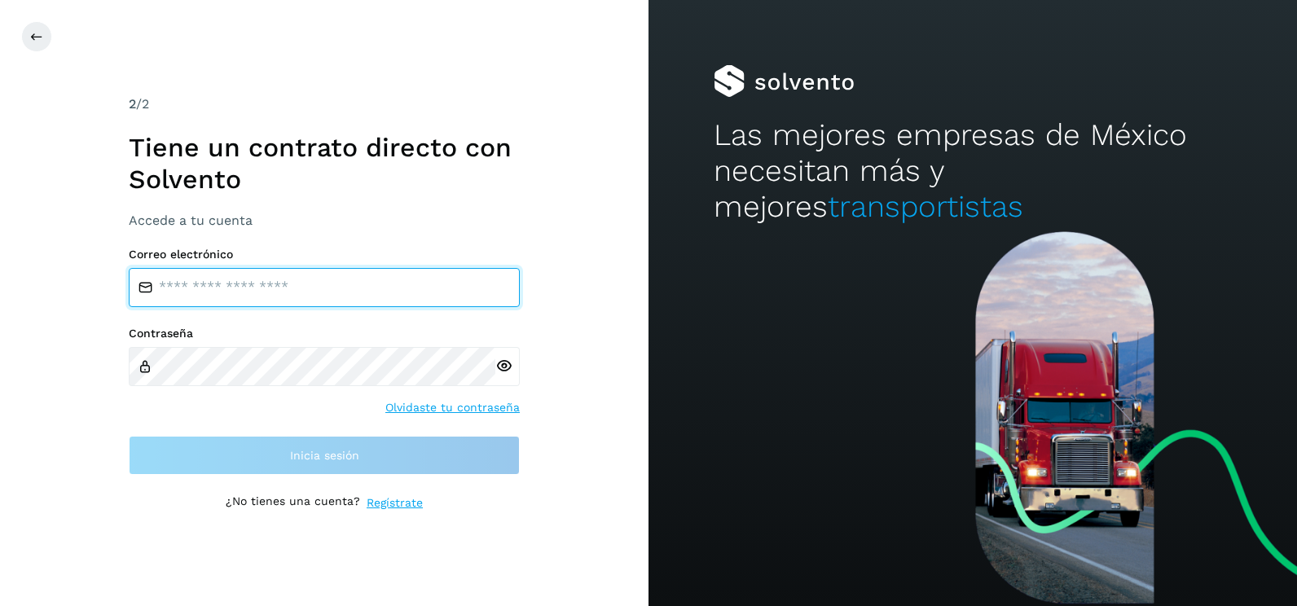
type input "**********"
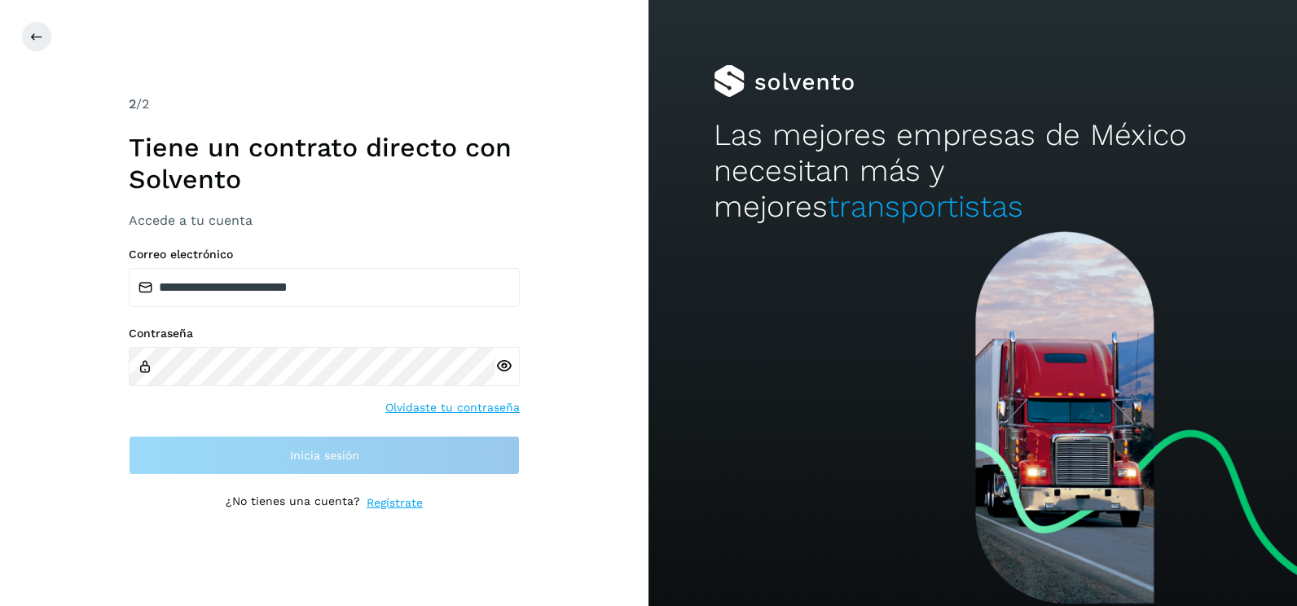
drag, startPoint x: 606, startPoint y: 297, endPoint x: 623, endPoint y: 288, distance: 19.3
click at [618, 293] on div "**********" at bounding box center [324, 303] width 649 height 606
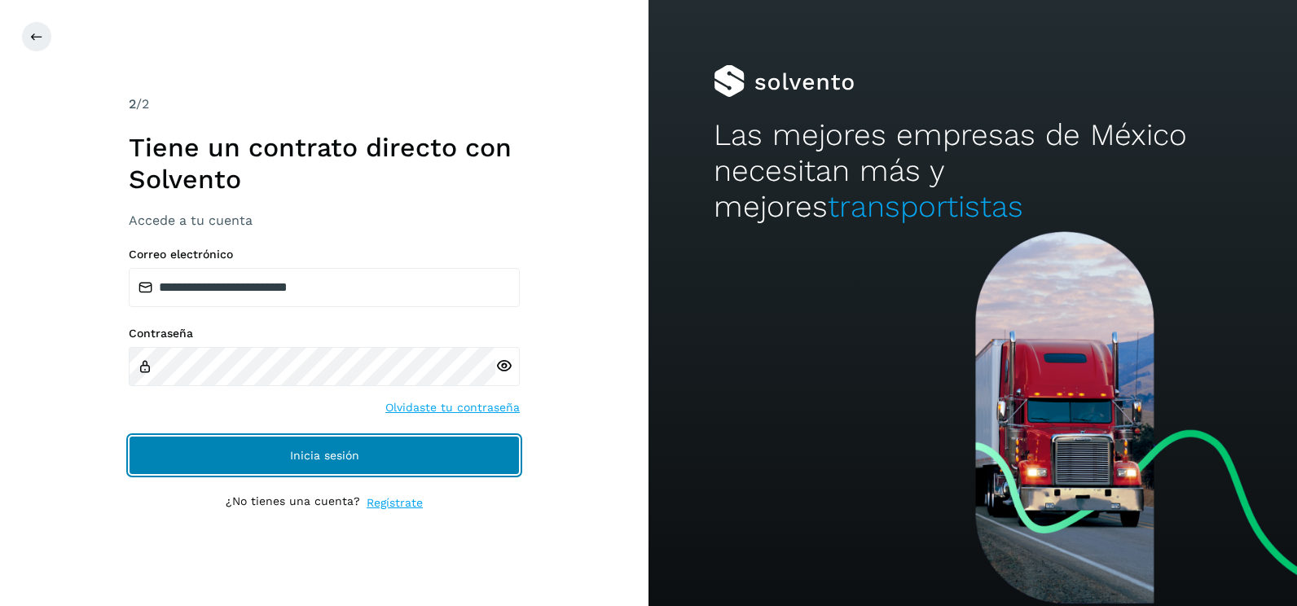
click at [499, 464] on button "Inicia sesión" at bounding box center [324, 455] width 391 height 39
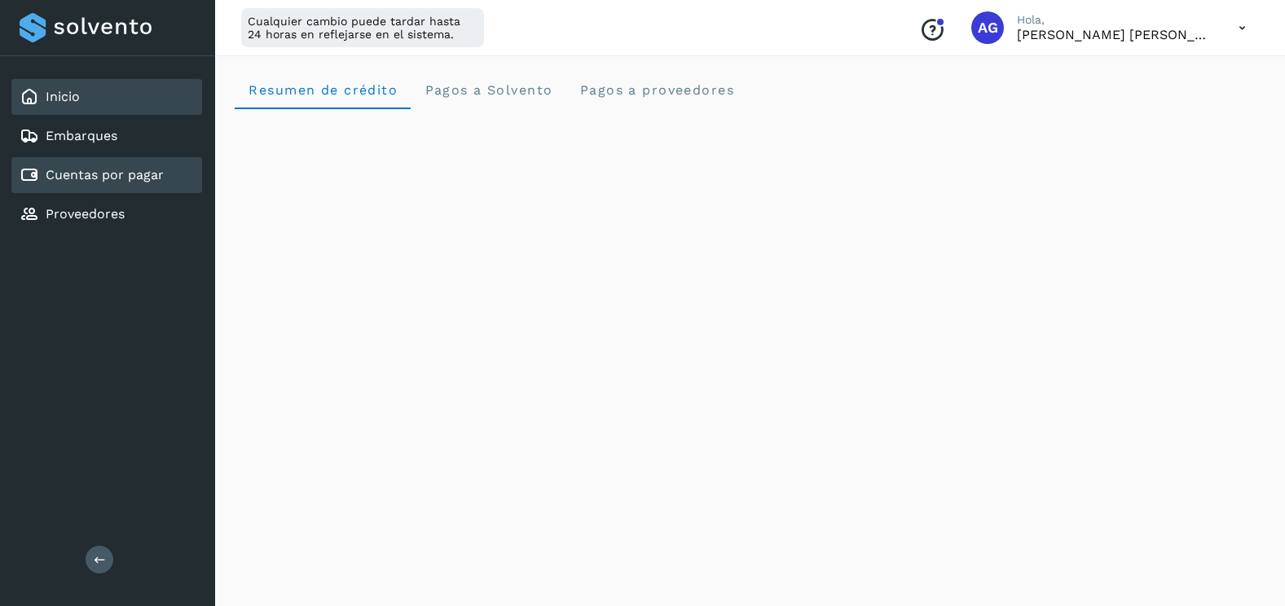
click at [121, 179] on link "Cuentas por pagar" at bounding box center [105, 174] width 118 height 15
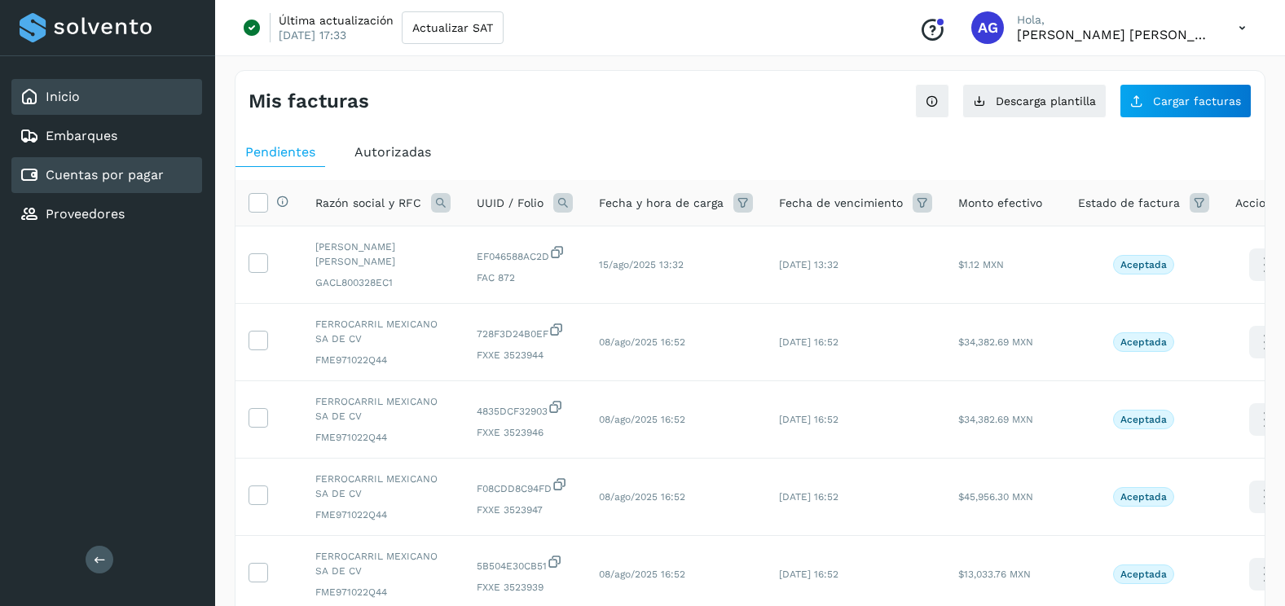
click at [105, 95] on div "Inicio" at bounding box center [106, 97] width 191 height 36
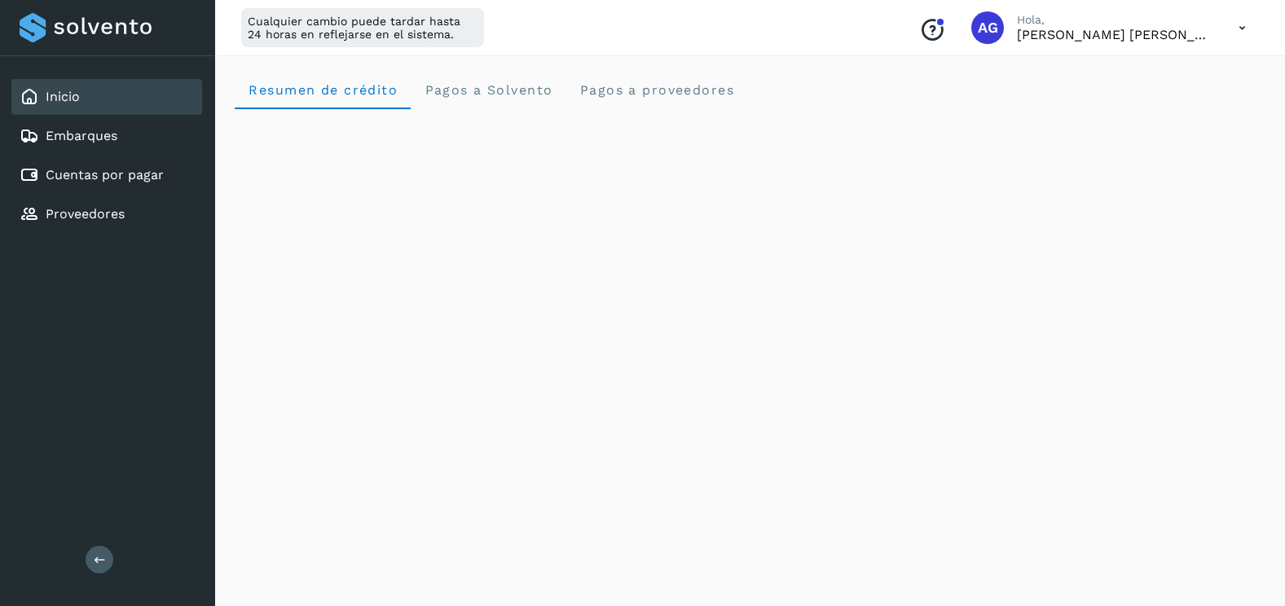
scroll to position [81, 0]
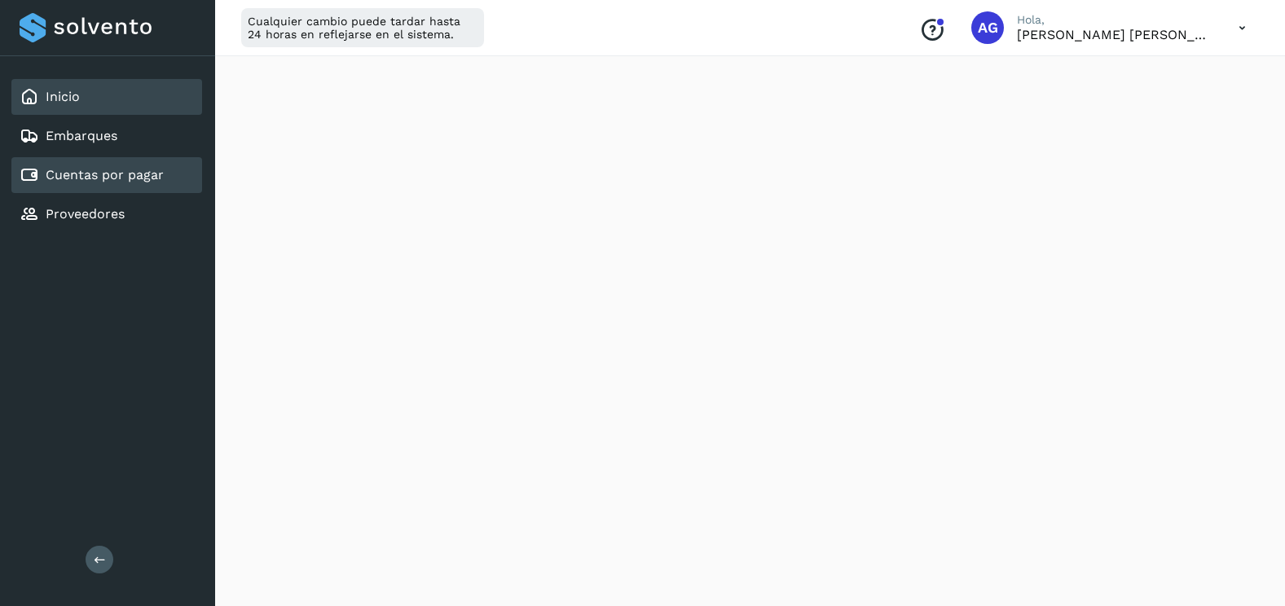
click at [125, 178] on link "Cuentas por pagar" at bounding box center [105, 174] width 118 height 15
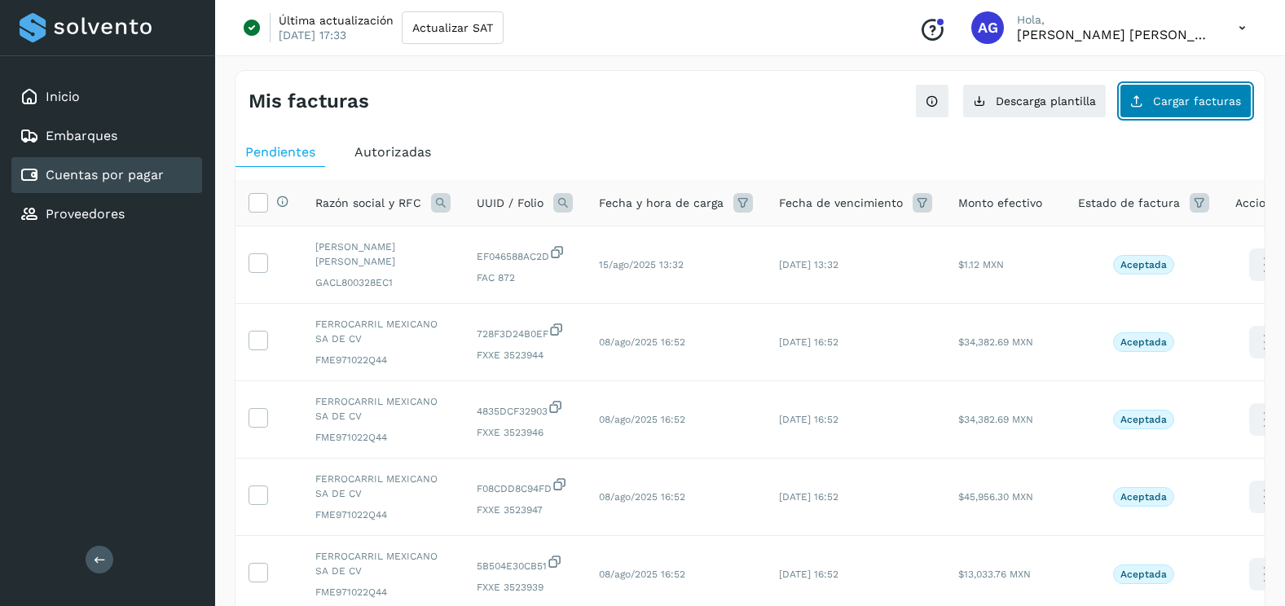
click at [1170, 116] on button "Cargar facturas" at bounding box center [1185, 101] width 132 height 34
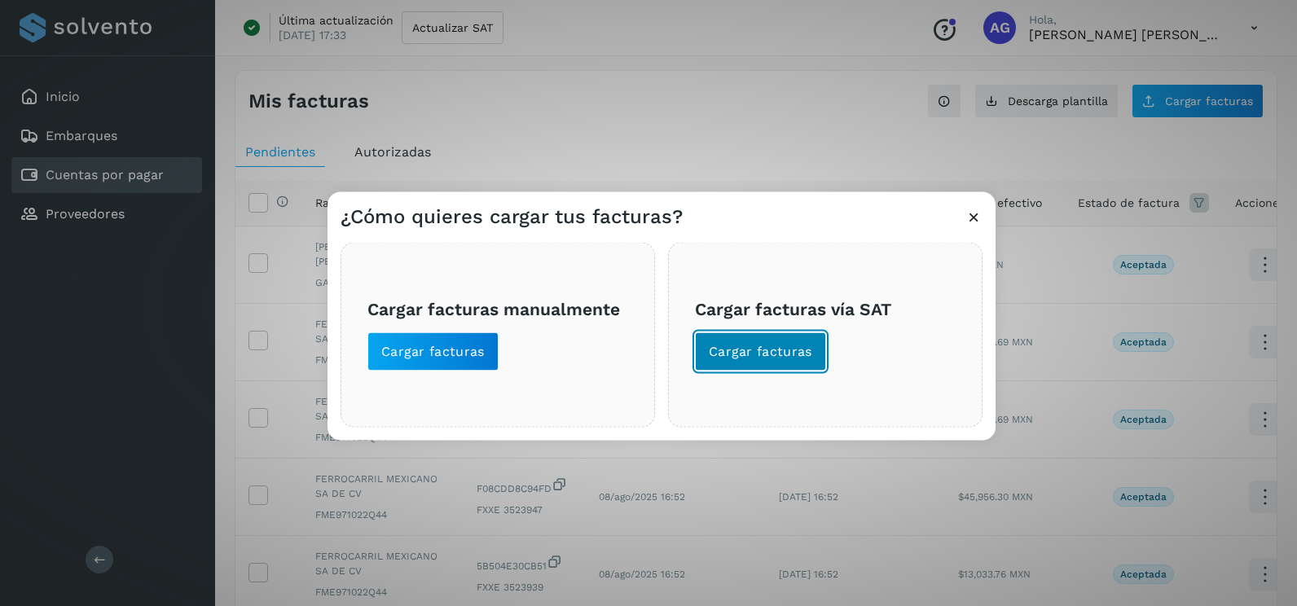
click at [794, 345] on span "Cargar facturas" at bounding box center [760, 352] width 103 height 18
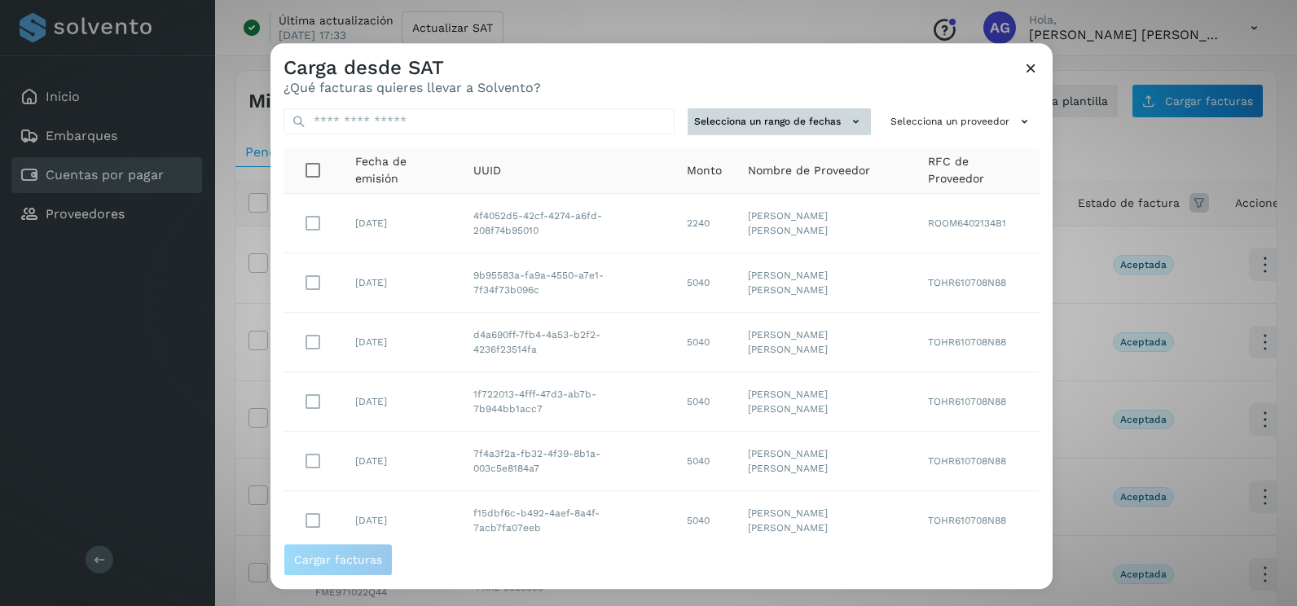
click at [770, 112] on button "Selecciona un rango de fechas" at bounding box center [779, 121] width 183 height 27
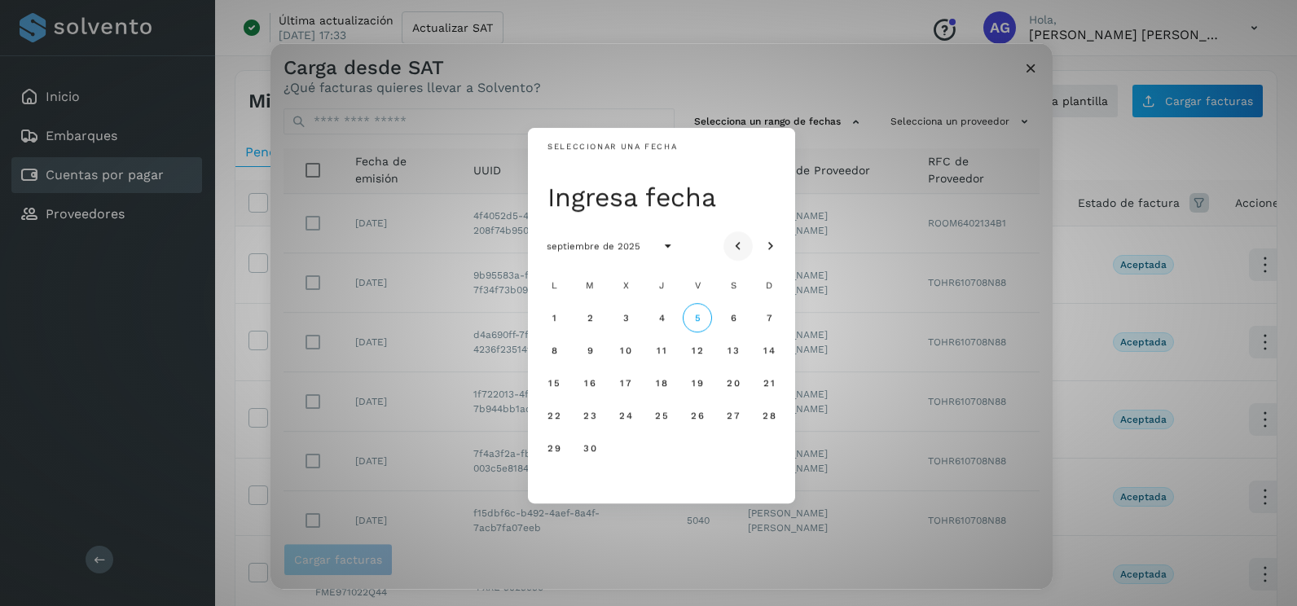
click at [736, 232] on button "Mes anterior" at bounding box center [737, 245] width 29 height 29
click at [739, 241] on icon "Mes anterior" at bounding box center [738, 247] width 16 height 16
click at [561, 448] on button "28" at bounding box center [553, 447] width 29 height 29
click at [595, 448] on span "29" at bounding box center [590, 447] width 14 height 11
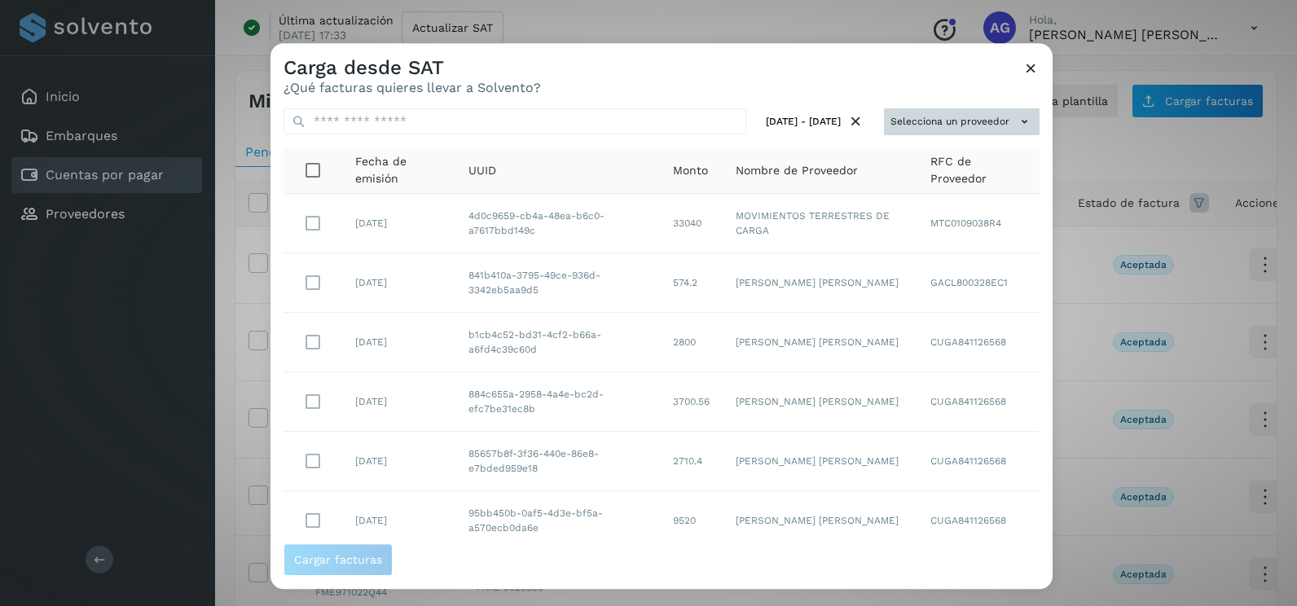
click at [991, 121] on button "Selecciona un proveedor" at bounding box center [962, 121] width 156 height 27
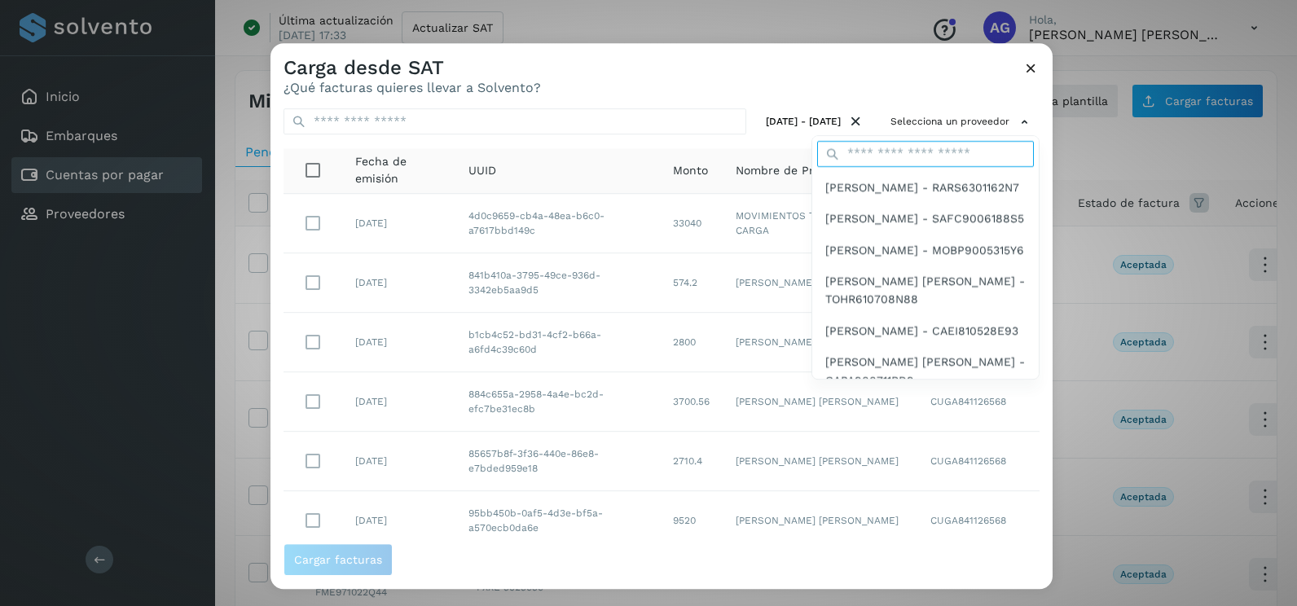
click at [904, 164] on input "text" at bounding box center [925, 154] width 217 height 26
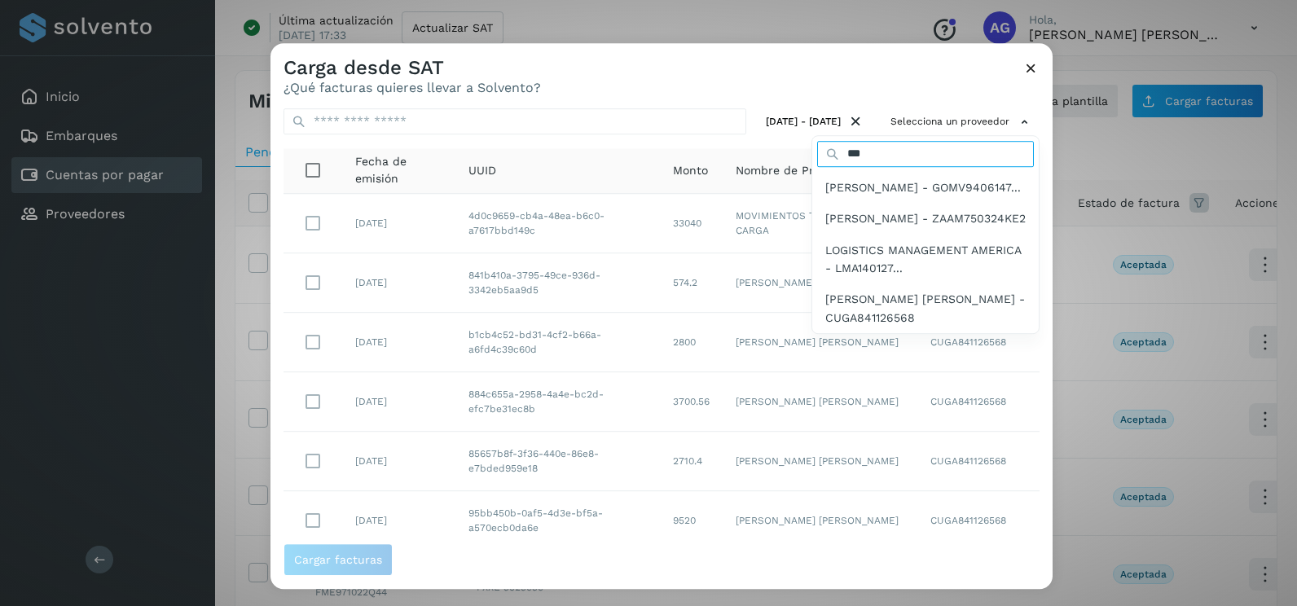
type input "*********"
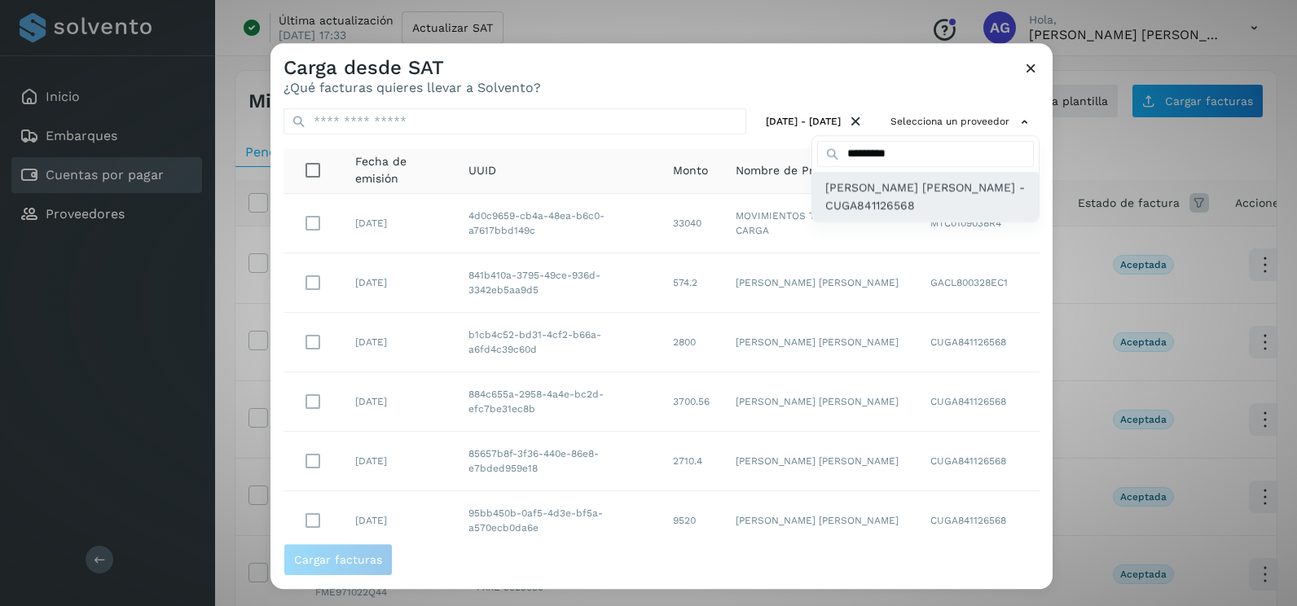
click at [881, 201] on span "ANA LAURA CRUZ GARCIA - CUGA841126568" at bounding box center [925, 196] width 200 height 37
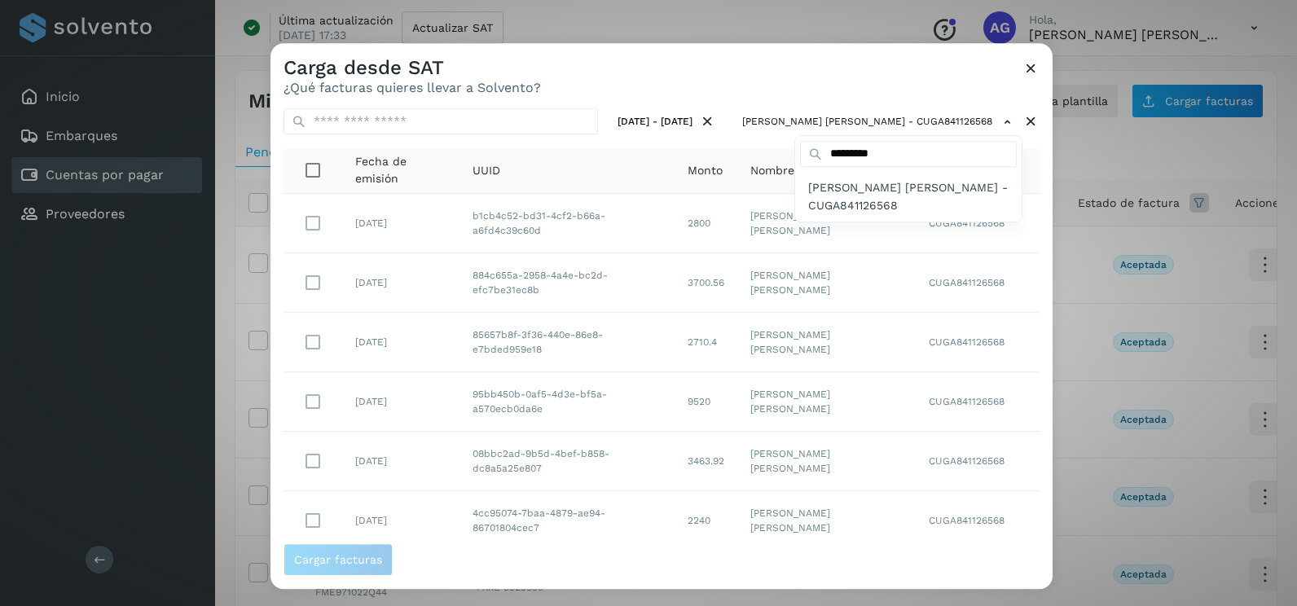
click at [1024, 165] on div at bounding box center [918, 346] width 1297 height 606
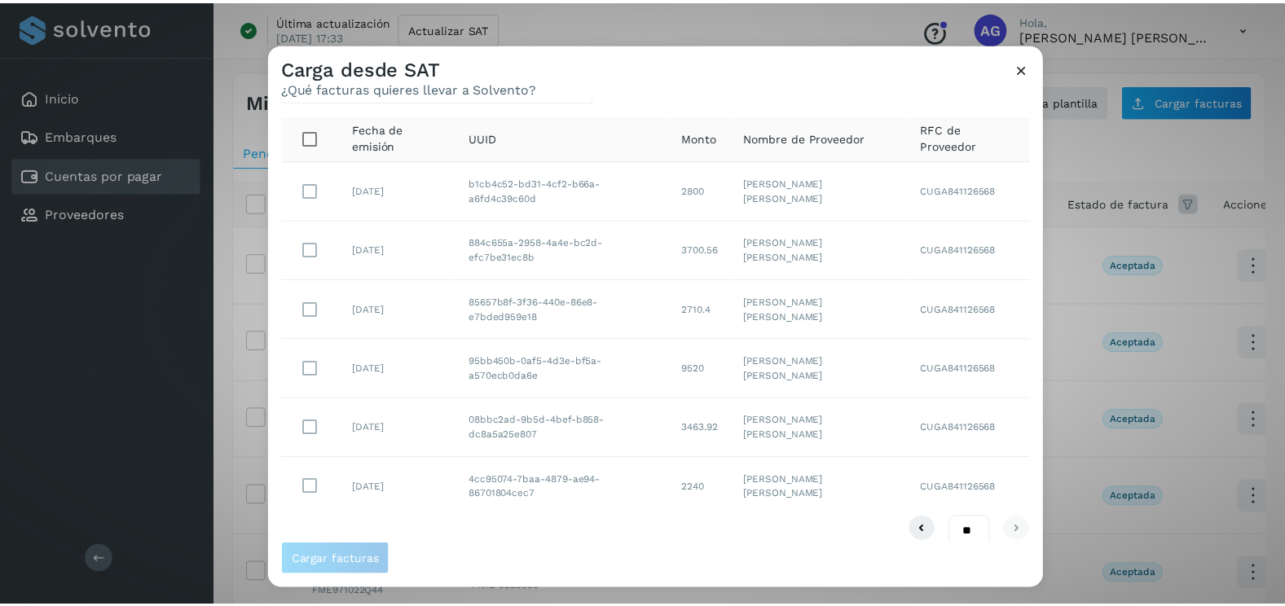
scroll to position [51, 0]
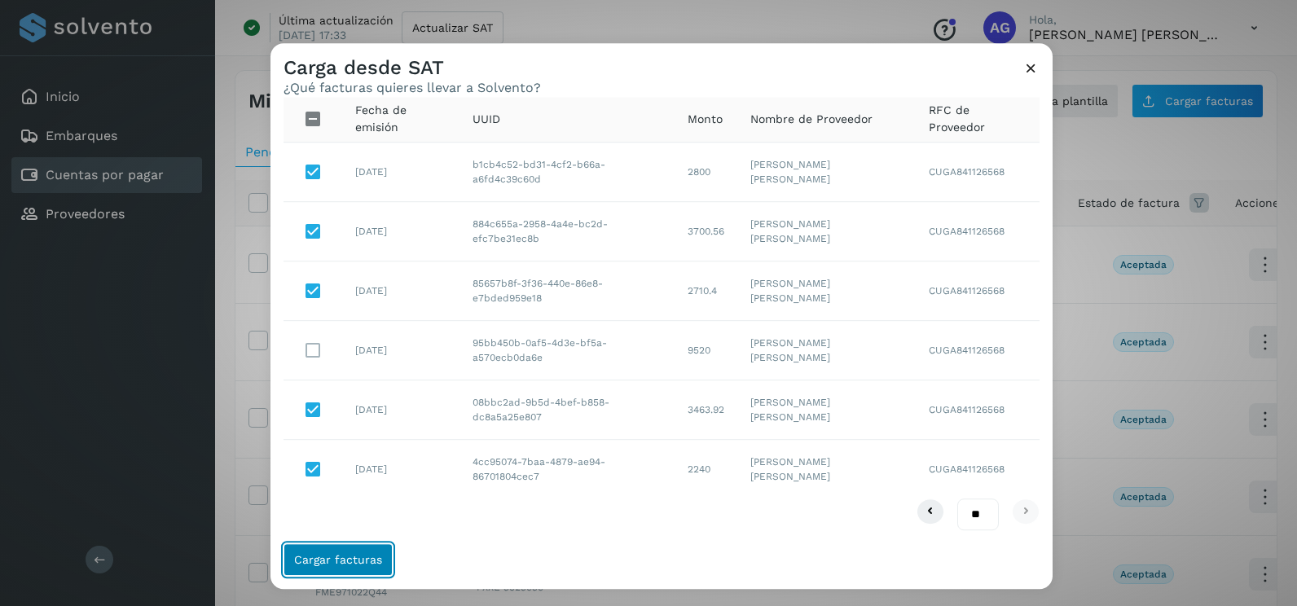
click at [354, 567] on button "Cargar facturas" at bounding box center [338, 559] width 109 height 33
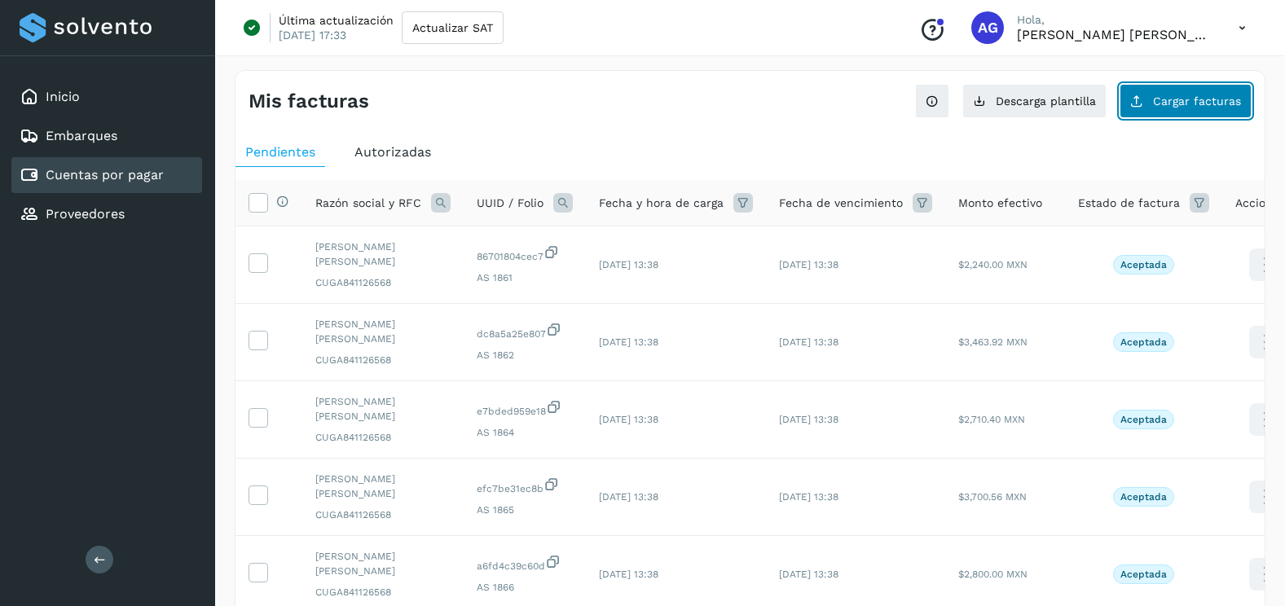
click at [1161, 117] on button "Cargar facturas" at bounding box center [1185, 101] width 132 height 34
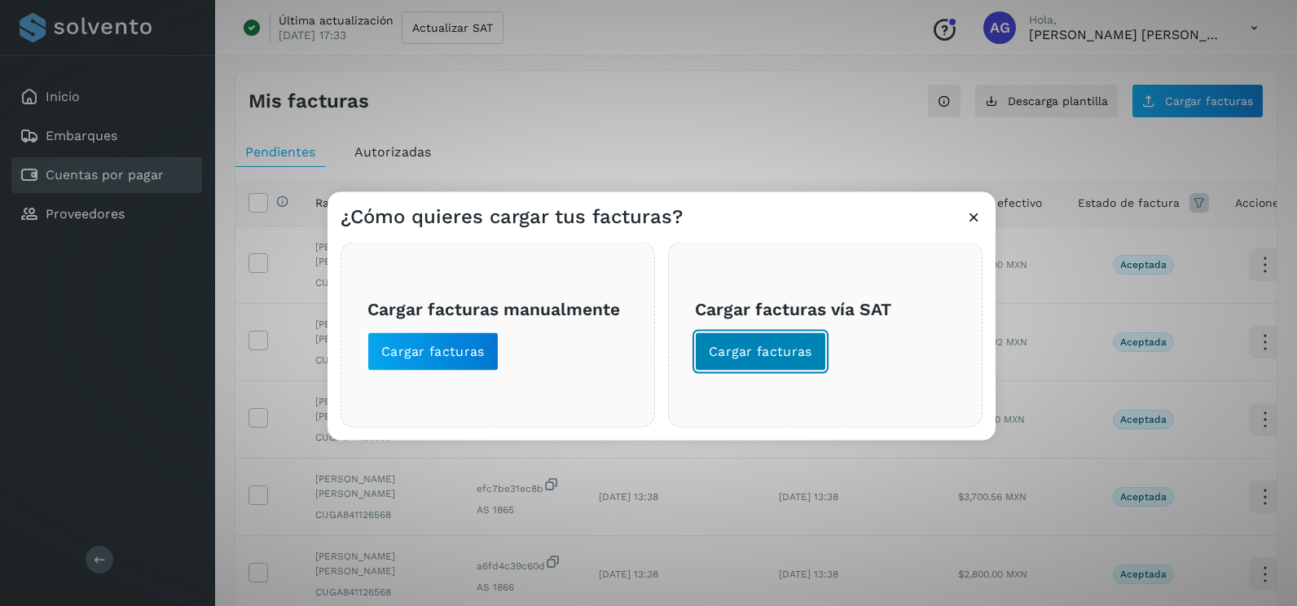
click at [814, 353] on button "Cargar facturas" at bounding box center [760, 351] width 131 height 39
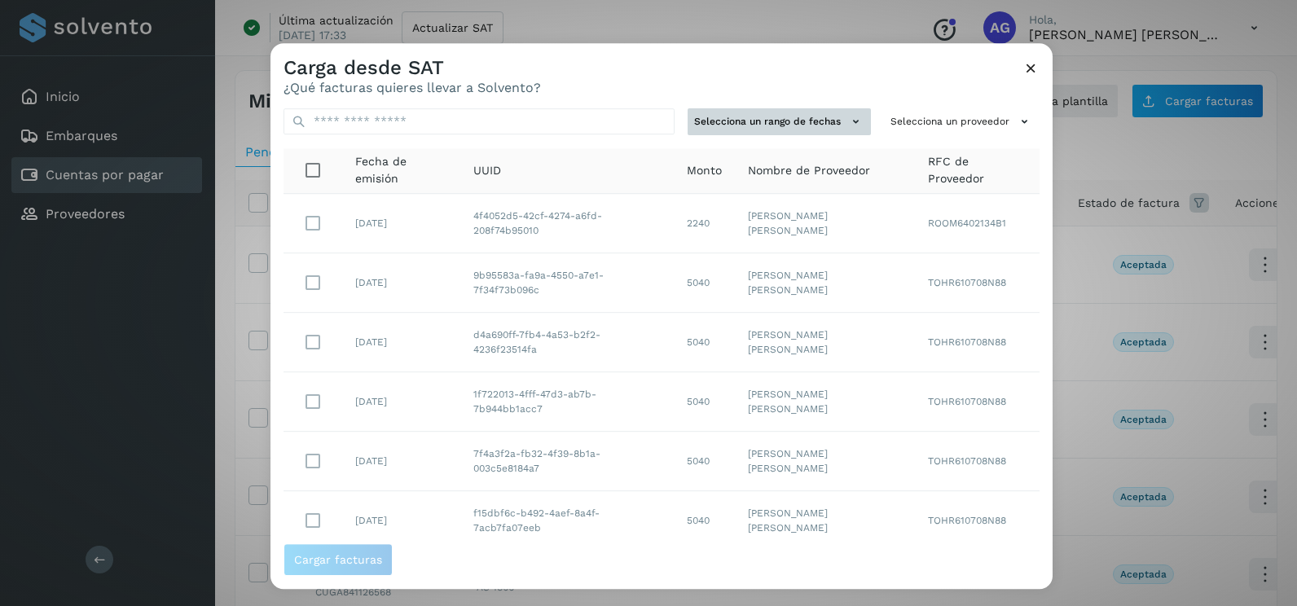
click at [806, 121] on button "Selecciona un rango de fechas" at bounding box center [779, 121] width 183 height 27
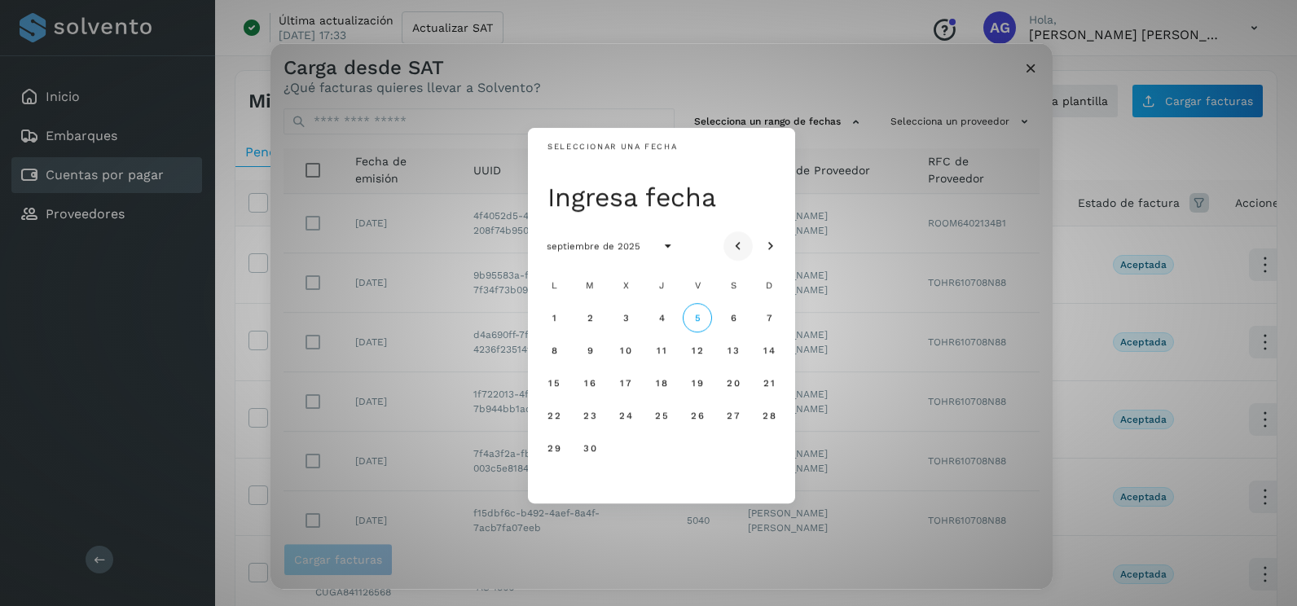
click at [741, 240] on icon "Mes anterior" at bounding box center [738, 247] width 16 height 16
click at [585, 446] on span "29" at bounding box center [590, 447] width 14 height 11
click at [629, 449] on span "30" at bounding box center [625, 447] width 14 height 11
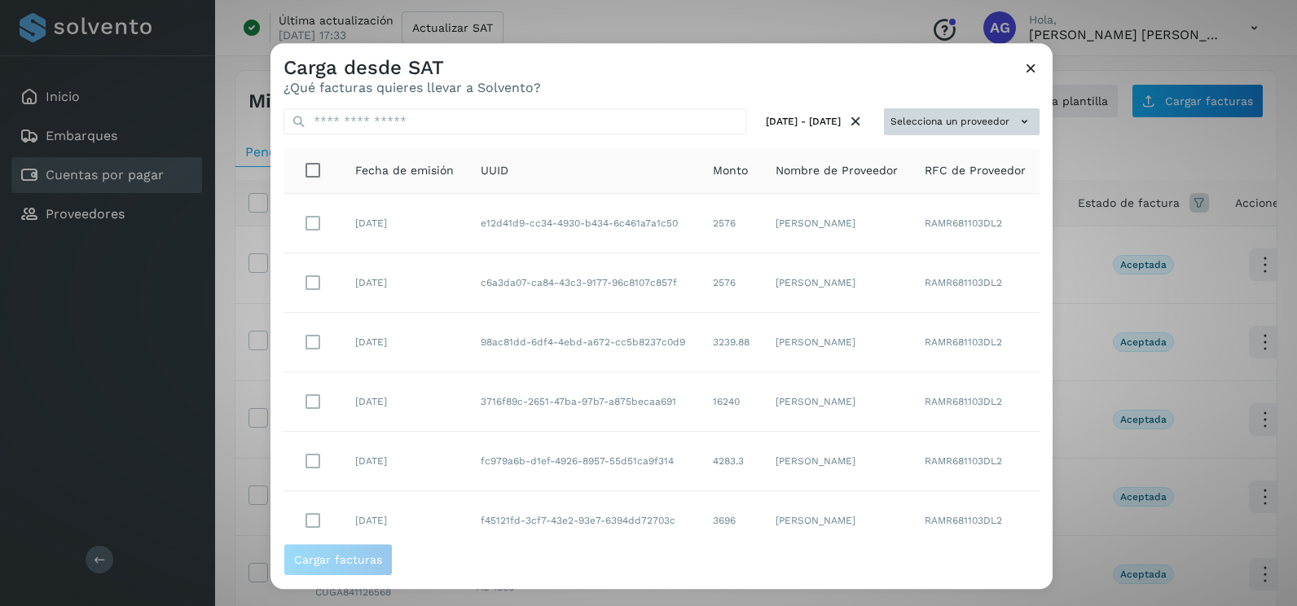
click at [1016, 121] on icon at bounding box center [1024, 121] width 17 height 17
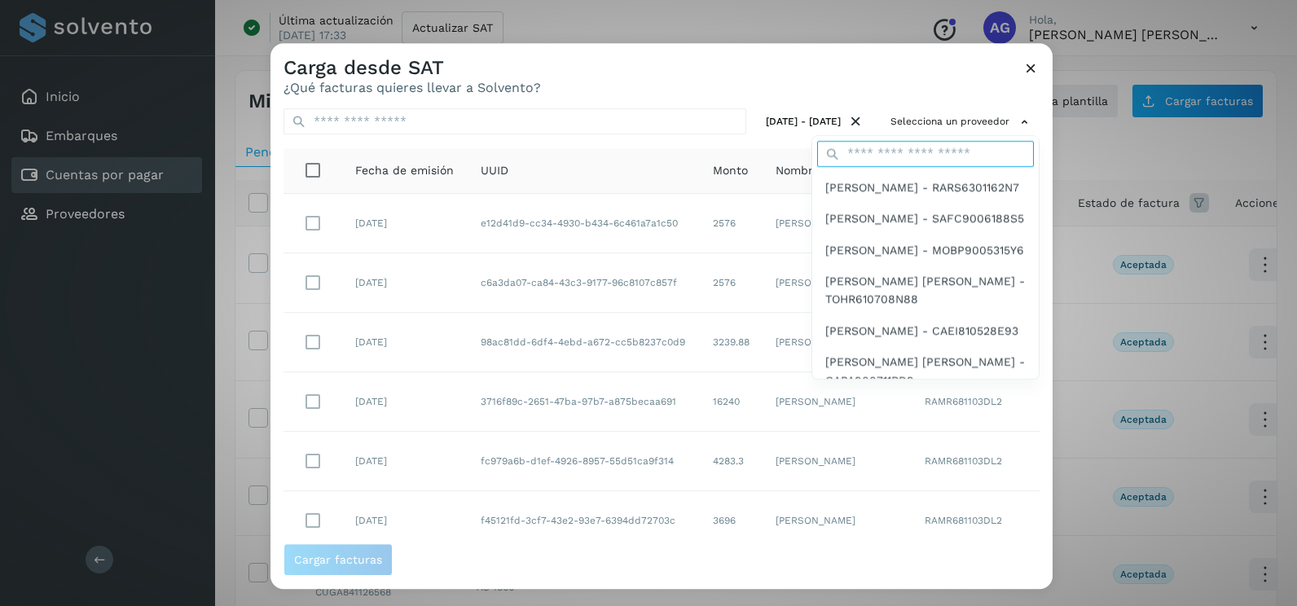
click at [902, 154] on input "text" at bounding box center [925, 154] width 217 height 26
type input "*********"
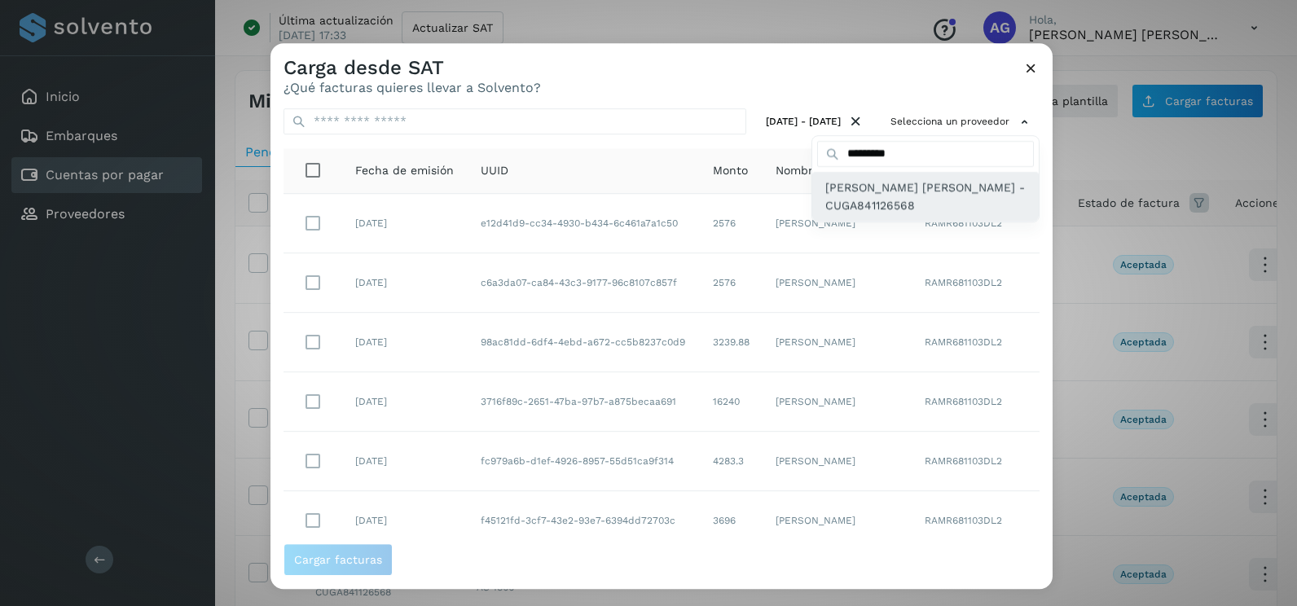
click at [889, 208] on span "[PERSON_NAME] [PERSON_NAME] - CUGA841126568" at bounding box center [925, 196] width 200 height 37
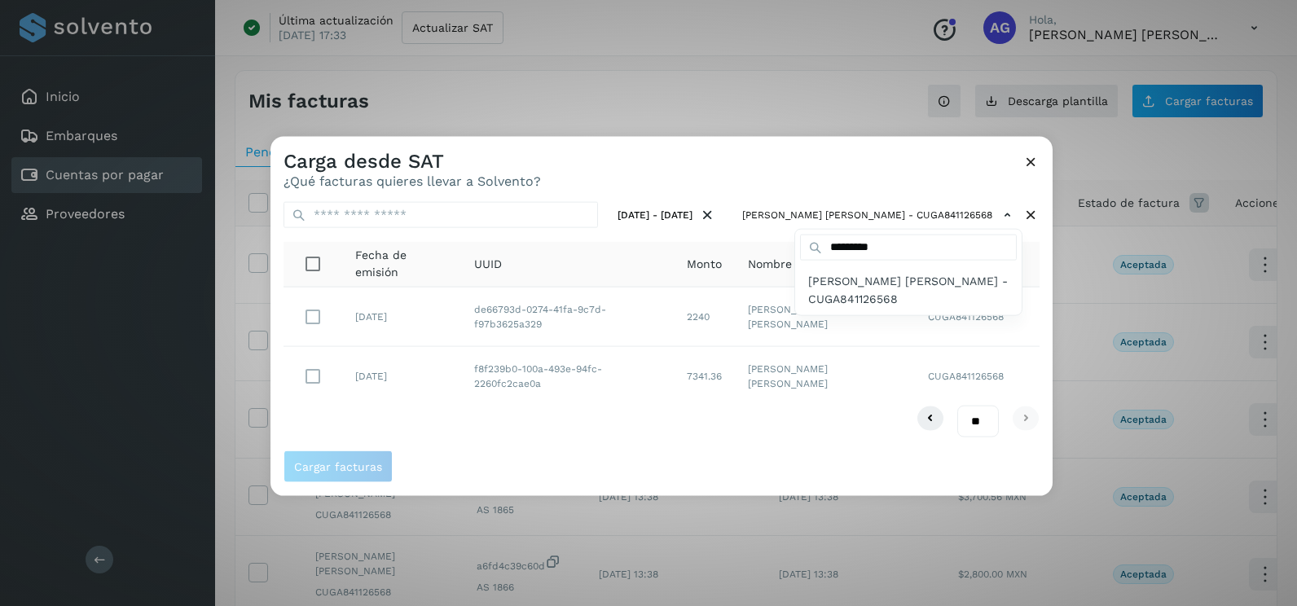
click at [478, 442] on div at bounding box center [918, 440] width 1297 height 606
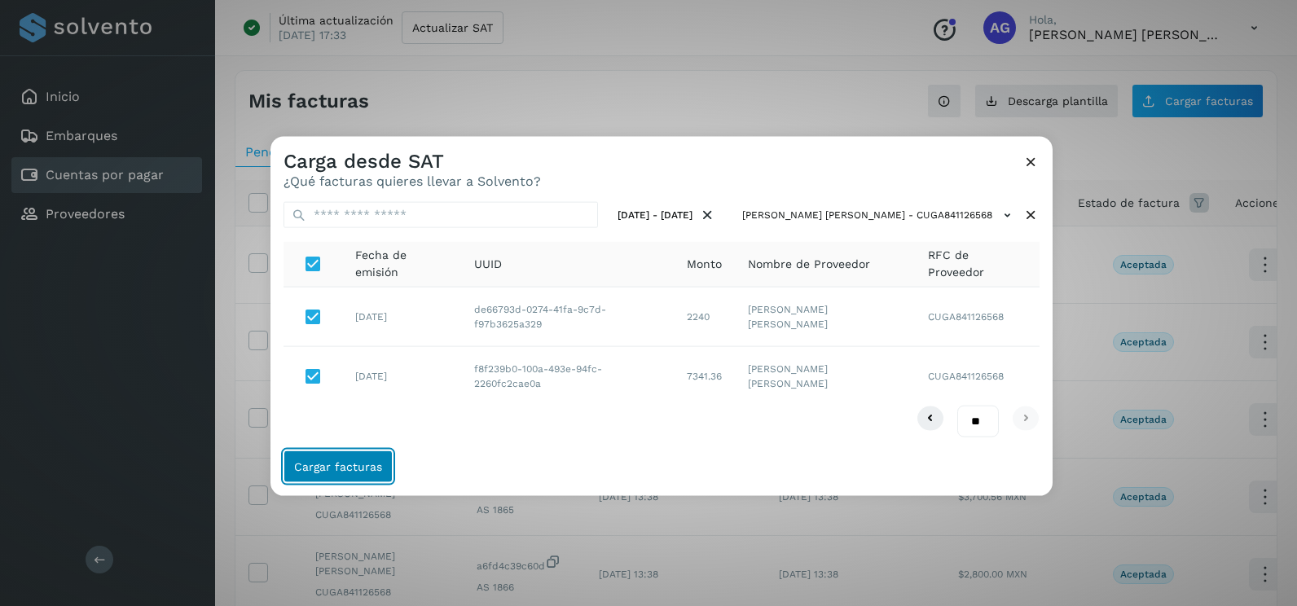
click at [352, 473] on button "Cargar facturas" at bounding box center [338, 466] width 109 height 33
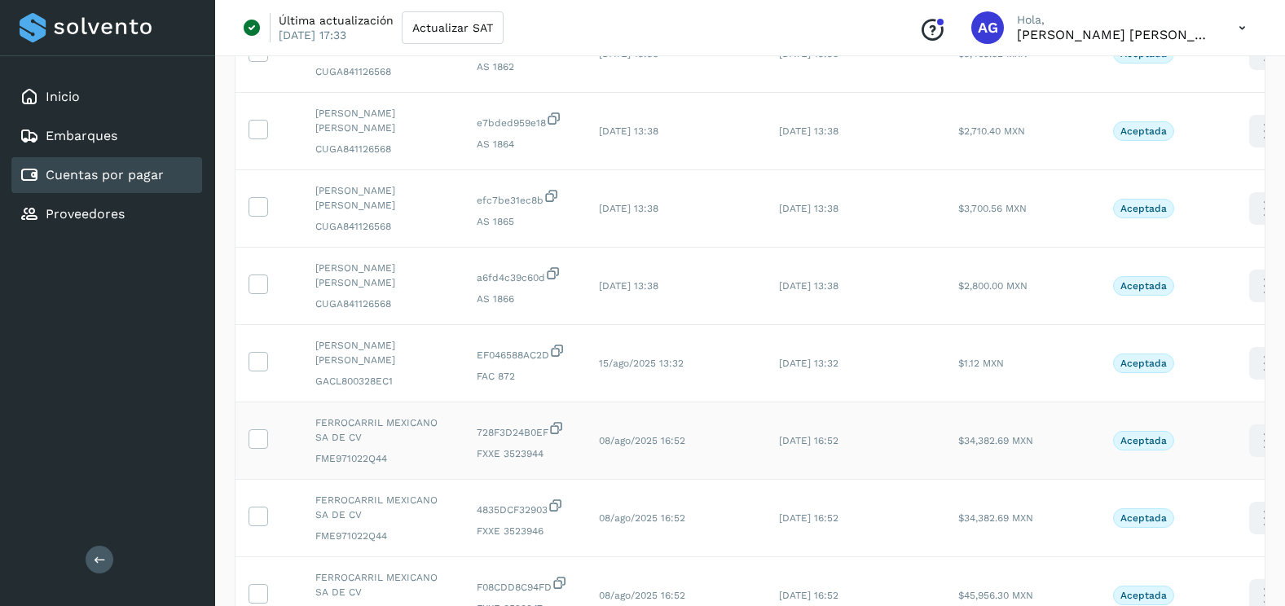
scroll to position [252, 0]
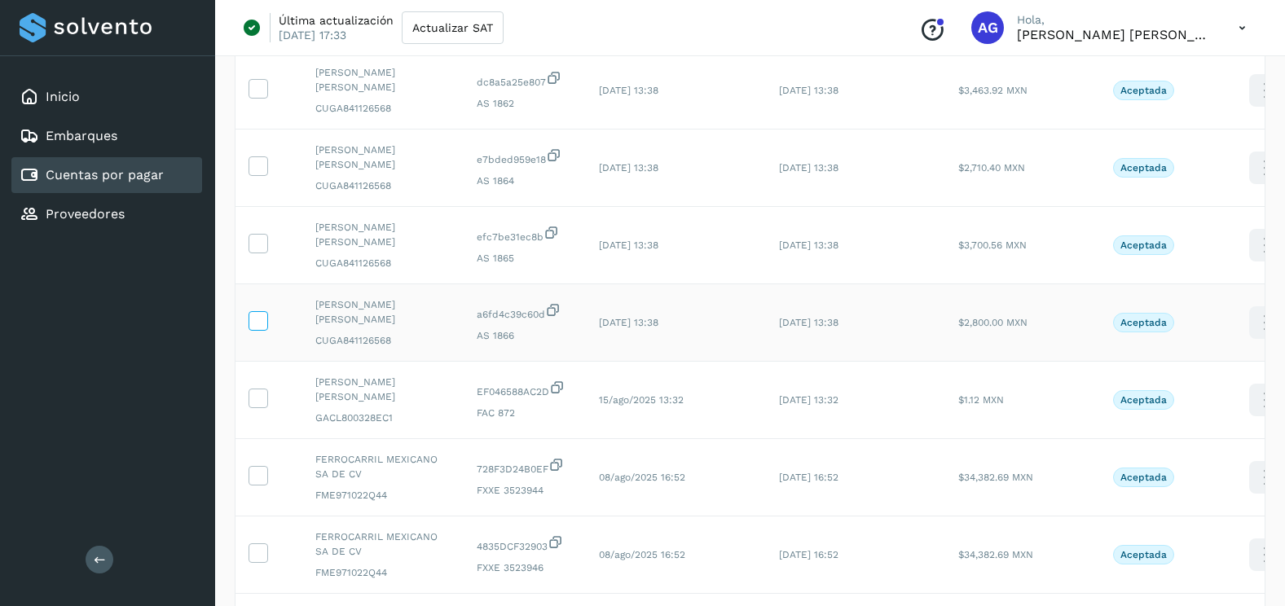
click at [253, 311] on icon at bounding box center [257, 319] width 17 height 17
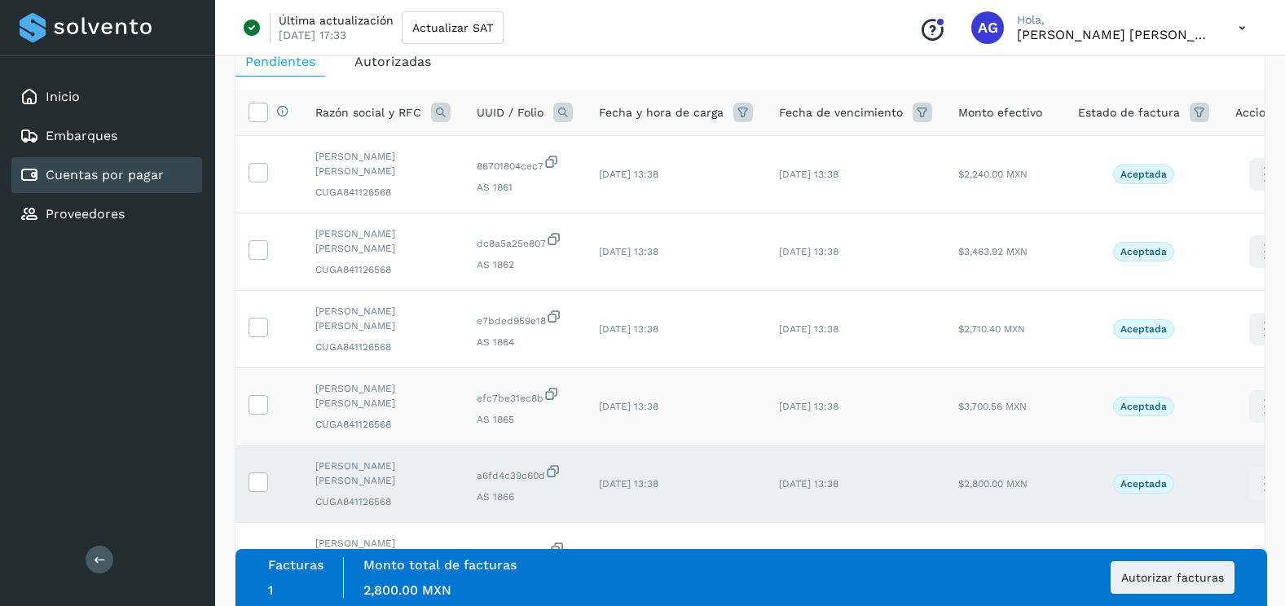
scroll to position [89, 0]
click at [260, 397] on icon at bounding box center [257, 405] width 17 height 17
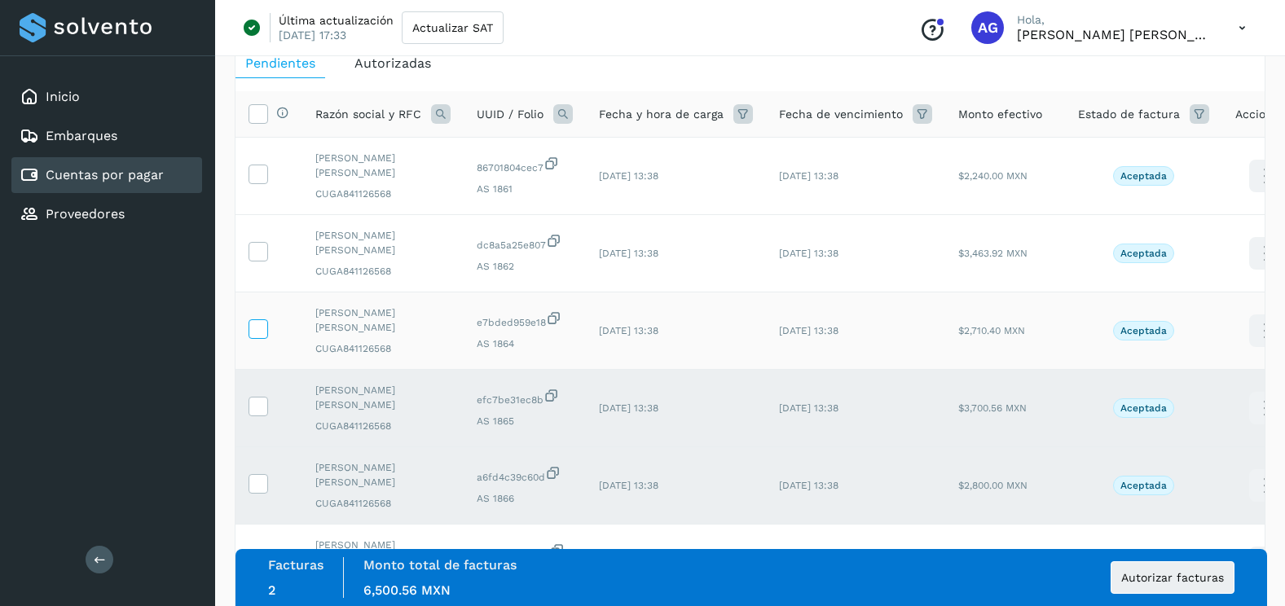
click at [263, 319] on icon at bounding box center [257, 327] width 17 height 17
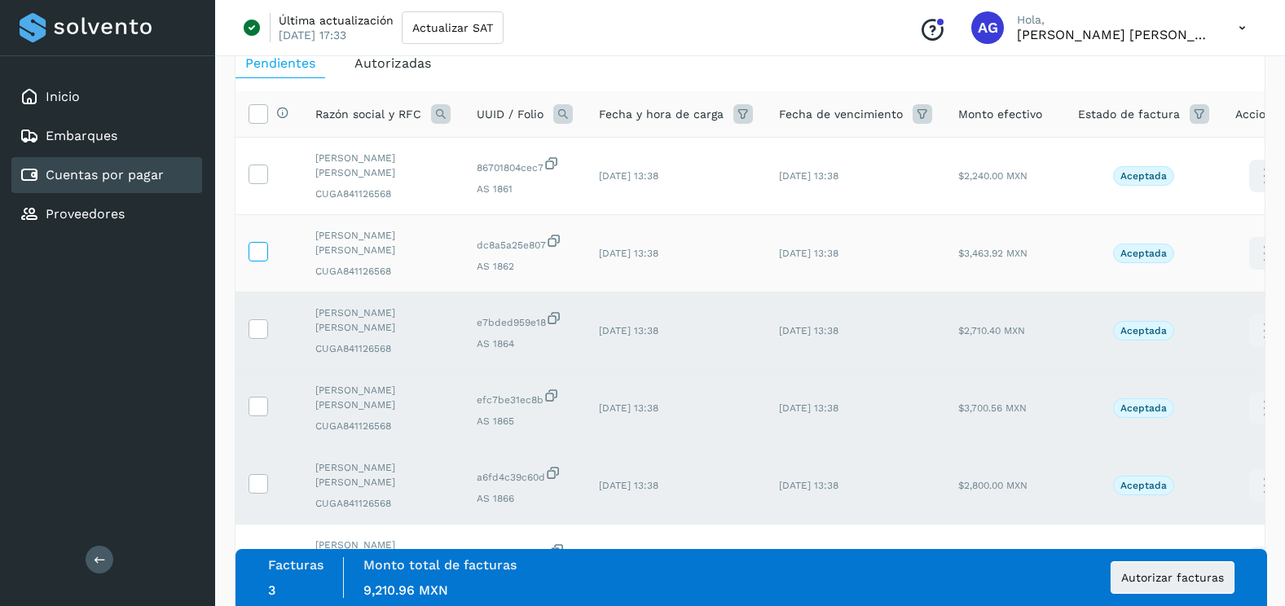
click at [264, 242] on icon at bounding box center [257, 250] width 17 height 17
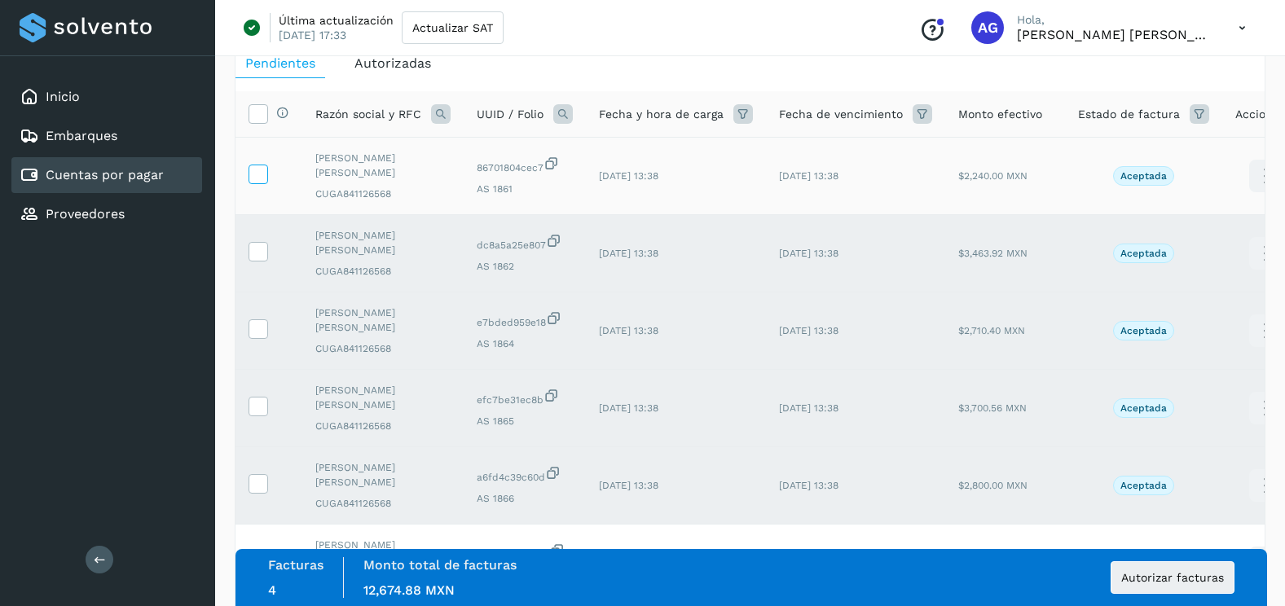
click at [262, 165] on icon at bounding box center [257, 173] width 17 height 17
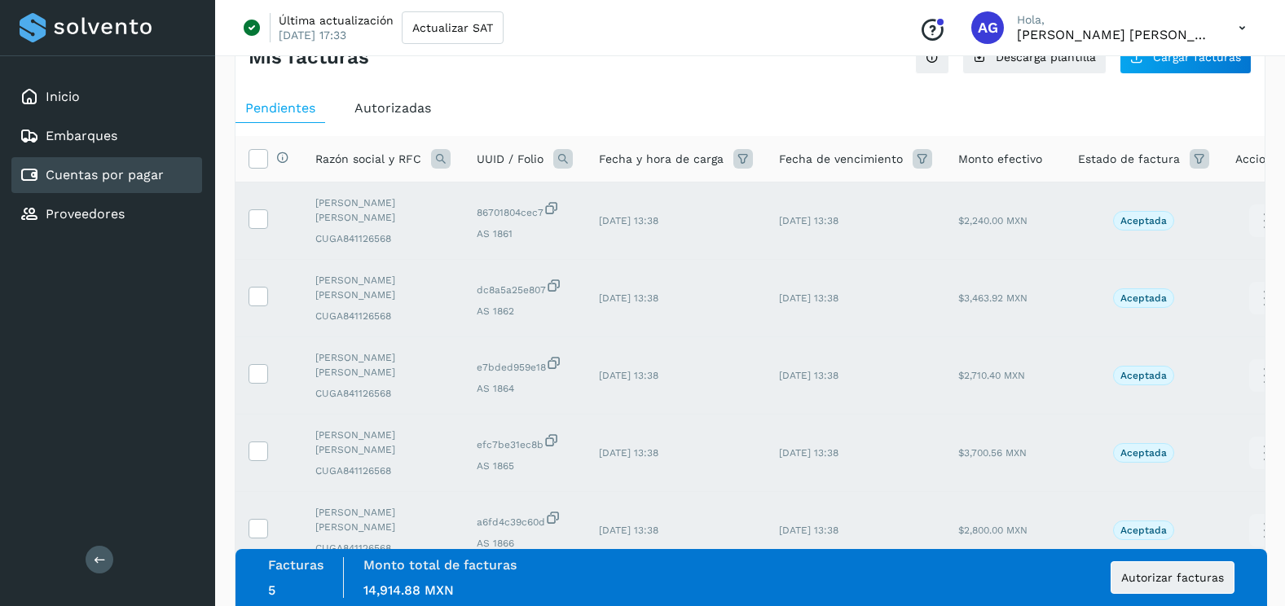
scroll to position [0, 0]
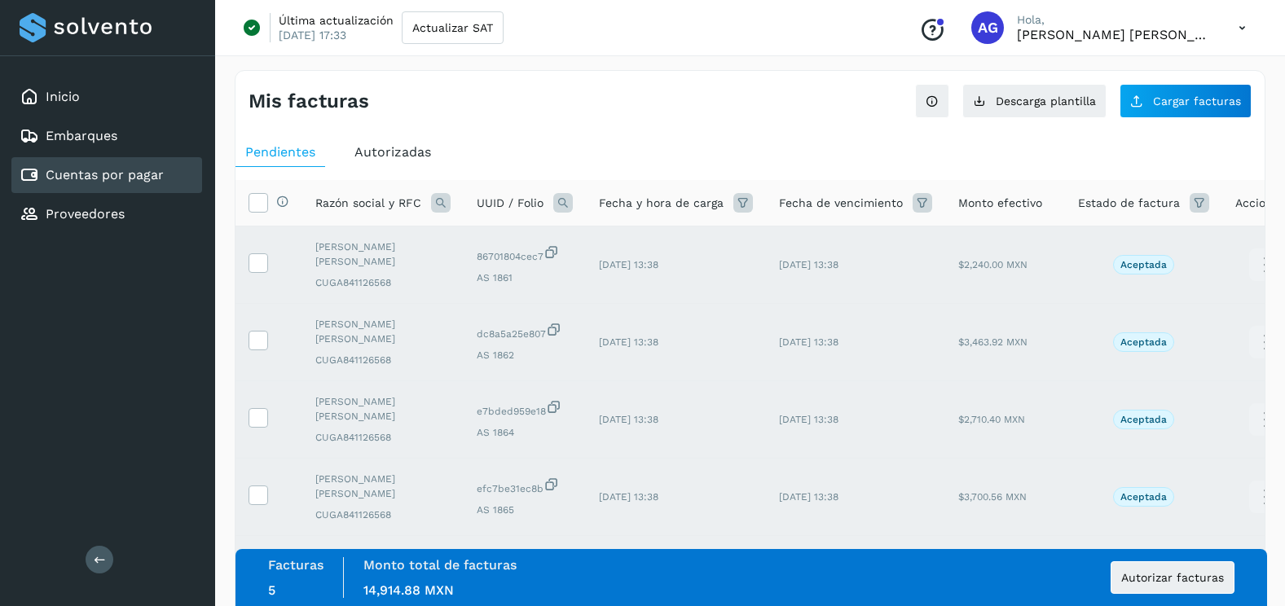
click at [468, 65] on div "Mis facturas Ver instrucciones para cargar Facturas Descarga plantilla Cargar f…" at bounding box center [750, 595] width 1070 height 1088
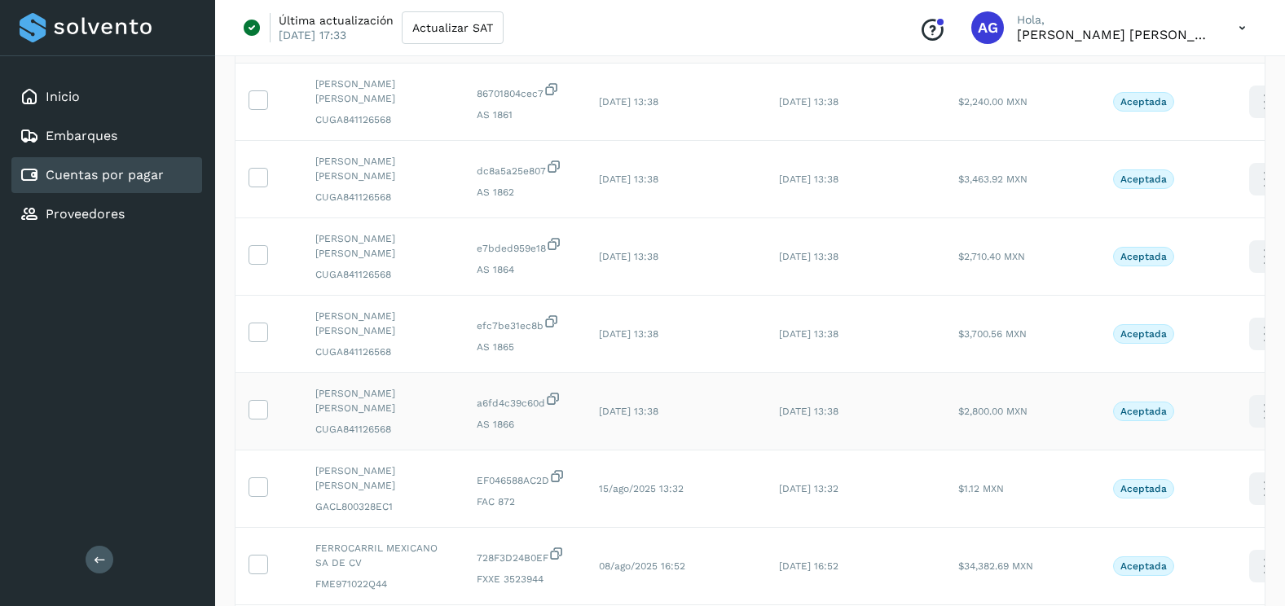
scroll to position [81, 0]
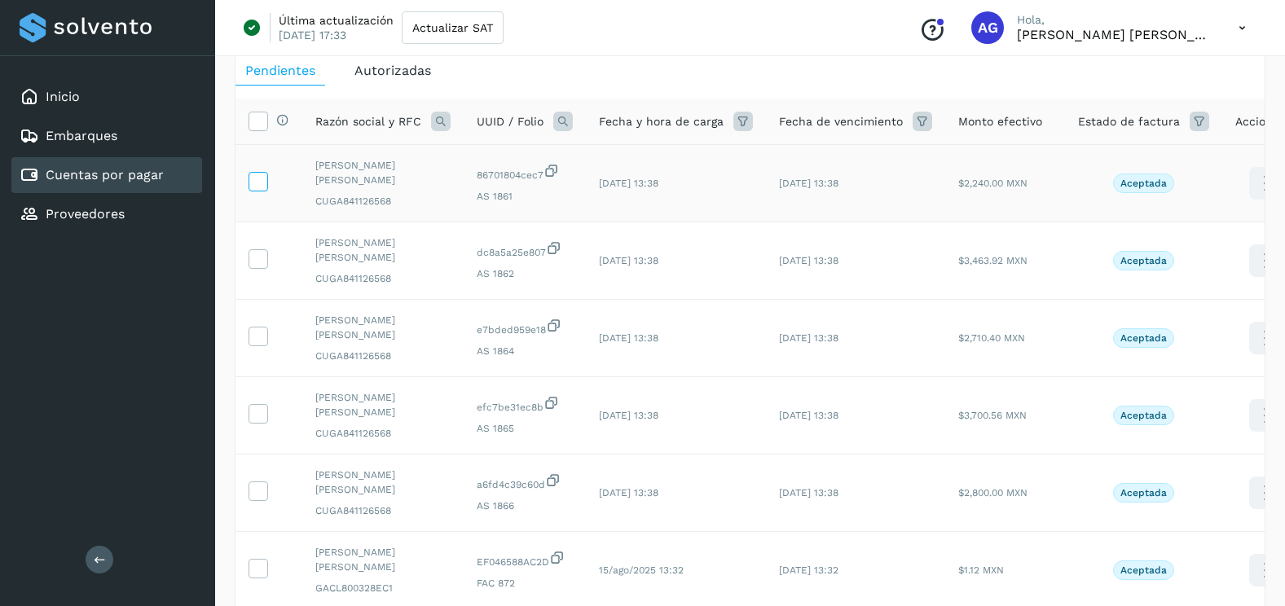
click at [262, 178] on icon at bounding box center [257, 180] width 17 height 17
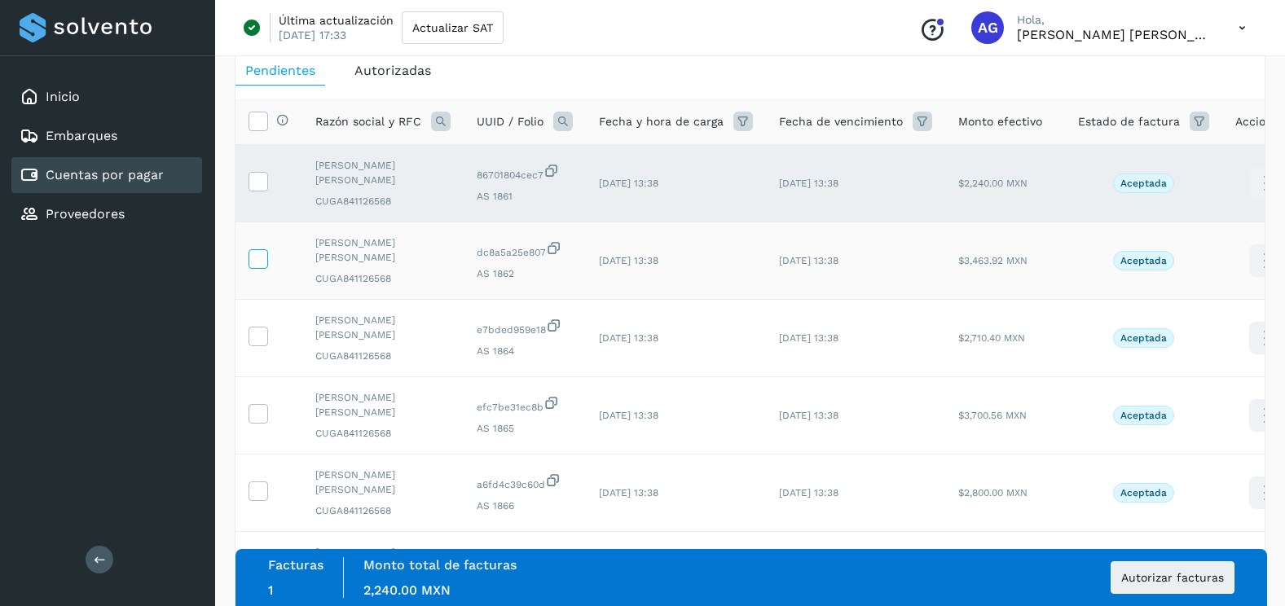
click at [260, 249] on icon at bounding box center [257, 257] width 17 height 17
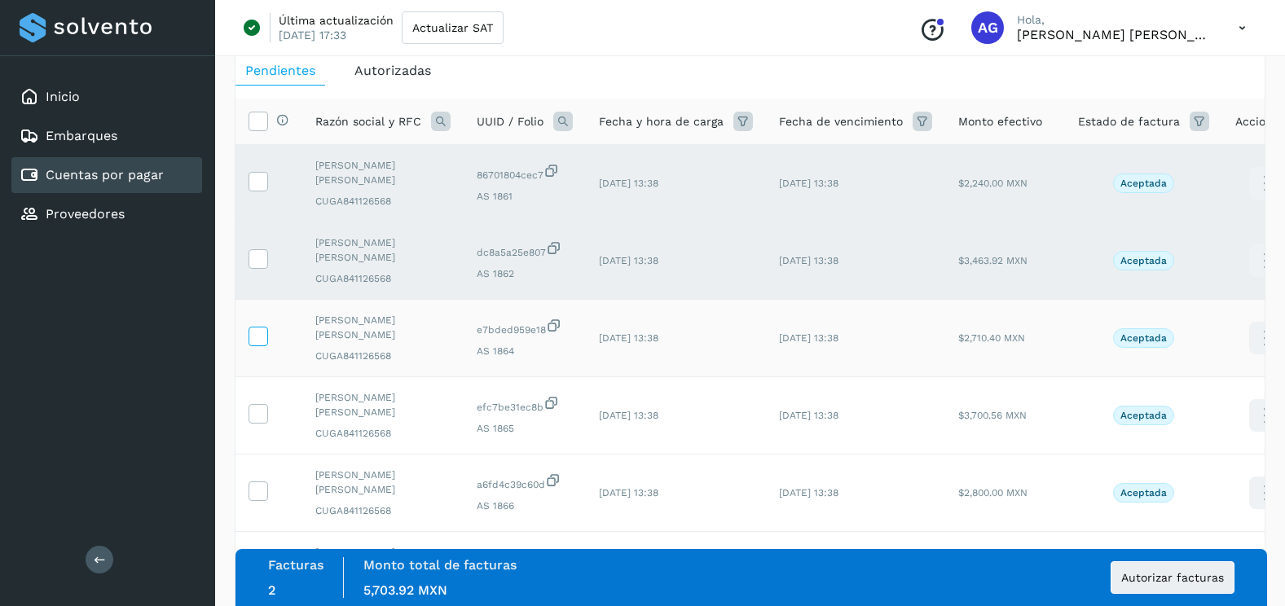
click at [264, 327] on icon at bounding box center [257, 335] width 17 height 17
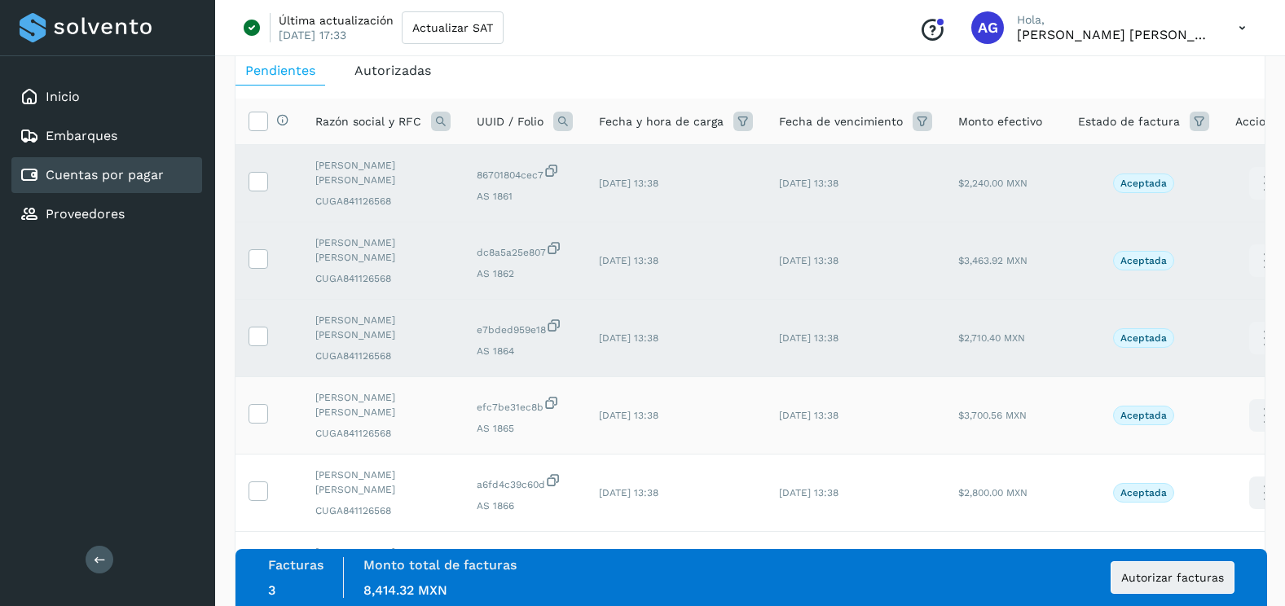
click at [269, 377] on td at bounding box center [268, 415] width 67 height 77
click at [264, 404] on icon at bounding box center [257, 412] width 17 height 17
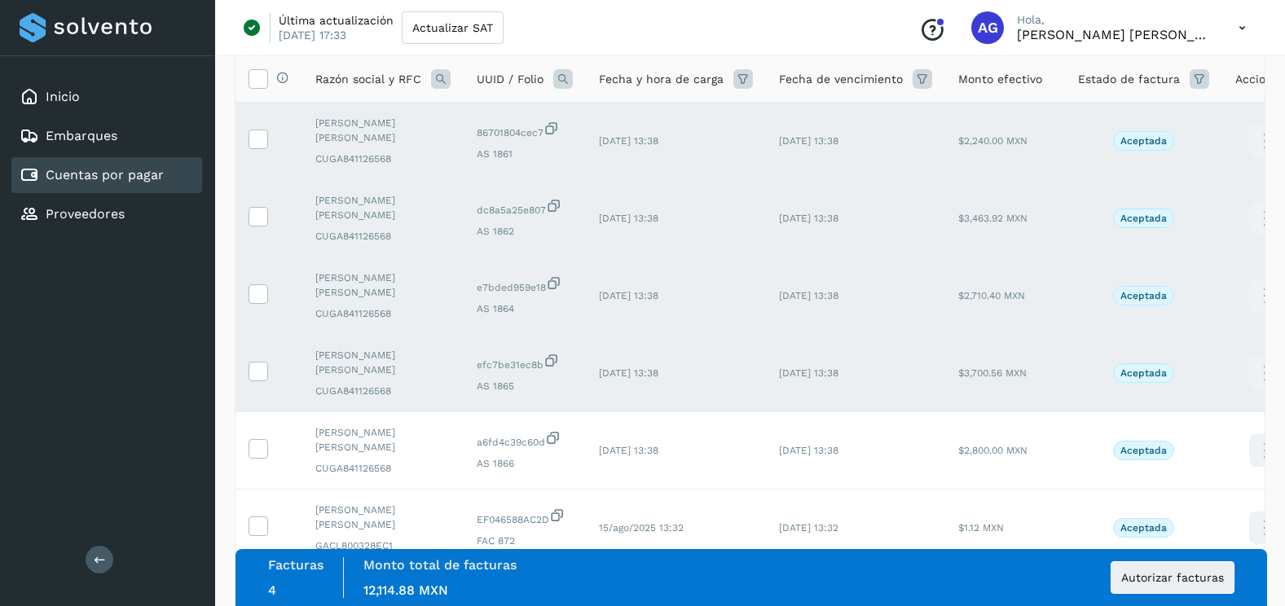
scroll to position [163, 0]
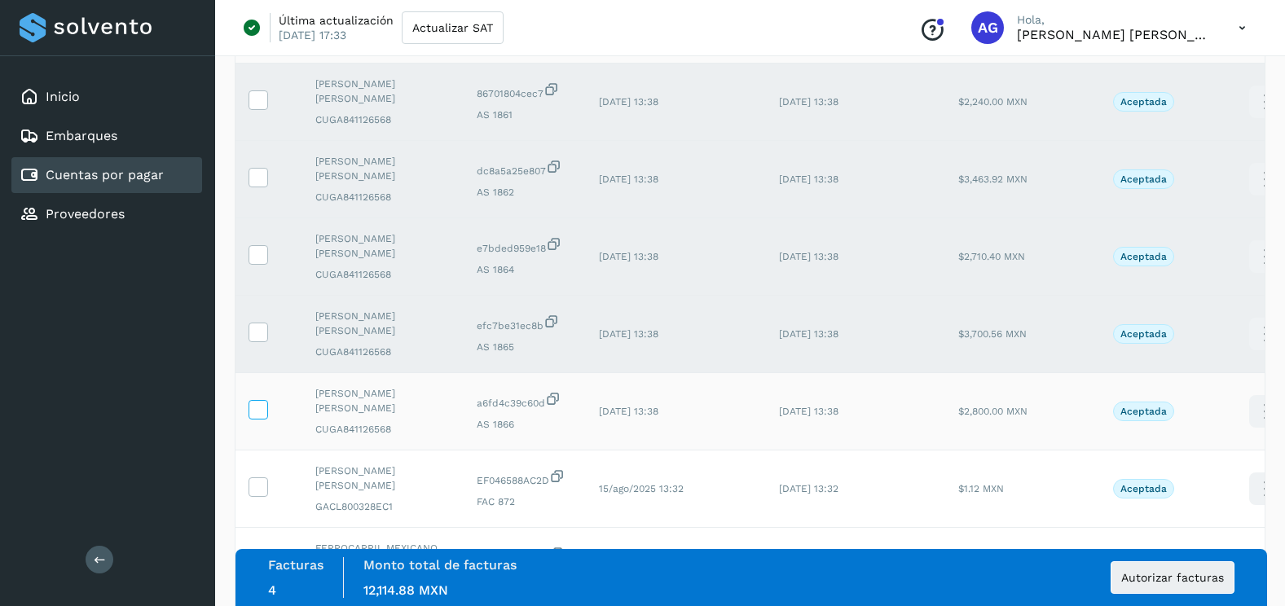
click at [264, 400] on icon at bounding box center [257, 408] width 17 height 17
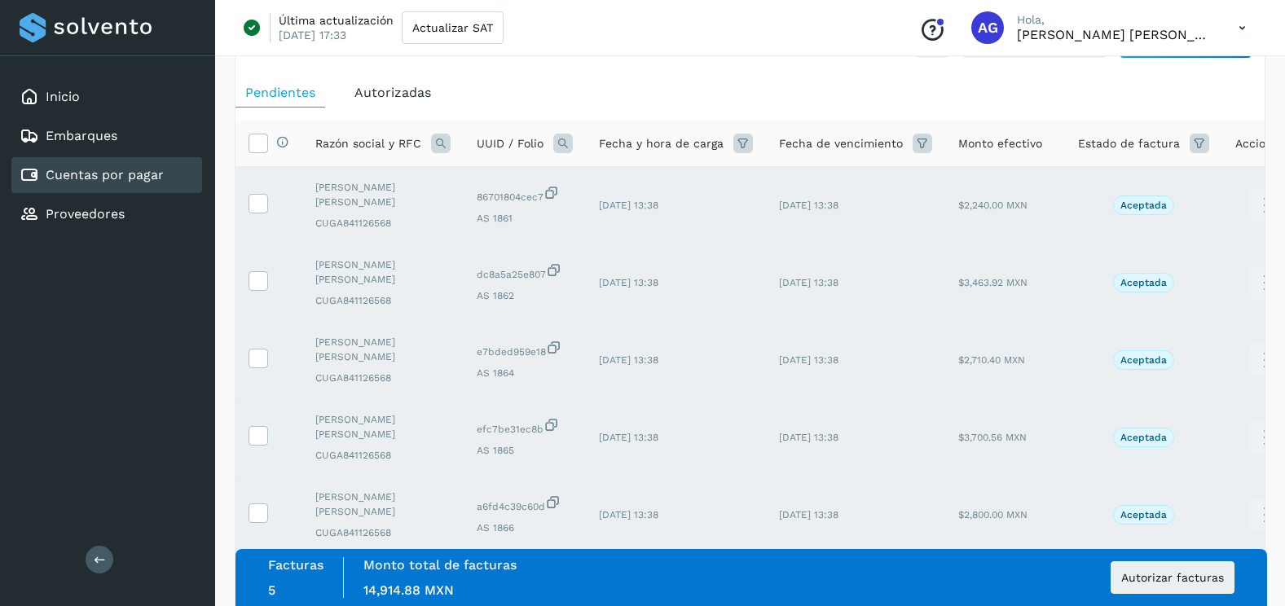
scroll to position [0, 0]
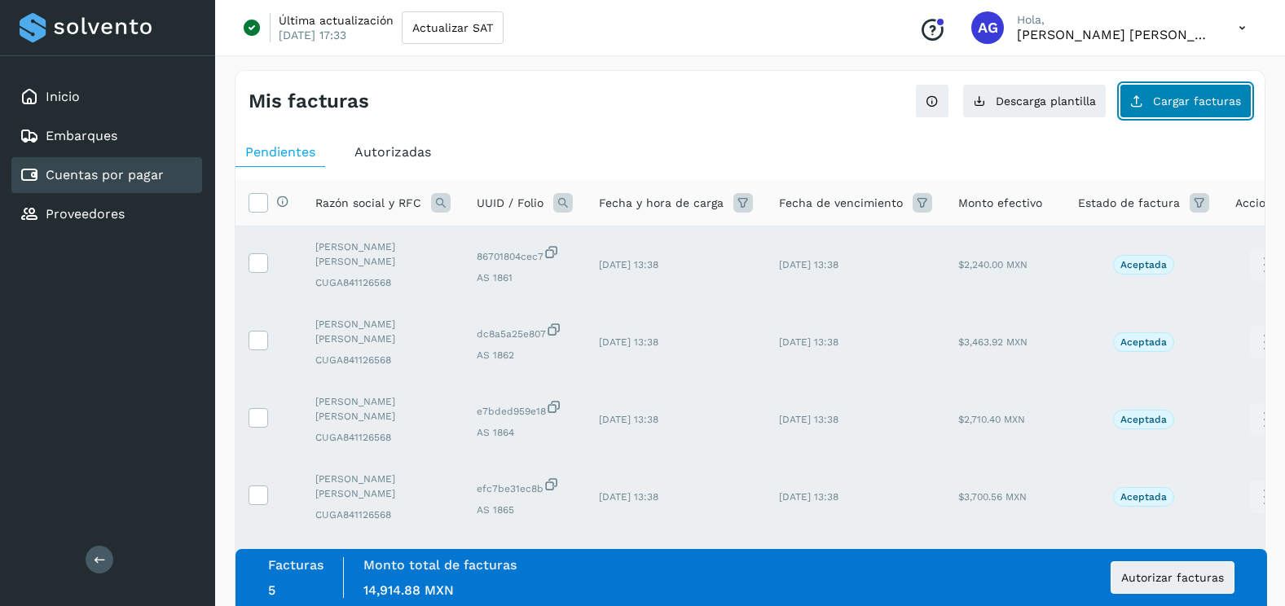
click at [1180, 95] on span "Cargar facturas" at bounding box center [1197, 100] width 88 height 11
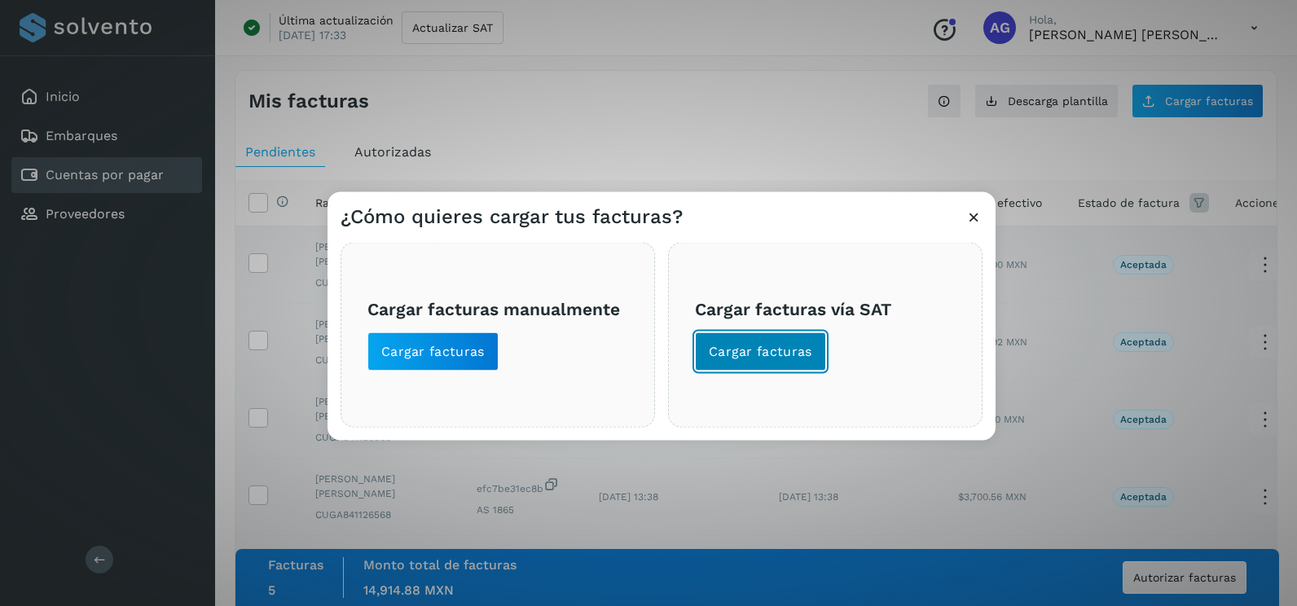
click at [725, 369] on button "Cargar facturas" at bounding box center [760, 351] width 131 height 39
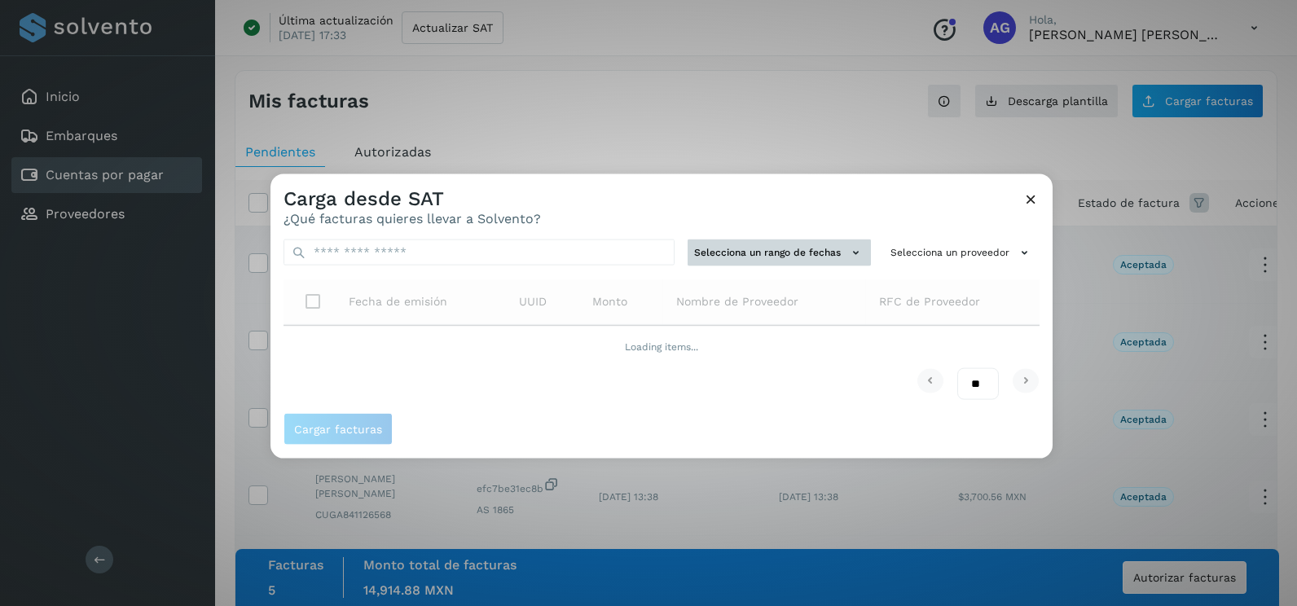
click at [817, 244] on button "Selecciona un rango de fechas" at bounding box center [779, 253] width 183 height 27
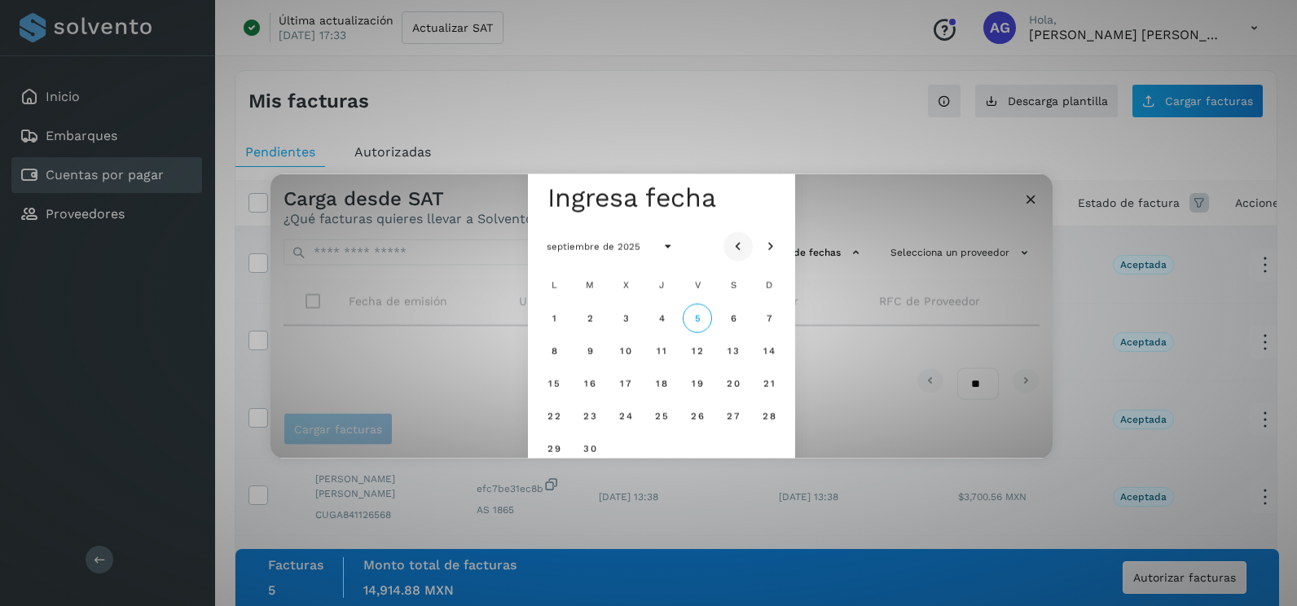
click at [745, 242] on icon "Mes anterior" at bounding box center [738, 247] width 16 height 16
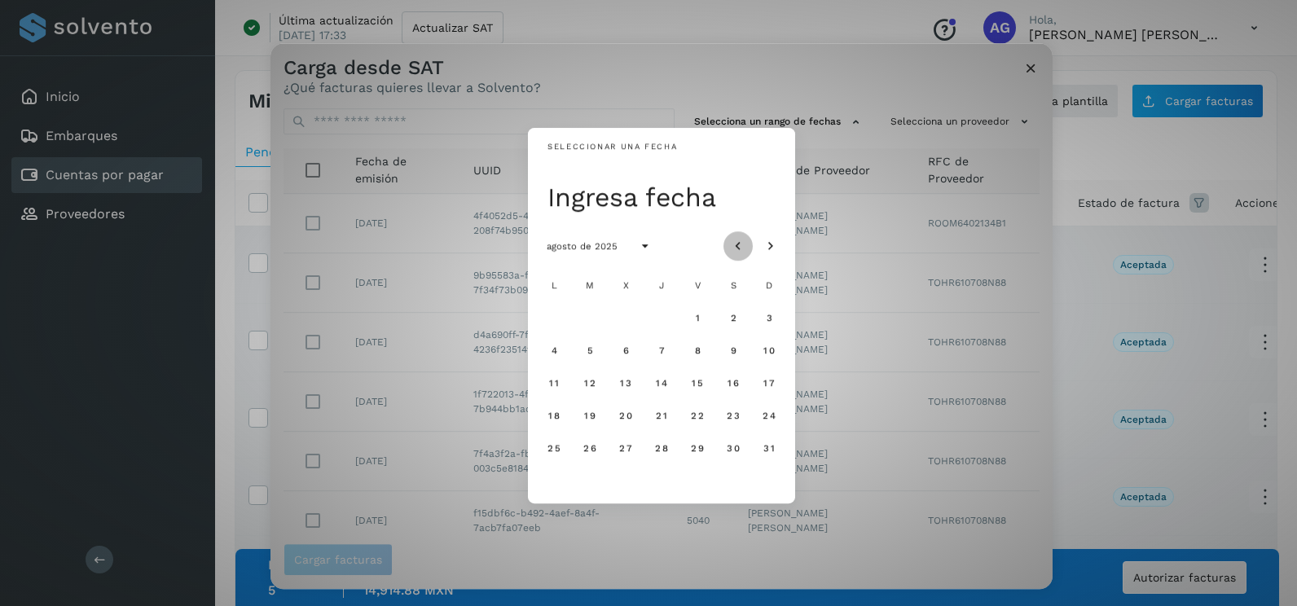
click at [745, 242] on icon "Mes anterior" at bounding box center [738, 247] width 16 height 16
click at [587, 448] on span "29" at bounding box center [590, 447] width 14 height 11
click at [630, 453] on span "30" at bounding box center [625, 447] width 14 height 11
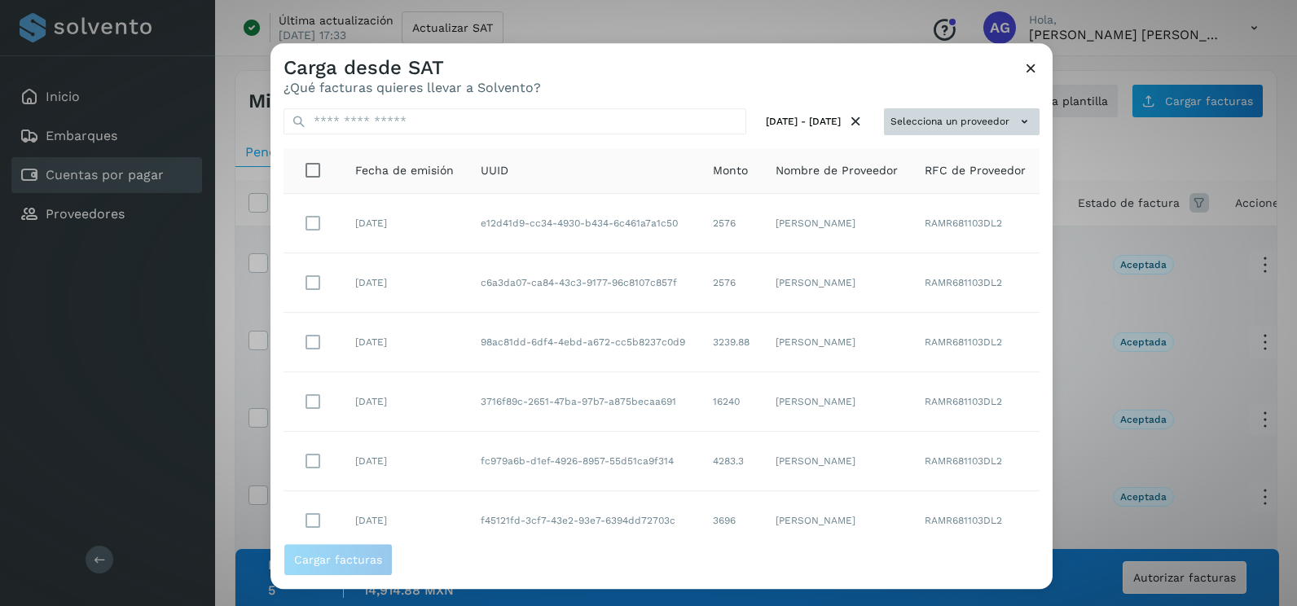
click at [928, 113] on button "Selecciona un proveedor" at bounding box center [962, 121] width 156 height 27
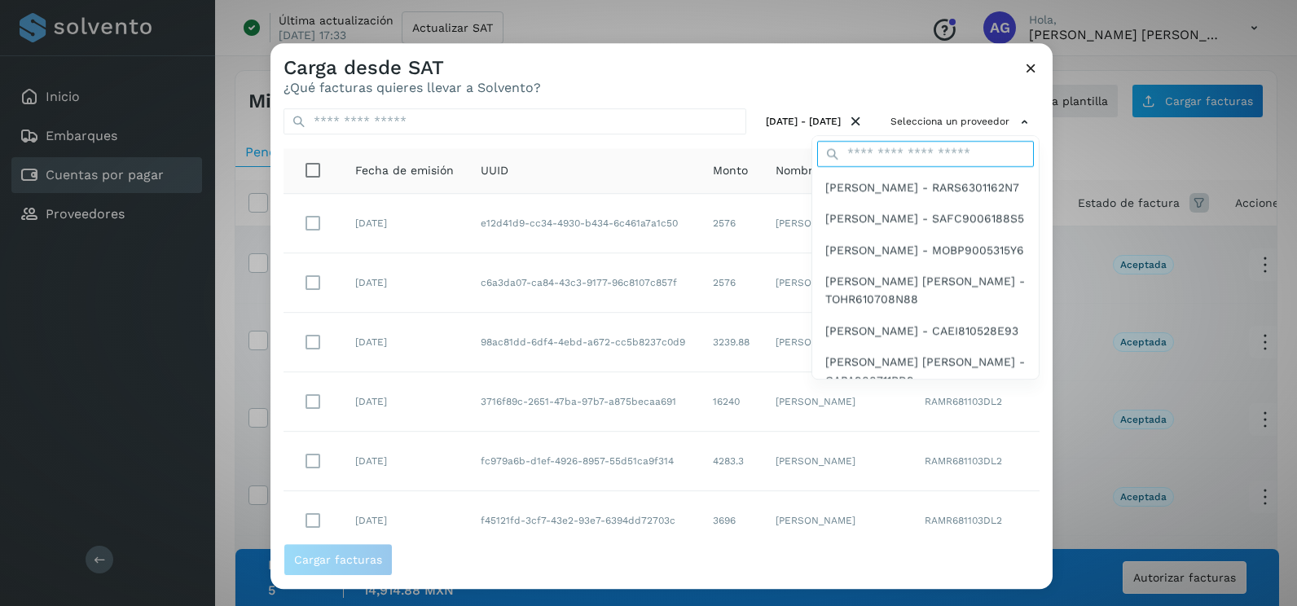
click at [919, 147] on input "text" at bounding box center [925, 154] width 217 height 26
type input "*********"
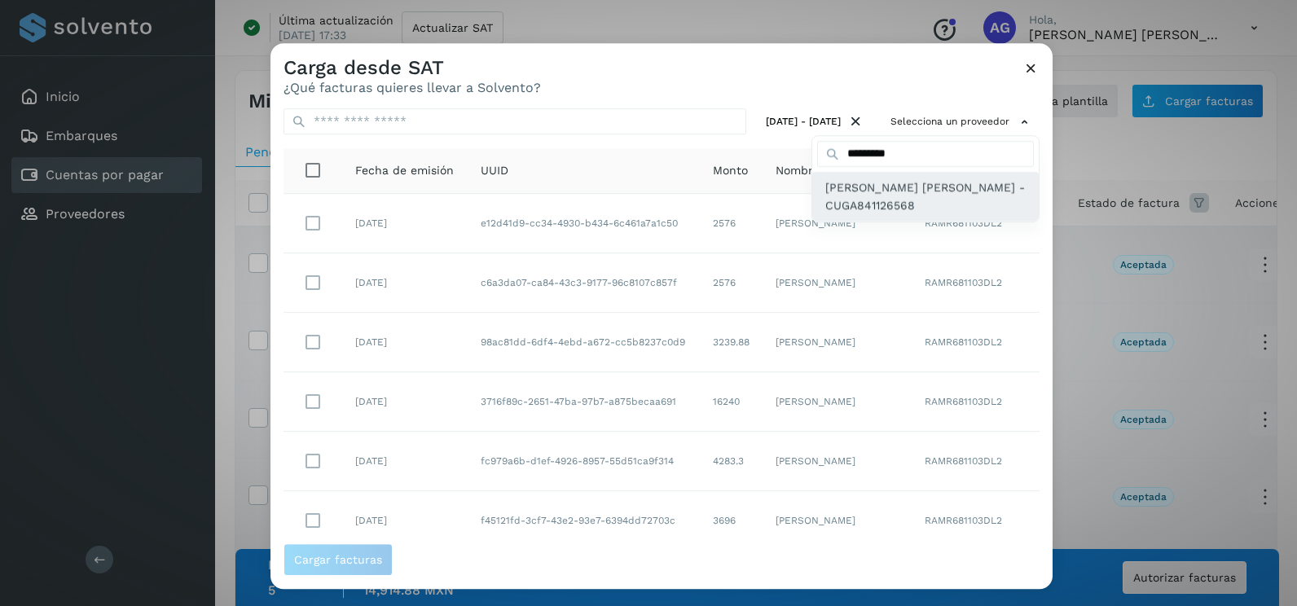
click at [920, 209] on span "[PERSON_NAME] - CUGA841126568" at bounding box center [925, 196] width 200 height 37
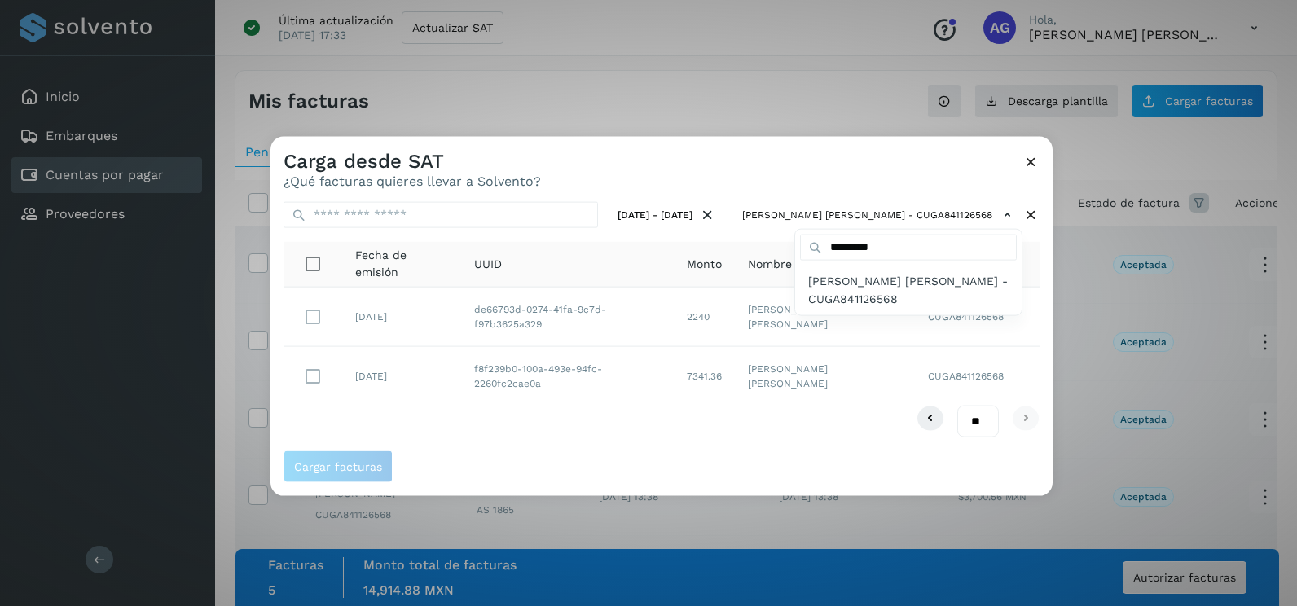
click at [334, 373] on div at bounding box center [918, 440] width 1297 height 606
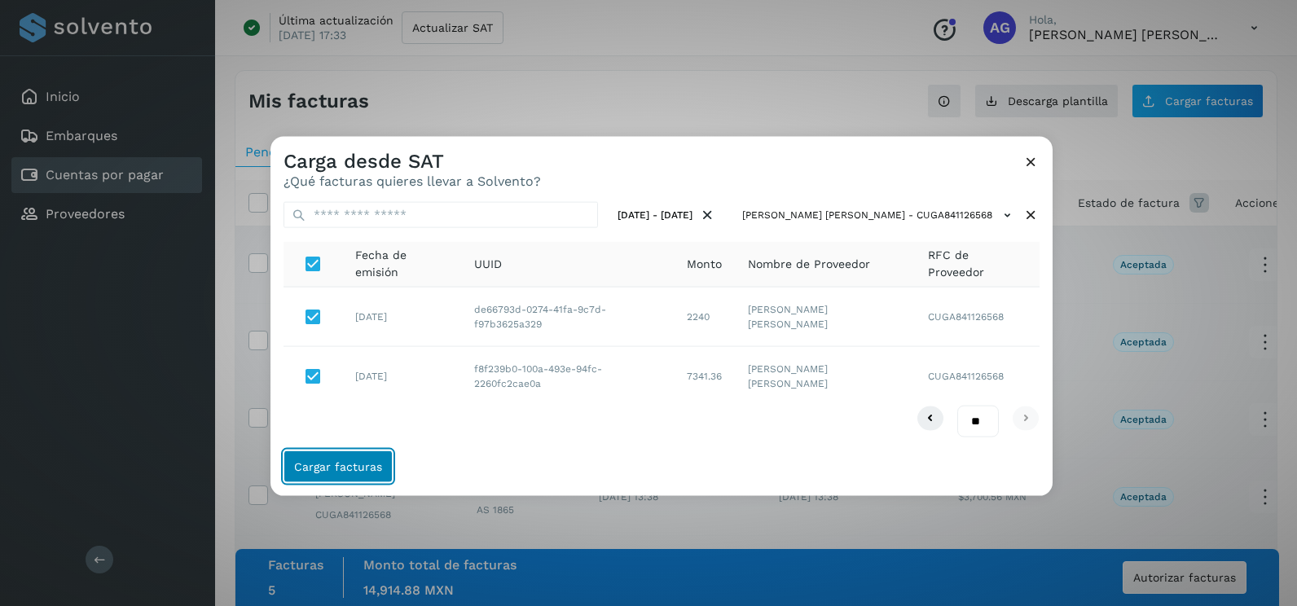
click at [328, 465] on span "Cargar facturas" at bounding box center [338, 465] width 88 height 11
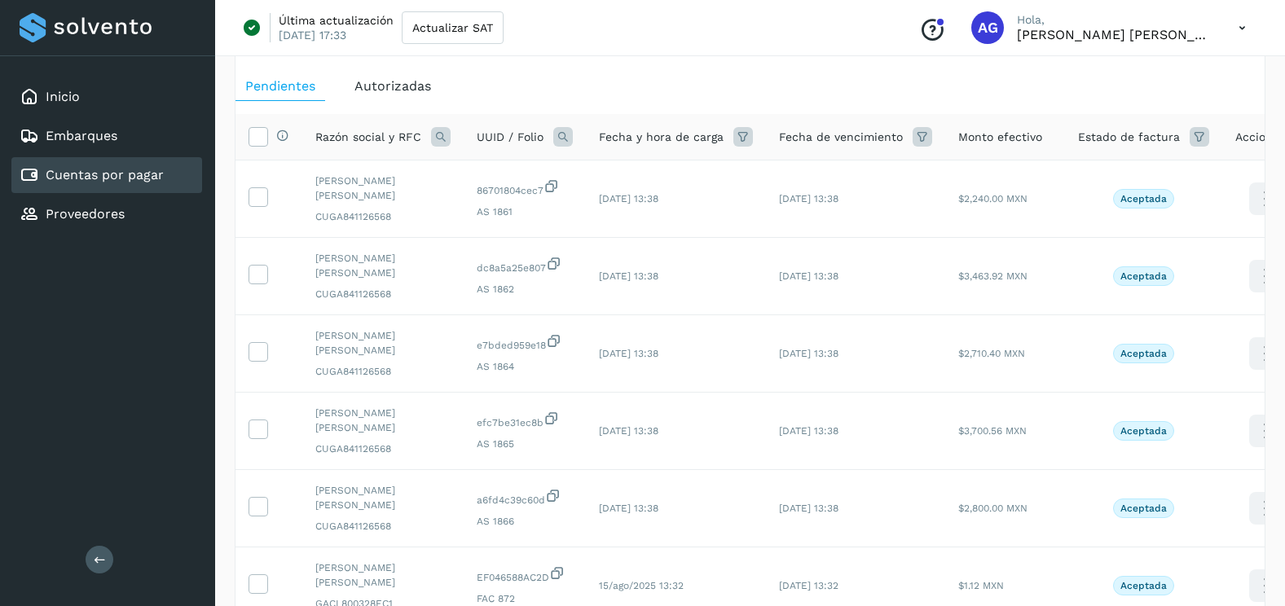
scroll to position [163, 0]
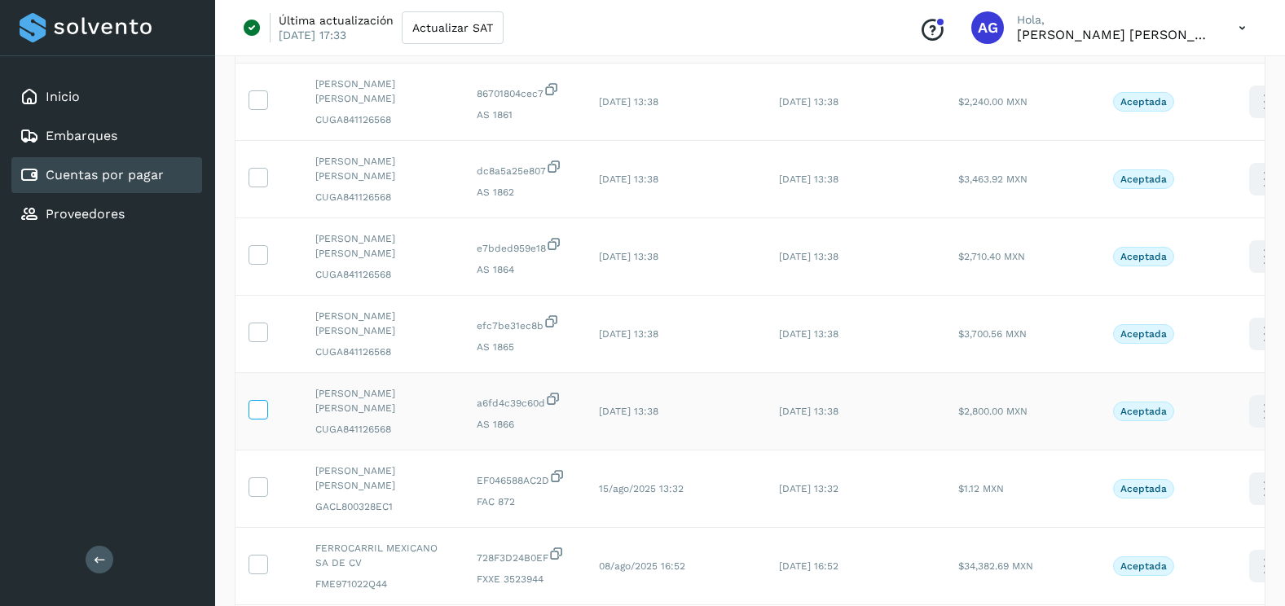
click at [262, 407] on span at bounding box center [257, 412] width 17 height 11
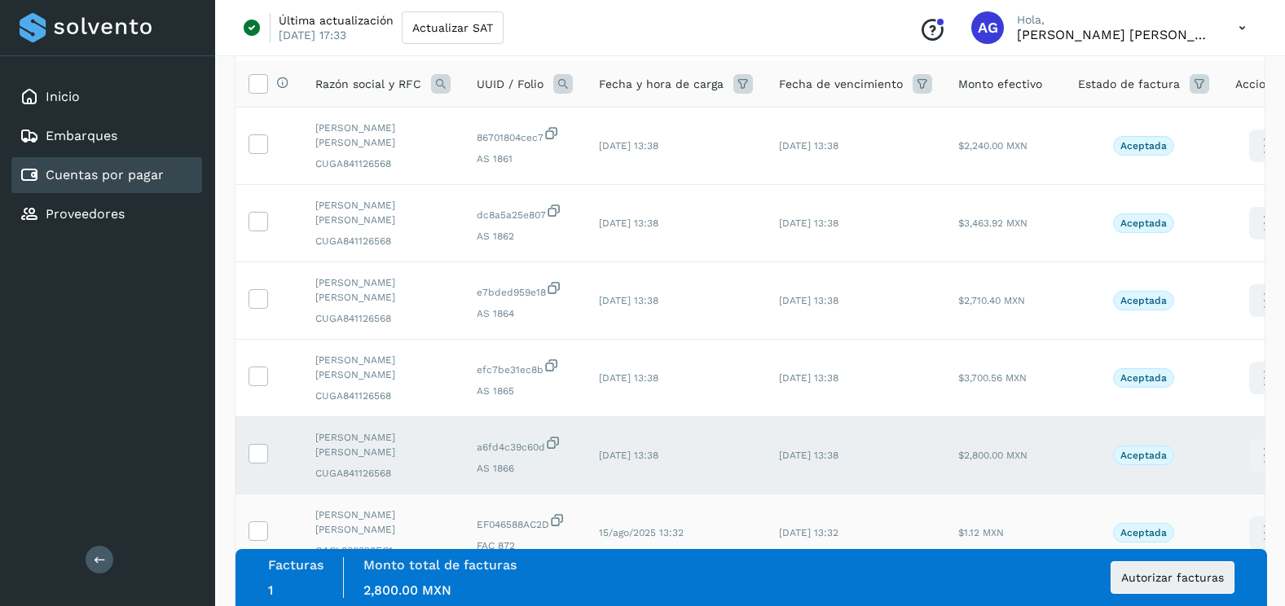
scroll to position [81, 0]
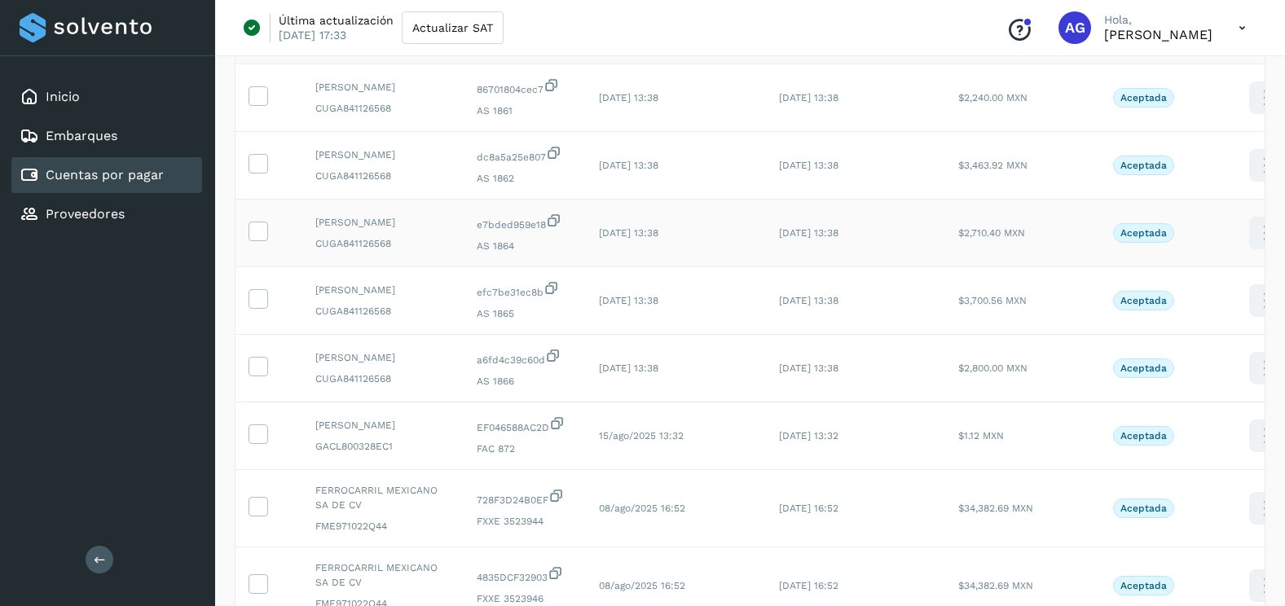
scroll to position [163, 0]
click at [256, 366] on icon at bounding box center [257, 364] width 17 height 17
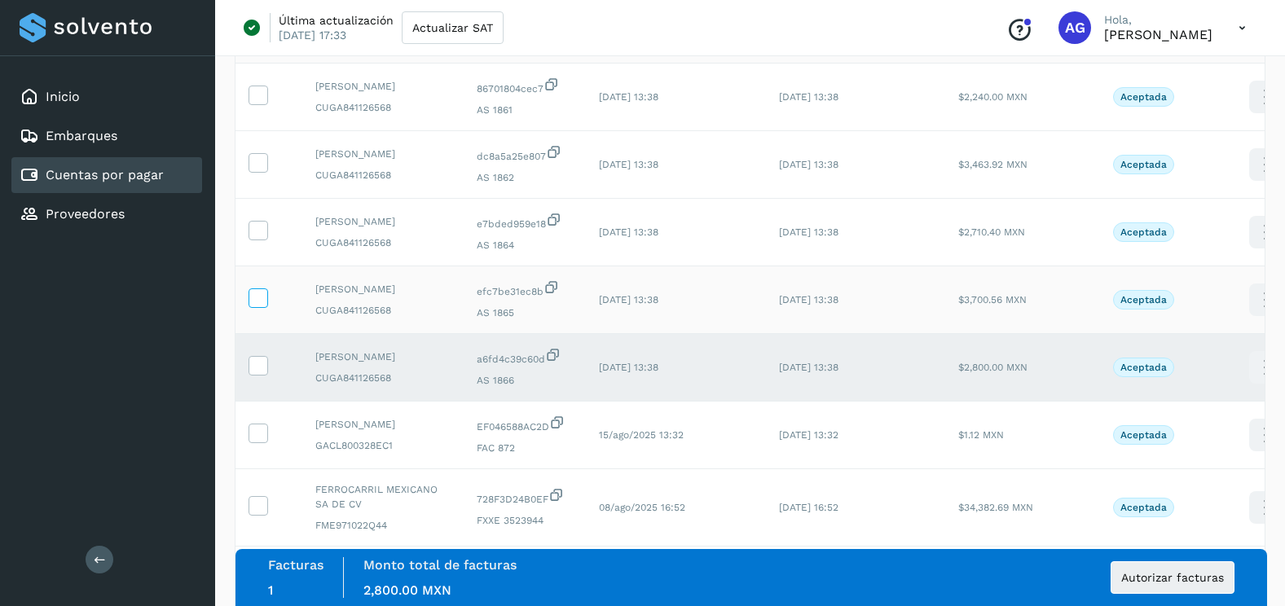
click at [258, 292] on icon at bounding box center [257, 296] width 17 height 17
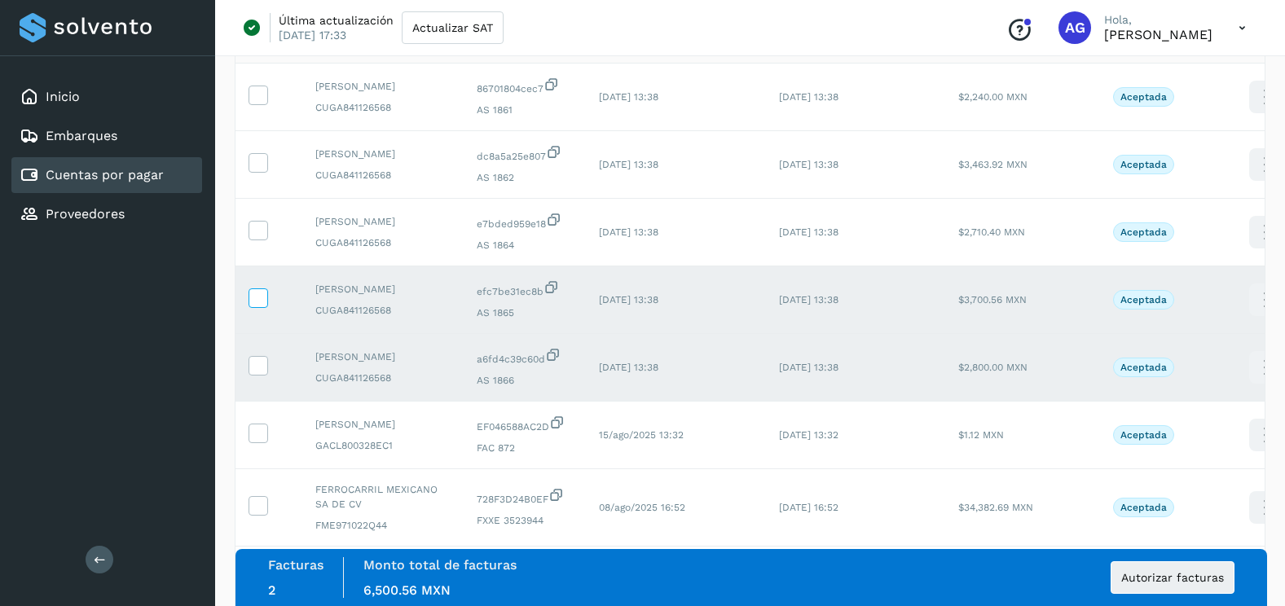
scroll to position [81, 0]
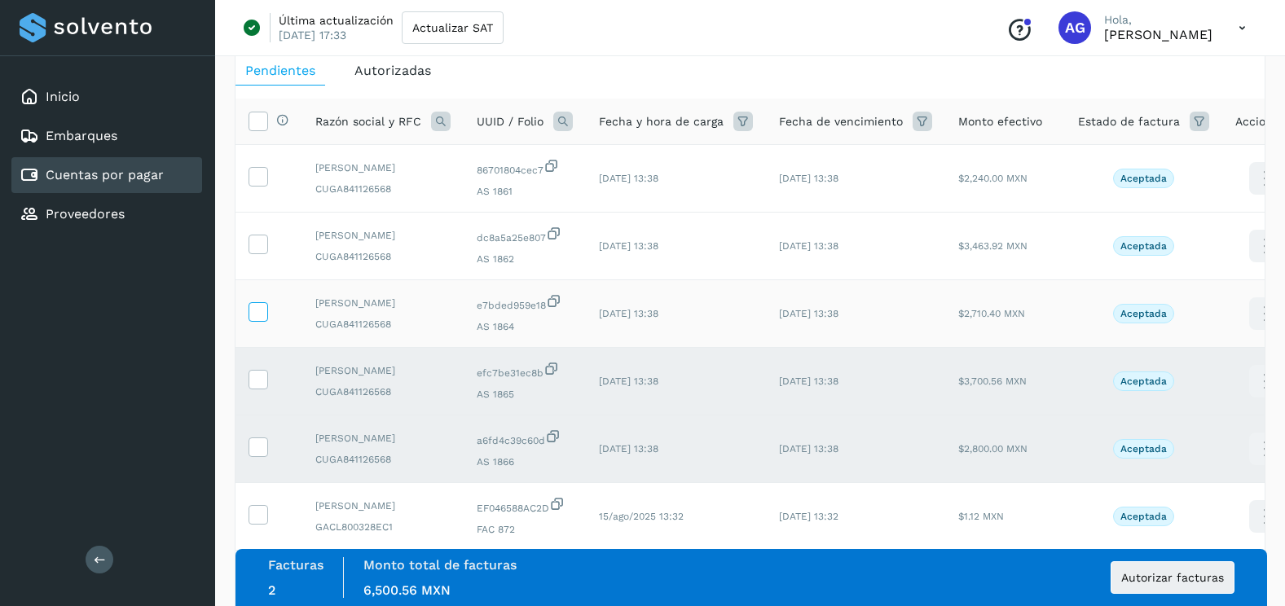
click at [259, 315] on icon at bounding box center [257, 310] width 17 height 17
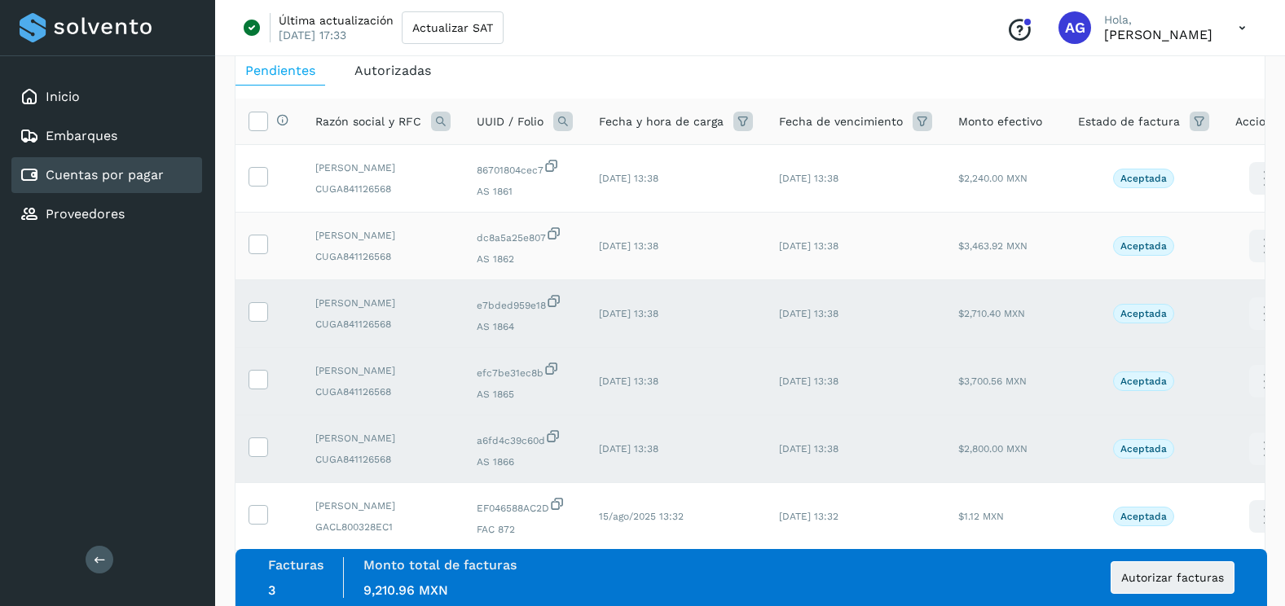
click at [260, 232] on td at bounding box center [268, 247] width 67 height 68
click at [260, 235] on icon at bounding box center [257, 243] width 17 height 17
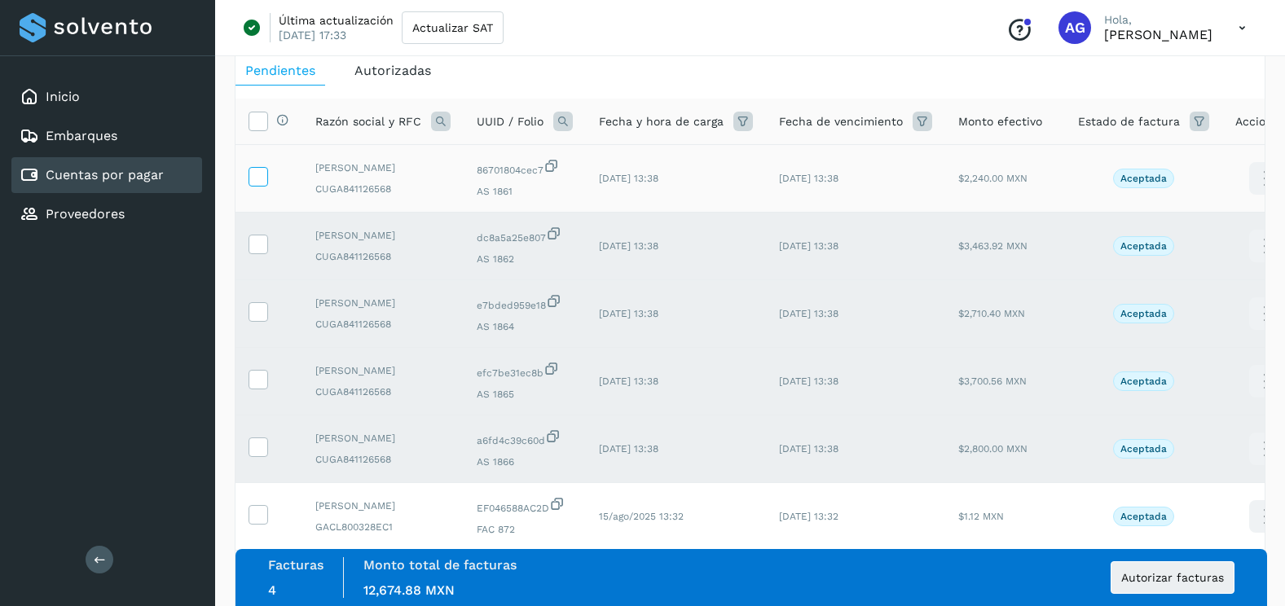
click at [260, 177] on icon at bounding box center [257, 175] width 17 height 17
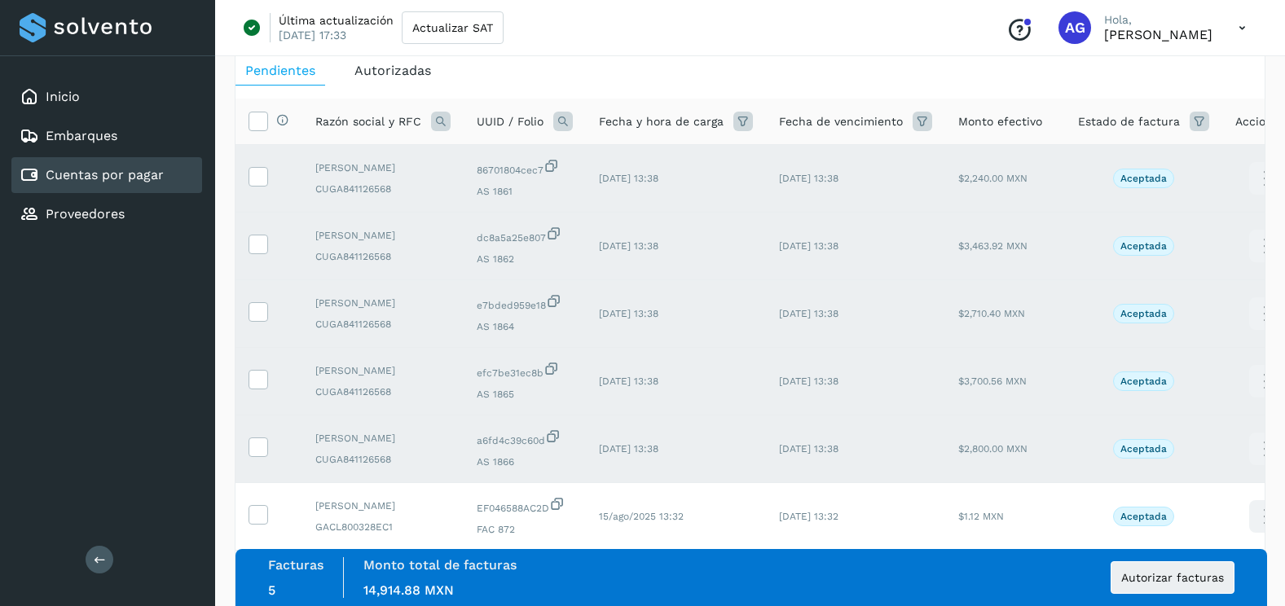
click at [504, 95] on div "Selecciona todas las facturas disponibles para autorización Razón social y RFC …" at bounding box center [749, 529] width 1029 height 886
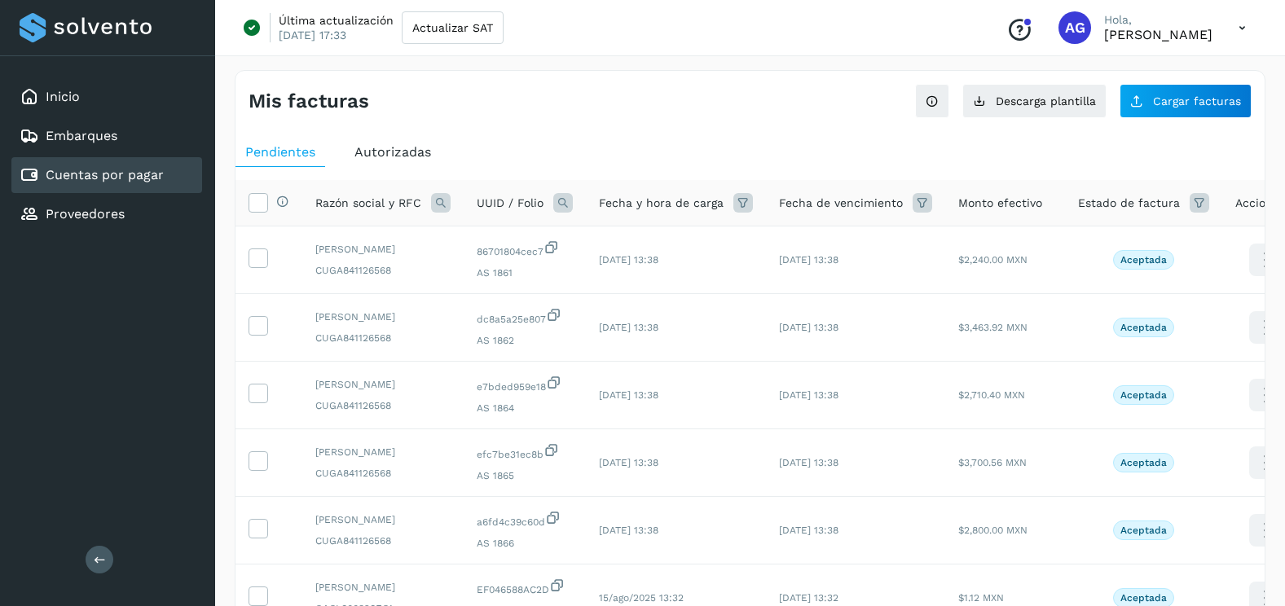
click at [583, 134] on div "Pendientes Autorizadas Selecciona todas las facturas disponibles para autorizac…" at bounding box center [749, 595] width 1029 height 929
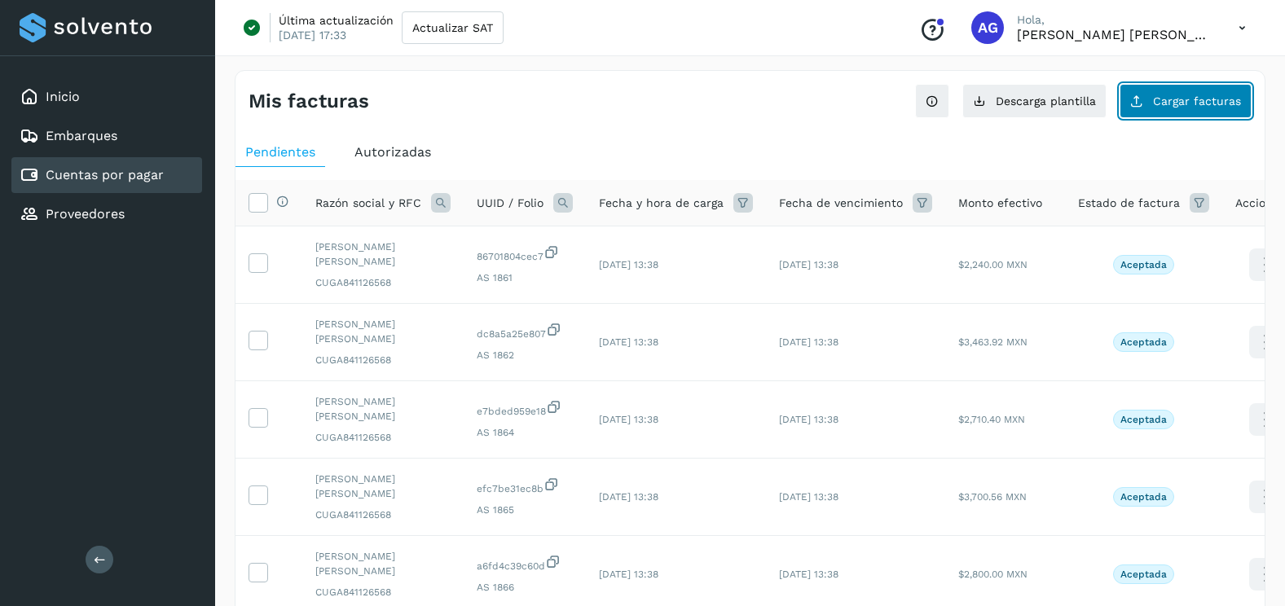
click at [1233, 86] on button "Cargar facturas" at bounding box center [1185, 101] width 132 height 34
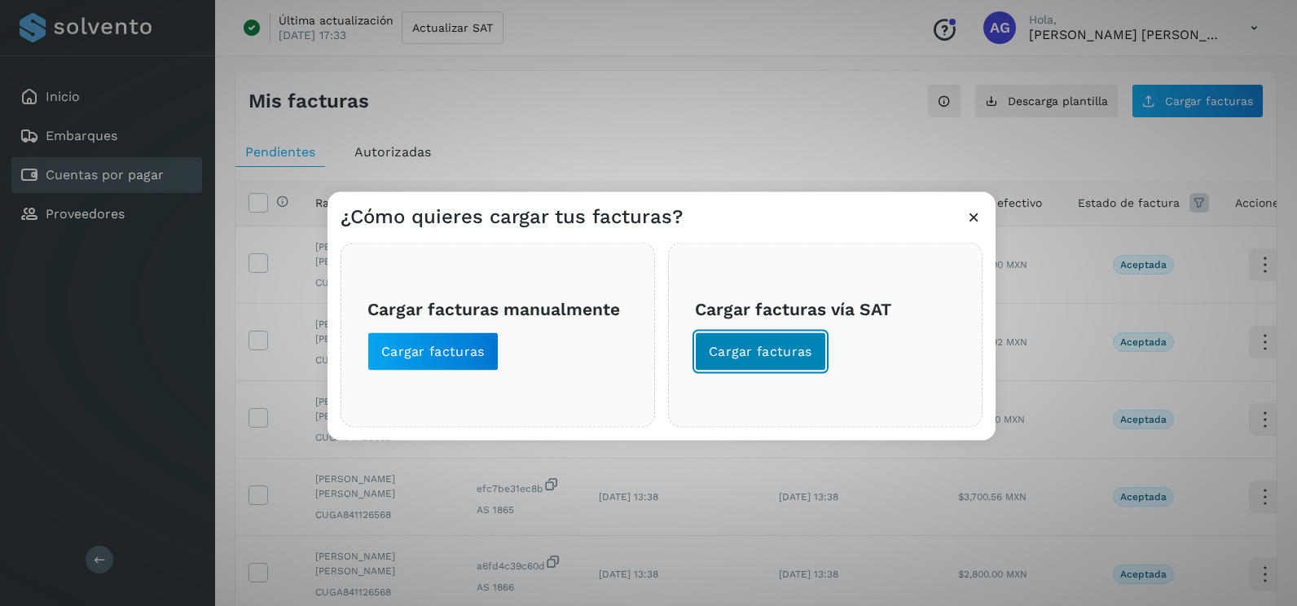
click at [762, 350] on span "Cargar facturas" at bounding box center [760, 352] width 103 height 18
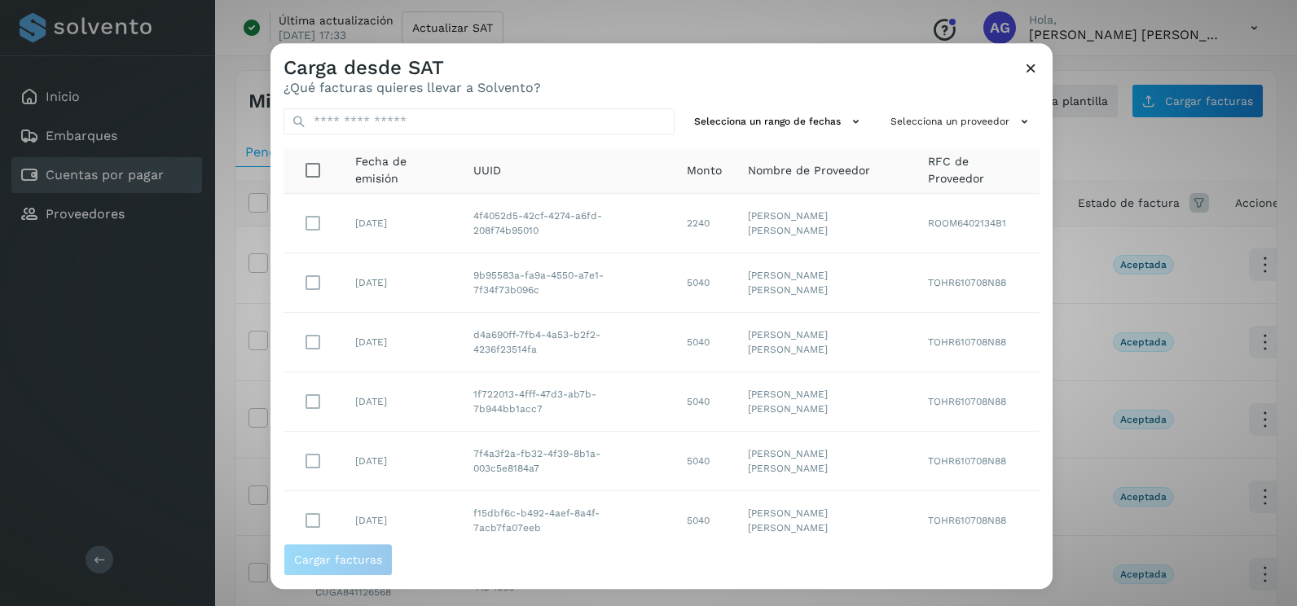
click at [816, 135] on div "Selecciona un rango de fechas Selecciona un proveedor Fecha de emisión UUID Mon…" at bounding box center [661, 319] width 782 height 448
click at [808, 125] on button "Selecciona un rango de fechas" at bounding box center [779, 121] width 183 height 27
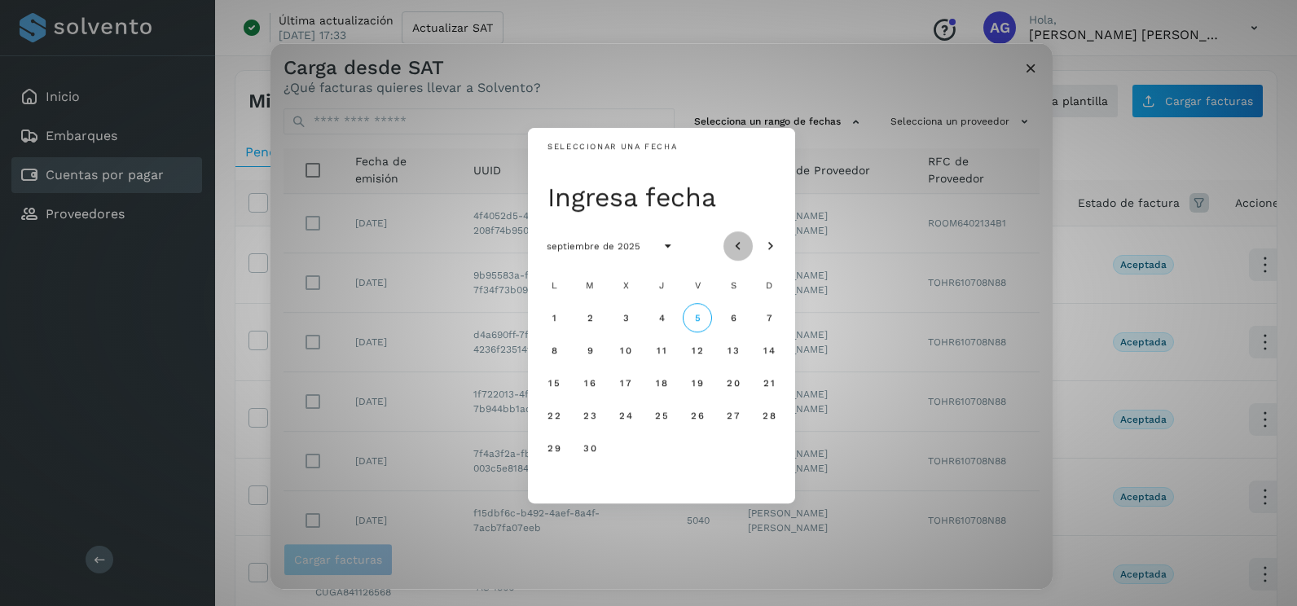
click at [745, 242] on icon "Mes anterior" at bounding box center [738, 247] width 16 height 16
click at [744, 242] on icon "Mes anterior" at bounding box center [738, 247] width 16 height 16
click at [596, 447] on span "29" at bounding box center [590, 447] width 14 height 11
click at [631, 446] on span "30" at bounding box center [625, 447] width 14 height 11
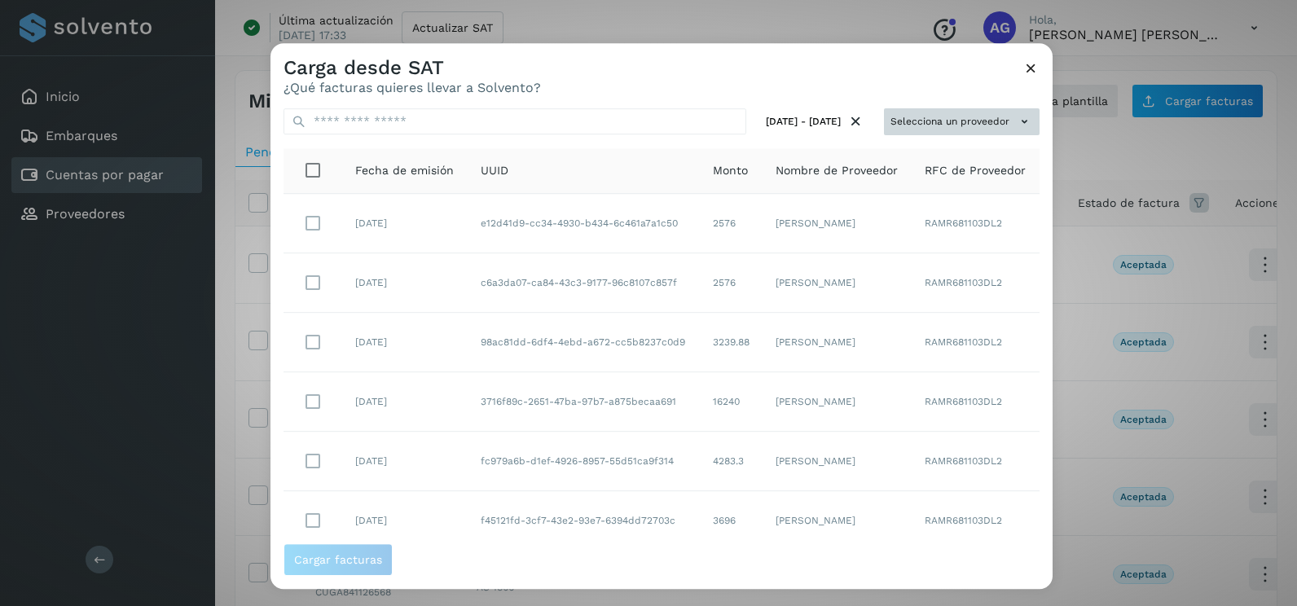
click at [985, 121] on button "Selecciona un proveedor" at bounding box center [962, 121] width 156 height 27
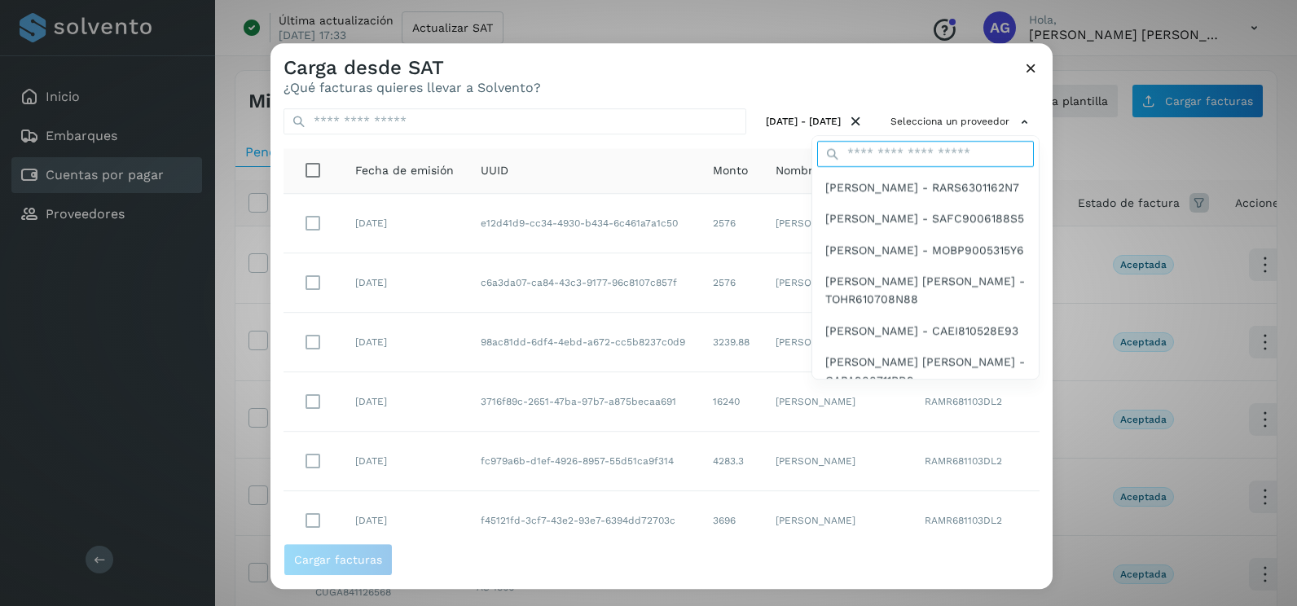
click at [908, 148] on input "text" at bounding box center [925, 154] width 217 height 26
type input "*********"
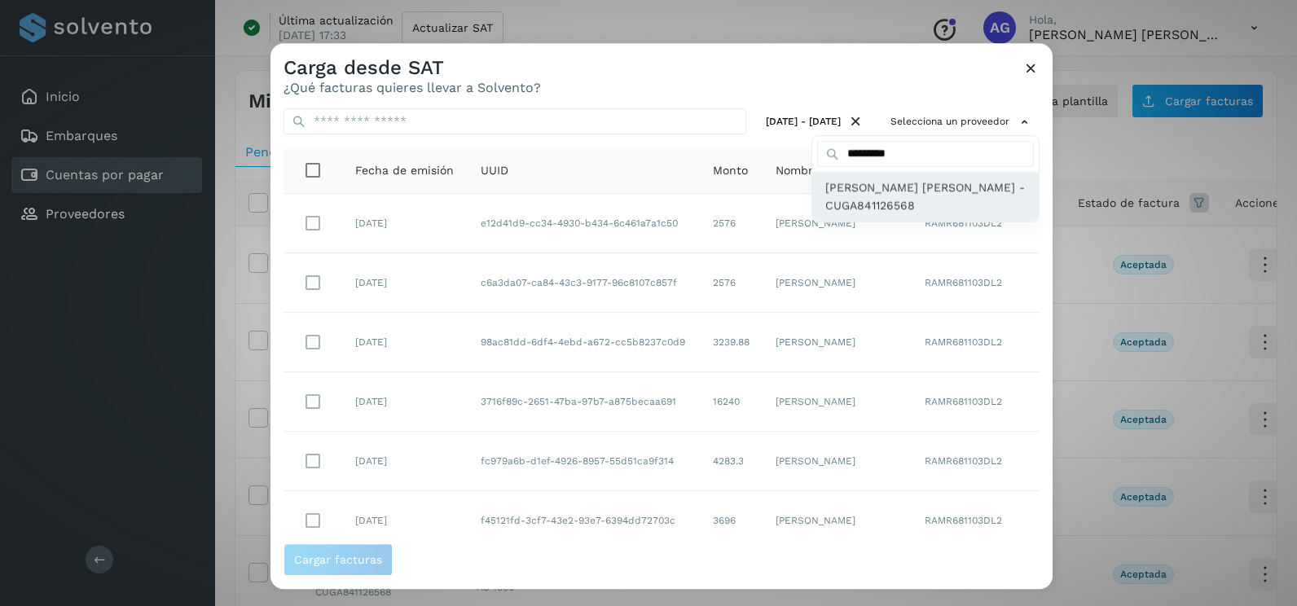
click at [878, 194] on span "[PERSON_NAME] - CUGA841126568" at bounding box center [925, 196] width 200 height 37
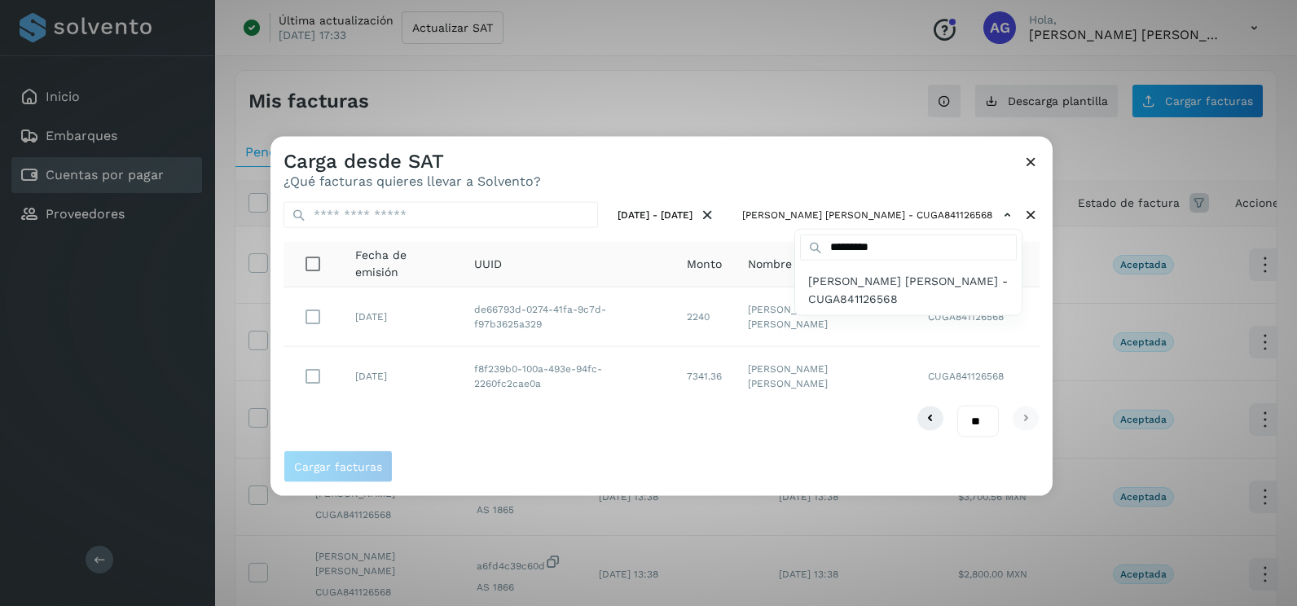
click at [324, 385] on div at bounding box center [918, 440] width 1297 height 606
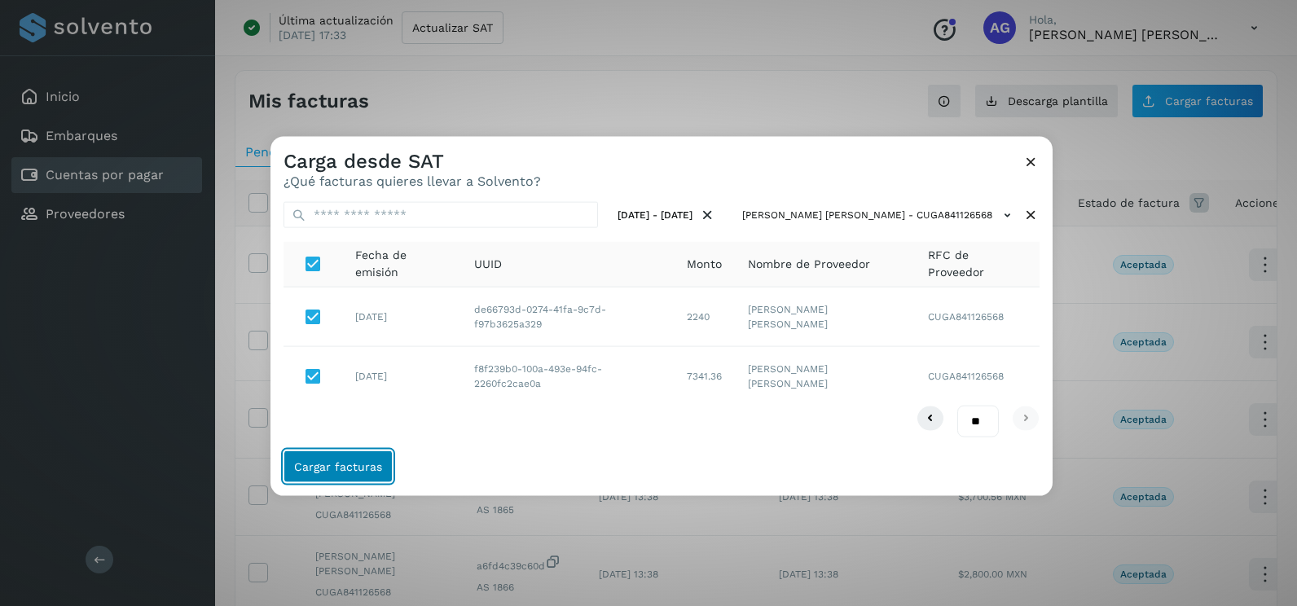
click at [354, 456] on button "Cargar facturas" at bounding box center [338, 466] width 109 height 33
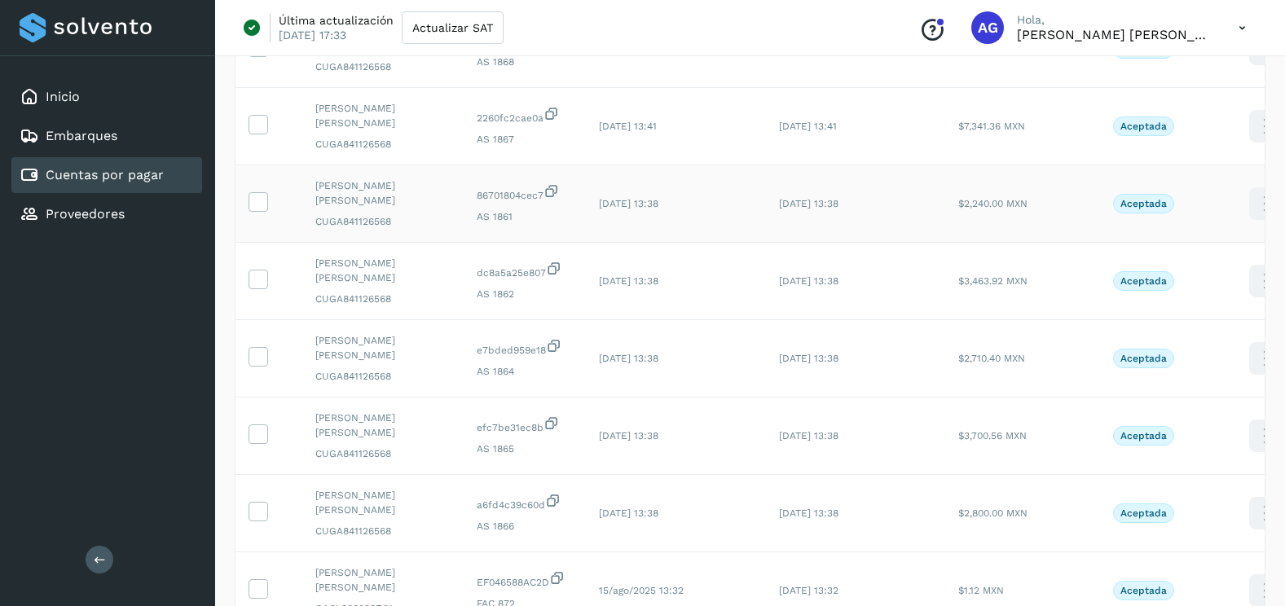
scroll to position [244, 0]
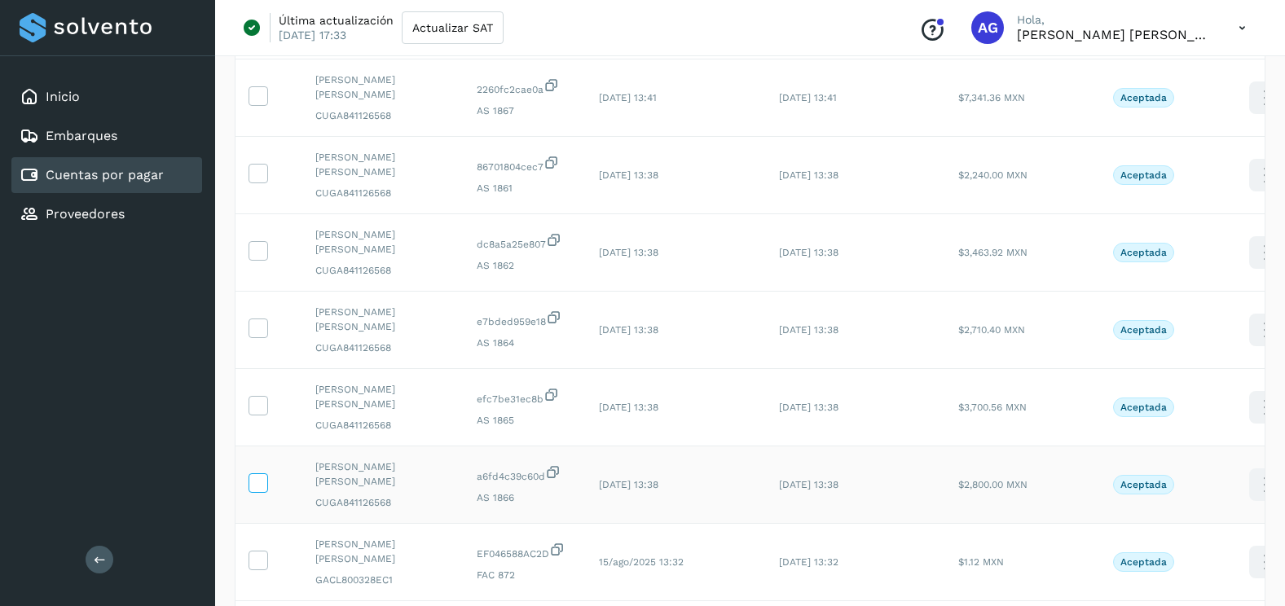
click at [263, 473] on icon at bounding box center [257, 481] width 17 height 17
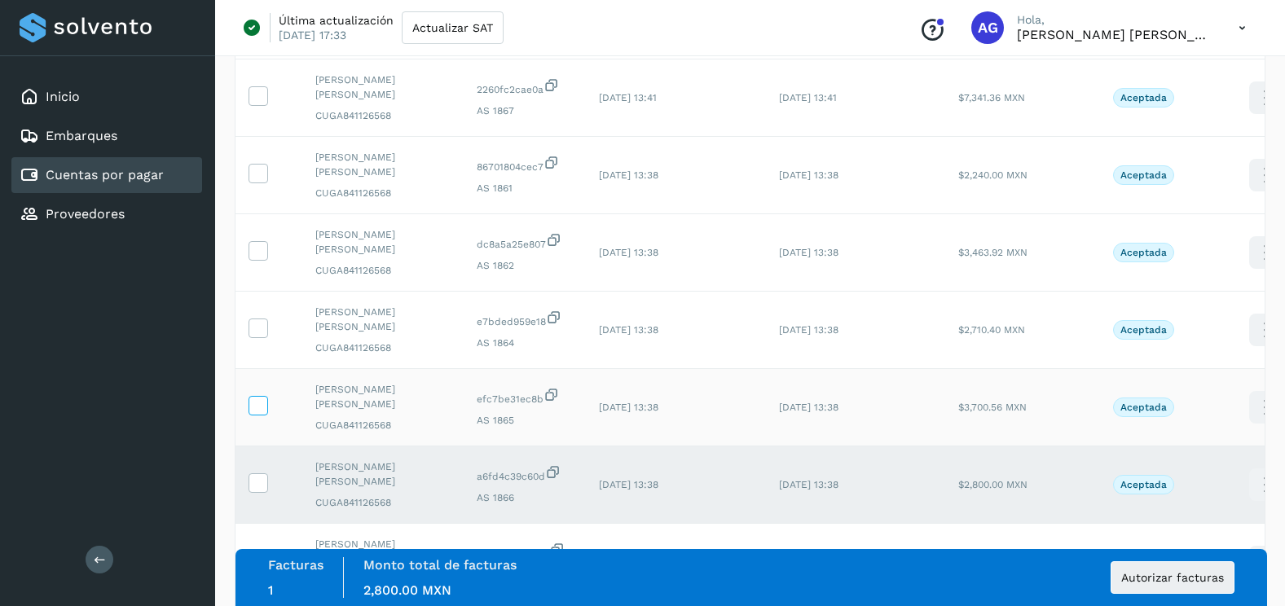
click at [260, 396] on icon at bounding box center [257, 404] width 17 height 17
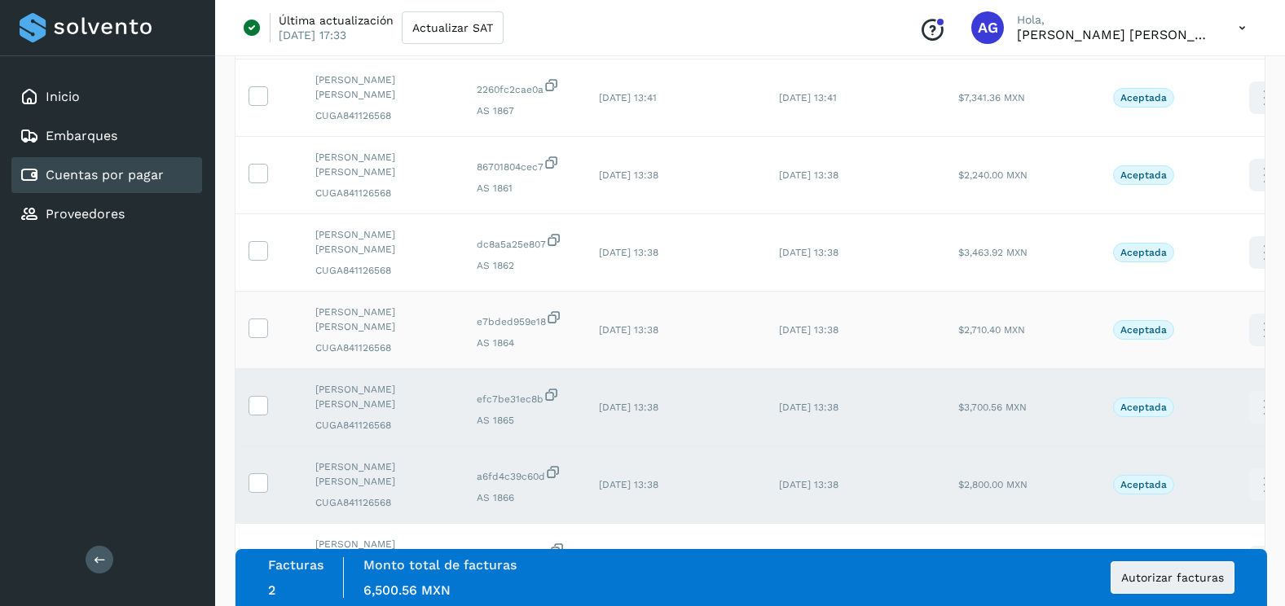
click at [268, 292] on td at bounding box center [268, 330] width 67 height 77
click at [261, 319] on icon at bounding box center [257, 327] width 17 height 17
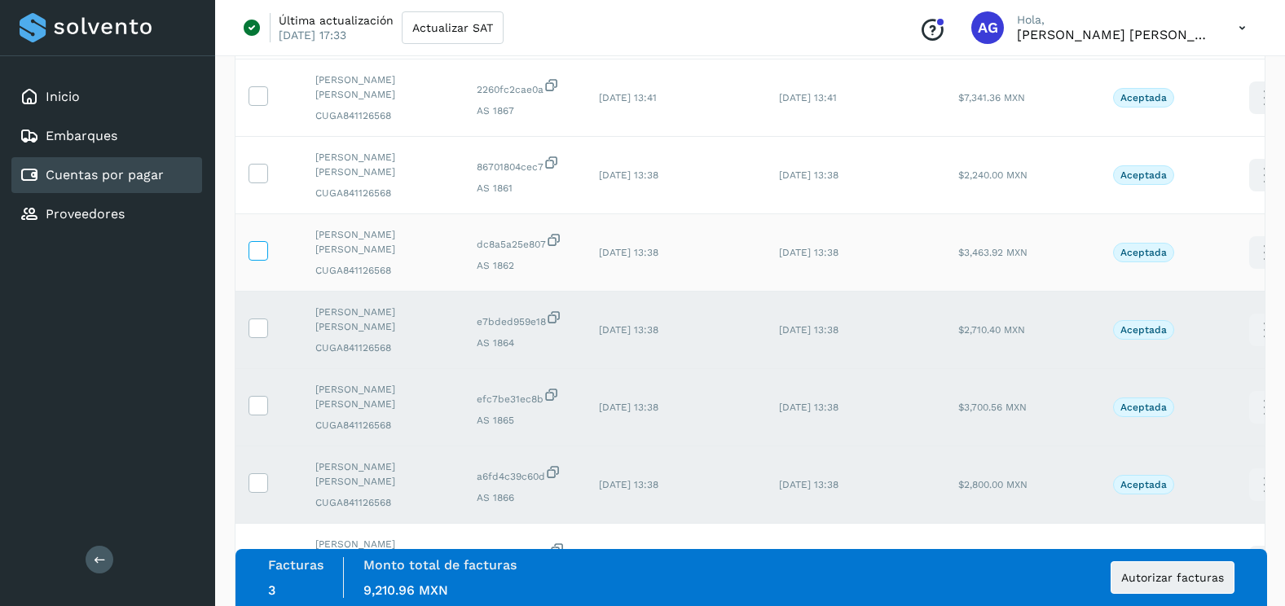
click at [253, 241] on icon at bounding box center [257, 249] width 17 height 17
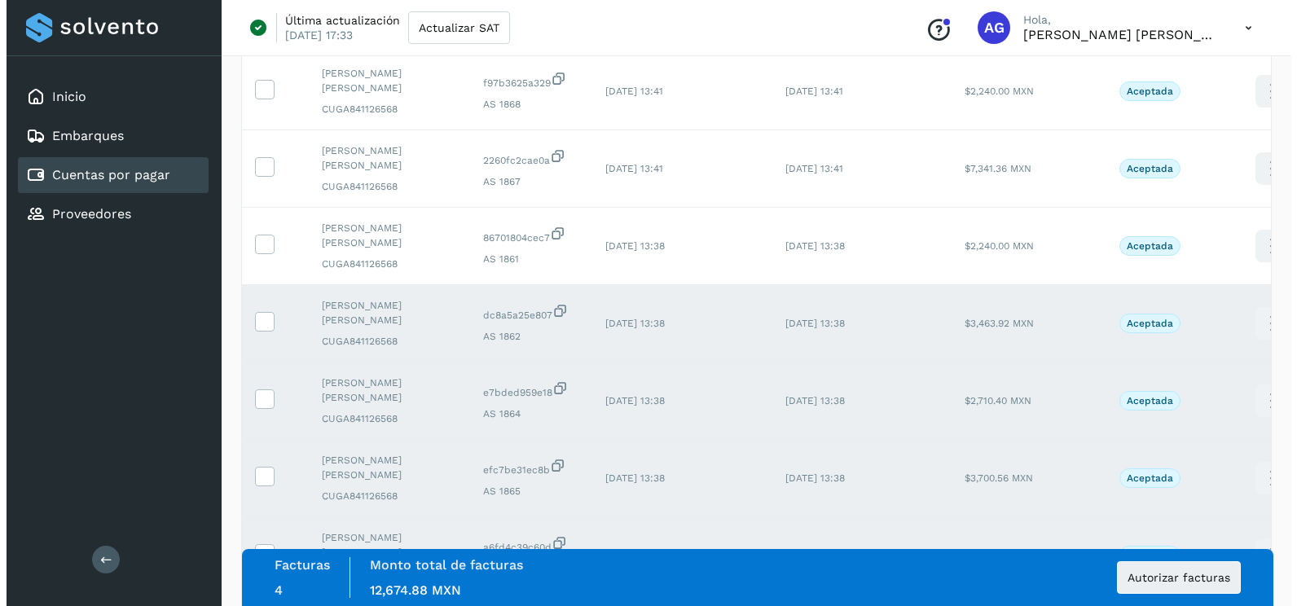
scroll to position [81, 0]
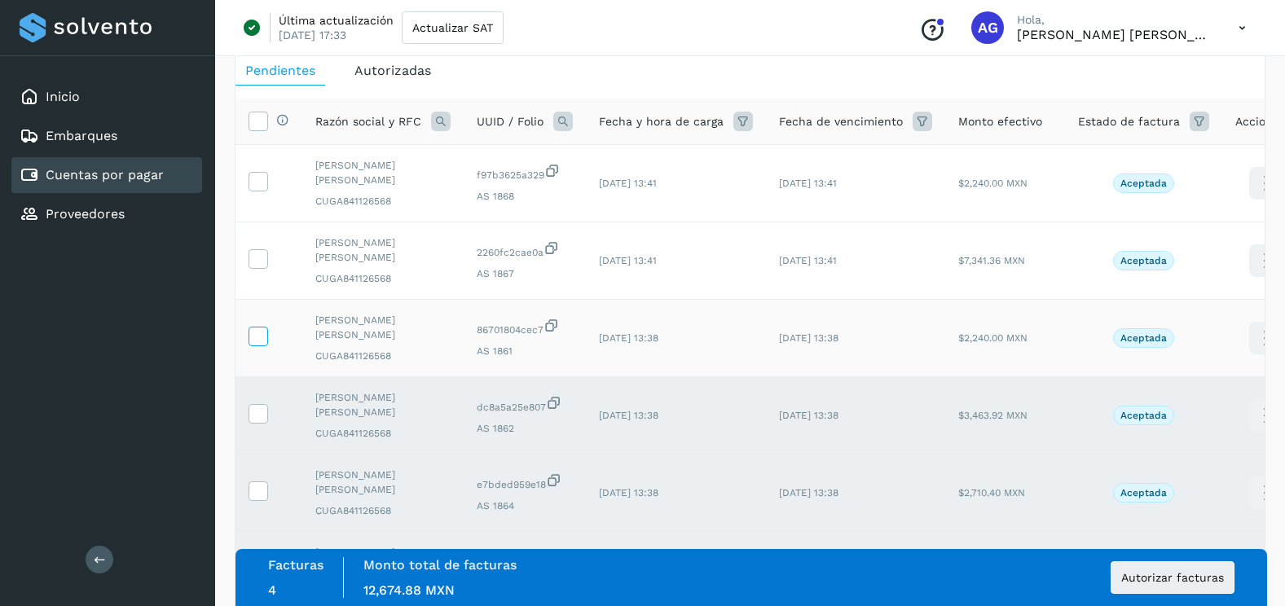
click at [261, 327] on icon at bounding box center [257, 335] width 17 height 17
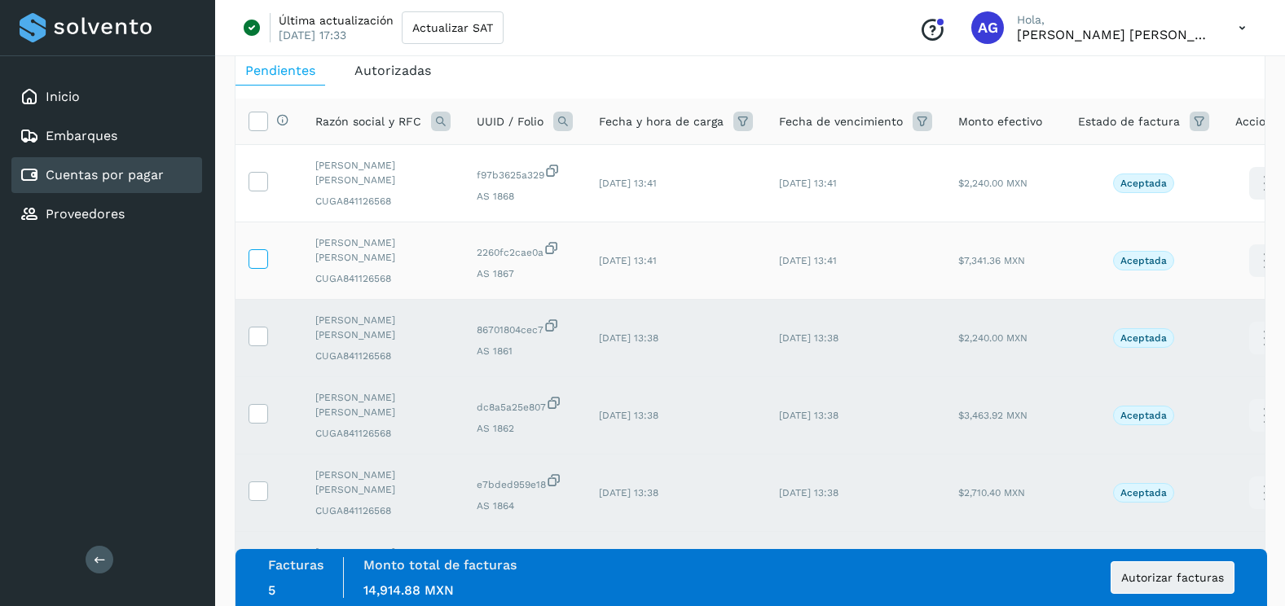
click at [259, 250] on icon at bounding box center [257, 257] width 17 height 17
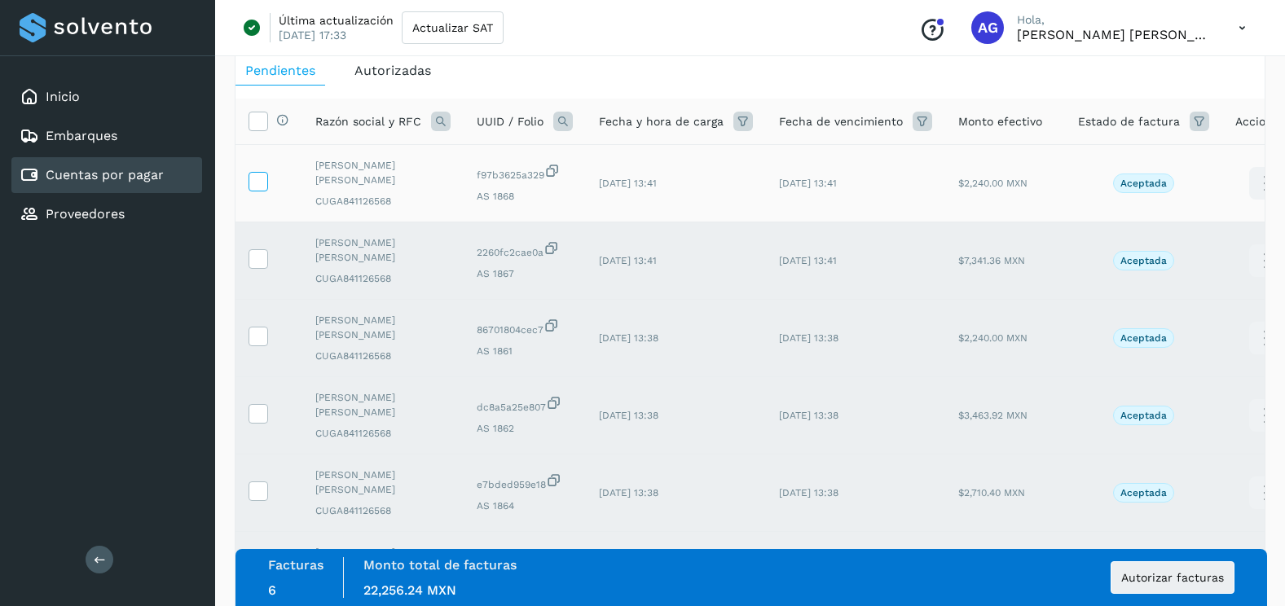
click at [264, 183] on icon at bounding box center [257, 180] width 17 height 17
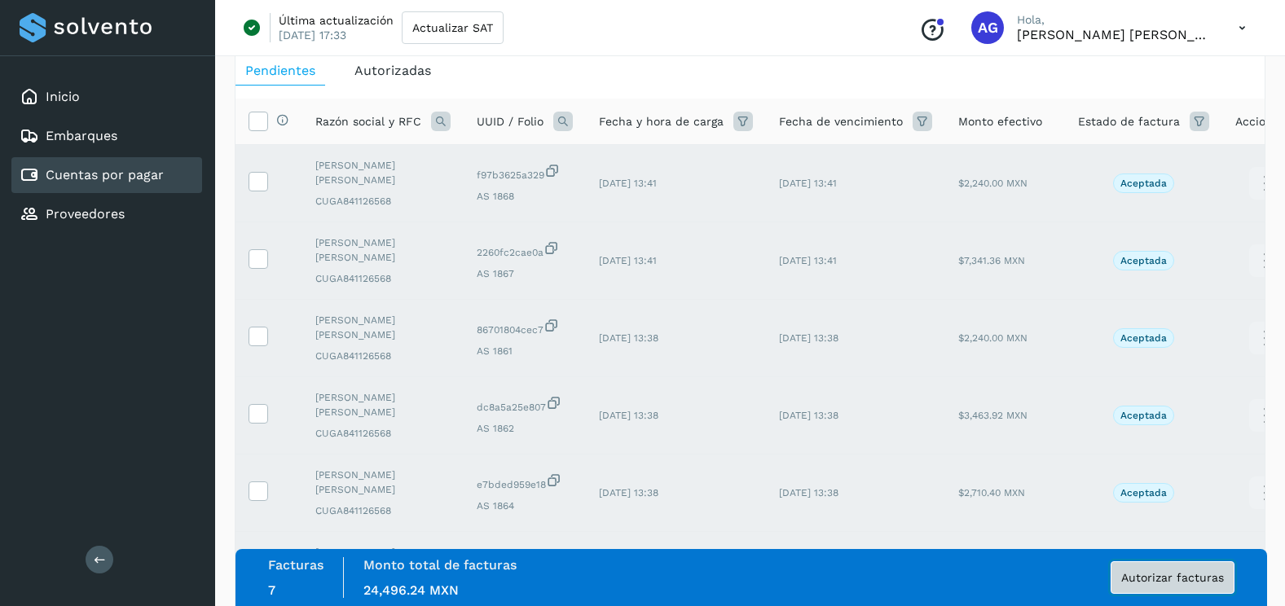
click at [1233, 585] on button "Autorizar facturas" at bounding box center [1172, 577] width 124 height 33
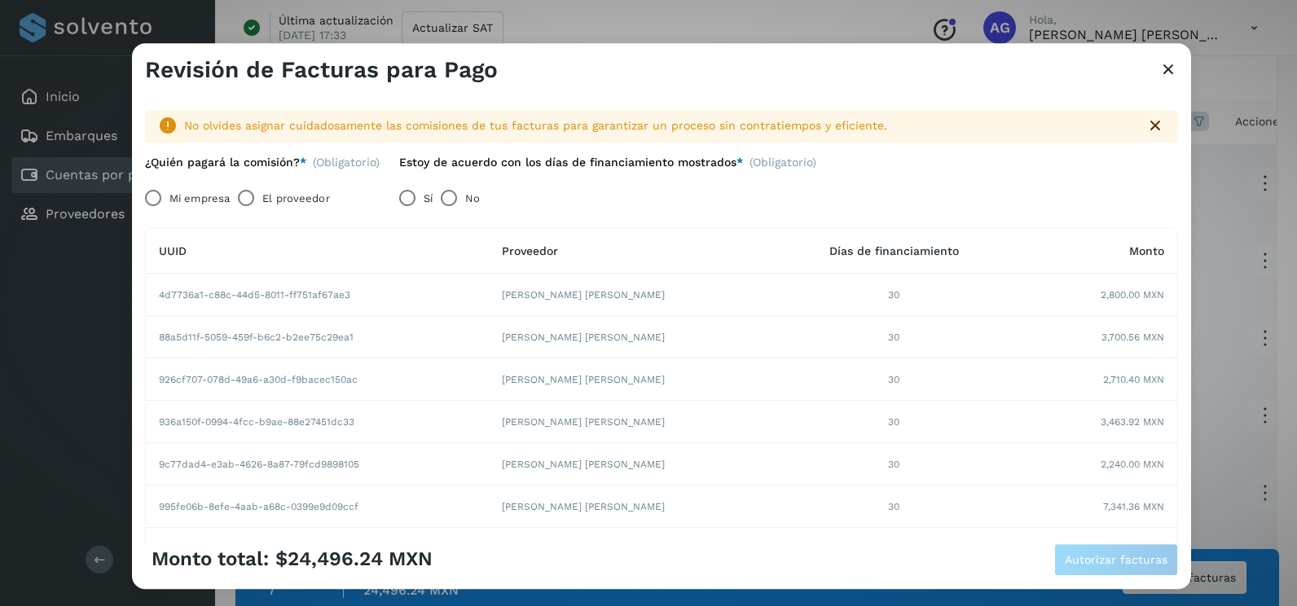
click at [178, 200] on label "Mi empresa" at bounding box center [199, 198] width 60 height 33
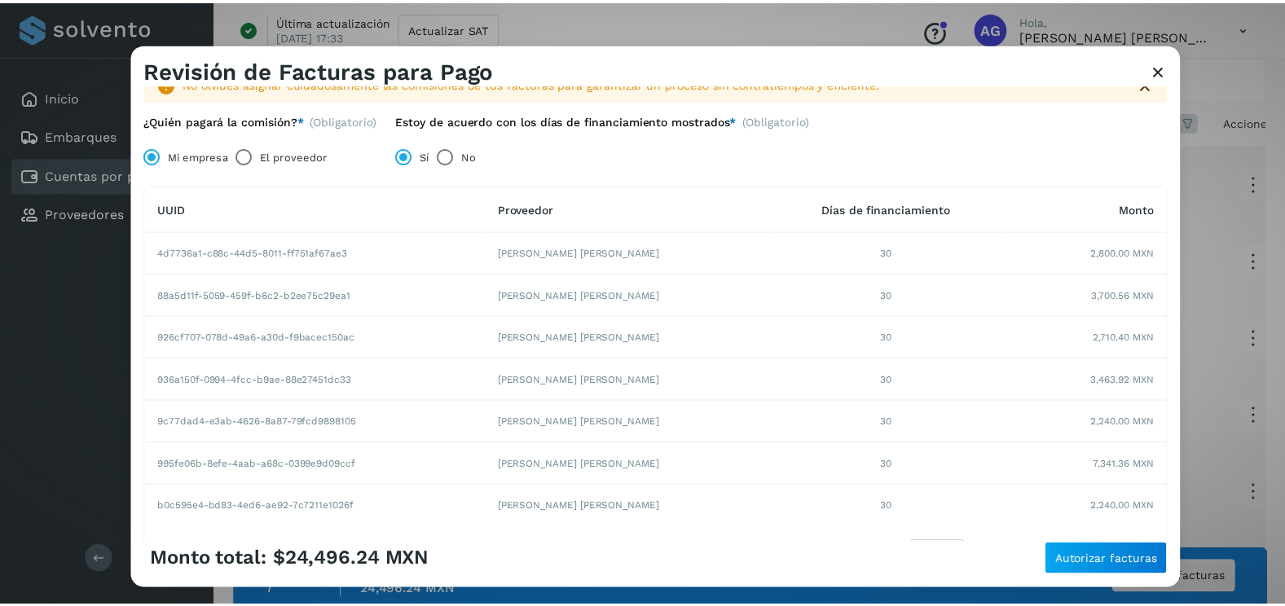
scroll to position [154, 0]
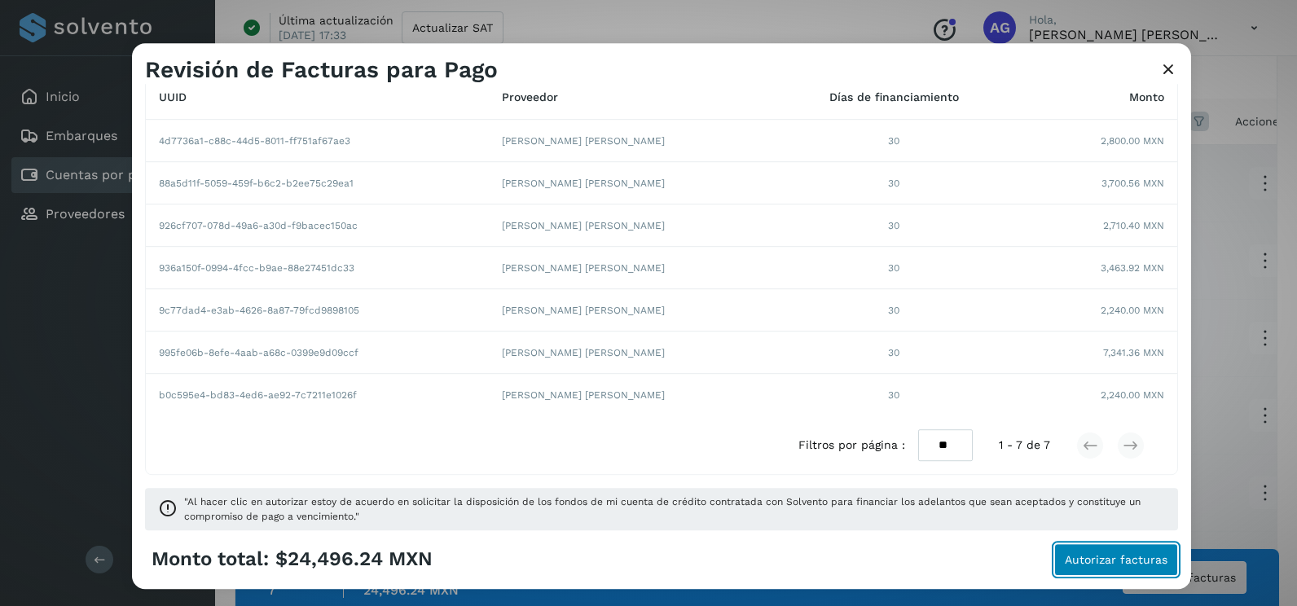
click at [1123, 564] on span "Autorizar facturas" at bounding box center [1116, 559] width 103 height 11
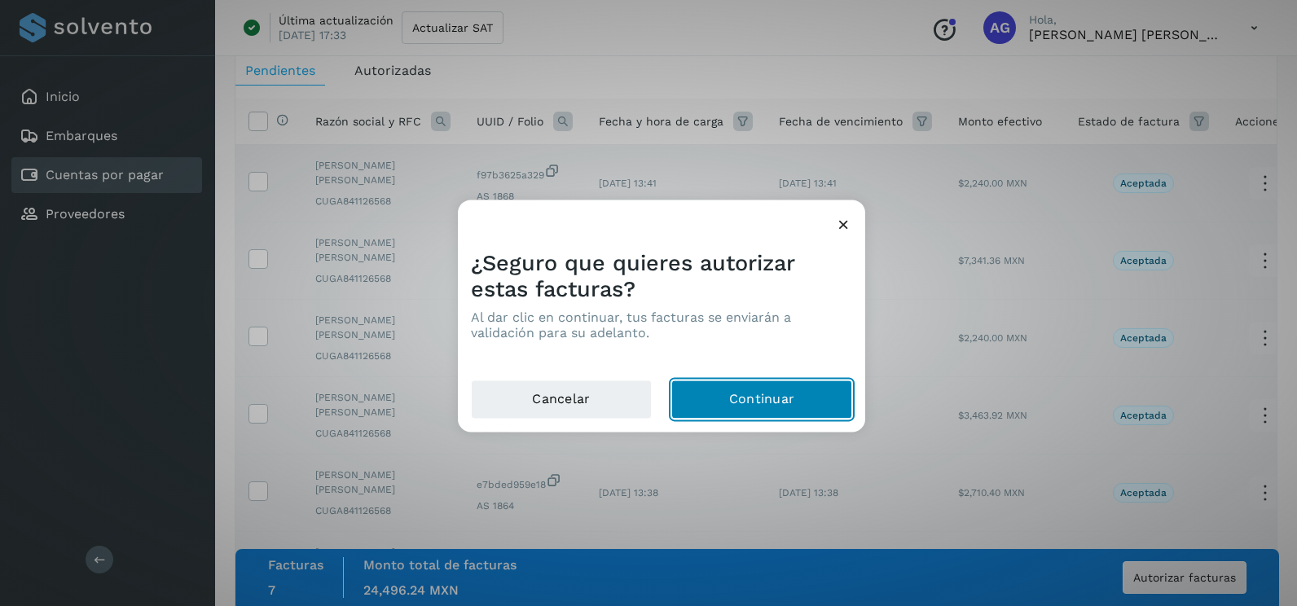
click at [747, 417] on button "Continuar" at bounding box center [761, 399] width 181 height 39
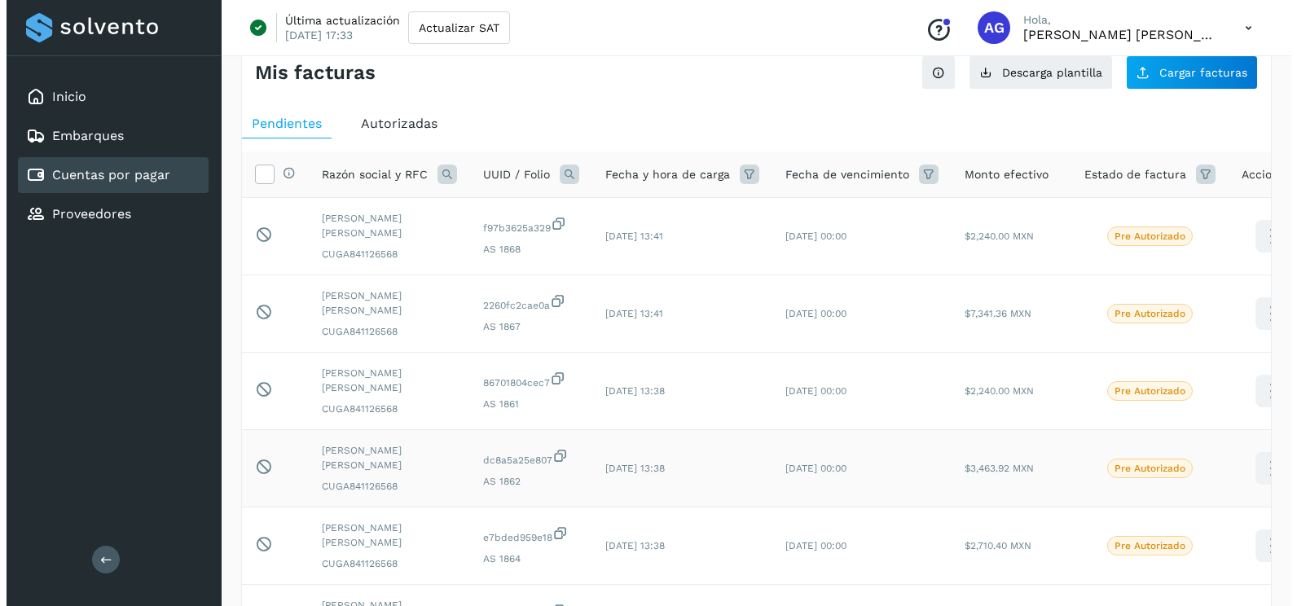
scroll to position [0, 0]
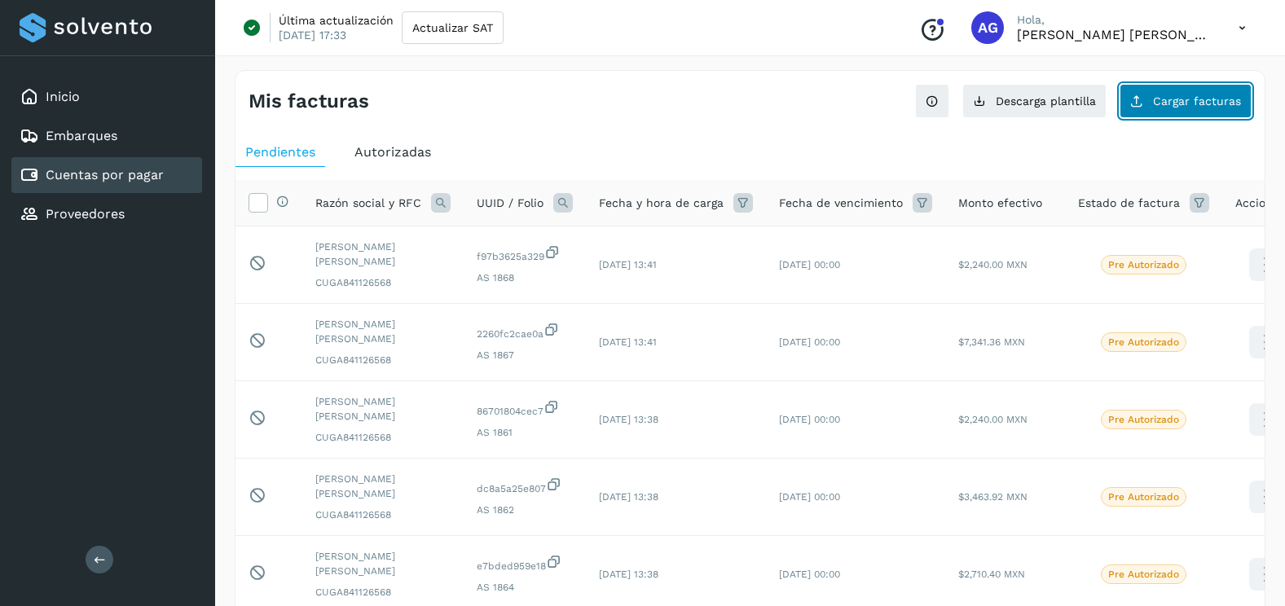
click at [1146, 117] on button "Cargar facturas" at bounding box center [1185, 101] width 132 height 34
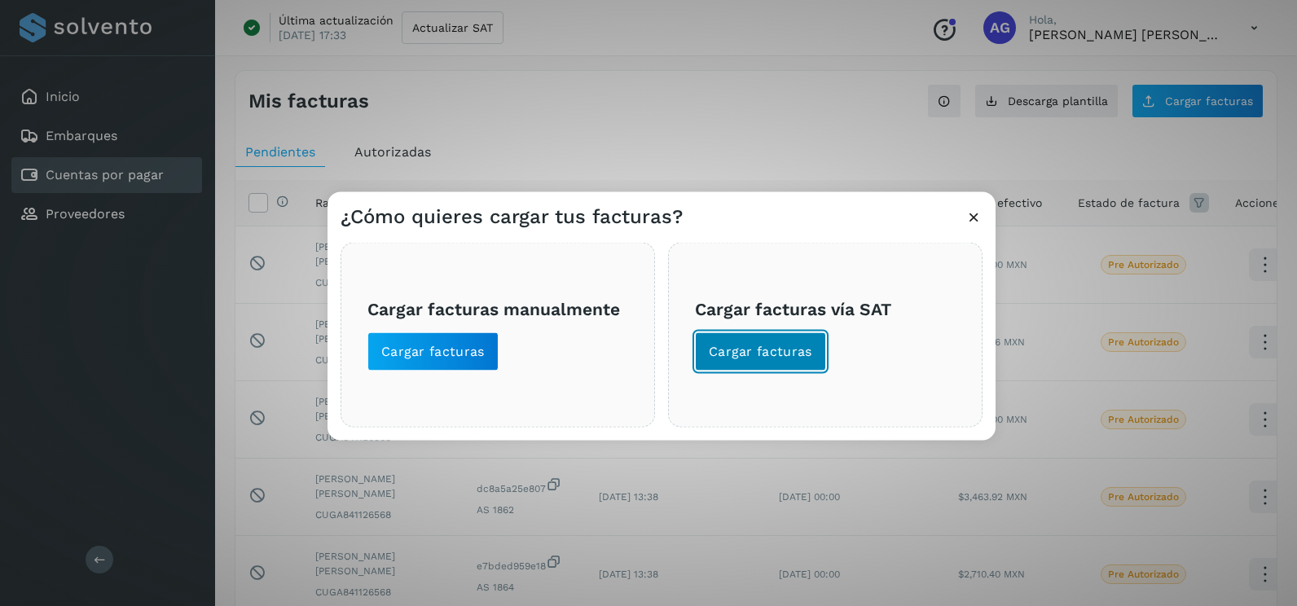
click at [781, 361] on button "Cargar facturas" at bounding box center [760, 351] width 131 height 39
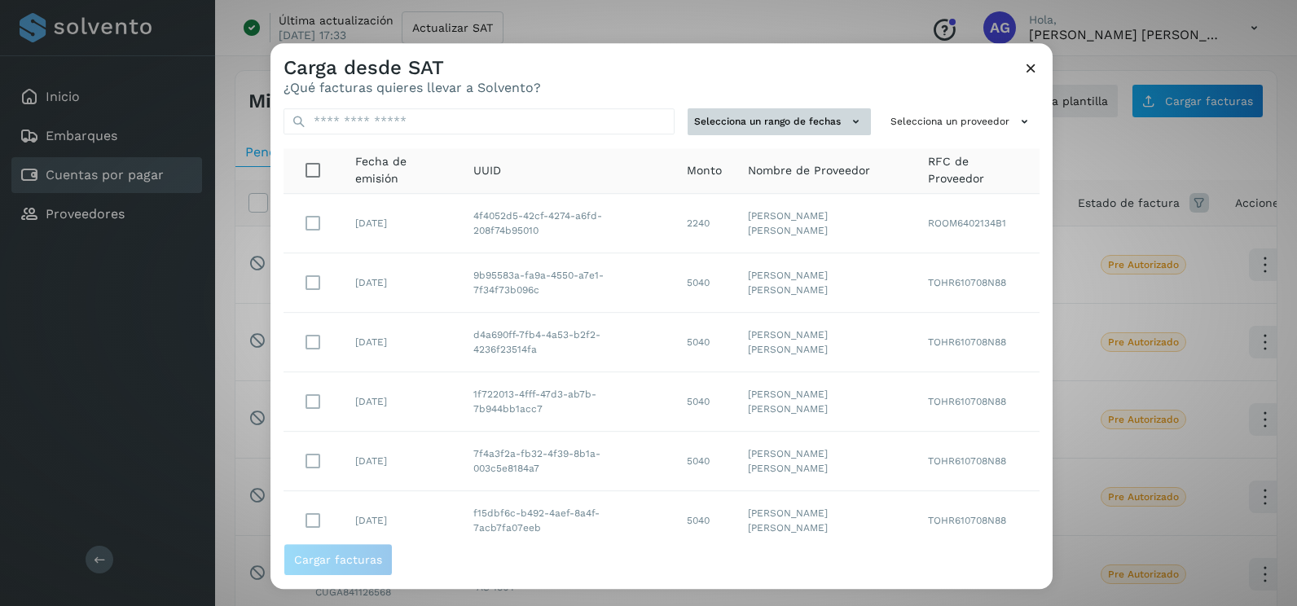
click at [807, 130] on button "Selecciona un rango de fechas" at bounding box center [779, 121] width 183 height 27
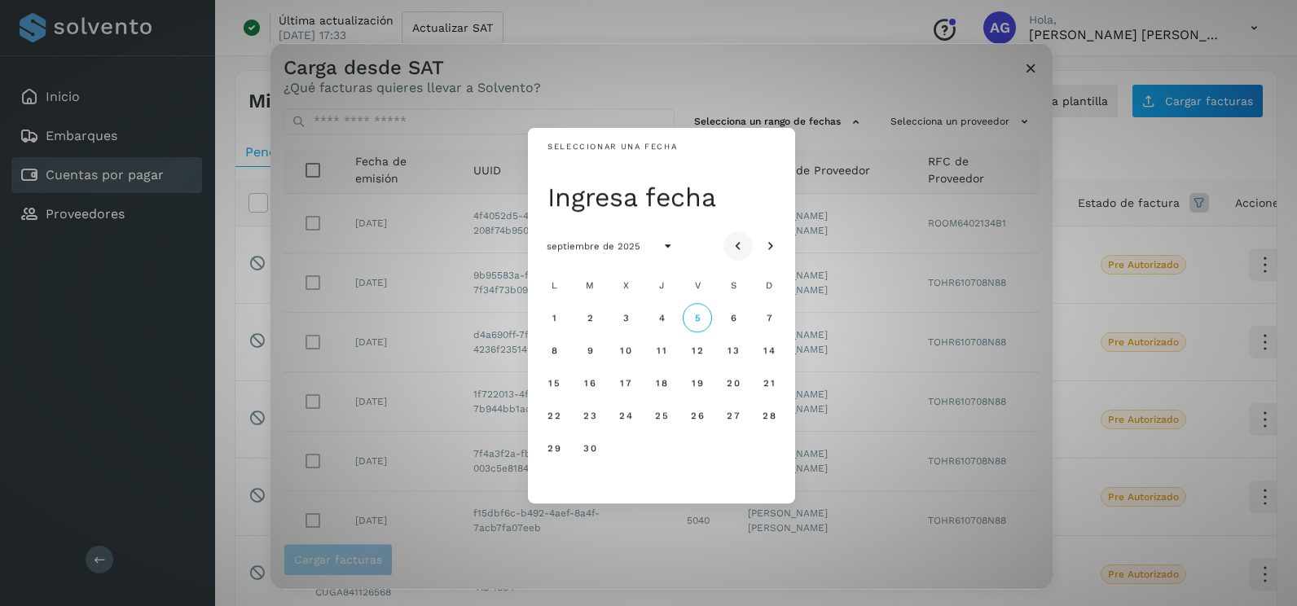
click at [732, 241] on icon "Mes anterior" at bounding box center [738, 247] width 16 height 16
click at [769, 324] on button "3" at bounding box center [768, 317] width 29 height 29
click at [552, 355] on span "4" at bounding box center [553, 350] width 7 height 11
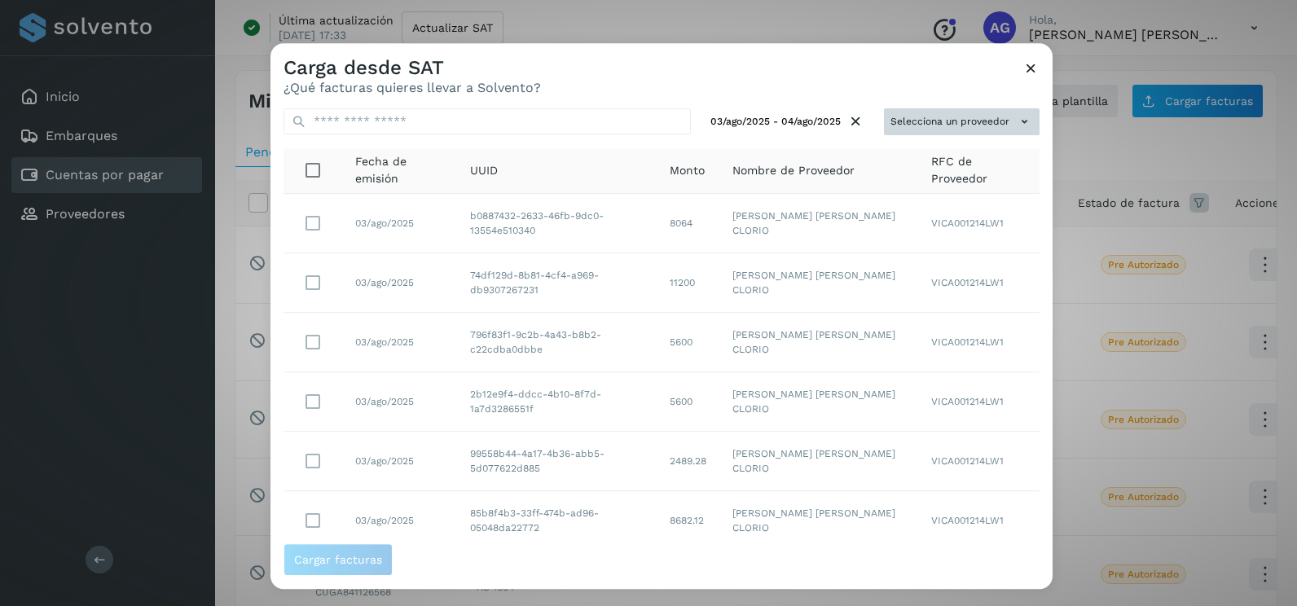
click at [997, 134] on button "Selecciona un proveedor" at bounding box center [962, 121] width 156 height 27
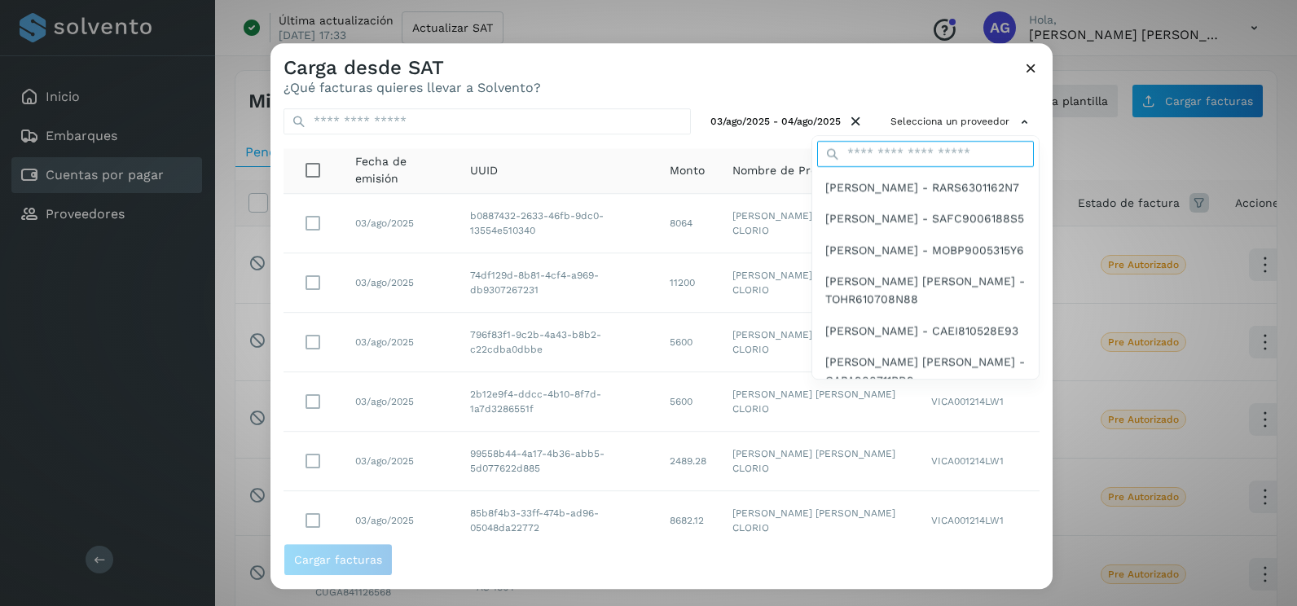
click at [915, 161] on input "text" at bounding box center [925, 154] width 217 height 26
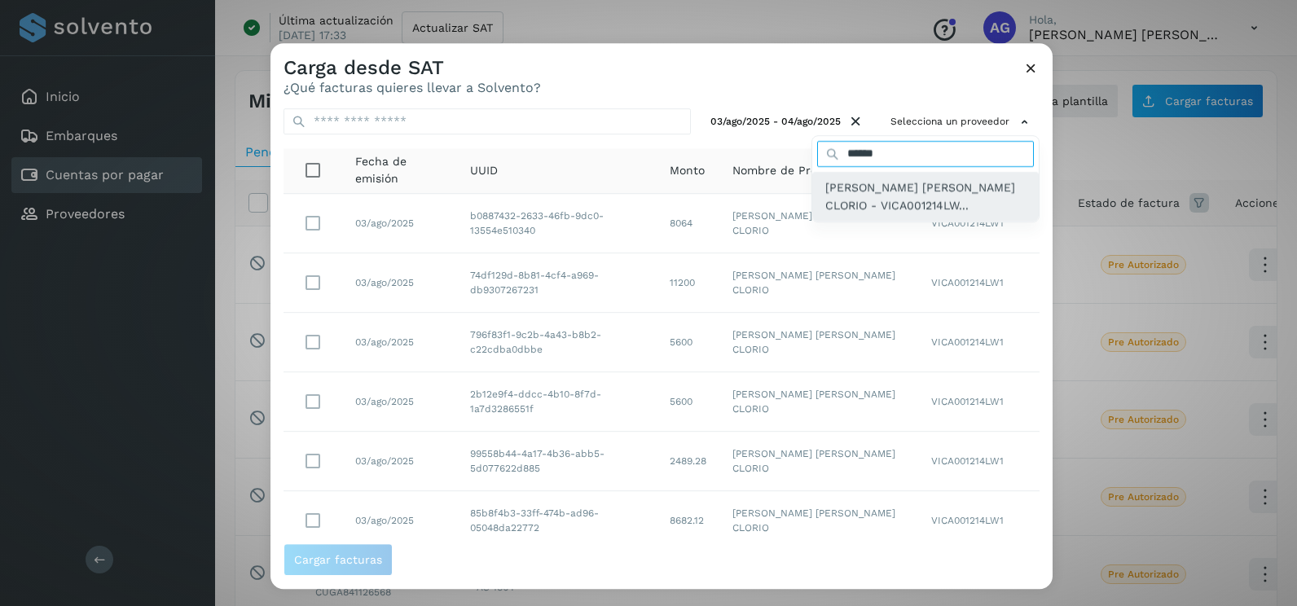
type input "******"
click at [912, 206] on span "JOSE ALEXIS VIEYRA CLORIO - VICA001214LW..." at bounding box center [925, 196] width 200 height 37
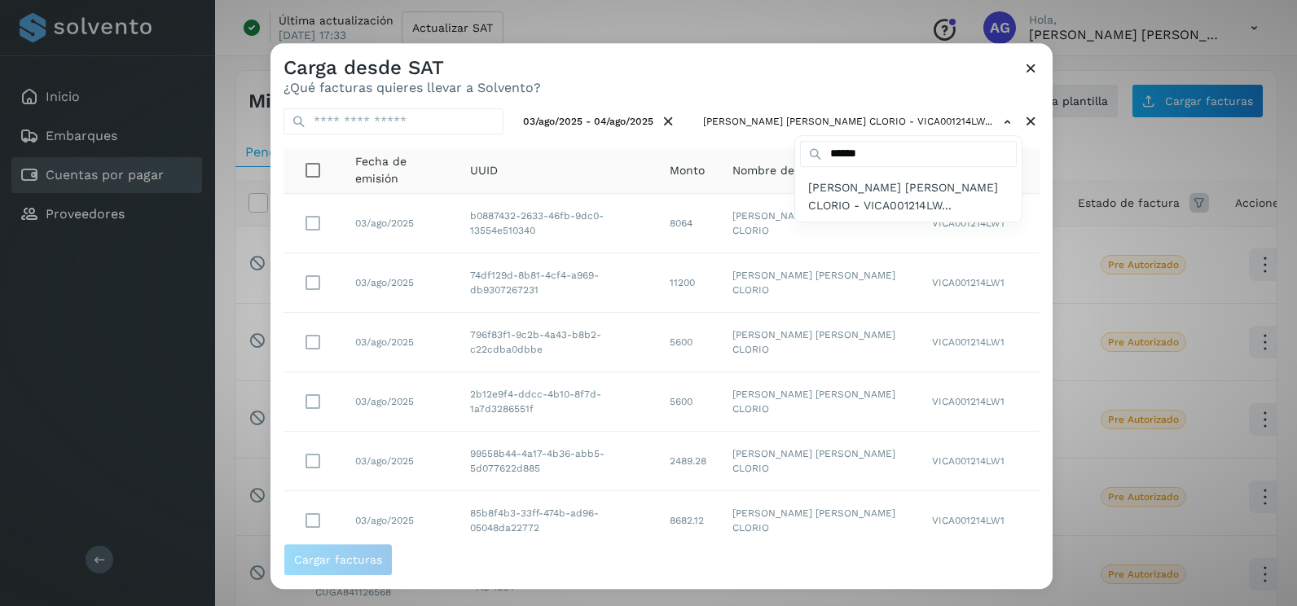
click at [1033, 290] on div at bounding box center [918, 346] width 1297 height 606
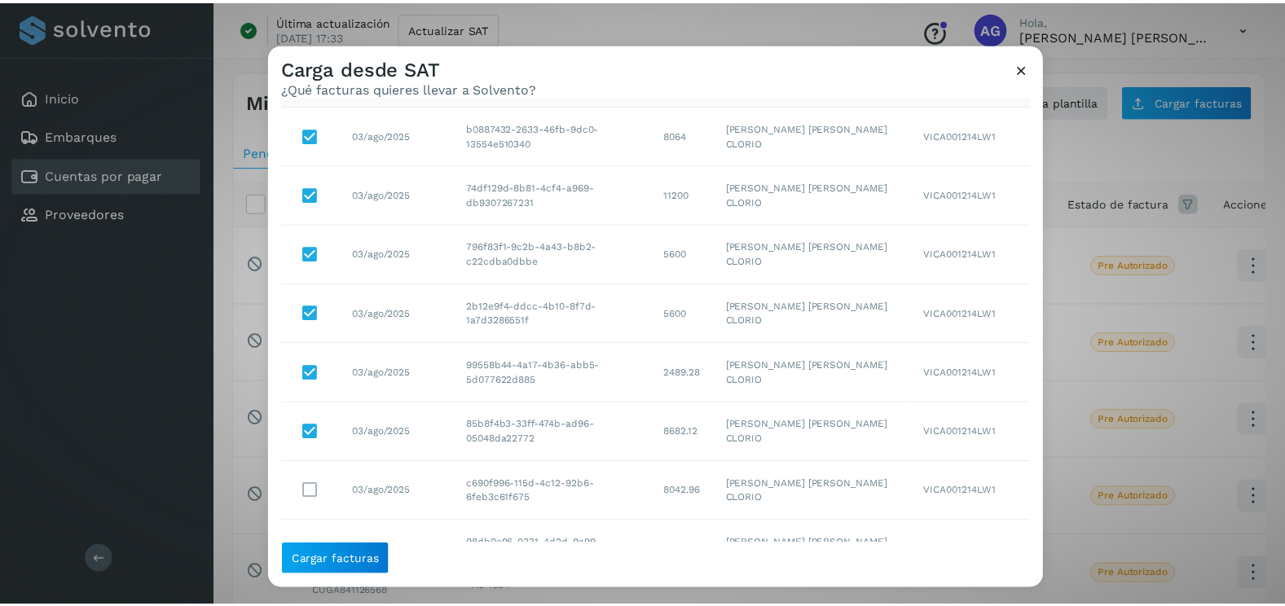
scroll to position [170, 0]
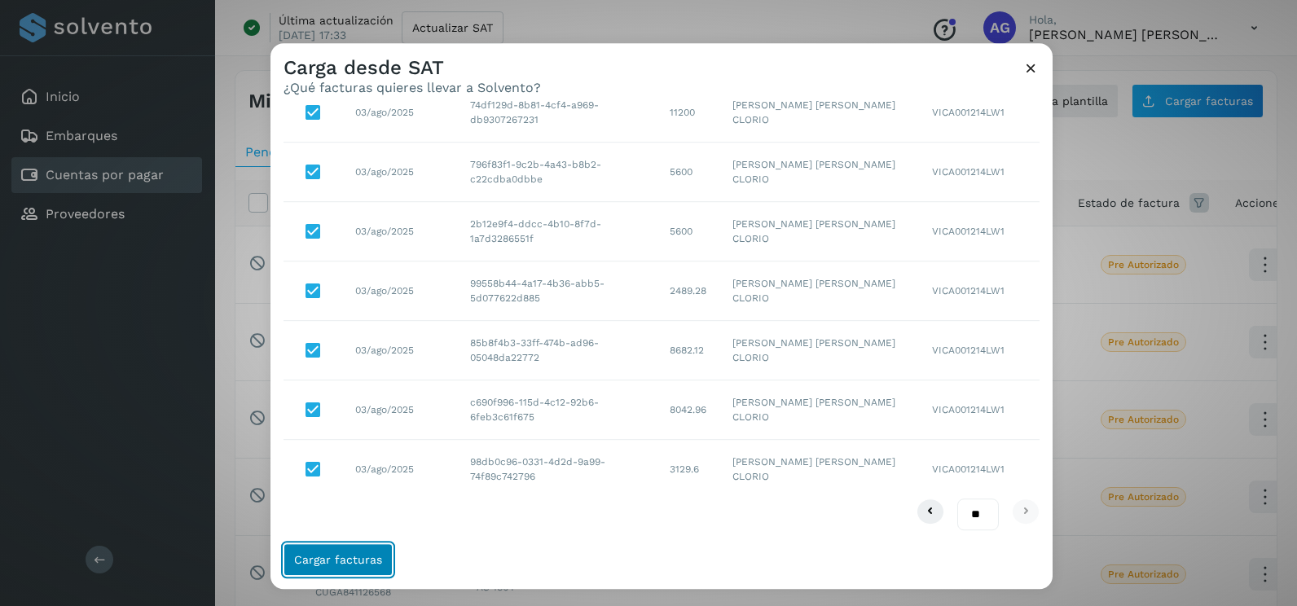
click at [341, 543] on button "Cargar facturas" at bounding box center [338, 559] width 109 height 33
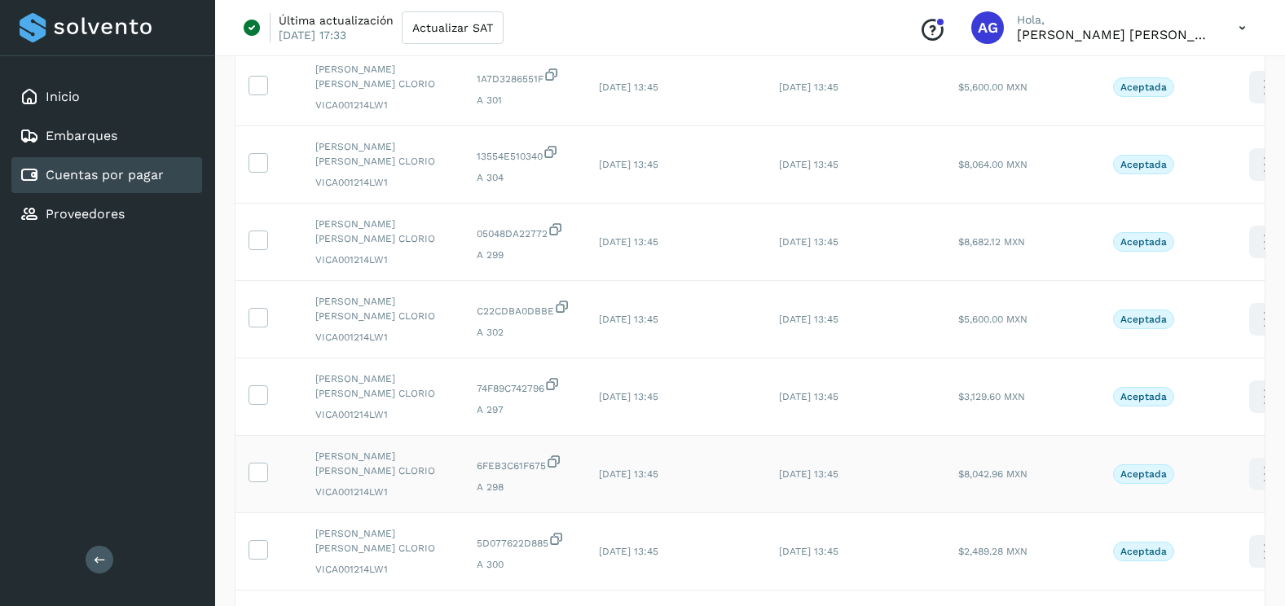
scroll to position [326, 0]
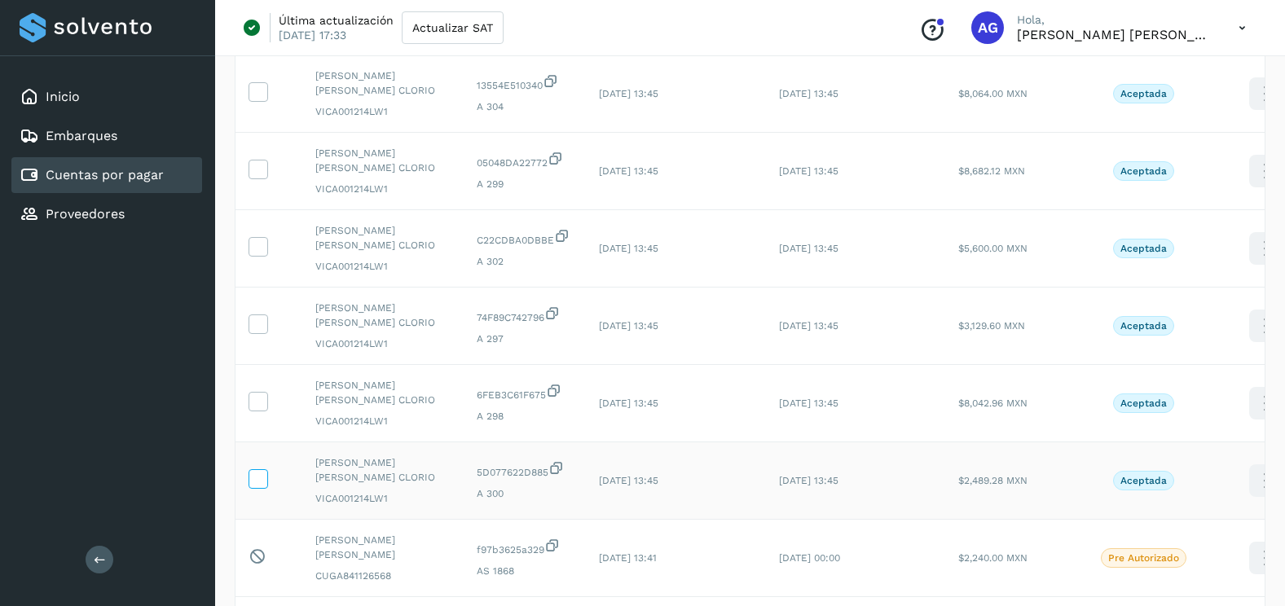
click at [264, 469] on icon at bounding box center [257, 477] width 17 height 17
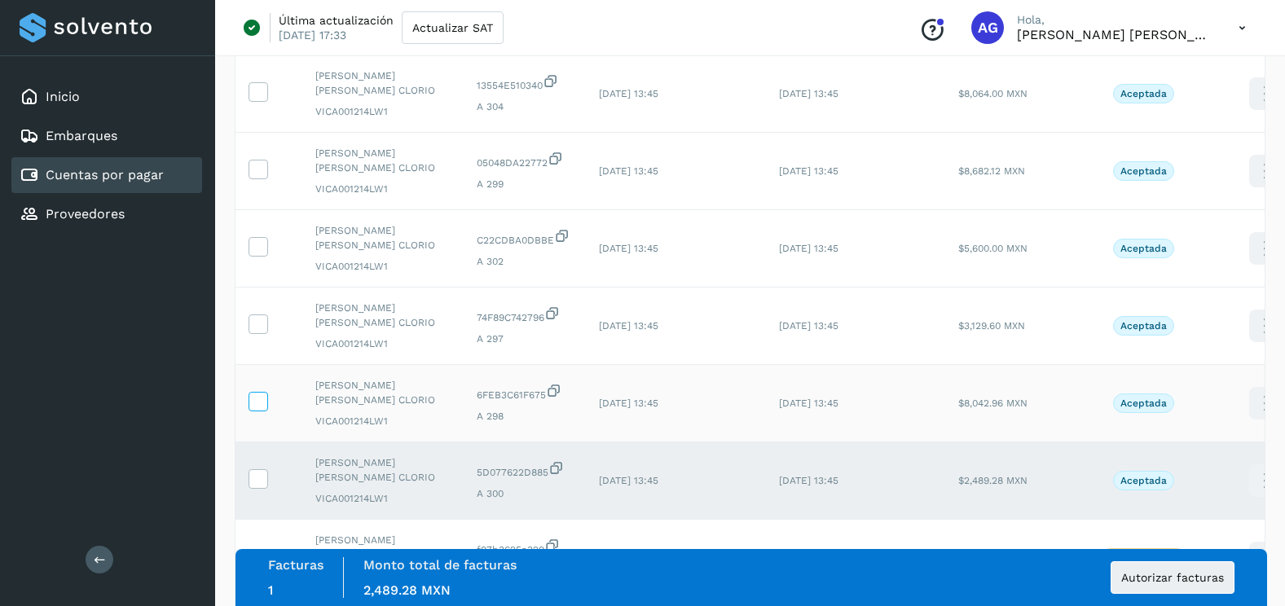
click at [254, 410] on span at bounding box center [257, 404] width 17 height 11
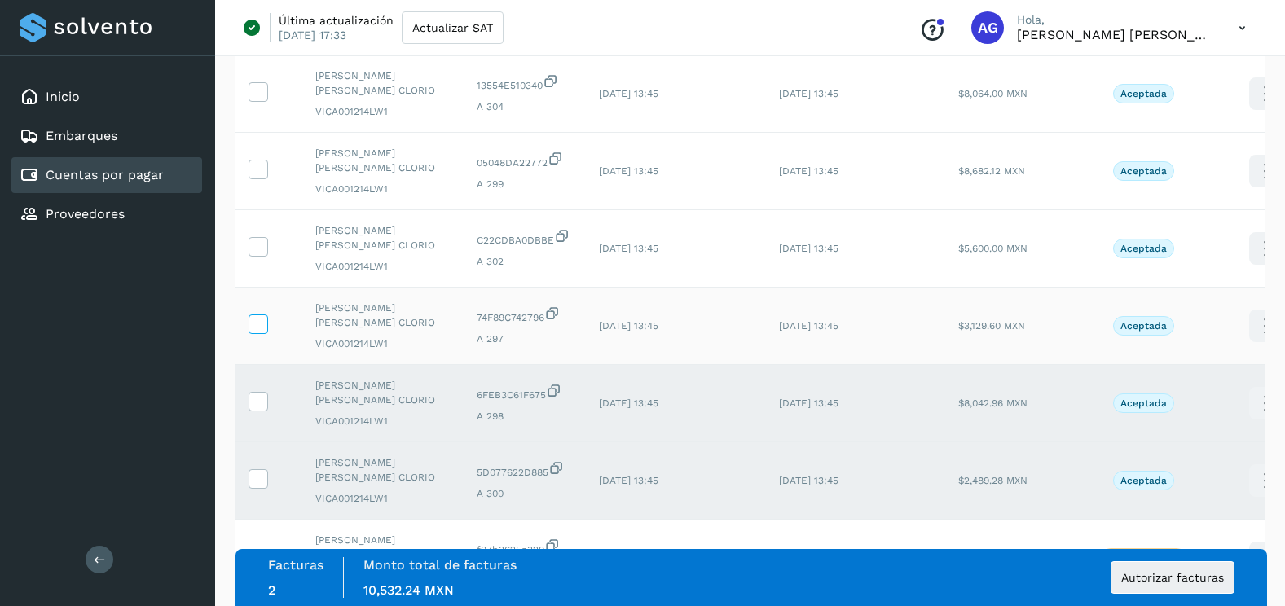
click at [256, 327] on icon at bounding box center [257, 322] width 17 height 17
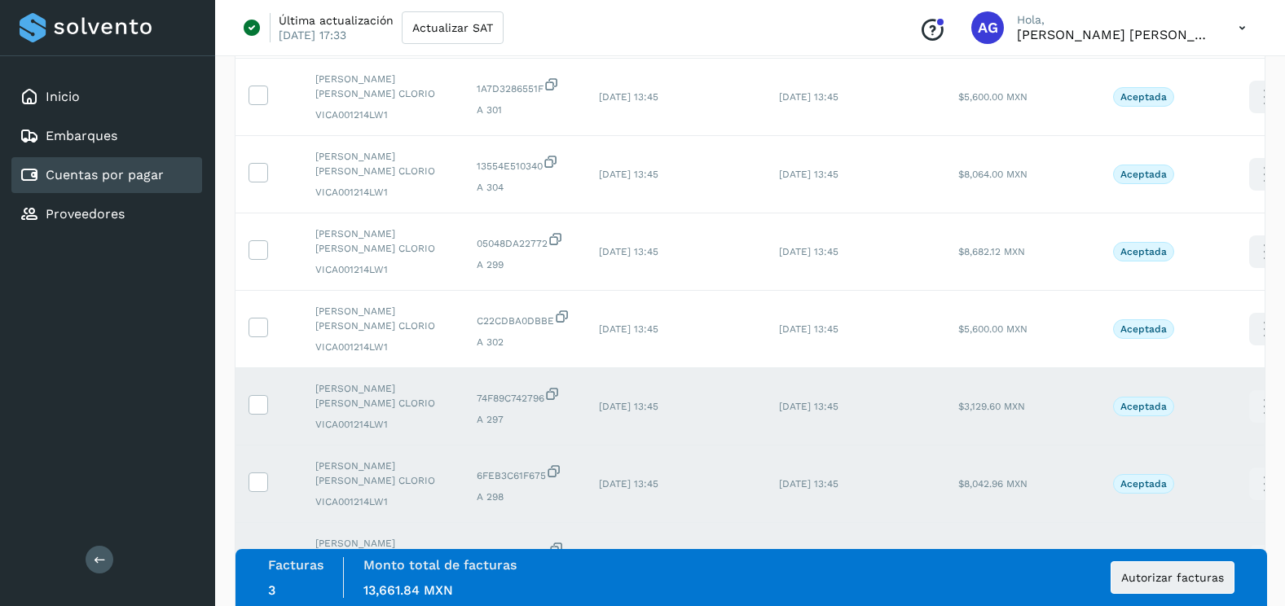
scroll to position [244, 0]
click at [262, 323] on icon at bounding box center [257, 327] width 17 height 17
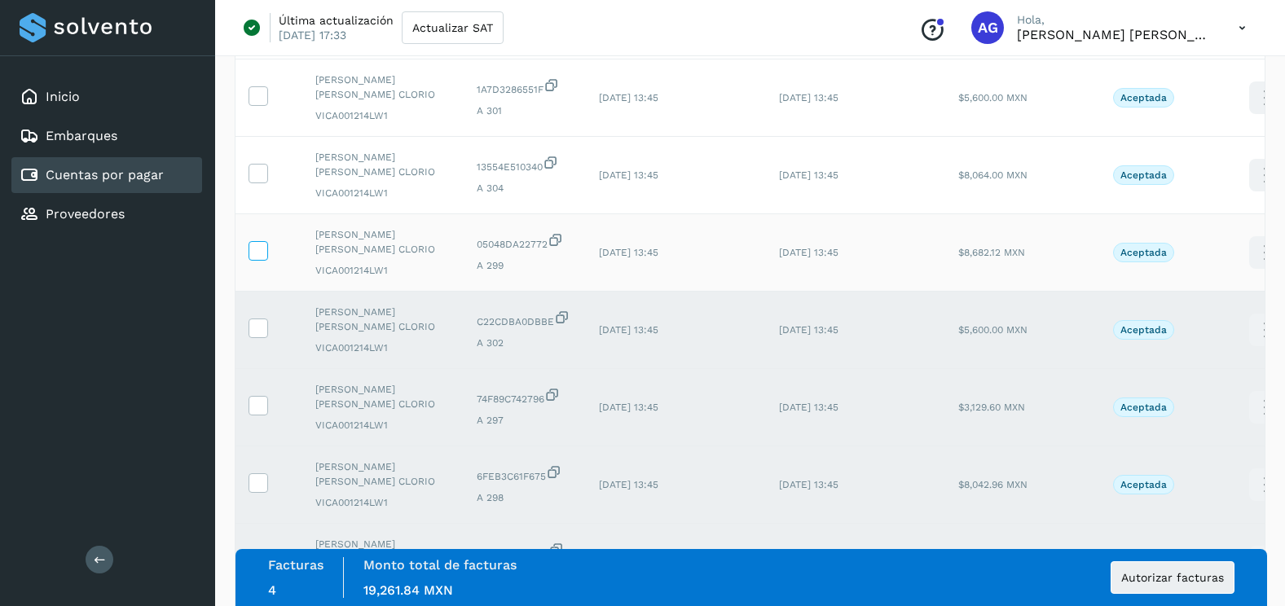
click at [258, 255] on icon at bounding box center [257, 249] width 17 height 17
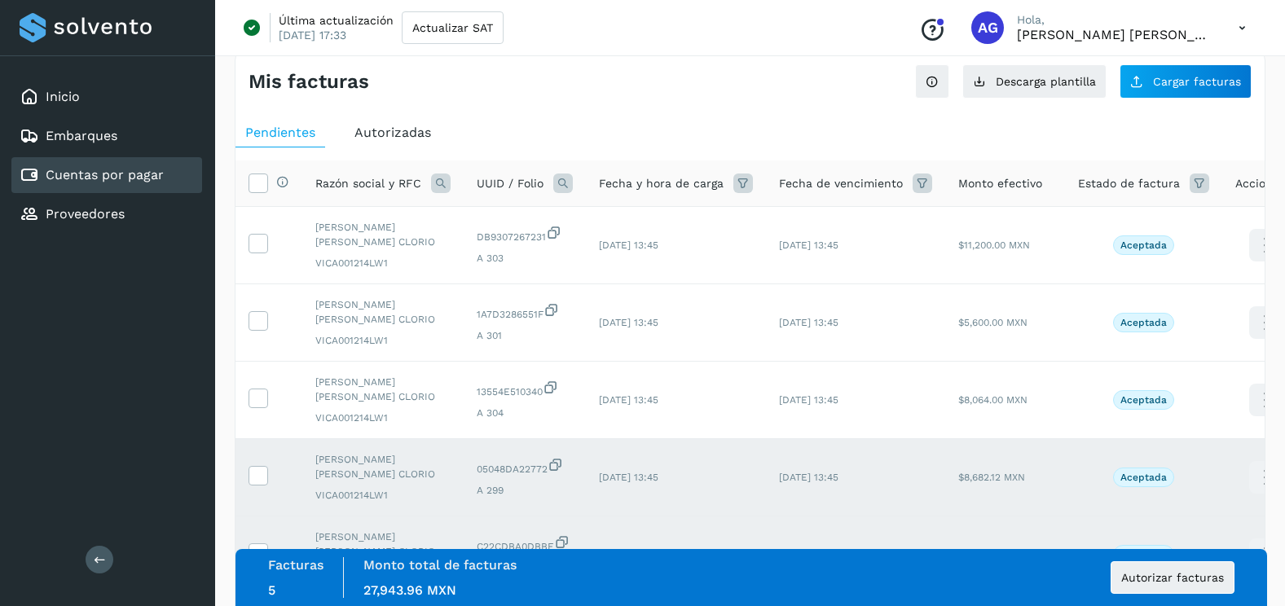
scroll to position [0, 0]
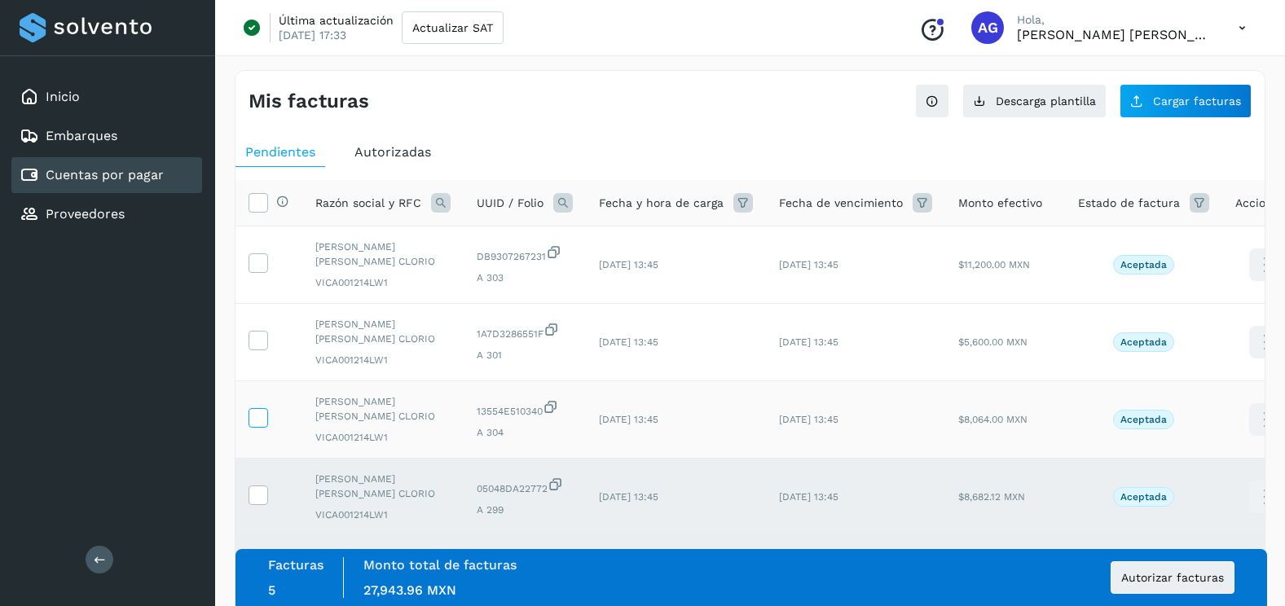
click at [260, 427] on label at bounding box center [258, 418] width 20 height 20
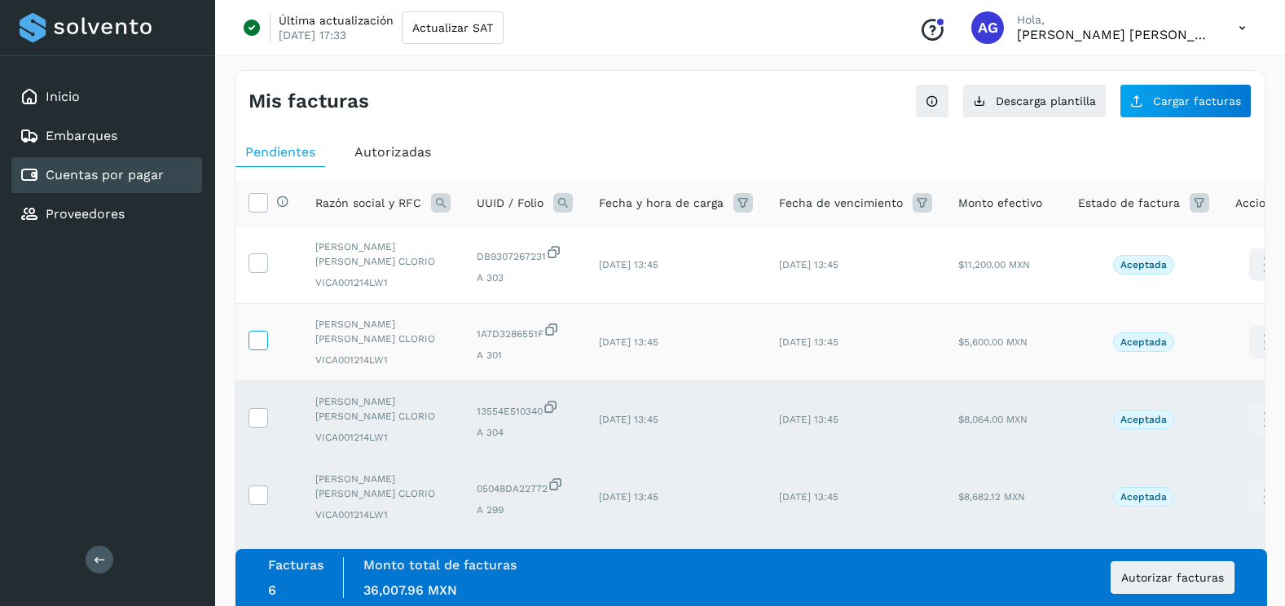
click at [263, 337] on icon at bounding box center [257, 339] width 17 height 17
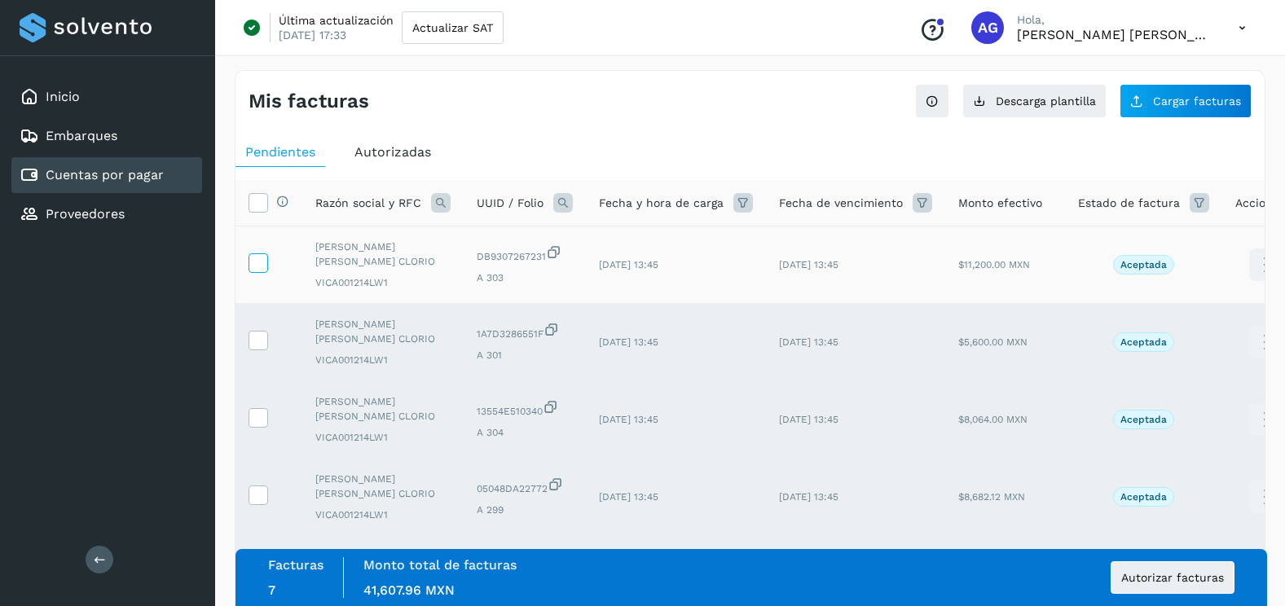
click at [256, 265] on icon at bounding box center [257, 261] width 17 height 17
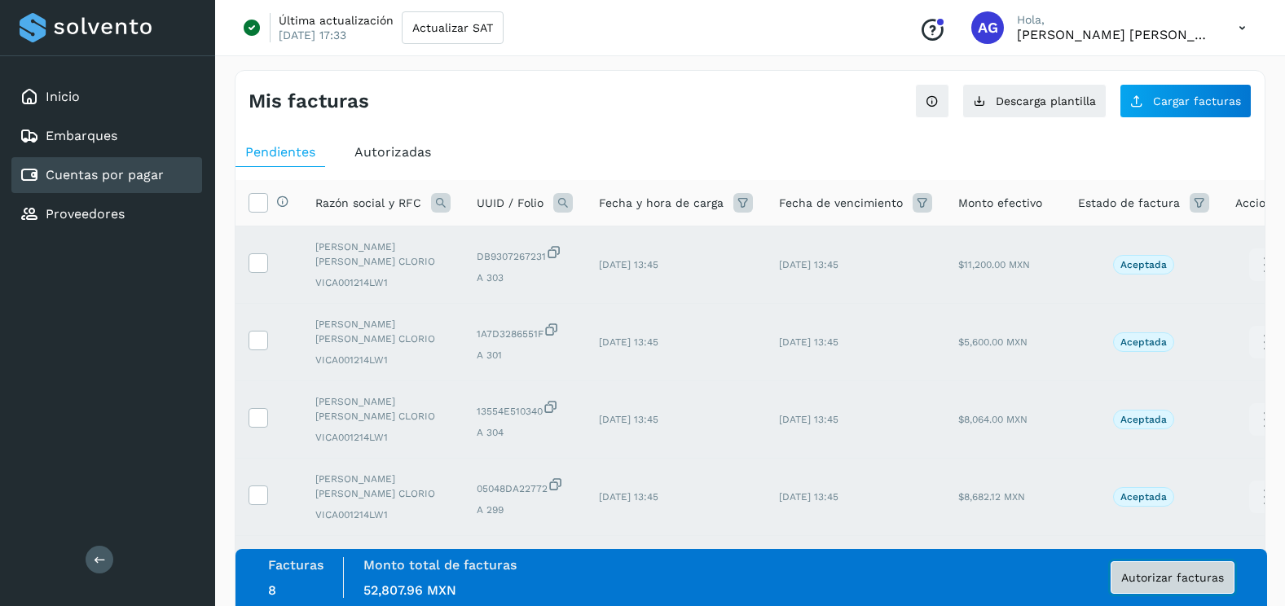
click at [1185, 576] on span "Autorizar facturas" at bounding box center [1172, 577] width 103 height 11
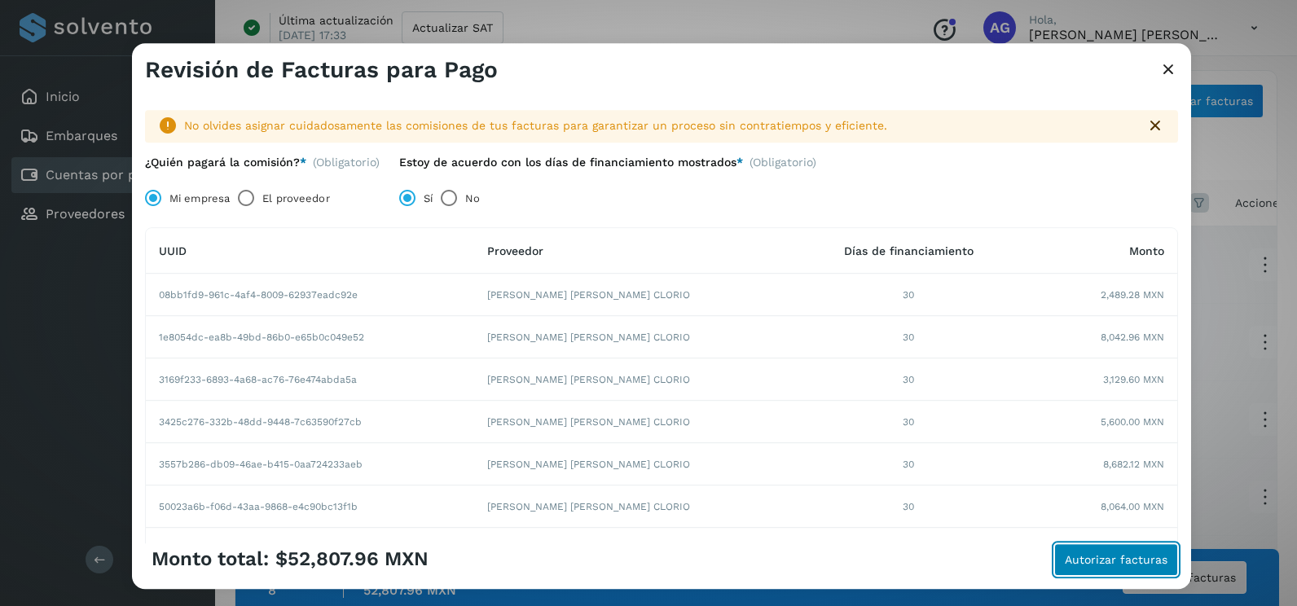
click at [1135, 561] on span "Autorizar facturas" at bounding box center [1116, 559] width 103 height 11
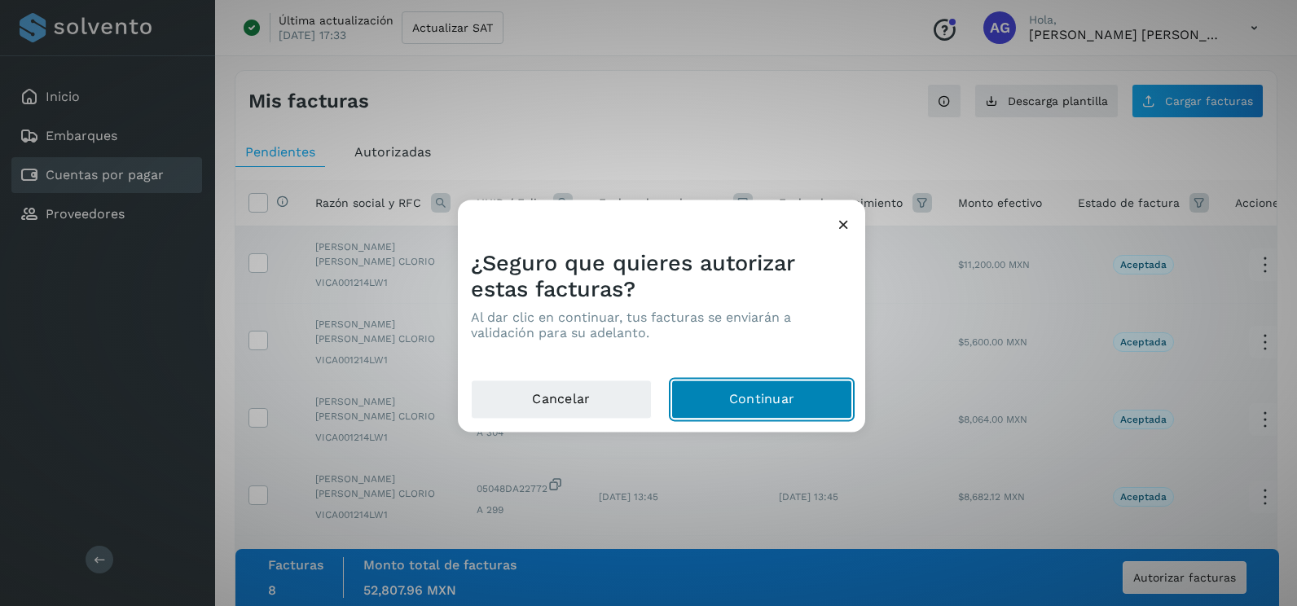
click at [794, 398] on button "Continuar" at bounding box center [761, 399] width 181 height 39
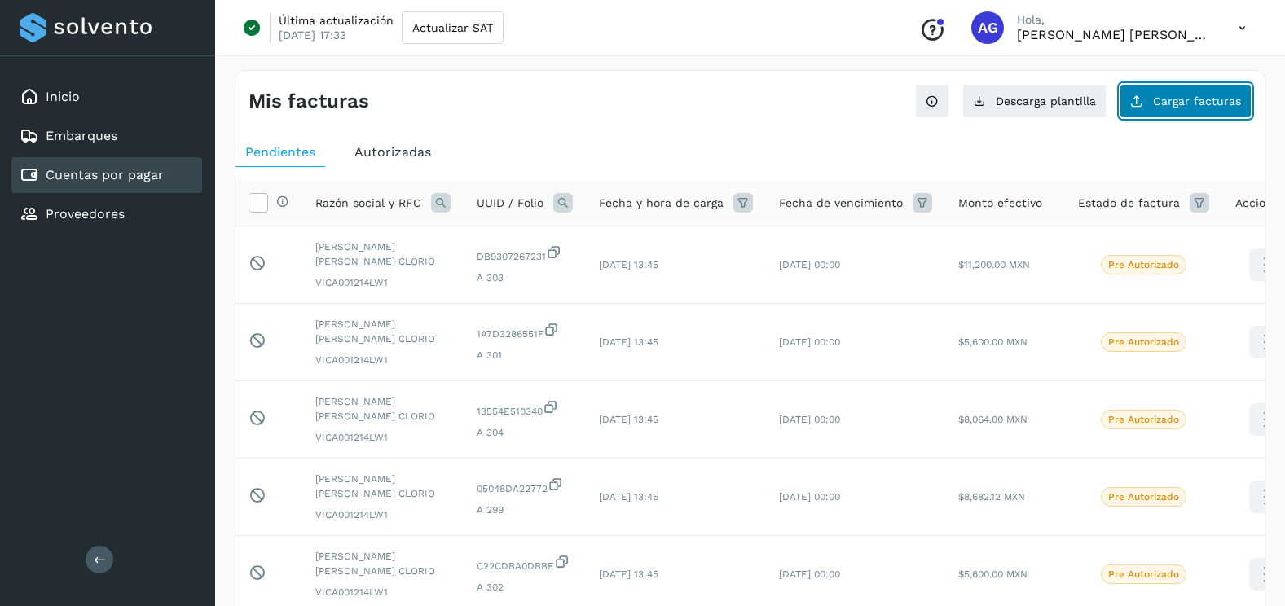
click at [1174, 108] on button "Cargar facturas" at bounding box center [1185, 101] width 132 height 34
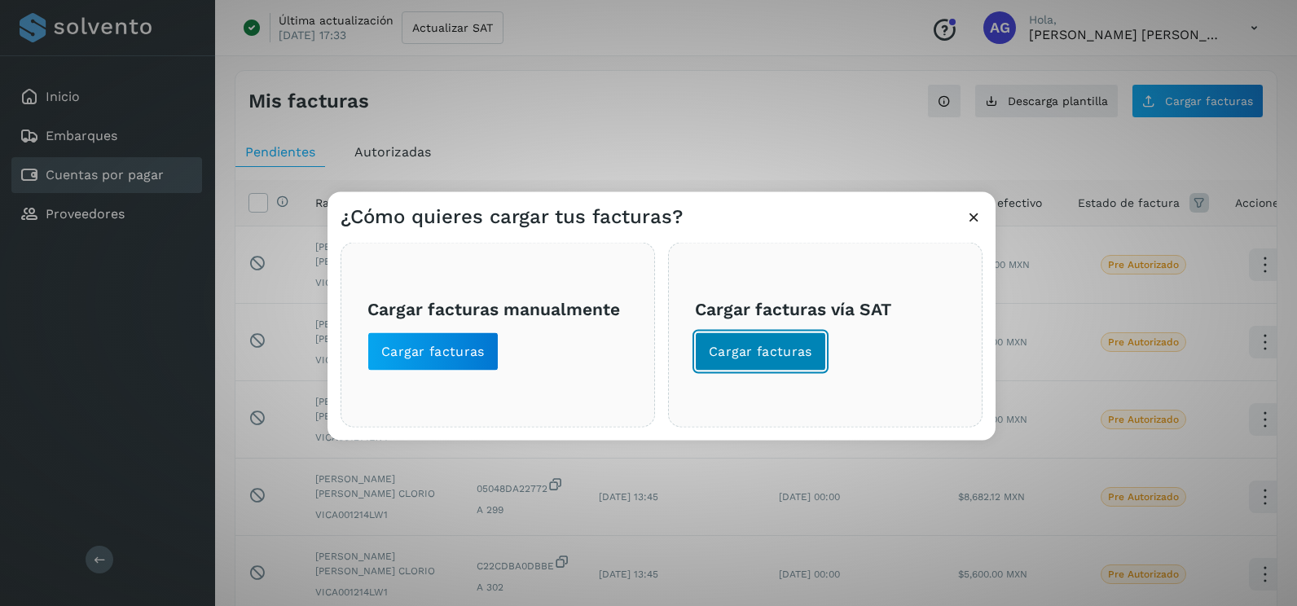
click at [811, 354] on button "Cargar facturas" at bounding box center [760, 351] width 131 height 39
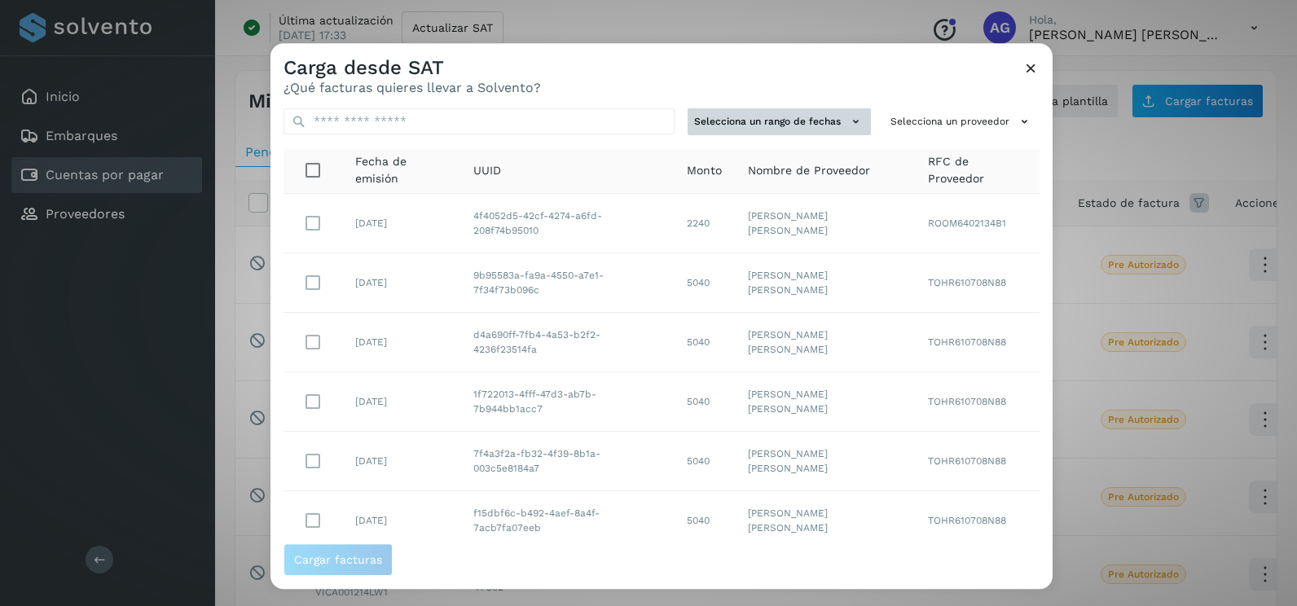
click at [789, 126] on button "Selecciona un rango de fechas" at bounding box center [779, 121] width 183 height 27
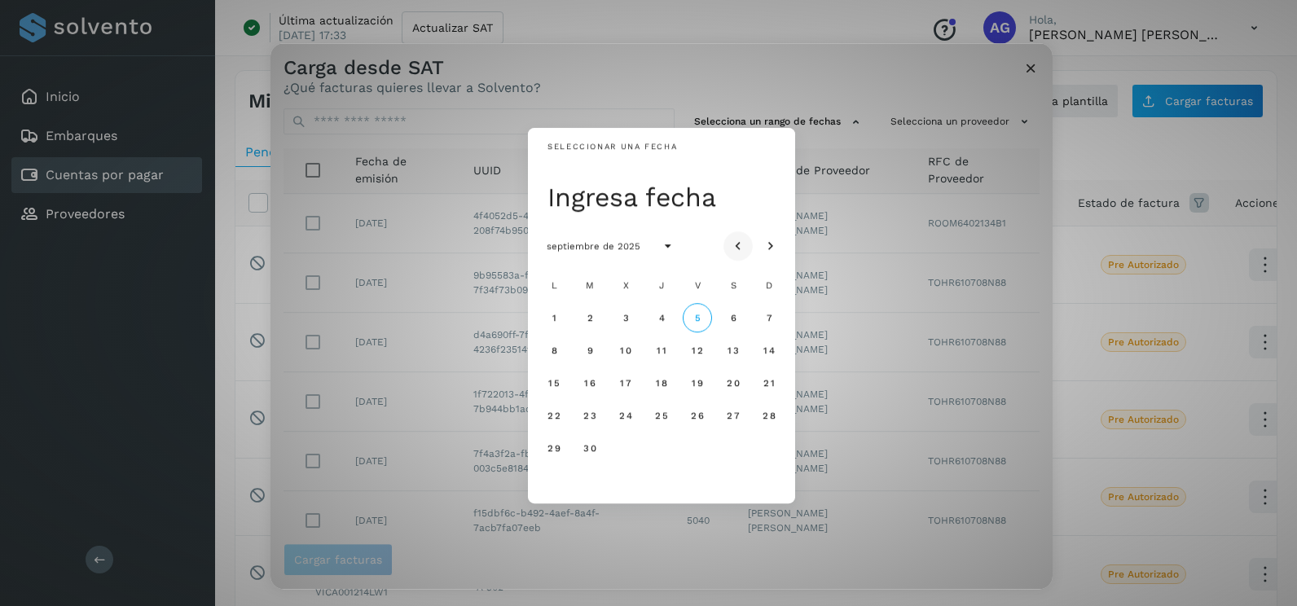
click at [748, 242] on button "Mes anterior" at bounding box center [737, 245] width 29 height 29
click at [553, 450] on span "25" at bounding box center [554, 447] width 14 height 11
click at [588, 454] on span "26" at bounding box center [590, 447] width 14 height 11
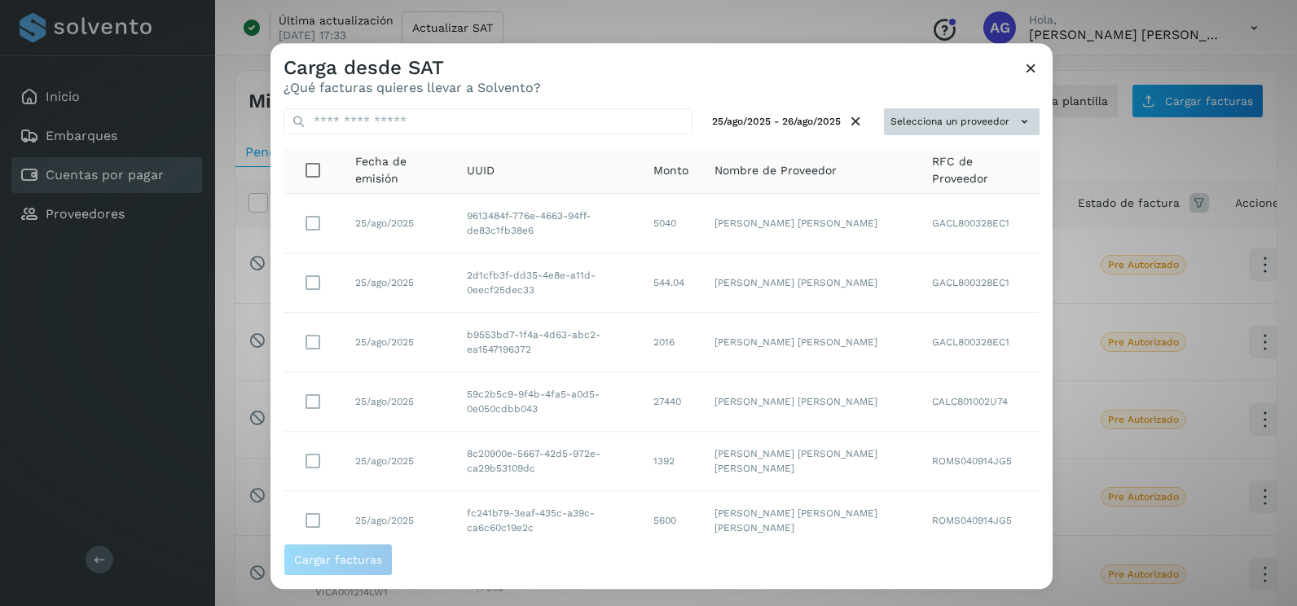
click at [1016, 129] on icon at bounding box center [1024, 121] width 17 height 17
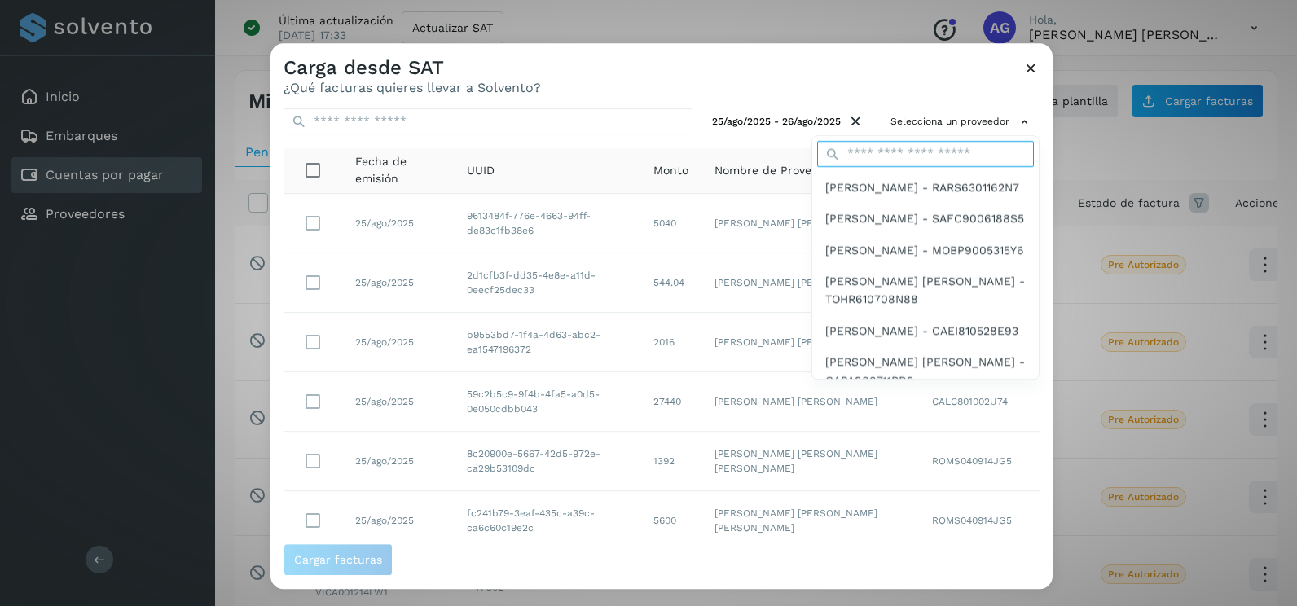
click at [956, 164] on input "text" at bounding box center [925, 154] width 217 height 26
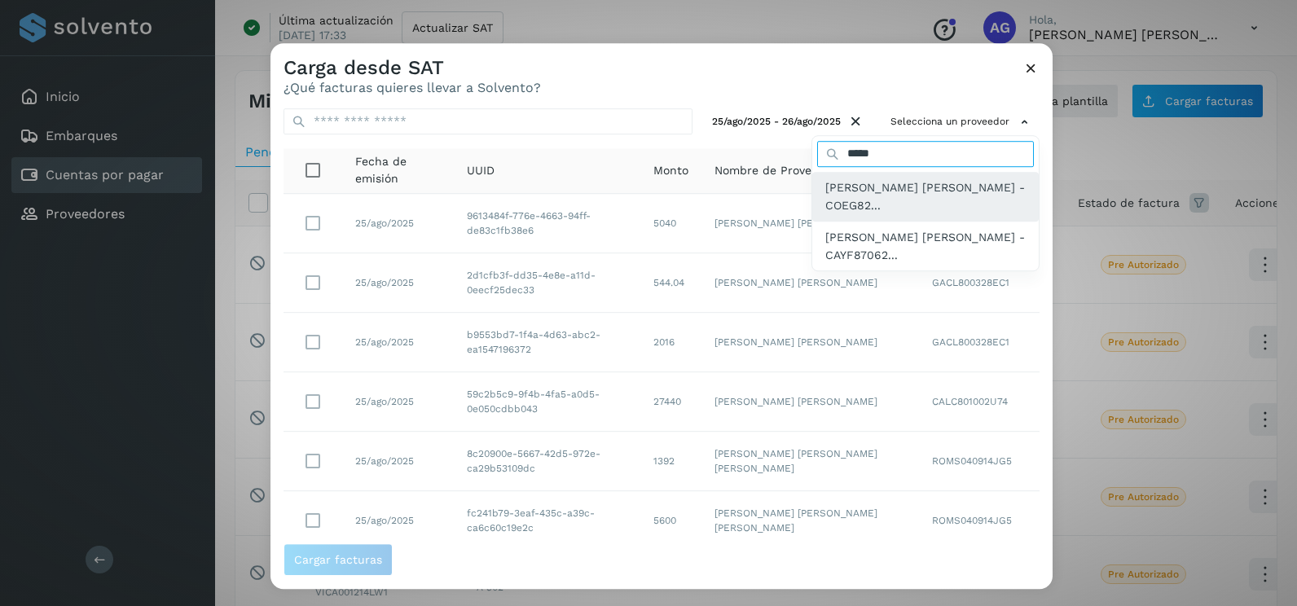
type input "*****"
click at [927, 193] on span "[PERSON_NAME] [PERSON_NAME] - COEG82..." at bounding box center [925, 196] width 200 height 37
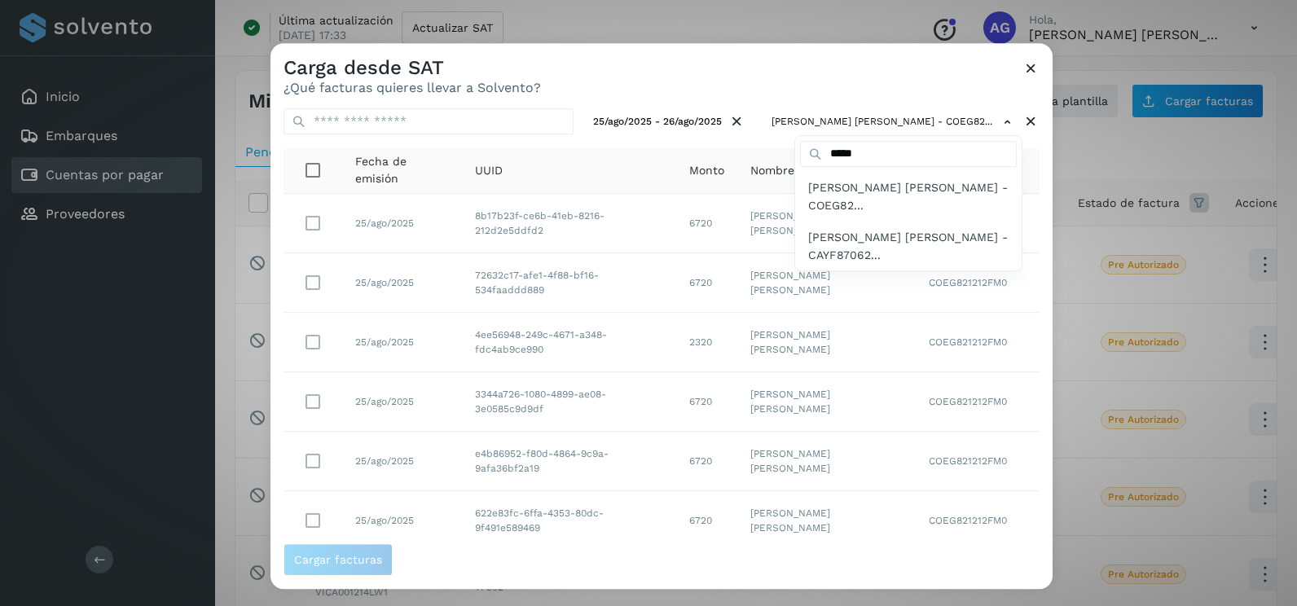
click at [917, 88] on div at bounding box center [918, 346] width 1297 height 606
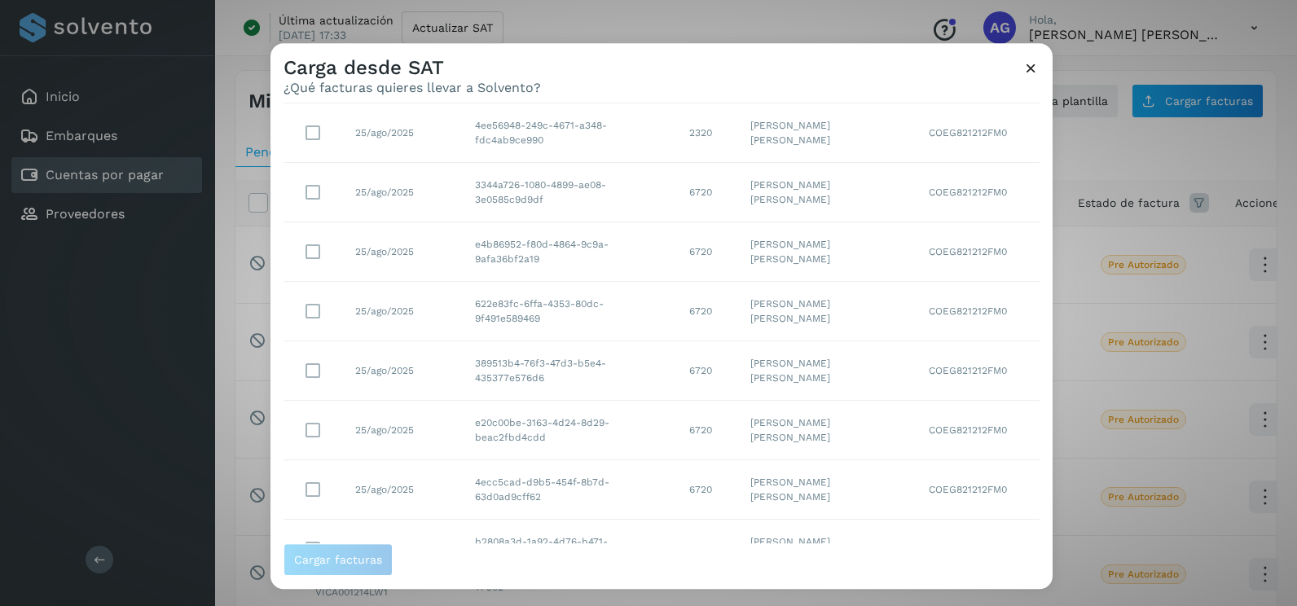
scroll to position [289, 0]
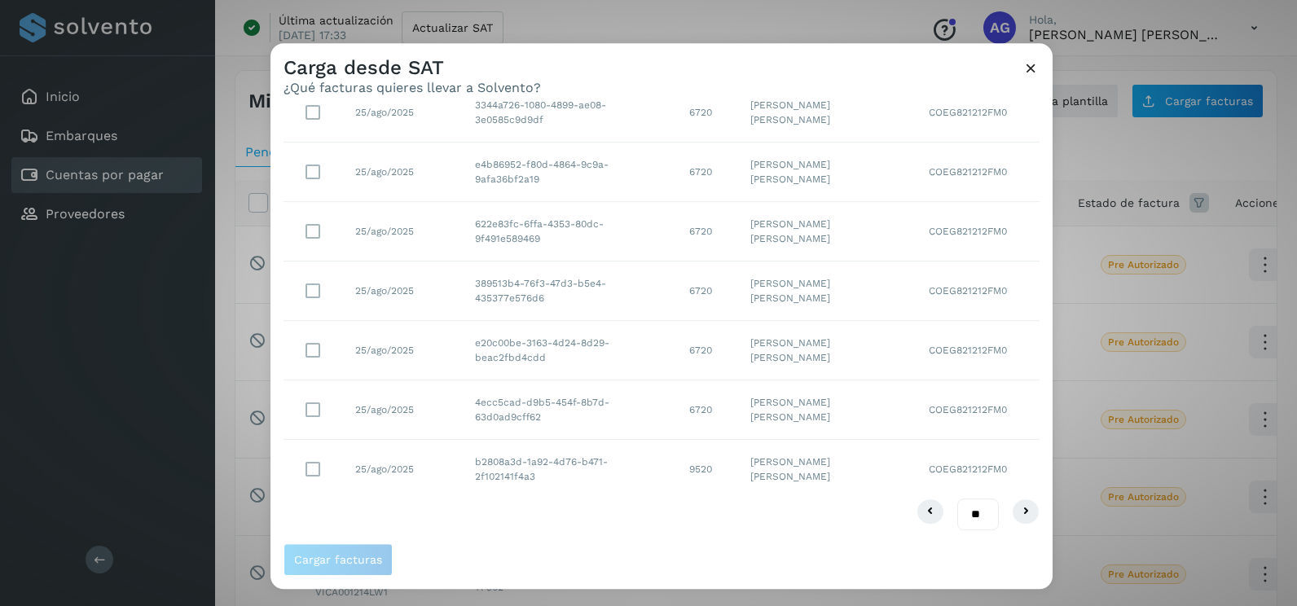
click at [963, 517] on select "** ** **" at bounding box center [978, 515] width 42 height 32
select select "**"
click at [957, 499] on select "** ** **" at bounding box center [978, 515] width 42 height 32
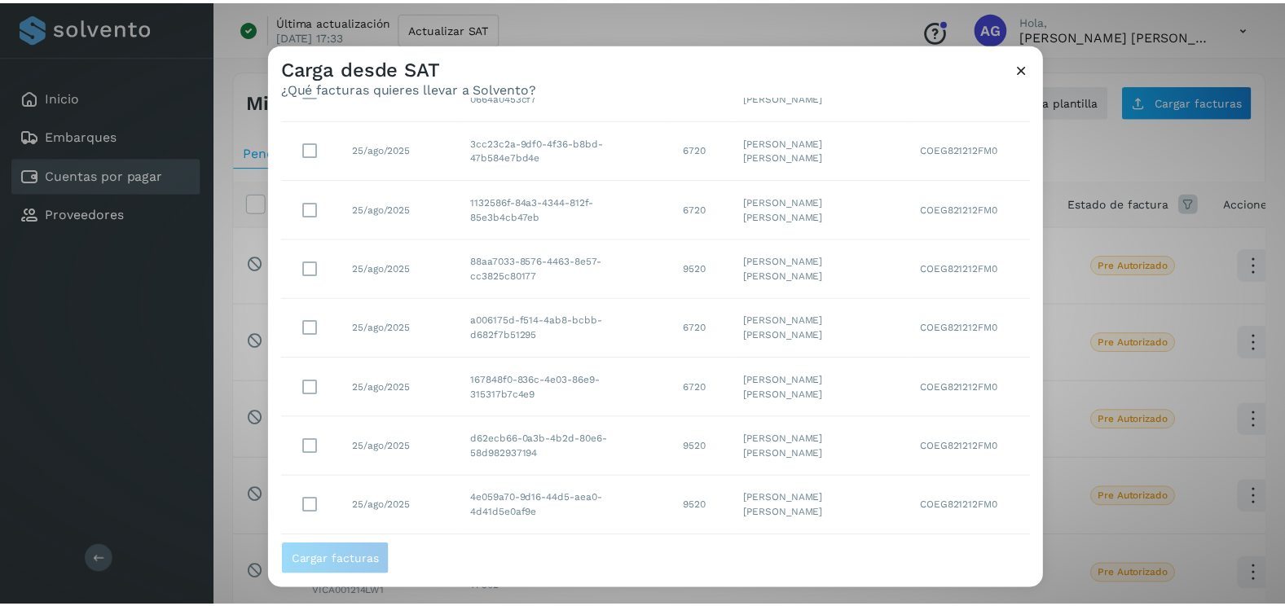
scroll to position [877, 0]
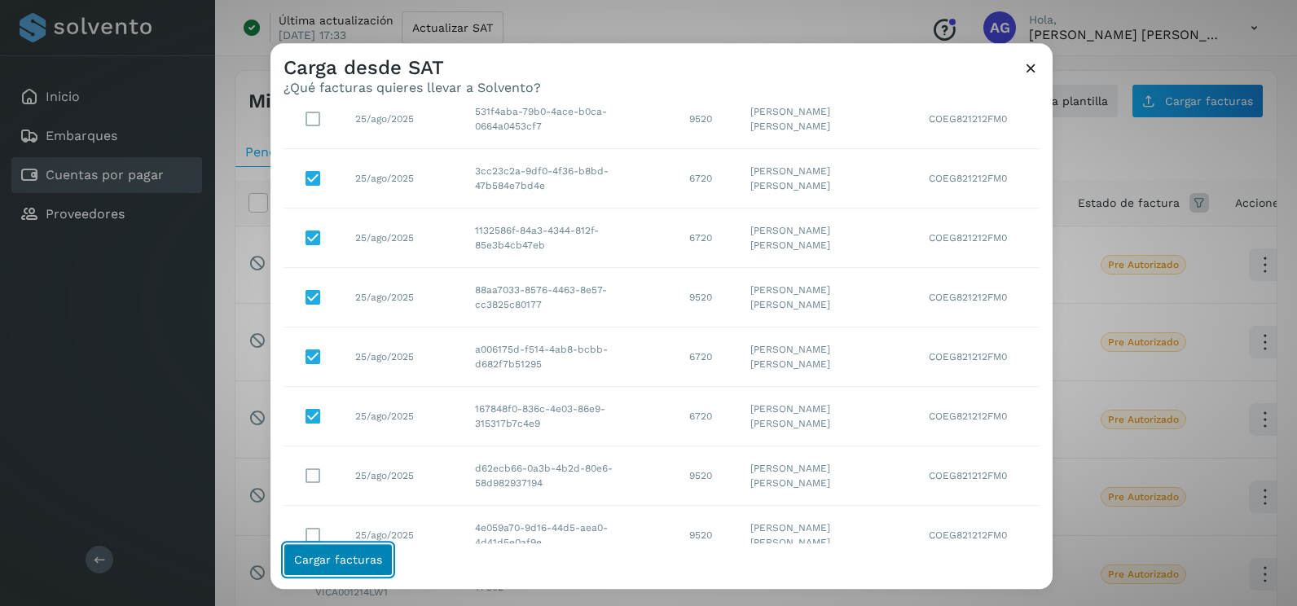
click at [361, 565] on span "Cargar facturas" at bounding box center [338, 559] width 88 height 11
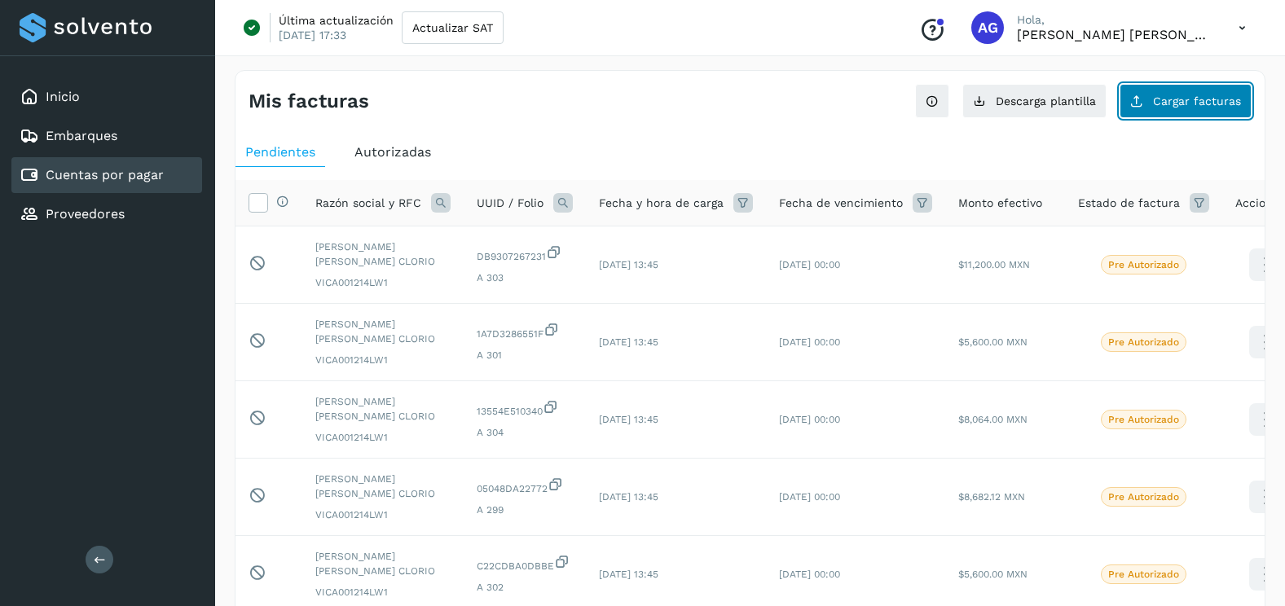
click at [1177, 98] on span "Cargar facturas" at bounding box center [1197, 100] width 88 height 11
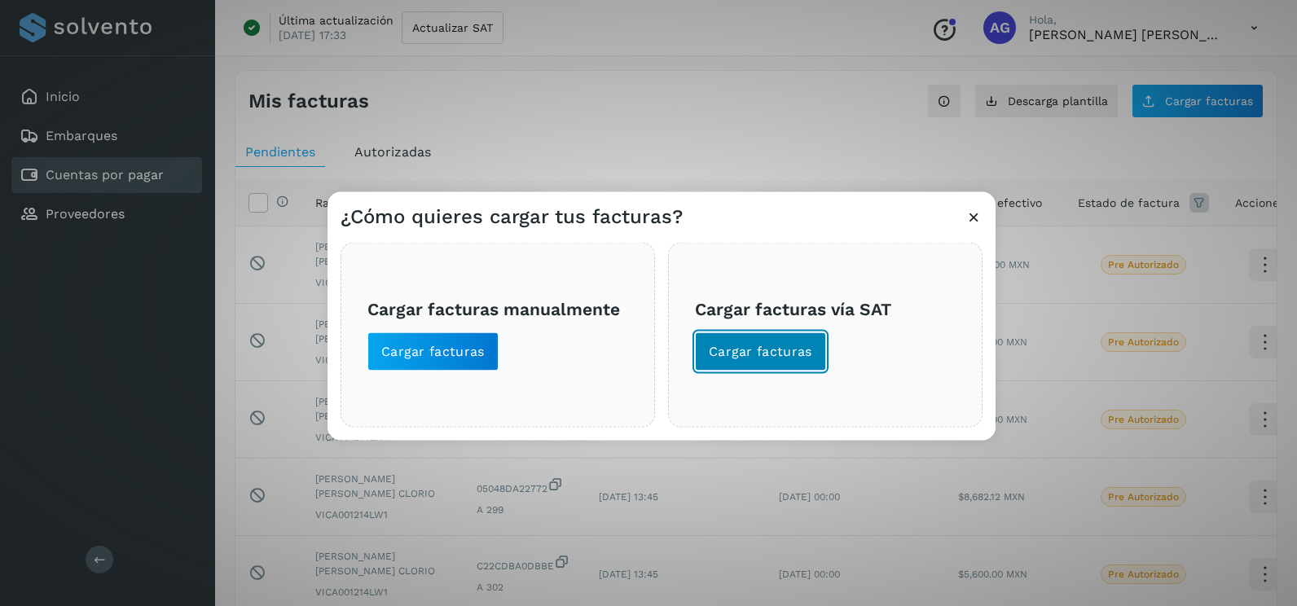
click at [802, 353] on span "Cargar facturas" at bounding box center [760, 352] width 103 height 18
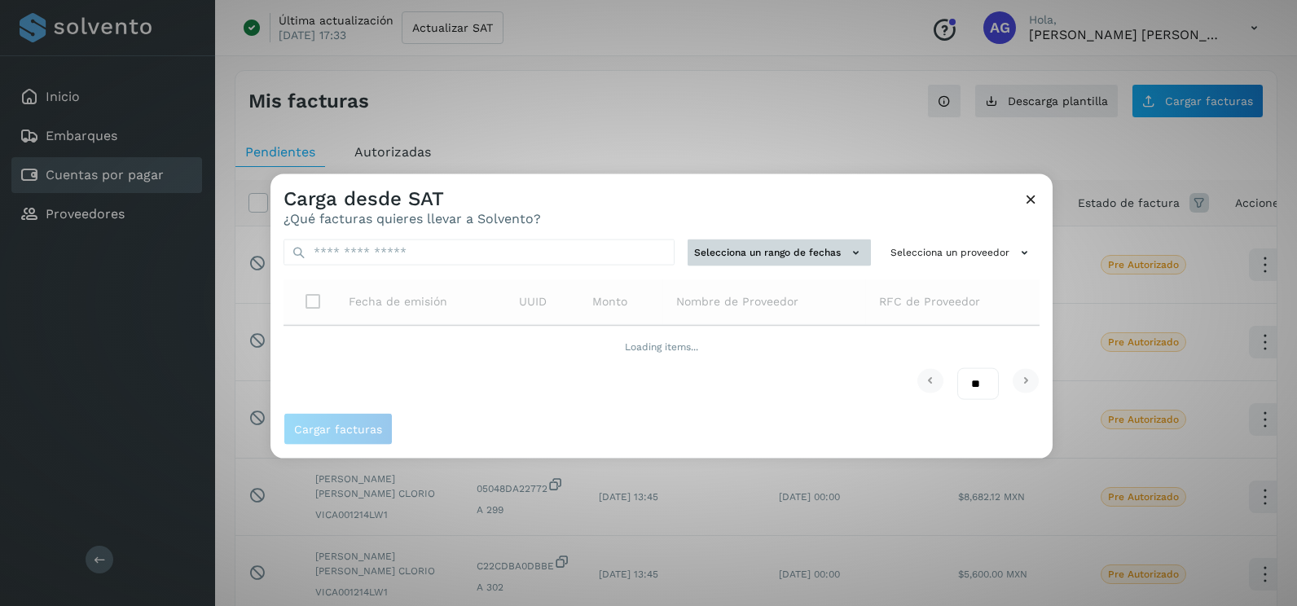
click at [807, 245] on button "Selecciona un rango de fechas" at bounding box center [779, 253] width 183 height 27
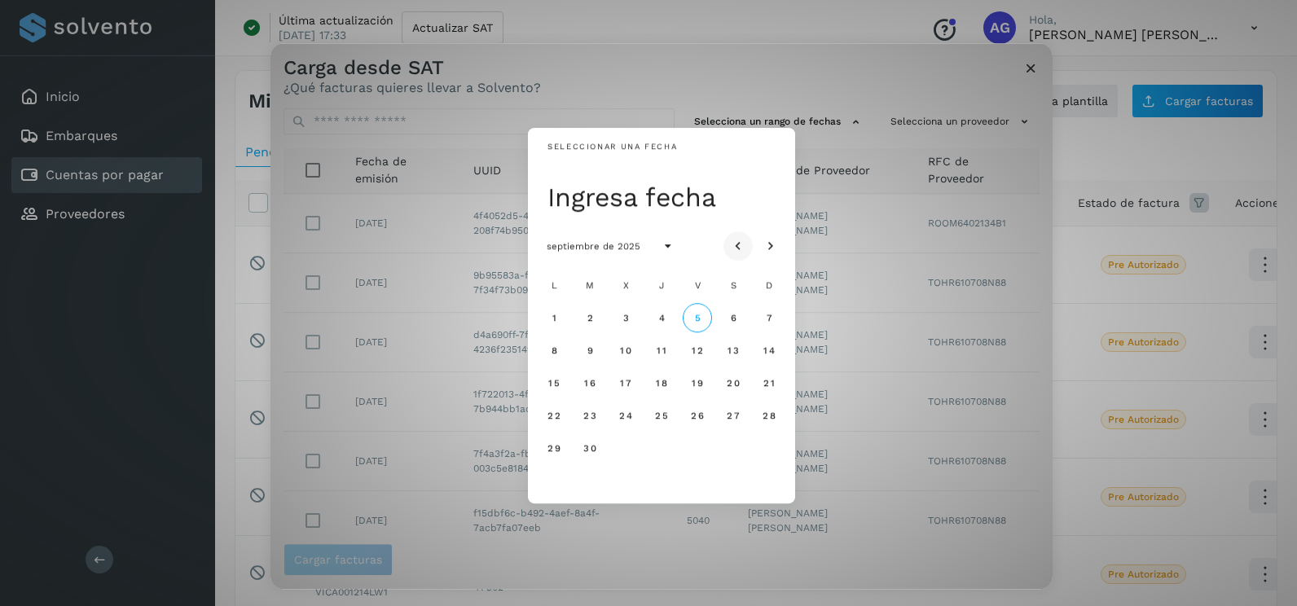
click at [737, 239] on icon "Mes anterior" at bounding box center [738, 247] width 16 height 16
click at [594, 451] on span "29" at bounding box center [590, 447] width 14 height 11
click at [627, 451] on span "30" at bounding box center [625, 447] width 14 height 11
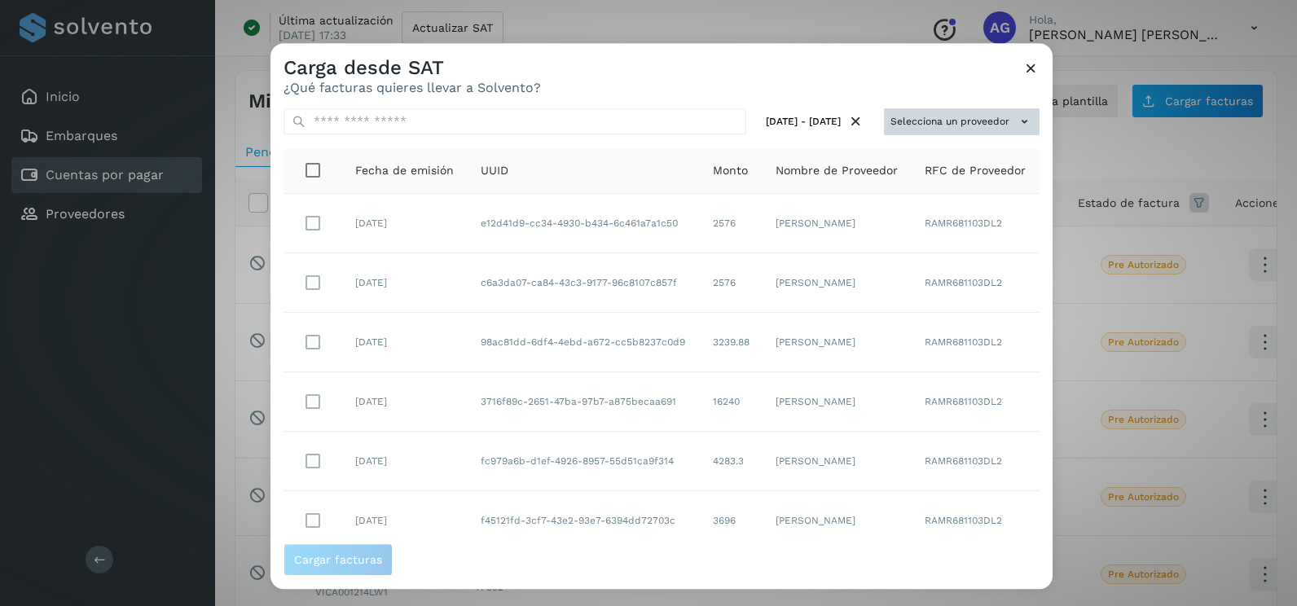
click at [1016, 114] on icon at bounding box center [1024, 121] width 17 height 17
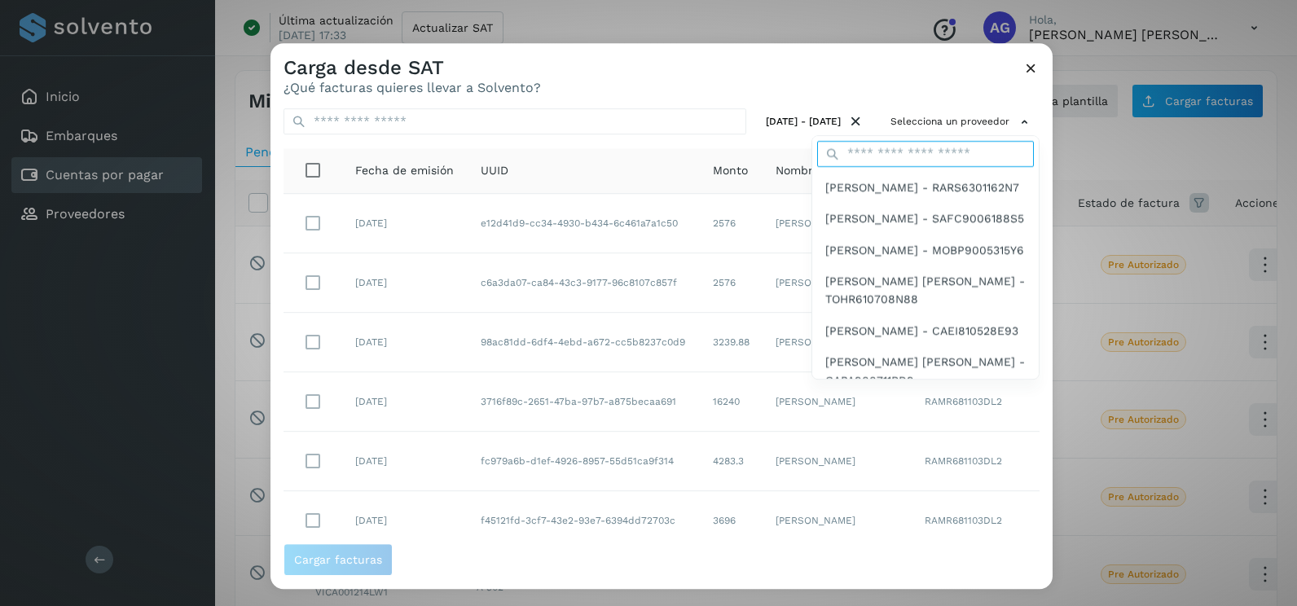
click at [885, 156] on input "text" at bounding box center [925, 154] width 217 height 26
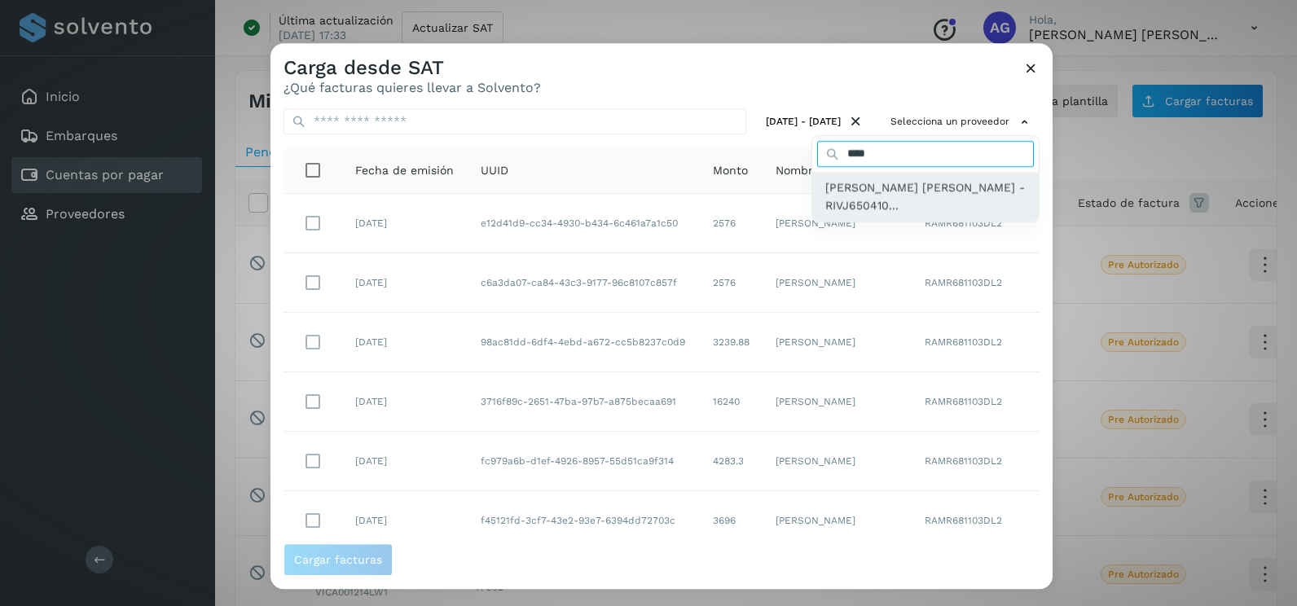
type input "****"
click at [886, 199] on span "[PERSON_NAME] - RIVJ650410..." at bounding box center [925, 196] width 200 height 37
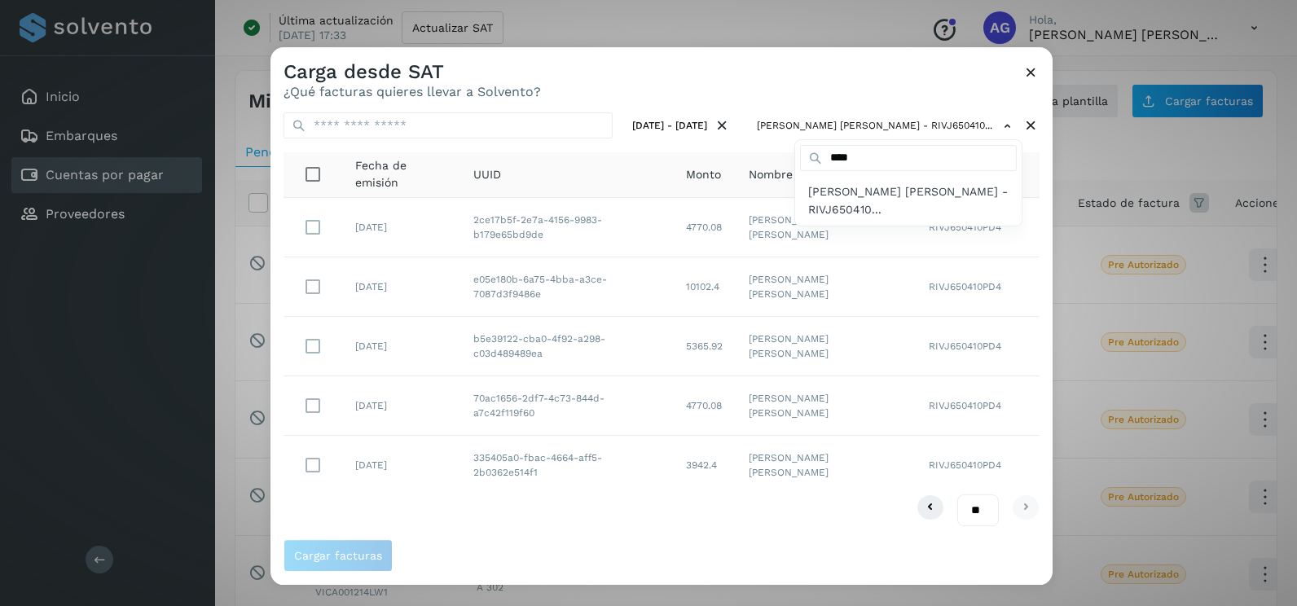
click at [842, 85] on div at bounding box center [918, 350] width 1297 height 606
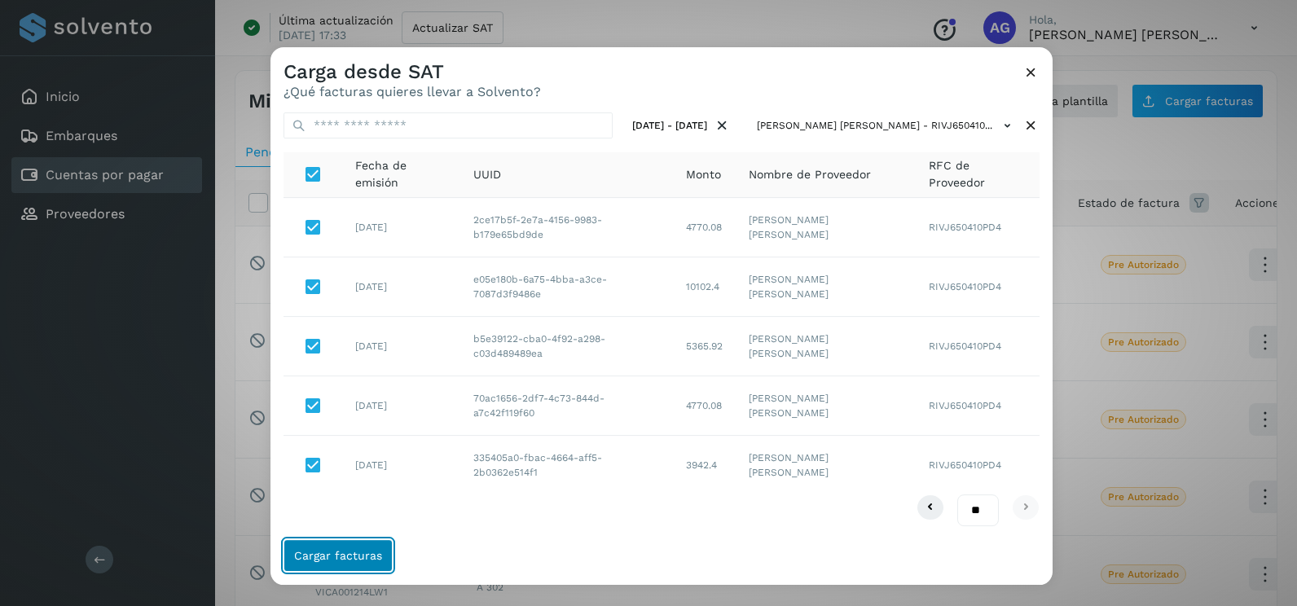
click at [380, 541] on button "Cargar facturas" at bounding box center [338, 555] width 109 height 33
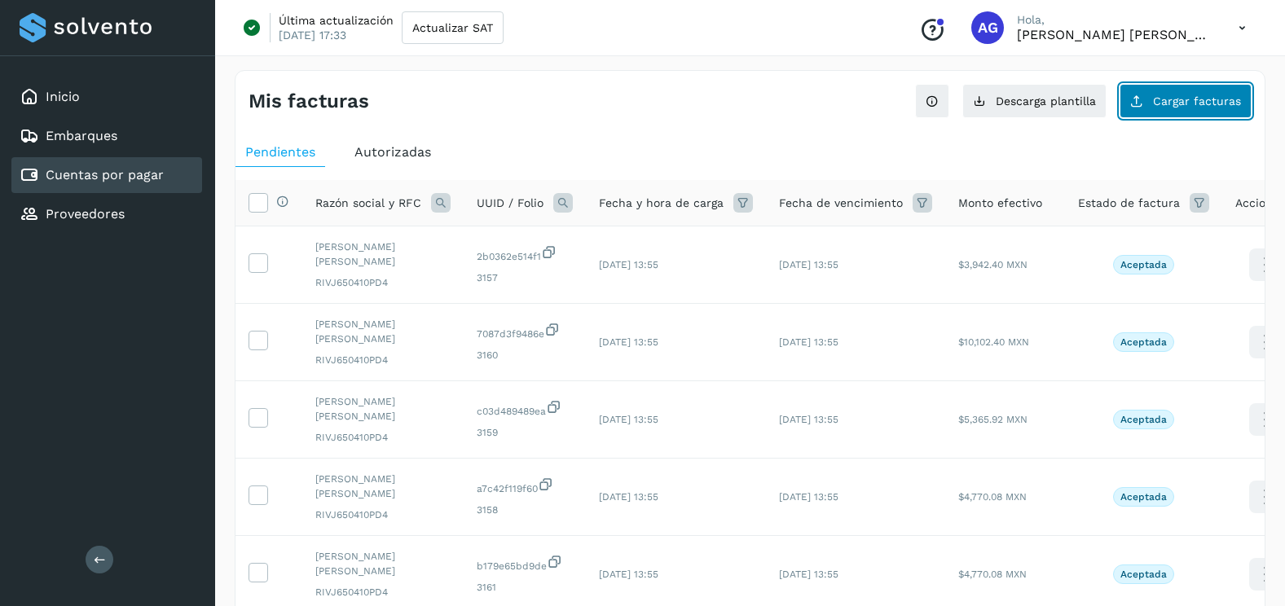
click at [1160, 94] on button "Cargar facturas" at bounding box center [1185, 101] width 132 height 34
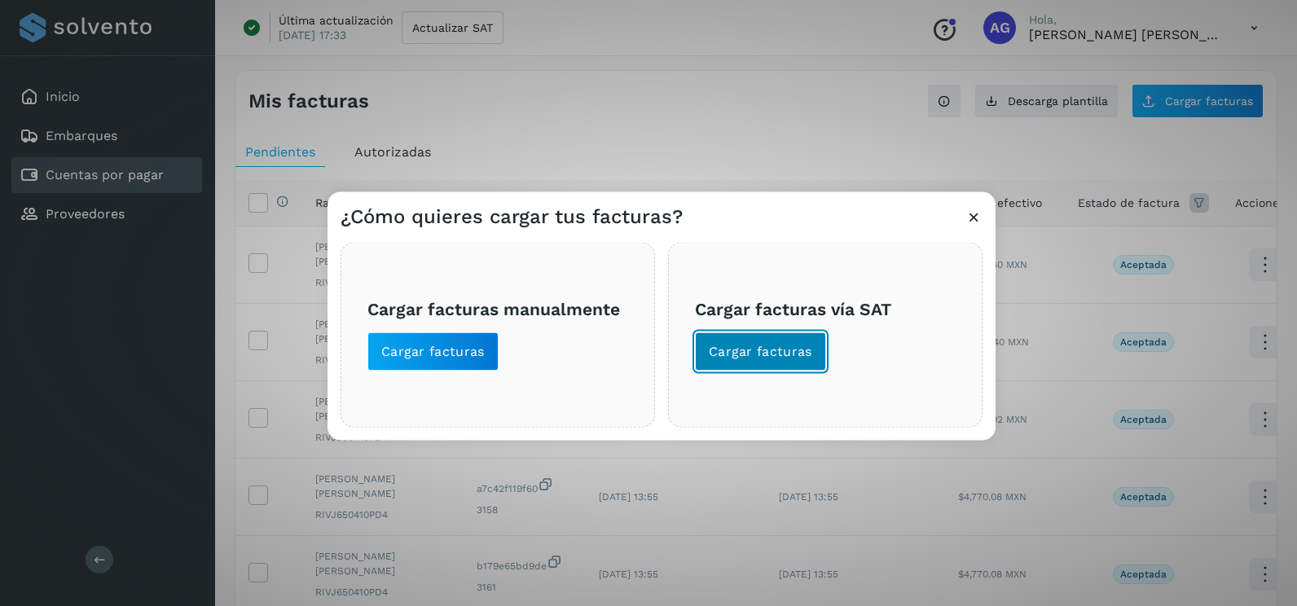
click at [719, 365] on button "Cargar facturas" at bounding box center [760, 351] width 131 height 39
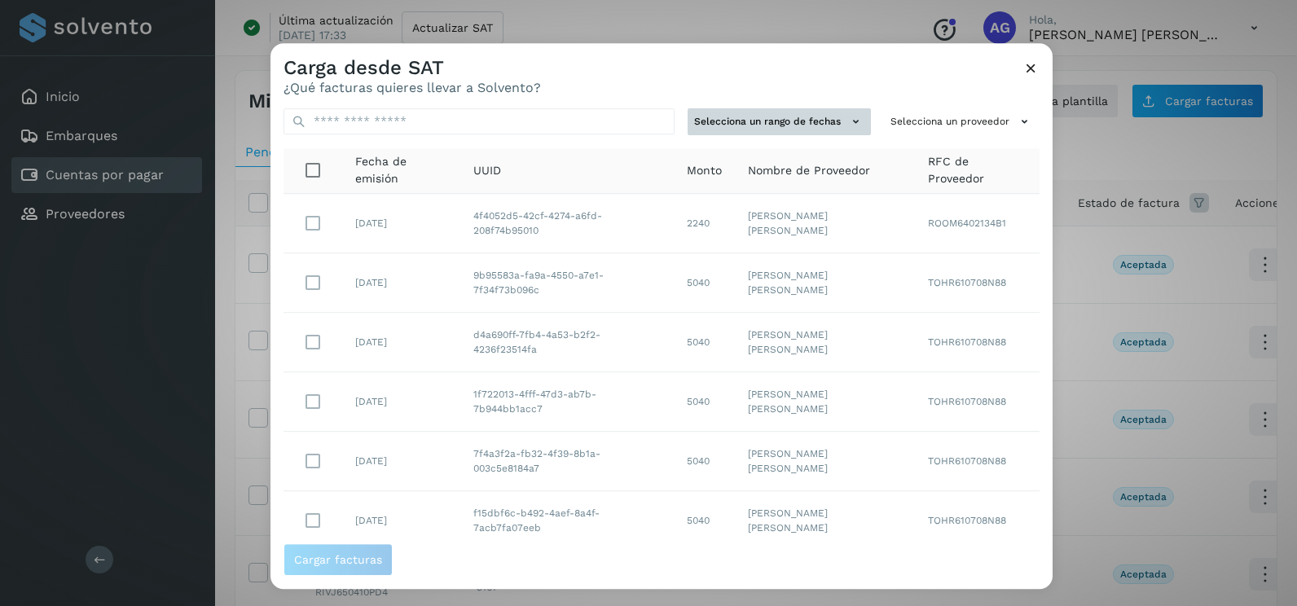
click at [790, 133] on button "Selecciona un rango de fechas" at bounding box center [779, 121] width 183 height 27
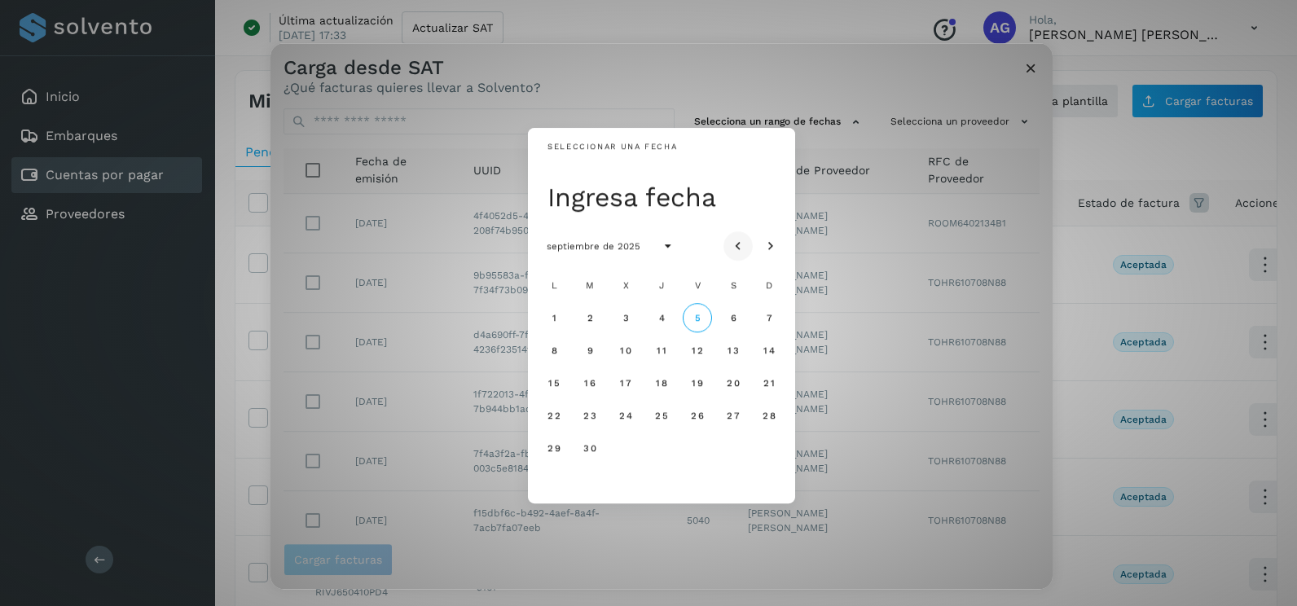
click at [741, 243] on icon "Mes anterior" at bounding box center [738, 247] width 16 height 16
click at [601, 415] on button "22" at bounding box center [589, 415] width 29 height 29
click at [624, 415] on span "23" at bounding box center [625, 415] width 14 height 11
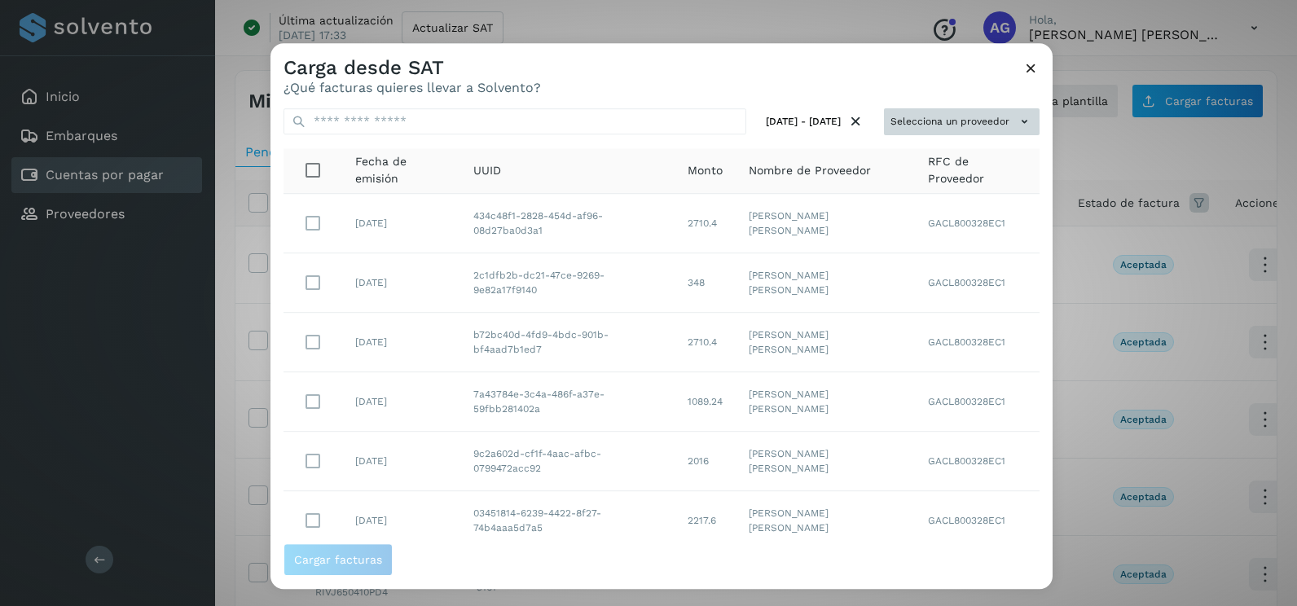
click at [1003, 117] on button "Selecciona un proveedor" at bounding box center [962, 121] width 156 height 27
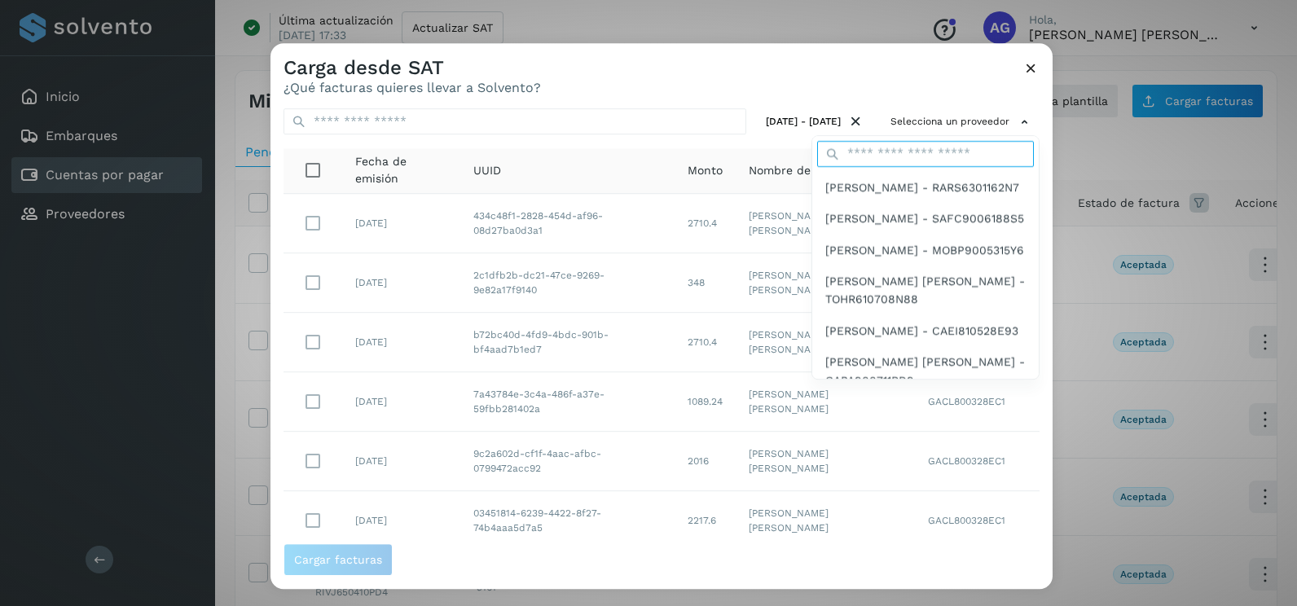
click at [927, 157] on input "text" at bounding box center [925, 154] width 217 height 26
type input "****"
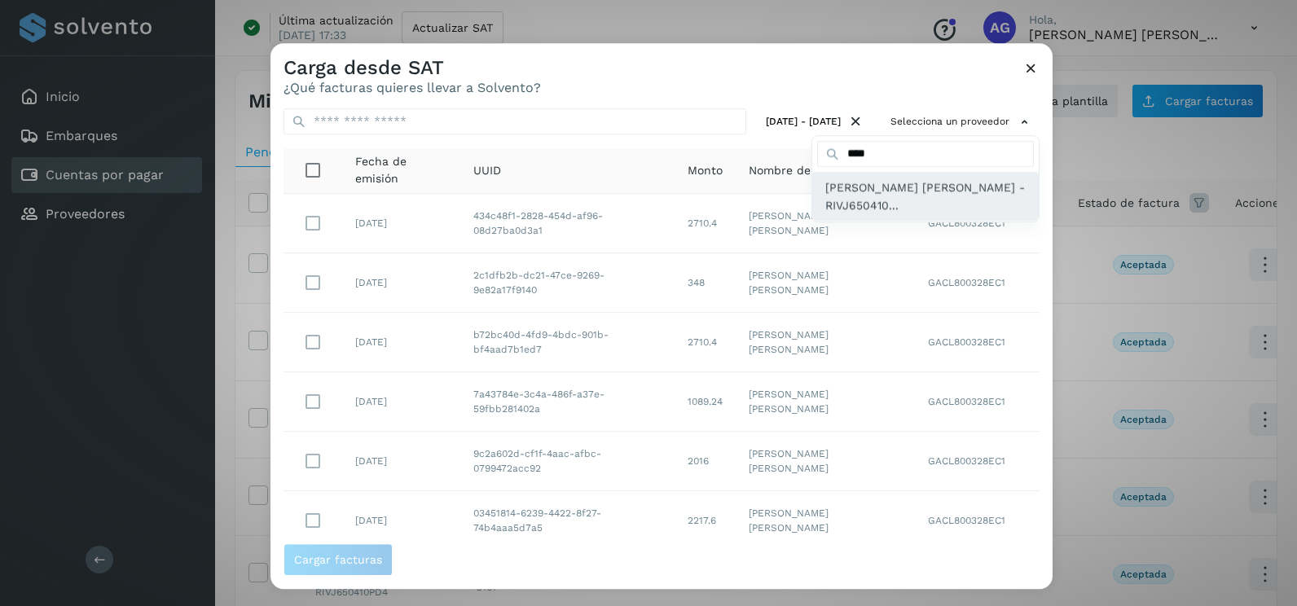
click at [912, 212] on span "[PERSON_NAME] - RIVJ650410..." at bounding box center [925, 196] width 200 height 37
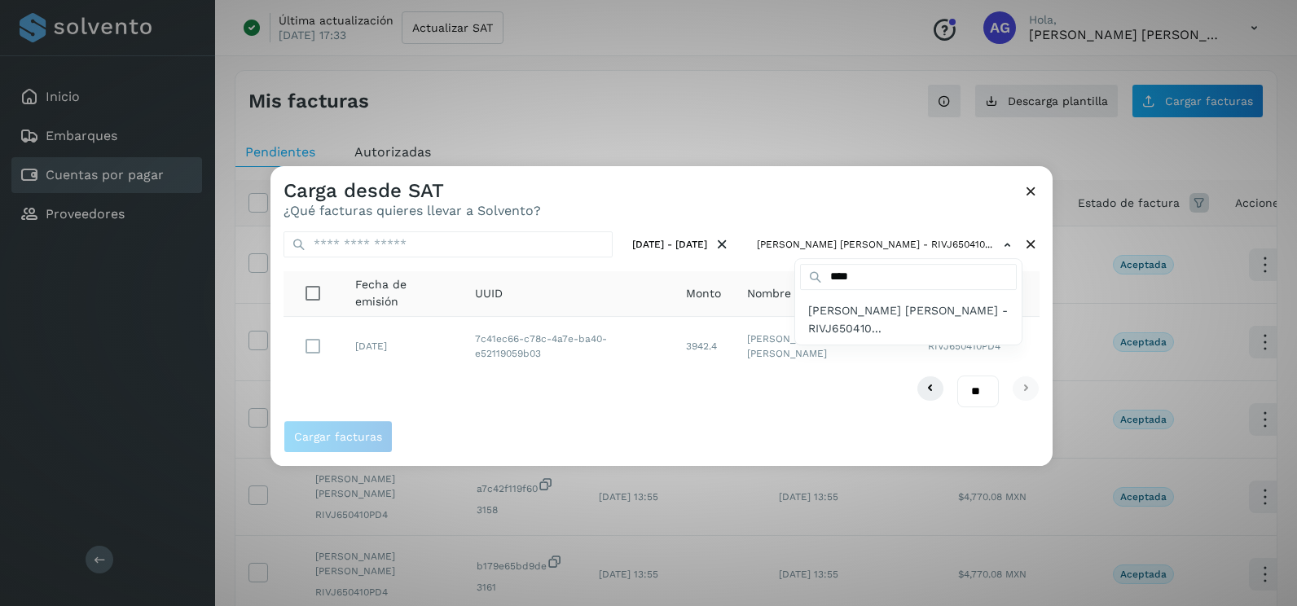
click at [912, 212] on div at bounding box center [918, 469] width 1297 height 606
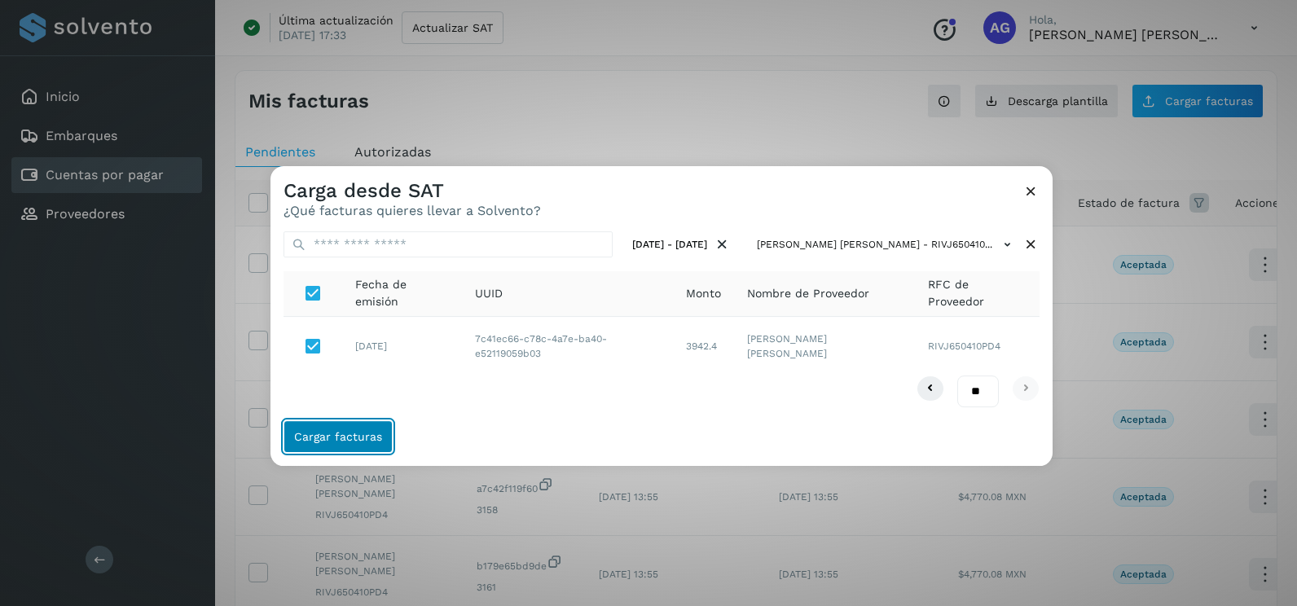
click at [385, 451] on button "Cargar facturas" at bounding box center [338, 436] width 109 height 33
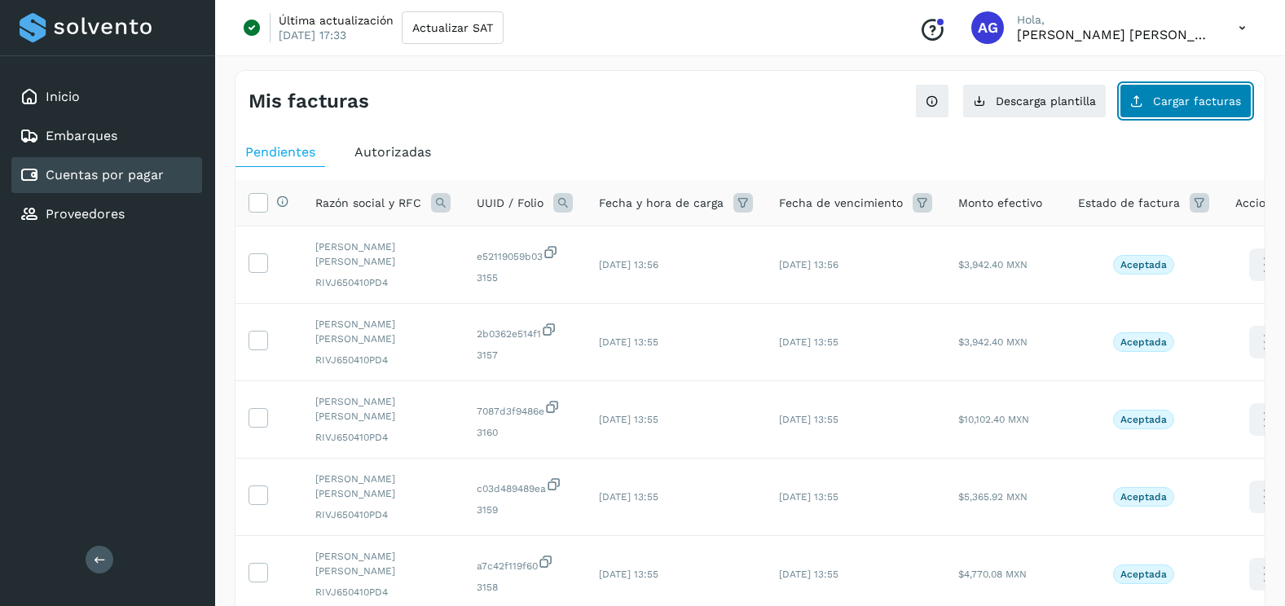
click at [1234, 97] on span "Cargar facturas" at bounding box center [1197, 100] width 88 height 11
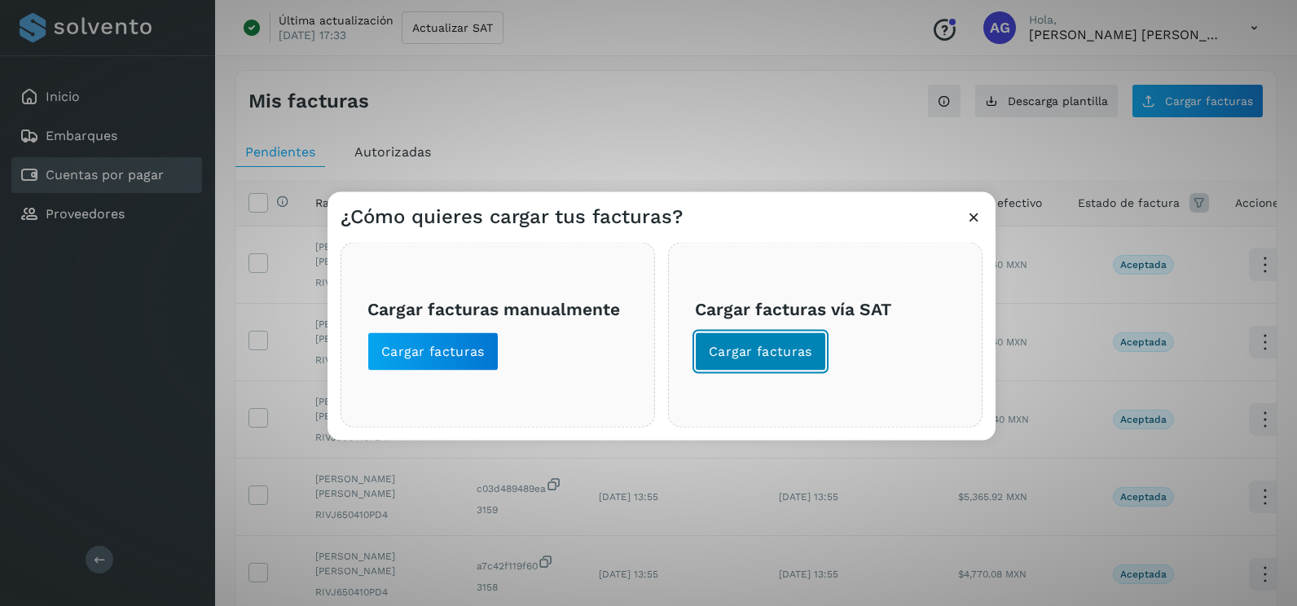
click at [737, 359] on span "Cargar facturas" at bounding box center [760, 352] width 103 height 18
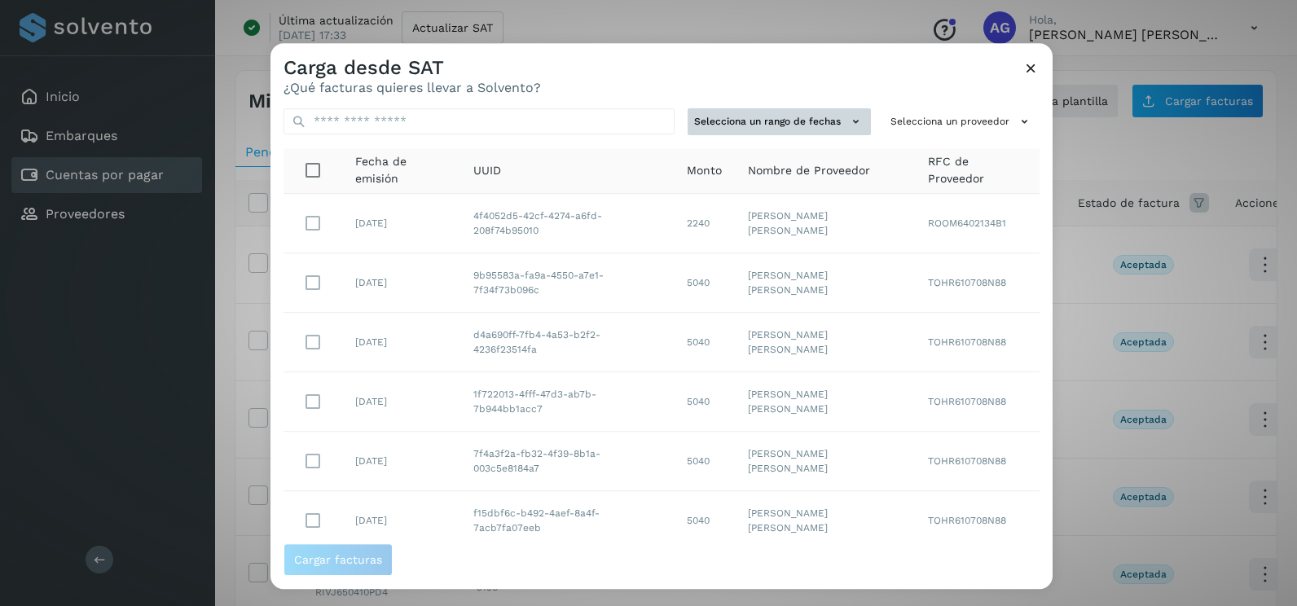
click at [821, 132] on button "Selecciona un rango de fechas" at bounding box center [779, 121] width 183 height 27
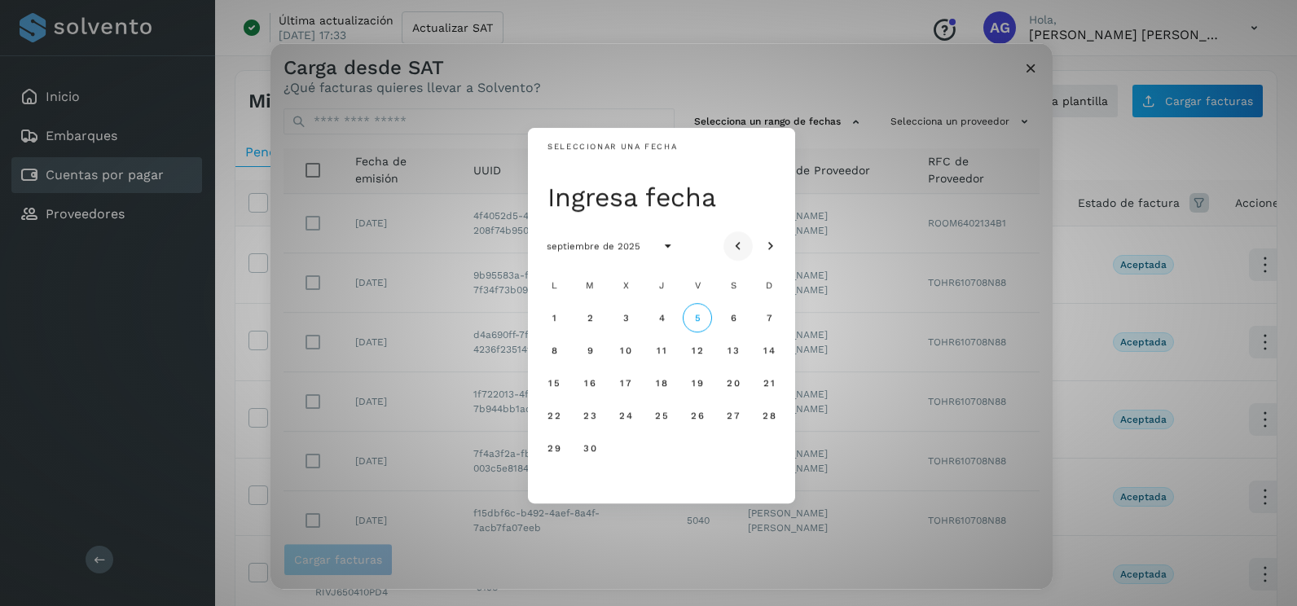
click at [745, 241] on icon "Mes anterior" at bounding box center [738, 247] width 16 height 16
click at [631, 414] on span "20" at bounding box center [625, 415] width 14 height 11
click at [621, 409] on button "20" at bounding box center [625, 415] width 29 height 29
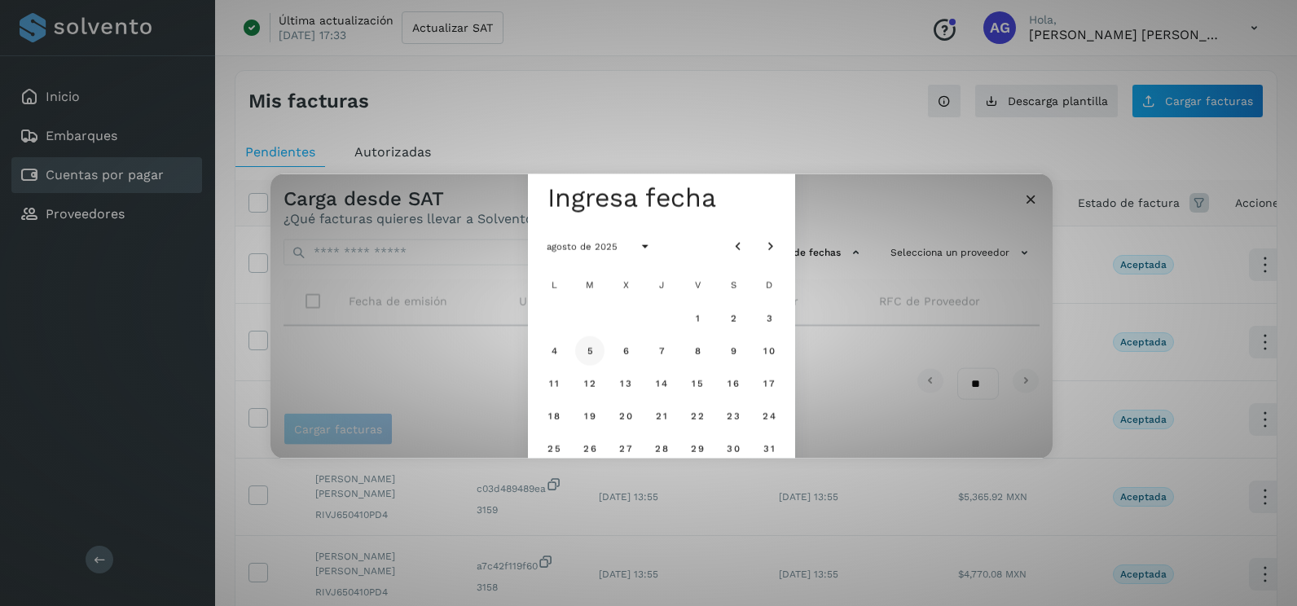
click at [588, 353] on span "5" at bounding box center [589, 350] width 7 height 11
click at [627, 356] on span "6" at bounding box center [625, 350] width 7 height 11
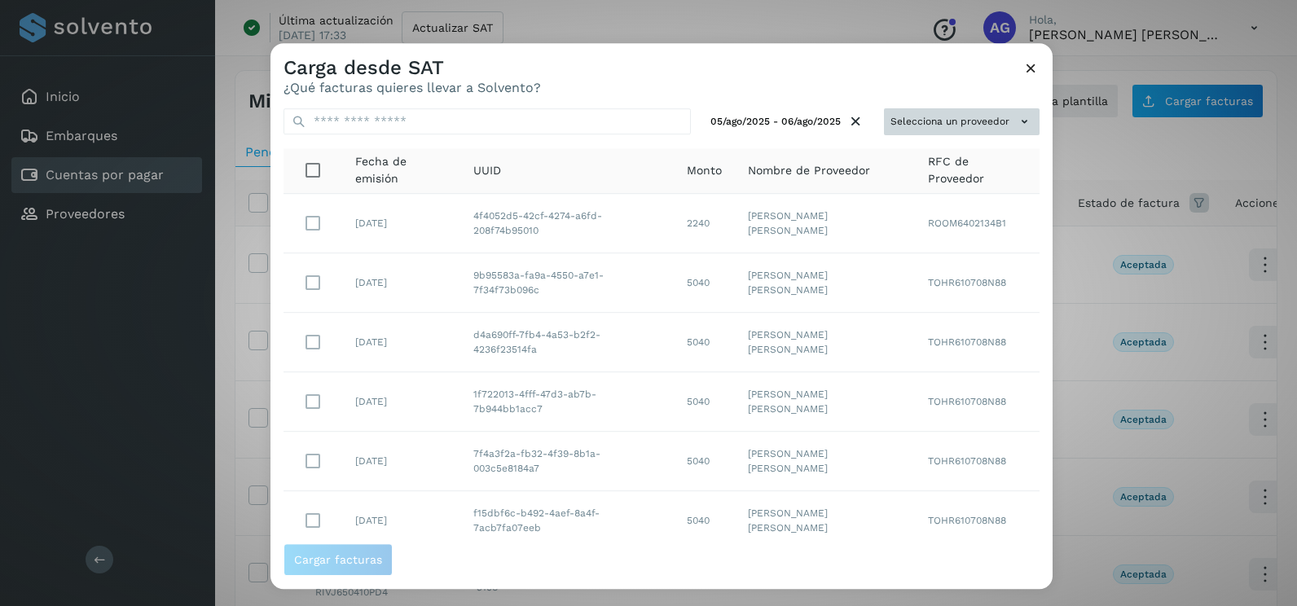
click at [1016, 121] on icon at bounding box center [1024, 121] width 17 height 17
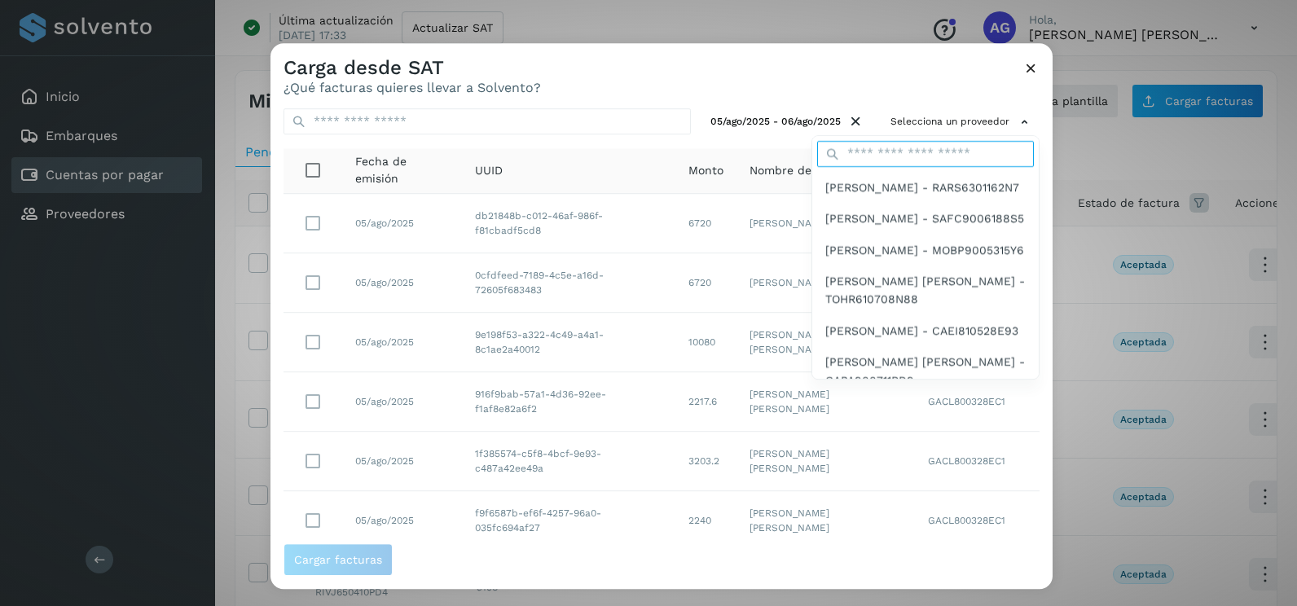
click at [906, 160] on input "text" at bounding box center [925, 154] width 217 height 26
type input "****"
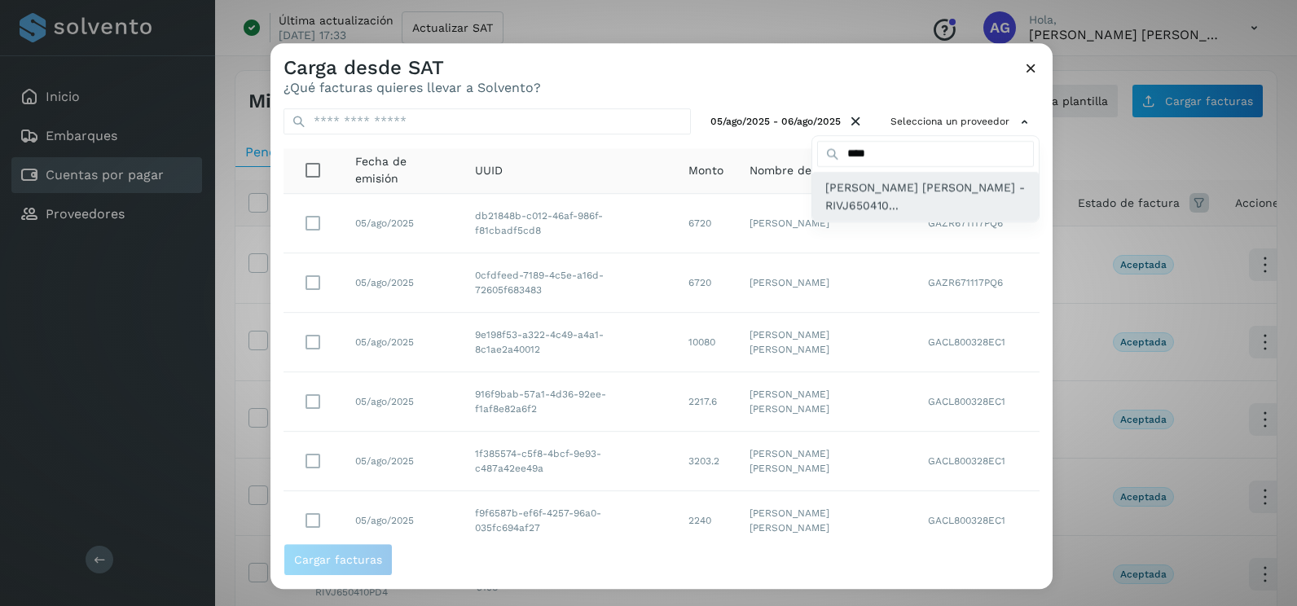
click at [873, 200] on span "[PERSON_NAME] - RIVJ650410..." at bounding box center [925, 196] width 200 height 37
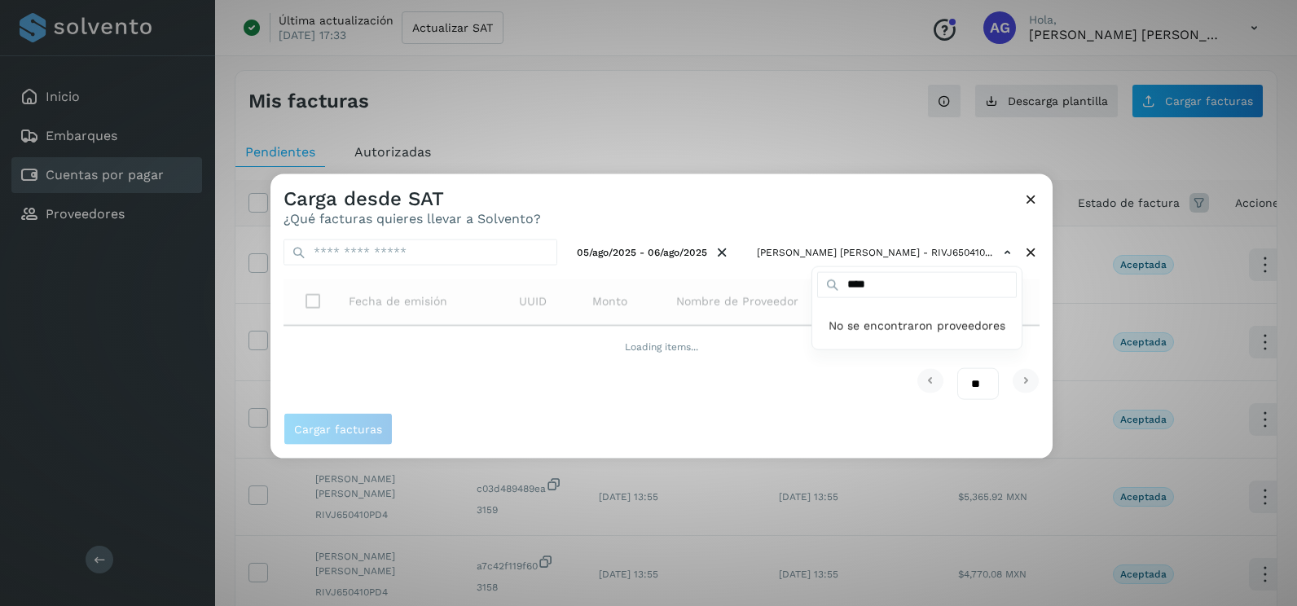
click at [751, 200] on div at bounding box center [918, 477] width 1297 height 606
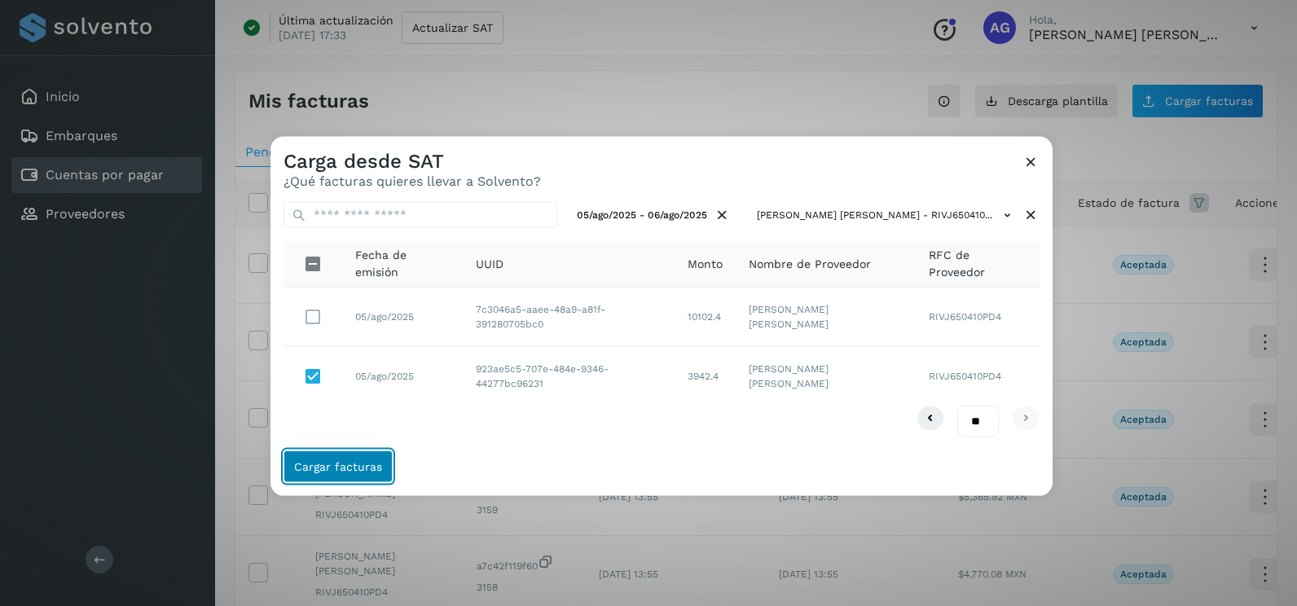
click at [364, 469] on span "Cargar facturas" at bounding box center [338, 465] width 88 height 11
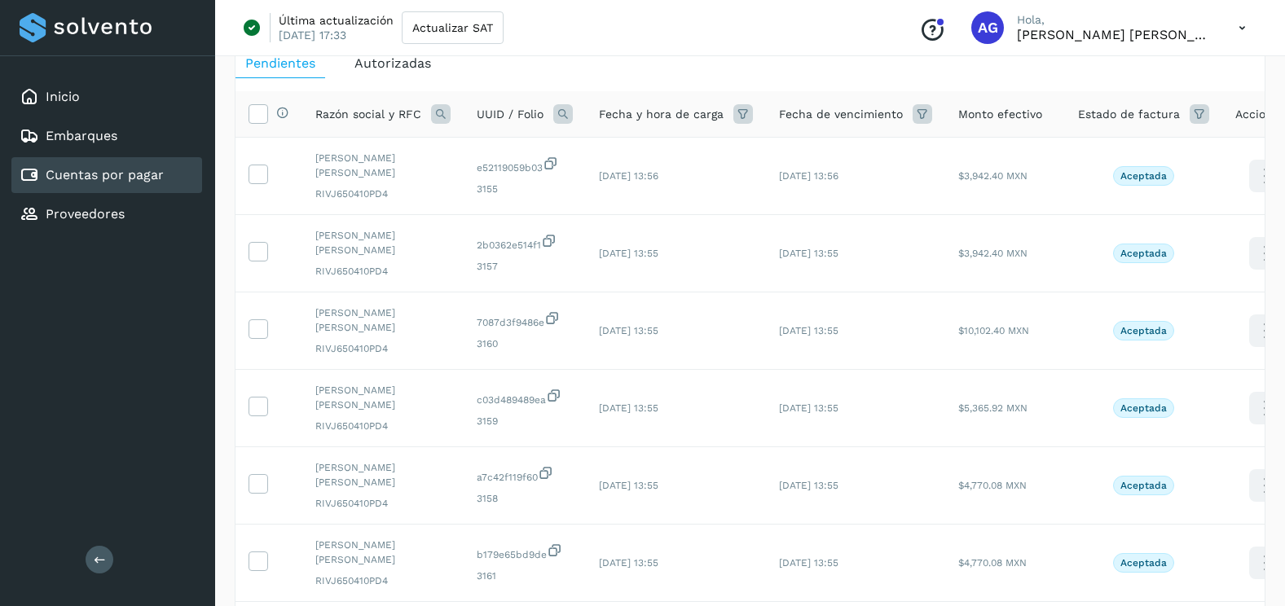
scroll to position [163, 0]
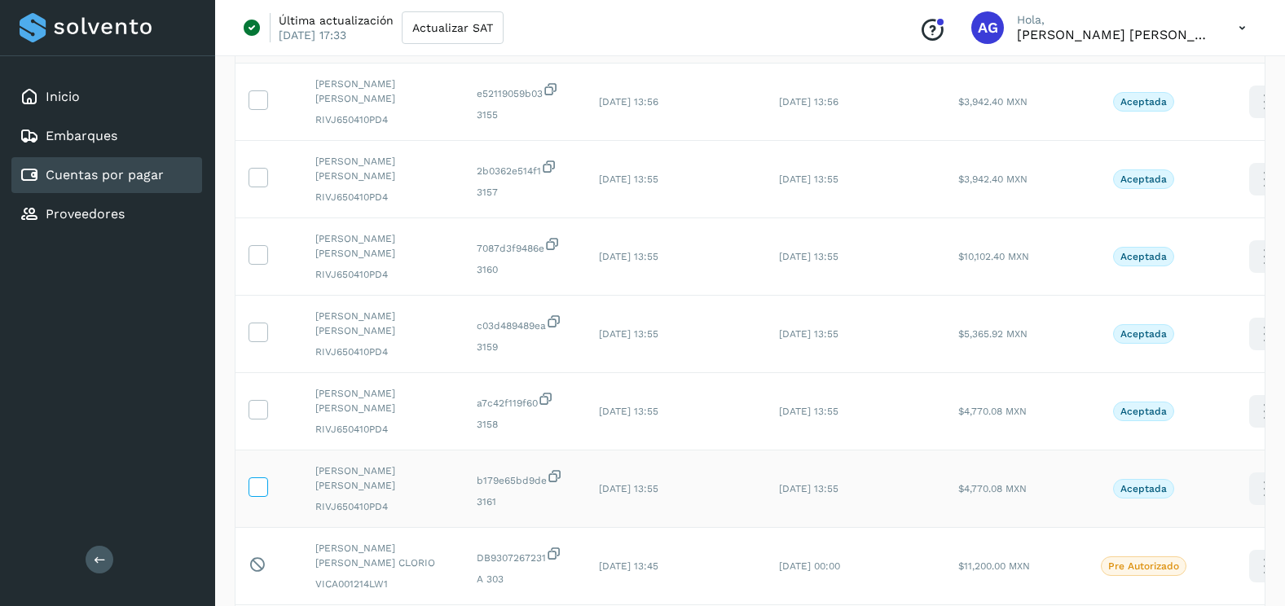
click at [257, 483] on icon at bounding box center [257, 485] width 17 height 17
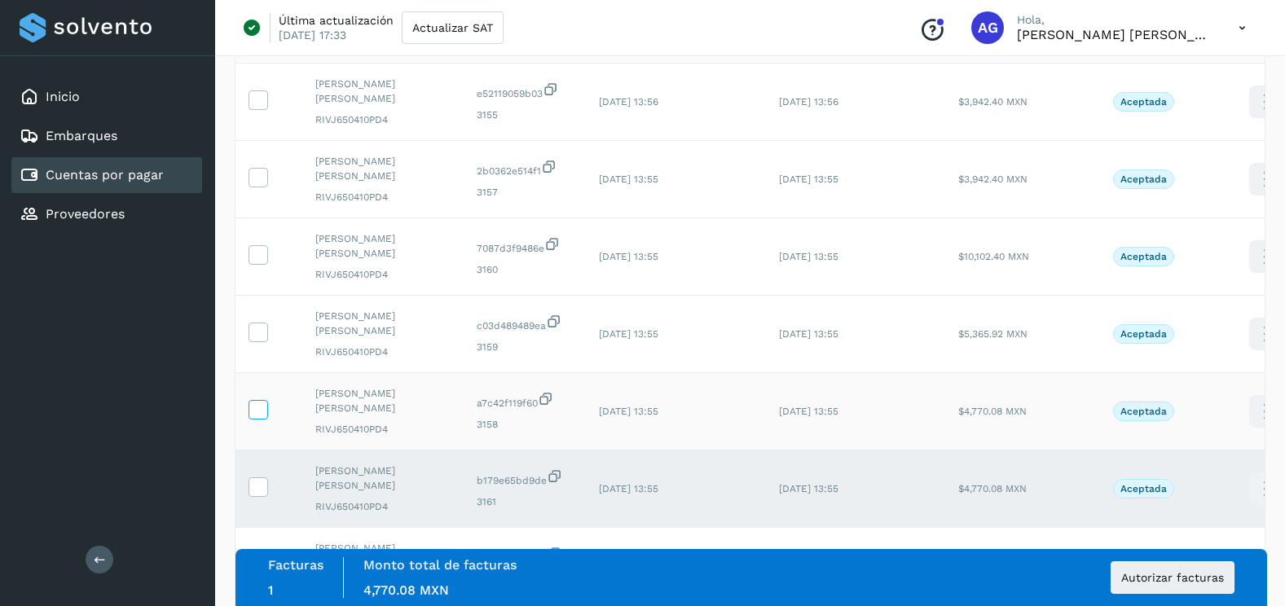
click at [262, 404] on icon at bounding box center [257, 408] width 17 height 17
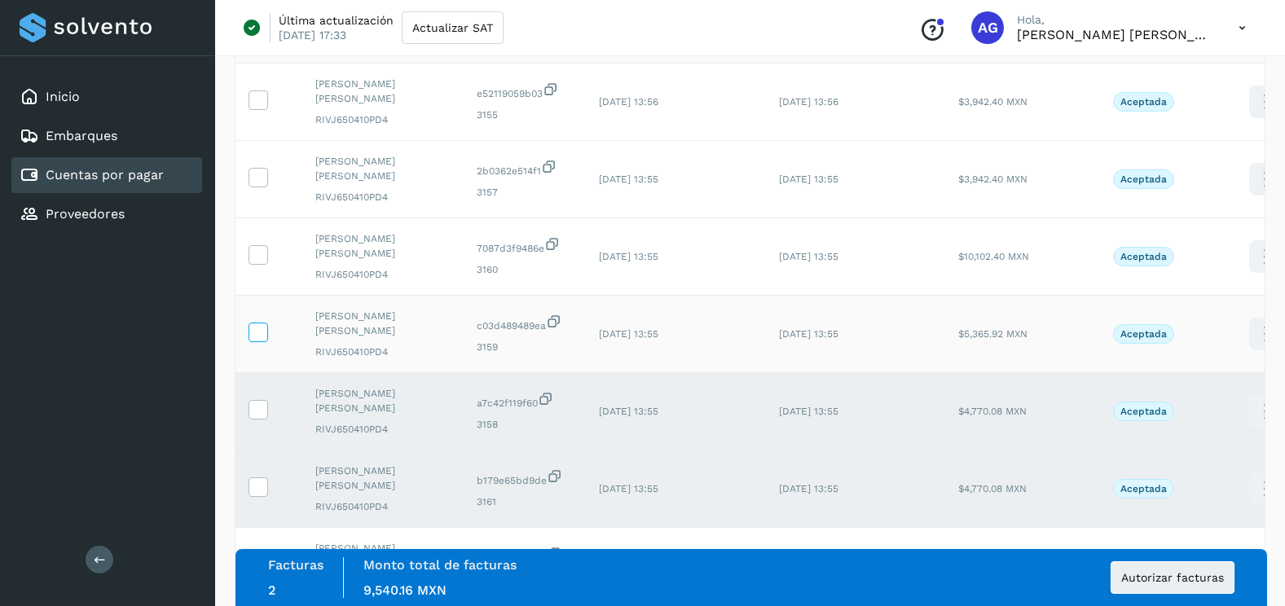
click at [266, 334] on label at bounding box center [258, 333] width 20 height 20
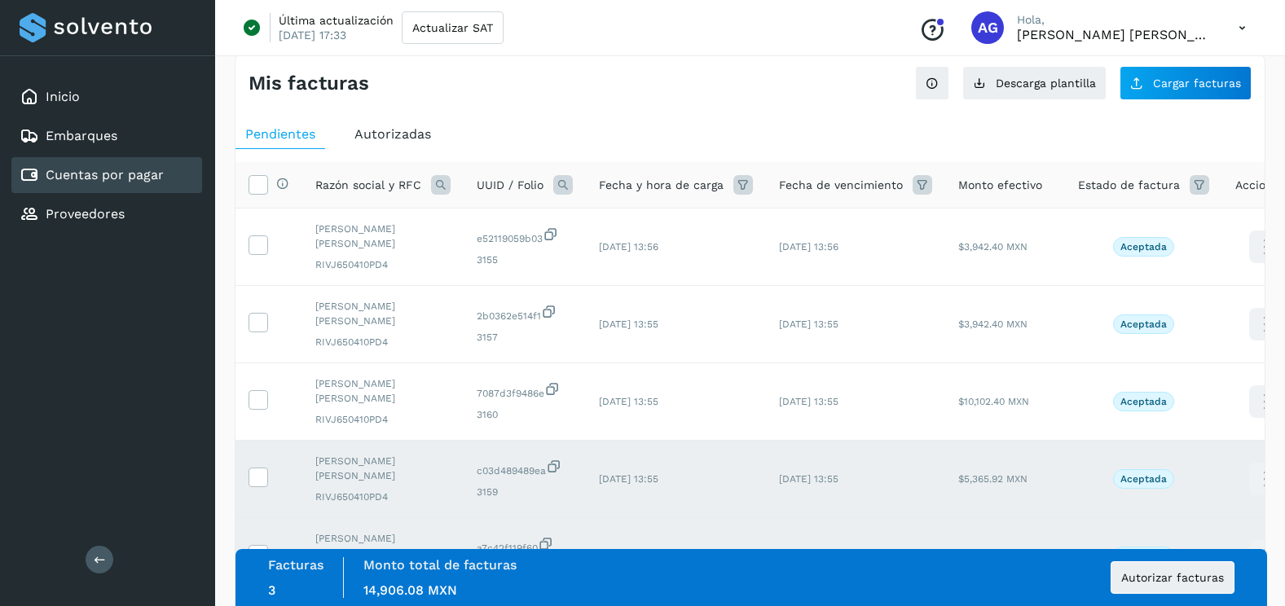
scroll to position [0, 0]
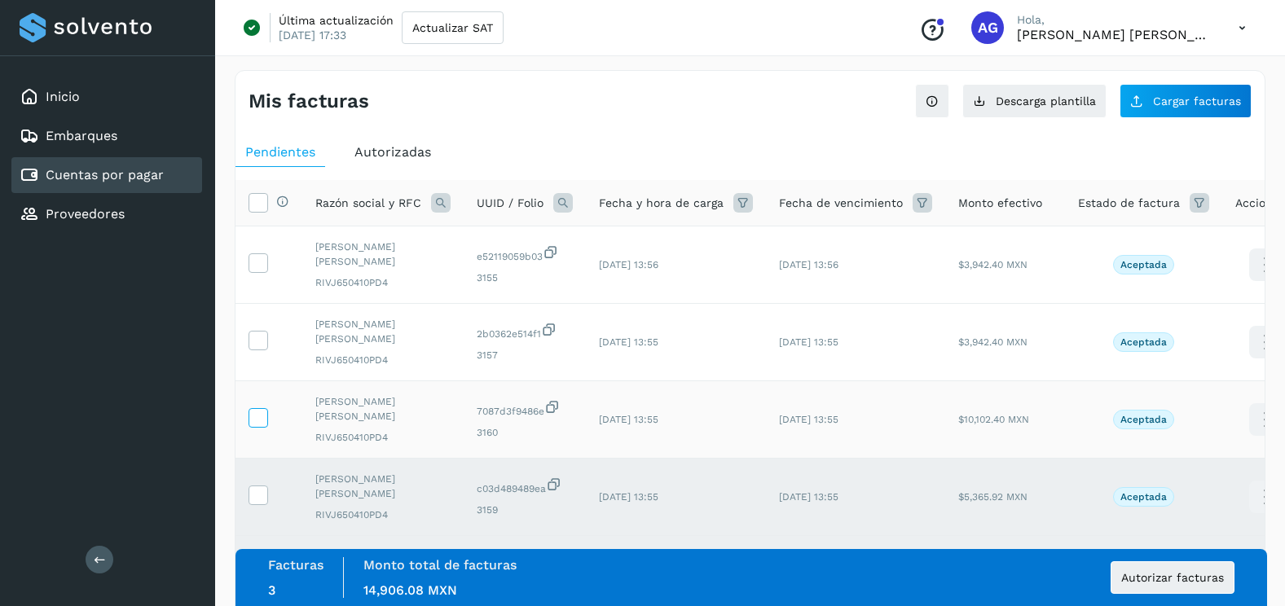
click at [255, 409] on icon at bounding box center [257, 416] width 17 height 17
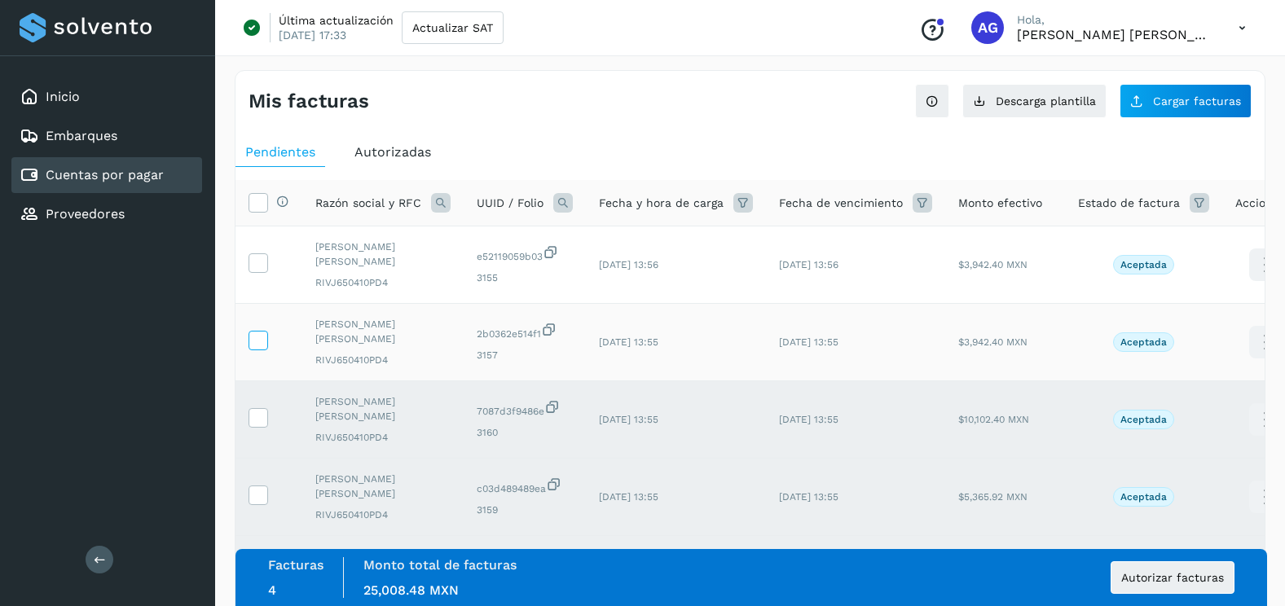
click at [259, 347] on icon at bounding box center [257, 339] width 17 height 17
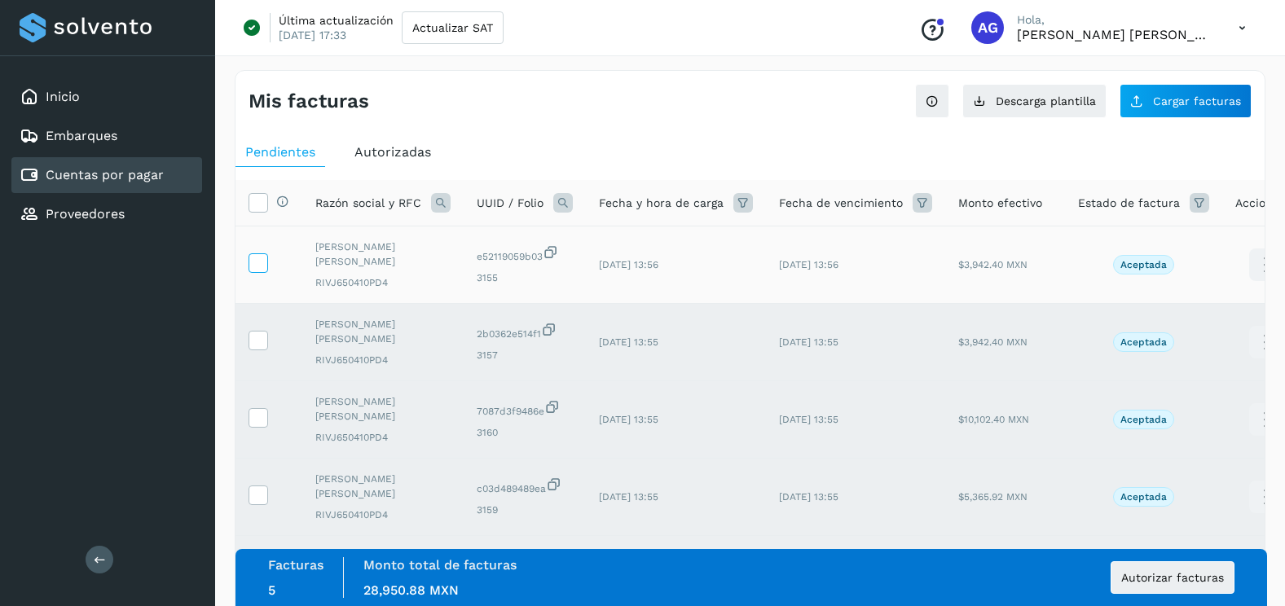
click at [264, 257] on icon at bounding box center [257, 261] width 17 height 17
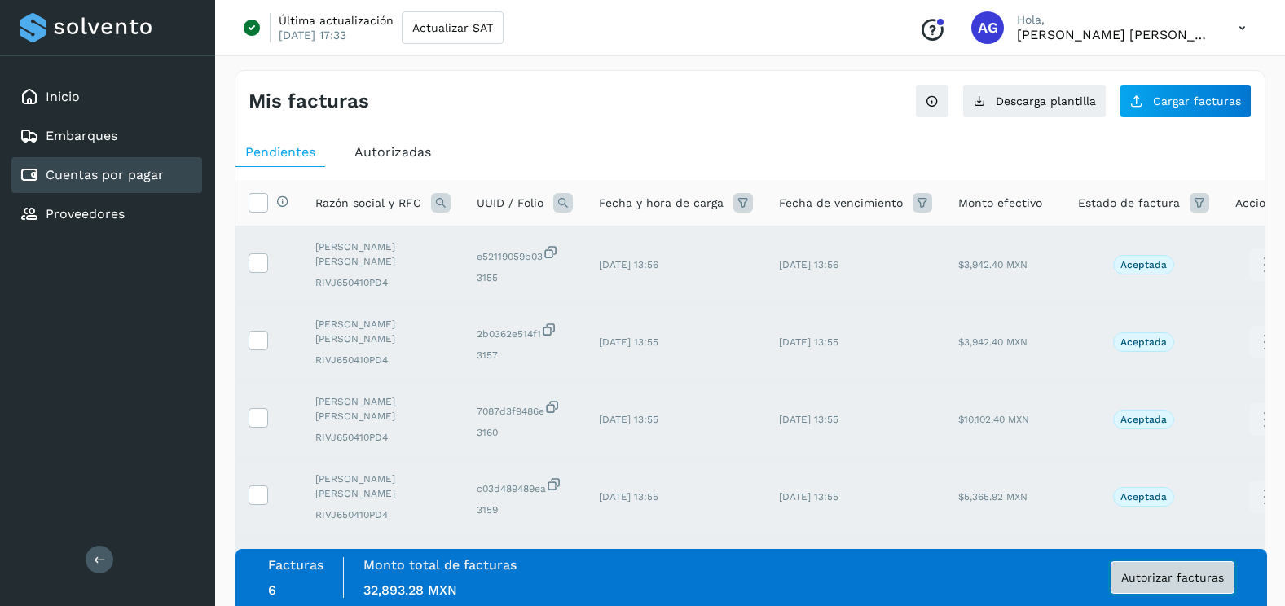
click at [1192, 577] on span "Autorizar facturas" at bounding box center [1172, 577] width 103 height 11
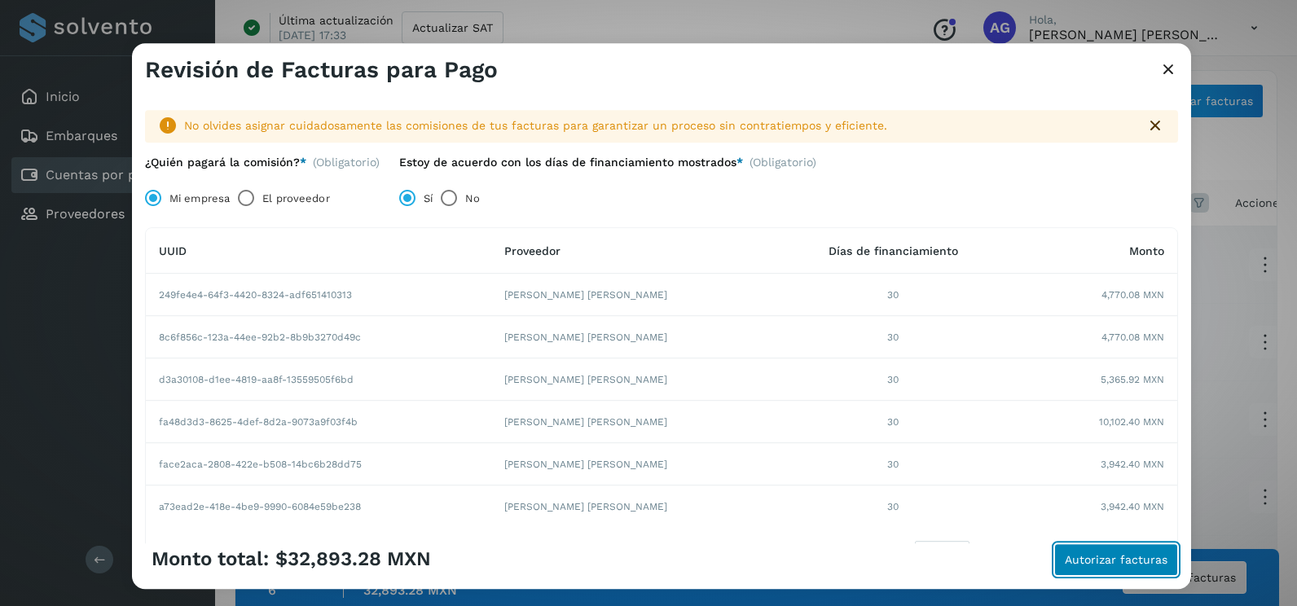
click at [1101, 562] on span "Autorizar facturas" at bounding box center [1116, 559] width 103 height 11
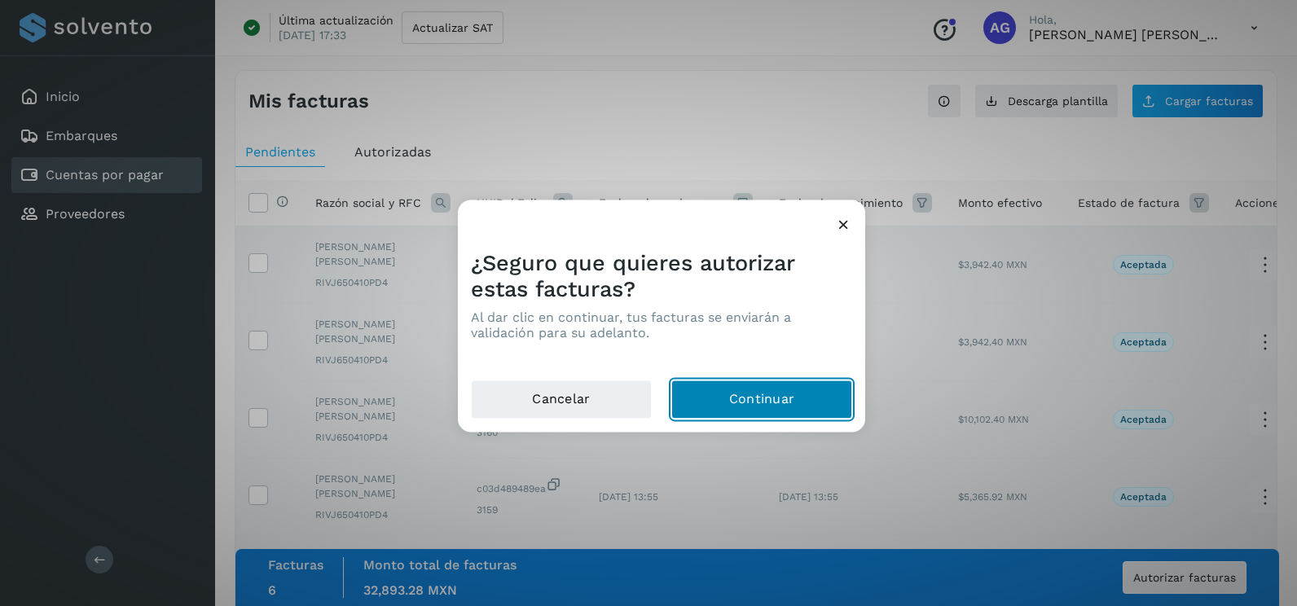
click at [824, 398] on button "Continuar" at bounding box center [761, 399] width 181 height 39
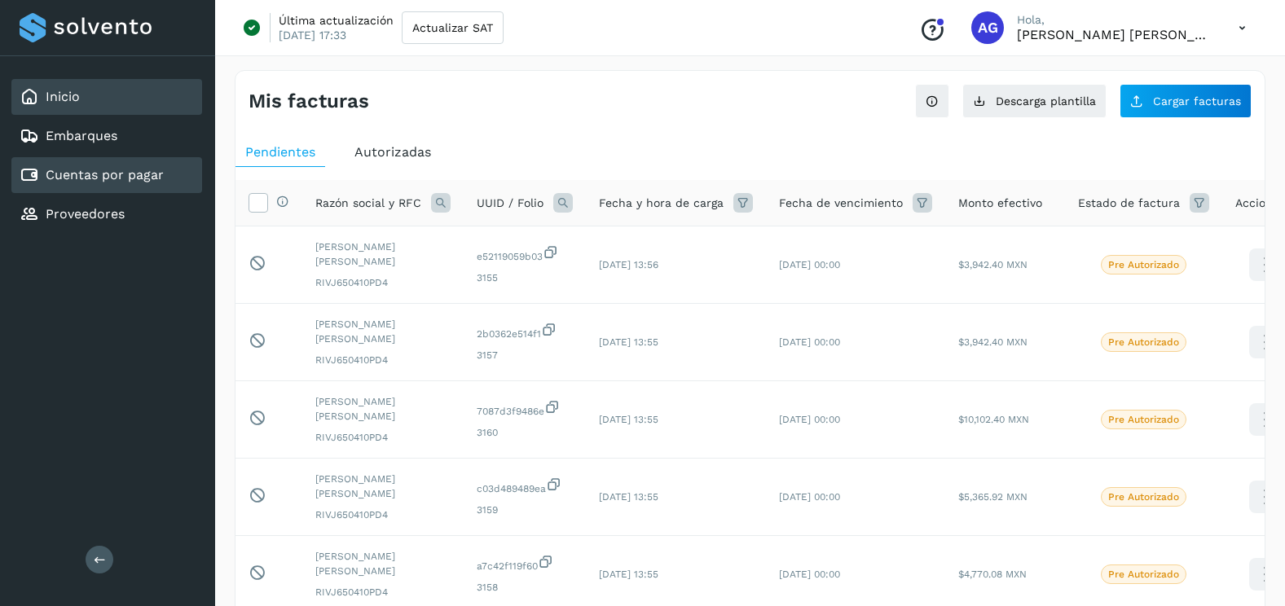
click at [122, 96] on div "Inicio" at bounding box center [106, 97] width 191 height 36
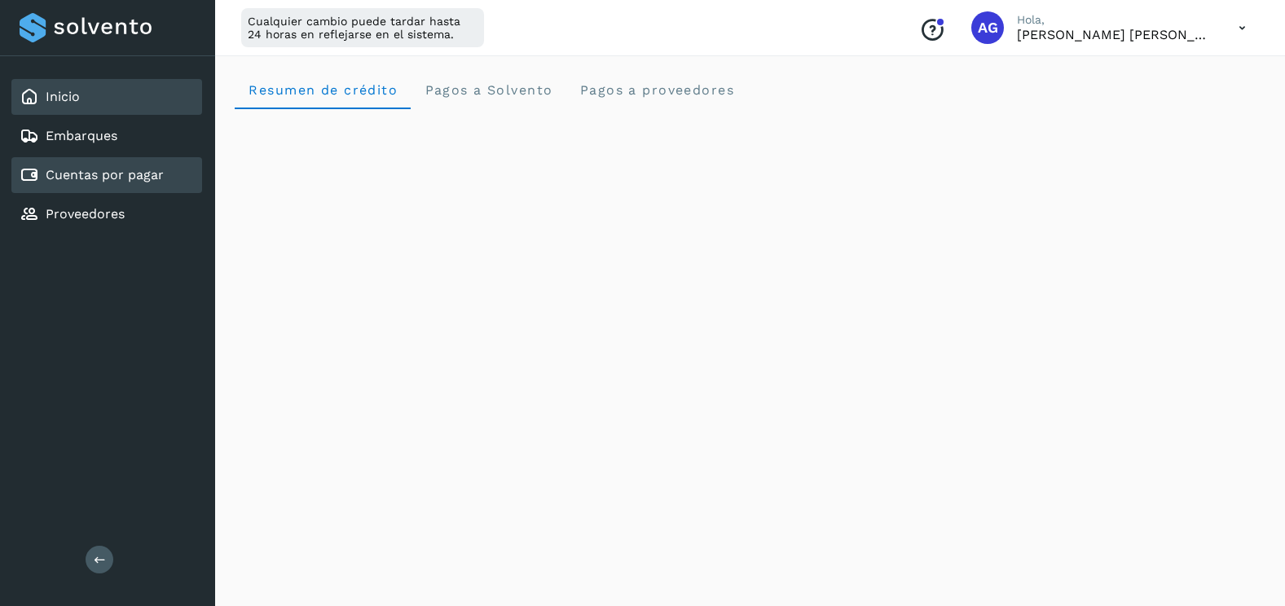
click at [125, 173] on link "Cuentas por pagar" at bounding box center [105, 174] width 118 height 15
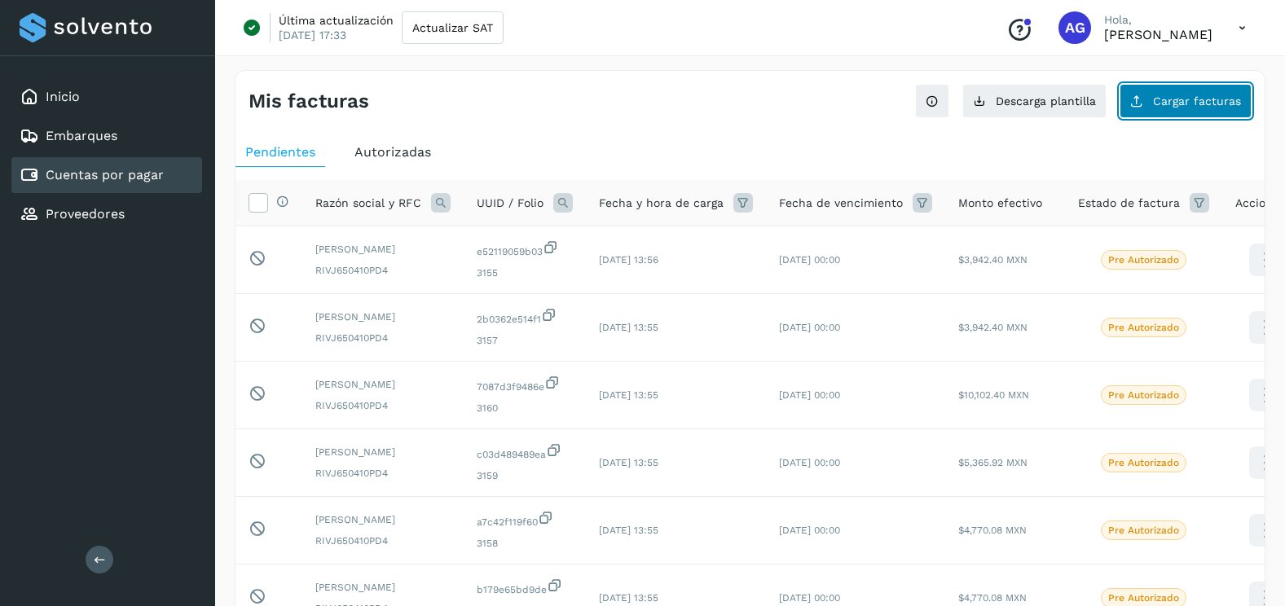
click at [1191, 112] on button "Cargar facturas" at bounding box center [1185, 101] width 132 height 34
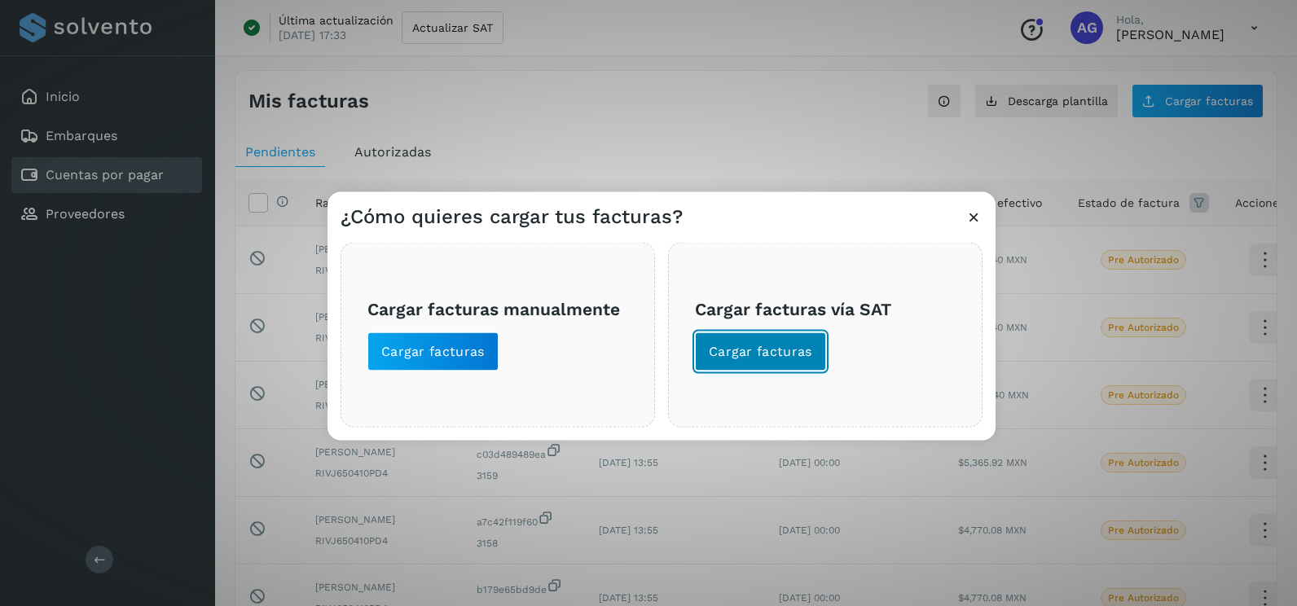
click at [776, 354] on span "Cargar facturas" at bounding box center [760, 352] width 103 height 18
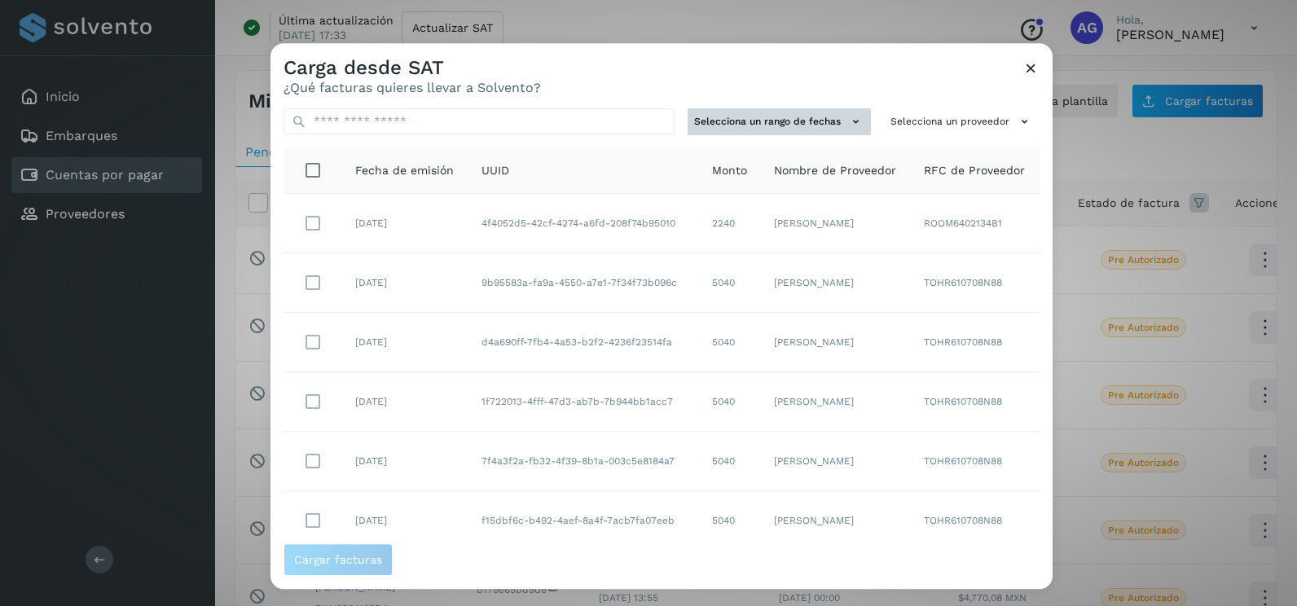
click at [826, 122] on button "Selecciona un rango de fechas" at bounding box center [779, 121] width 183 height 27
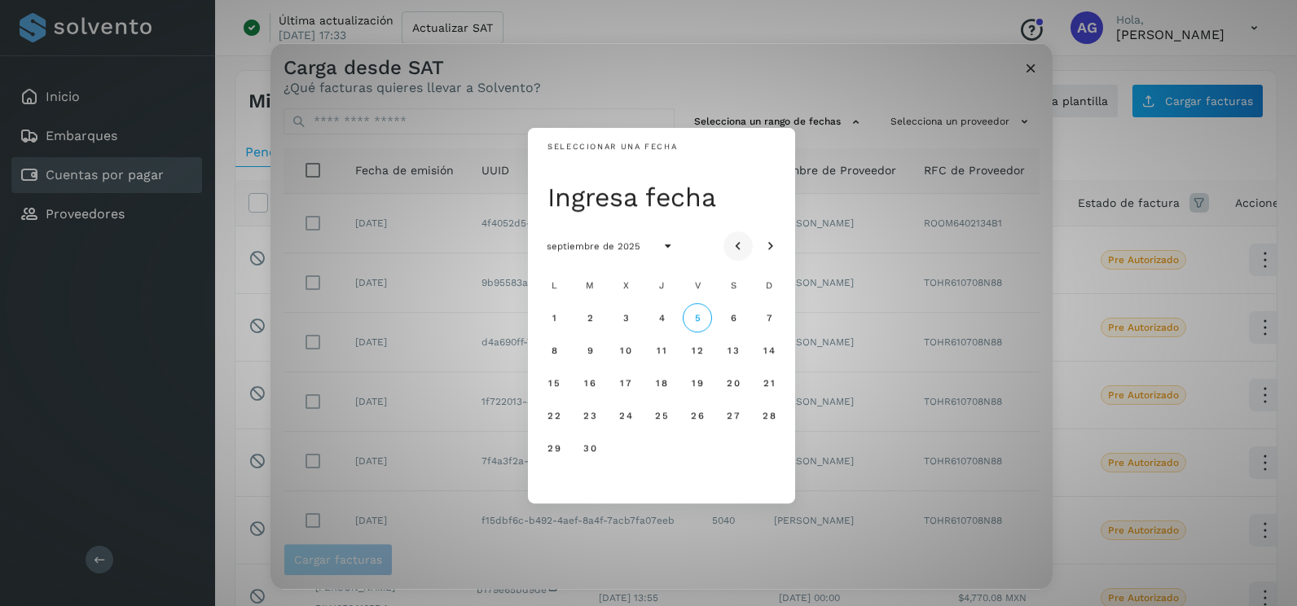
click at [735, 246] on icon "Mes anterior" at bounding box center [738, 247] width 16 height 16
click at [732, 242] on icon "Mes anterior" at bounding box center [738, 247] width 16 height 16
click at [549, 415] on span "21" at bounding box center [553, 415] width 12 height 11
click at [592, 421] on span "22" at bounding box center [590, 415] width 14 height 11
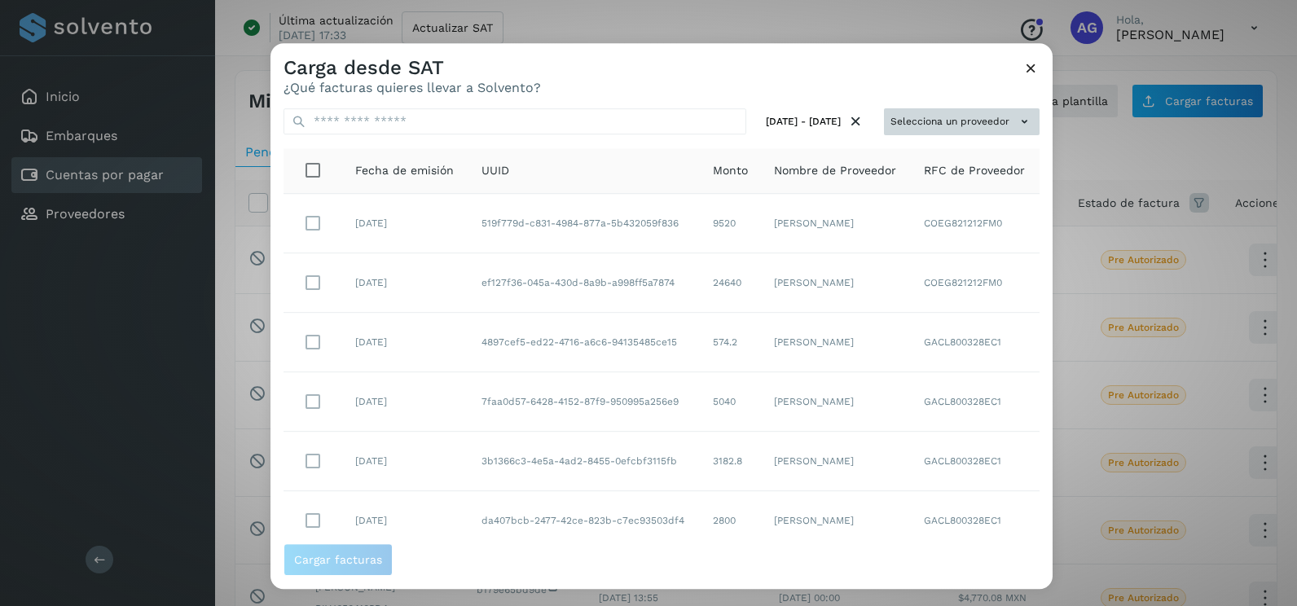
click at [965, 121] on button "Selecciona un proveedor" at bounding box center [962, 121] width 156 height 27
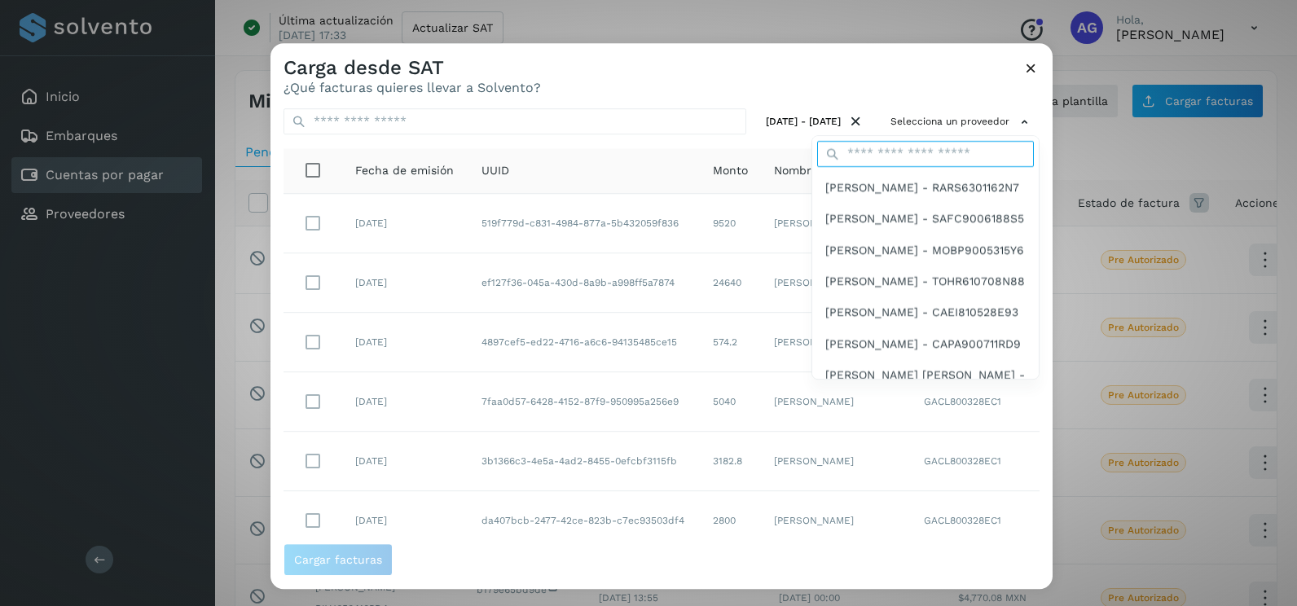
click at [908, 156] on input "text" at bounding box center [925, 154] width 217 height 26
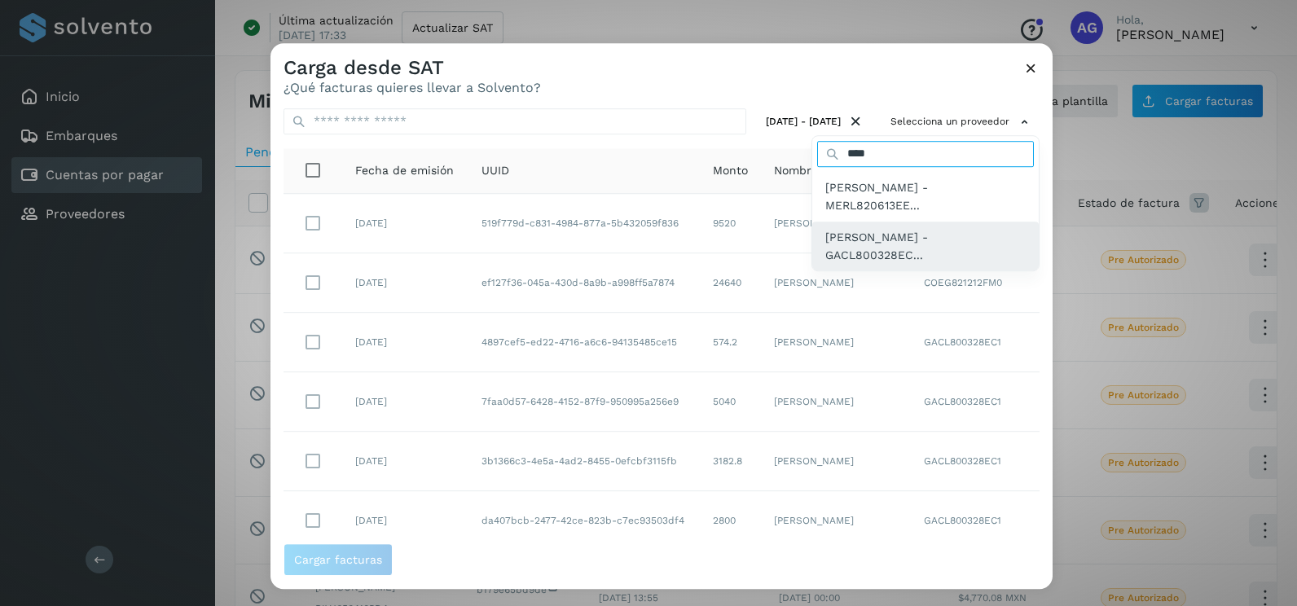
type input "****"
click at [922, 248] on span "[PERSON_NAME] - GACL800328EC..." at bounding box center [925, 246] width 200 height 37
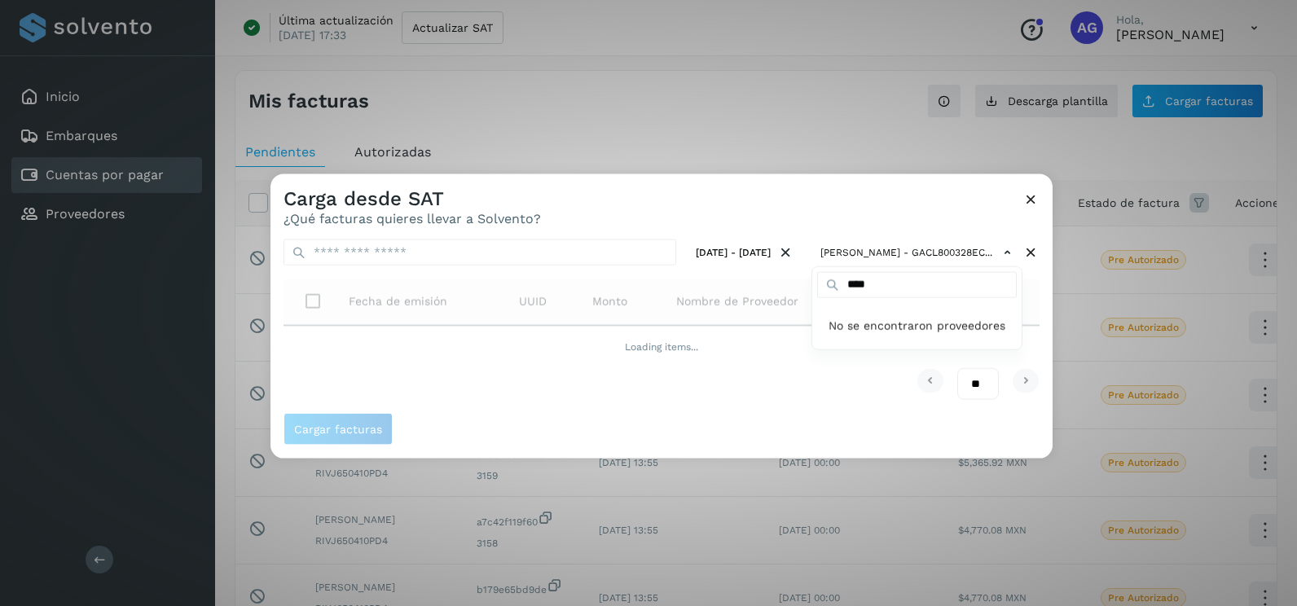
click at [1041, 307] on div at bounding box center [918, 477] width 1297 height 606
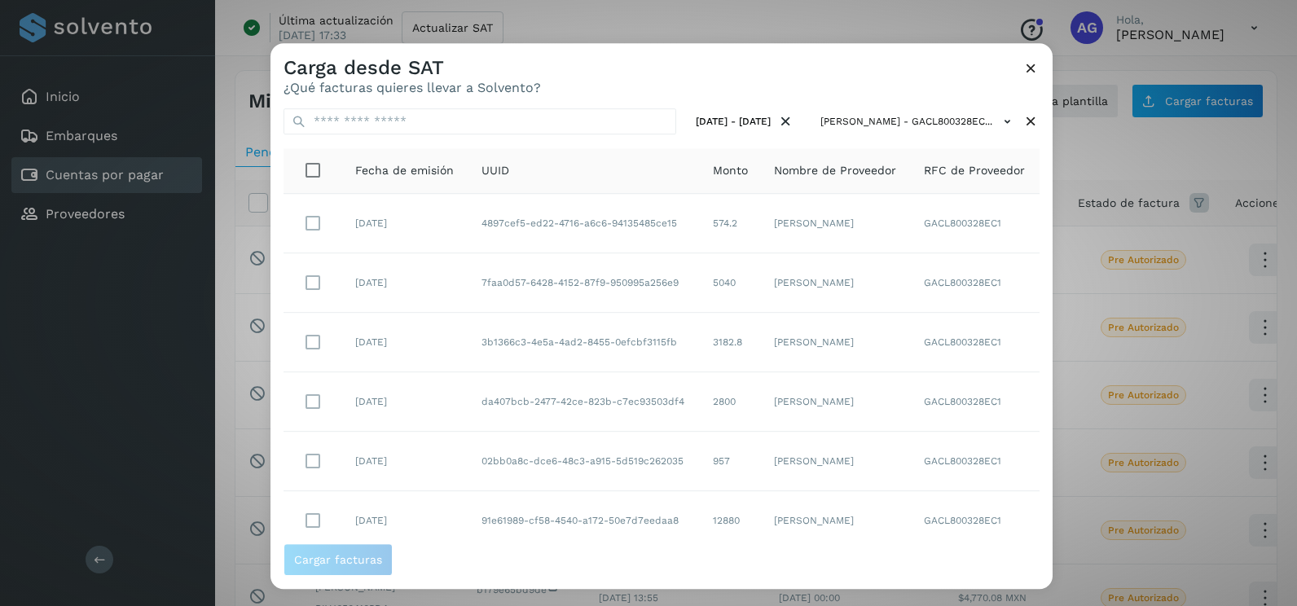
click at [1027, 276] on div "[DATE] - [DATE] [PERSON_NAME] - GACL800328EC... Fecha de emisión UUID Monto Nom…" at bounding box center [661, 319] width 782 height 448
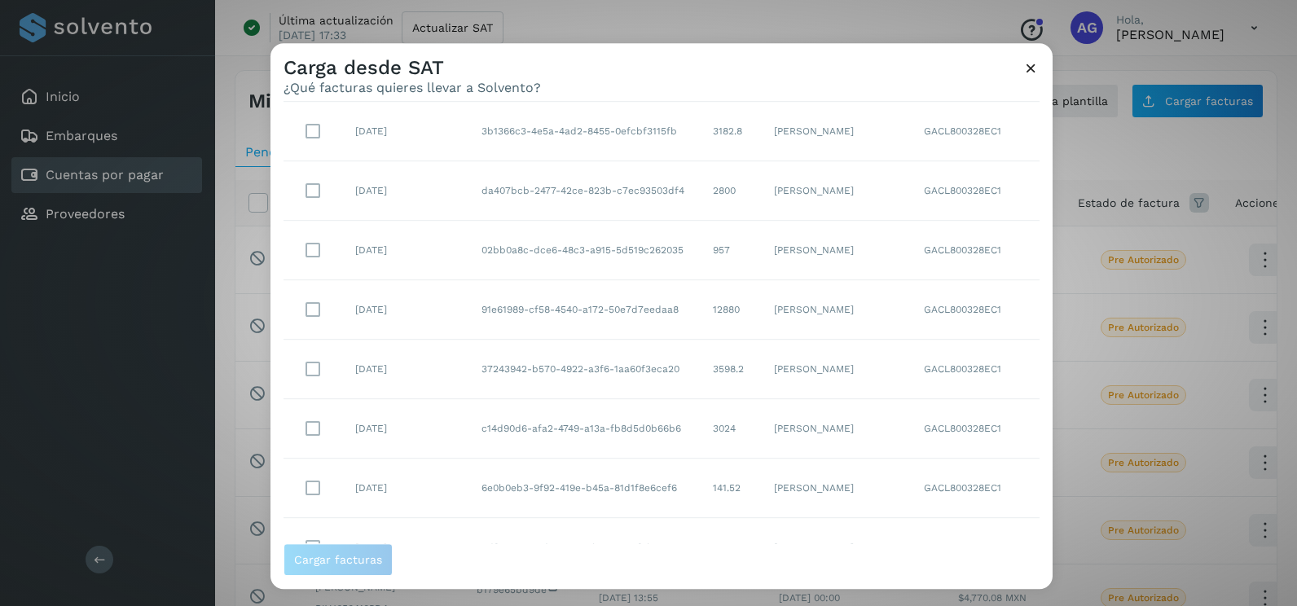
scroll to position [289, 0]
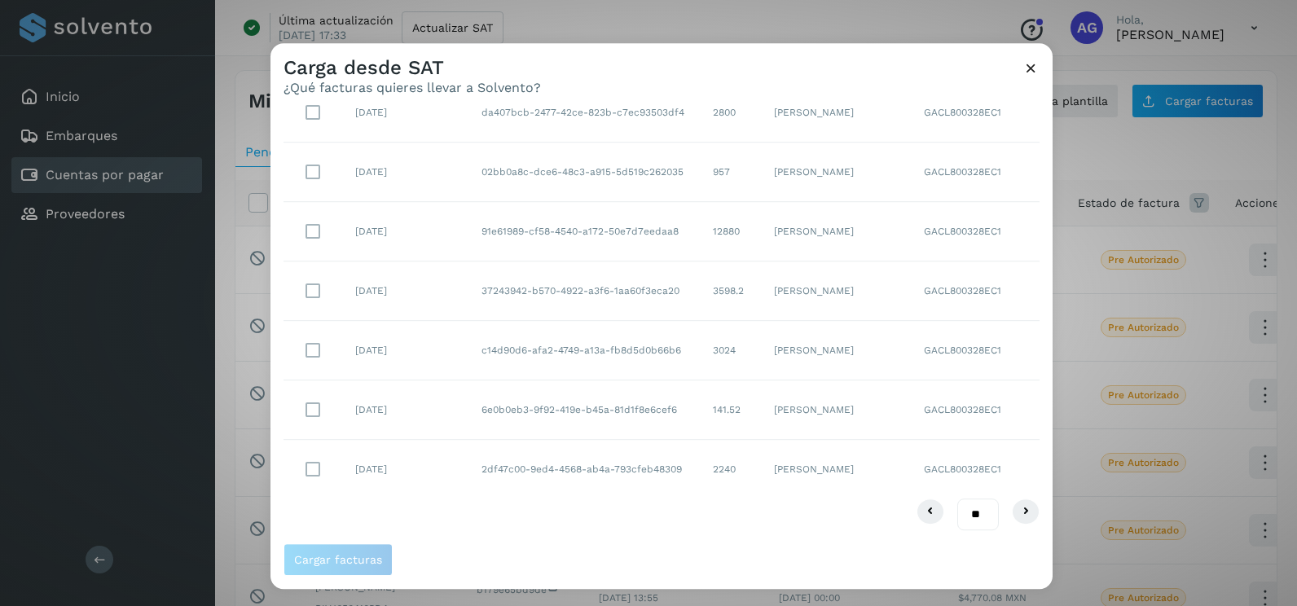
drag, startPoint x: 966, startPoint y: 516, endPoint x: 966, endPoint y: 530, distance: 13.8
click at [966, 516] on select "** ** **" at bounding box center [978, 515] width 42 height 32
select select "**"
click at [957, 499] on select "** ** **" at bounding box center [978, 515] width 42 height 32
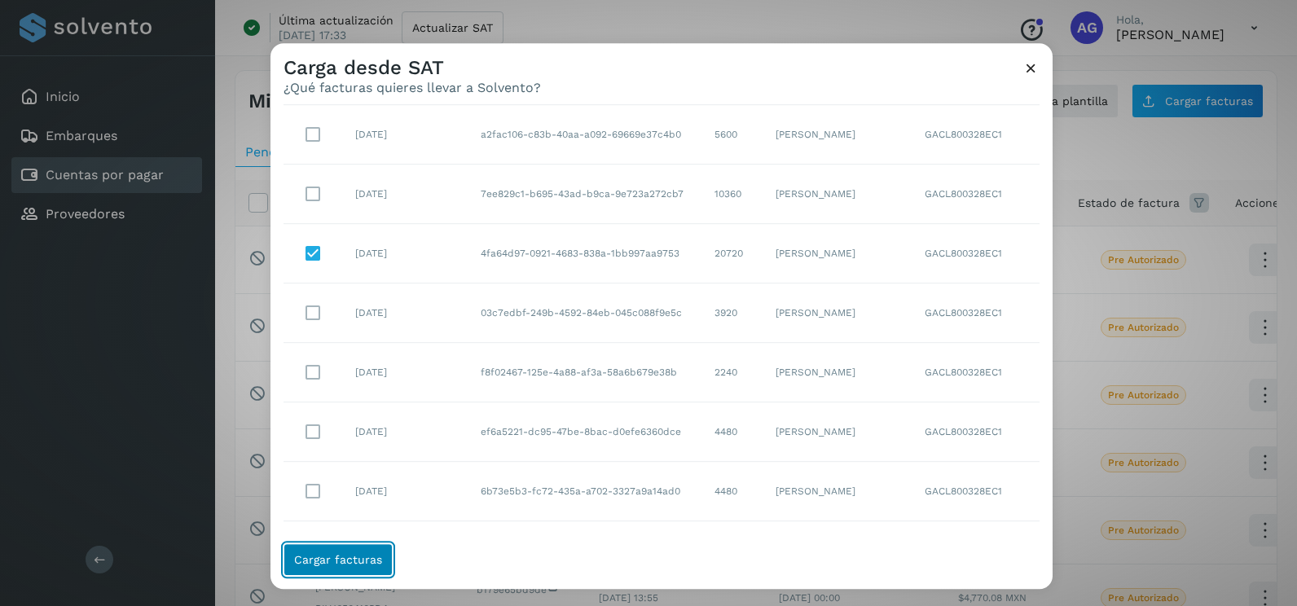
click at [389, 564] on button "Cargar facturas" at bounding box center [338, 559] width 109 height 33
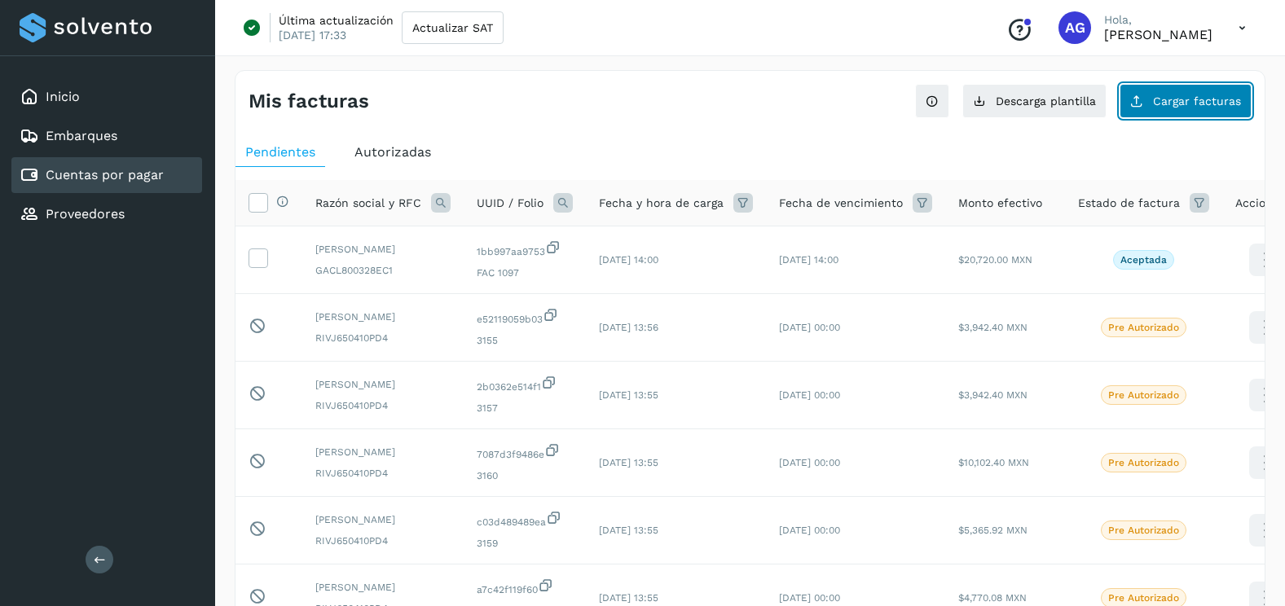
click at [1156, 112] on button "Cargar facturas" at bounding box center [1185, 101] width 132 height 34
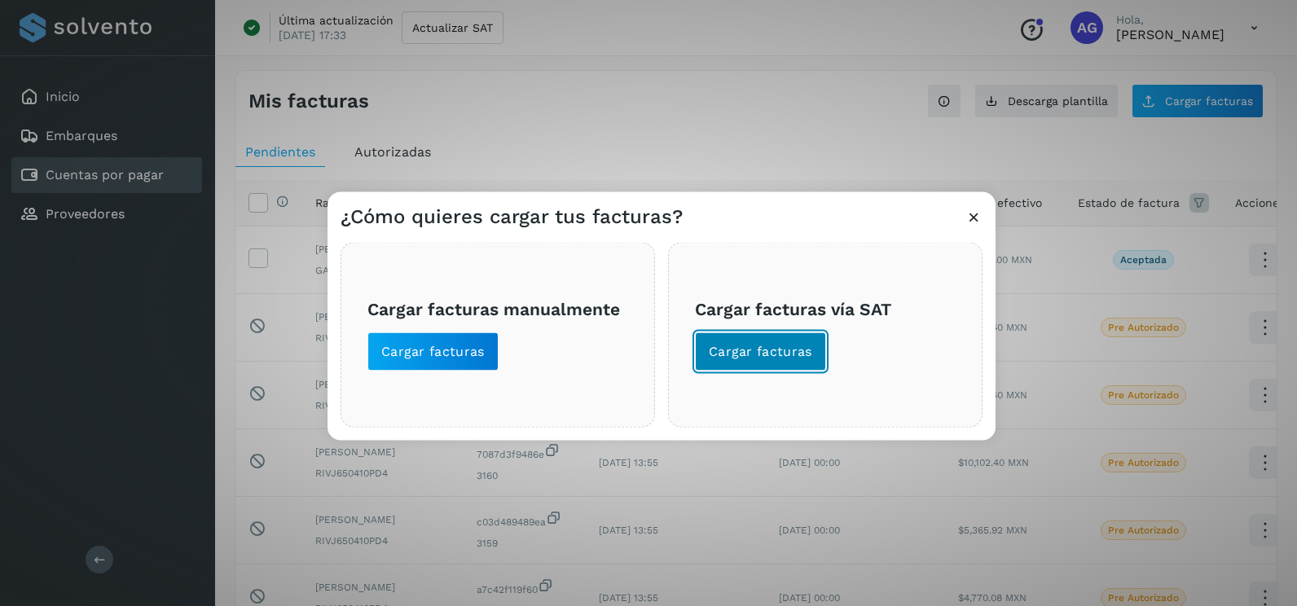
click at [728, 361] on button "Cargar facturas" at bounding box center [760, 351] width 131 height 39
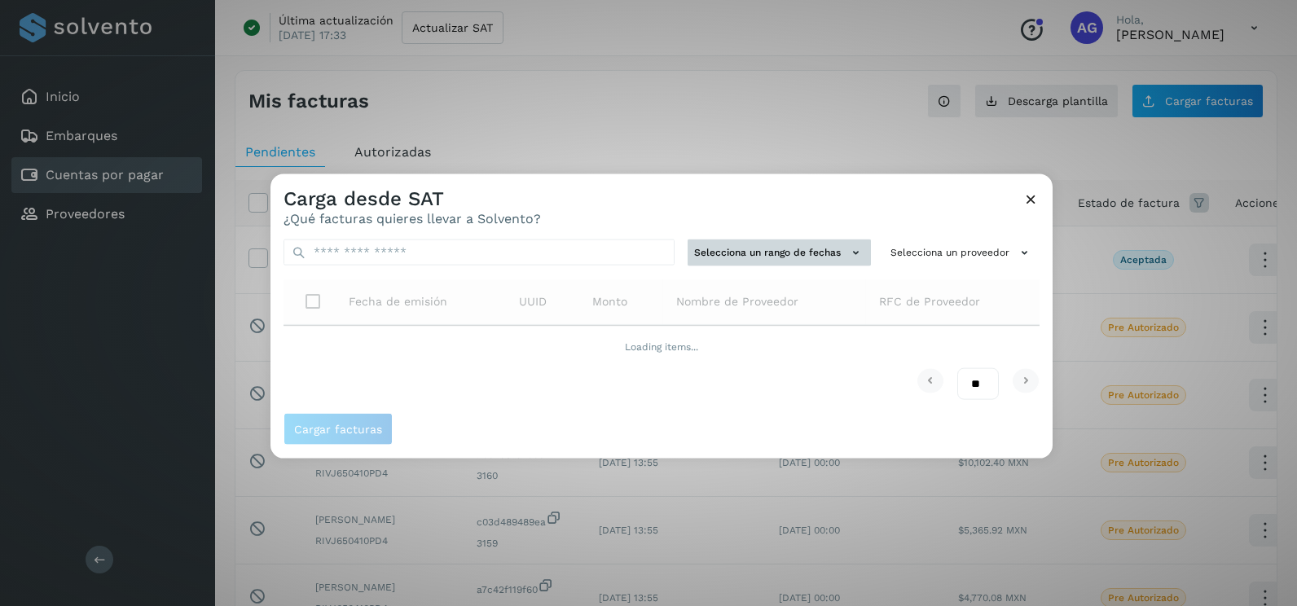
click at [808, 262] on button "Selecciona un rango de fechas" at bounding box center [779, 253] width 183 height 27
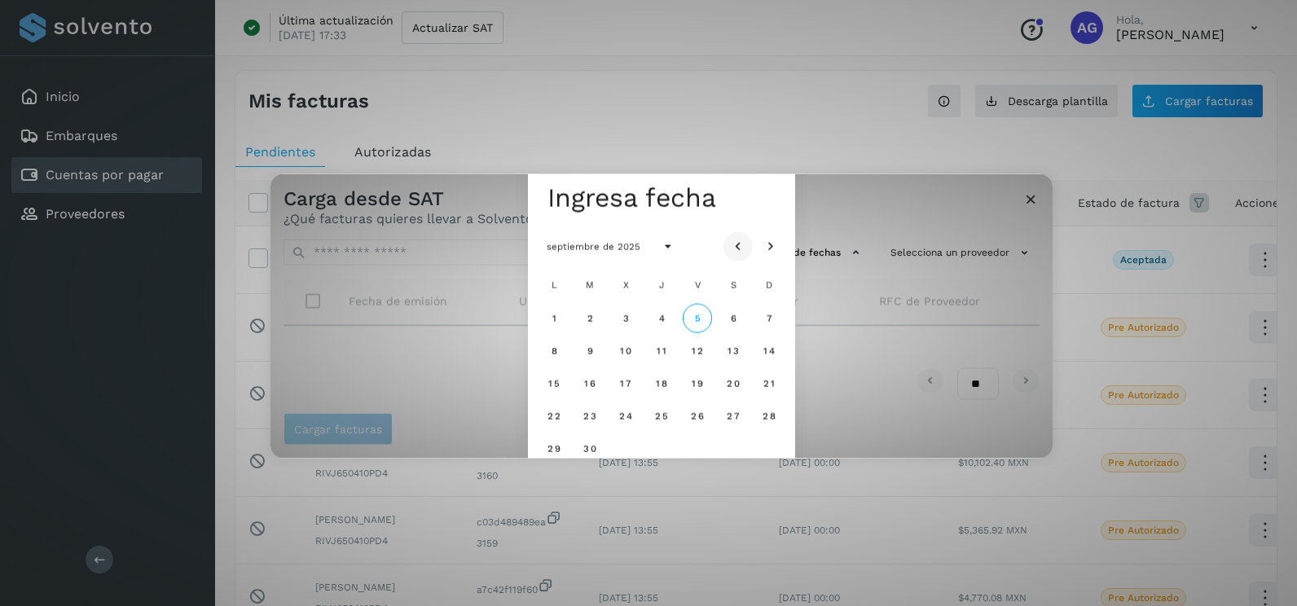
click at [736, 244] on icon "Mes anterior" at bounding box center [738, 247] width 16 height 16
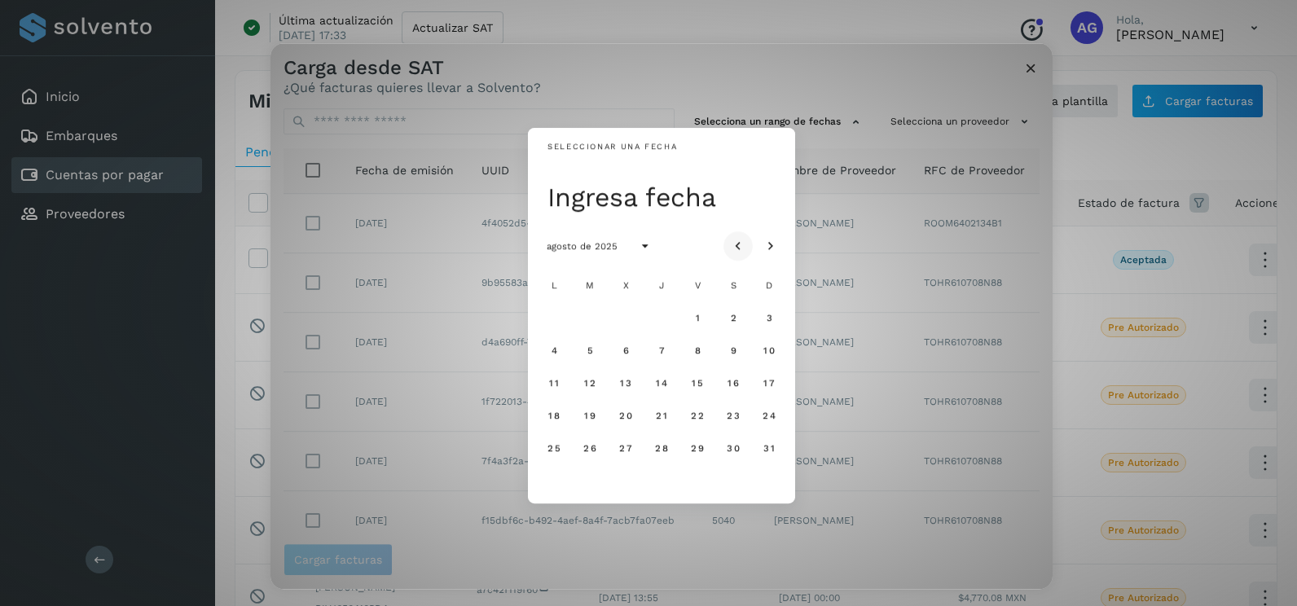
click at [741, 248] on icon "Mes anterior" at bounding box center [738, 247] width 16 height 16
click at [591, 418] on span "22" at bounding box center [590, 415] width 14 height 11
click at [630, 417] on span "23" at bounding box center [625, 415] width 14 height 11
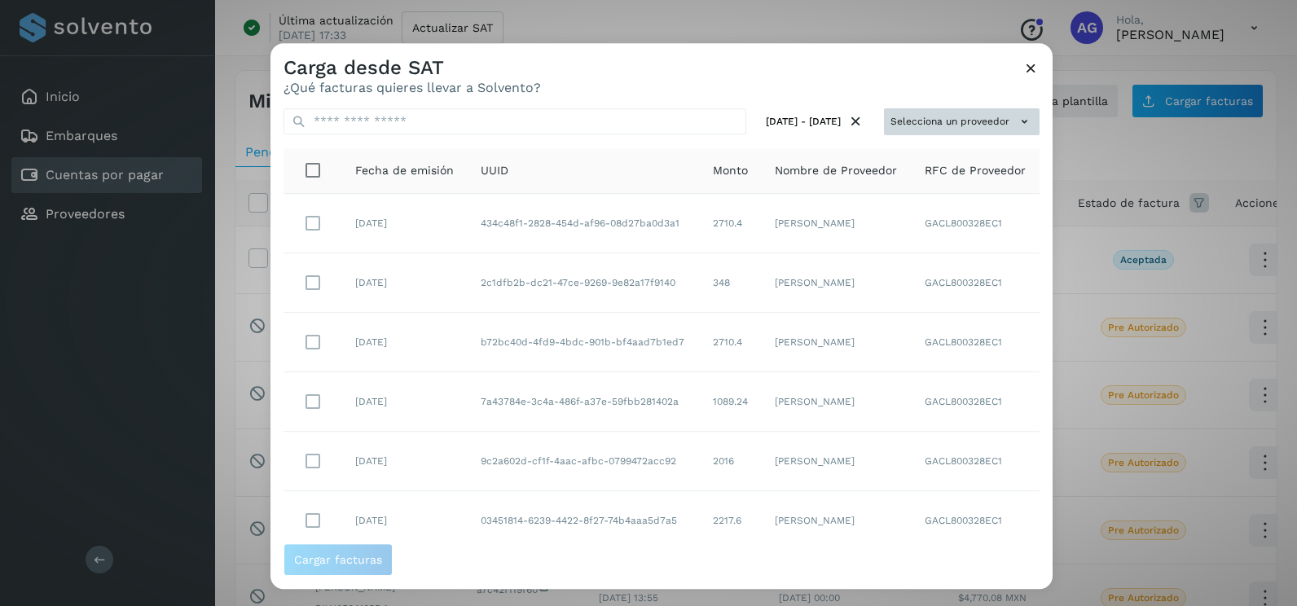
click at [965, 118] on button "Selecciona un proveedor" at bounding box center [962, 121] width 156 height 27
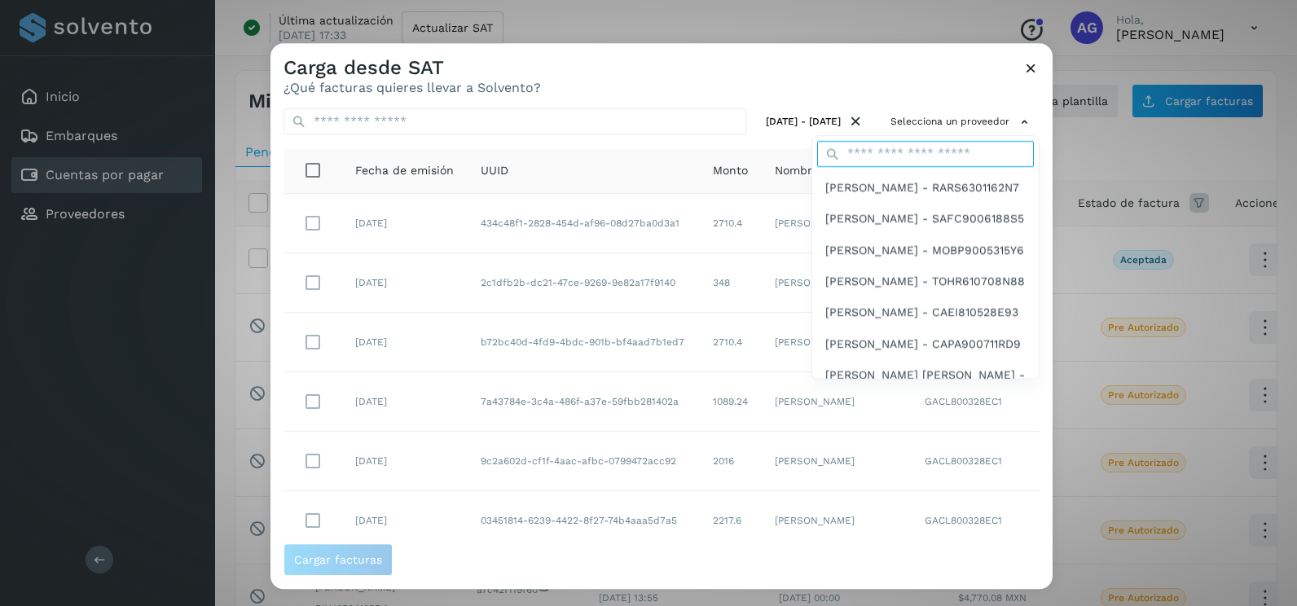
click at [906, 160] on input "text" at bounding box center [925, 154] width 217 height 26
type input "****"
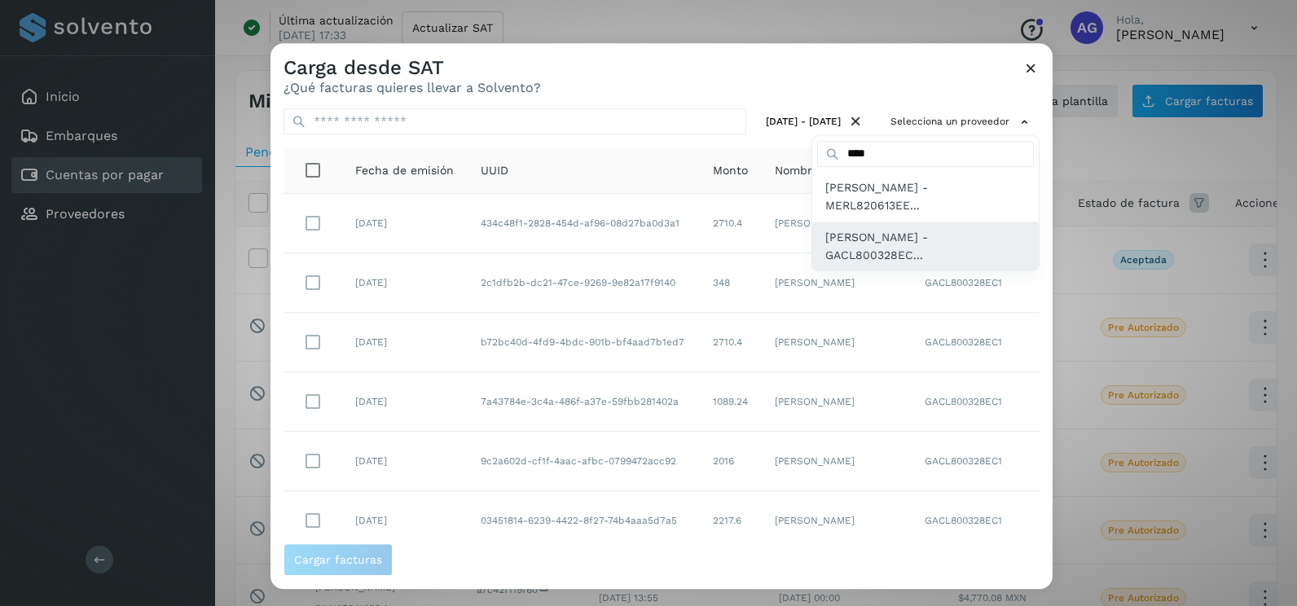
click at [888, 251] on span "[PERSON_NAME] - GACL800328EC..." at bounding box center [925, 246] width 200 height 37
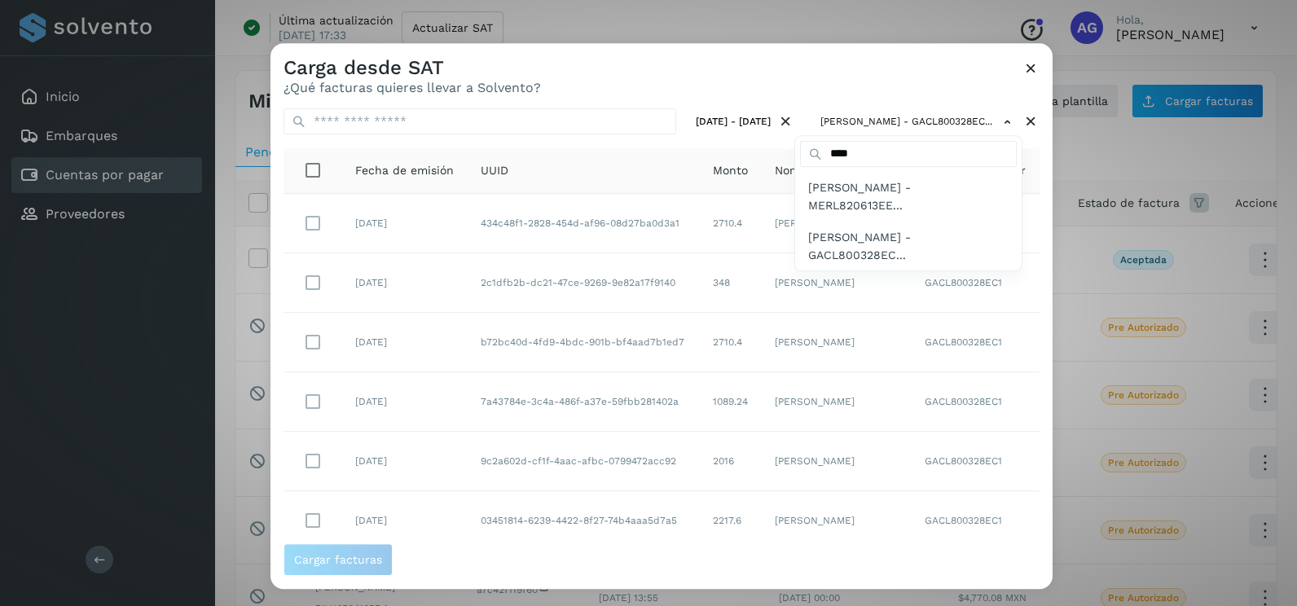
click at [803, 95] on div at bounding box center [918, 346] width 1297 height 606
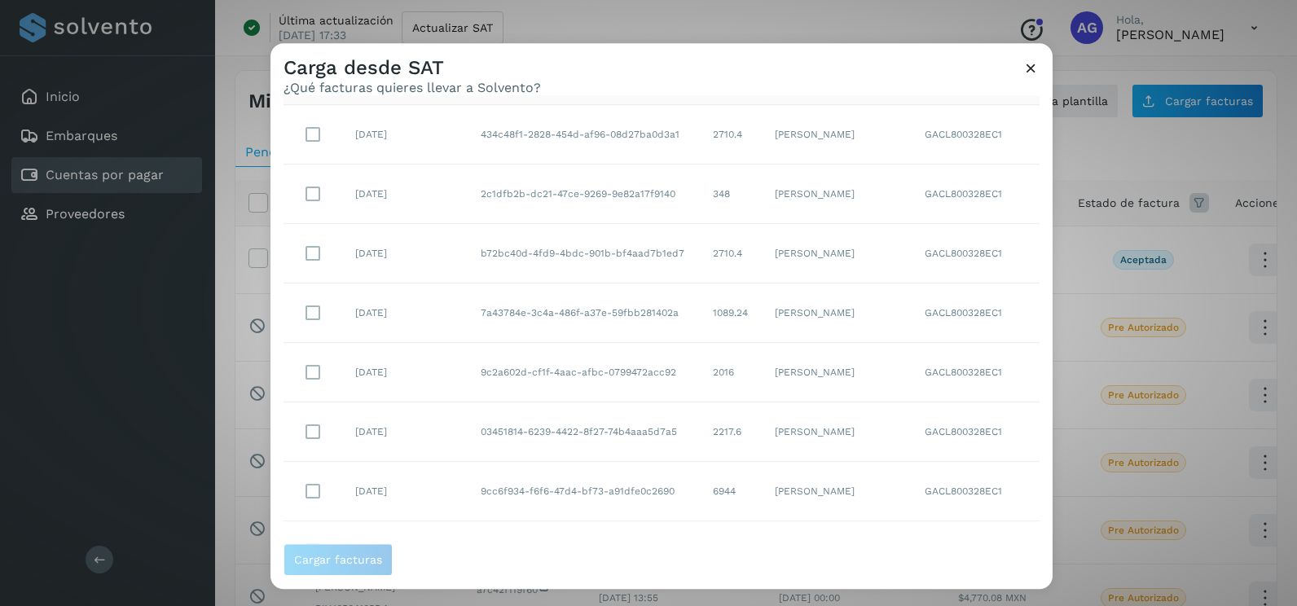
scroll to position [7, 0]
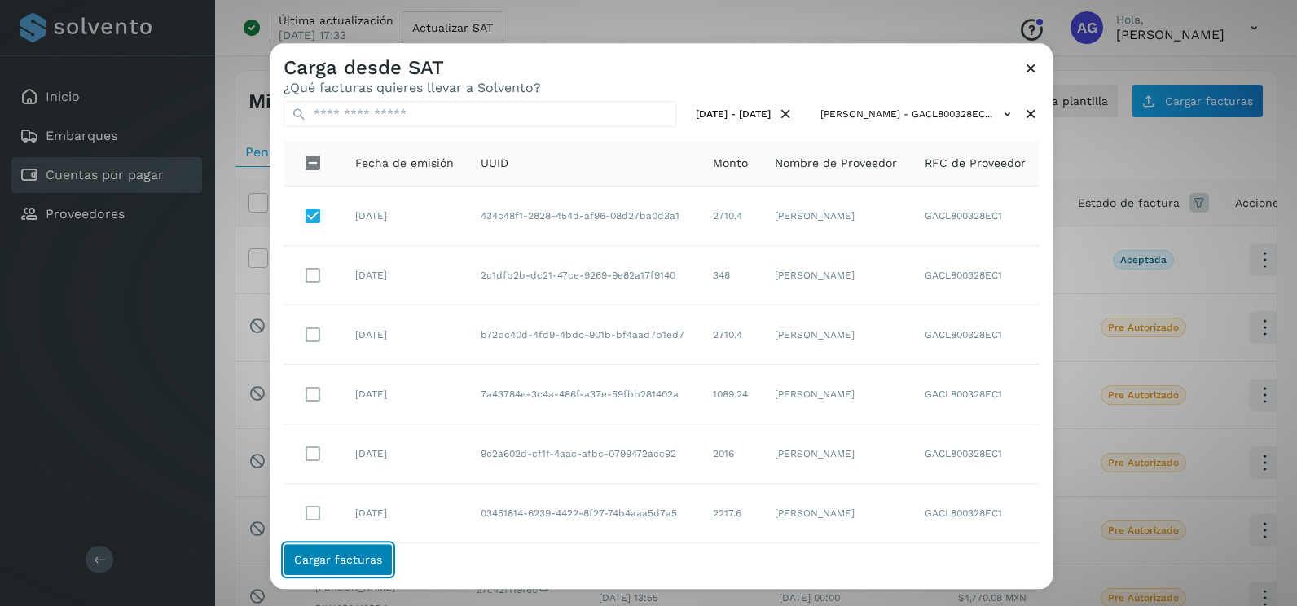
click at [384, 556] on button "Cargar facturas" at bounding box center [338, 559] width 109 height 33
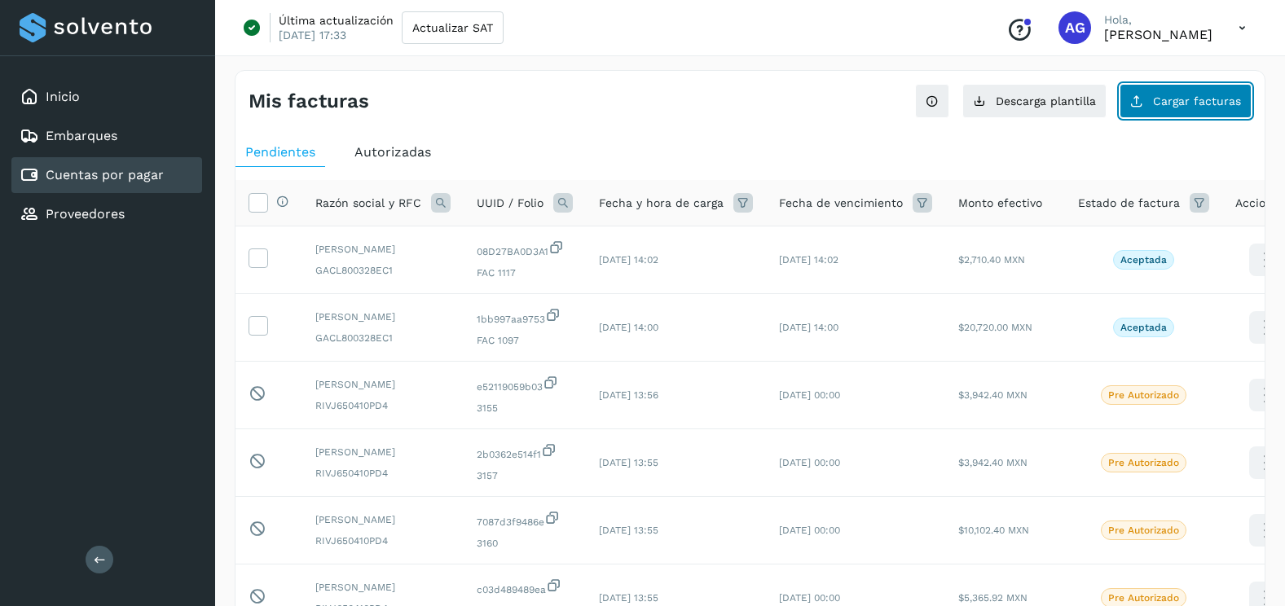
click at [1182, 108] on button "Cargar facturas" at bounding box center [1185, 101] width 132 height 34
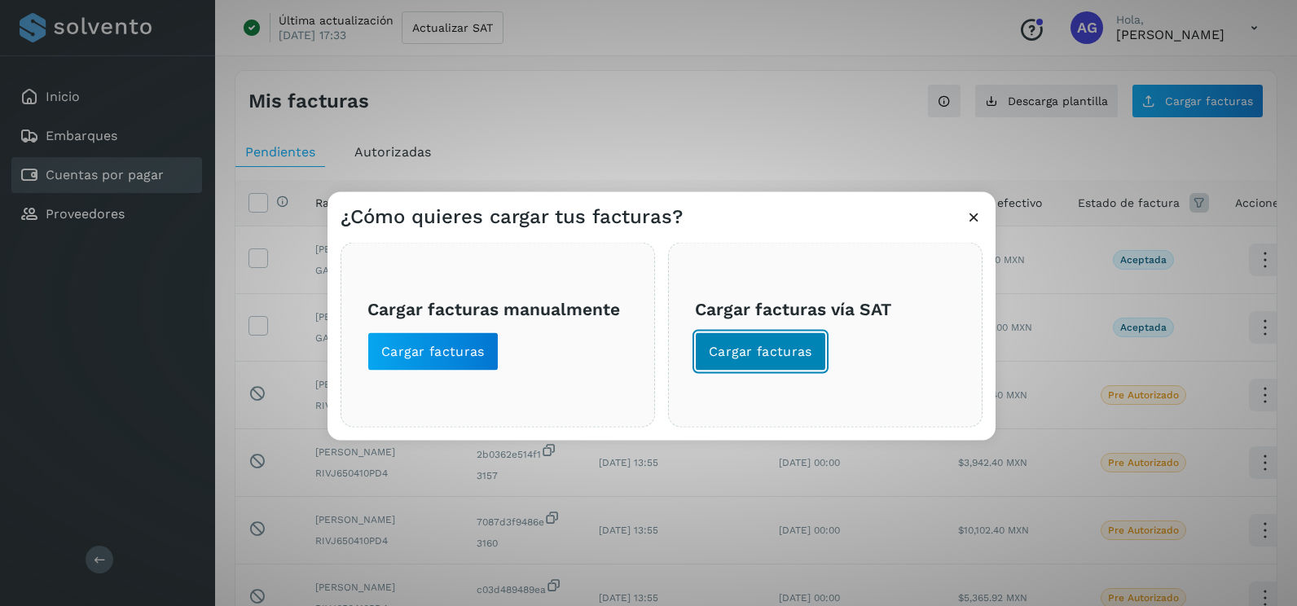
click at [813, 355] on button "Cargar facturas" at bounding box center [760, 351] width 131 height 39
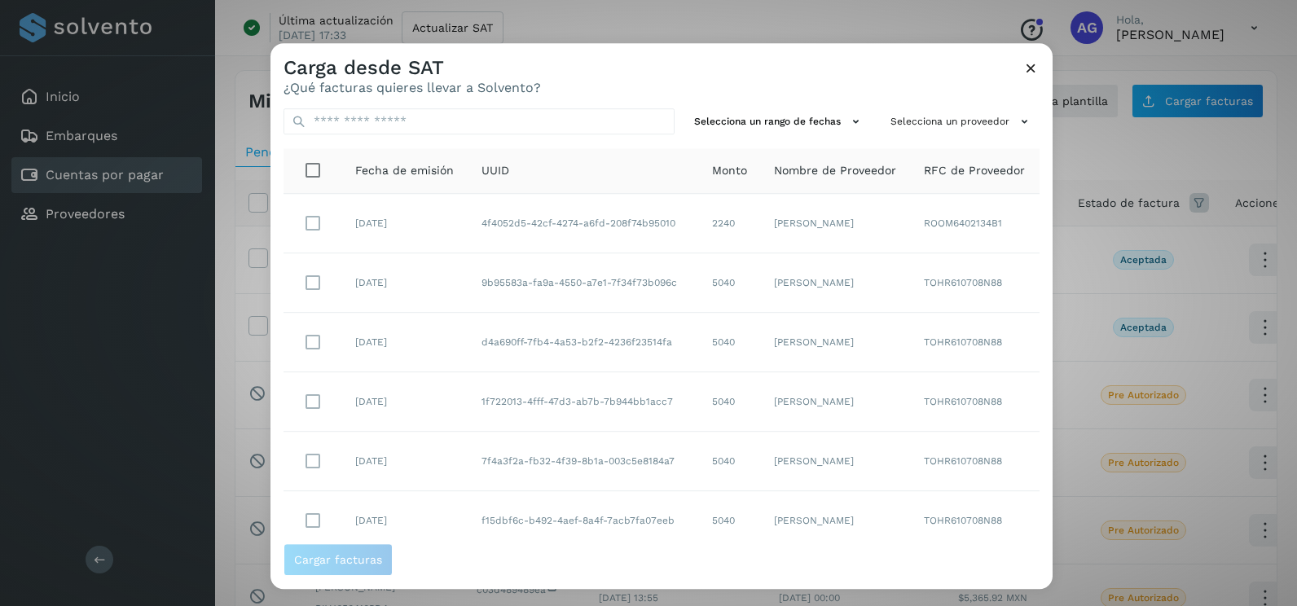
click at [788, 135] on div "Selecciona un rango de fechas Selecciona un proveedor Fecha de emisión UUID Mon…" at bounding box center [661, 319] width 782 height 448
click at [789, 118] on button "Selecciona un rango de fechas" at bounding box center [779, 121] width 183 height 27
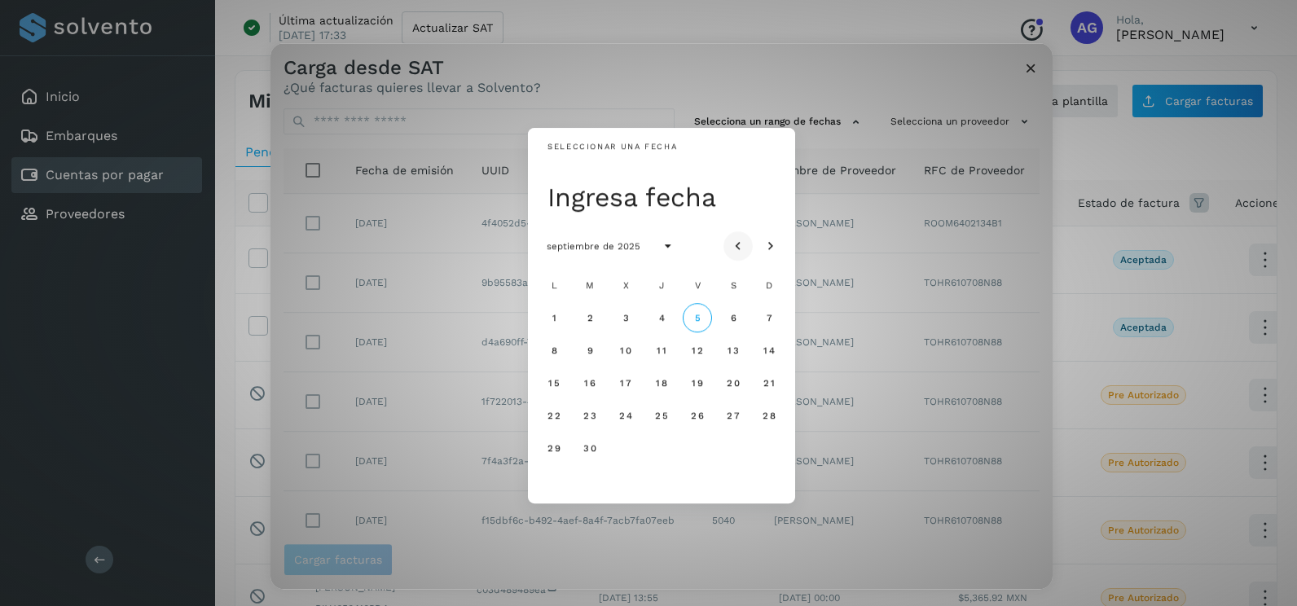
click at [738, 241] on icon "Mes anterior" at bounding box center [738, 247] width 16 height 16
click at [556, 418] on span "21" at bounding box center [553, 415] width 12 height 11
click at [591, 416] on span "22" at bounding box center [590, 415] width 14 height 11
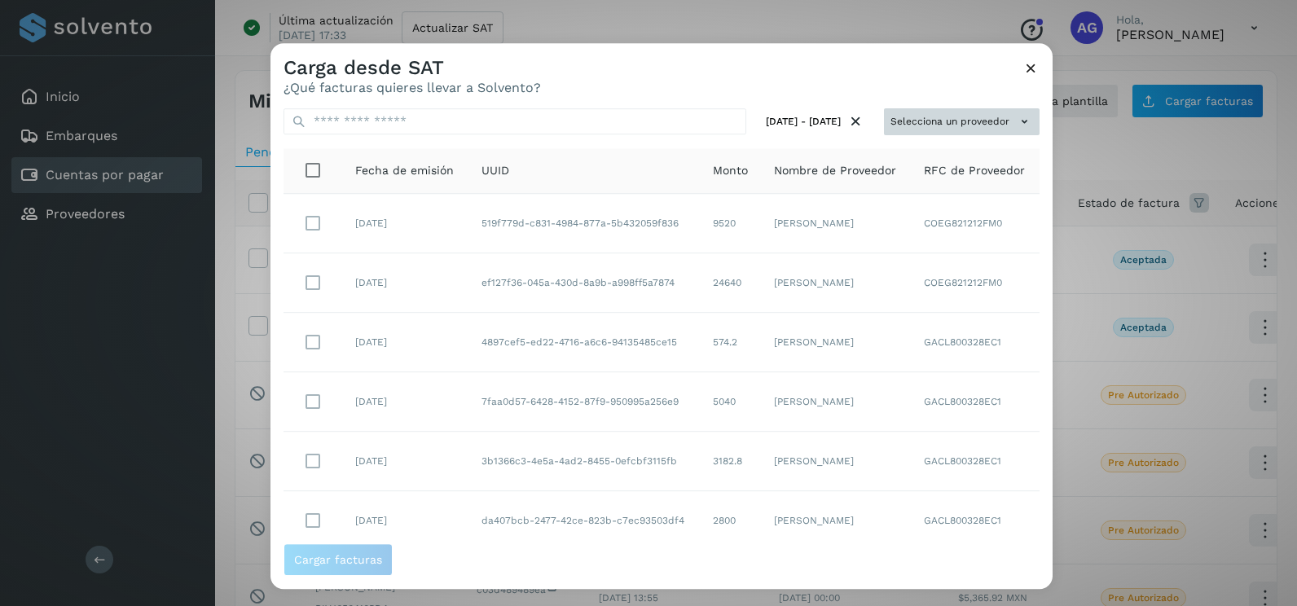
click at [1016, 123] on icon at bounding box center [1024, 121] width 17 height 17
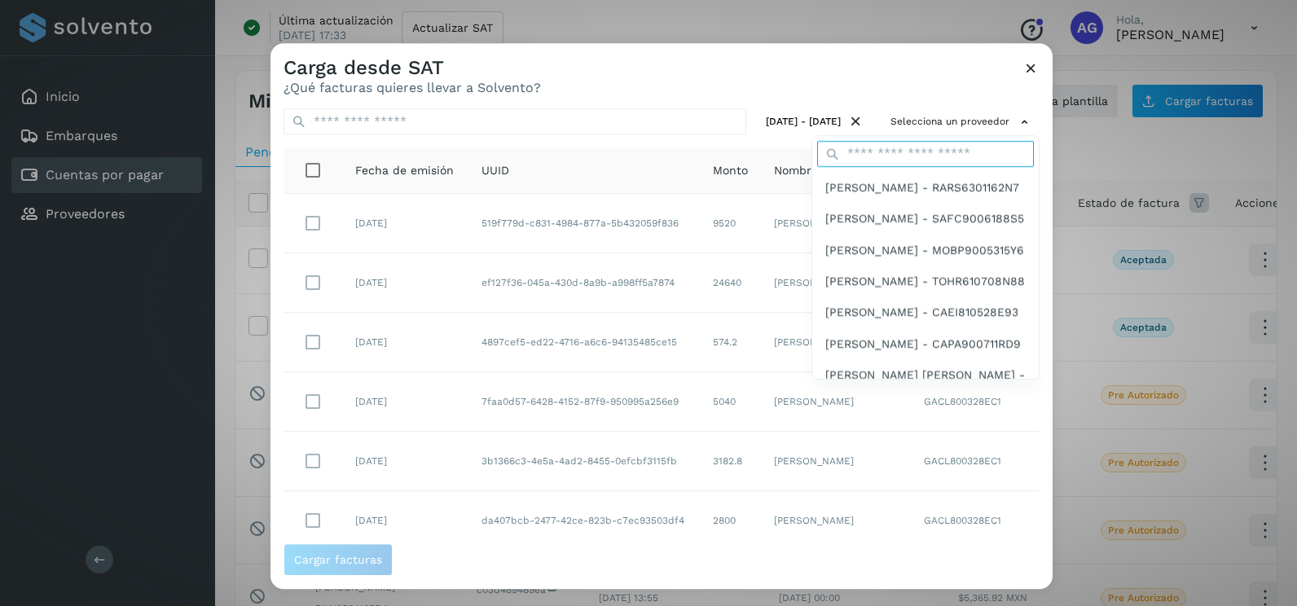
click at [885, 156] on input "text" at bounding box center [925, 154] width 217 height 26
type input "****"
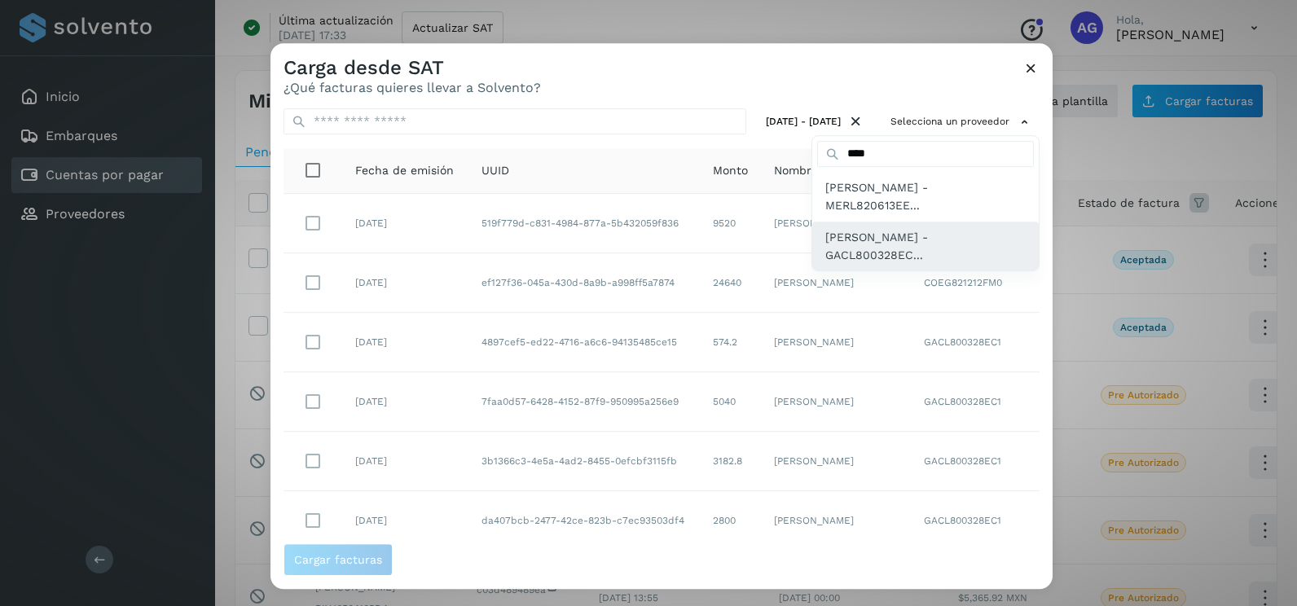
click at [899, 241] on span "[PERSON_NAME] - GACL800328EC..." at bounding box center [925, 246] width 200 height 37
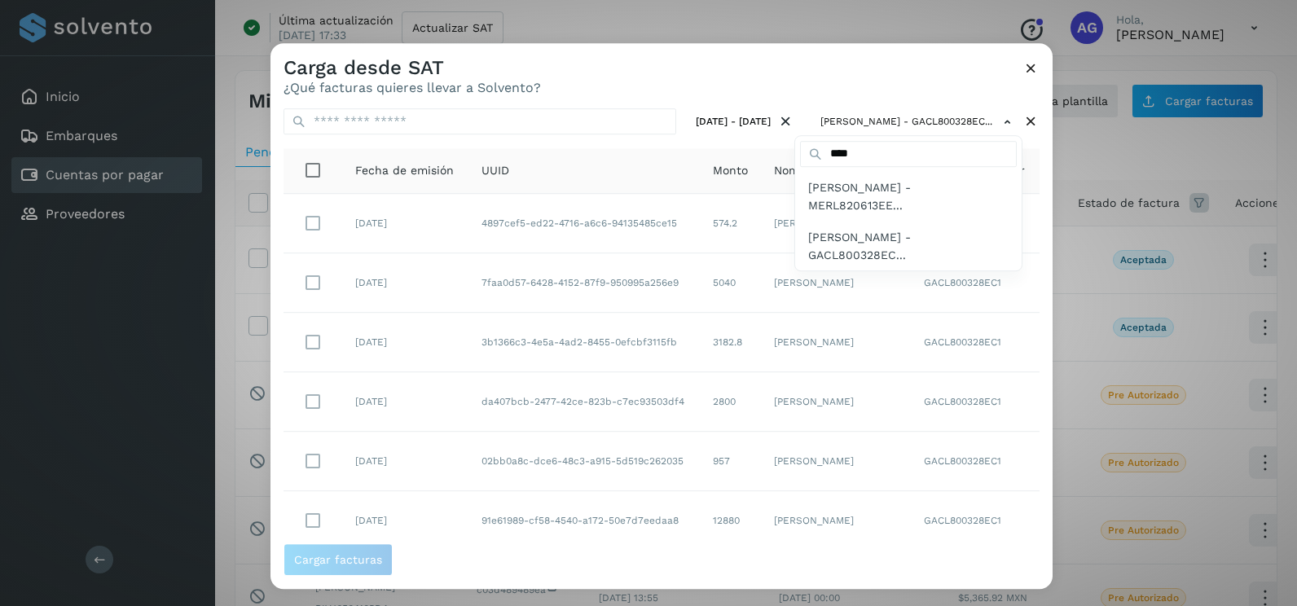
click at [1039, 295] on div at bounding box center [918, 346] width 1297 height 606
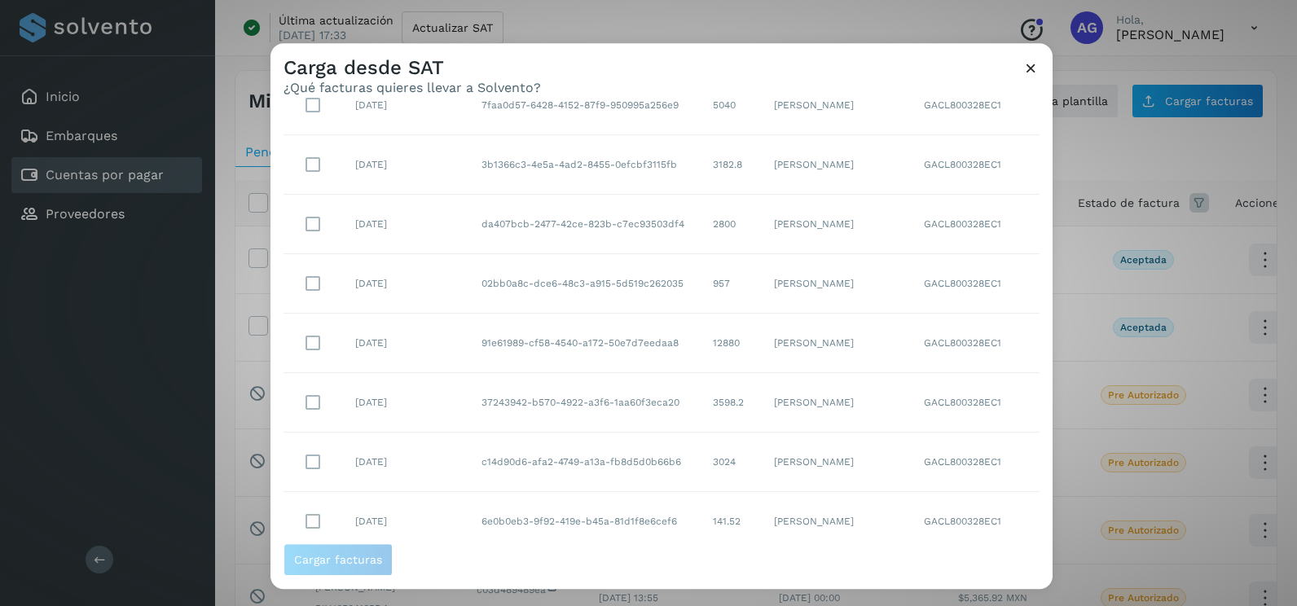
scroll to position [289, 0]
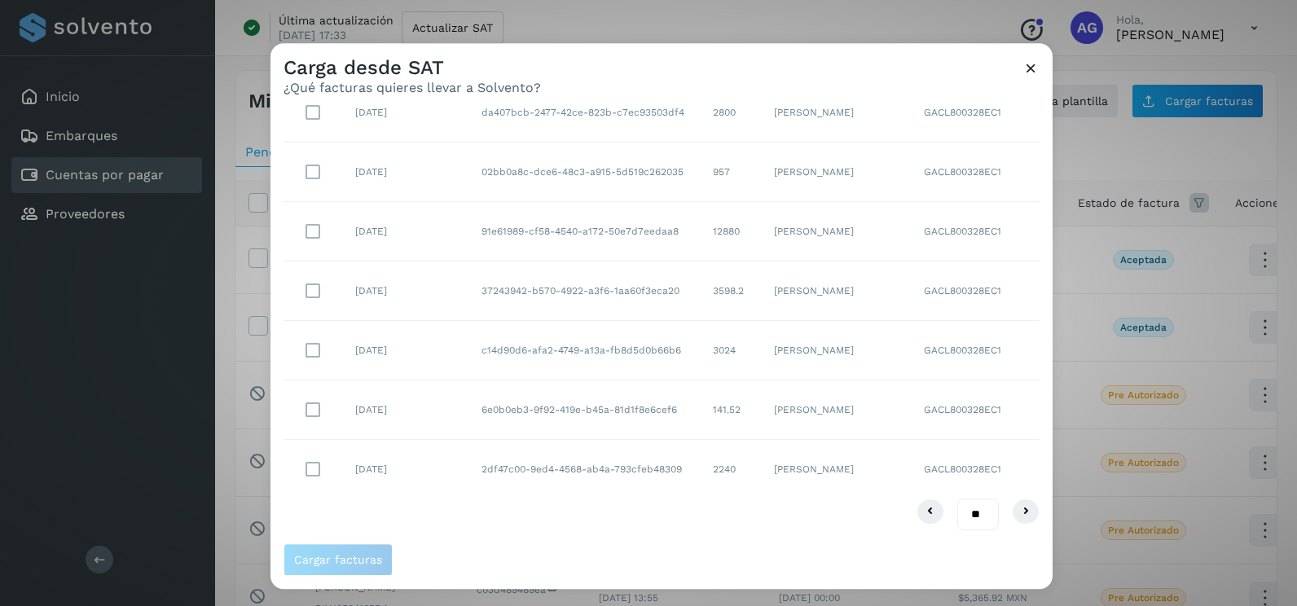
click at [966, 517] on select "** ** **" at bounding box center [978, 515] width 42 height 32
click at [968, 513] on select "** ** **" at bounding box center [978, 515] width 42 height 32
select select "**"
click at [957, 499] on select "** ** **" at bounding box center [978, 515] width 42 height 32
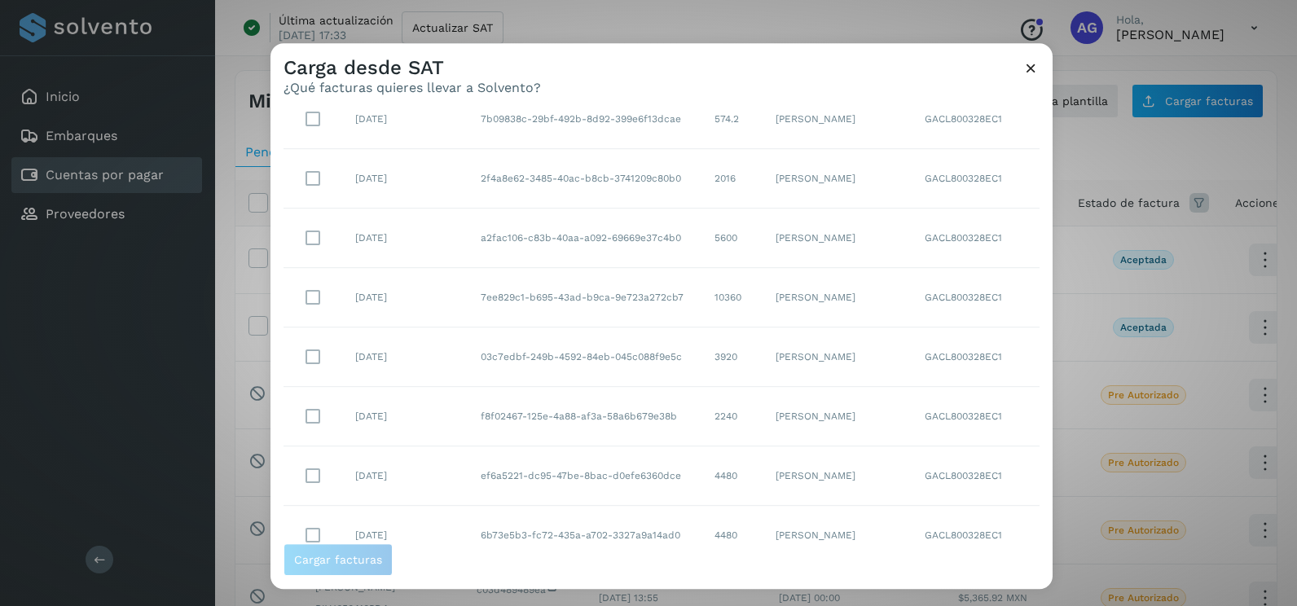
scroll to position [780, 0]
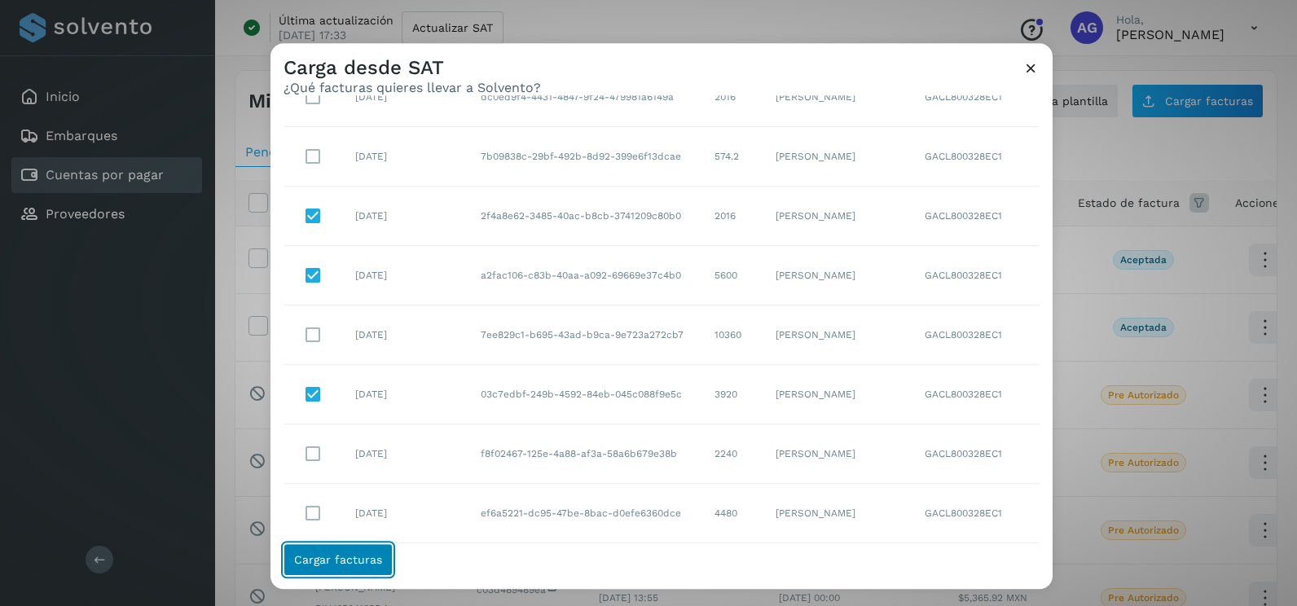
click at [376, 560] on span "Cargar facturas" at bounding box center [338, 559] width 88 height 11
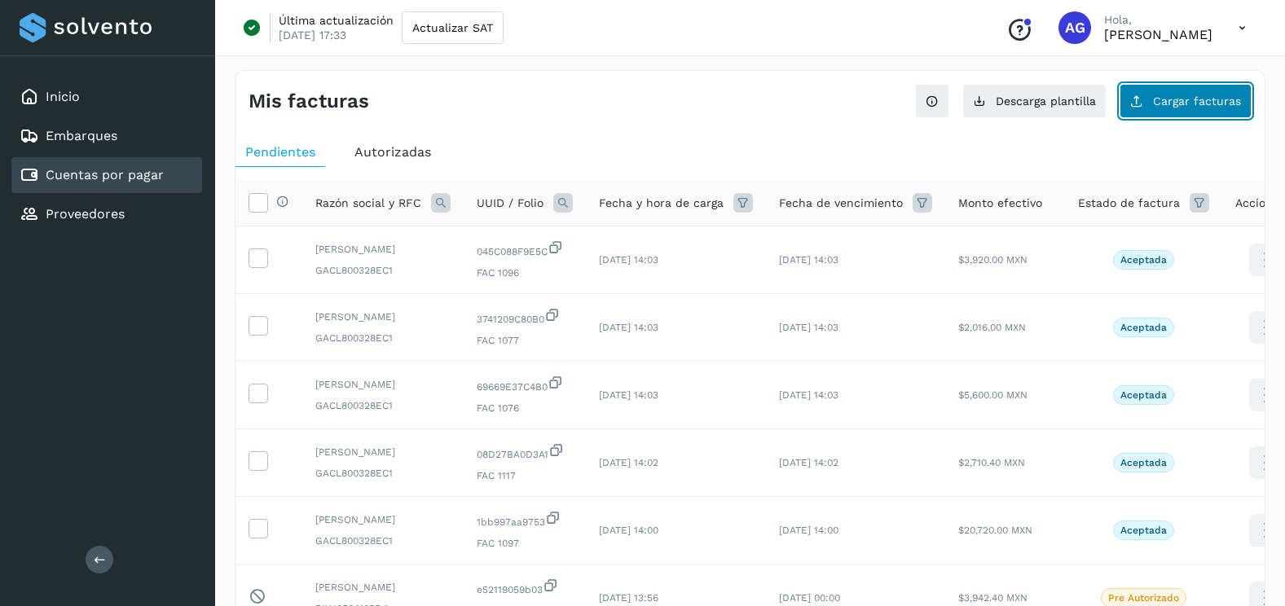
click at [1210, 91] on button "Cargar facturas" at bounding box center [1185, 101] width 132 height 34
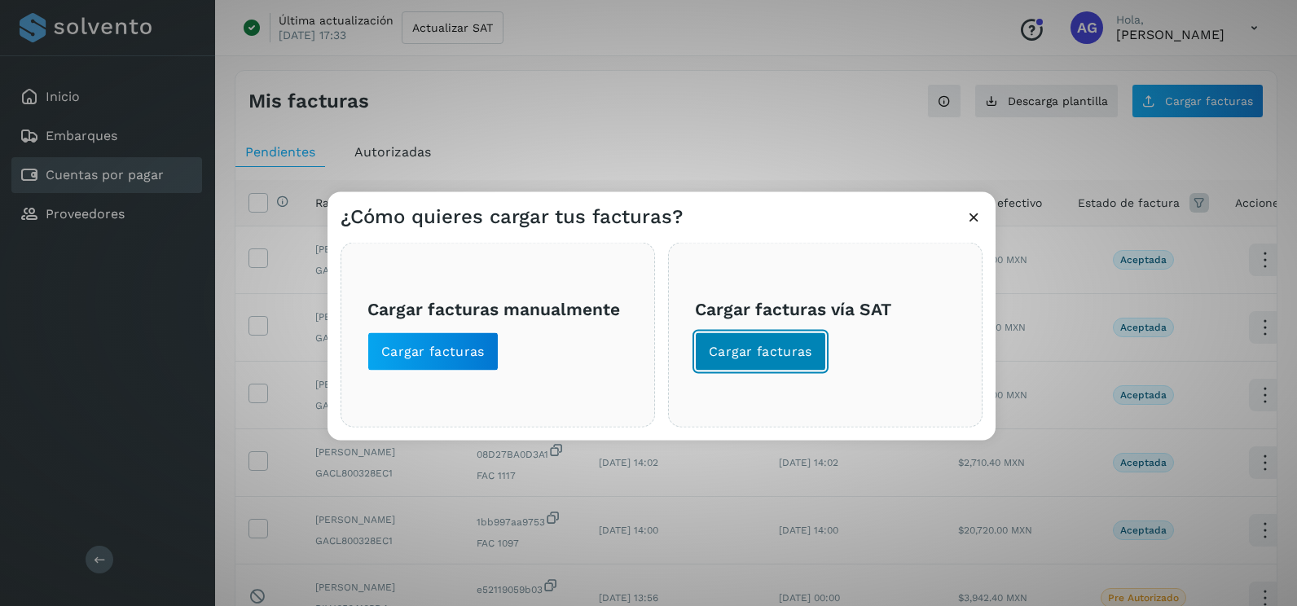
click at [798, 363] on button "Cargar facturas" at bounding box center [760, 351] width 131 height 39
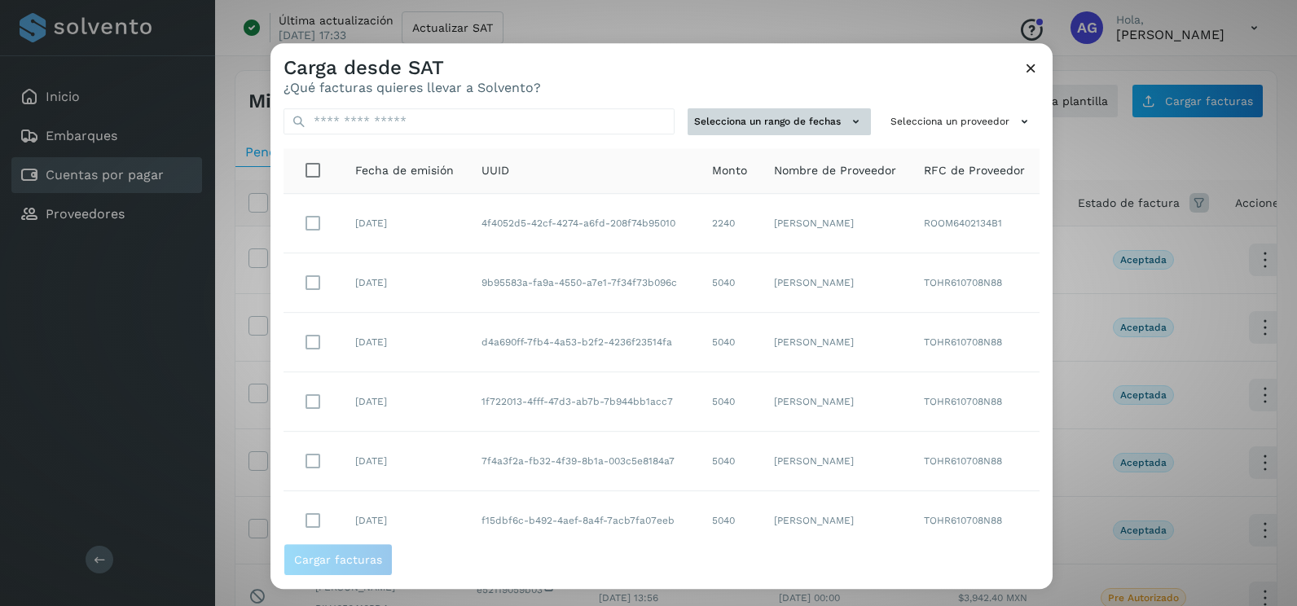
click at [808, 125] on button "Selecciona un rango de fechas" at bounding box center [779, 121] width 183 height 27
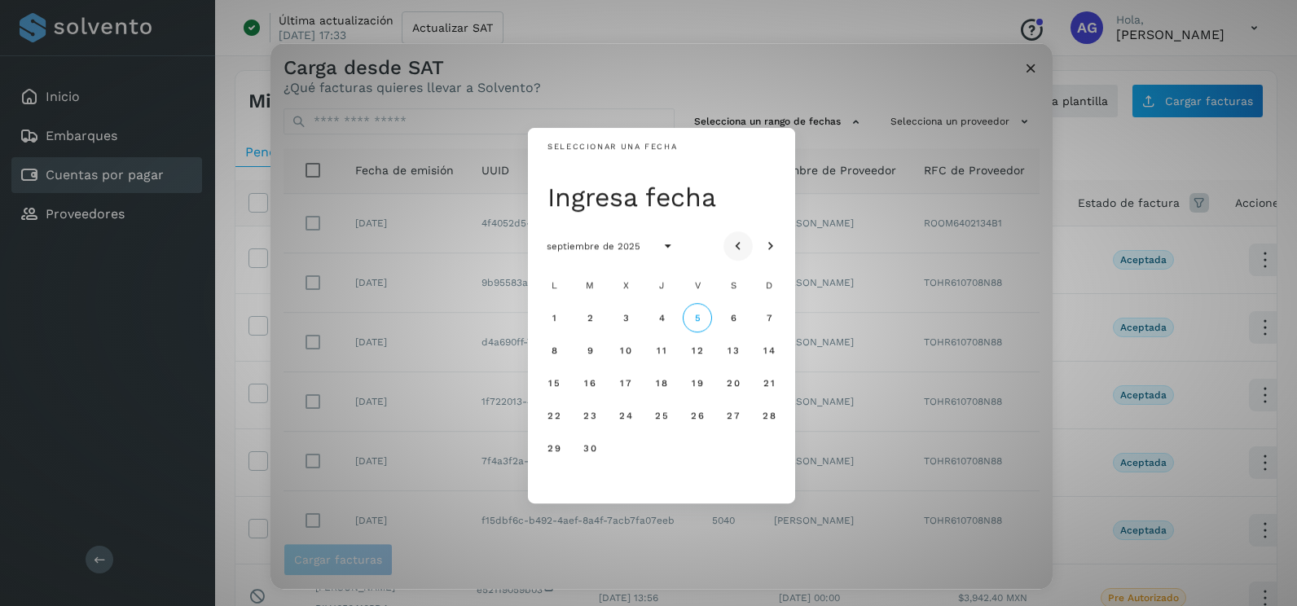
click at [750, 244] on button "Mes anterior" at bounding box center [737, 245] width 29 height 29
click at [554, 414] on span "21" at bounding box center [553, 415] width 12 height 11
click at [591, 414] on span "22" at bounding box center [590, 415] width 14 height 11
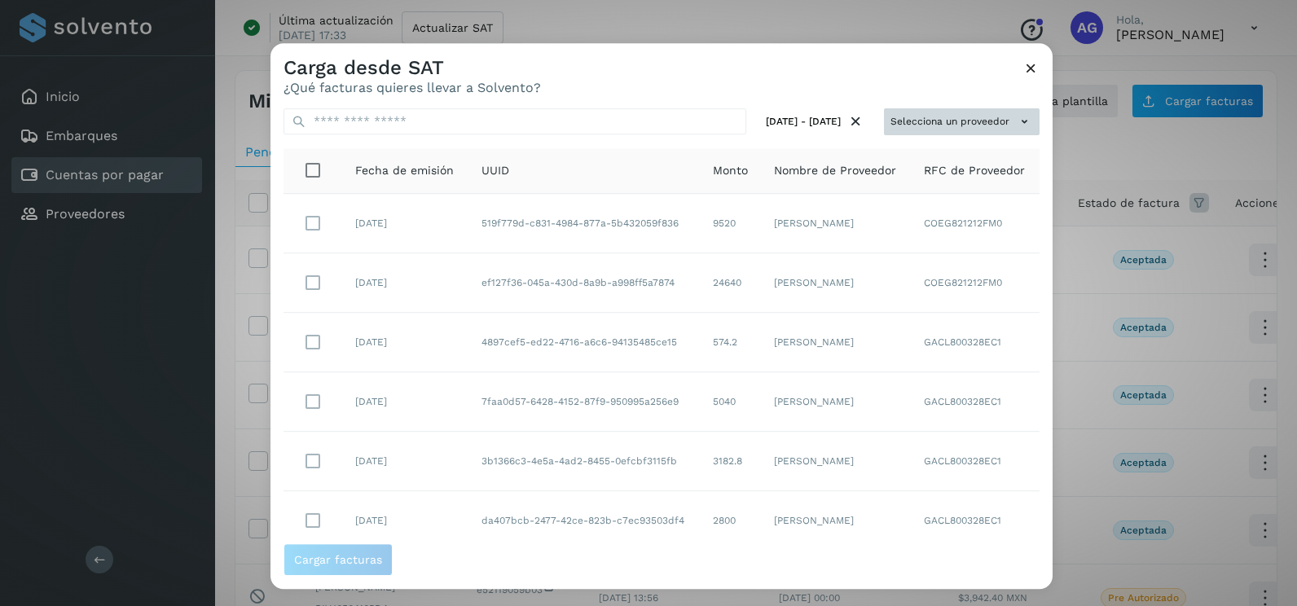
click at [947, 117] on button "Selecciona un proveedor" at bounding box center [962, 121] width 156 height 27
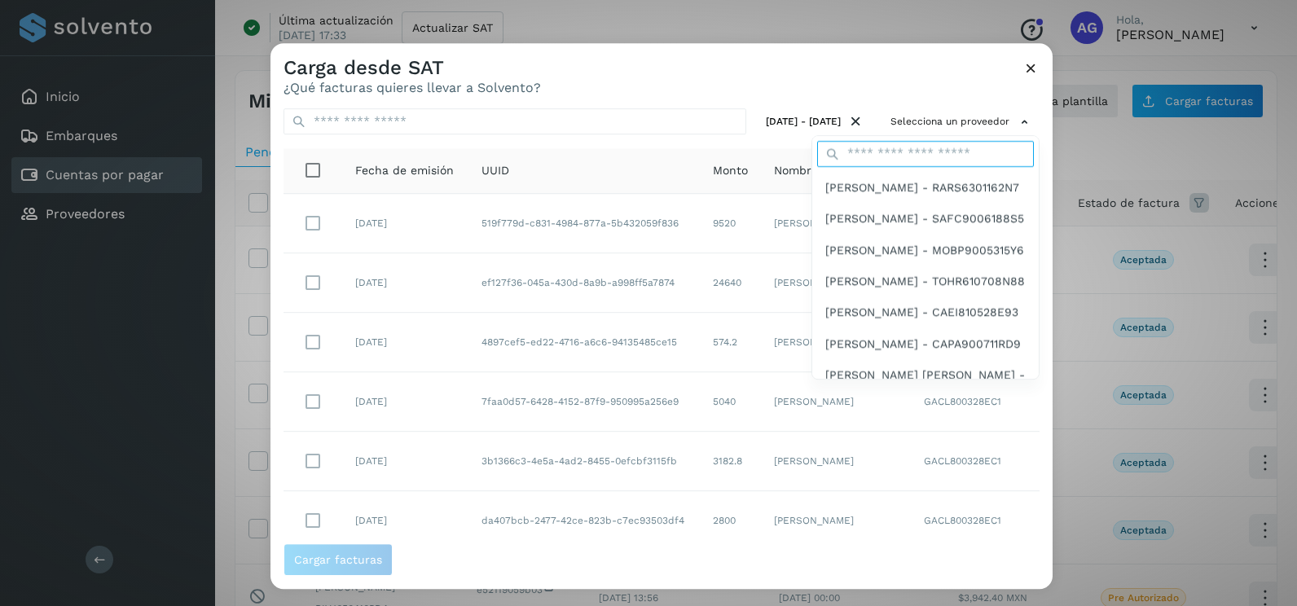
click at [888, 147] on input "text" at bounding box center [925, 154] width 217 height 26
type input "****"
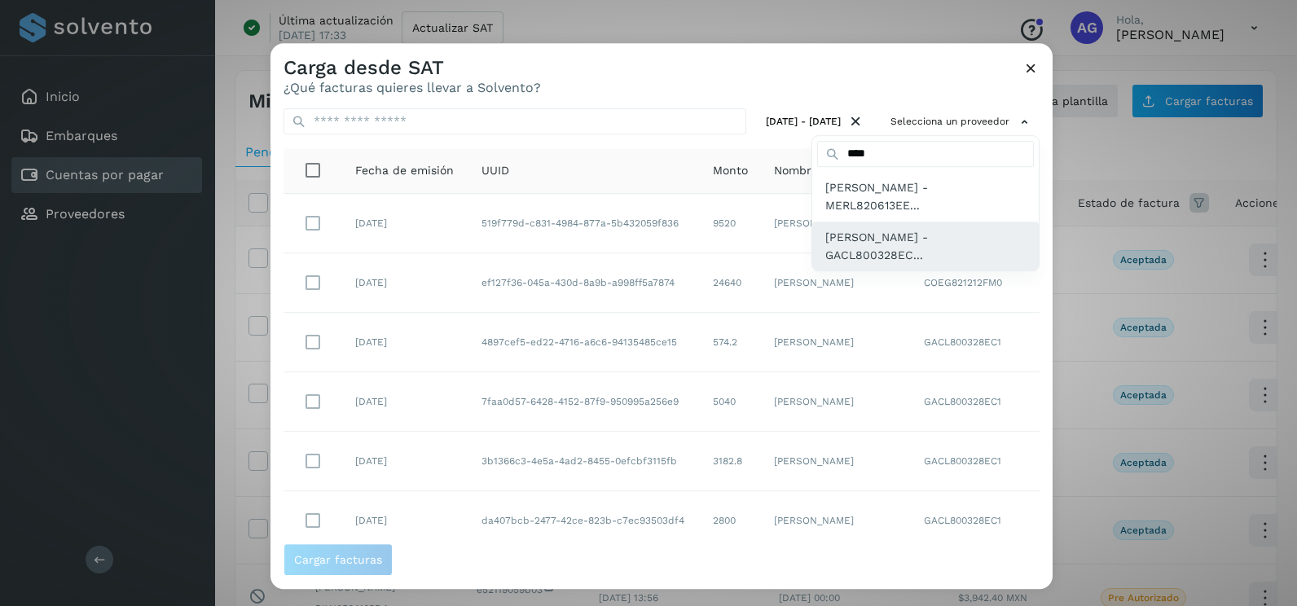
click at [878, 250] on span "LUIS ALBERTO GARFIAS CRUZ - GACL800328EC..." at bounding box center [925, 246] width 200 height 37
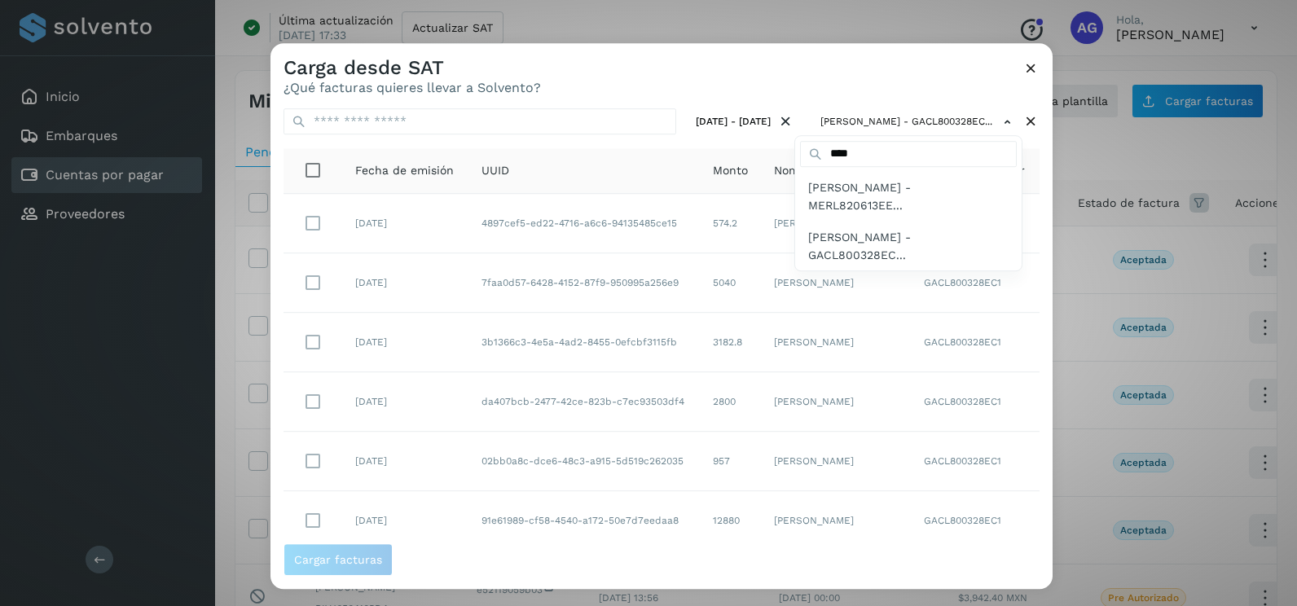
click at [702, 85] on div at bounding box center [918, 346] width 1297 height 606
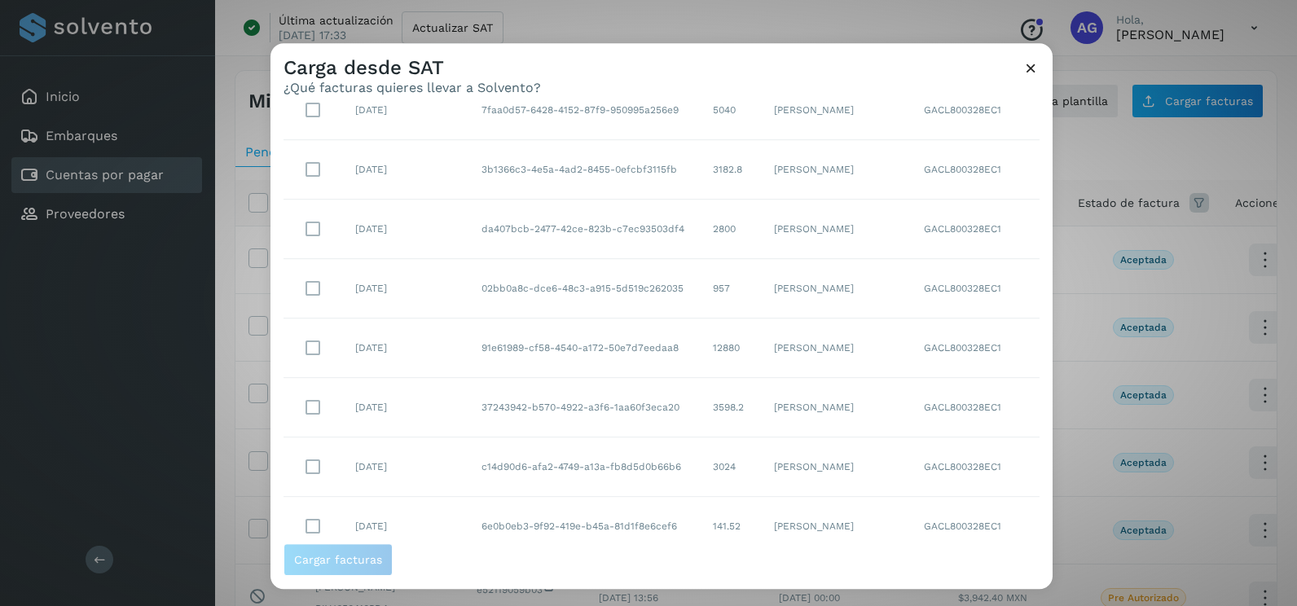
scroll to position [289, 0]
click at [963, 518] on select "** ** **" at bounding box center [978, 515] width 42 height 32
click at [968, 513] on select "** ** **" at bounding box center [978, 515] width 42 height 32
select select "**"
click at [957, 499] on select "** ** **" at bounding box center [978, 515] width 42 height 32
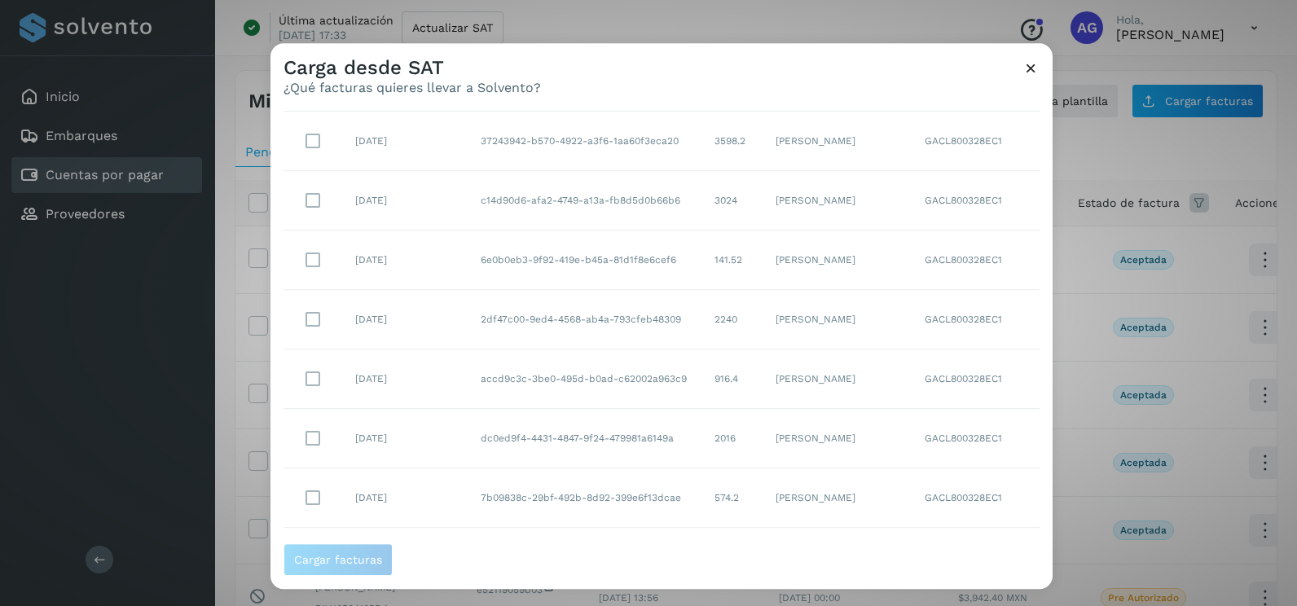
scroll to position [358, 0]
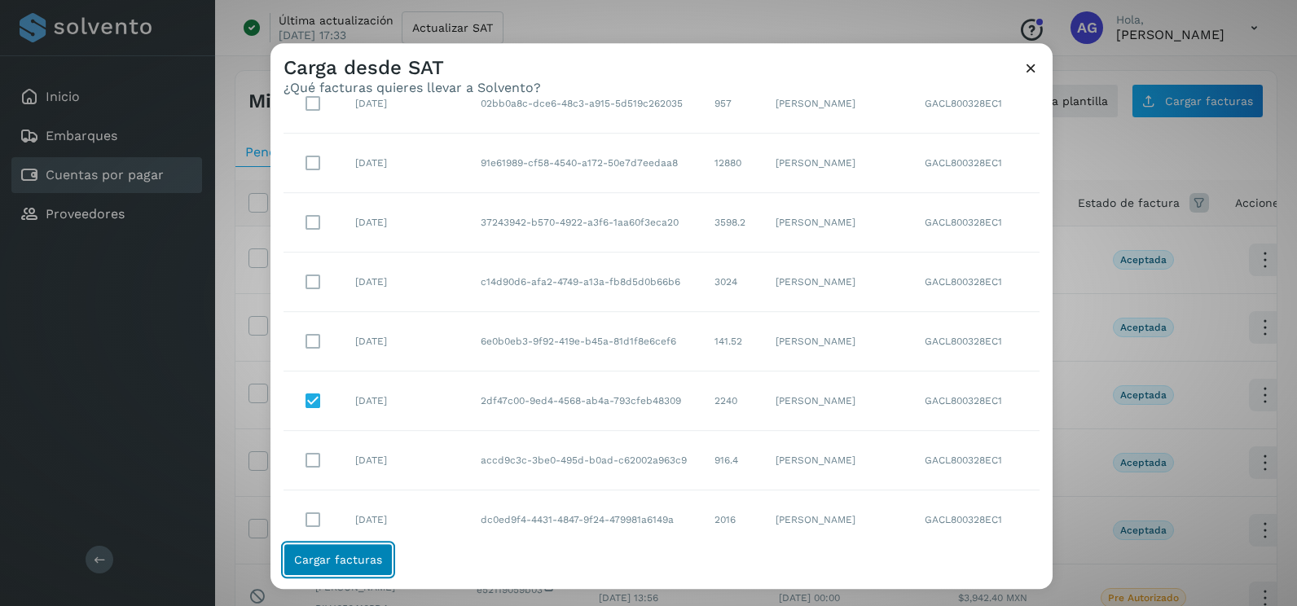
click at [375, 569] on button "Cargar facturas" at bounding box center [338, 559] width 109 height 33
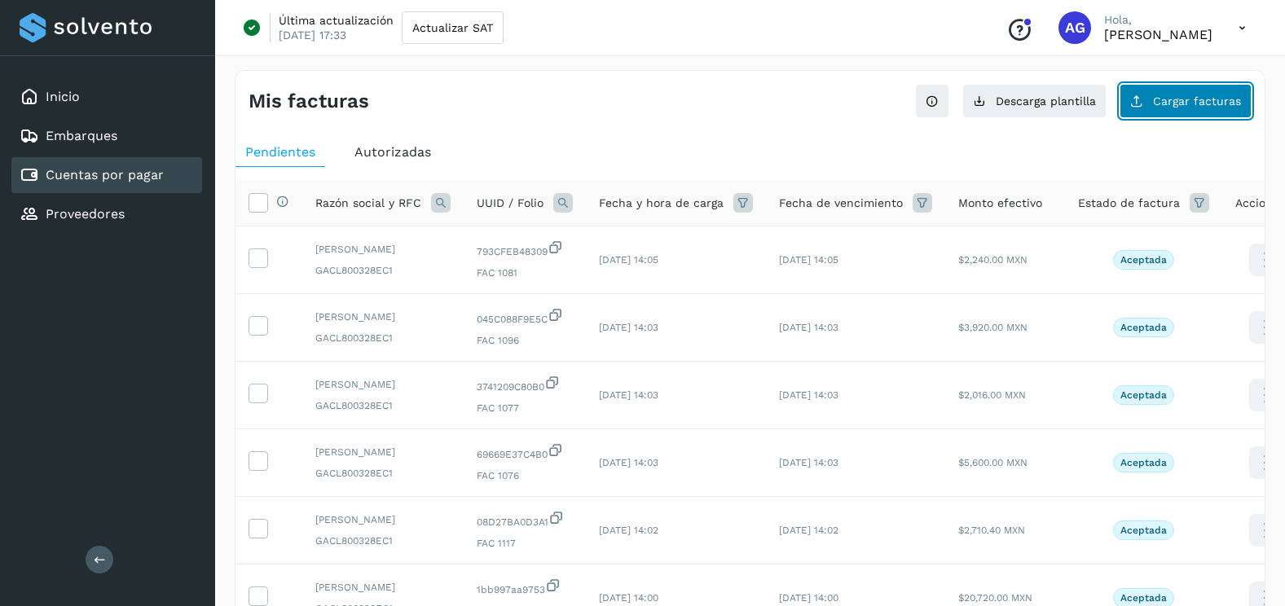
click at [1212, 108] on button "Cargar facturas" at bounding box center [1185, 101] width 132 height 34
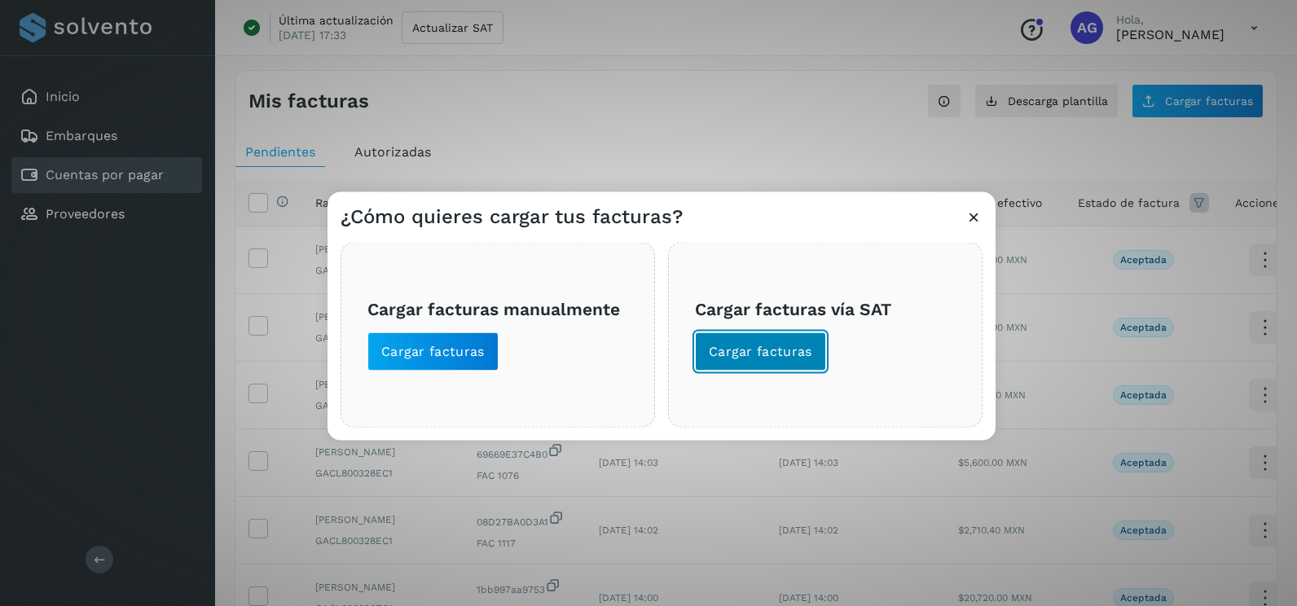
click at [742, 357] on span "Cargar facturas" at bounding box center [760, 352] width 103 height 18
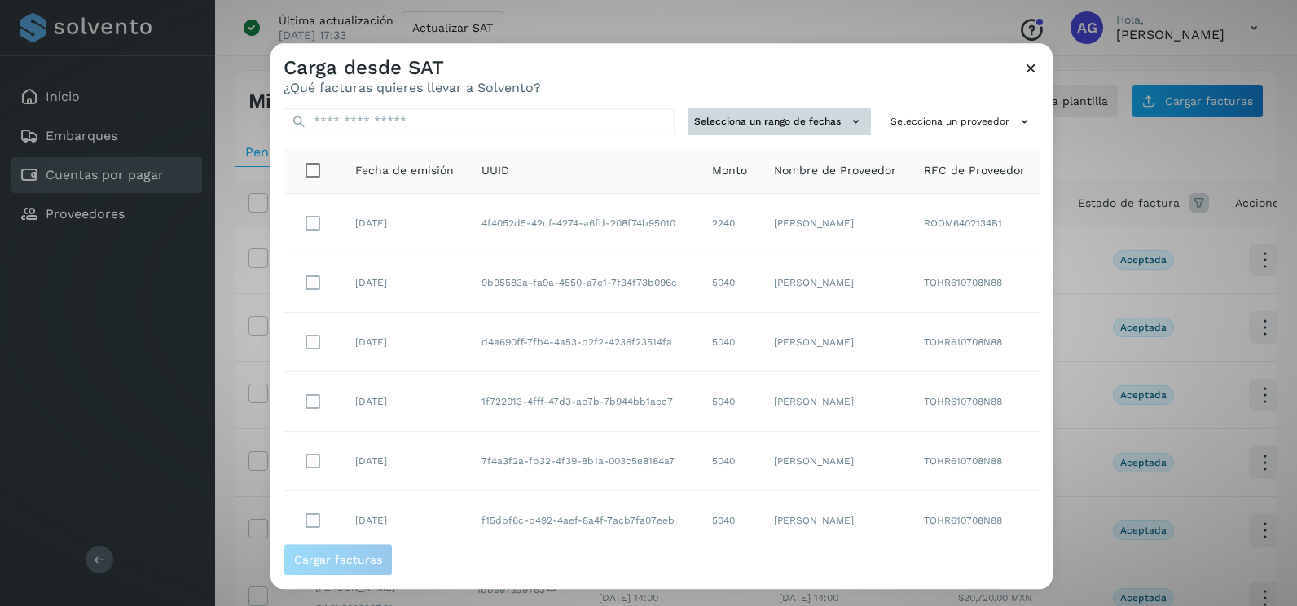
click at [824, 121] on button "Selecciona un rango de fechas" at bounding box center [779, 121] width 183 height 27
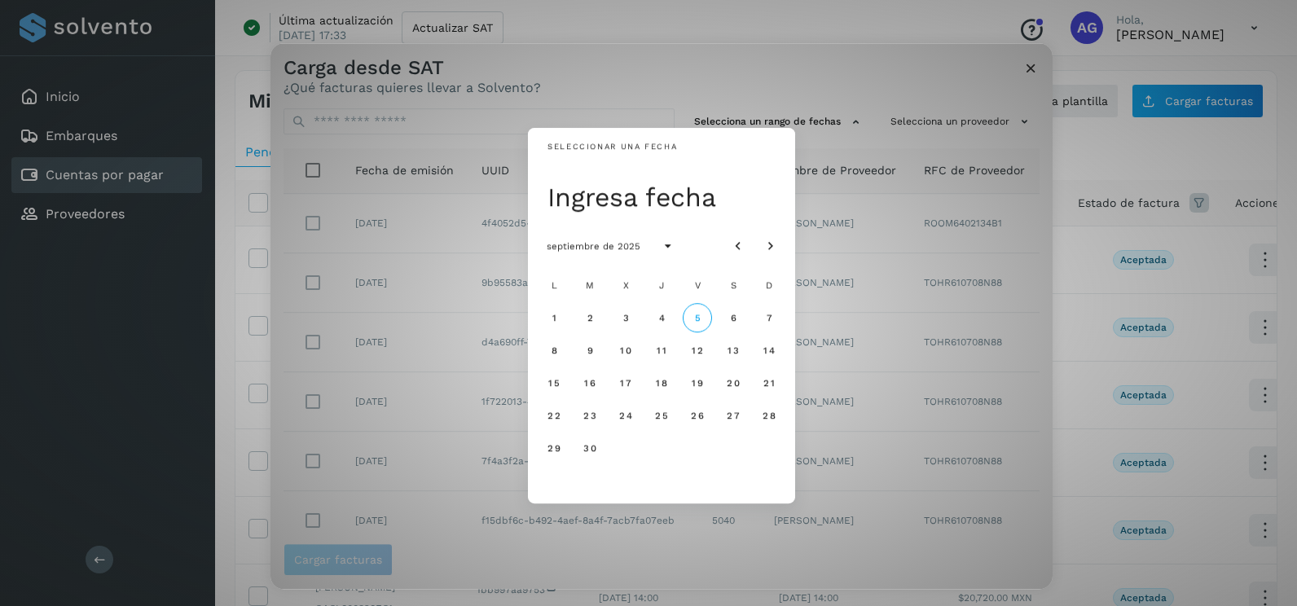
click at [752, 240] on div at bounding box center [754, 245] width 62 height 29
click at [736, 246] on icon "Mes anterior" at bounding box center [738, 247] width 16 height 16
click at [622, 418] on span "23" at bounding box center [625, 415] width 14 height 11
click at [660, 422] on button "24" at bounding box center [661, 415] width 29 height 29
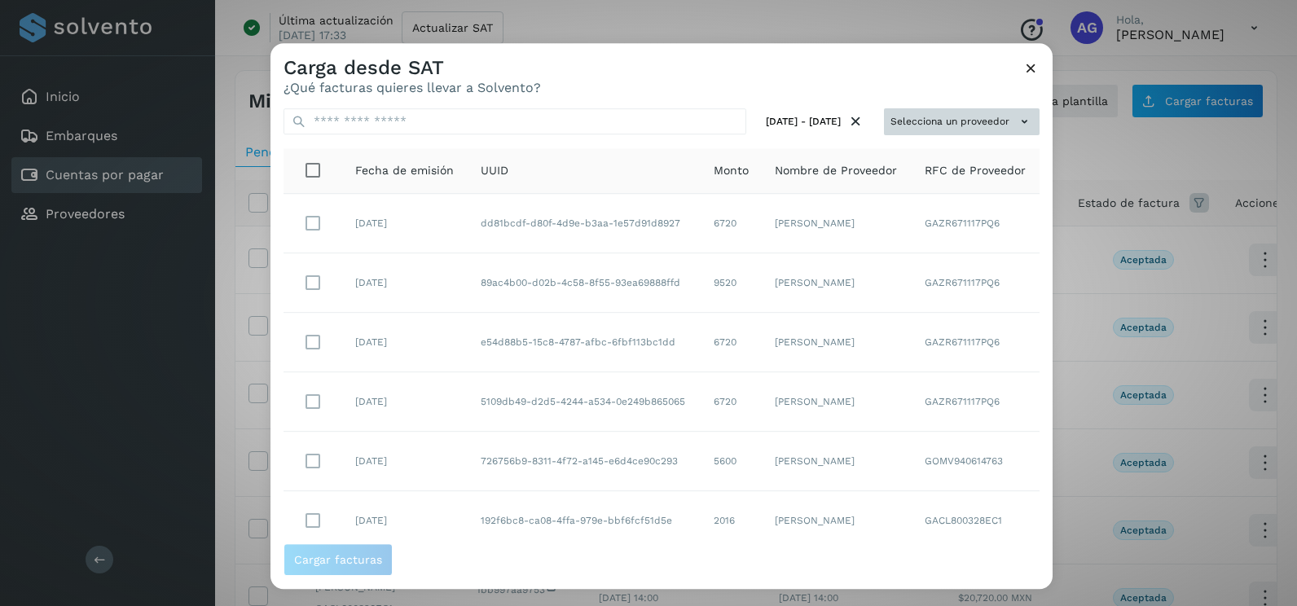
click at [1001, 129] on button "Selecciona un proveedor" at bounding box center [962, 121] width 156 height 27
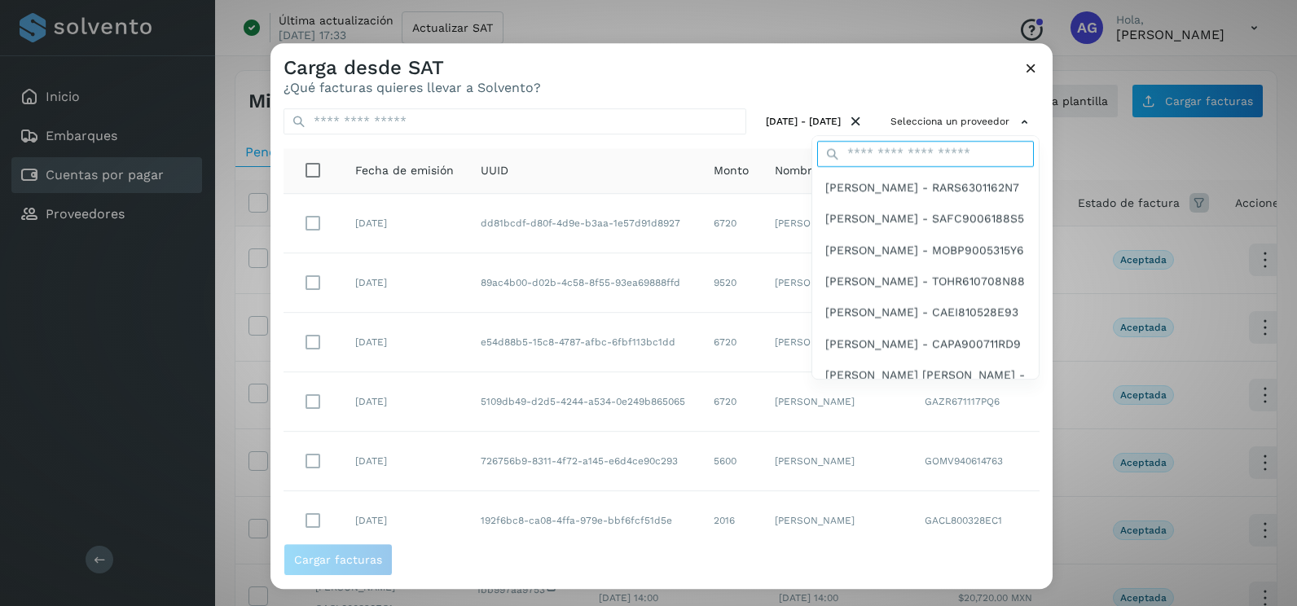
click at [927, 151] on input "text" at bounding box center [925, 154] width 217 height 26
type input "****"
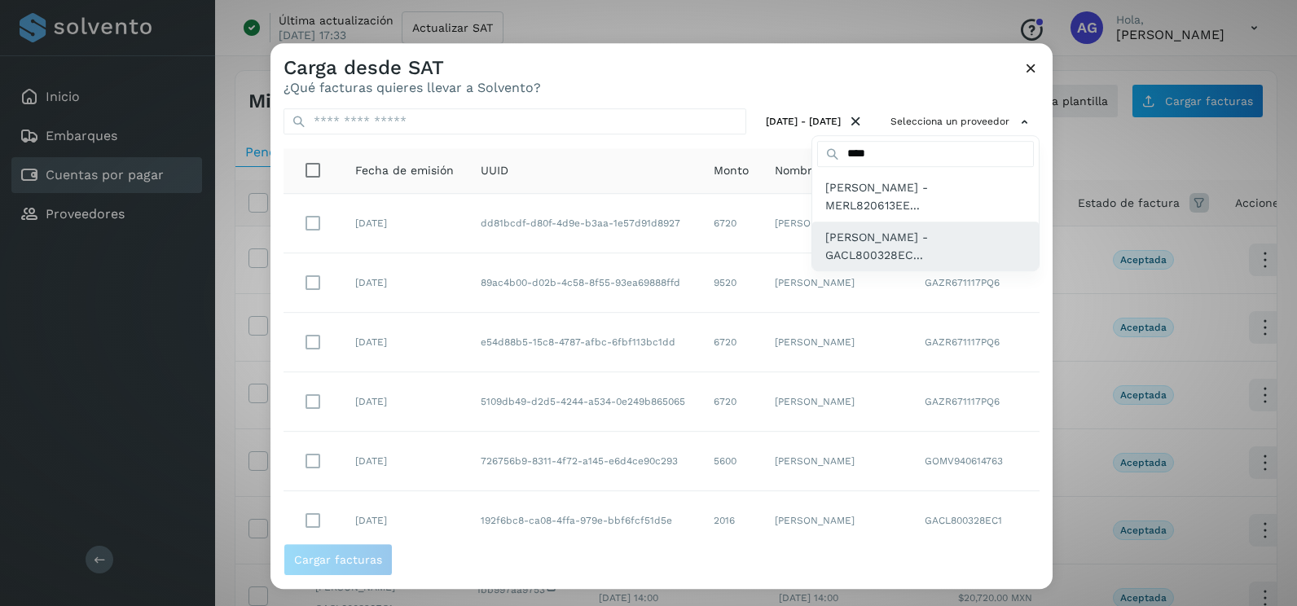
click at [876, 256] on span "[PERSON_NAME] [PERSON_NAME] - GACL800328EC..." at bounding box center [925, 246] width 200 height 37
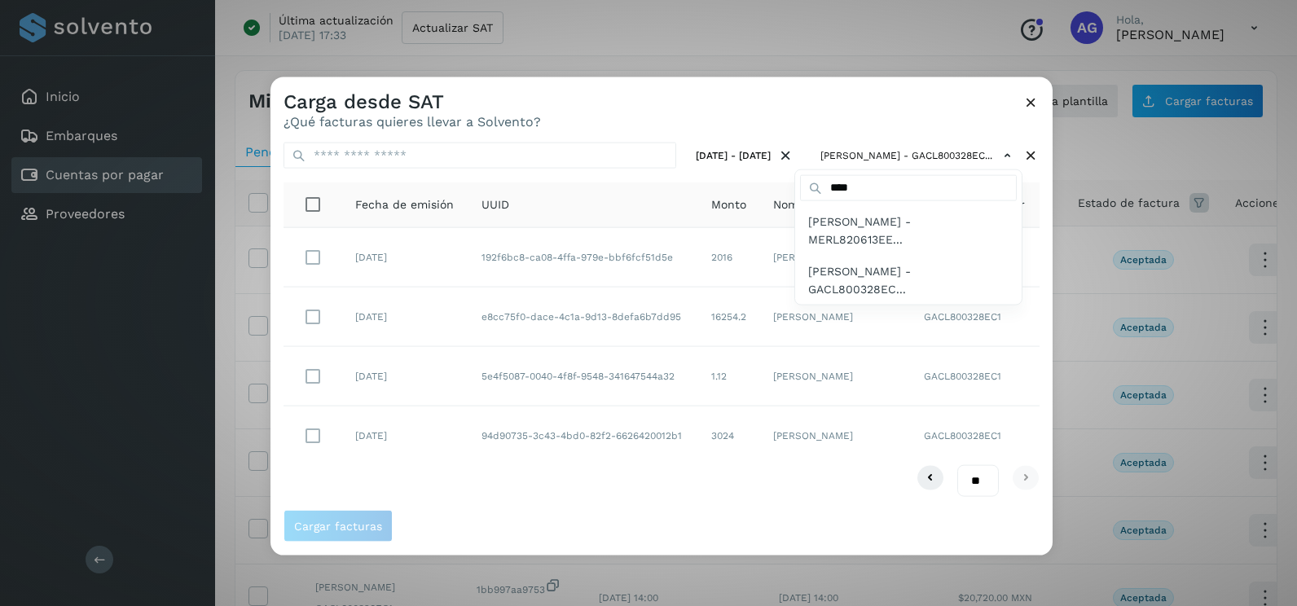
click at [799, 99] on div at bounding box center [918, 380] width 1297 height 606
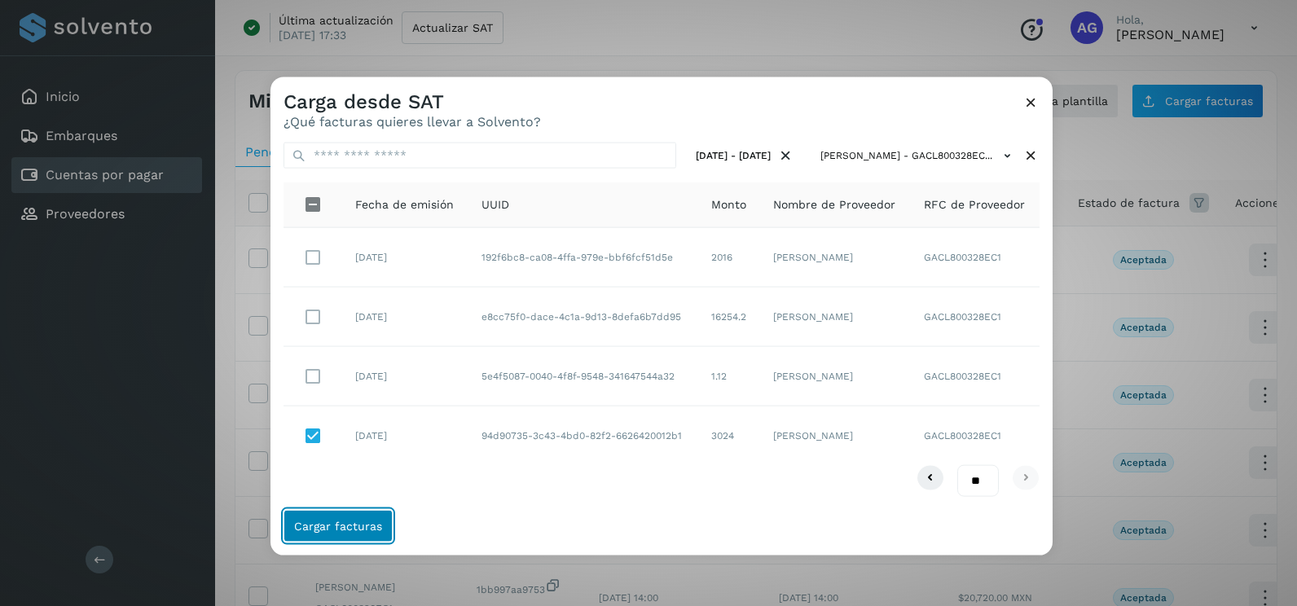
click at [360, 514] on button "Cargar facturas" at bounding box center [338, 525] width 109 height 33
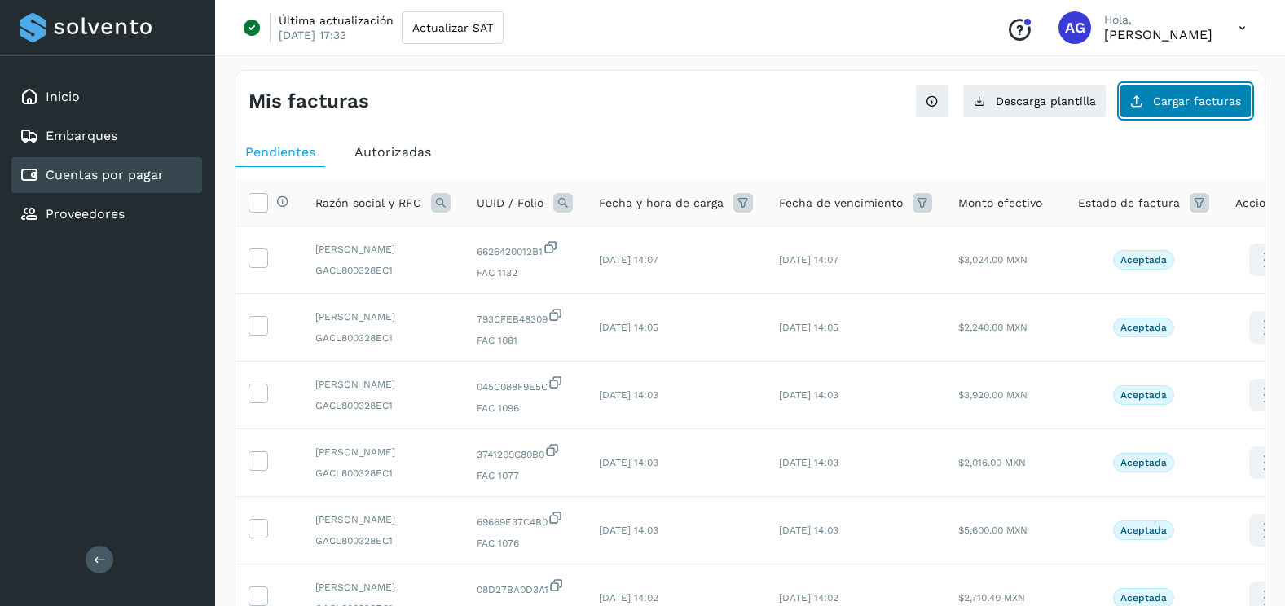
click at [1194, 103] on span "Cargar facturas" at bounding box center [1197, 100] width 88 height 11
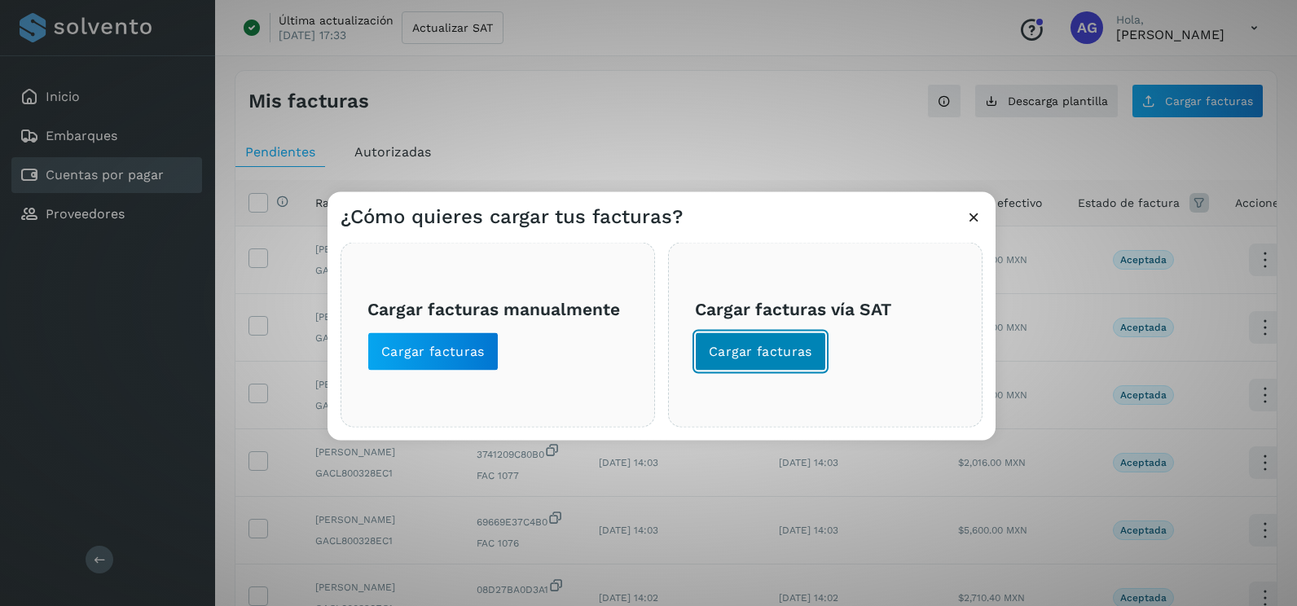
click at [788, 358] on span "Cargar facturas" at bounding box center [760, 352] width 103 height 18
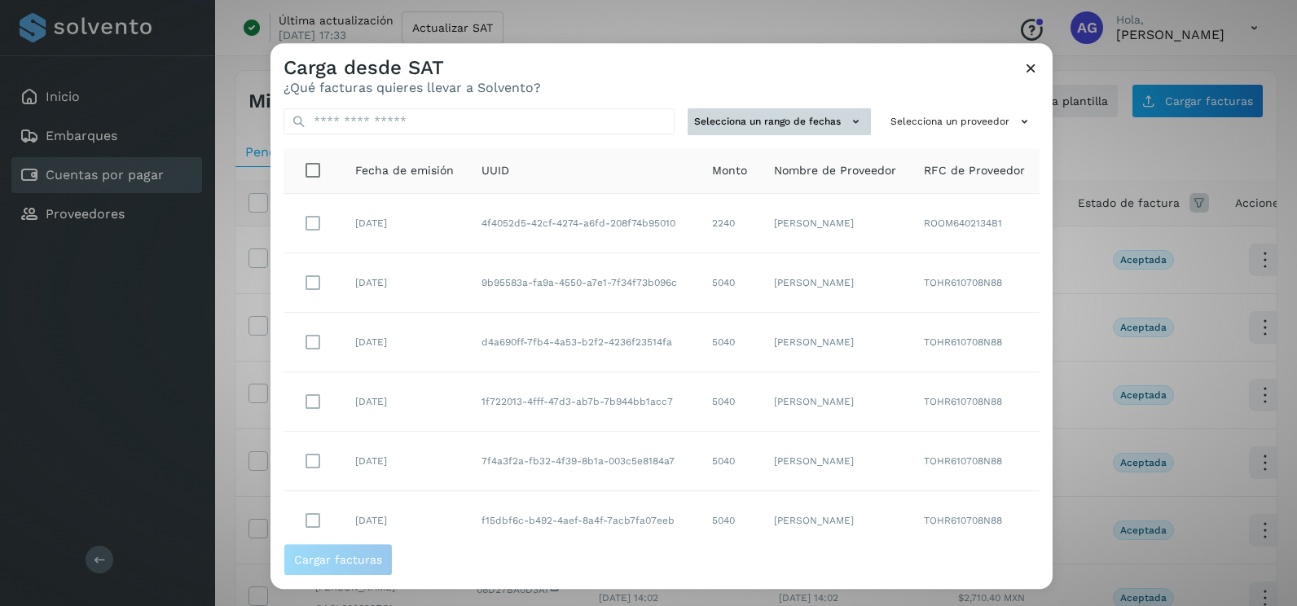
click at [754, 119] on button "Selecciona un rango de fechas" at bounding box center [779, 121] width 183 height 27
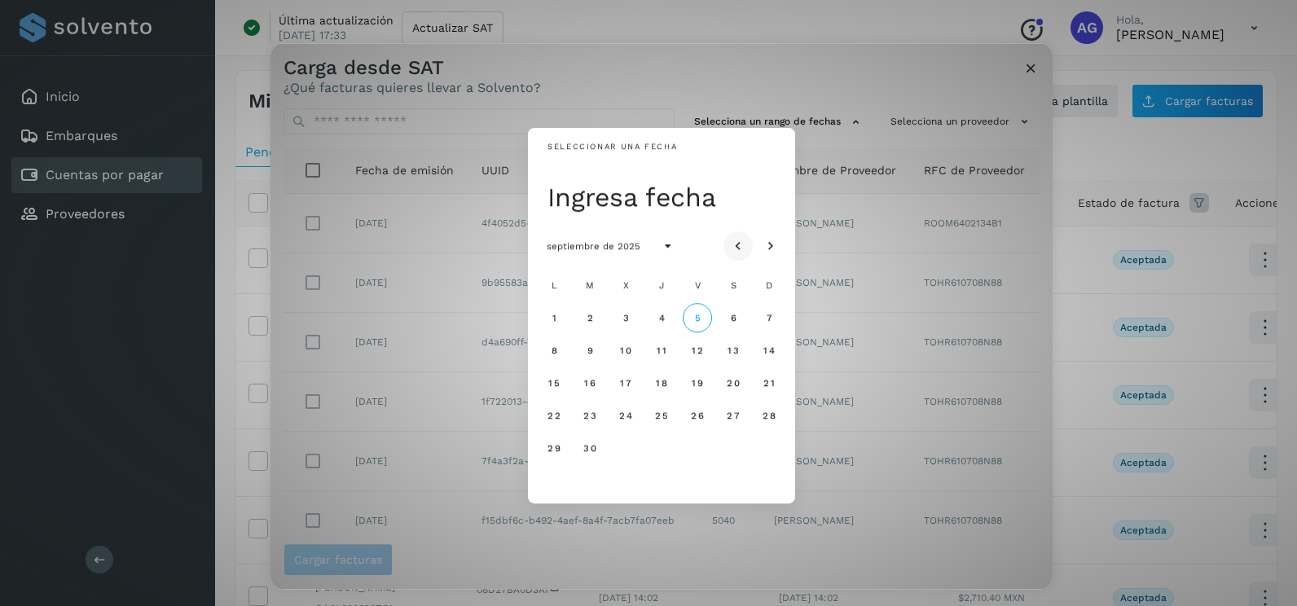
click at [749, 240] on button "Mes anterior" at bounding box center [737, 245] width 29 height 29
click at [746, 240] on button "Mes anterior" at bounding box center [737, 245] width 29 height 29
click at [552, 411] on span "21" at bounding box center [553, 415] width 12 height 11
click at [590, 413] on span "22" at bounding box center [590, 415] width 14 height 11
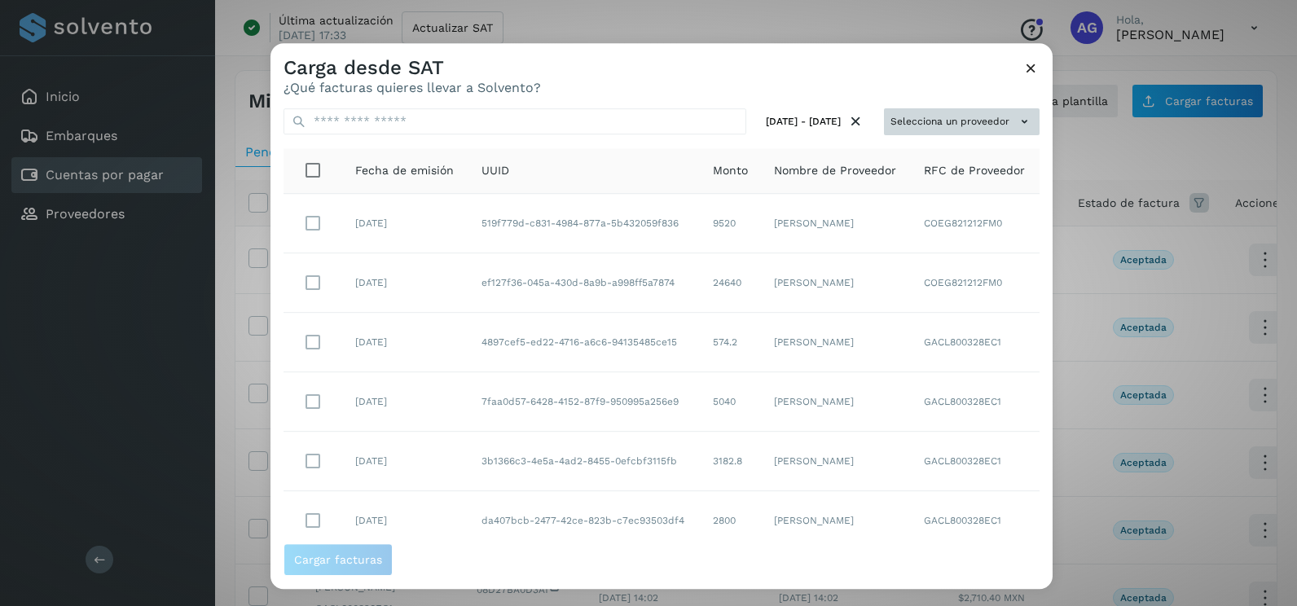
click at [943, 121] on button "Selecciona un proveedor" at bounding box center [962, 121] width 156 height 27
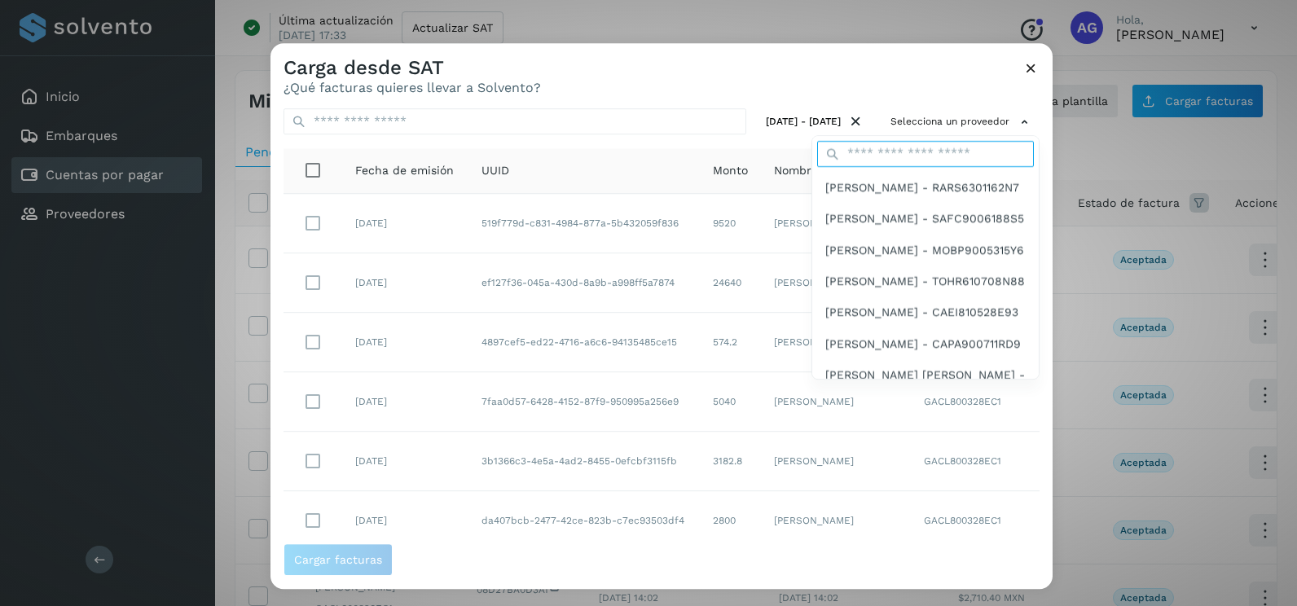
click at [880, 147] on input "text" at bounding box center [925, 154] width 217 height 26
type input "****"
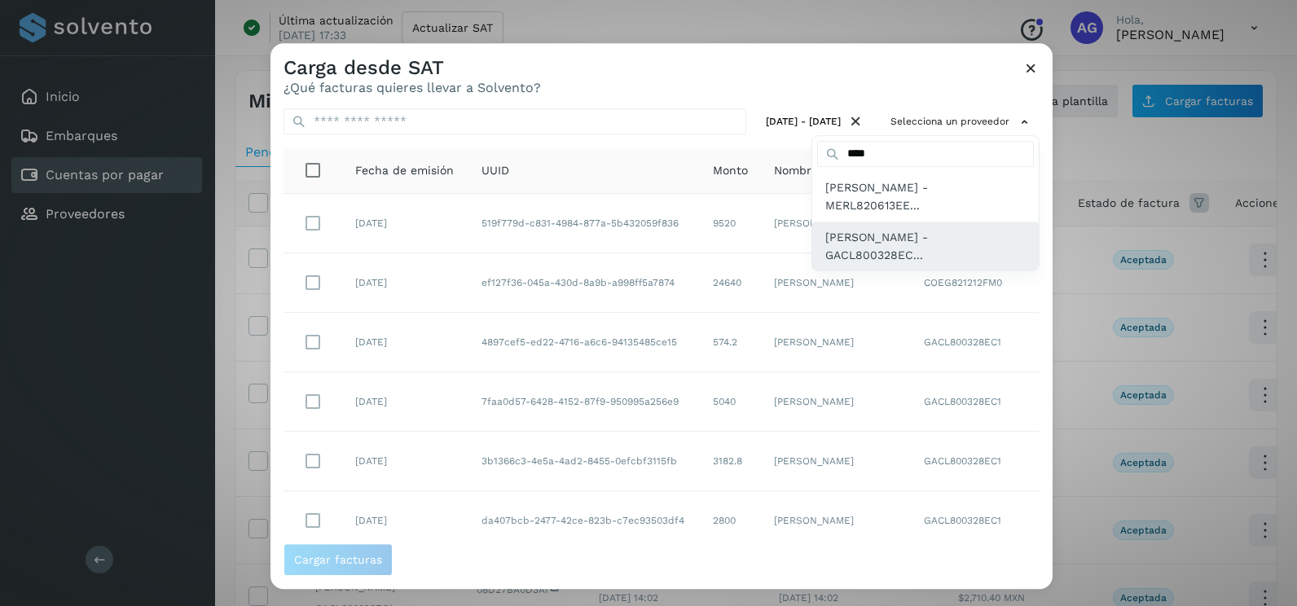
click at [884, 256] on span "[PERSON_NAME] [PERSON_NAME] - GACL800328EC..." at bounding box center [925, 246] width 200 height 37
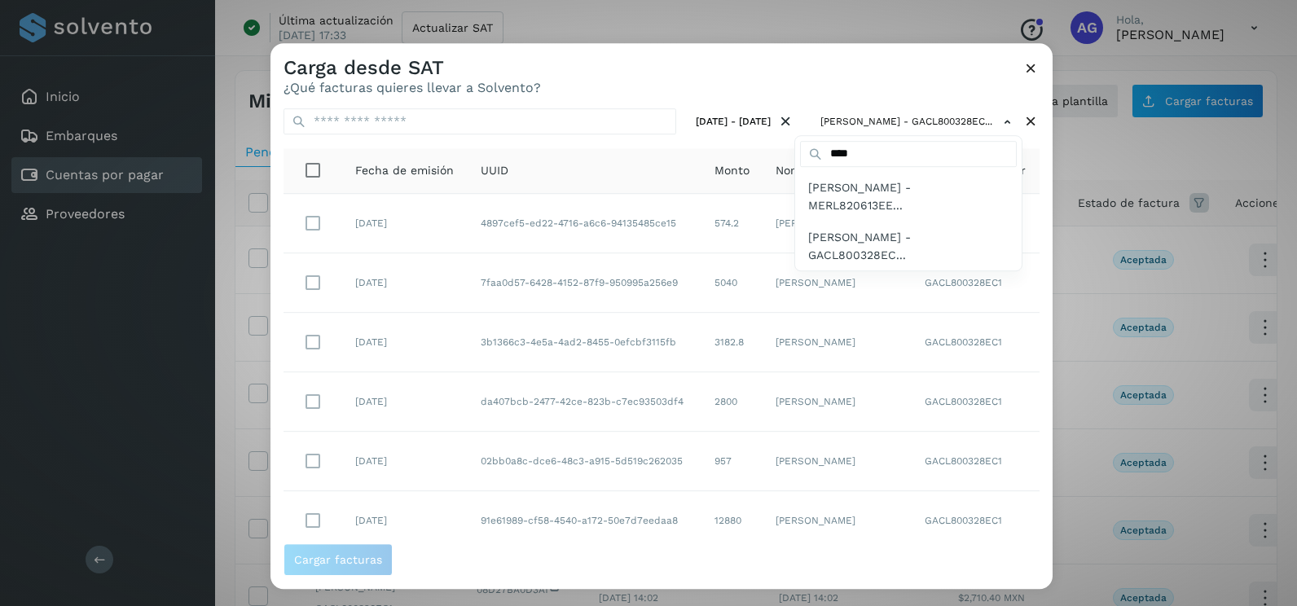
click at [727, 95] on div at bounding box center [918, 346] width 1297 height 606
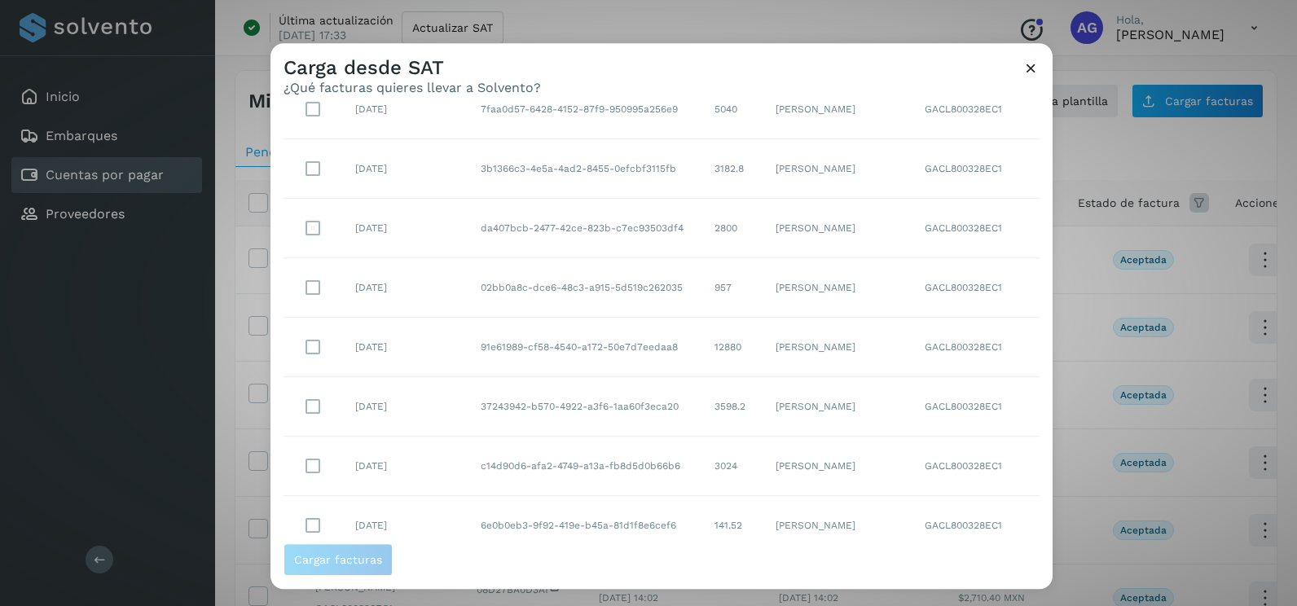
scroll to position [289, 0]
click at [968, 521] on select "** ** **" at bounding box center [978, 515] width 42 height 32
select select "**"
click at [957, 499] on select "** ** **" at bounding box center [978, 515] width 42 height 32
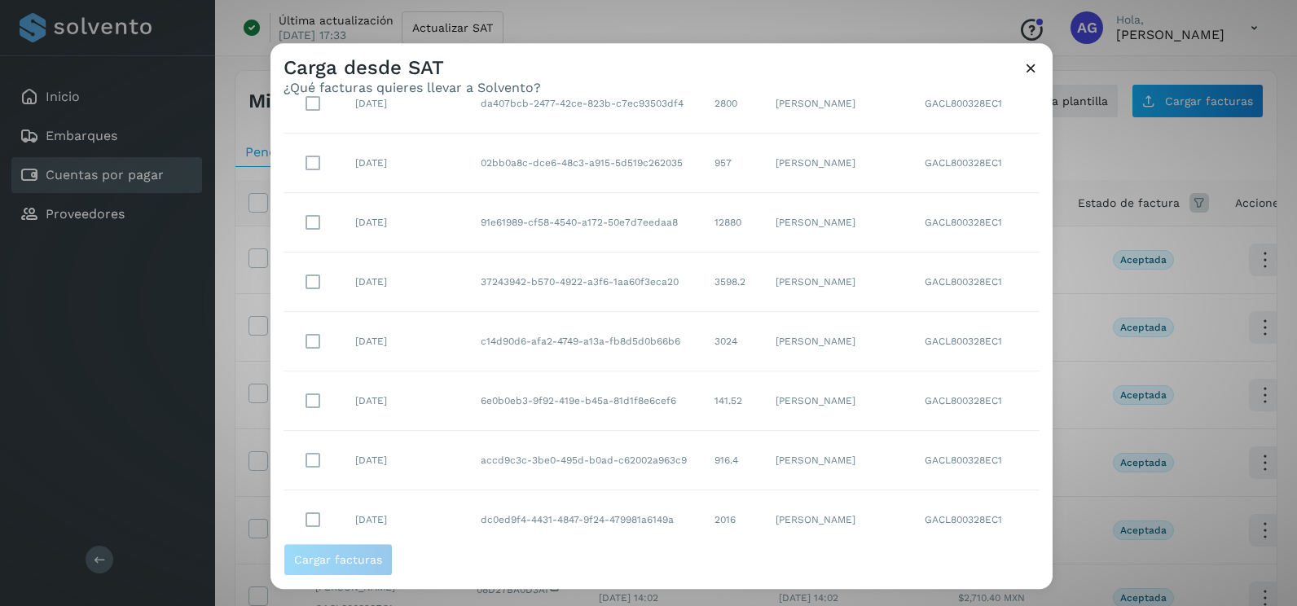
scroll to position [217, 0]
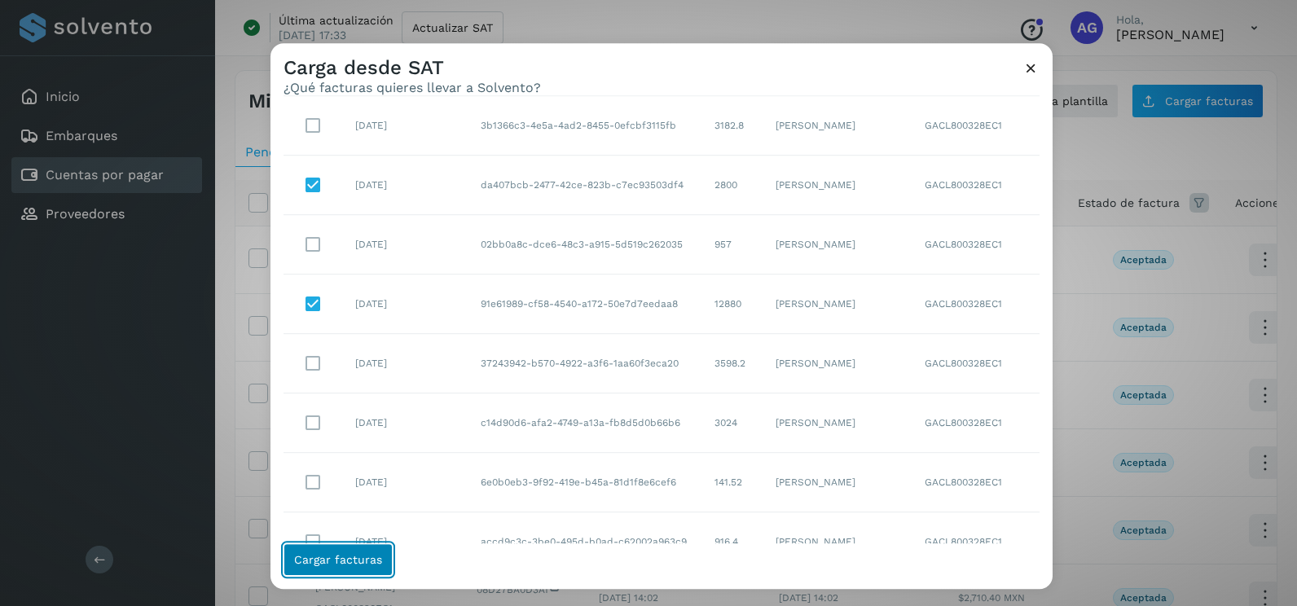
click at [366, 569] on button "Cargar facturas" at bounding box center [338, 559] width 109 height 33
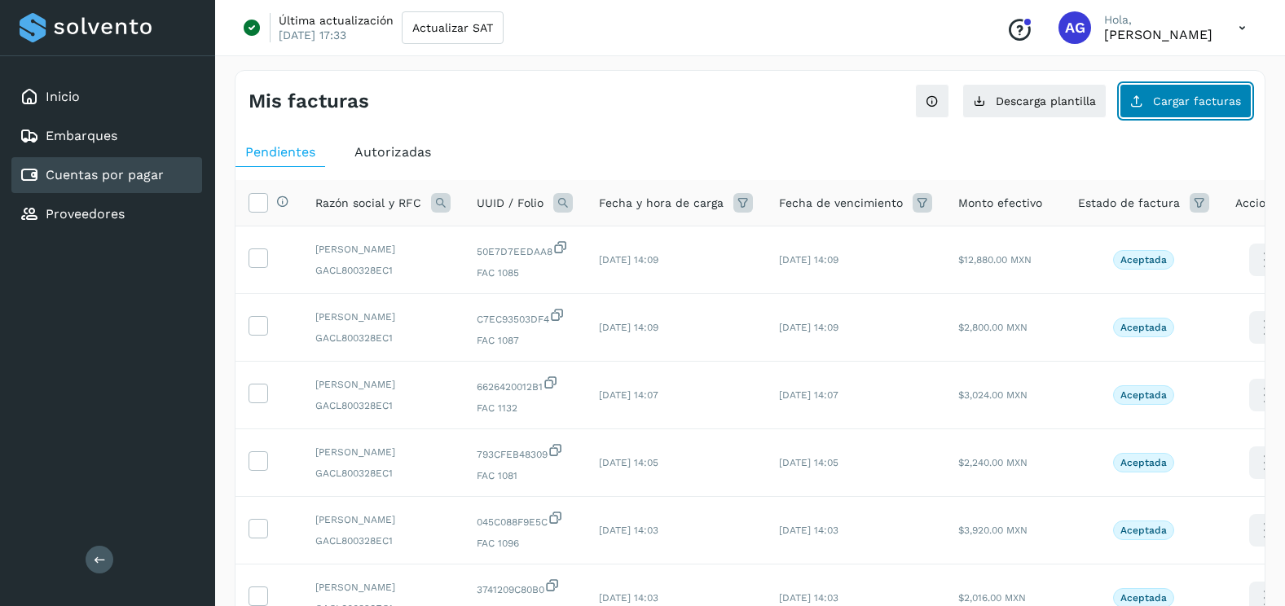
click at [1156, 101] on span "Cargar facturas" at bounding box center [1197, 100] width 88 height 11
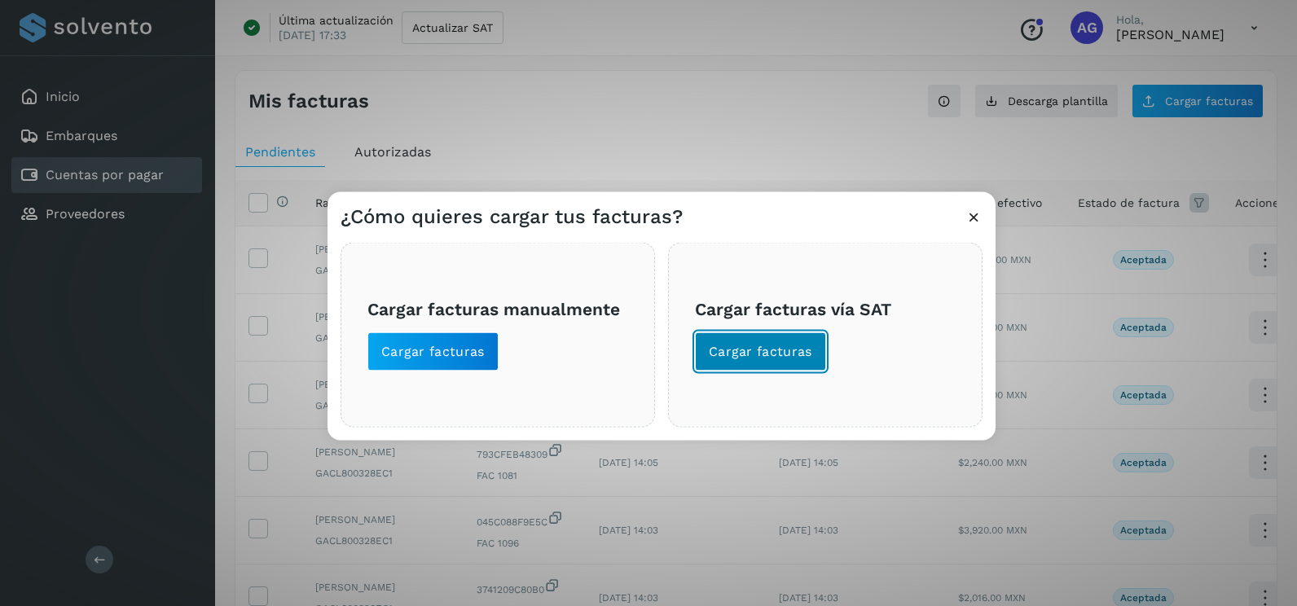
click at [707, 351] on button "Cargar facturas" at bounding box center [760, 351] width 131 height 39
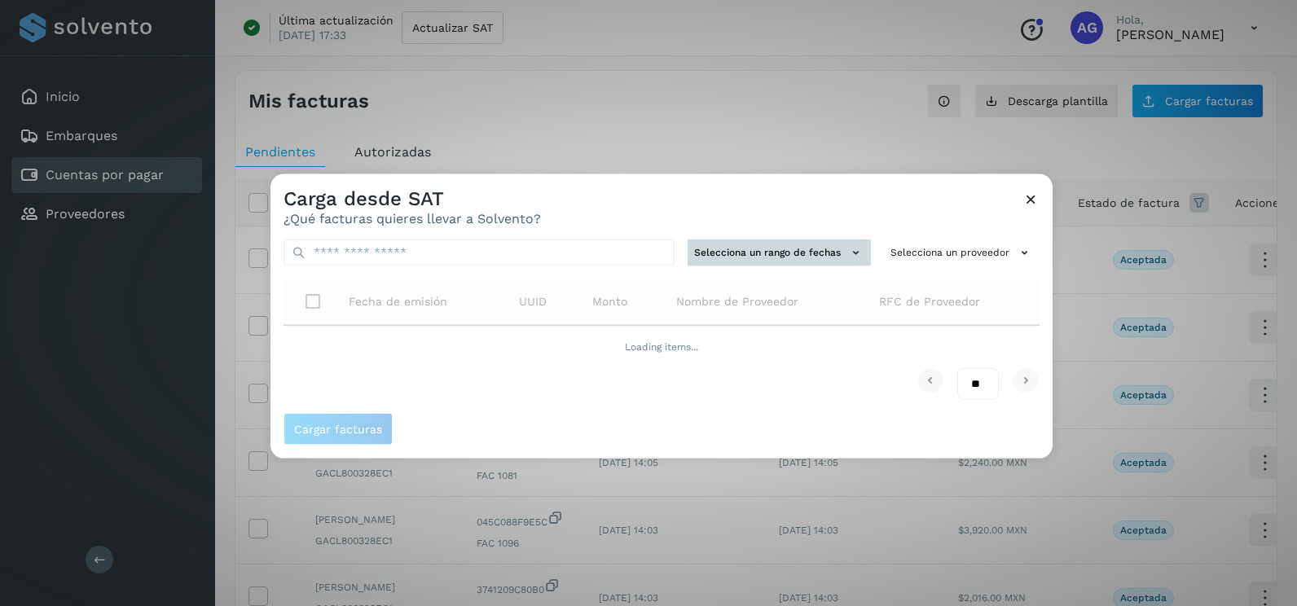
click at [735, 257] on button "Selecciona un rango de fechas" at bounding box center [779, 253] width 183 height 27
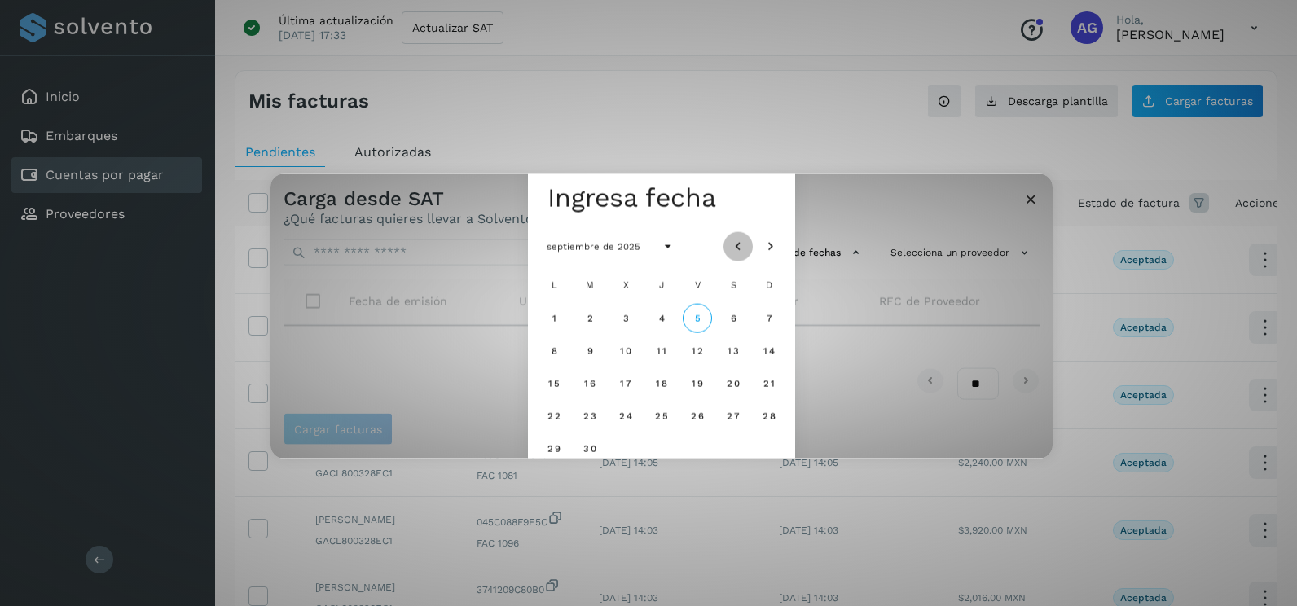
click at [737, 244] on icon "Mes anterior" at bounding box center [738, 247] width 16 height 16
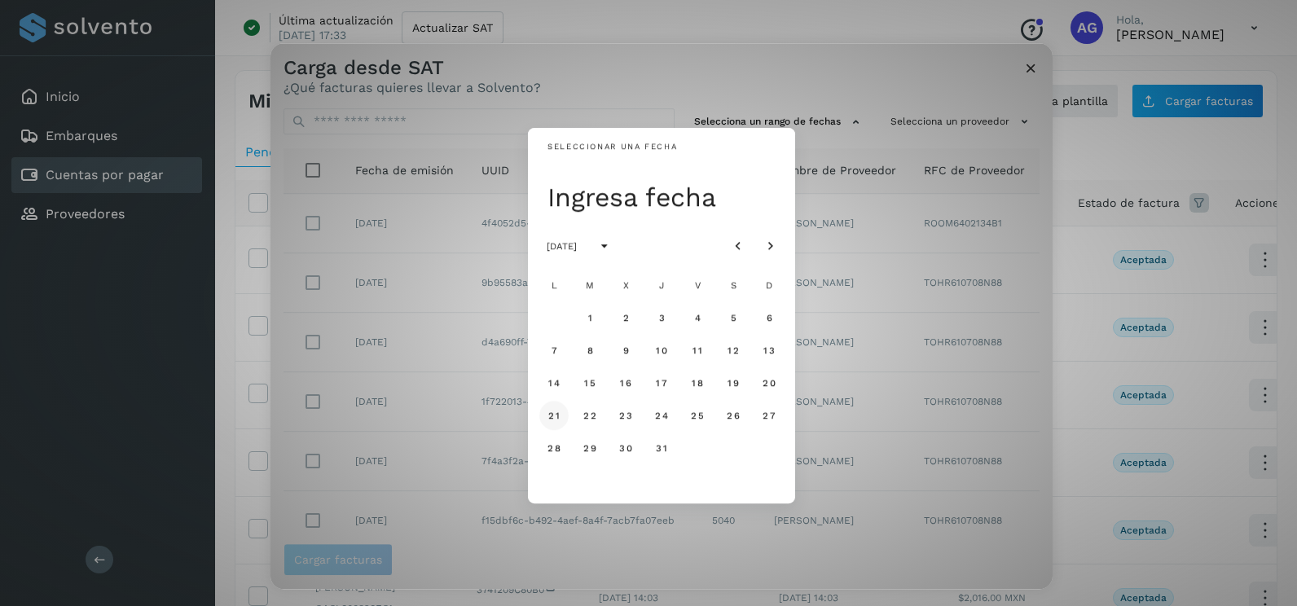
click at [549, 417] on span "21" at bounding box center [553, 415] width 12 height 11
click at [594, 418] on span "22" at bounding box center [590, 415] width 14 height 11
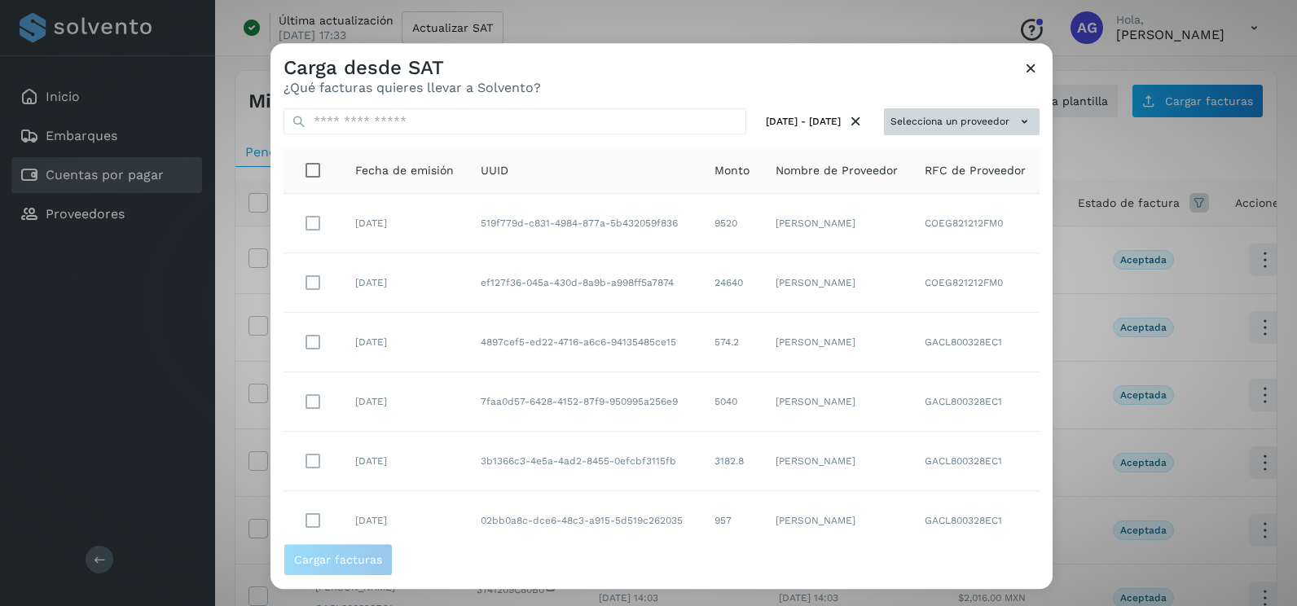
click at [1016, 121] on icon at bounding box center [1024, 121] width 17 height 17
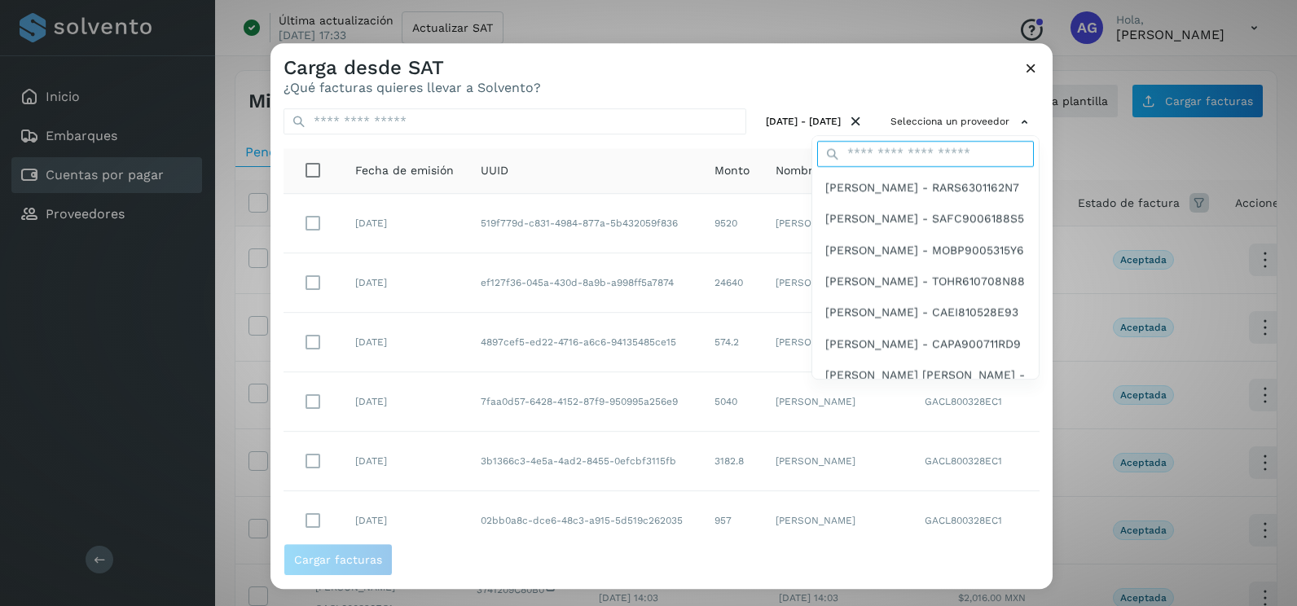
click at [899, 148] on input "text" at bounding box center [925, 154] width 217 height 26
type input "****"
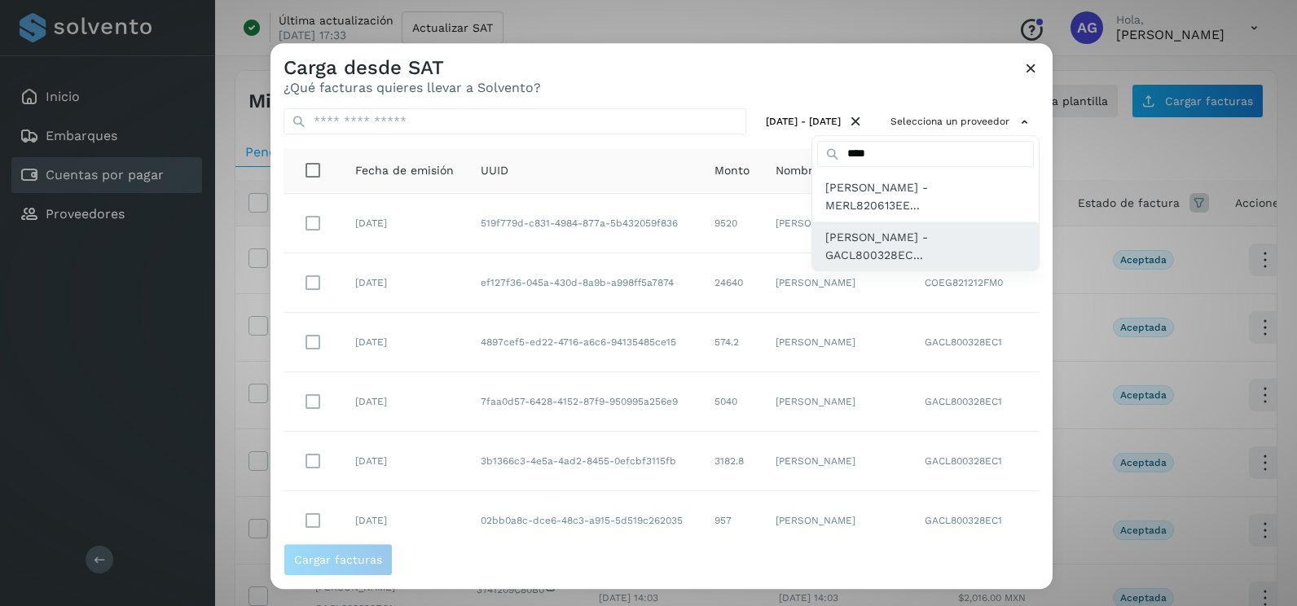
click at [898, 248] on span "[PERSON_NAME] [PERSON_NAME] - GACL800328EC..." at bounding box center [925, 246] width 200 height 37
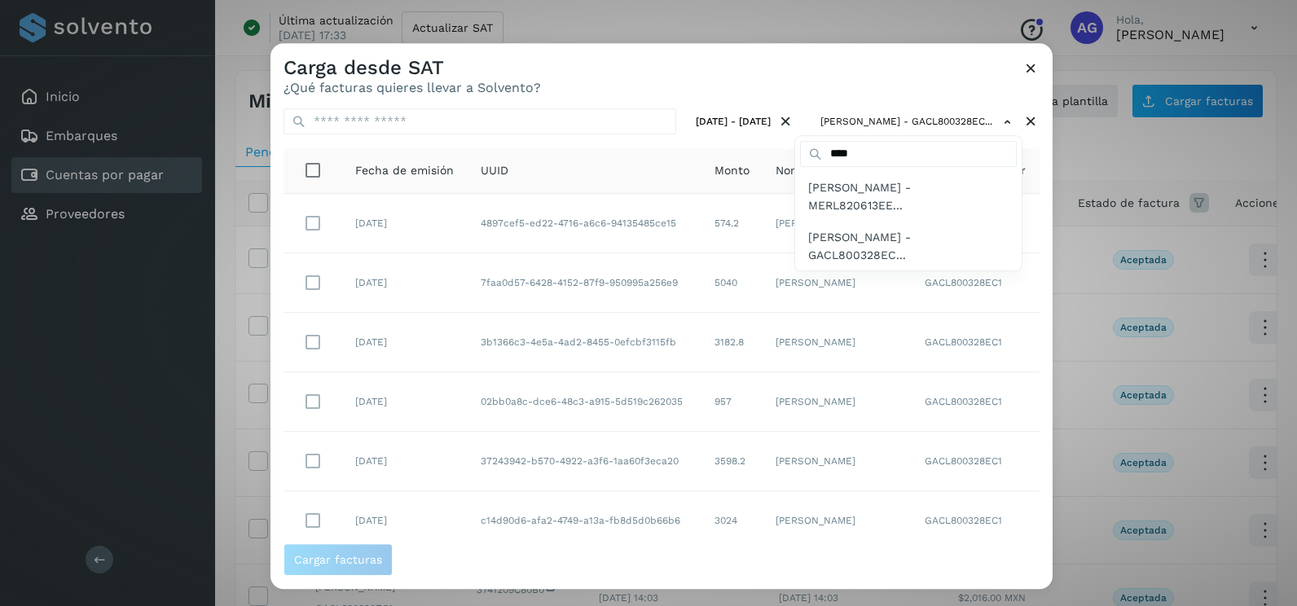
click at [1032, 430] on div at bounding box center [918, 346] width 1297 height 606
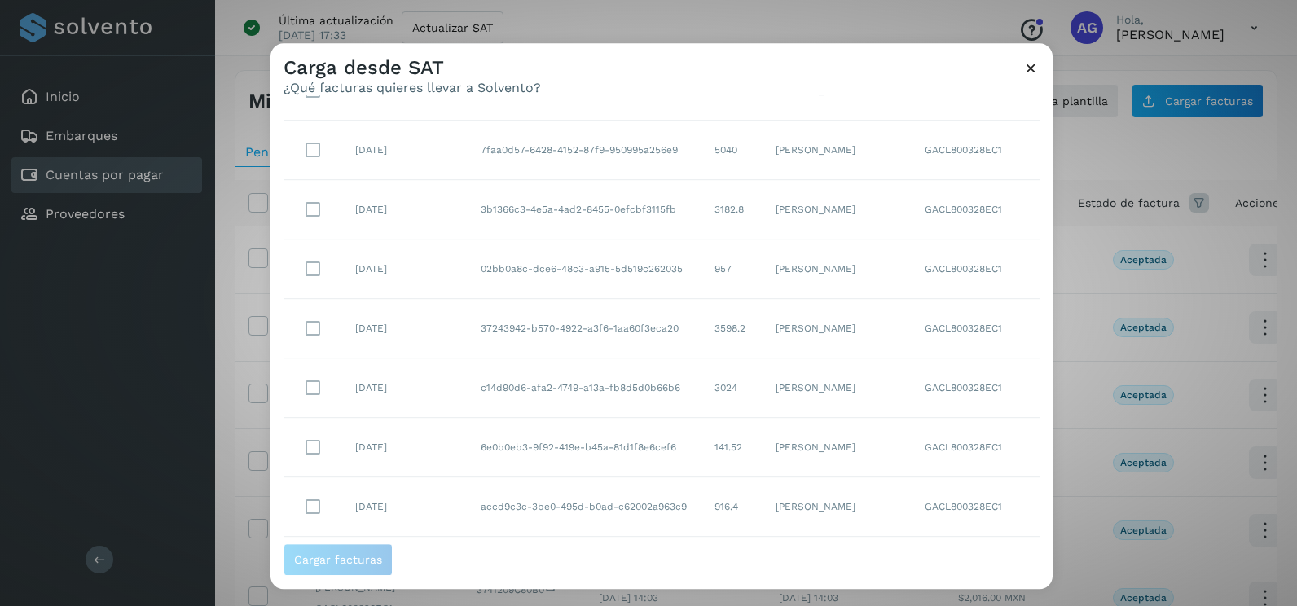
scroll to position [289, 0]
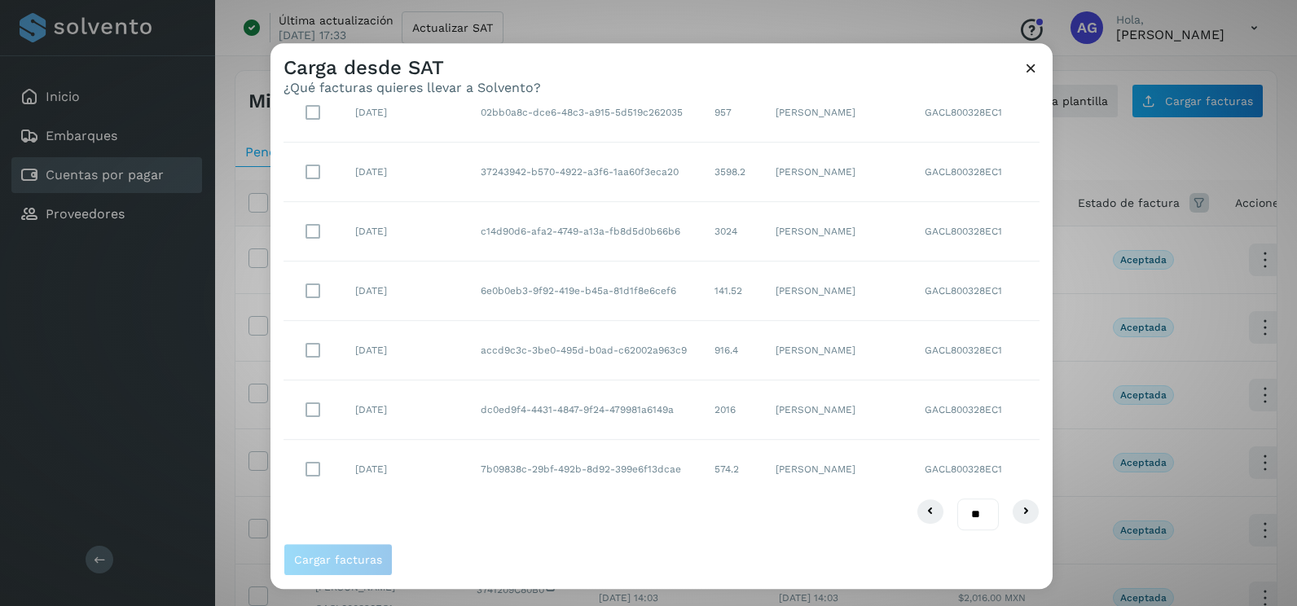
click at [969, 517] on select "** ** **" at bounding box center [978, 515] width 42 height 32
click at [965, 511] on select "** ** **" at bounding box center [978, 515] width 42 height 32
select select "**"
click at [957, 499] on select "** ** **" at bounding box center [978, 515] width 42 height 32
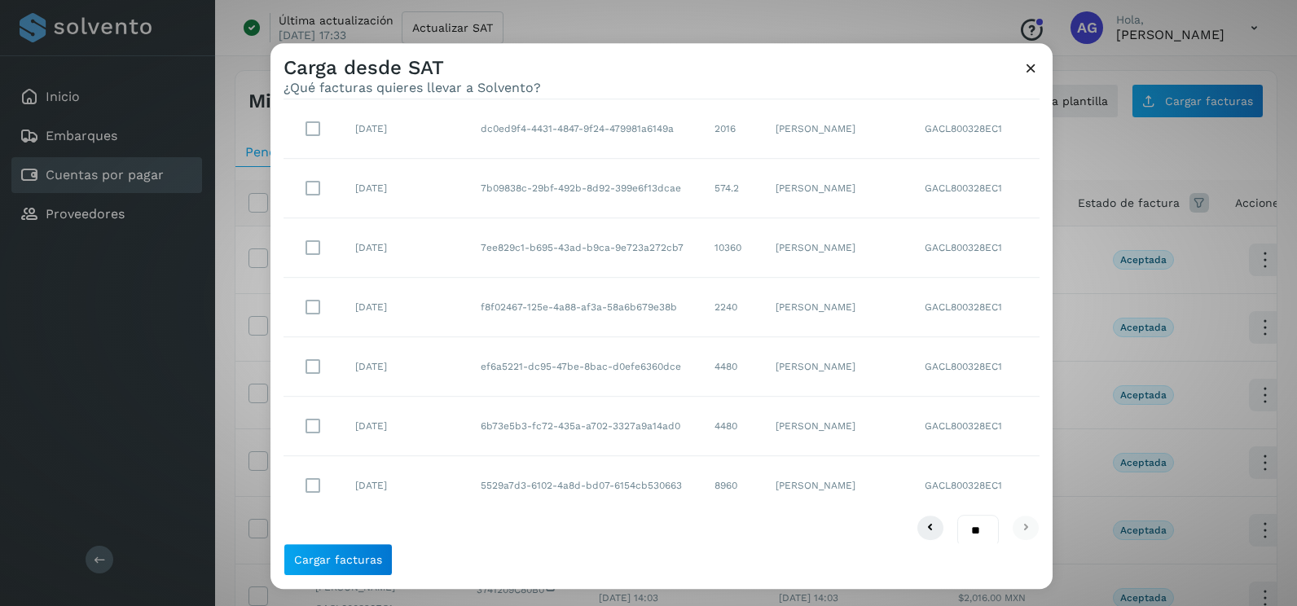
scroll to position [587, 0]
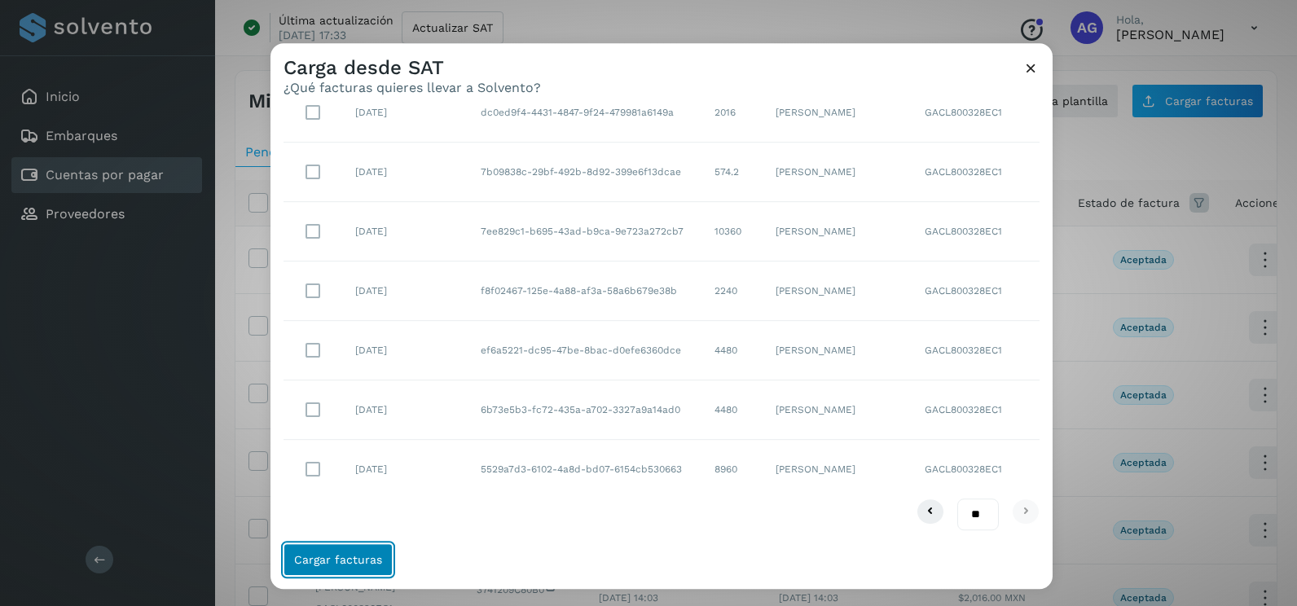
click at [380, 554] on button "Cargar facturas" at bounding box center [338, 559] width 109 height 33
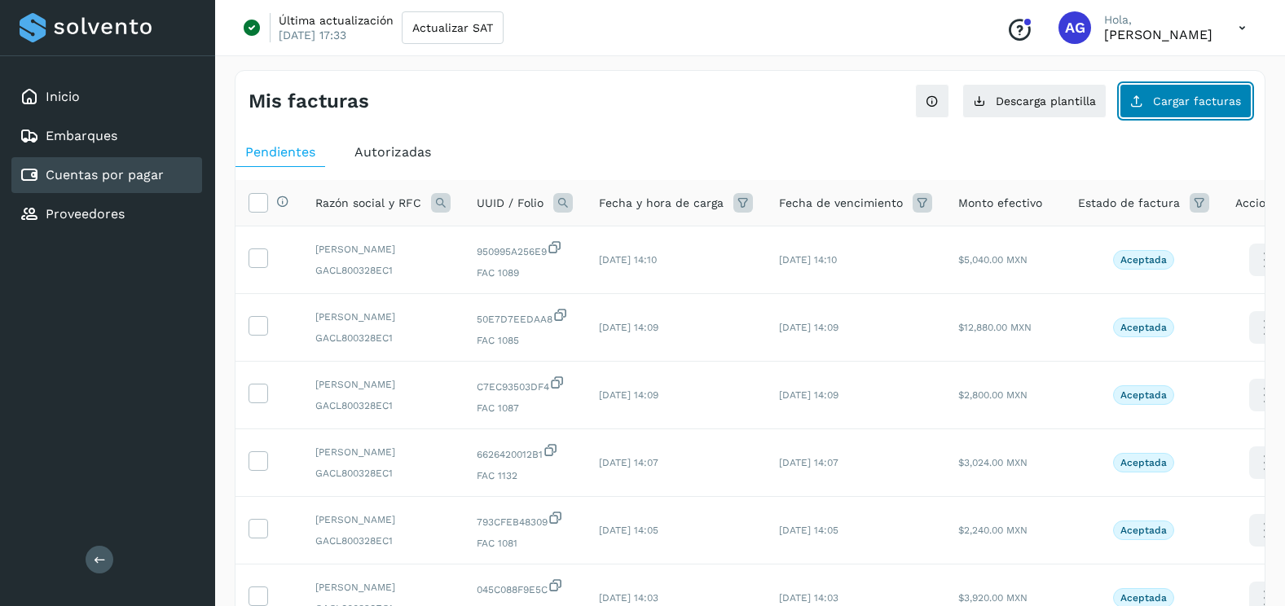
click at [1170, 99] on span "Cargar facturas" at bounding box center [1197, 100] width 88 height 11
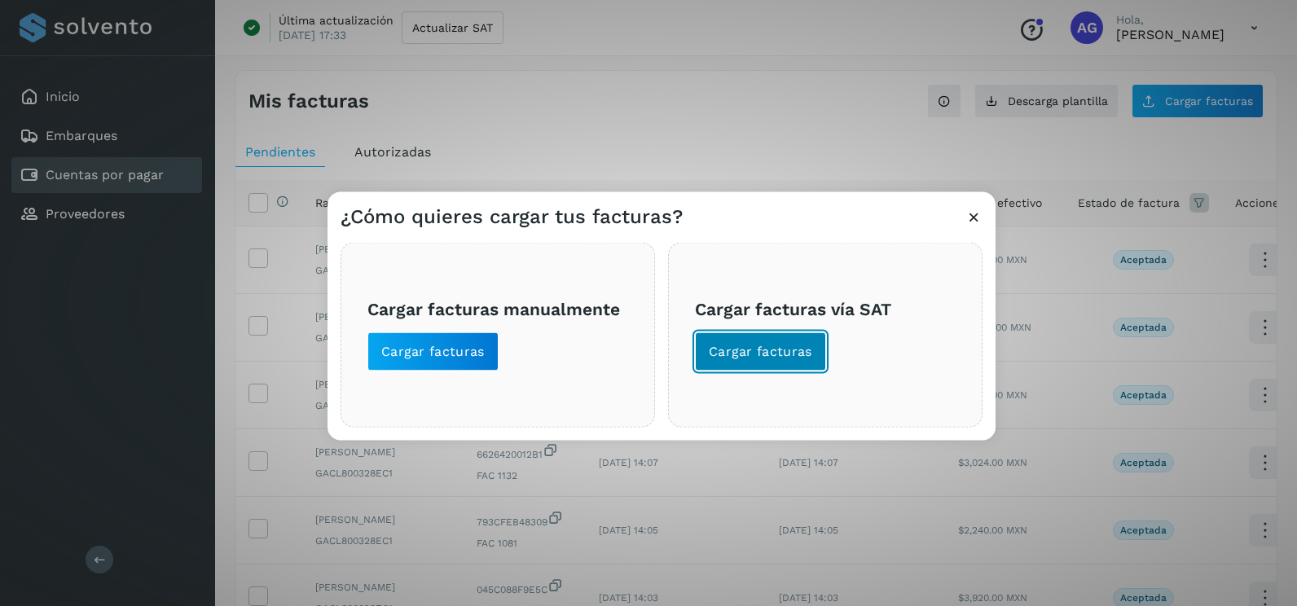
click at [758, 360] on span "Cargar facturas" at bounding box center [760, 352] width 103 height 18
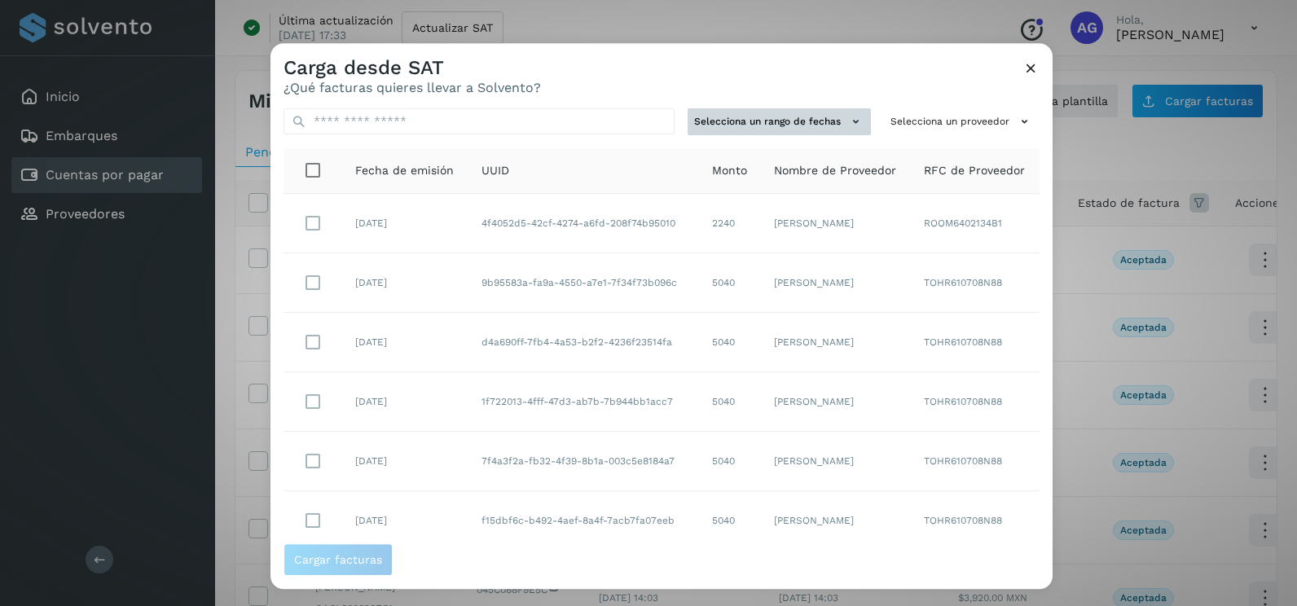
click at [820, 125] on button "Selecciona un rango de fechas" at bounding box center [779, 121] width 183 height 27
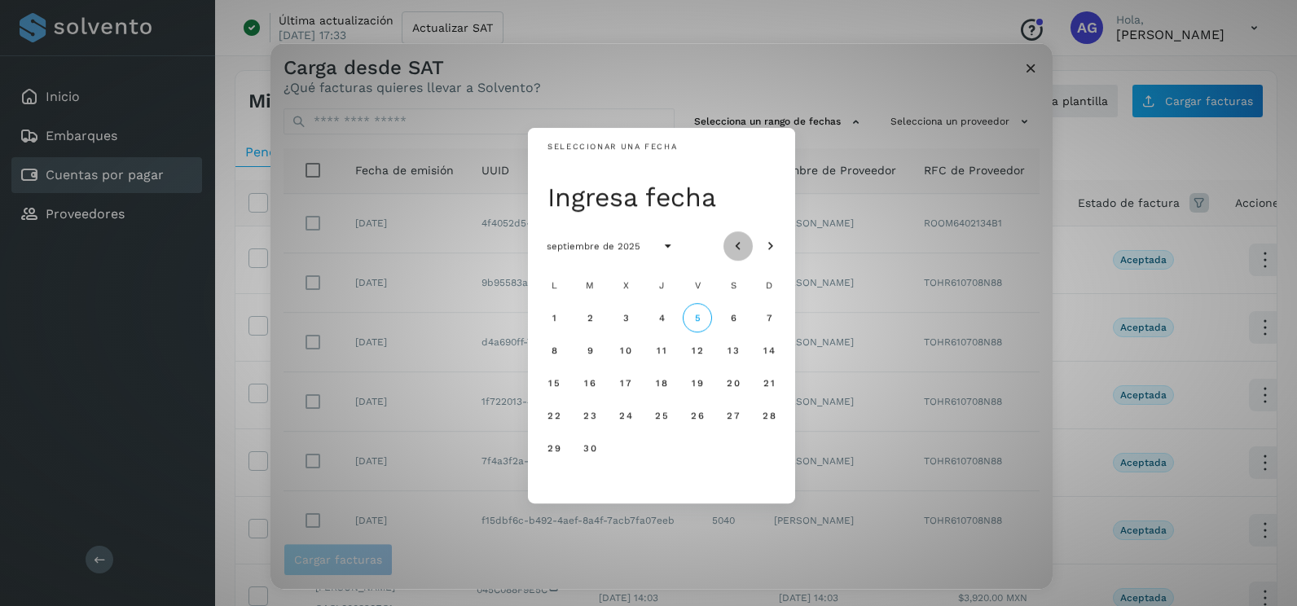
click at [744, 244] on icon "Mes anterior" at bounding box center [738, 247] width 16 height 16
click at [556, 414] on span "21" at bounding box center [553, 415] width 12 height 11
click at [587, 414] on span "22" at bounding box center [590, 415] width 14 height 11
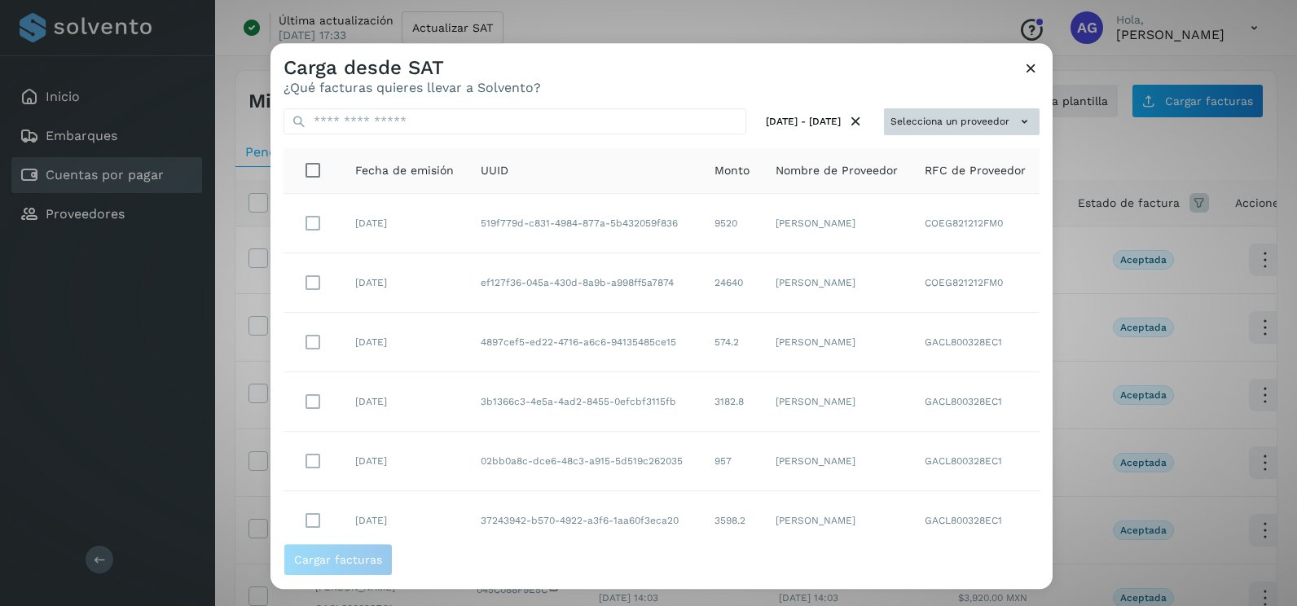
click at [1016, 122] on icon at bounding box center [1024, 121] width 17 height 17
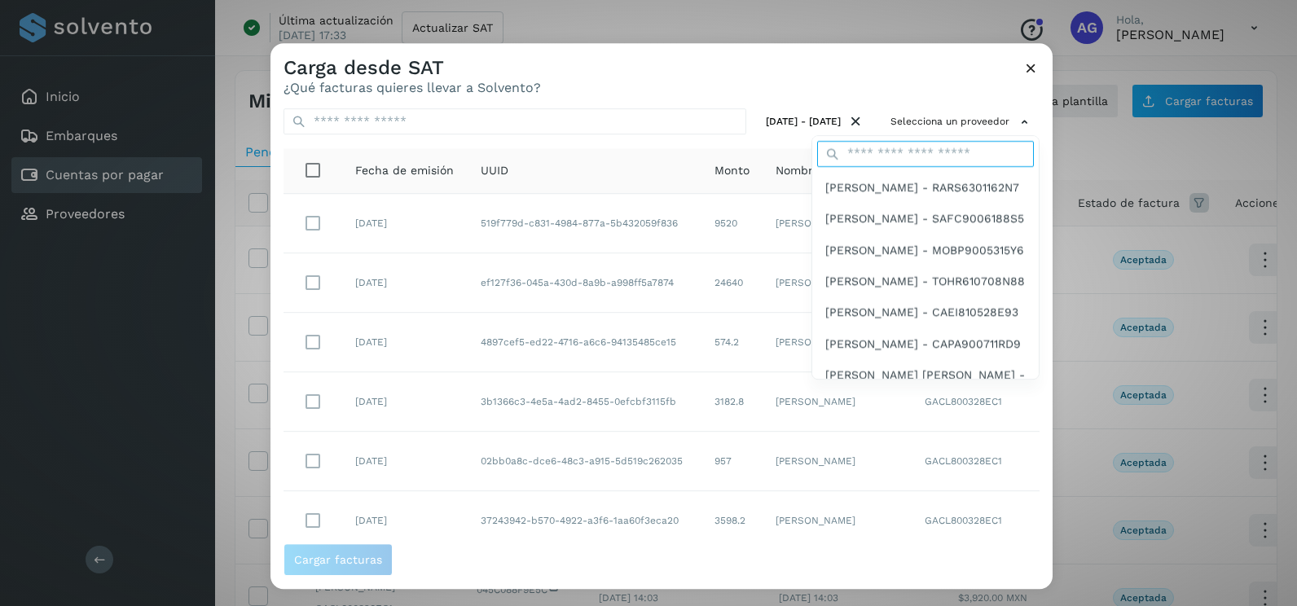
click at [955, 155] on input "text" at bounding box center [925, 154] width 217 height 26
type input "****"
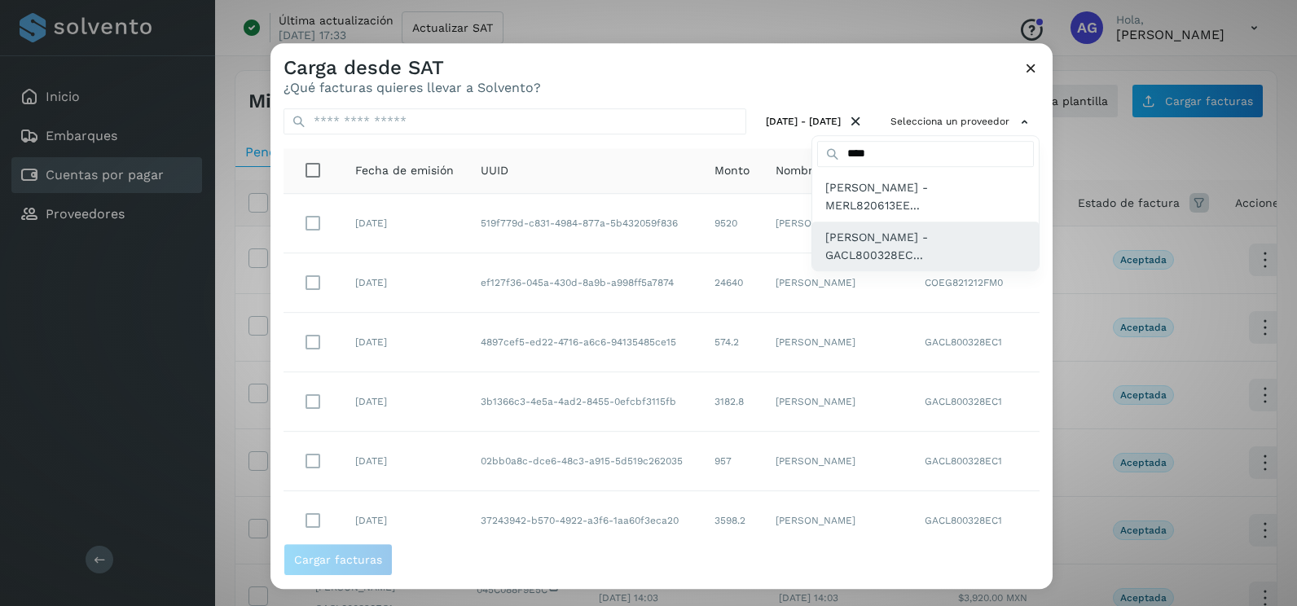
click at [944, 247] on span "LUIS ALBERTO GARFIAS CRUZ - GACL800328EC..." at bounding box center [925, 246] width 200 height 37
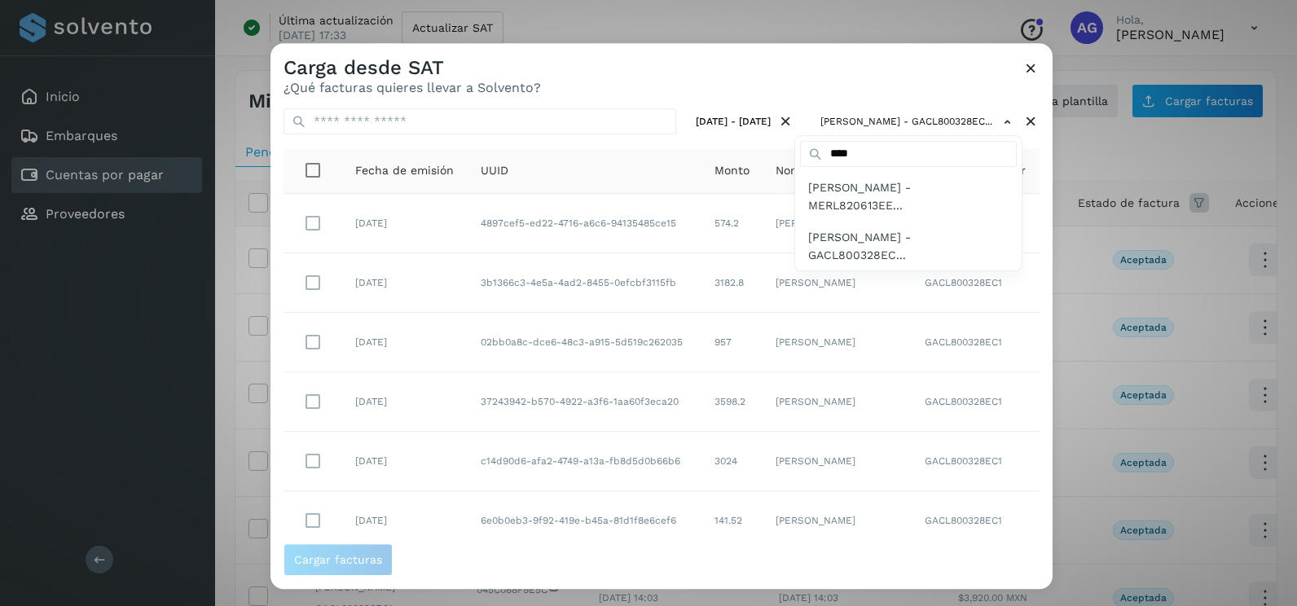
click at [881, 66] on div at bounding box center [918, 346] width 1297 height 606
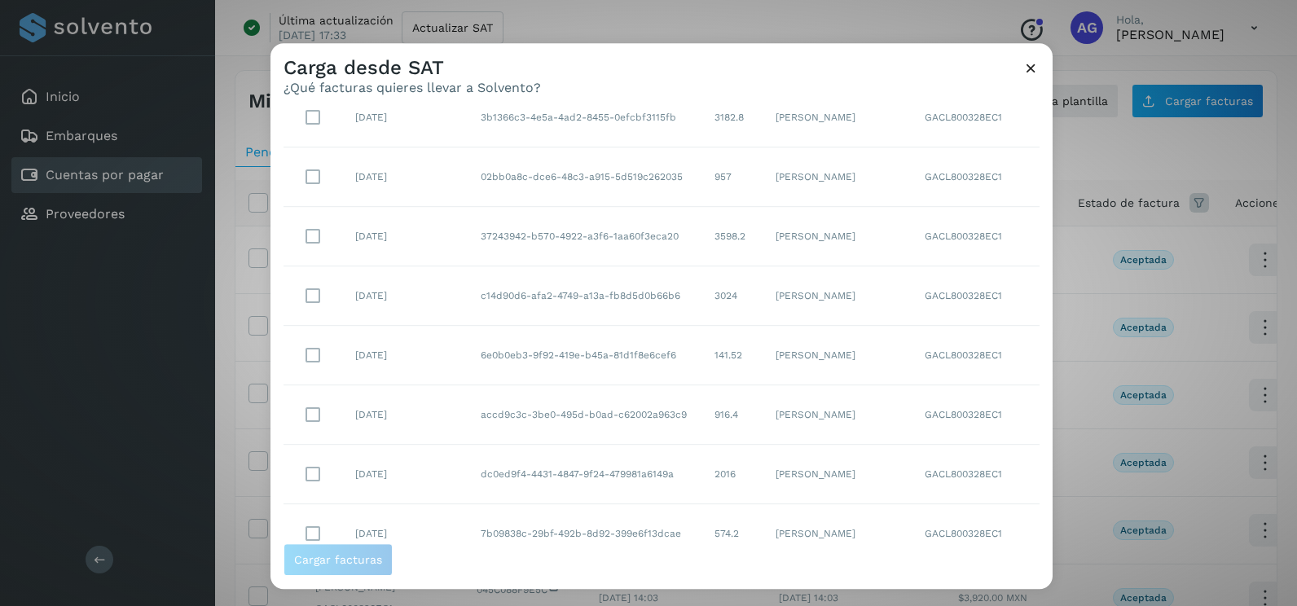
scroll to position [289, 0]
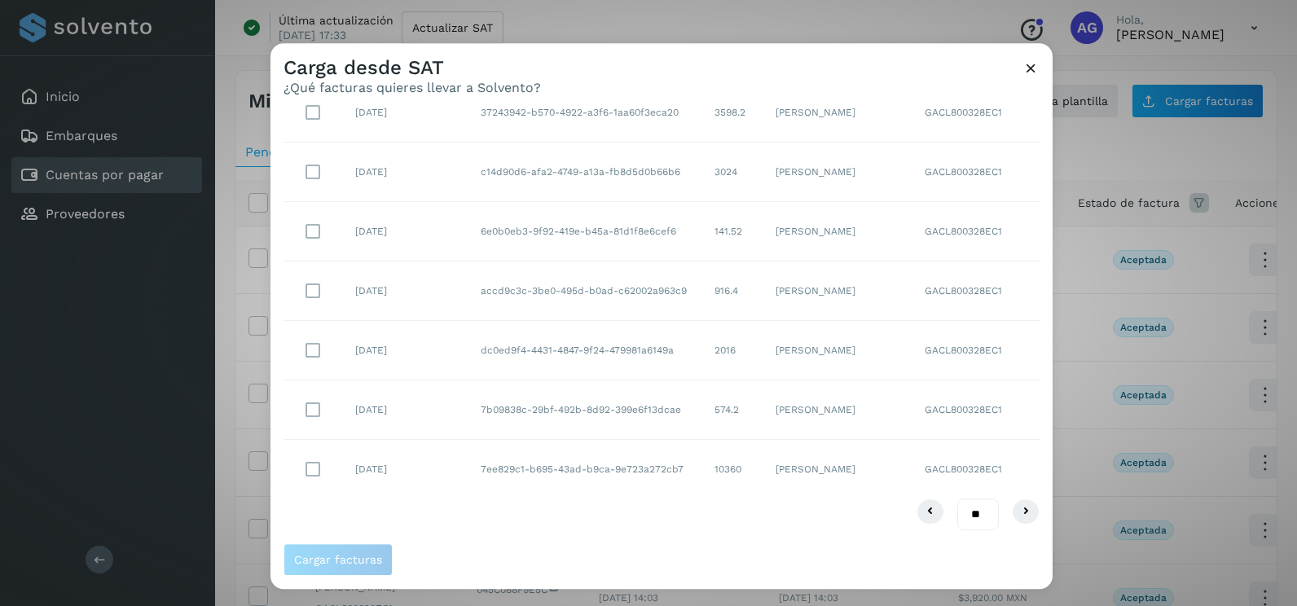
click at [972, 520] on select "** ** **" at bounding box center [978, 515] width 42 height 32
select select "**"
click at [957, 499] on select "** ** **" at bounding box center [978, 515] width 42 height 32
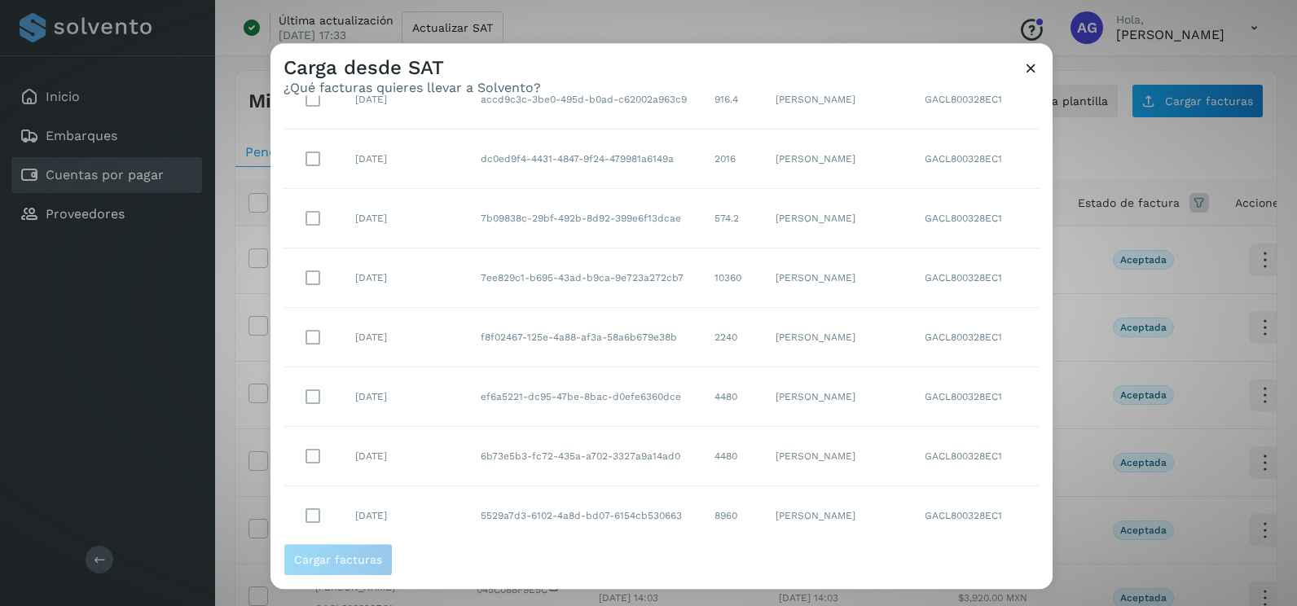
scroll to position [527, 0]
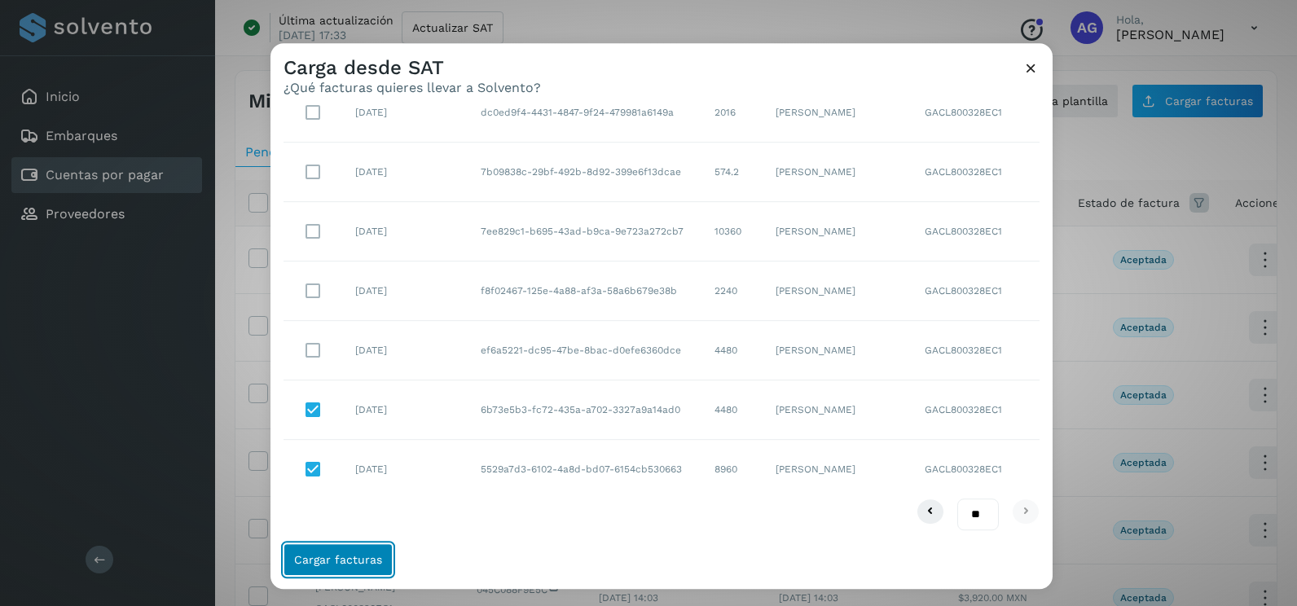
click at [328, 569] on button "Cargar facturas" at bounding box center [338, 559] width 109 height 33
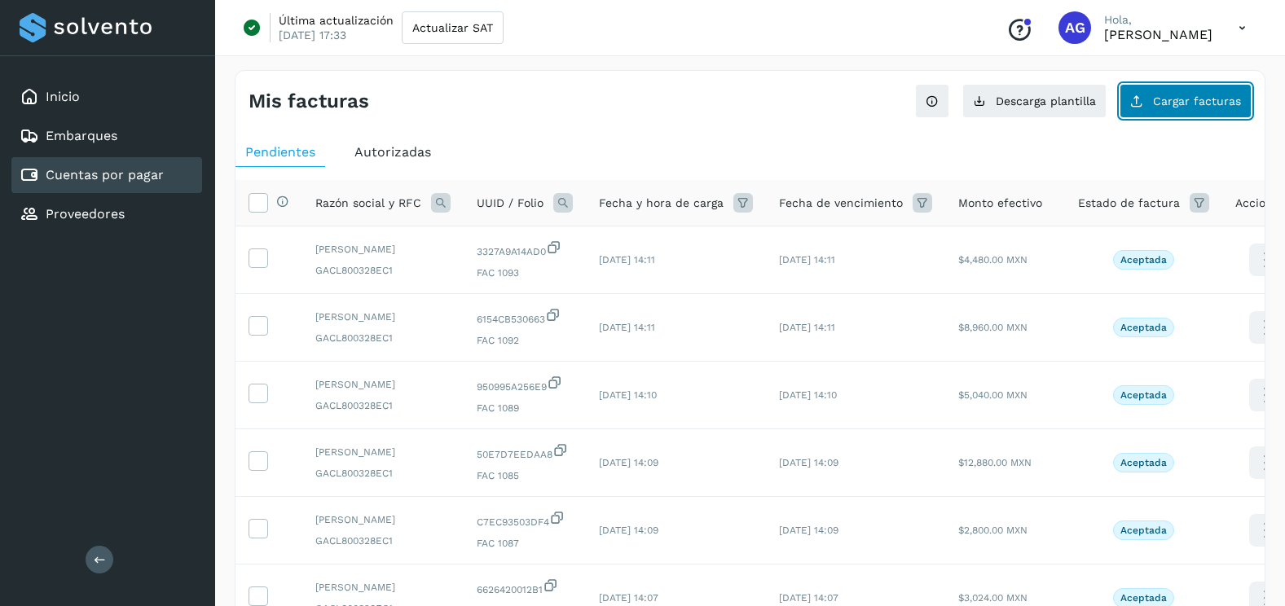
click at [1155, 112] on button "Cargar facturas" at bounding box center [1185, 101] width 132 height 34
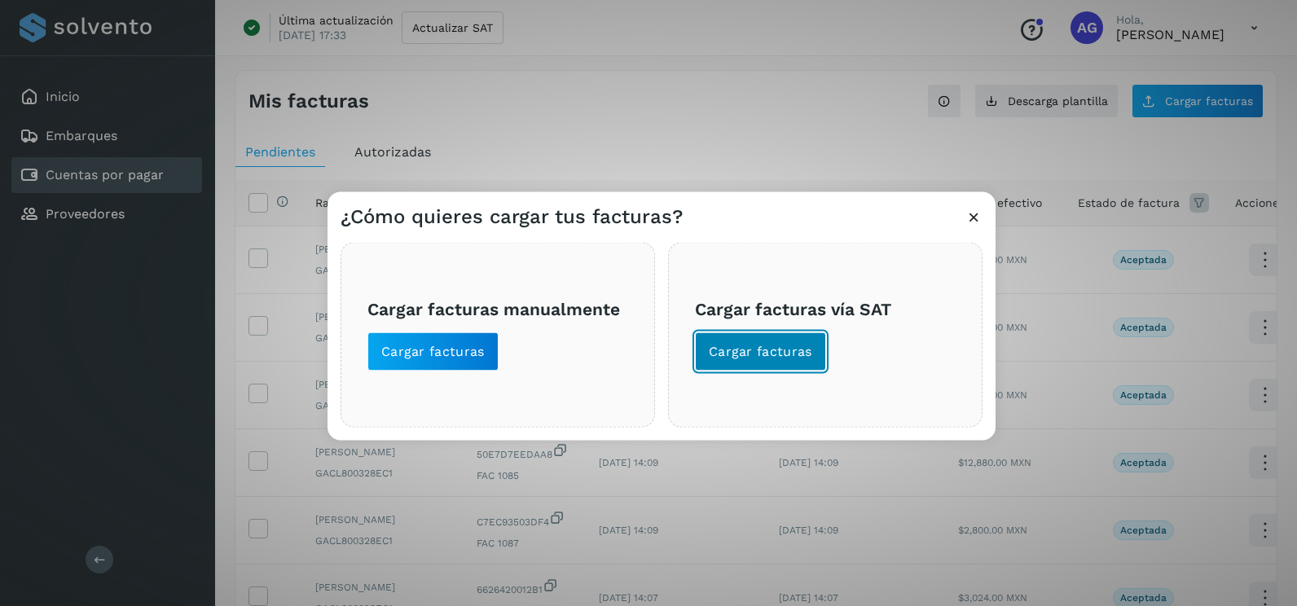
click at [741, 350] on span "Cargar facturas" at bounding box center [760, 352] width 103 height 18
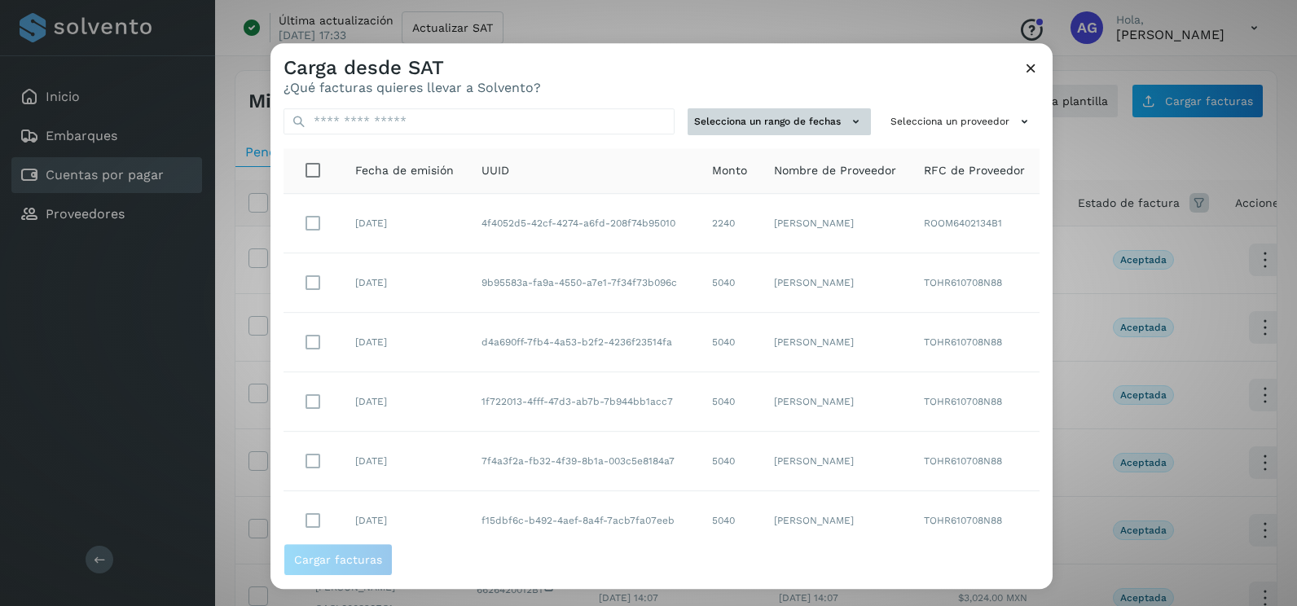
click at [803, 128] on button "Selecciona un rango de fechas" at bounding box center [779, 121] width 183 height 27
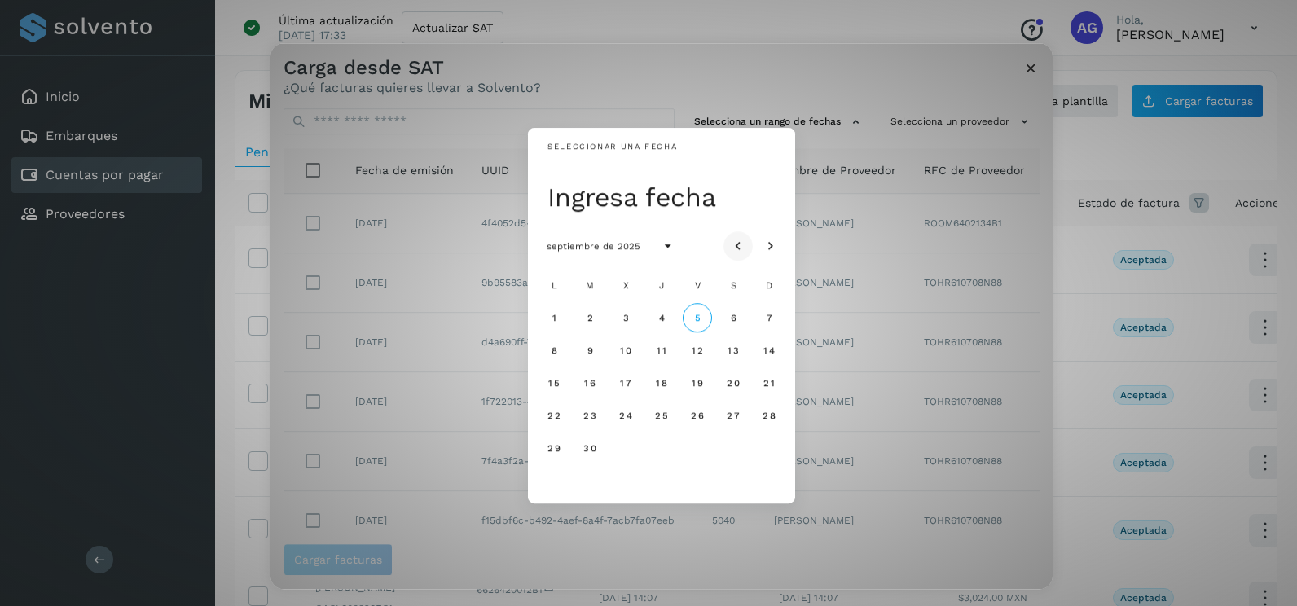
click at [741, 244] on icon "Mes anterior" at bounding box center [738, 247] width 16 height 16
click at [548, 416] on button "21" at bounding box center [553, 415] width 29 height 29
click at [591, 424] on button "22" at bounding box center [589, 415] width 29 height 29
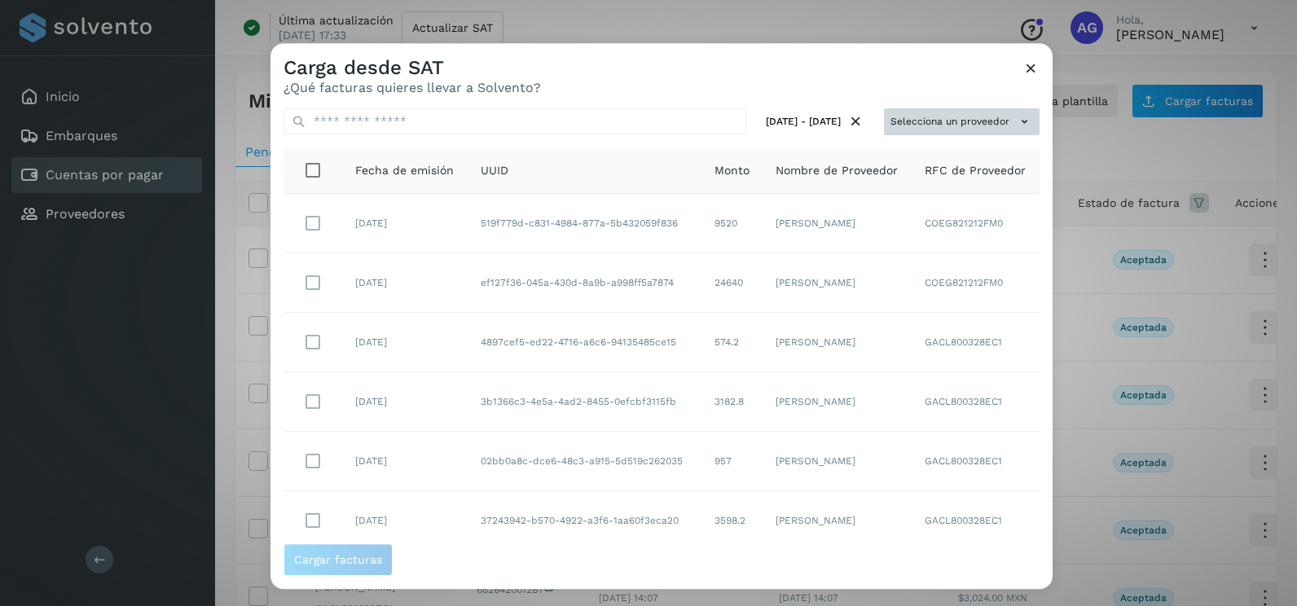
click at [921, 124] on button "Selecciona un proveedor" at bounding box center [962, 121] width 156 height 27
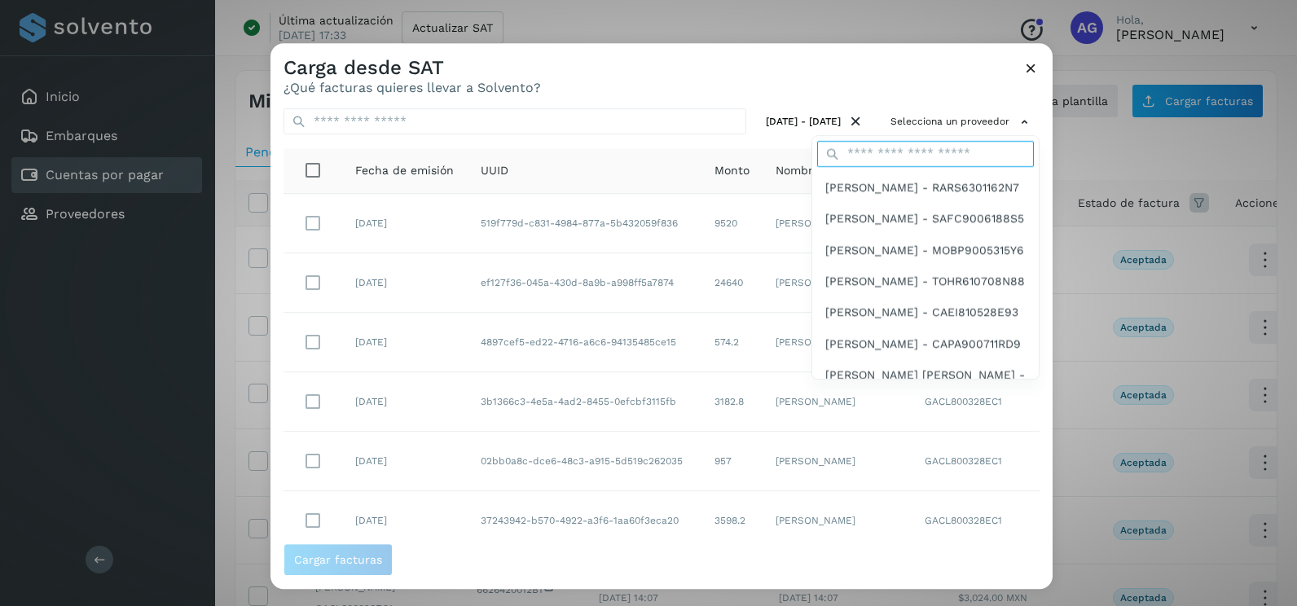
click at [890, 152] on input "text" at bounding box center [925, 154] width 217 height 26
type input "****"
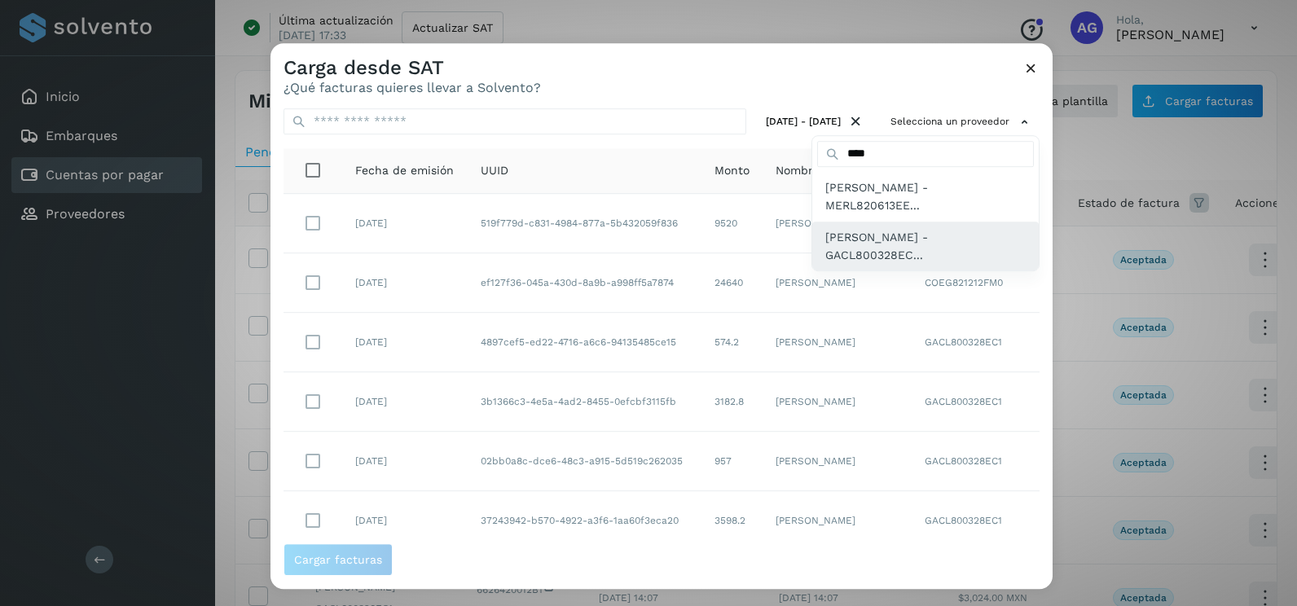
click at [910, 249] on span "LUIS ALBERTO GARFIAS CRUZ - GACL800328EC..." at bounding box center [925, 246] width 200 height 37
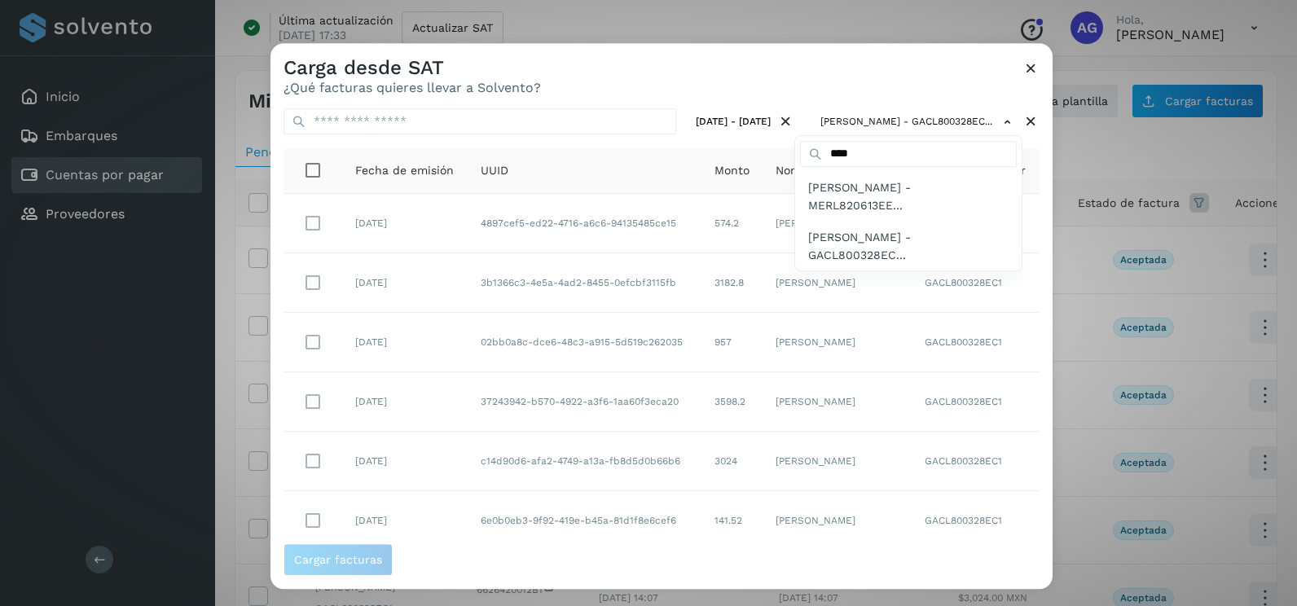
click at [858, 94] on div at bounding box center [918, 346] width 1297 height 606
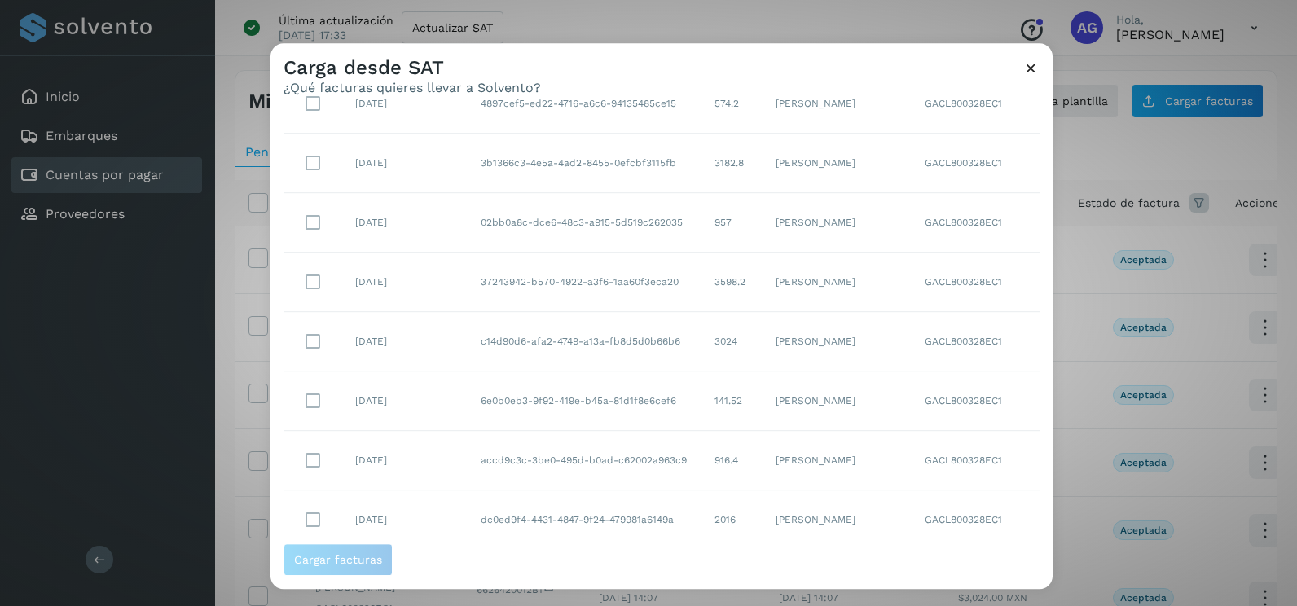
scroll to position [289, 0]
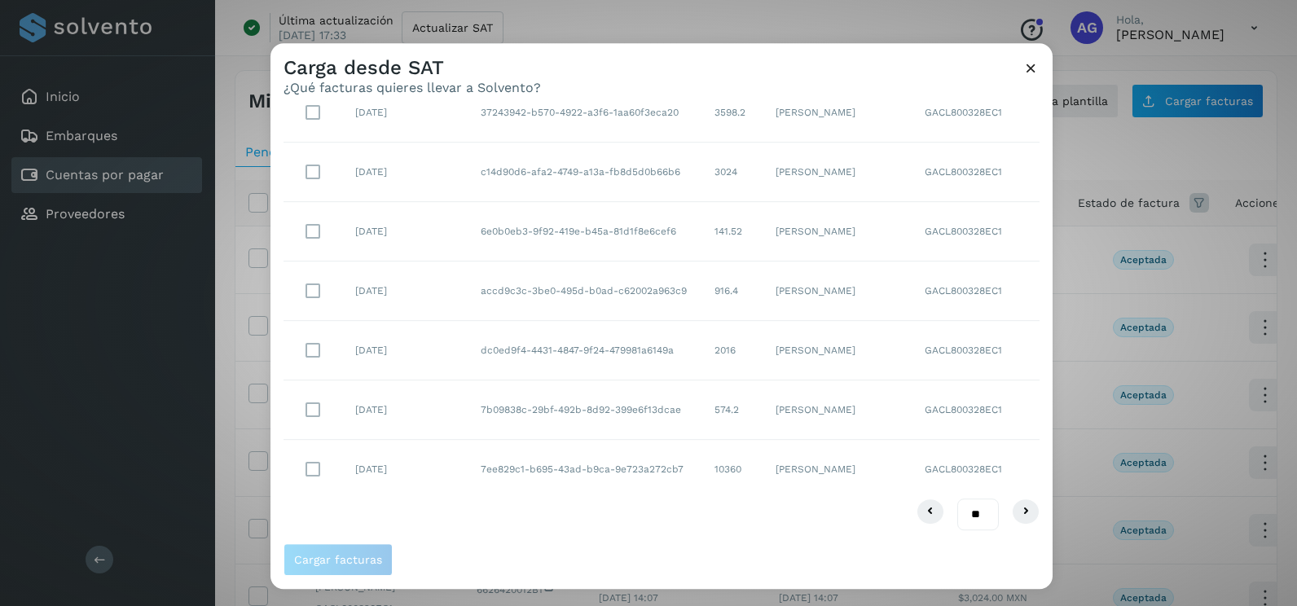
drag, startPoint x: 973, startPoint y: 514, endPoint x: 973, endPoint y: 532, distance: 17.9
click at [973, 514] on select "** ** **" at bounding box center [978, 515] width 42 height 32
select select "**"
click at [957, 499] on select "** ** **" at bounding box center [978, 515] width 42 height 32
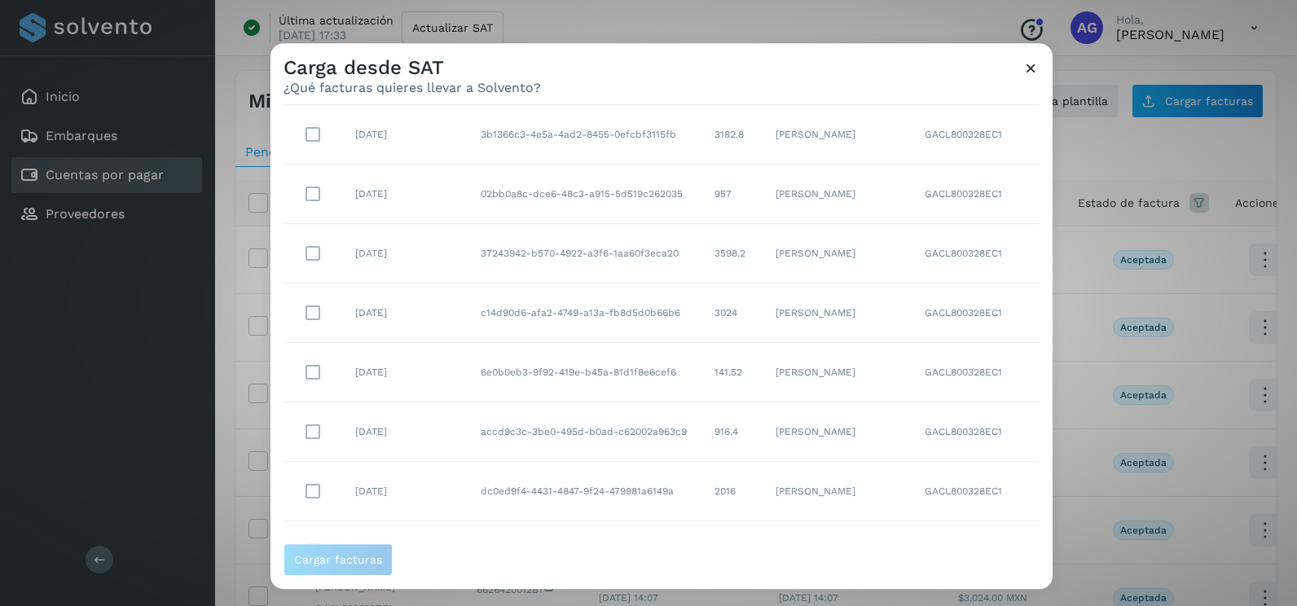
scroll to position [408, 0]
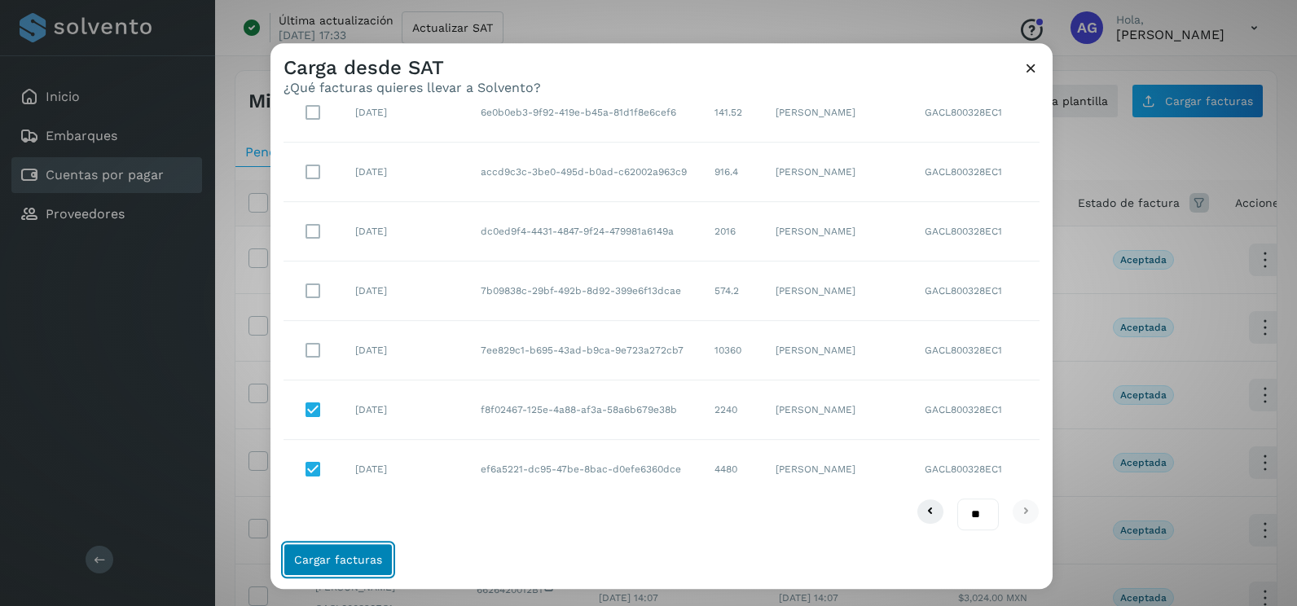
click at [361, 557] on span "Cargar facturas" at bounding box center [338, 559] width 88 height 11
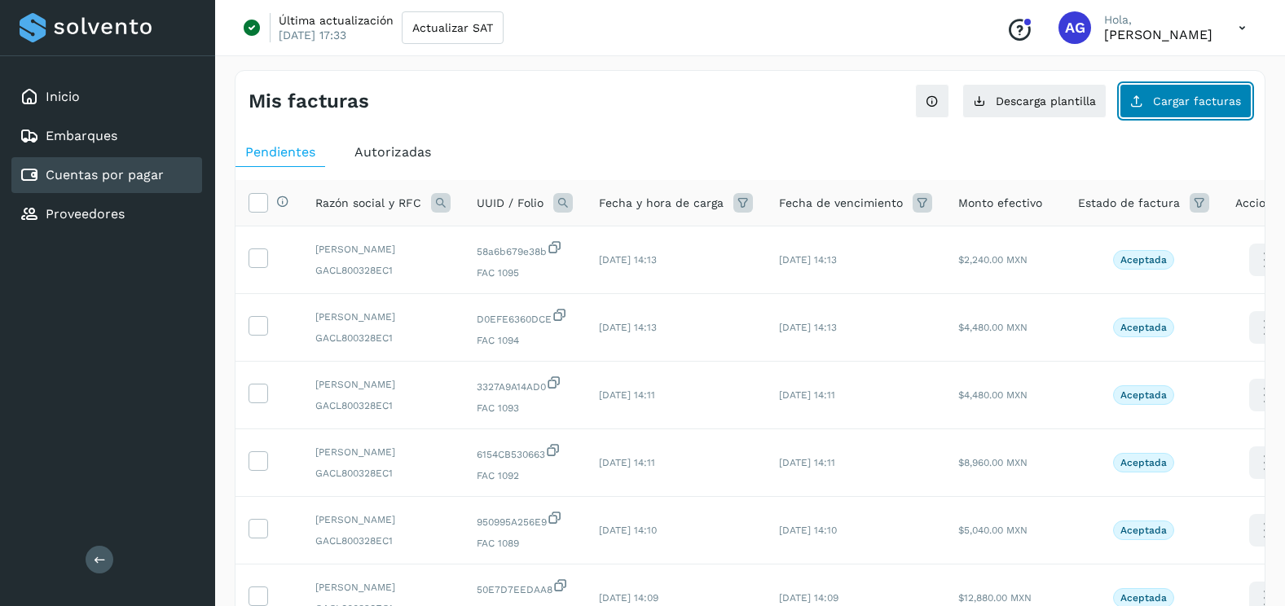
click at [1216, 109] on button "Cargar facturas" at bounding box center [1185, 101] width 132 height 34
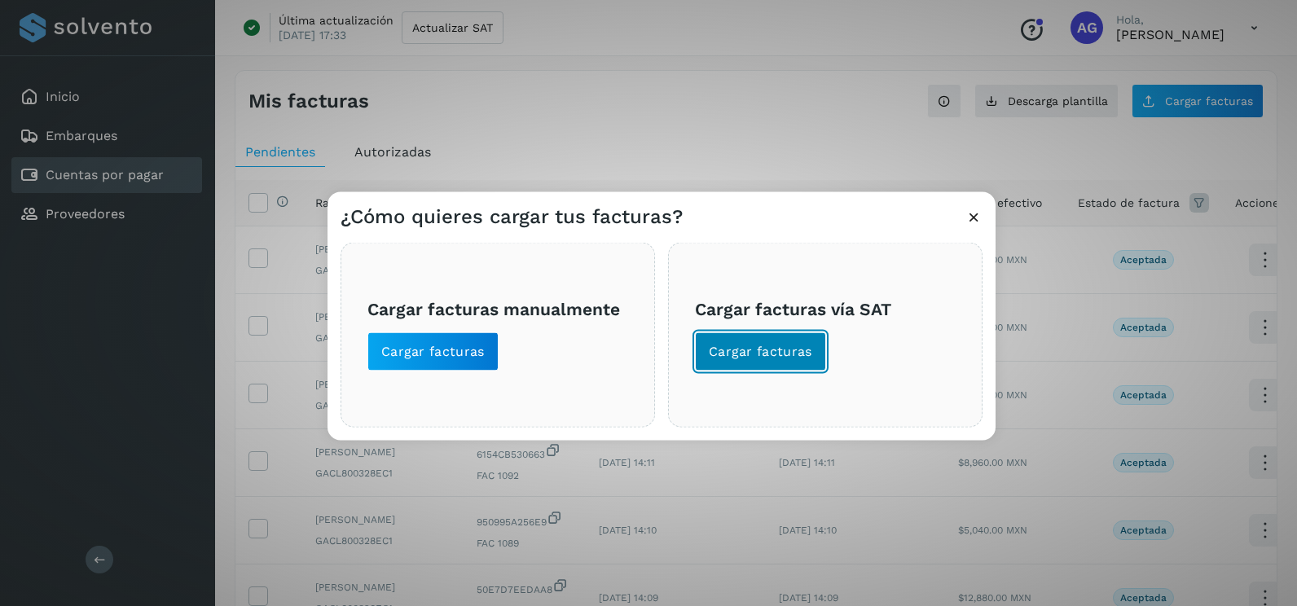
click at [800, 355] on span "Cargar facturas" at bounding box center [760, 352] width 103 height 18
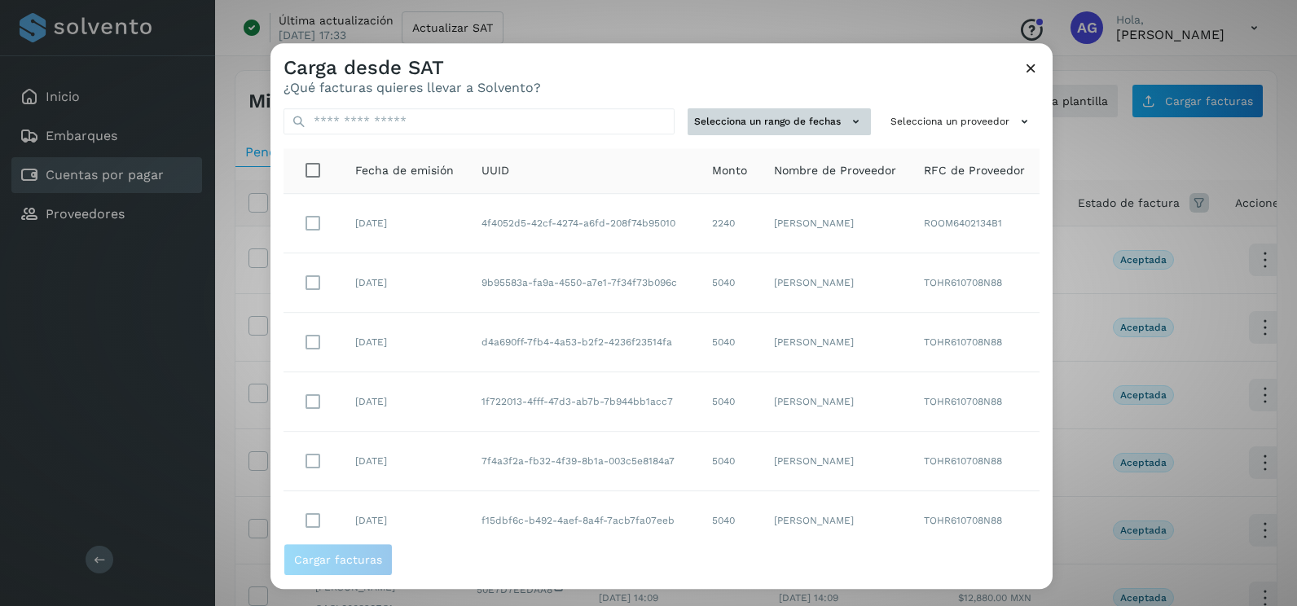
click at [794, 121] on button "Selecciona un rango de fechas" at bounding box center [779, 121] width 183 height 27
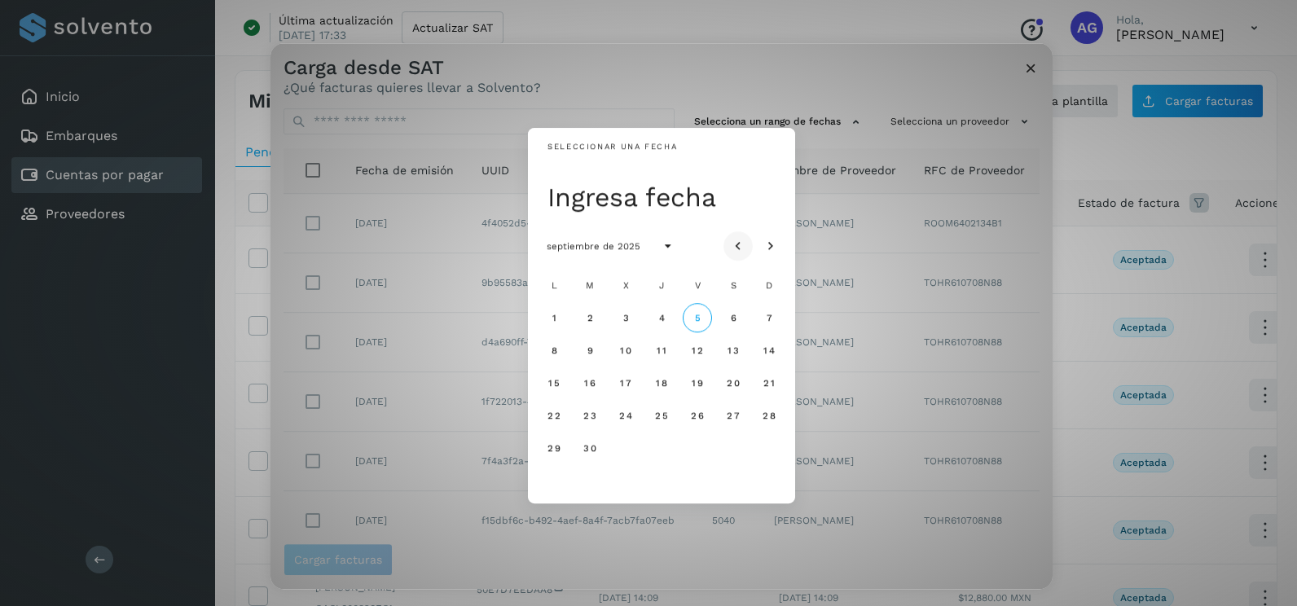
click at [741, 246] on icon "Mes anterior" at bounding box center [738, 247] width 16 height 16
click at [594, 454] on span "29" at bounding box center [590, 447] width 14 height 11
click at [632, 451] on span "30" at bounding box center [625, 447] width 14 height 11
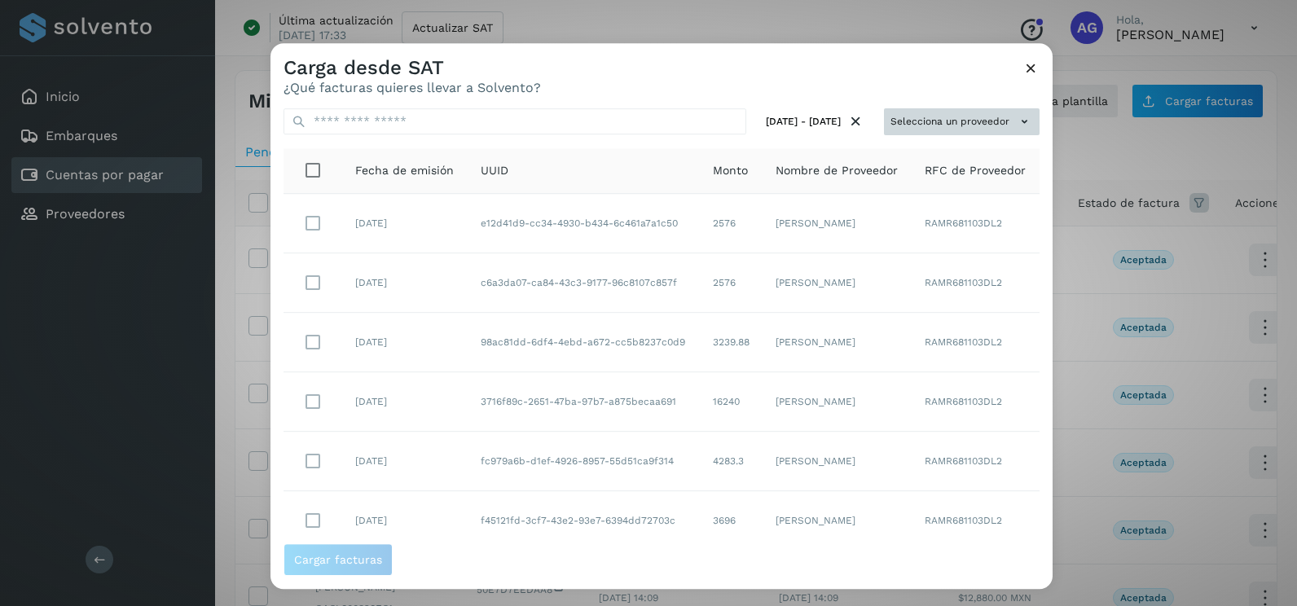
click at [884, 121] on button "Selecciona un proveedor" at bounding box center [962, 121] width 156 height 27
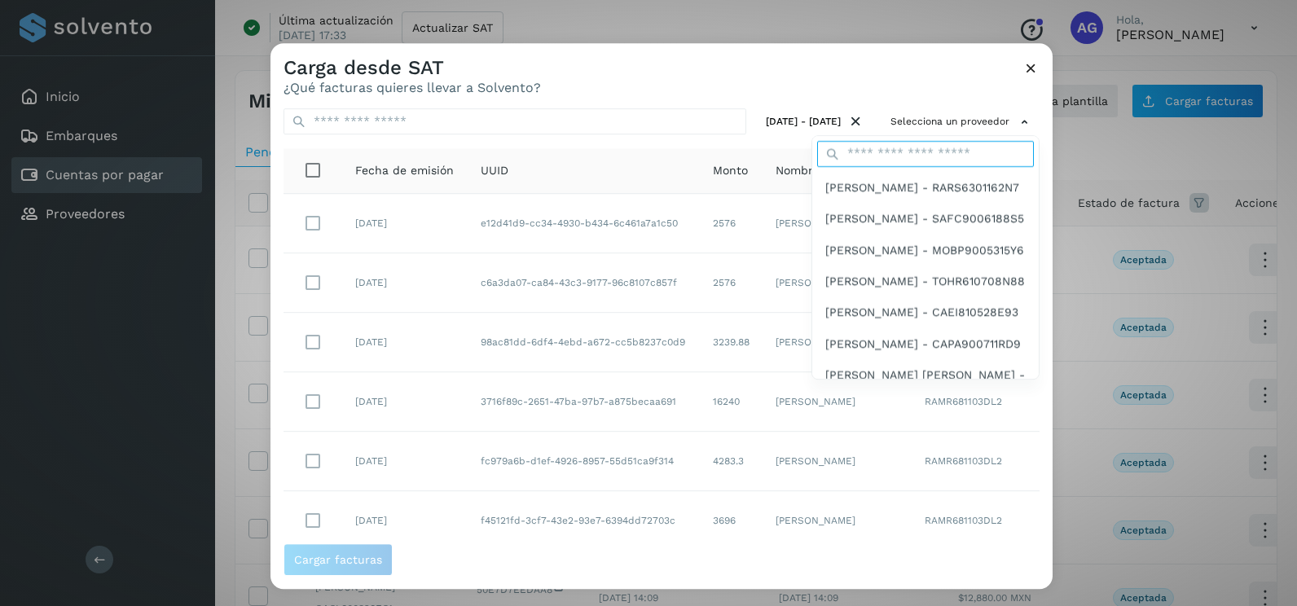
click at [867, 157] on input "text" at bounding box center [925, 154] width 217 height 26
type input "****"
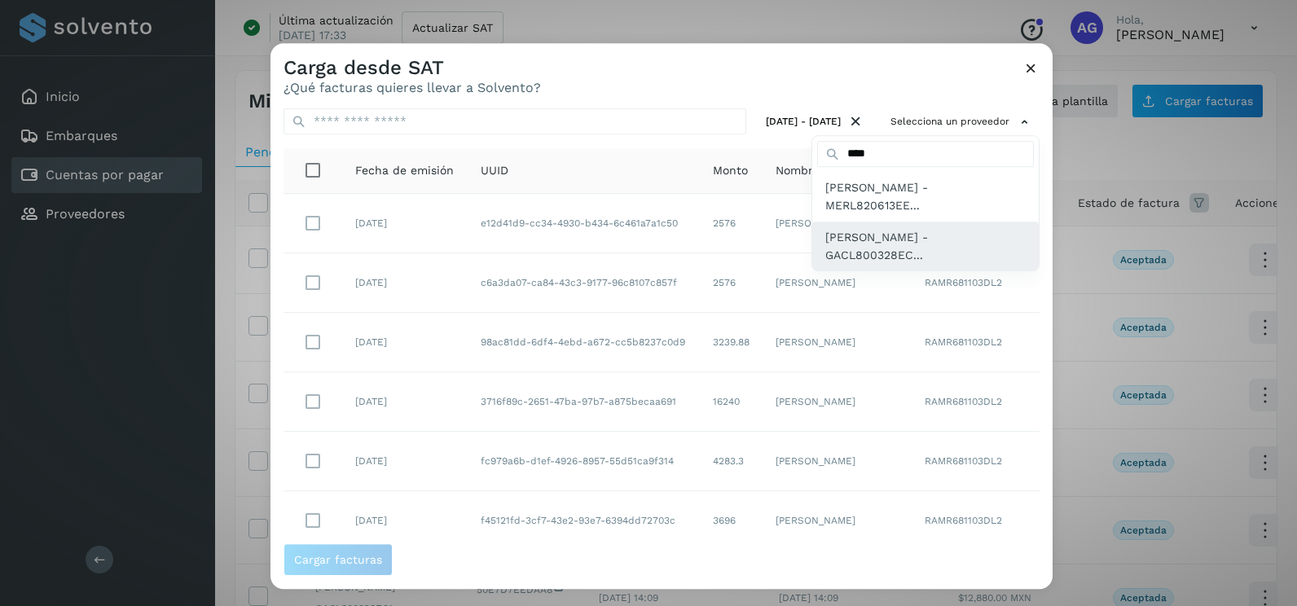
click at [886, 253] on span "LUIS ALBERTO GARFIAS CRUZ - GACL800328EC..." at bounding box center [925, 246] width 200 height 37
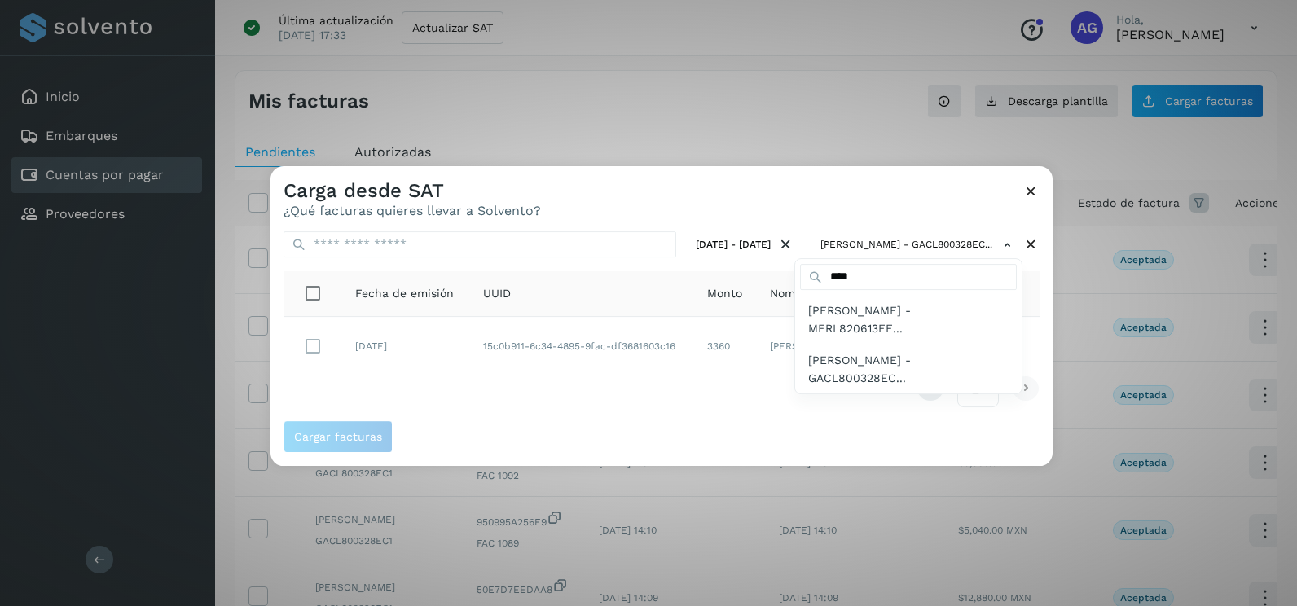
click at [327, 346] on div at bounding box center [918, 469] width 1297 height 606
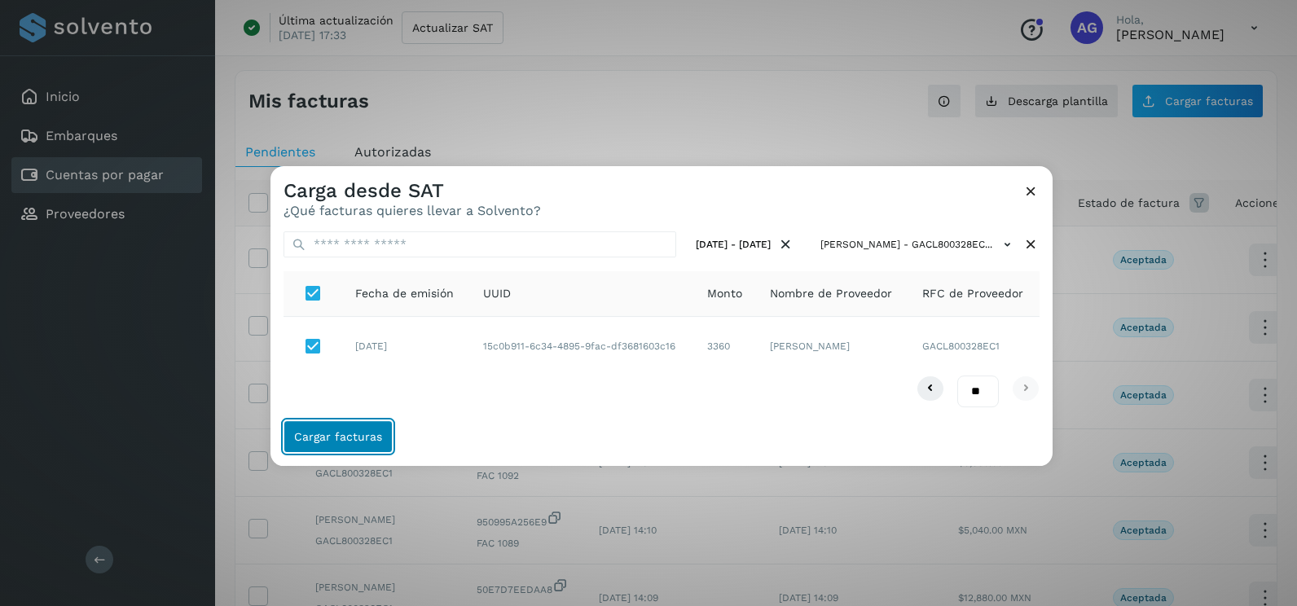
click at [359, 435] on span "Cargar facturas" at bounding box center [338, 436] width 88 height 11
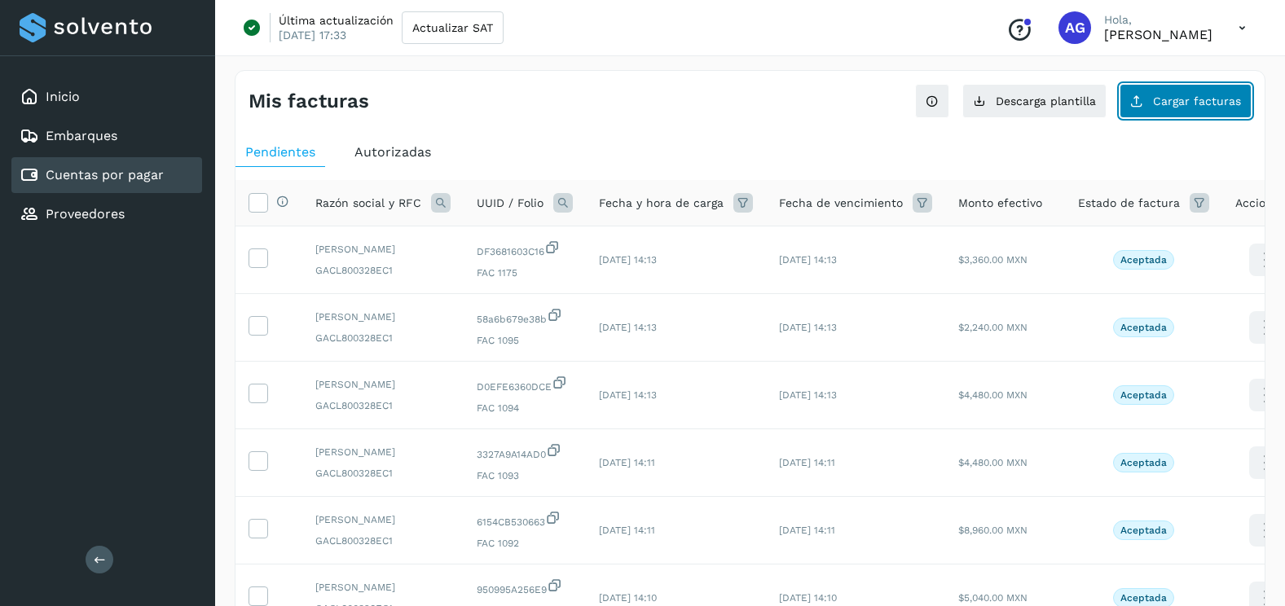
click at [1184, 114] on button "Cargar facturas" at bounding box center [1185, 101] width 132 height 34
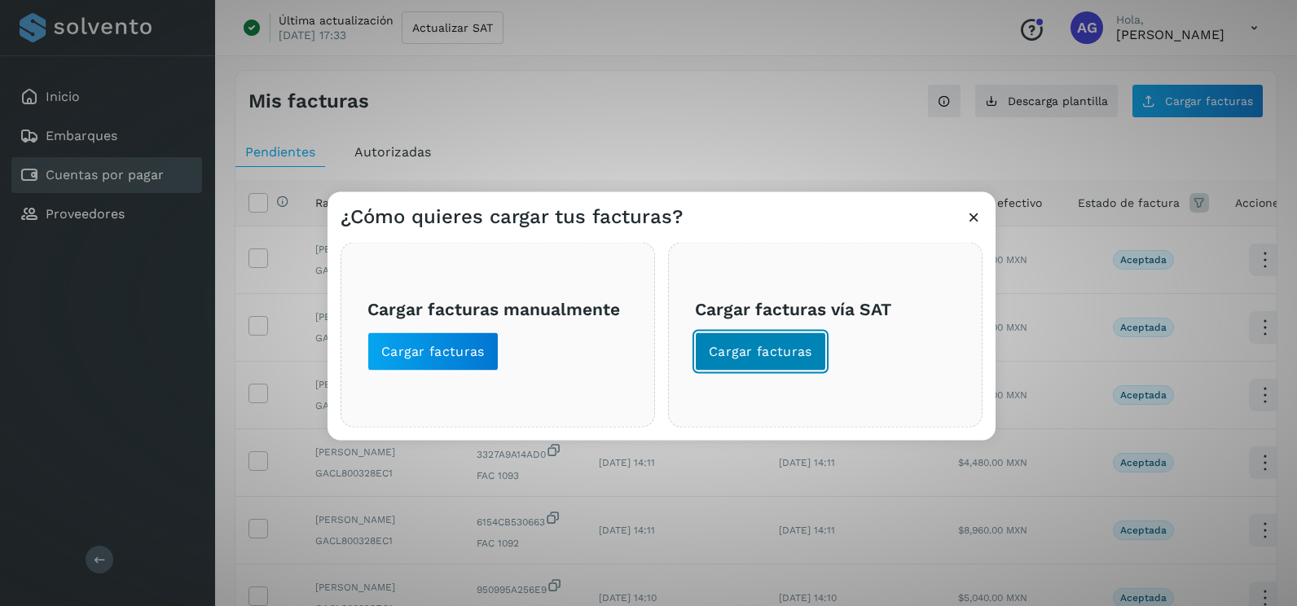
click at [797, 370] on button "Cargar facturas" at bounding box center [760, 351] width 131 height 39
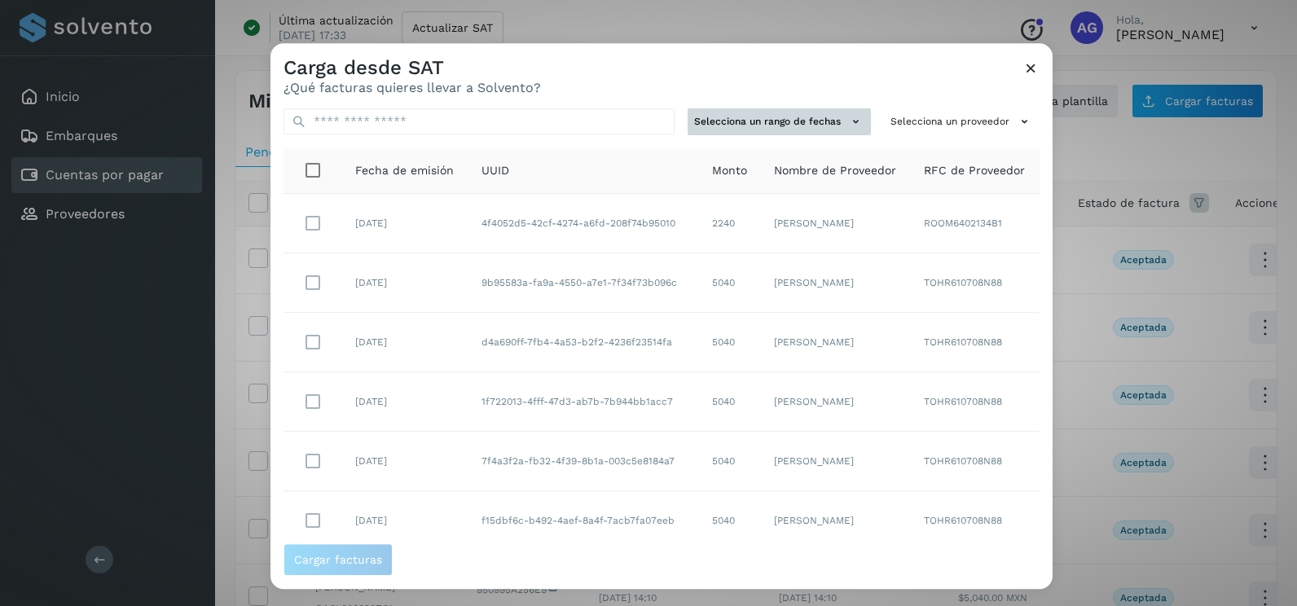
click at [820, 121] on button "Selecciona un rango de fechas" at bounding box center [779, 121] width 183 height 27
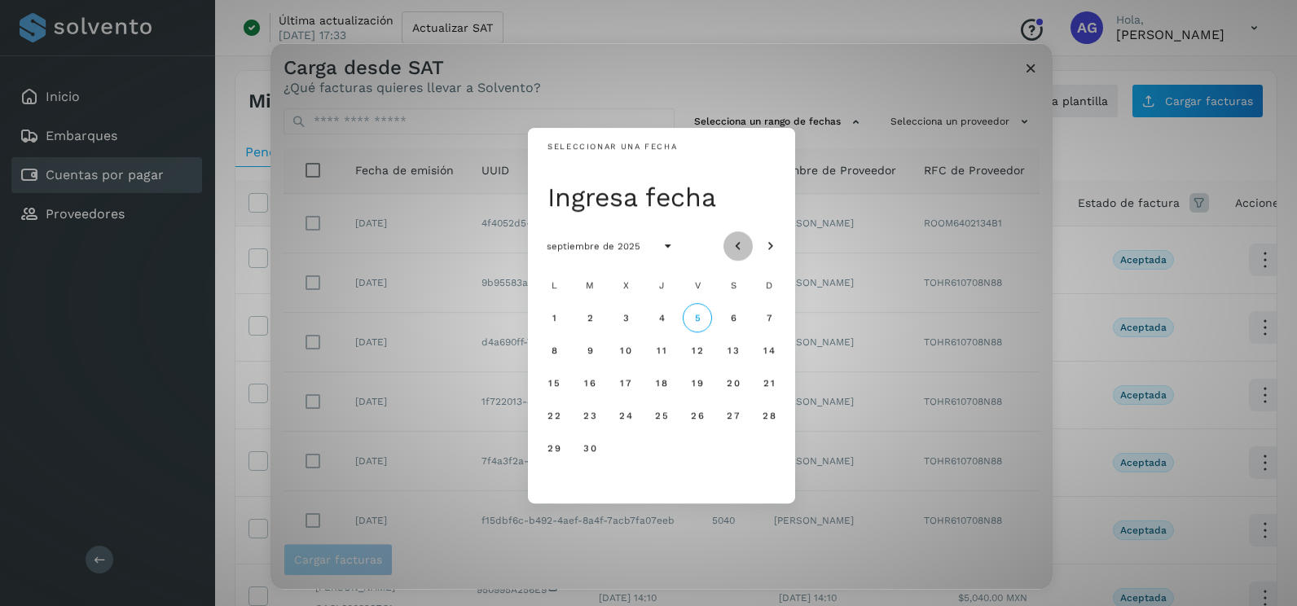
click at [733, 252] on icon "Mes anterior" at bounding box center [738, 247] width 16 height 16
click at [553, 446] on span "28" at bounding box center [554, 447] width 14 height 11
click at [596, 452] on span "29" at bounding box center [590, 447] width 14 height 11
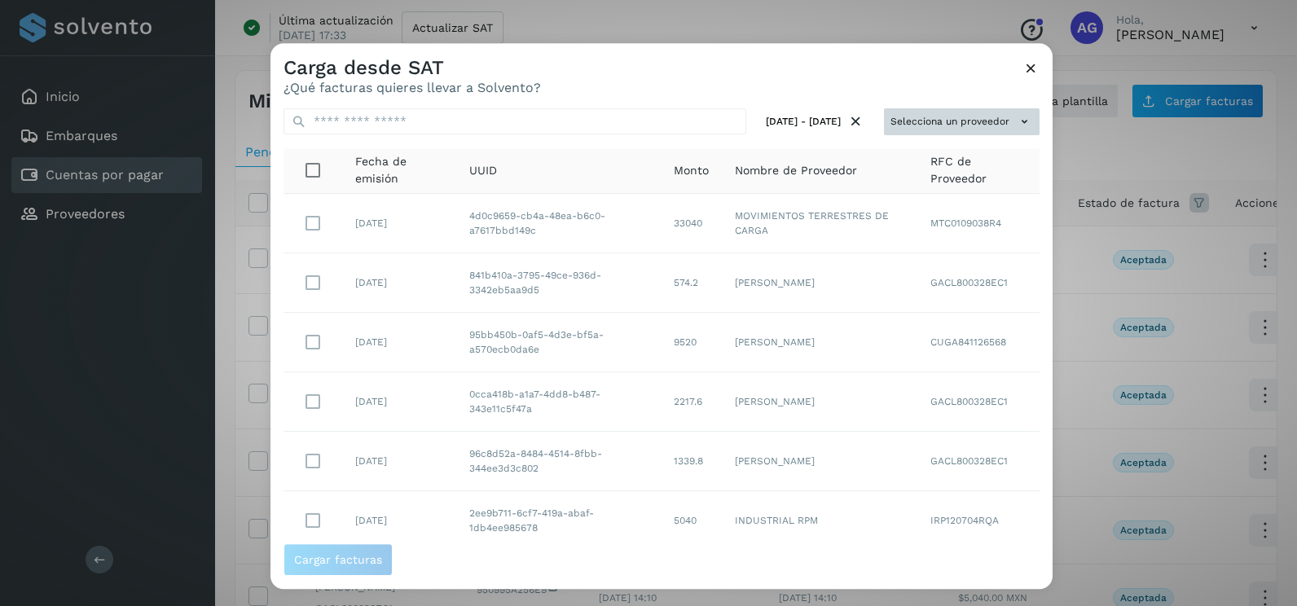
click at [978, 119] on button "Selecciona un proveedor" at bounding box center [962, 121] width 156 height 27
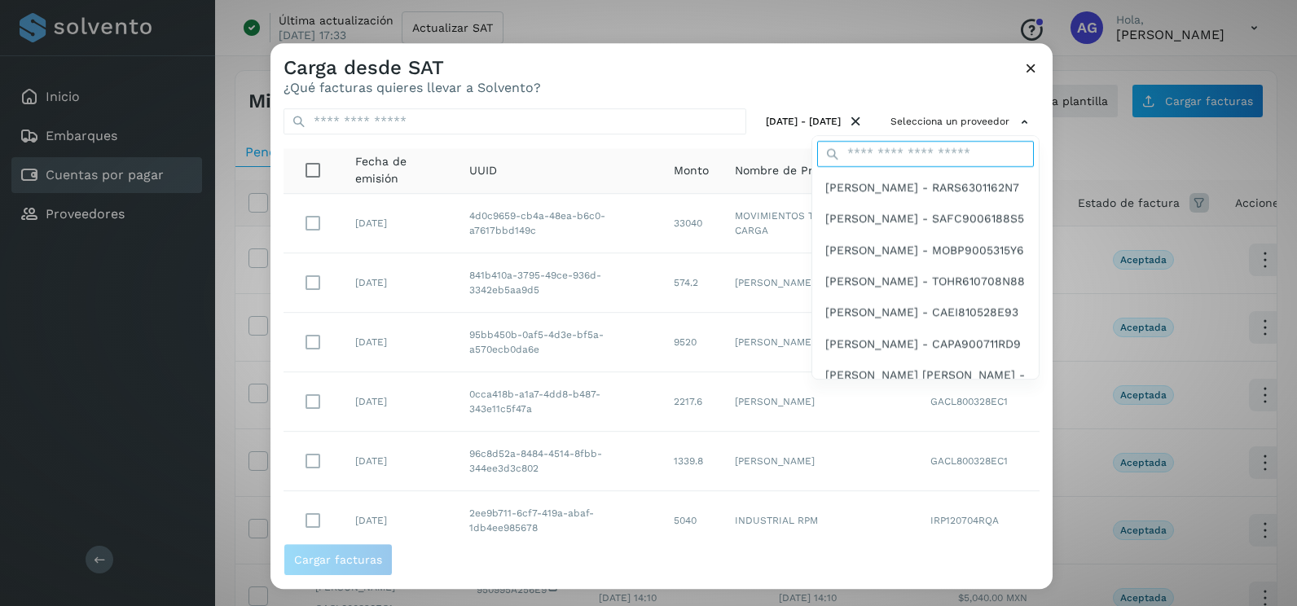
click at [956, 158] on input "text" at bounding box center [925, 154] width 217 height 26
type input "****"
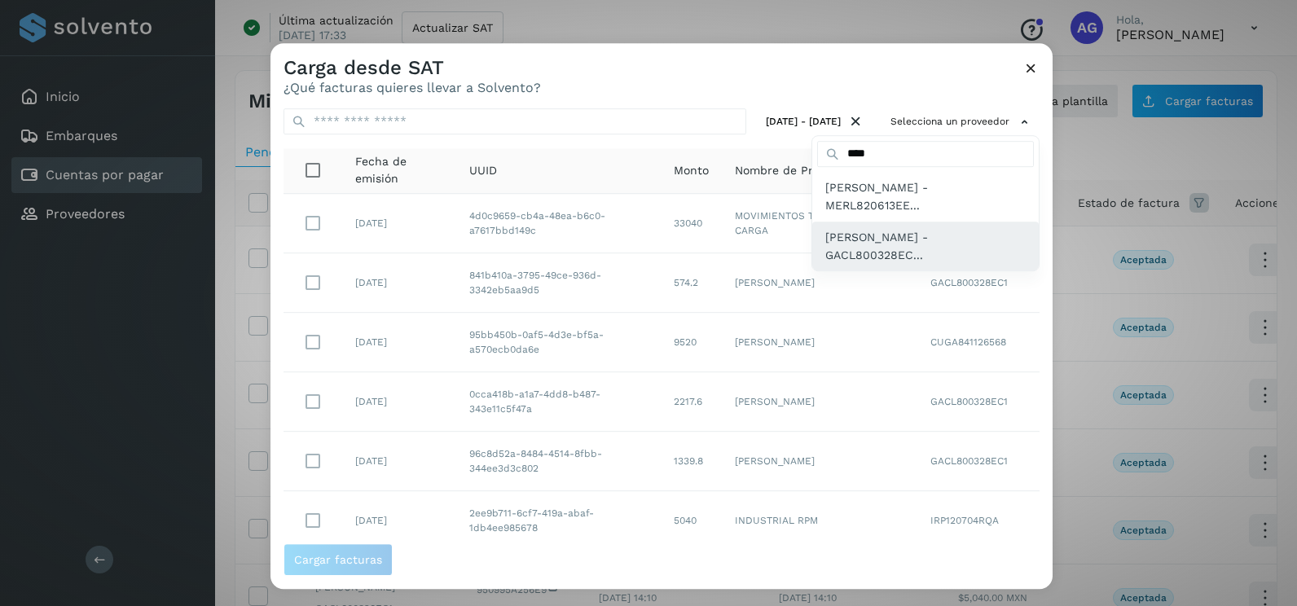
click at [947, 257] on span "LUIS ALBERTO GARFIAS CRUZ - GACL800328EC..." at bounding box center [925, 246] width 200 height 37
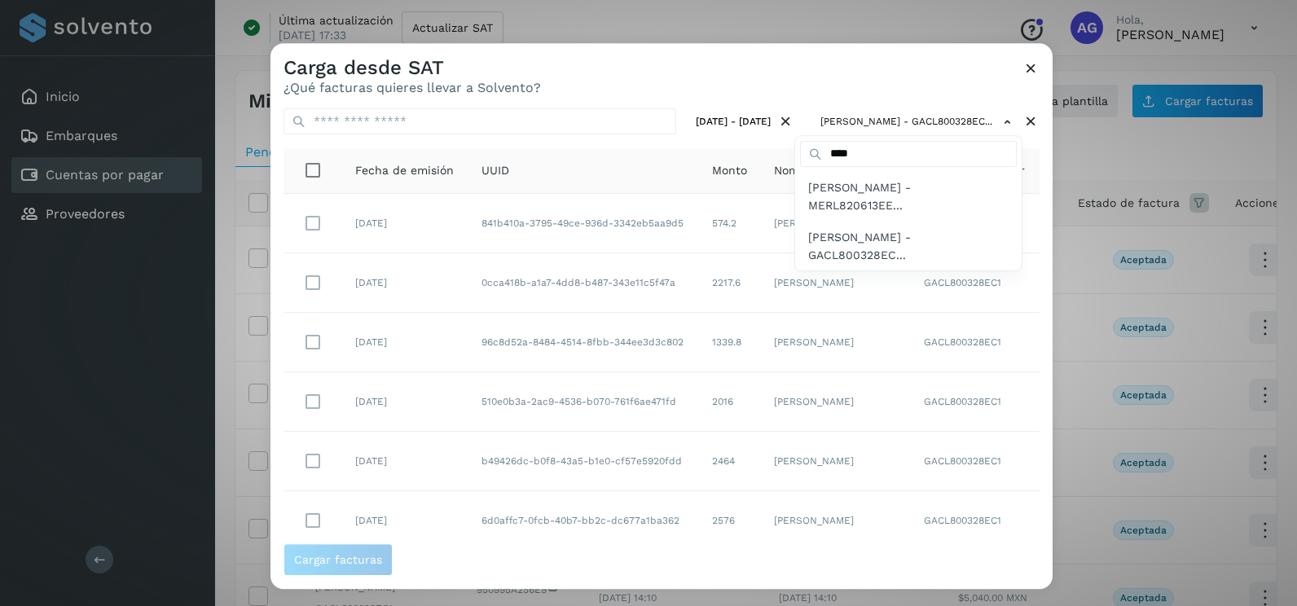
click at [1020, 213] on div at bounding box center [918, 346] width 1297 height 606
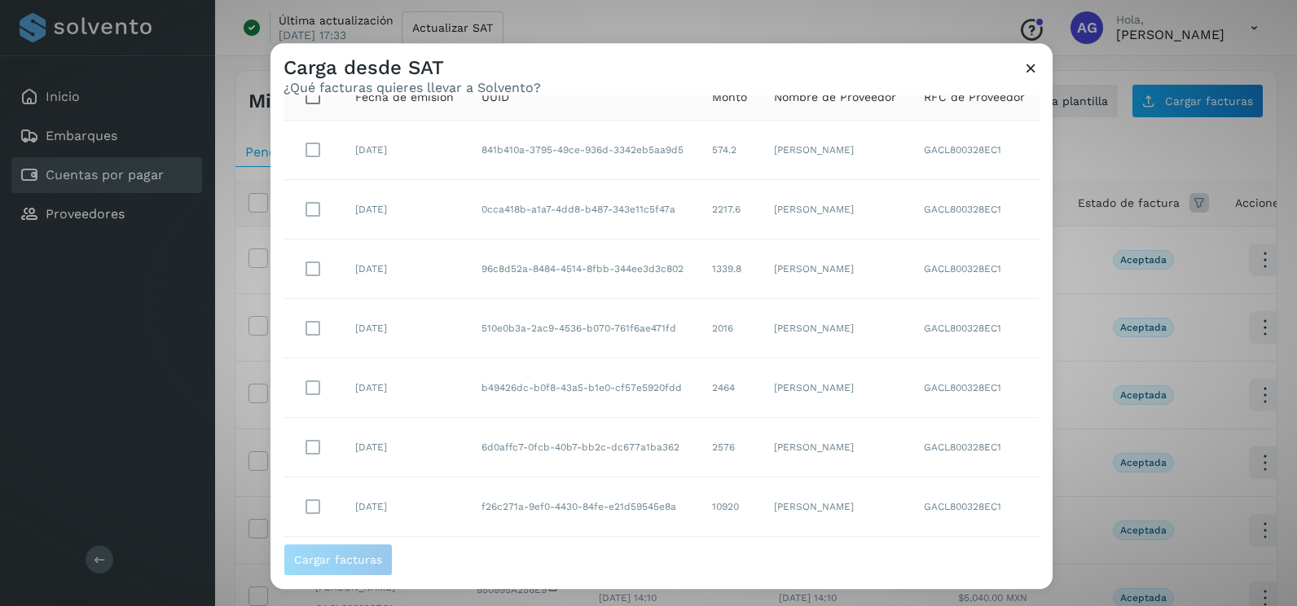
scroll to position [45, 0]
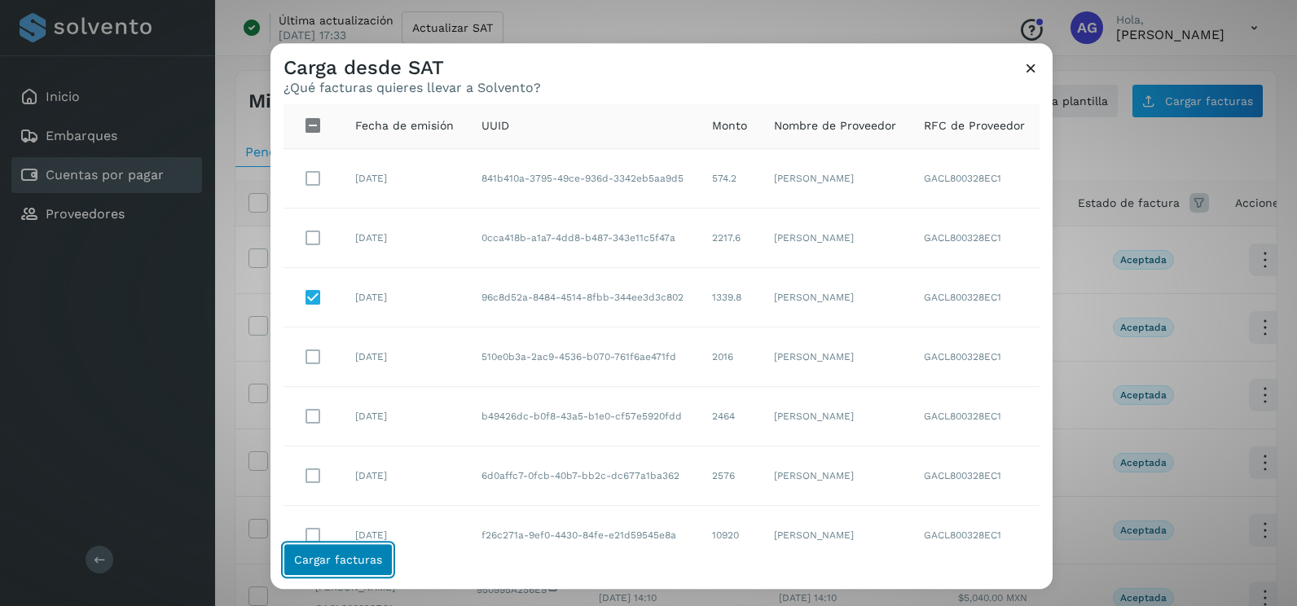
click at [360, 571] on button "Cargar facturas" at bounding box center [338, 559] width 109 height 33
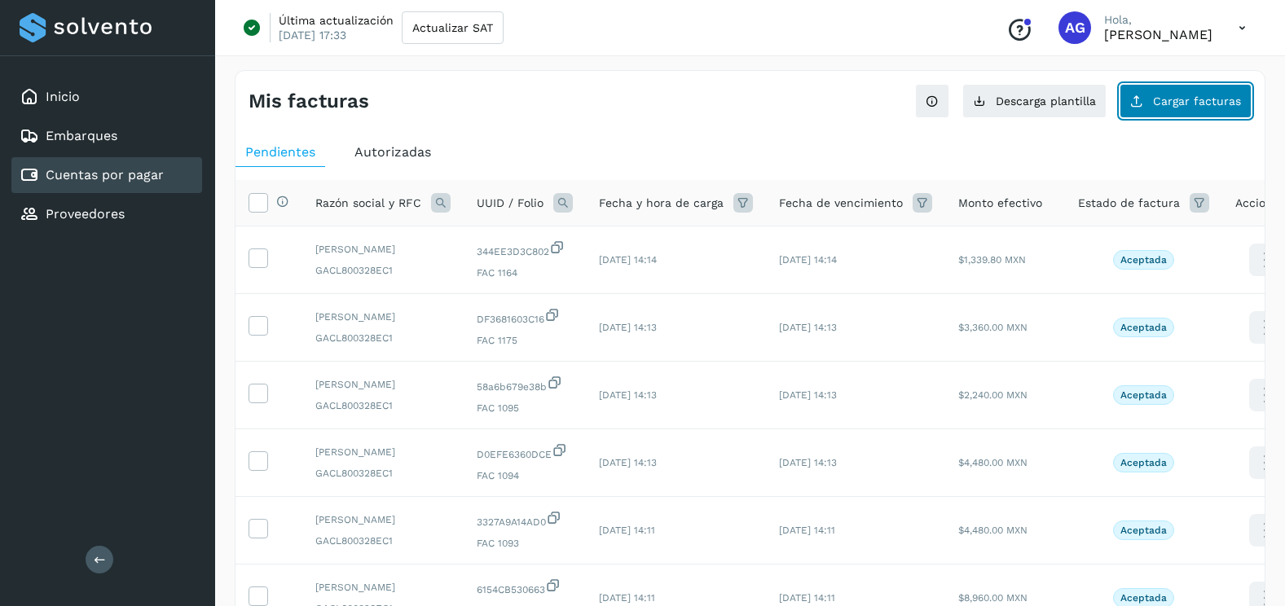
click at [1150, 88] on button "Cargar facturas" at bounding box center [1185, 101] width 132 height 34
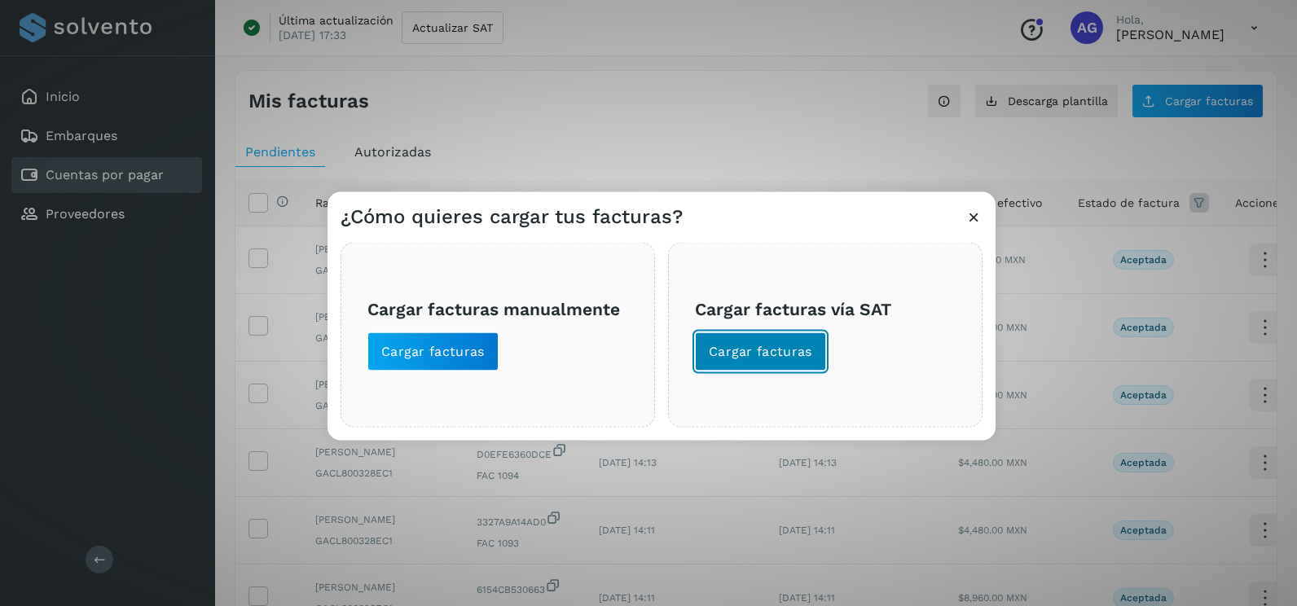
click at [774, 361] on button "Cargar facturas" at bounding box center [760, 351] width 131 height 39
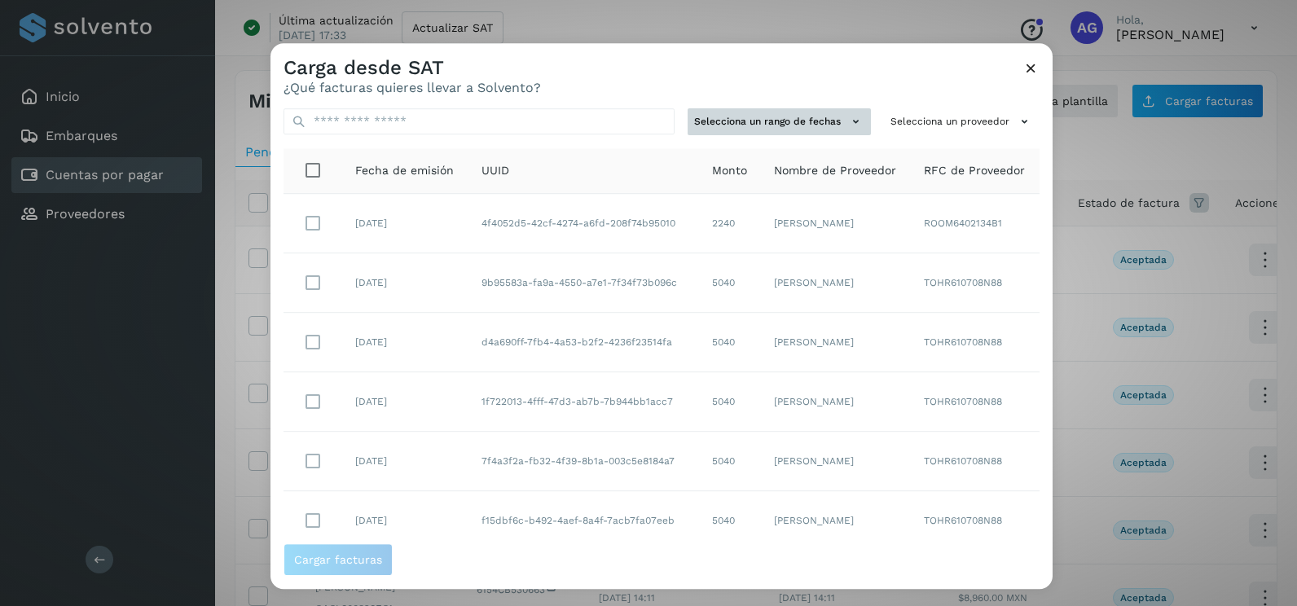
click at [797, 112] on button "Selecciona un rango de fechas" at bounding box center [779, 121] width 183 height 27
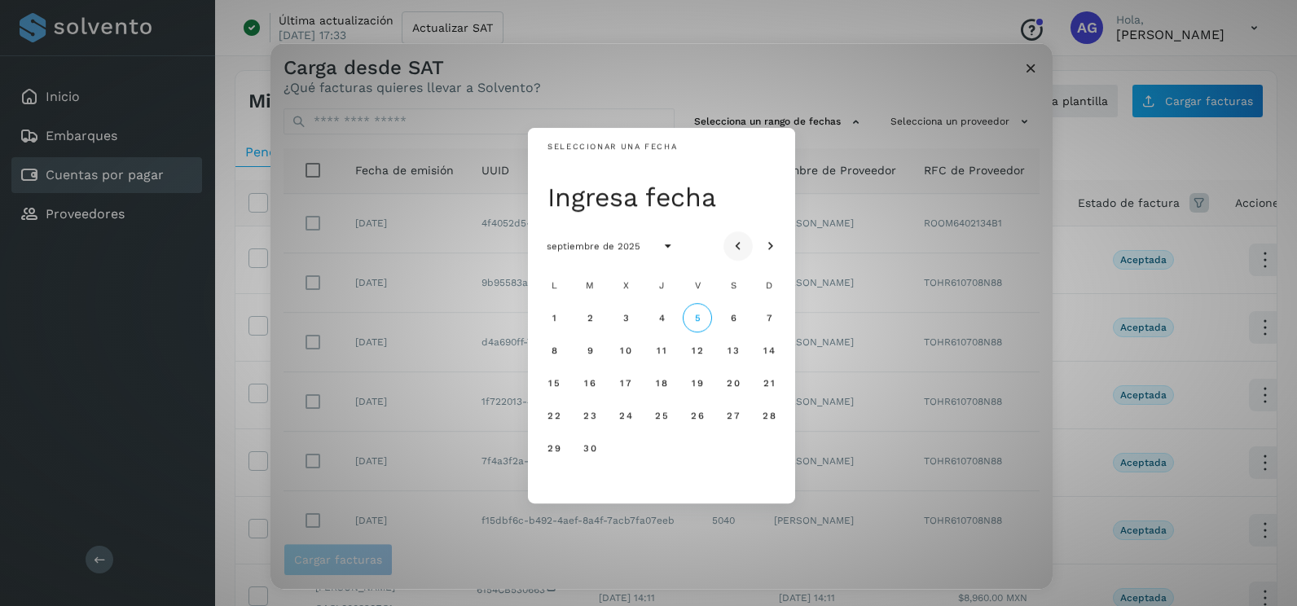
click at [746, 238] on button "Mes anterior" at bounding box center [737, 245] width 29 height 29
click at [590, 416] on span "22" at bounding box center [590, 415] width 14 height 11
click at [627, 416] on span "23" at bounding box center [625, 415] width 14 height 11
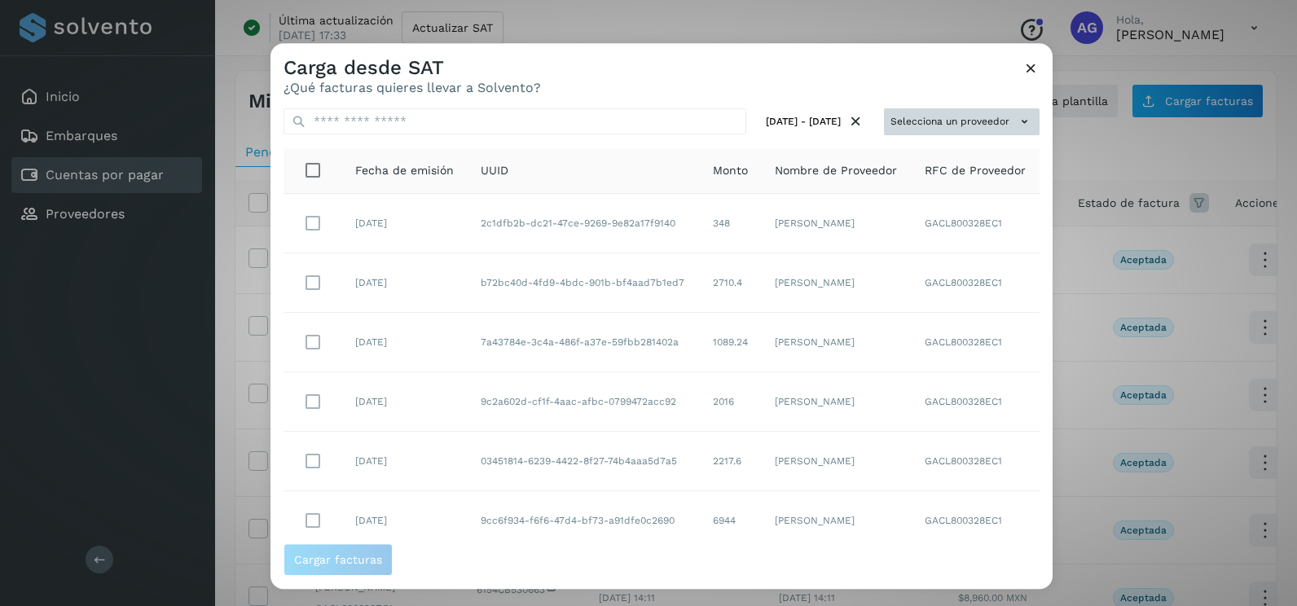
click at [992, 132] on button "Selecciona un proveedor" at bounding box center [962, 121] width 156 height 27
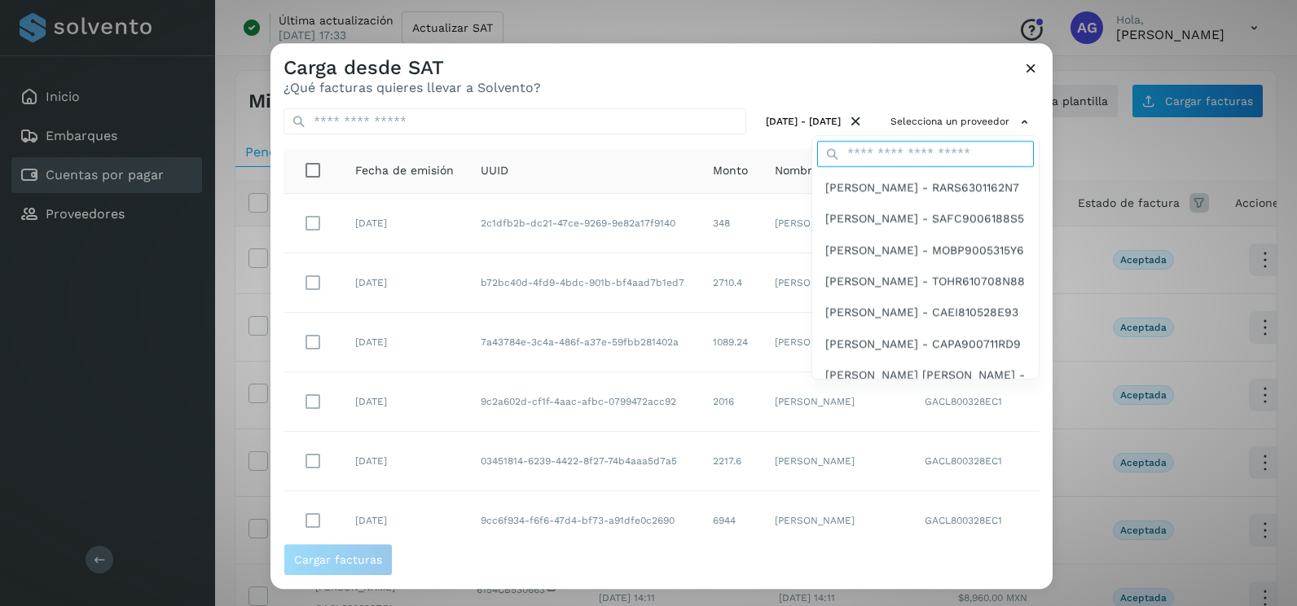
click at [899, 157] on input "text" at bounding box center [925, 154] width 217 height 26
type input "****"
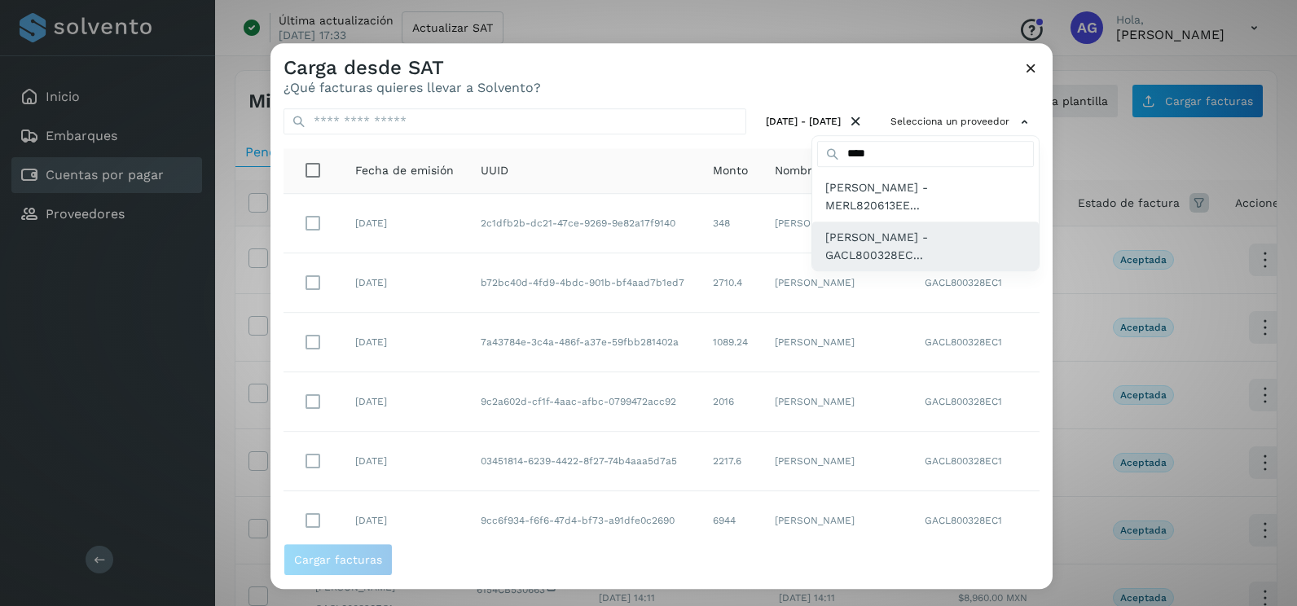
click at [899, 244] on span "LUIS ALBERTO GARFIAS CRUZ - GACL800328EC..." at bounding box center [925, 246] width 200 height 37
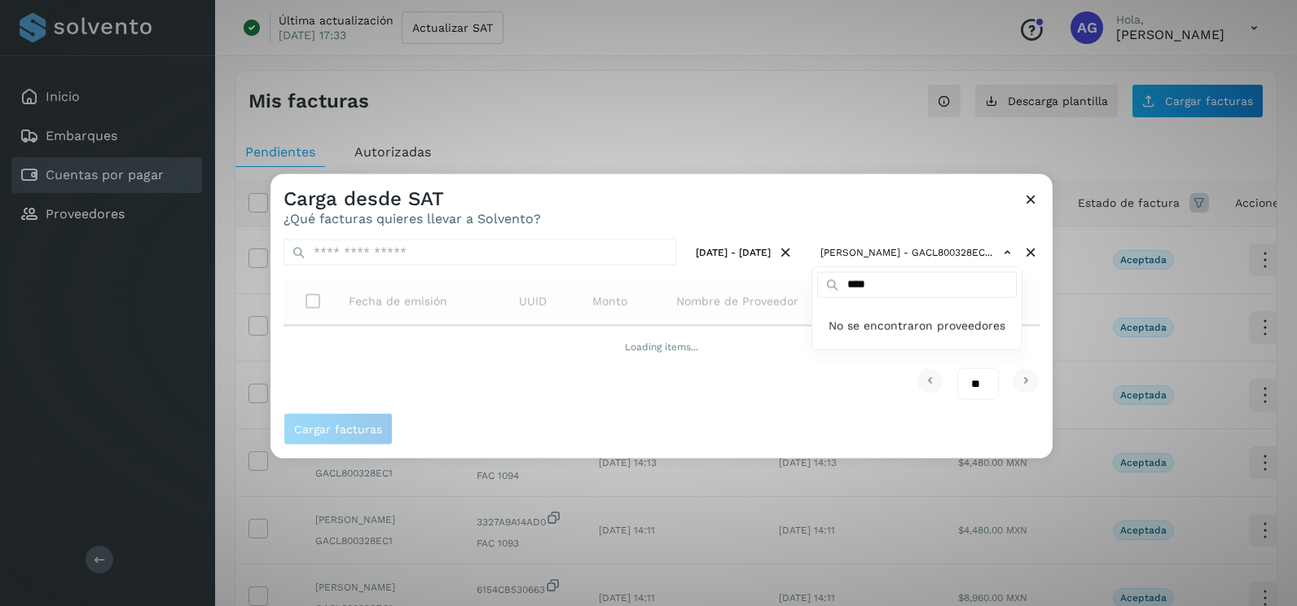
click at [1042, 313] on div at bounding box center [918, 477] width 1297 height 606
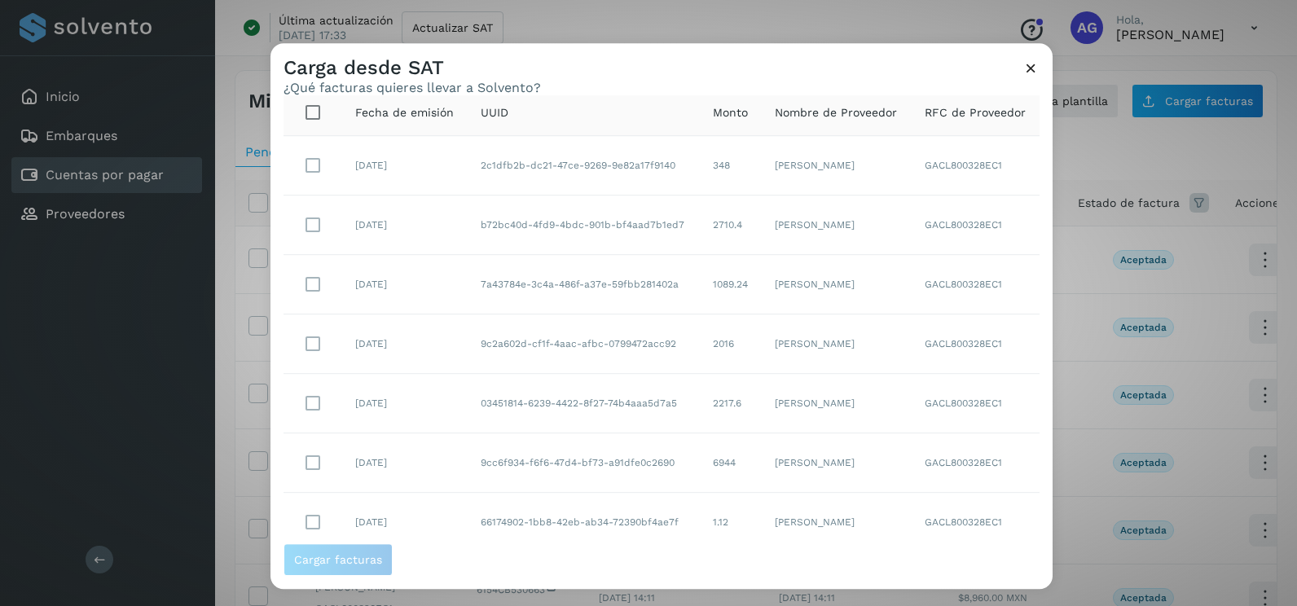
scroll to position [29, 0]
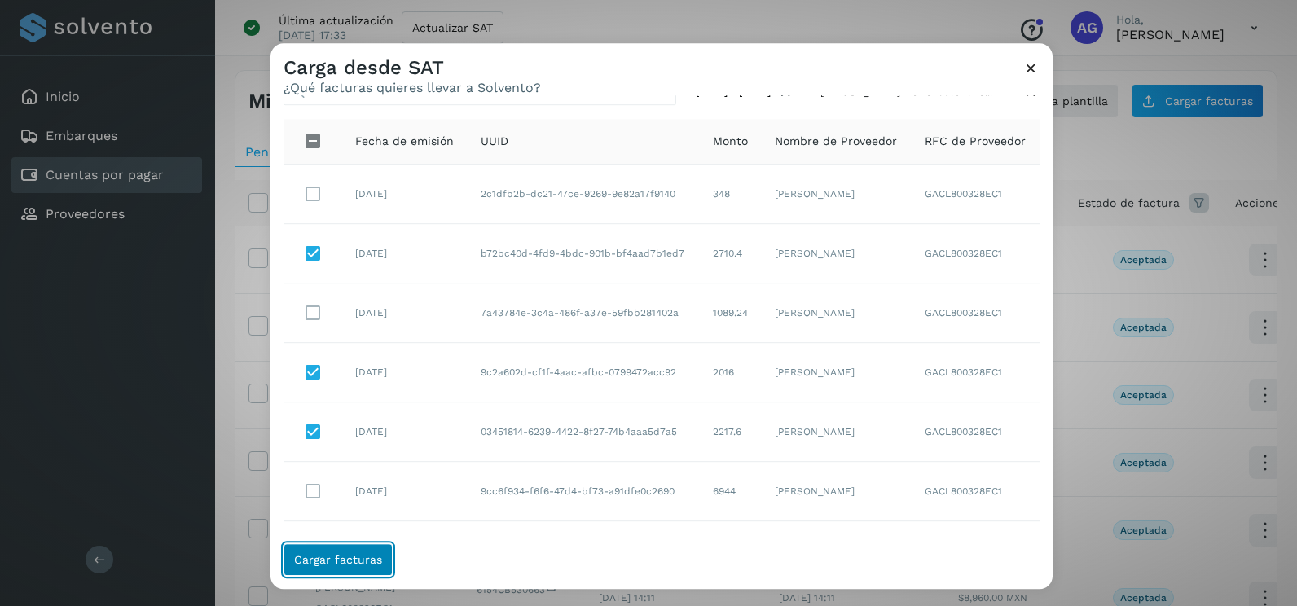
click at [356, 569] on button "Cargar facturas" at bounding box center [338, 559] width 109 height 33
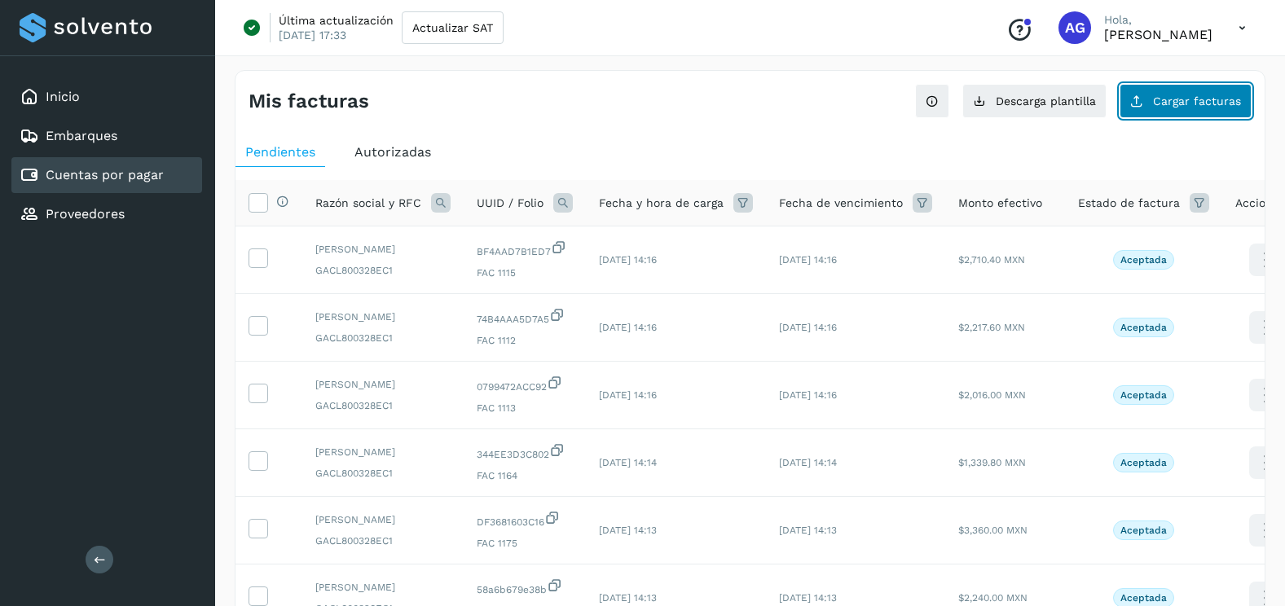
click at [1179, 104] on span "Cargar facturas" at bounding box center [1197, 100] width 88 height 11
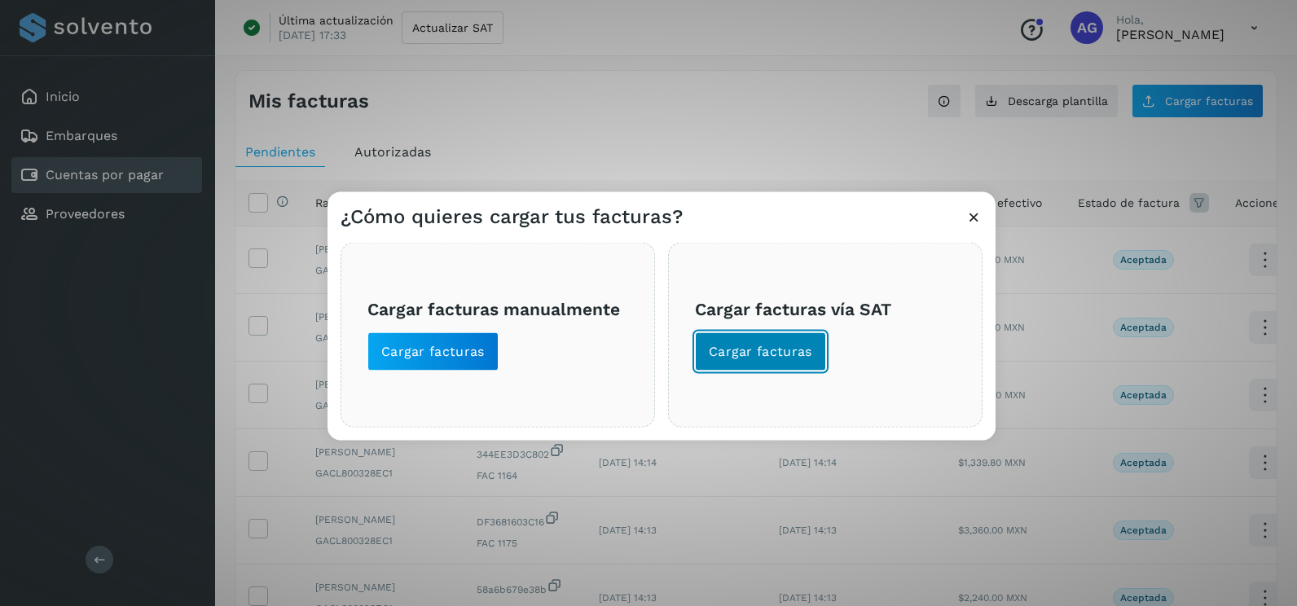
click at [809, 343] on span "Cargar facturas" at bounding box center [760, 352] width 103 height 18
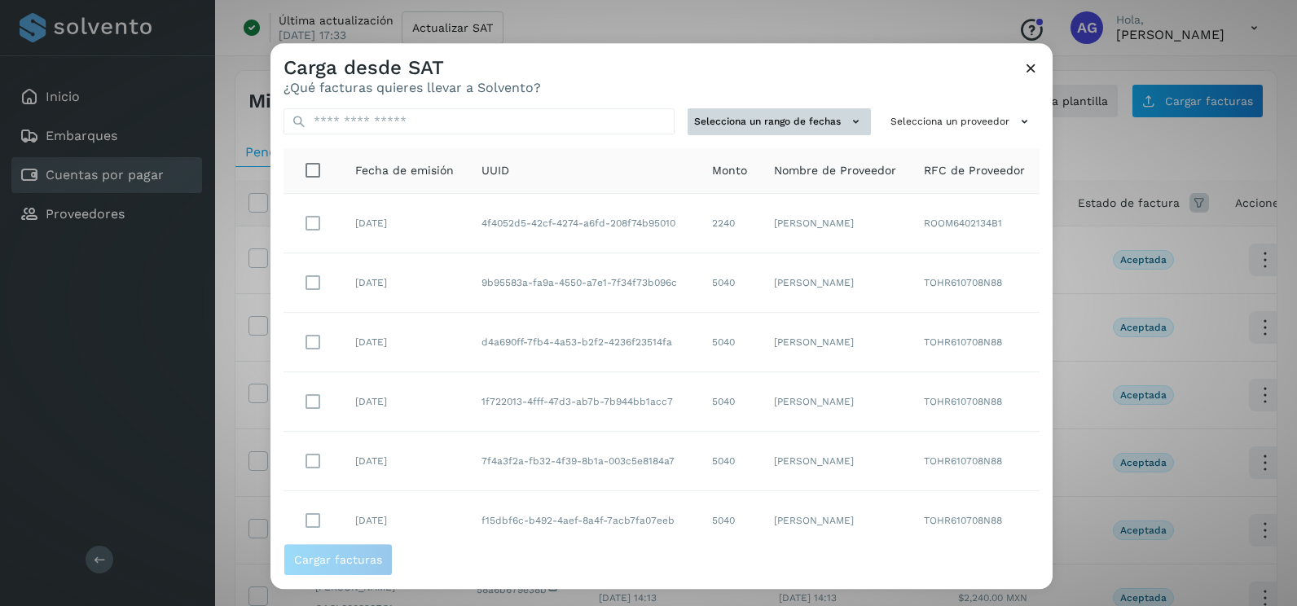
click at [811, 119] on button "Selecciona un rango de fechas" at bounding box center [779, 121] width 183 height 27
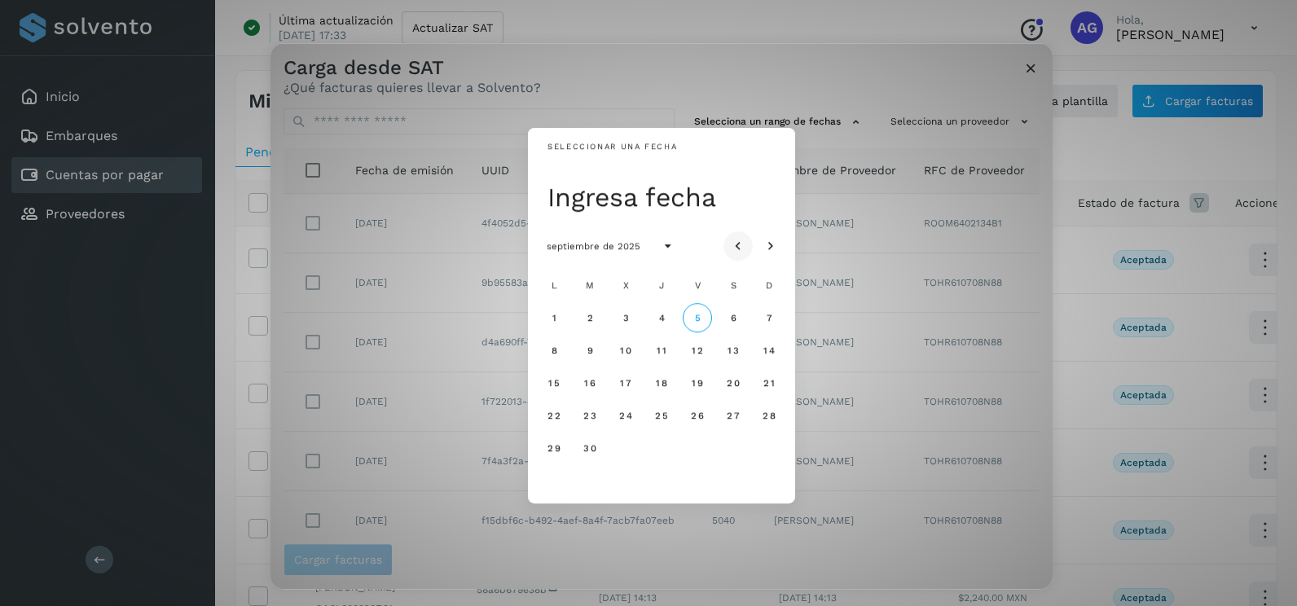
click at [741, 253] on icon "Mes anterior" at bounding box center [738, 247] width 16 height 16
click at [628, 415] on span "23" at bounding box center [625, 415] width 14 height 11
click at [662, 419] on span "24" at bounding box center [661, 415] width 14 height 11
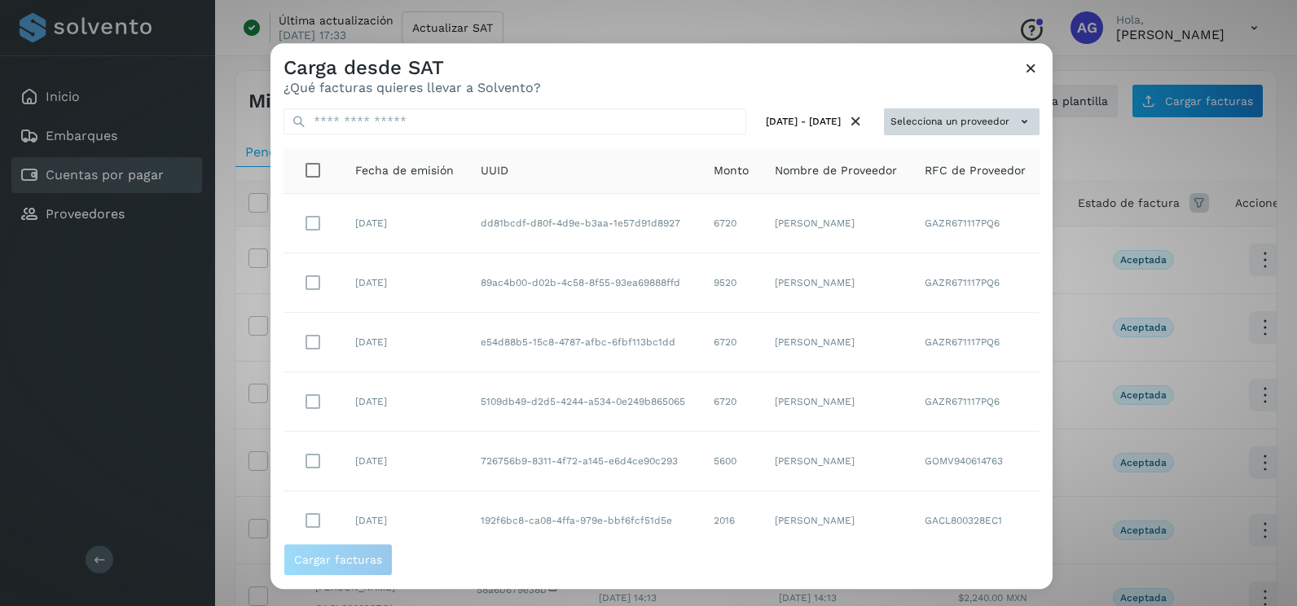
click at [959, 119] on button "Selecciona un proveedor" at bounding box center [962, 121] width 156 height 27
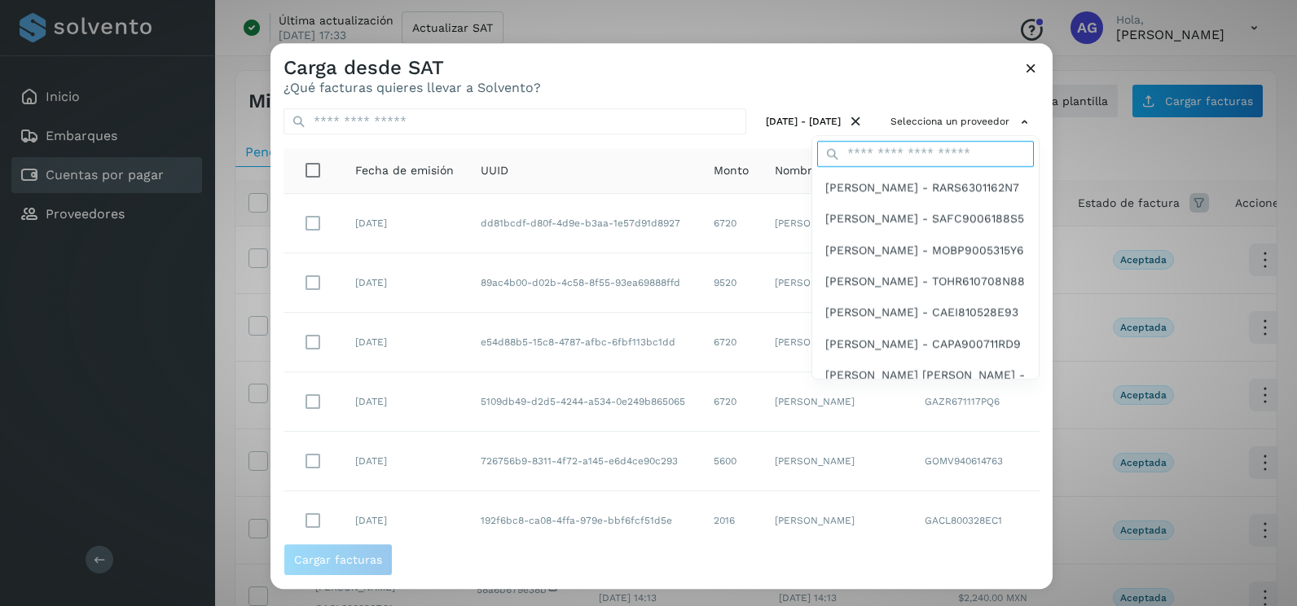
click at [897, 157] on input "text" at bounding box center [925, 154] width 217 height 26
type input "****"
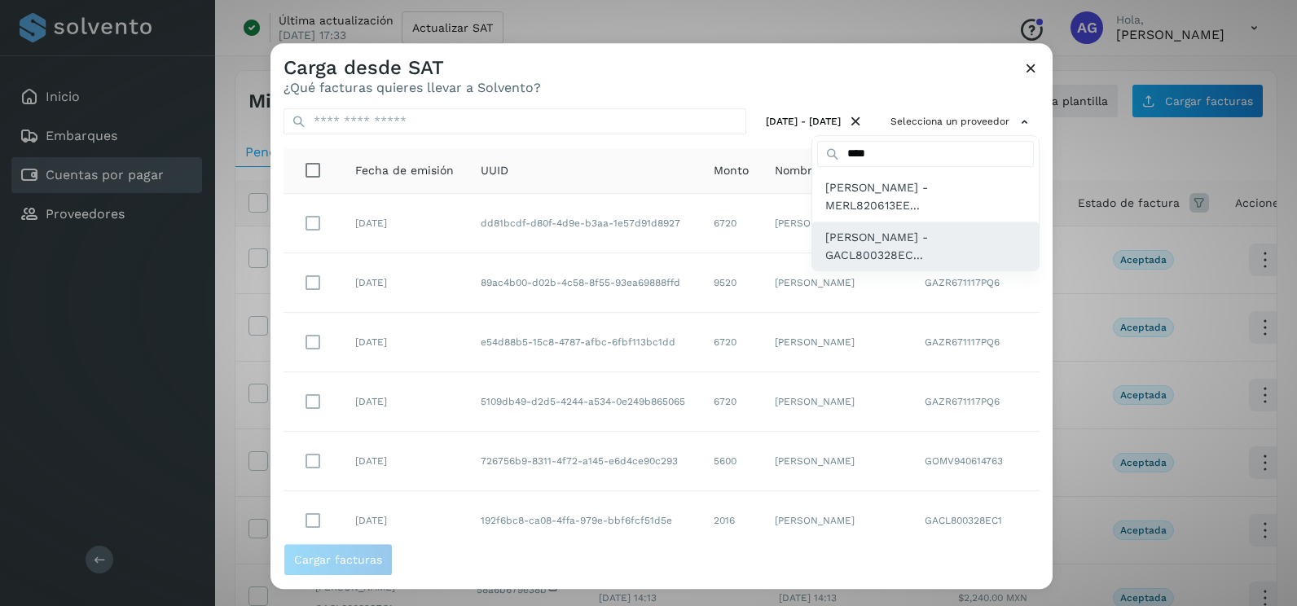
click at [932, 238] on span "LUIS ALBERTO GARFIAS CRUZ - GACL800328EC..." at bounding box center [925, 246] width 200 height 37
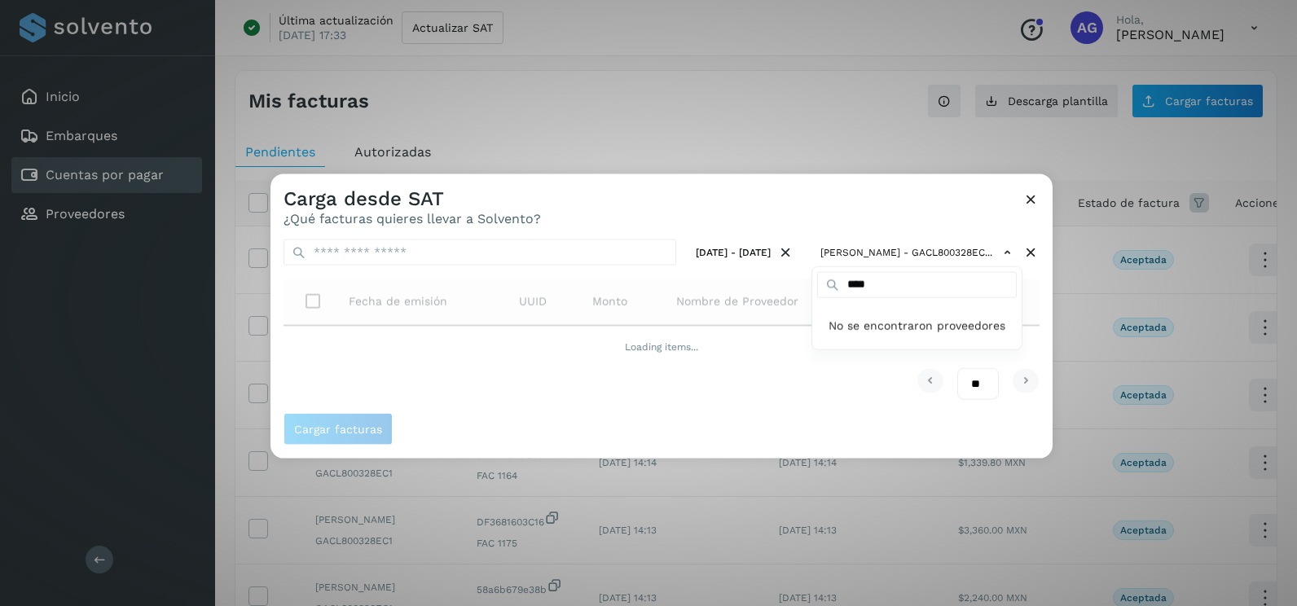
click at [849, 209] on div at bounding box center [918, 477] width 1297 height 606
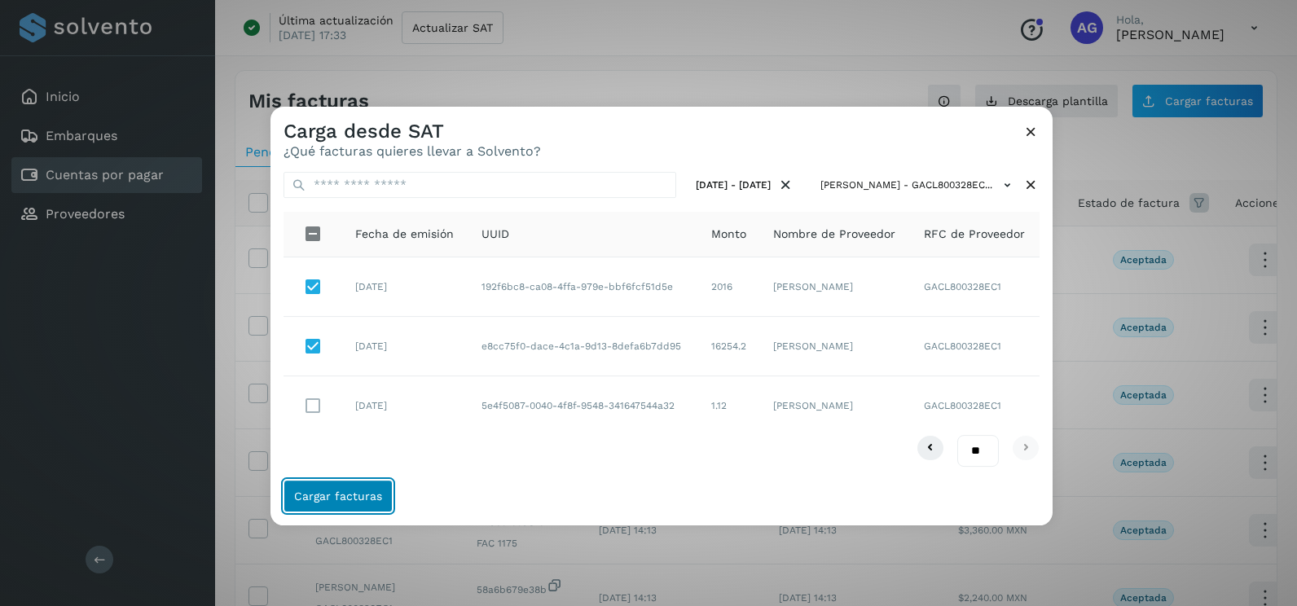
click at [351, 503] on button "Cargar facturas" at bounding box center [338, 496] width 109 height 33
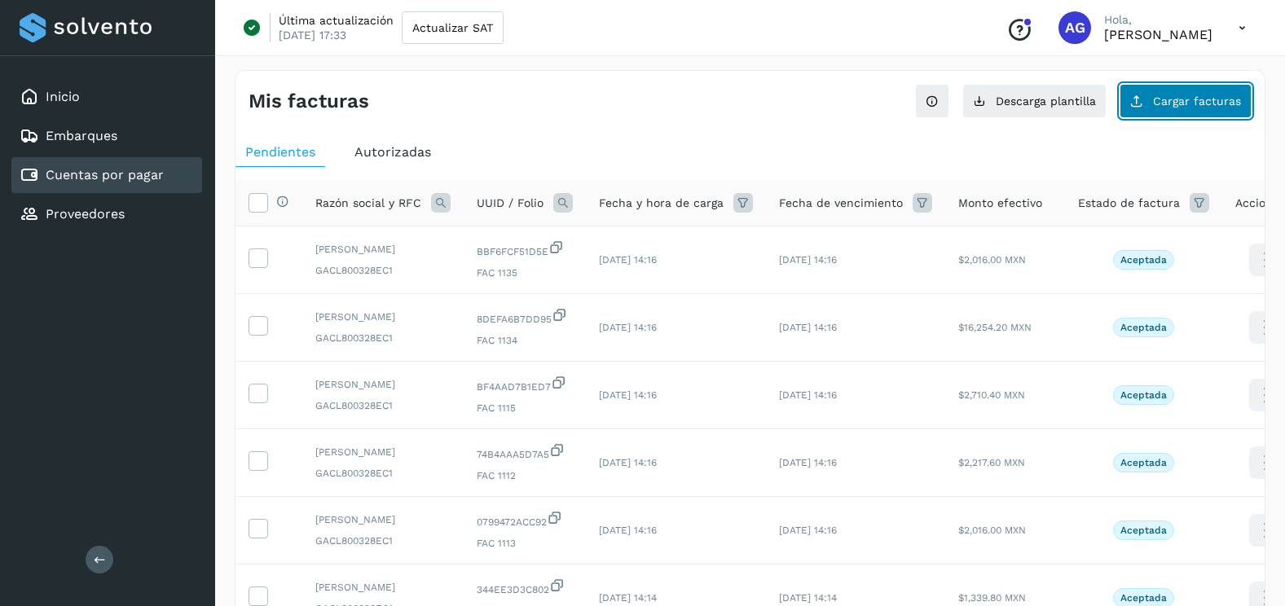
click at [1220, 115] on button "Cargar facturas" at bounding box center [1185, 101] width 132 height 34
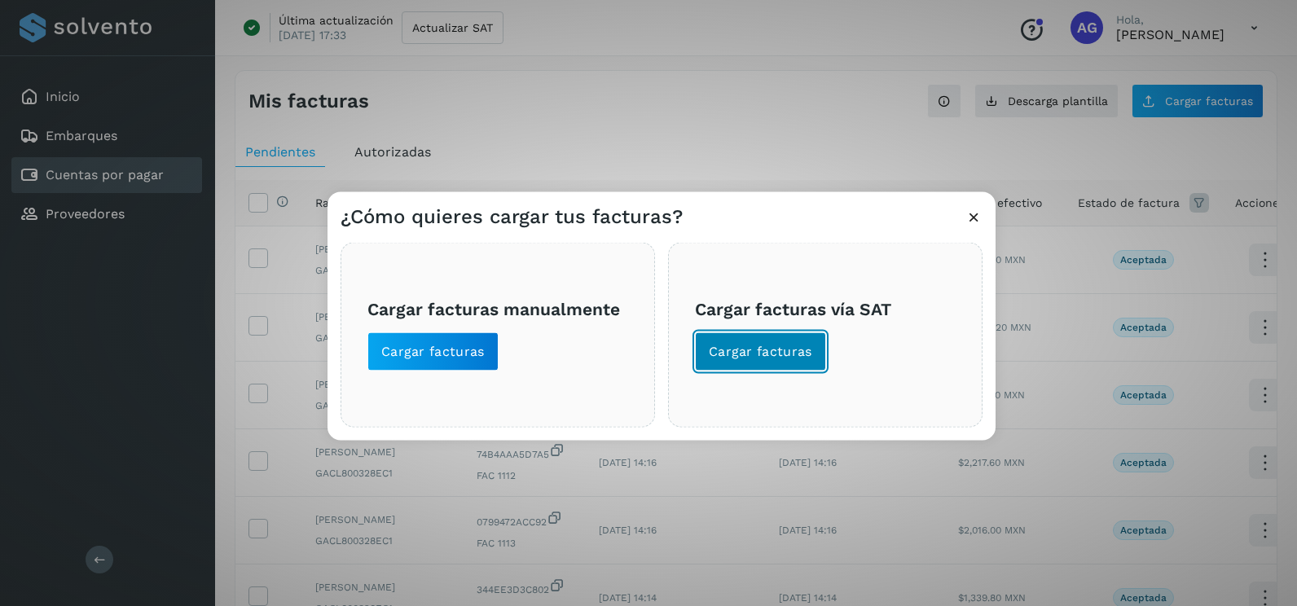
click at [791, 360] on span "Cargar facturas" at bounding box center [760, 352] width 103 height 18
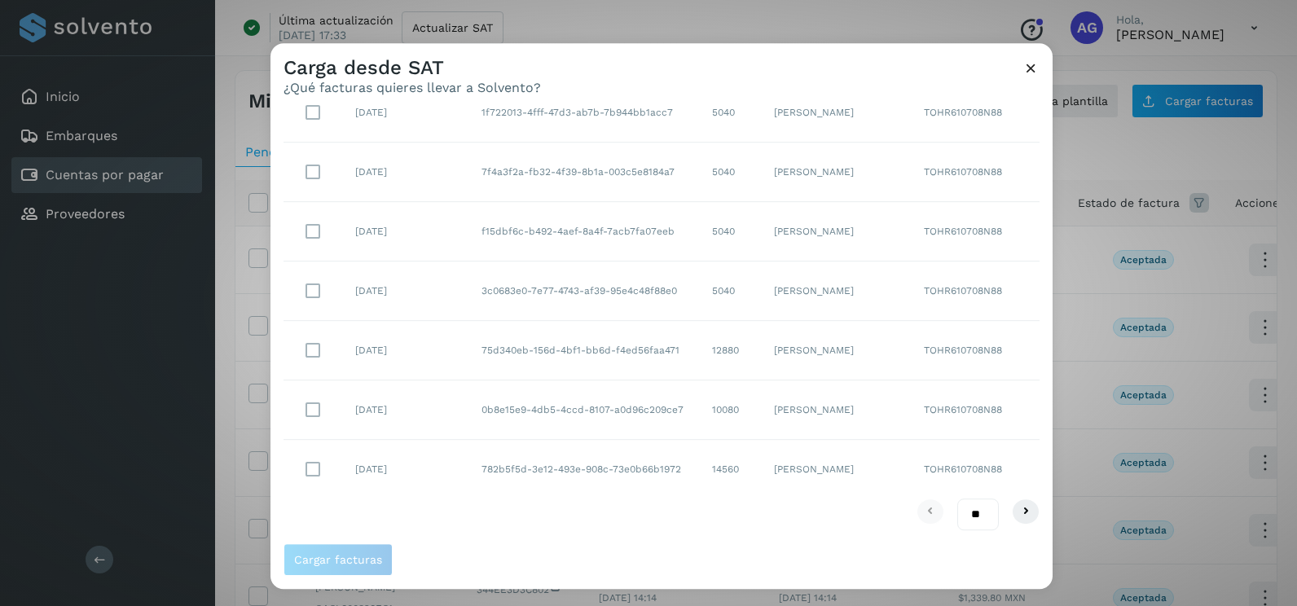
scroll to position [0, 0]
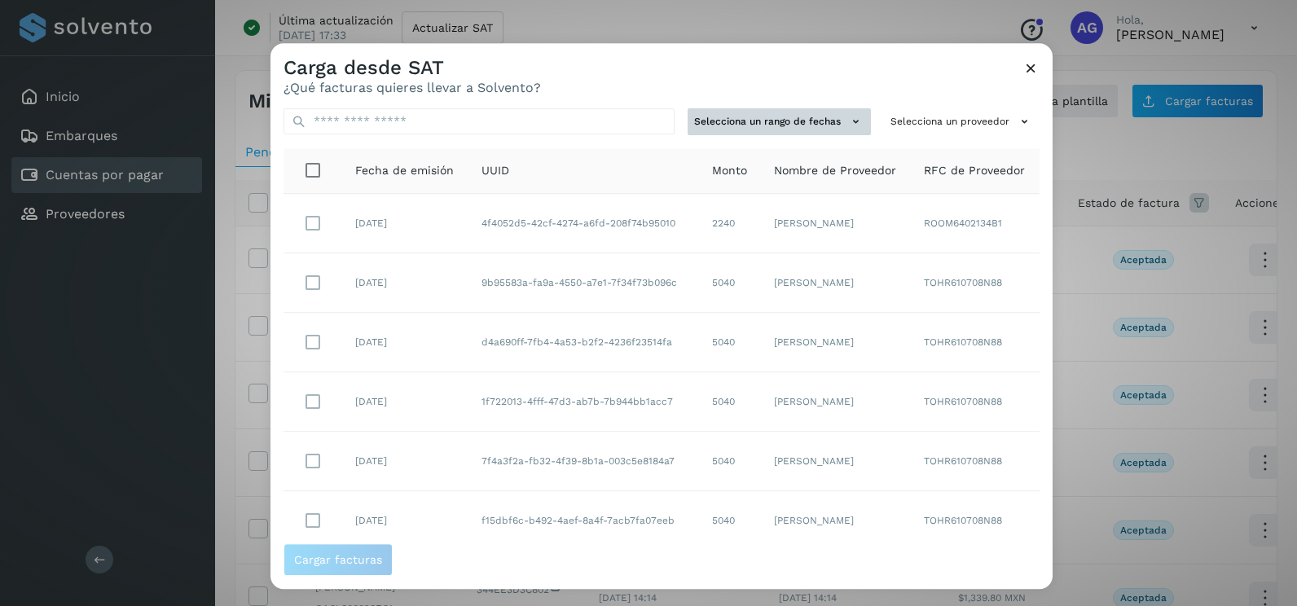
click at [833, 125] on button "Selecciona un rango de fechas" at bounding box center [779, 121] width 183 height 27
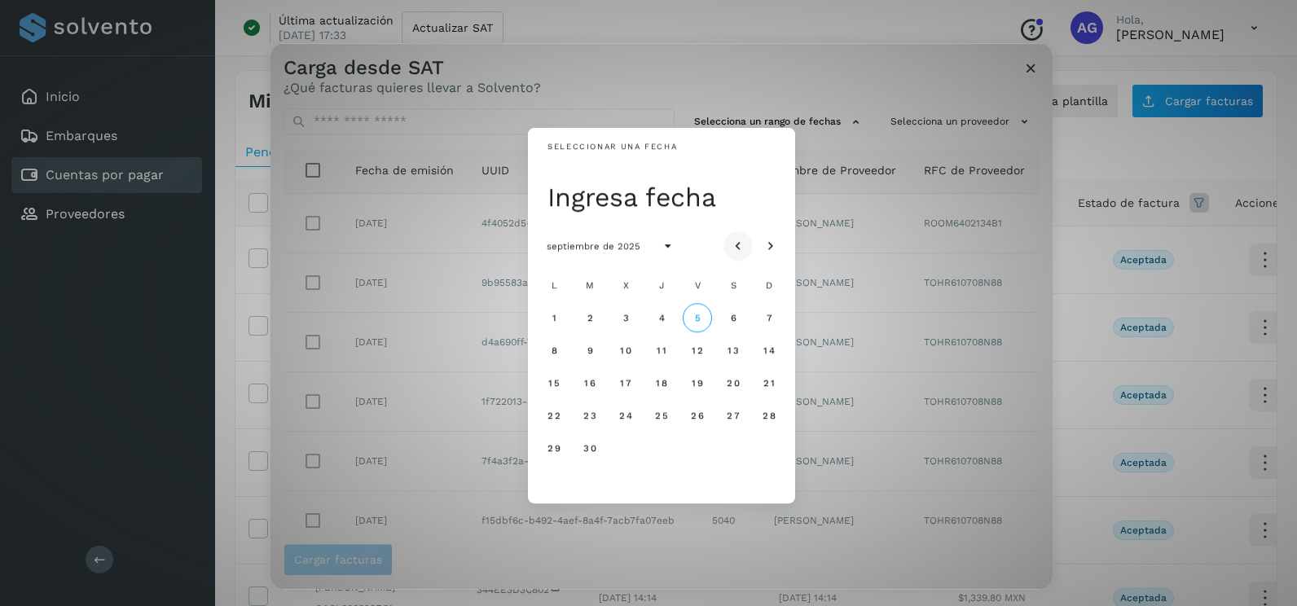
click at [745, 246] on icon "Mes anterior" at bounding box center [738, 247] width 16 height 16
click at [779, 416] on button "27" at bounding box center [768, 415] width 29 height 29
click at [551, 455] on button "28" at bounding box center [553, 447] width 29 height 29
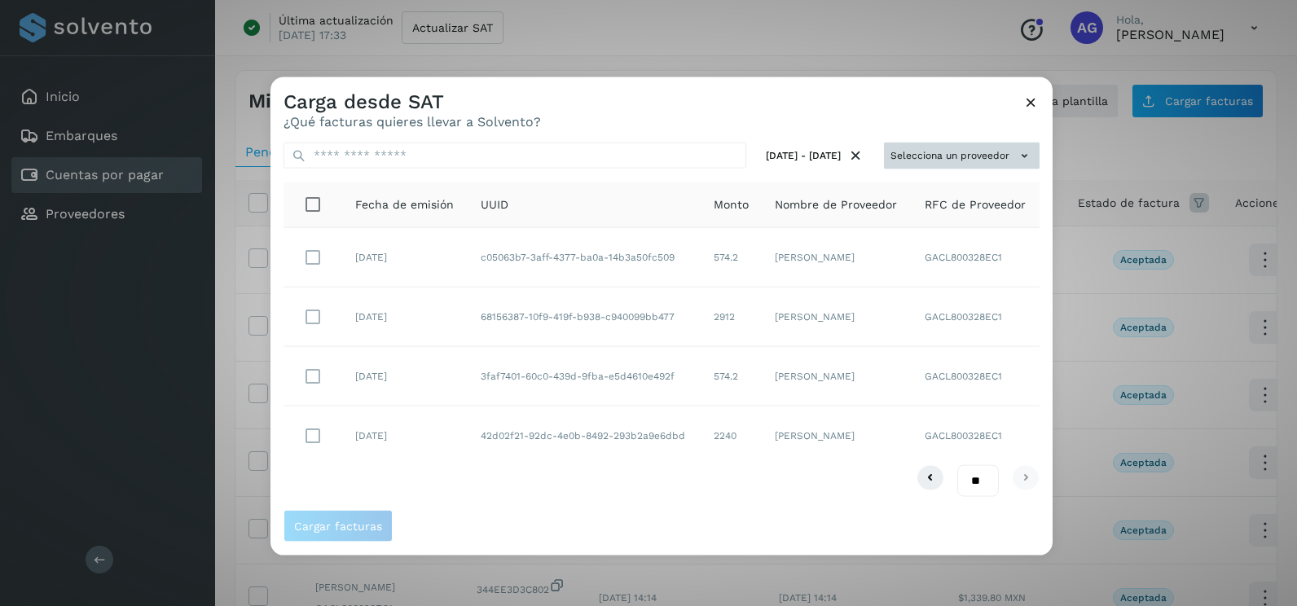
click at [1006, 143] on button "Selecciona un proveedor" at bounding box center [962, 156] width 156 height 27
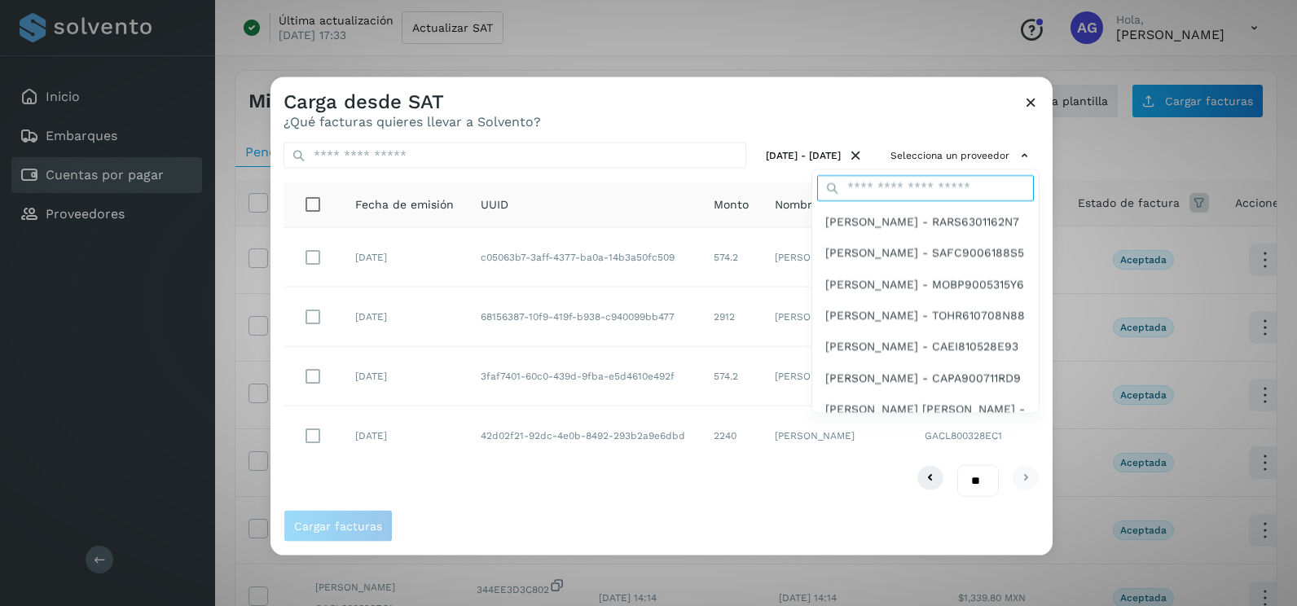
click at [934, 199] on input "text" at bounding box center [925, 187] width 217 height 26
type input "****"
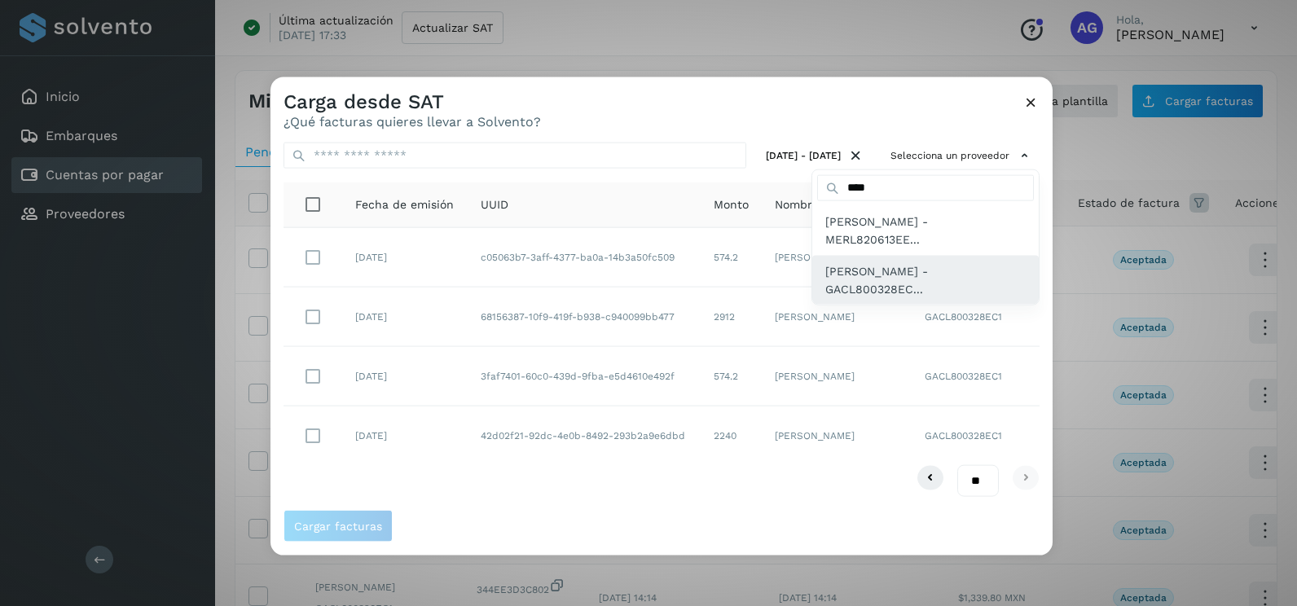
click at [908, 288] on span "LUIS ALBERTO GARFIAS CRUZ - GACL800328EC..." at bounding box center [925, 280] width 200 height 37
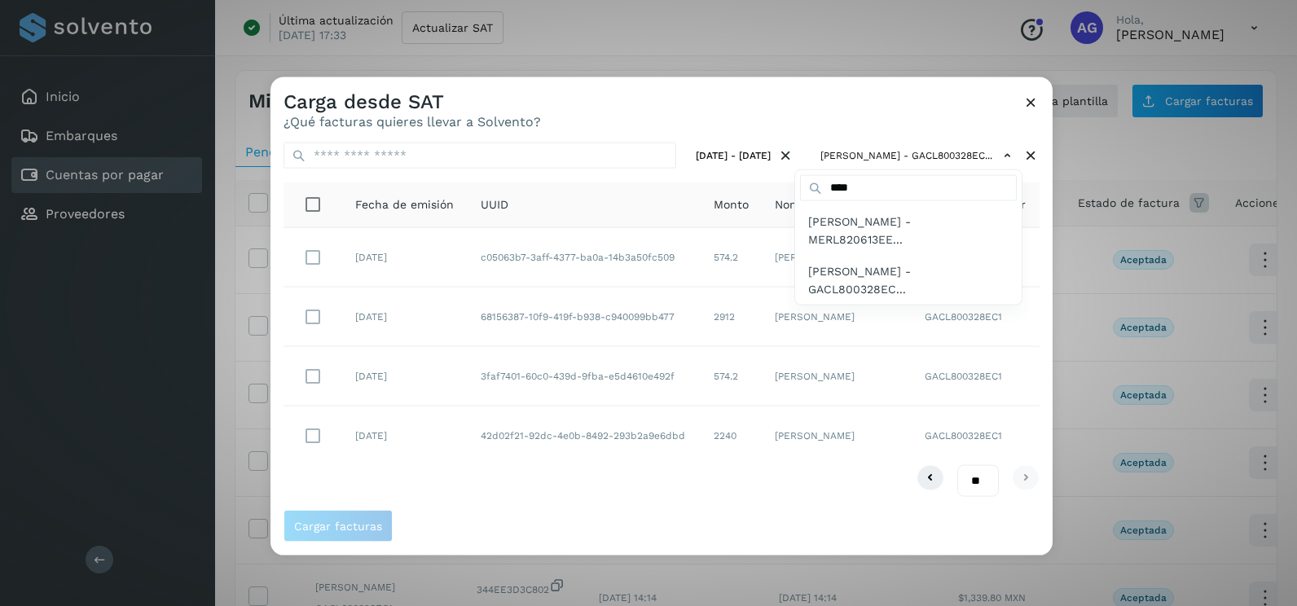
click at [745, 126] on div at bounding box center [918, 380] width 1297 height 606
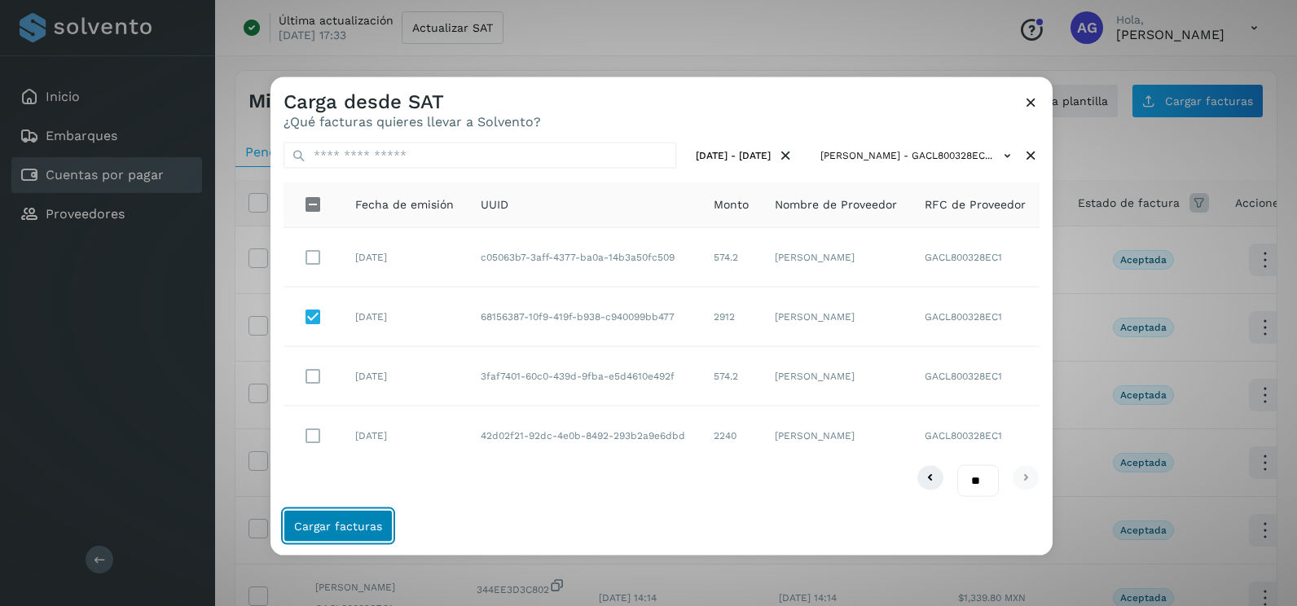
click at [369, 527] on span "Cargar facturas" at bounding box center [338, 525] width 88 height 11
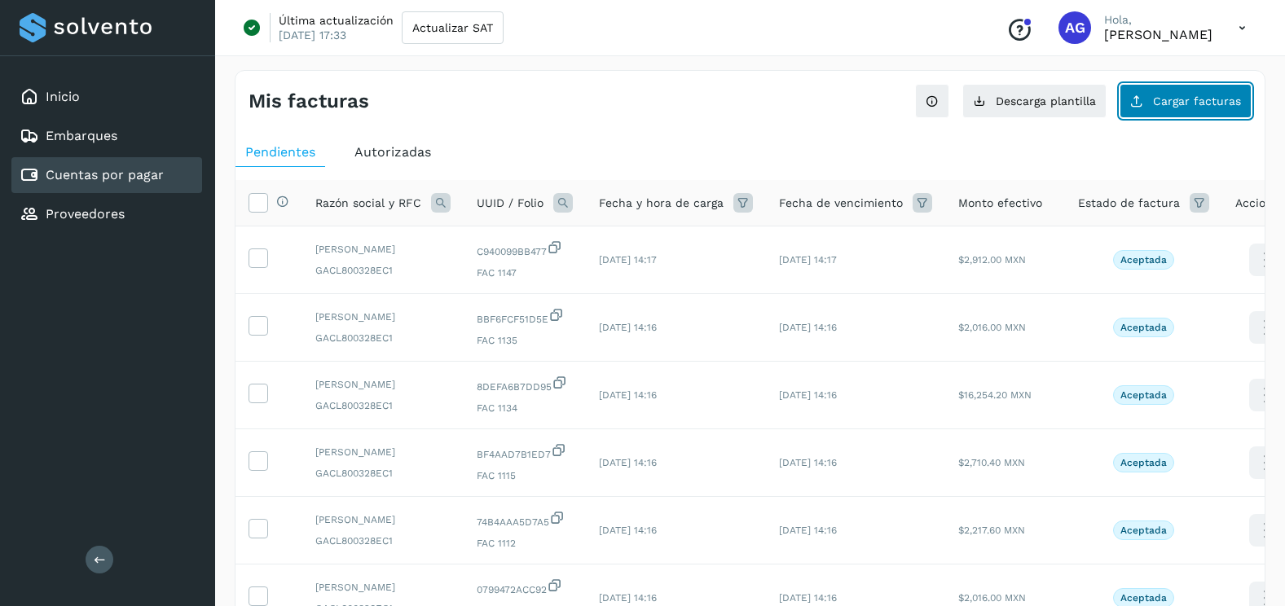
click at [1189, 106] on span "Cargar facturas" at bounding box center [1197, 100] width 88 height 11
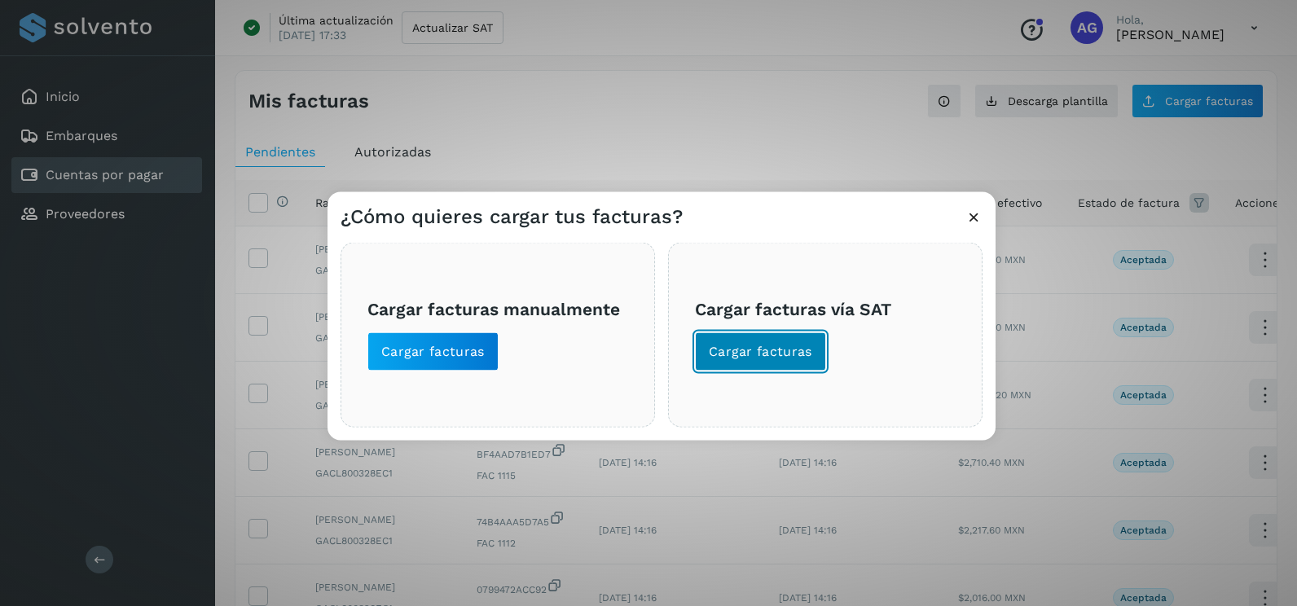
click at [797, 349] on span "Cargar facturas" at bounding box center [760, 352] width 103 height 18
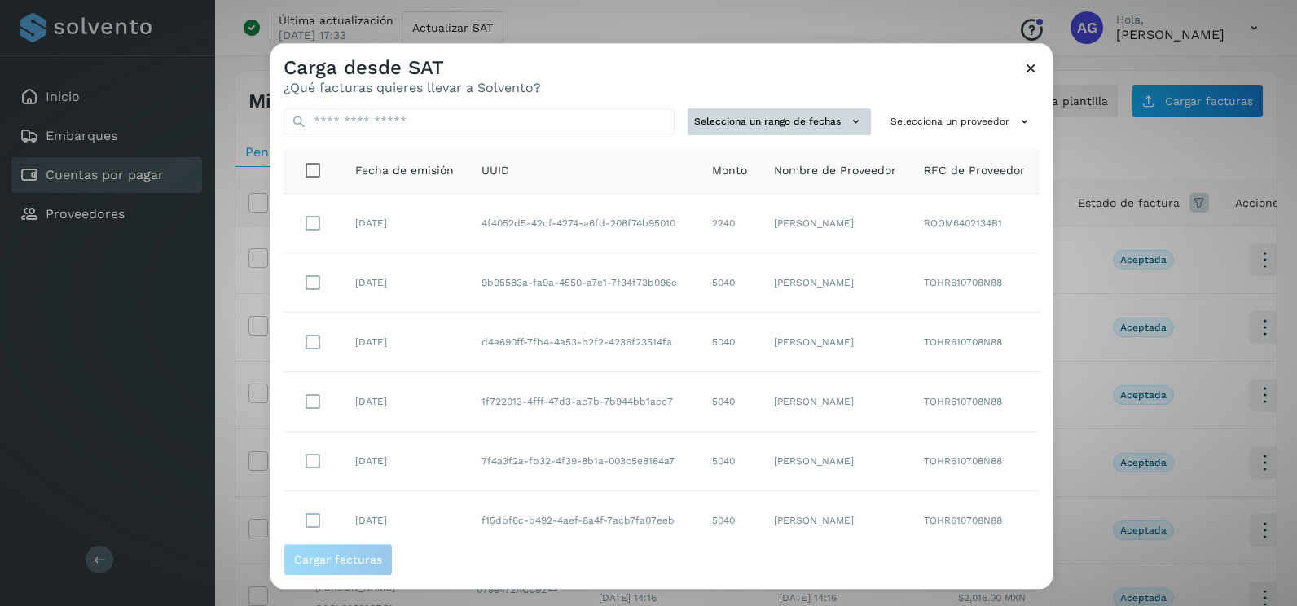
click at [812, 113] on button "Selecciona un rango de fechas" at bounding box center [779, 121] width 183 height 27
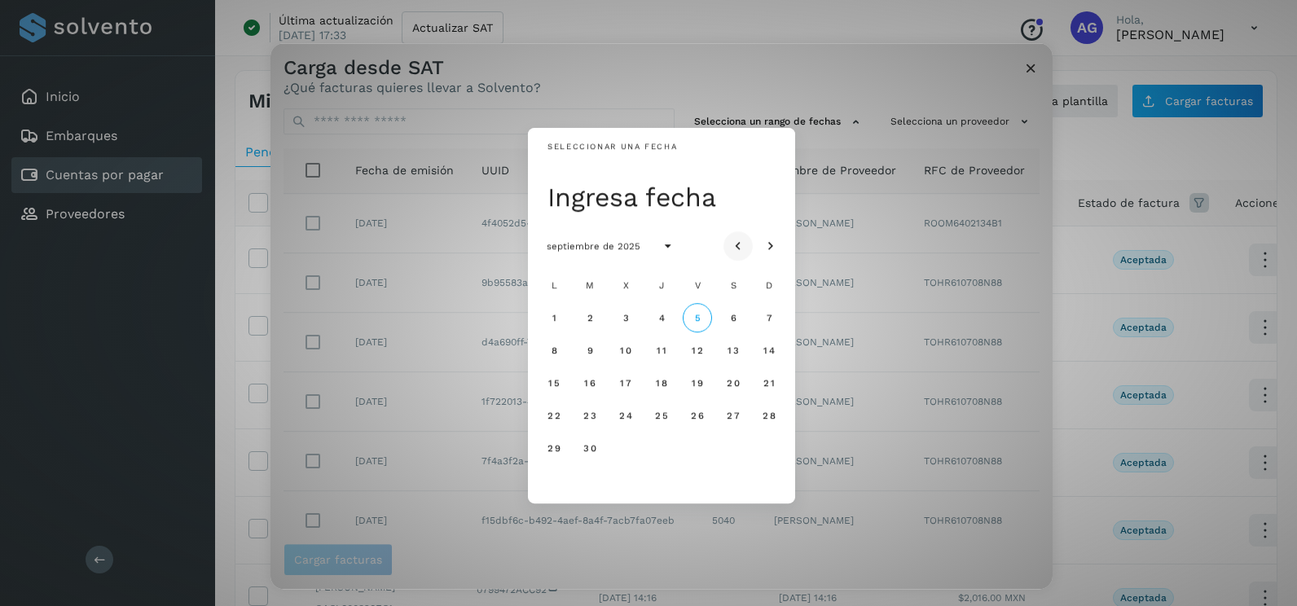
click at [745, 239] on icon "Mes anterior" at bounding box center [738, 247] width 16 height 16
click at [554, 448] on span "28" at bounding box center [554, 447] width 14 height 11
click at [583, 446] on span "29" at bounding box center [590, 447] width 14 height 11
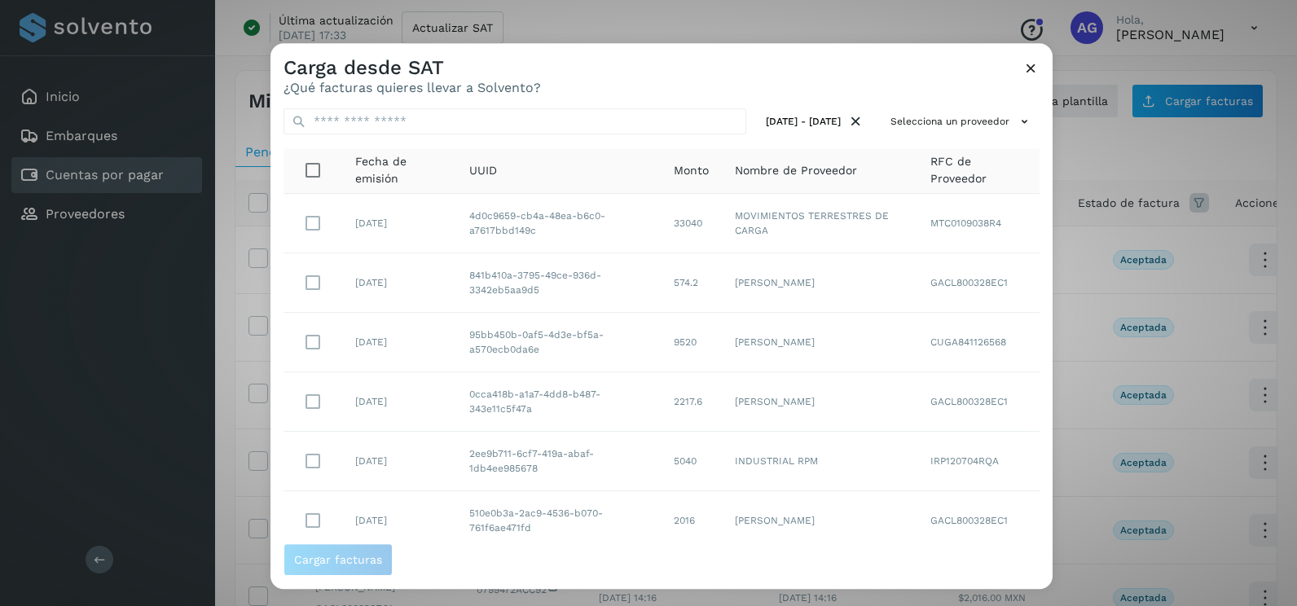
click at [967, 135] on div "28/jul/2025 - 29/jul/2025 Selecciona un proveedor Fecha de emisión UUID Monto N…" at bounding box center [661, 319] width 782 height 448
click at [968, 121] on button "Selecciona un proveedor" at bounding box center [962, 121] width 156 height 27
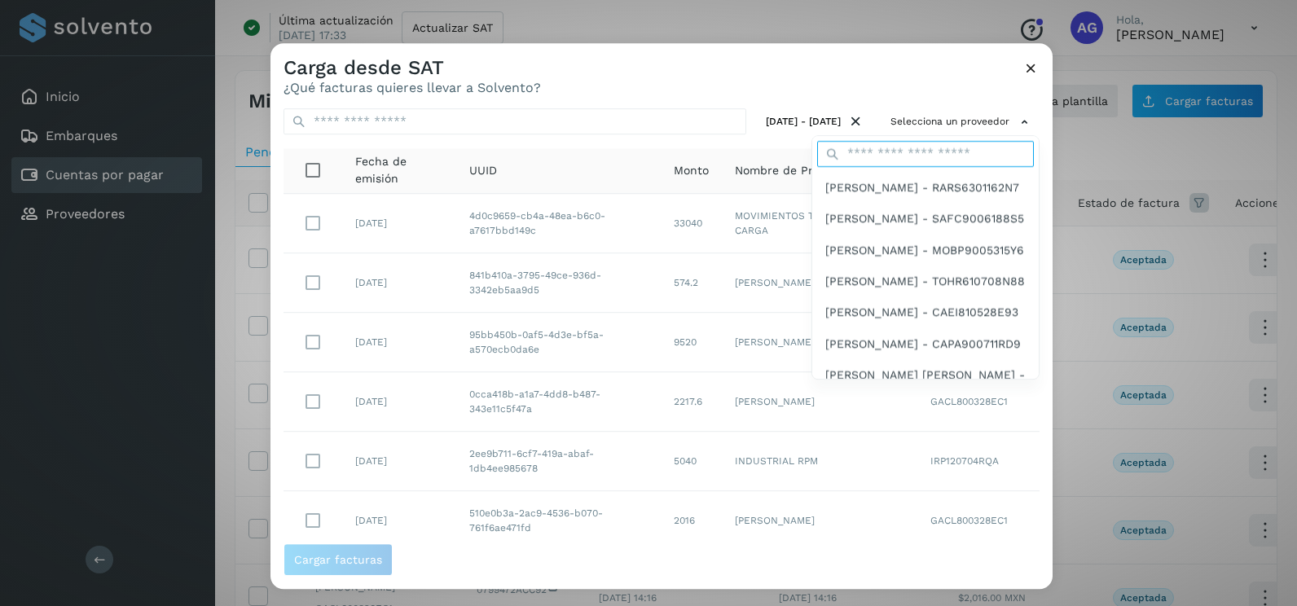
click at [927, 156] on input "text" at bounding box center [925, 154] width 217 height 26
type input "****"
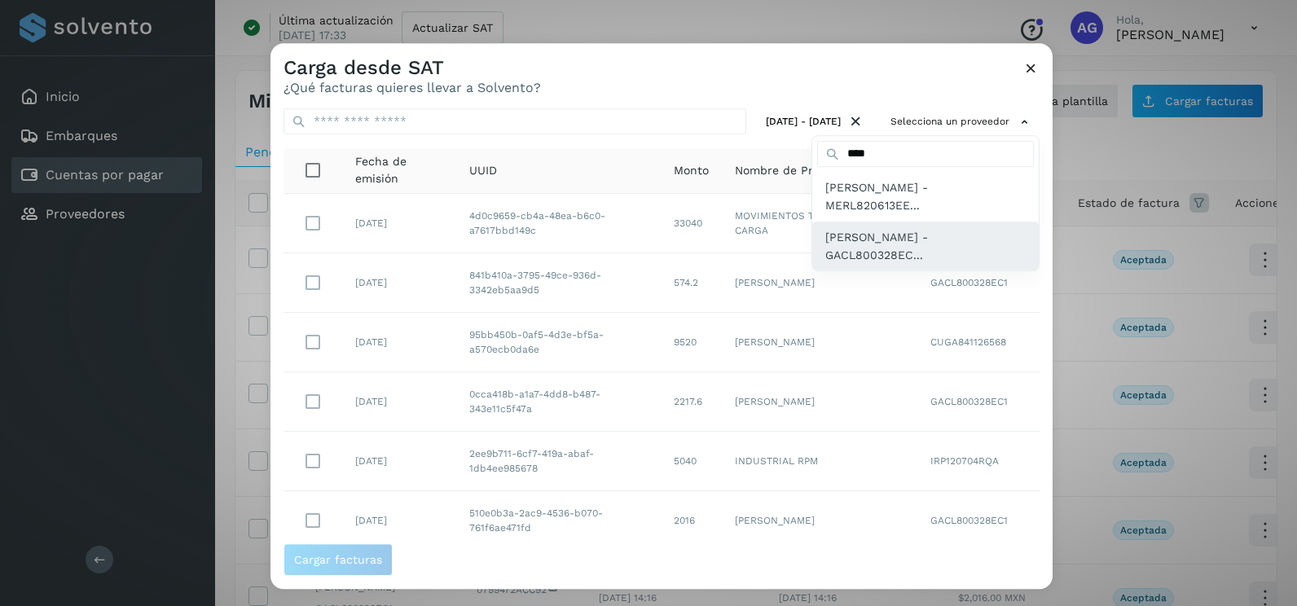
click at [904, 248] on span "LUIS ALBERTO GARFIAS CRUZ - GACL800328EC..." at bounding box center [925, 246] width 200 height 37
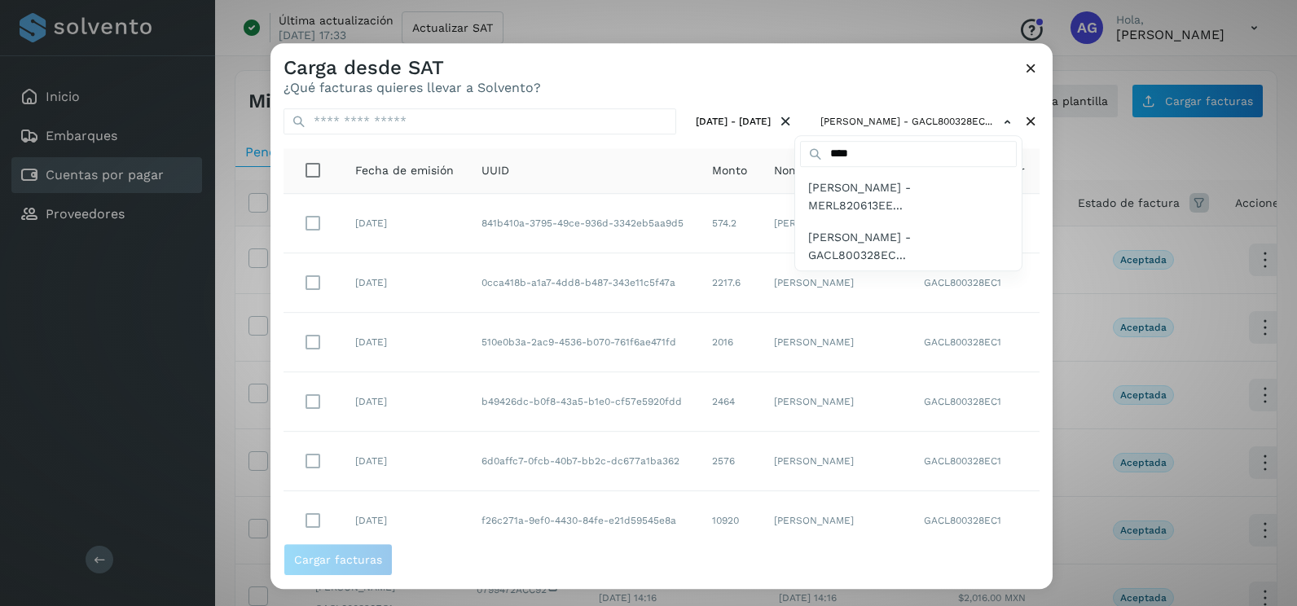
click at [1025, 402] on div at bounding box center [918, 346] width 1297 height 606
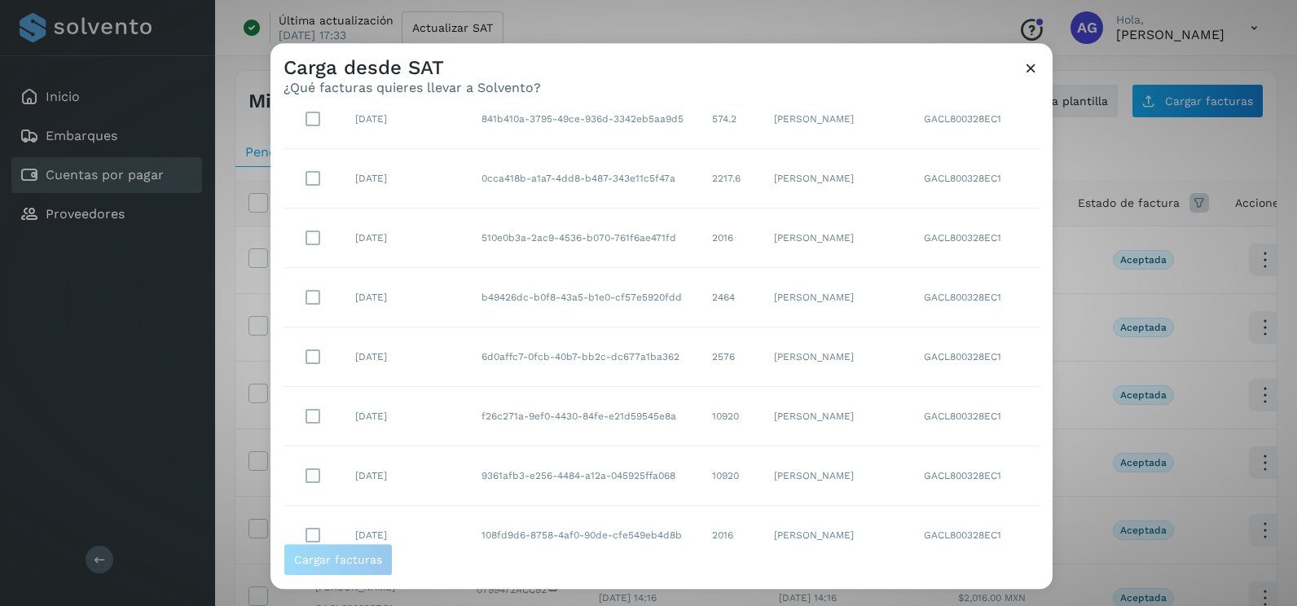
scroll to position [289, 0]
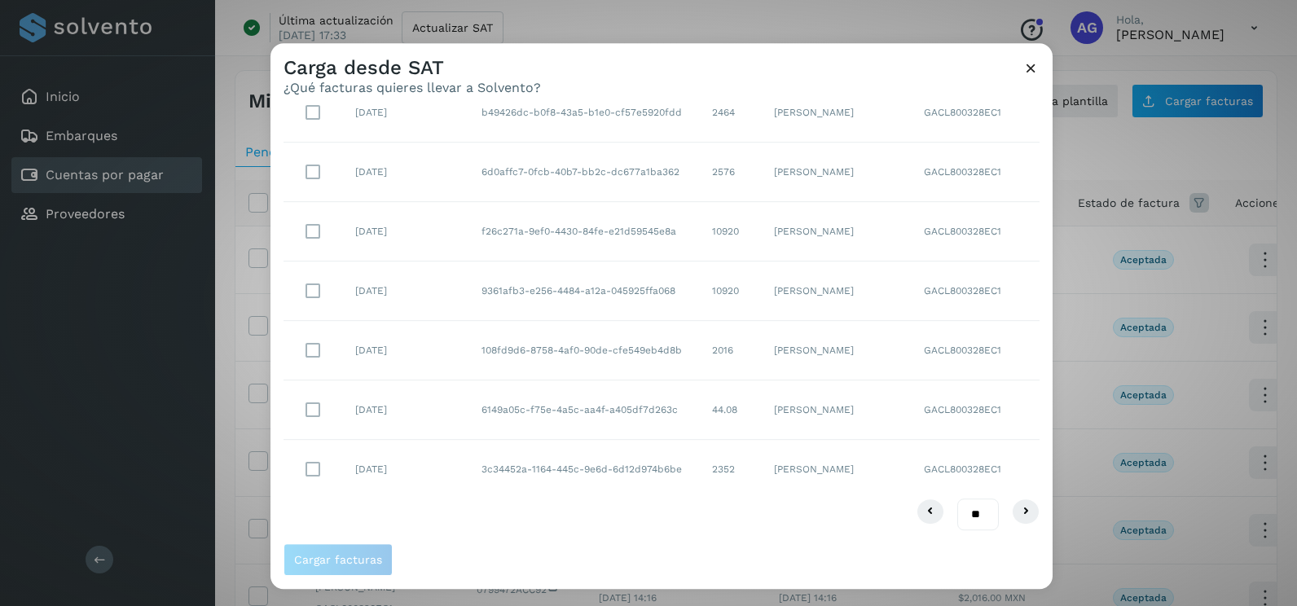
click at [961, 513] on select "** ** **" at bounding box center [978, 515] width 42 height 32
select select "**"
click at [957, 499] on select "** ** **" at bounding box center [978, 515] width 42 height 32
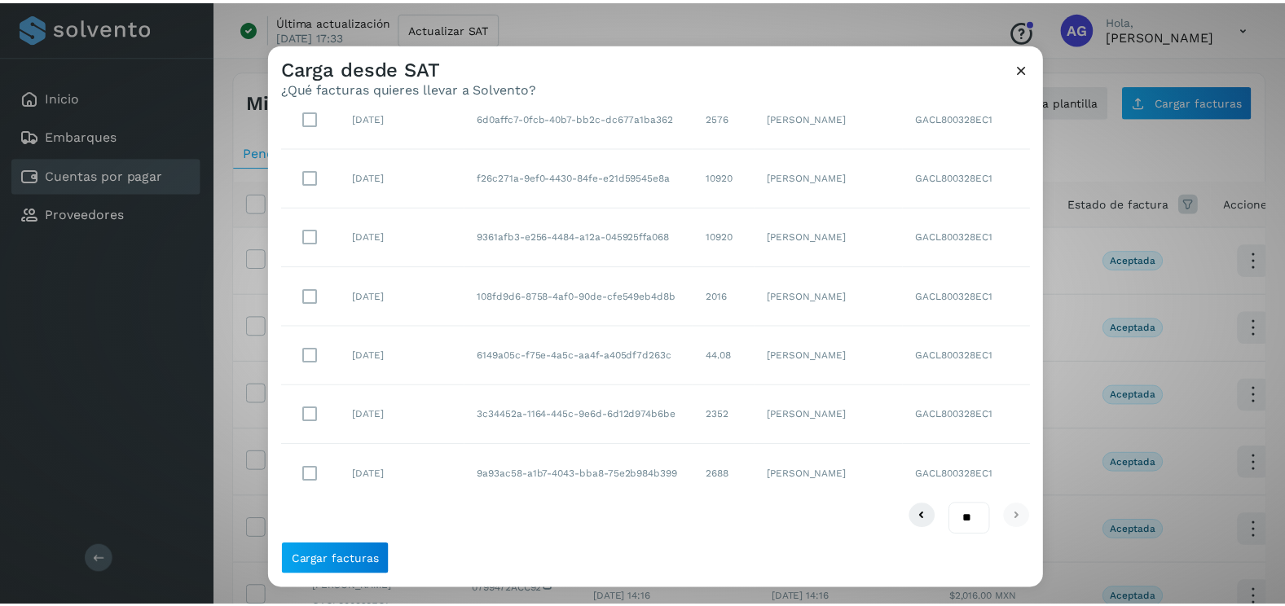
scroll to position [349, 0]
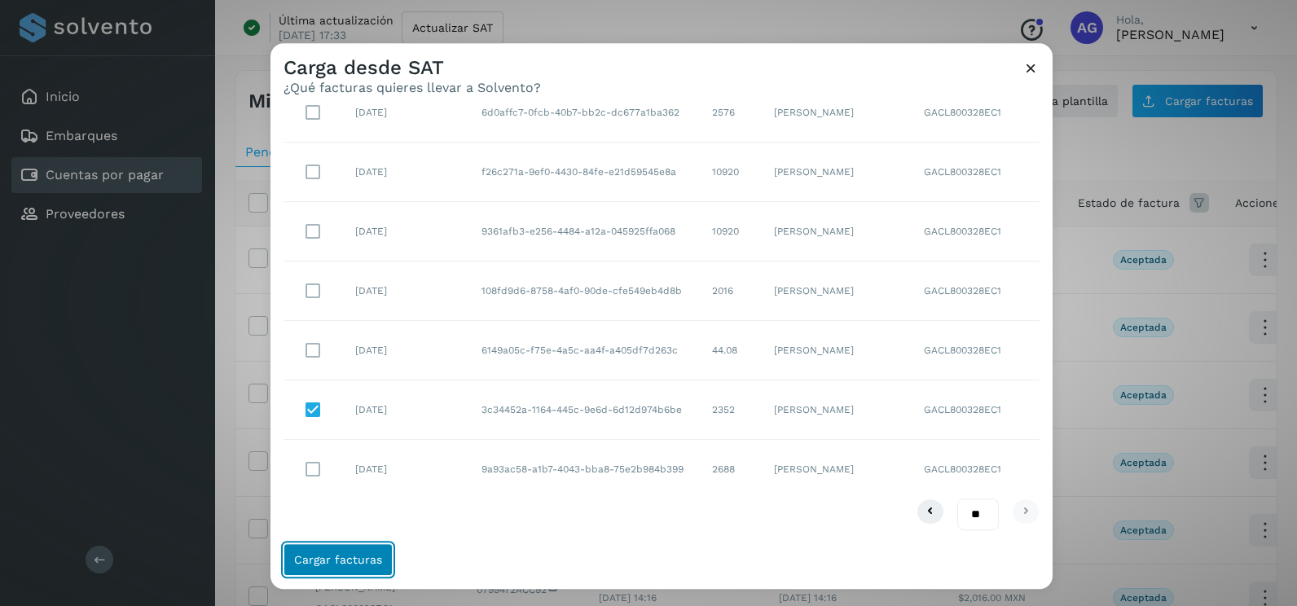
click at [355, 556] on span "Cargar facturas" at bounding box center [338, 559] width 88 height 11
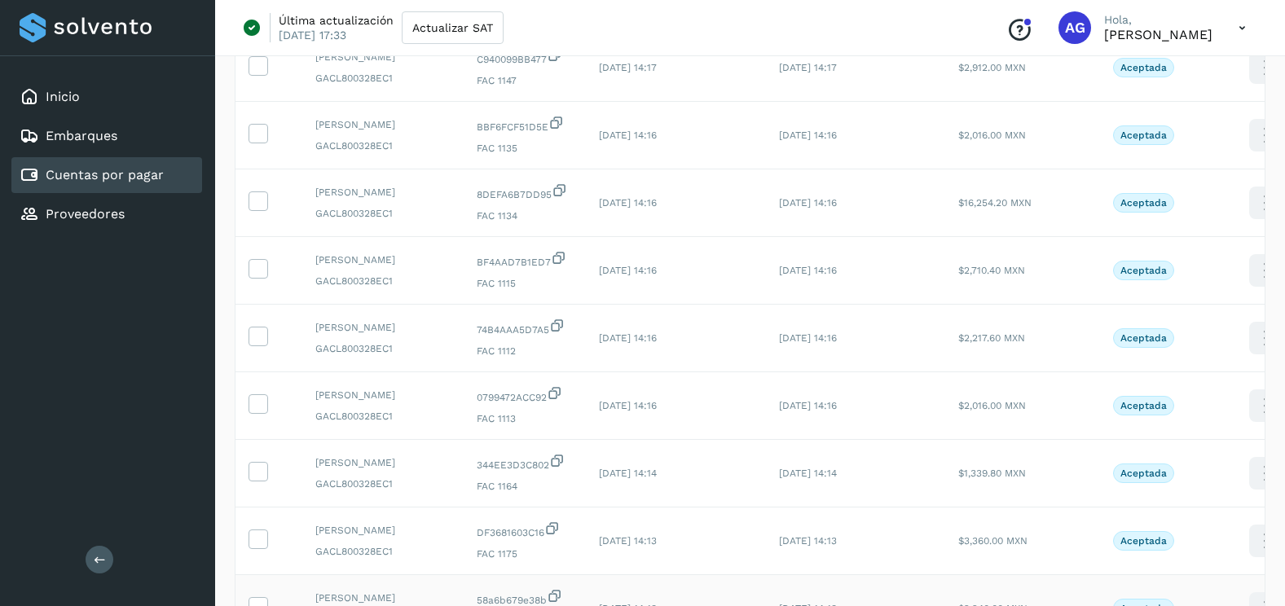
scroll to position [545, 0]
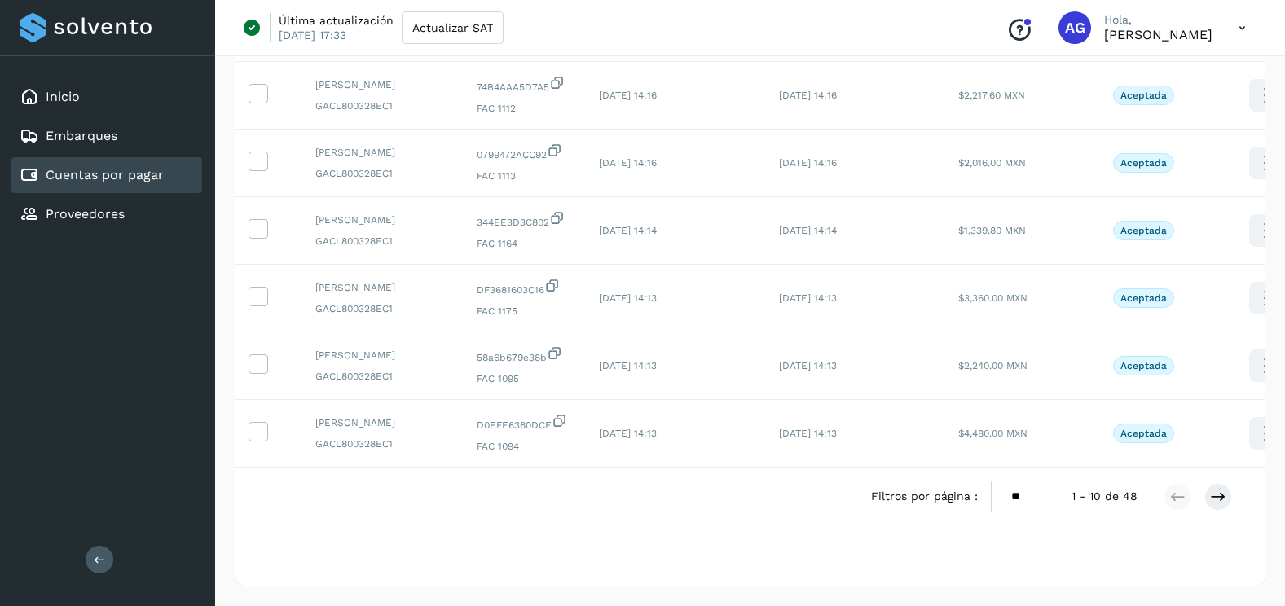
drag, startPoint x: 1017, startPoint y: 499, endPoint x: 1017, endPoint y: 512, distance: 13.8
click at [1017, 499] on select "** ** **" at bounding box center [1018, 497] width 55 height 32
select select "**"
click at [991, 481] on select "** ** **" at bounding box center [1018, 497] width 55 height 32
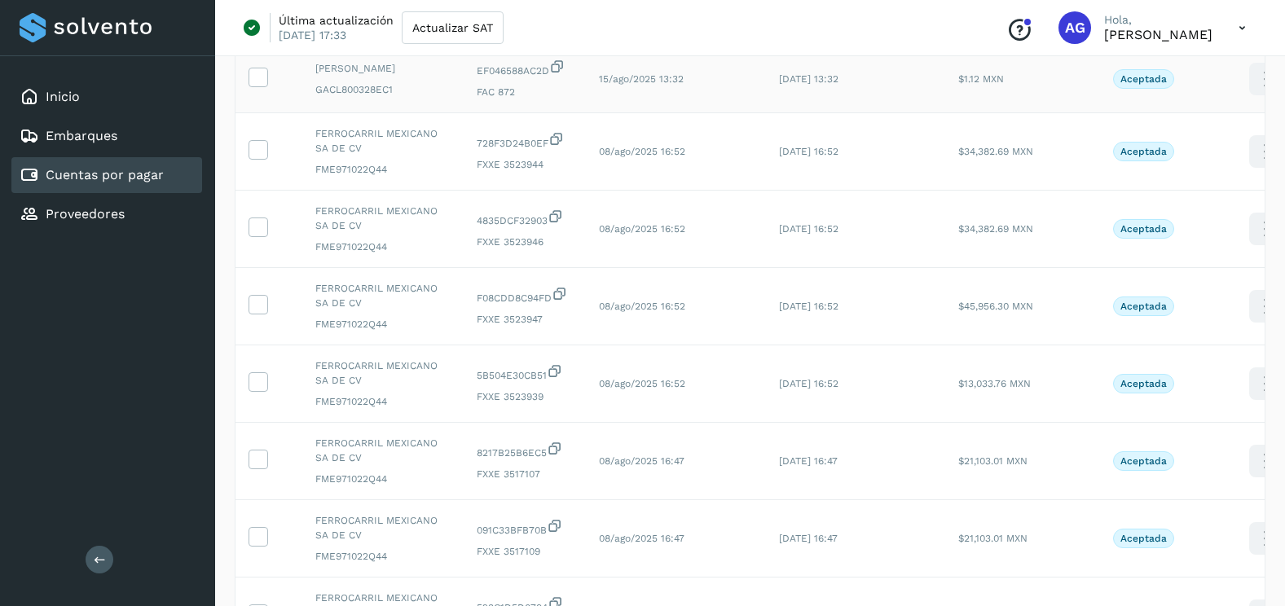
scroll to position [1629, 0]
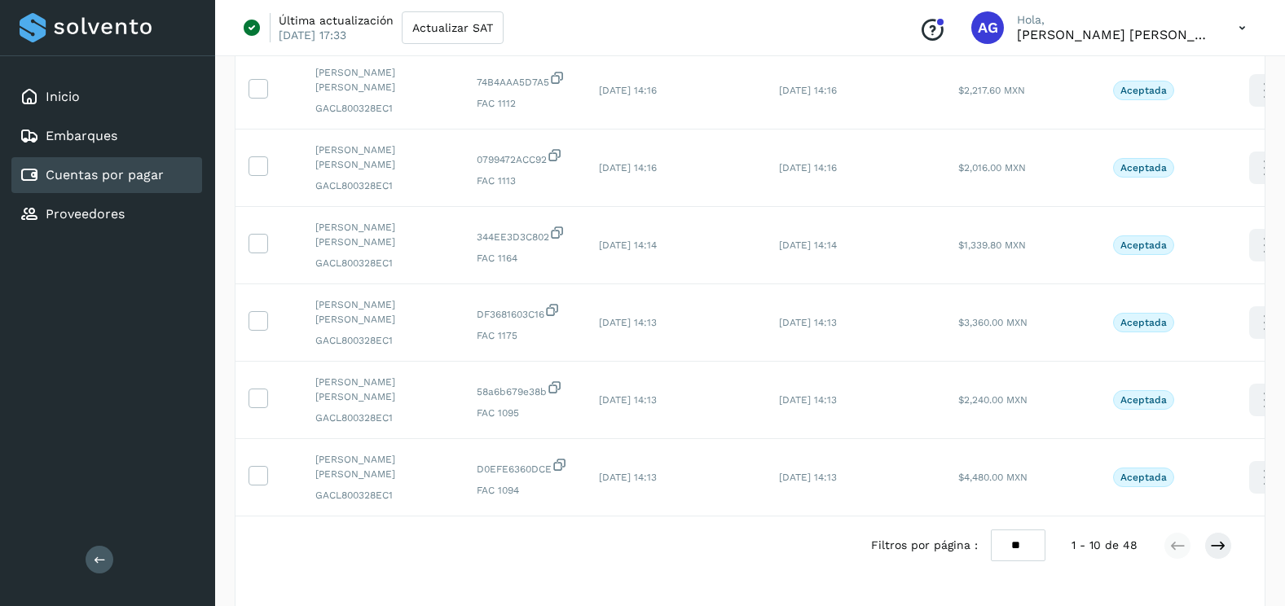
scroll to position [545, 0]
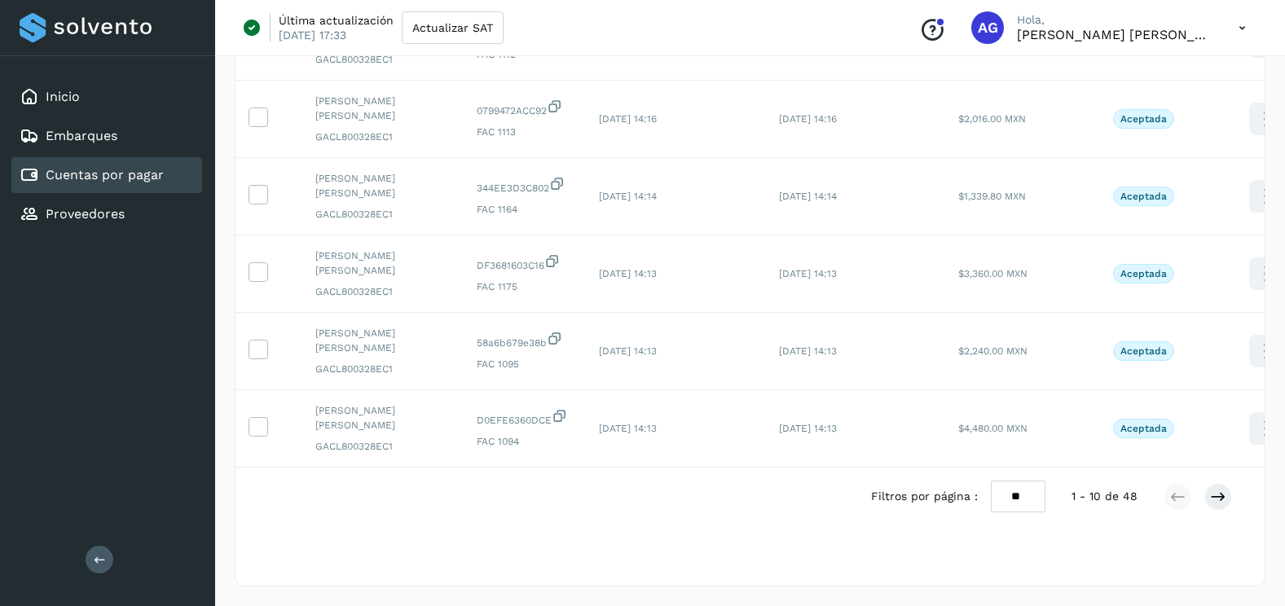
click at [1024, 505] on select "** ** **" at bounding box center [1018, 497] width 55 height 32
click at [991, 481] on select "** ** **" at bounding box center [1018, 497] width 55 height 32
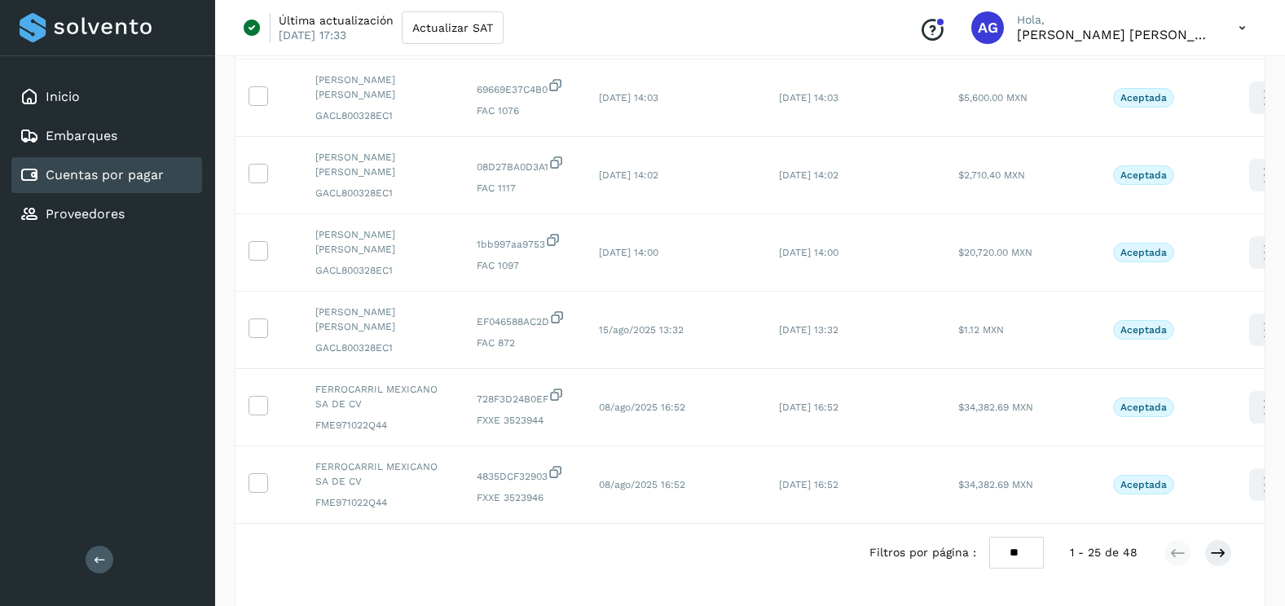
scroll to position [1706, 0]
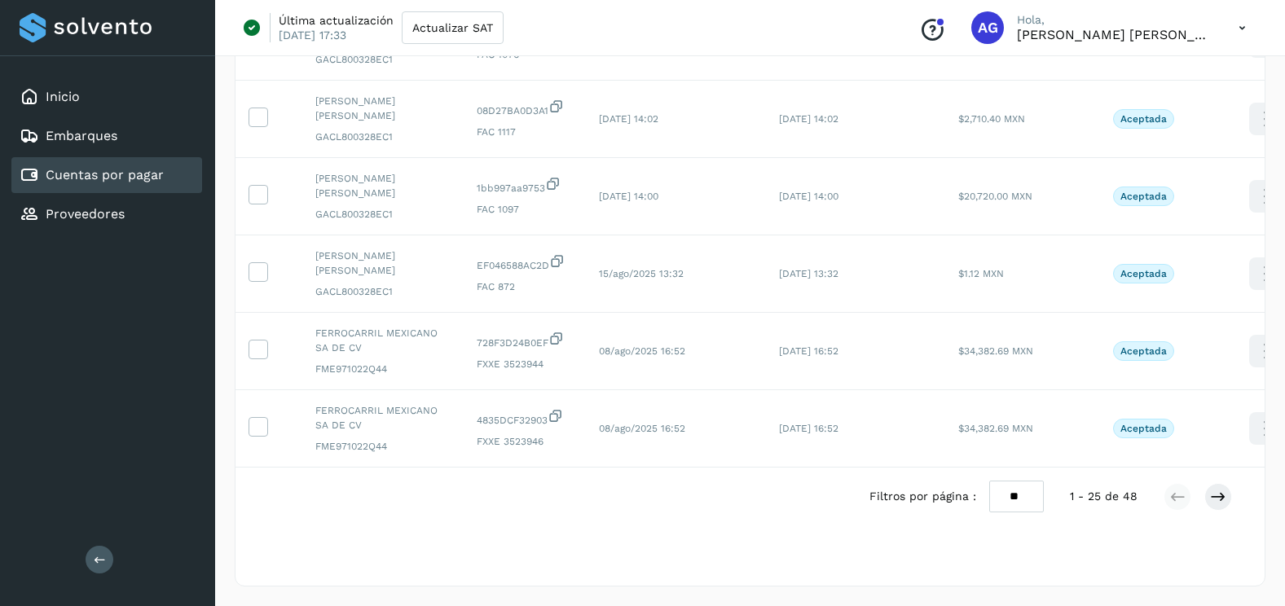
click at [1022, 500] on select "** ** **" at bounding box center [1016, 497] width 55 height 32
select select "**"
click at [989, 481] on select "** ** **" at bounding box center [1016, 497] width 55 height 32
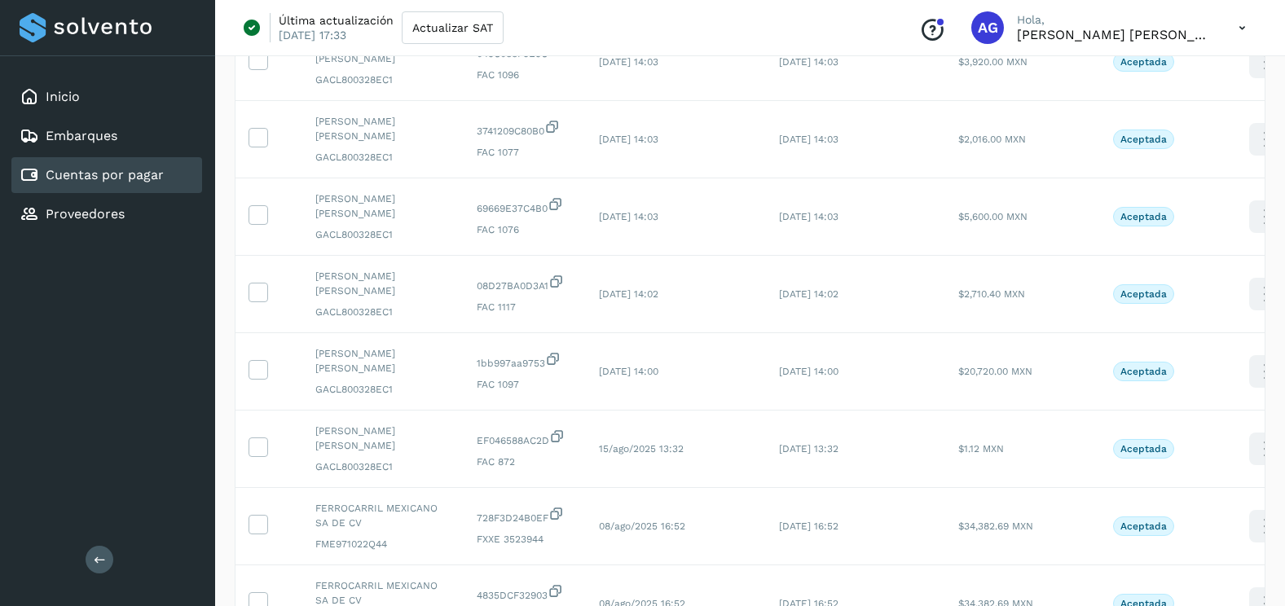
scroll to position [1548, 0]
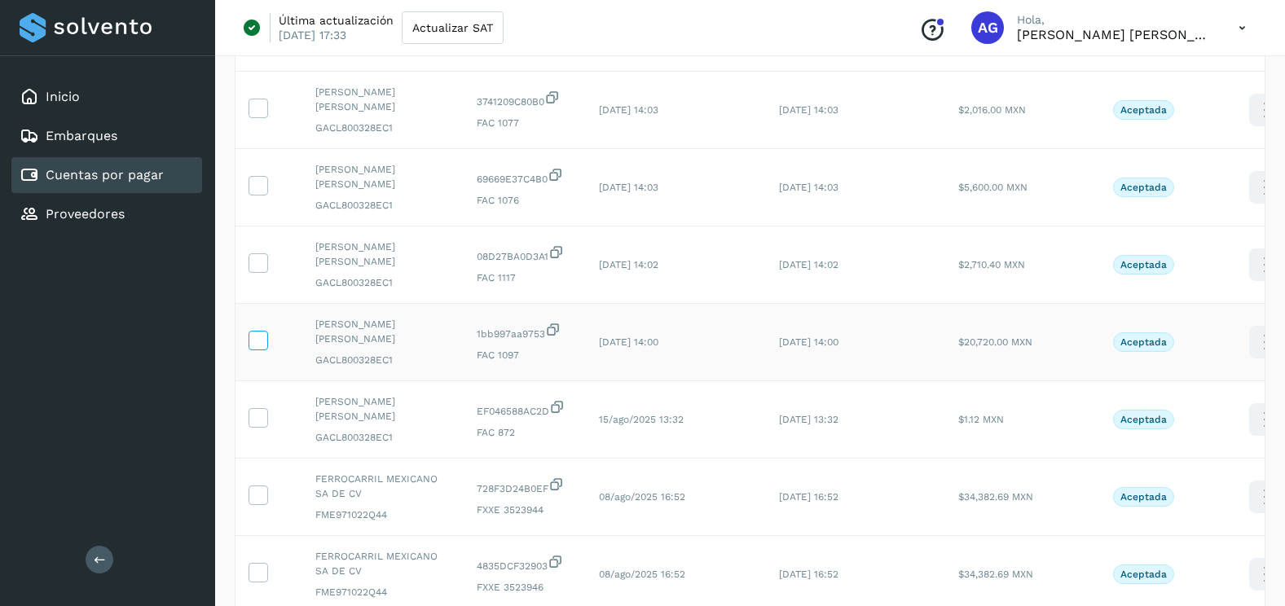
click at [253, 340] on icon at bounding box center [257, 339] width 17 height 17
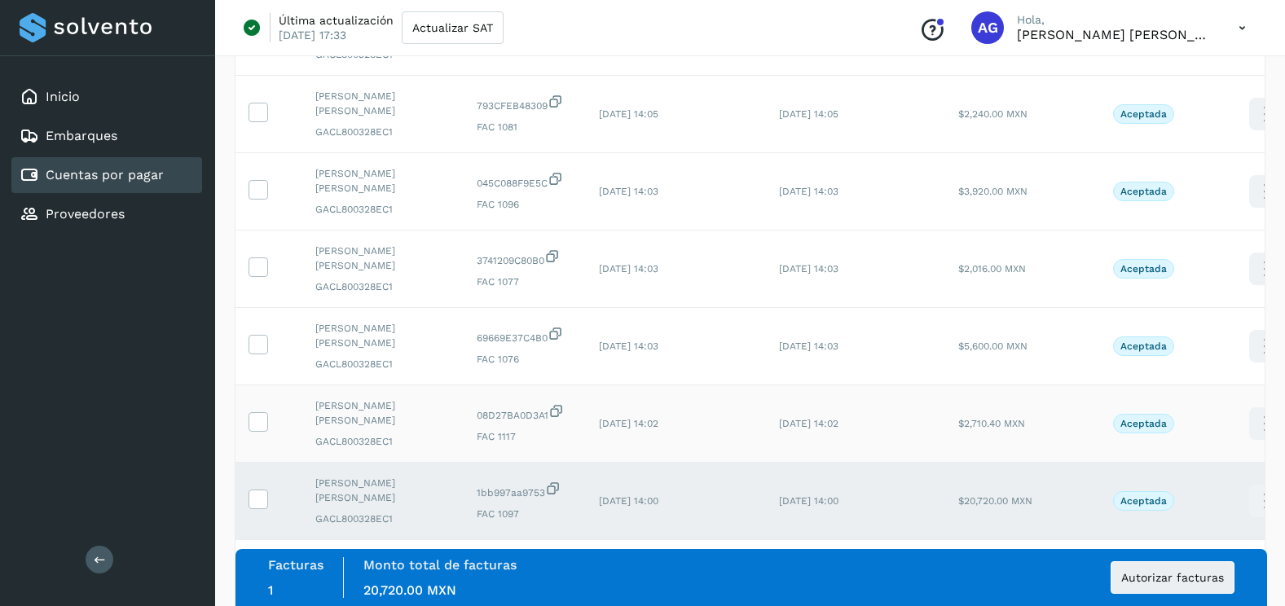
scroll to position [1385, 0]
click at [257, 422] on icon at bounding box center [257, 424] width 17 height 17
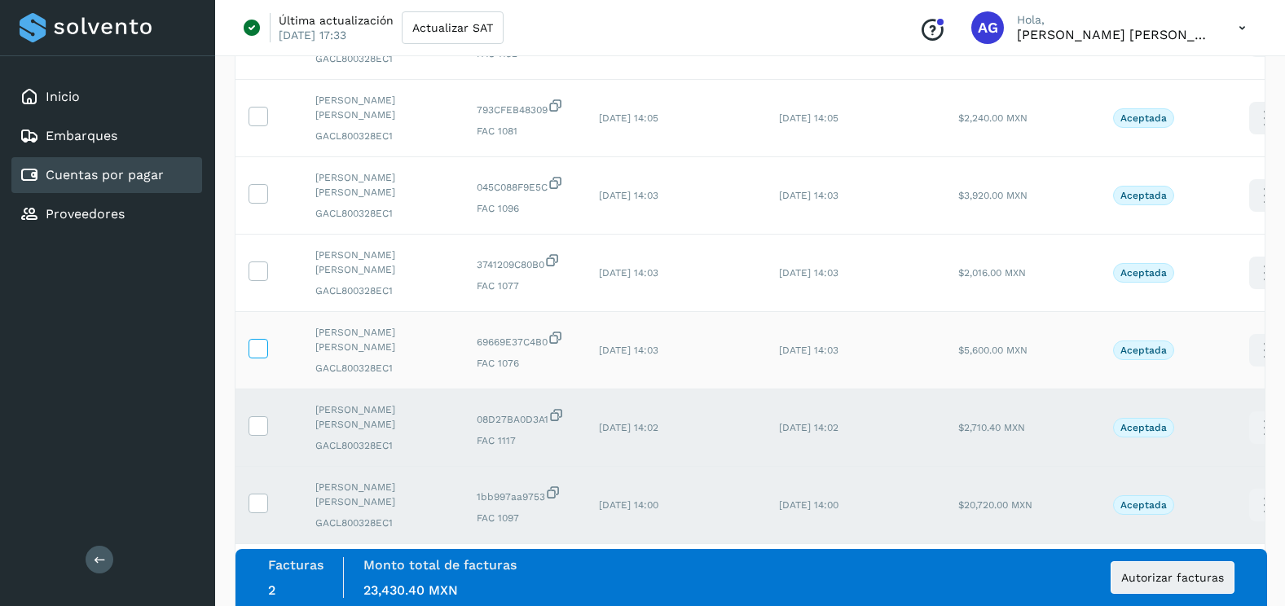
click at [257, 350] on icon at bounding box center [257, 347] width 17 height 17
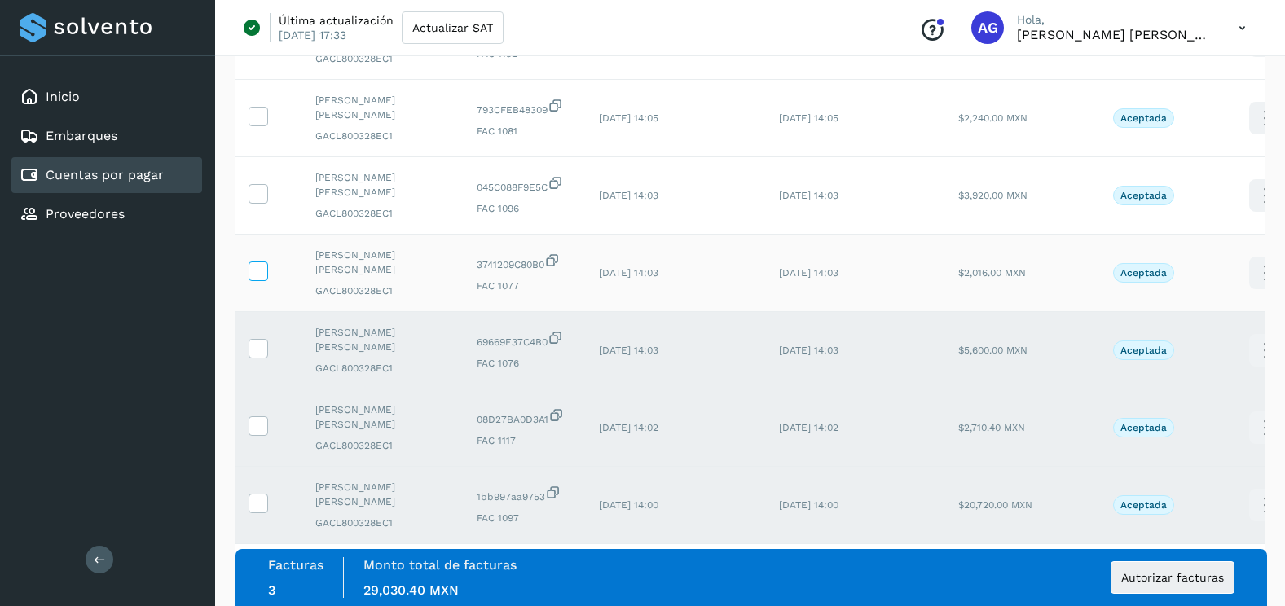
click at [257, 274] on icon at bounding box center [257, 270] width 17 height 17
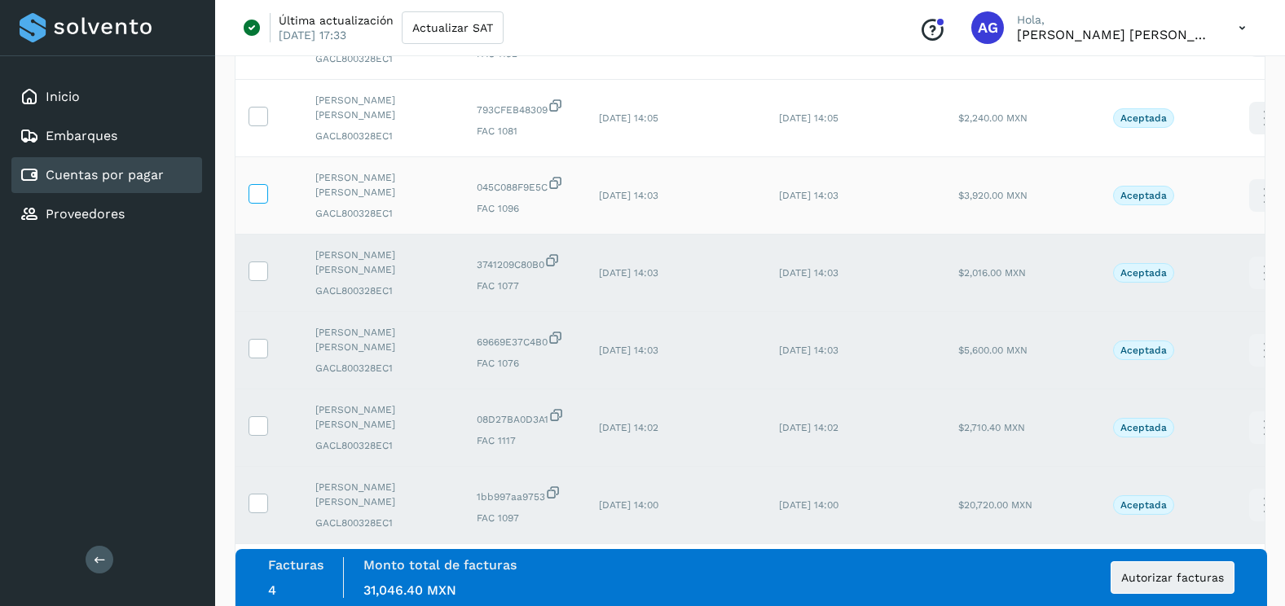
click at [260, 194] on icon at bounding box center [257, 192] width 17 height 17
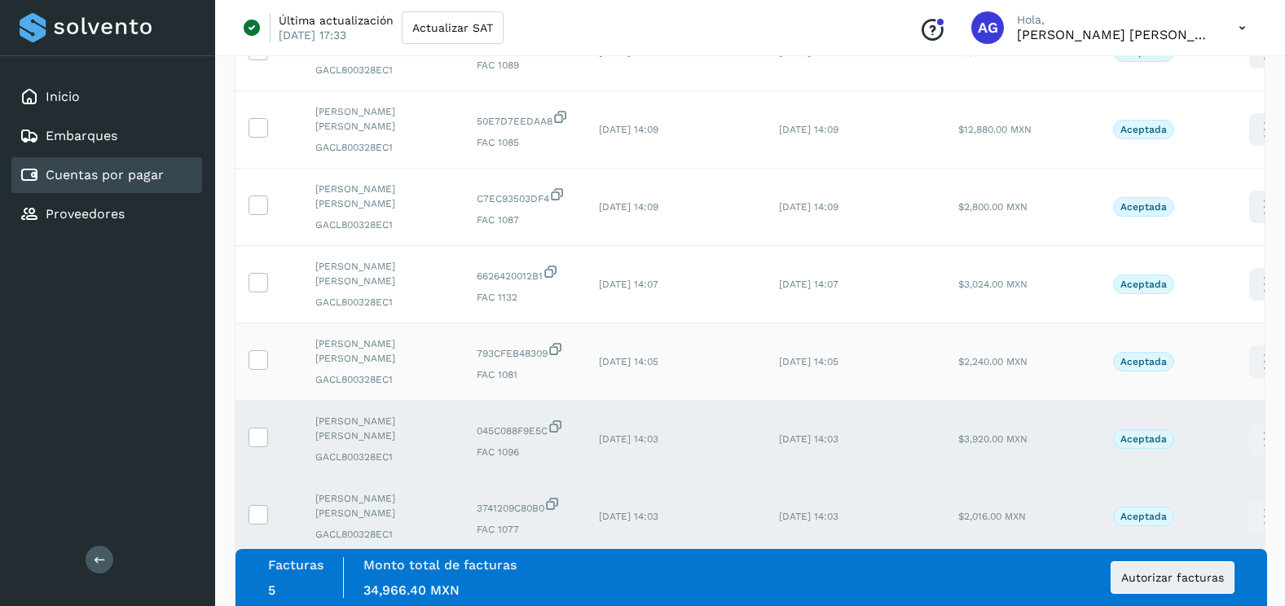
scroll to position [1141, 0]
click at [256, 358] on icon at bounding box center [257, 359] width 17 height 17
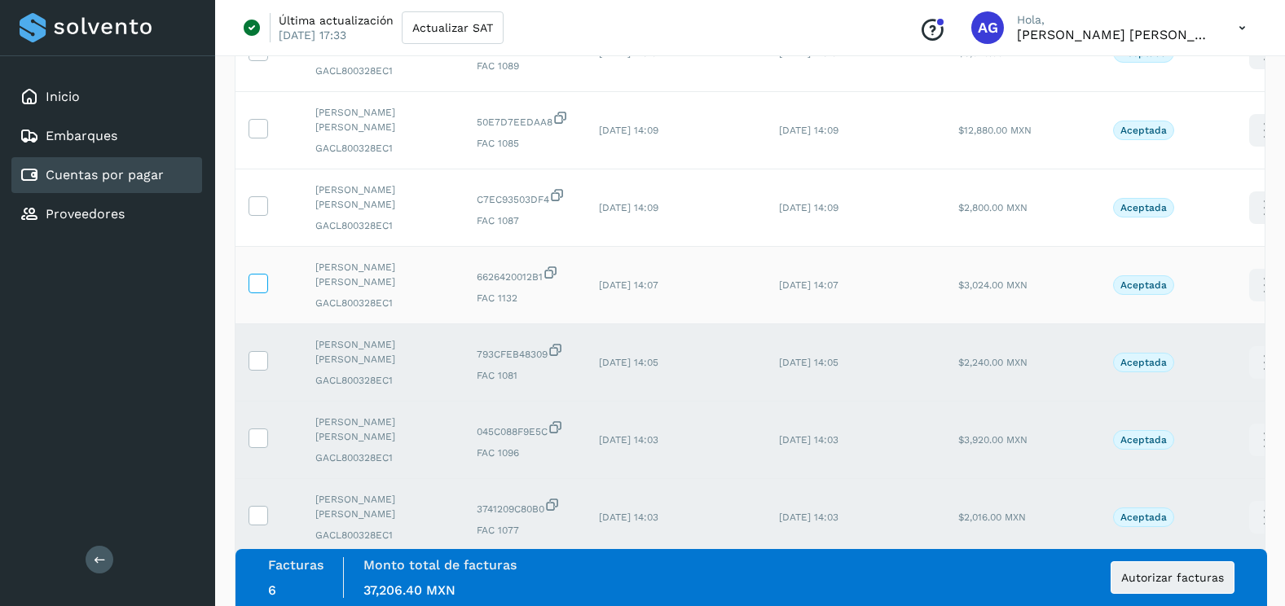
click at [260, 282] on icon at bounding box center [257, 282] width 17 height 17
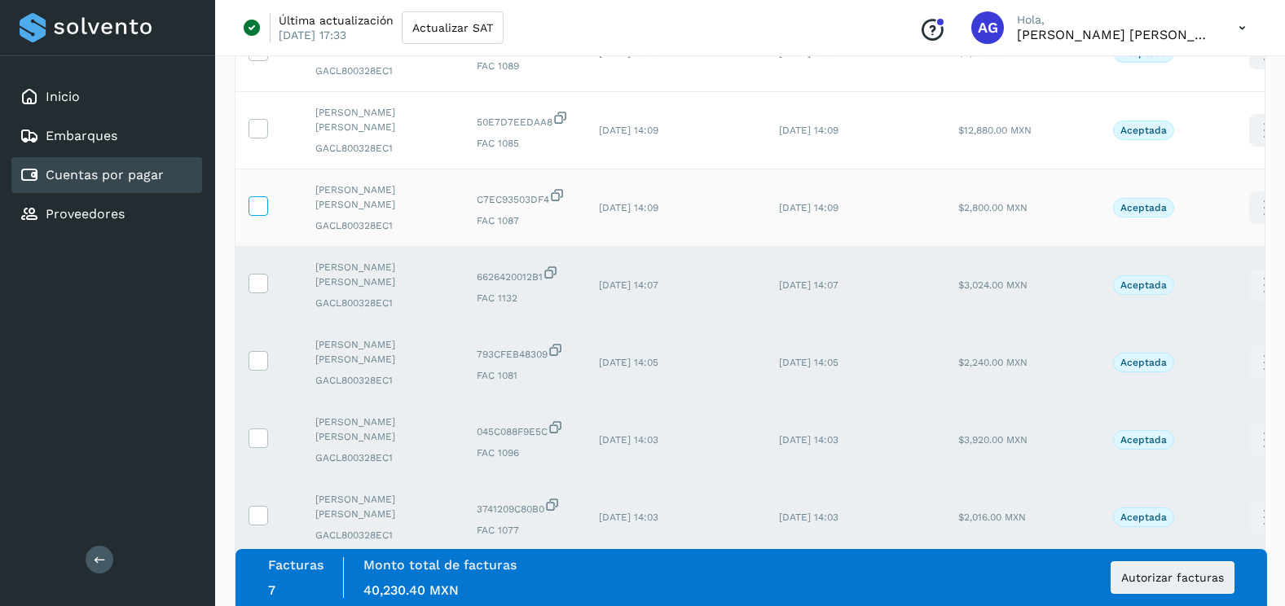
click at [263, 202] on icon at bounding box center [257, 204] width 17 height 17
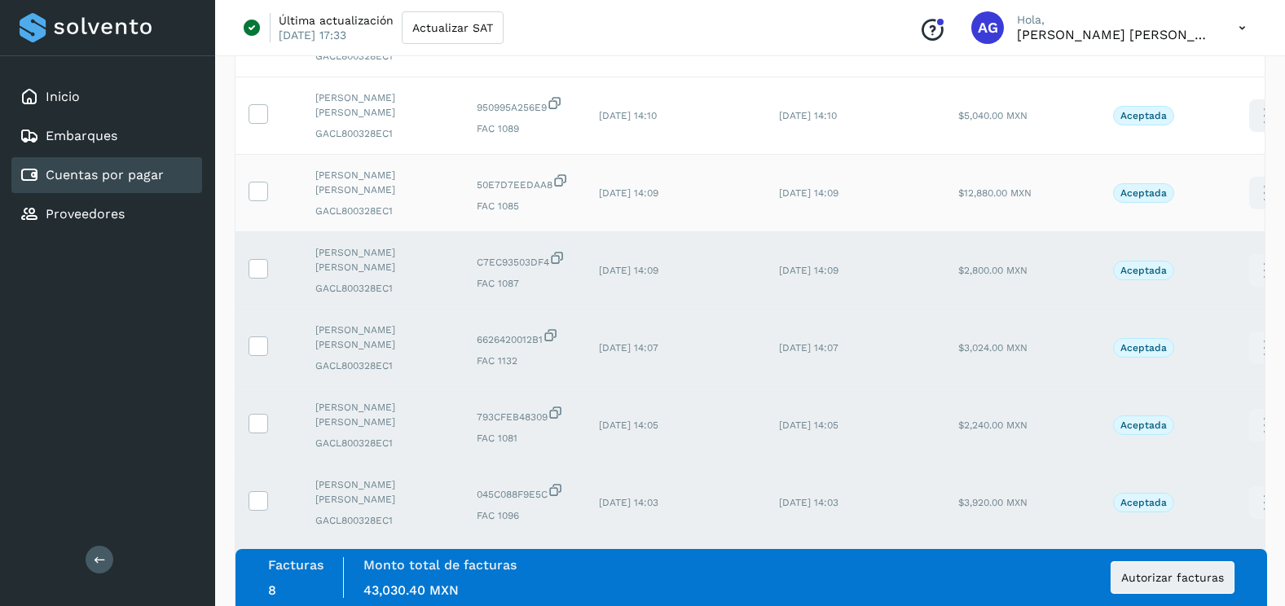
scroll to position [896, 0]
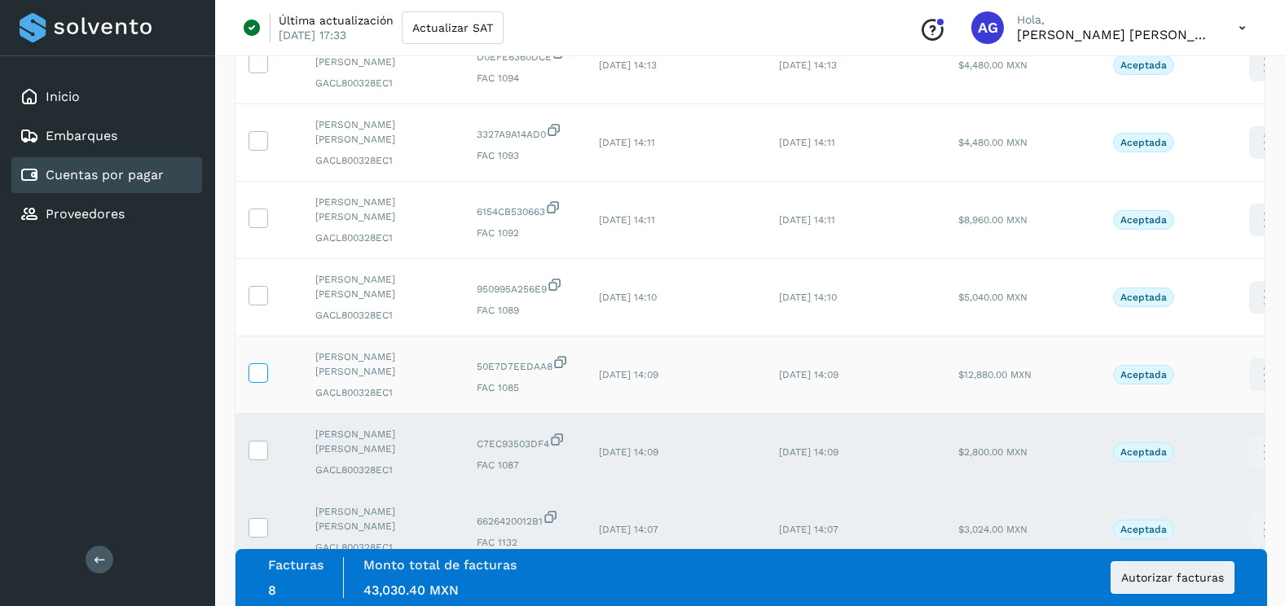
click at [256, 377] on icon at bounding box center [257, 371] width 17 height 17
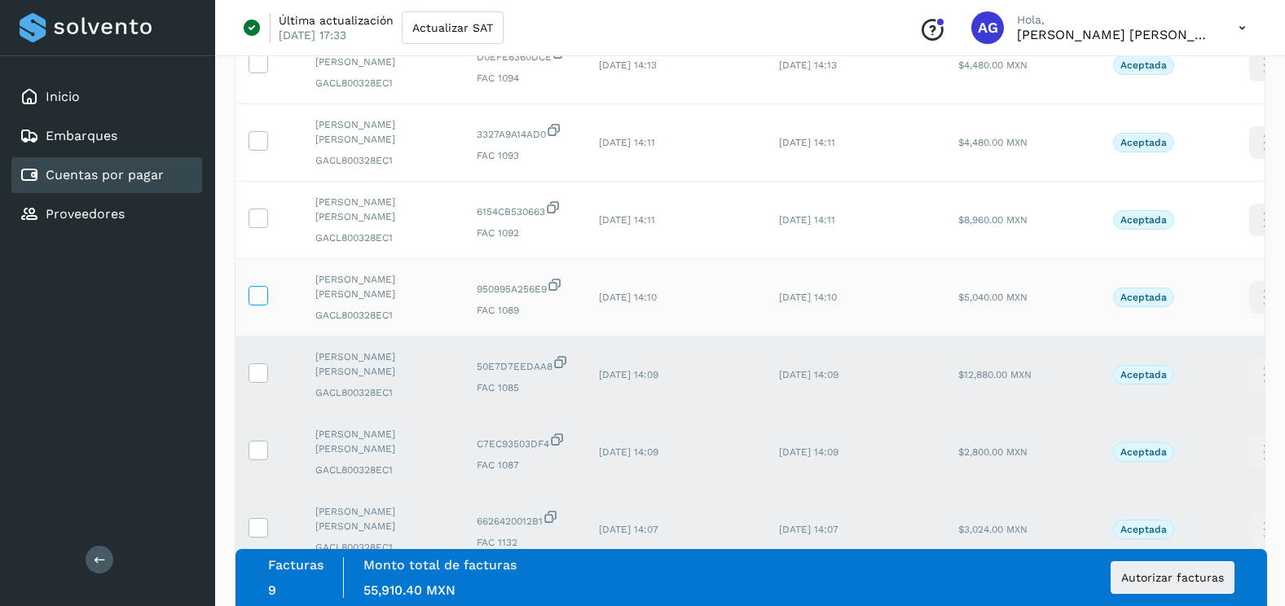
click at [259, 299] on icon at bounding box center [257, 294] width 17 height 17
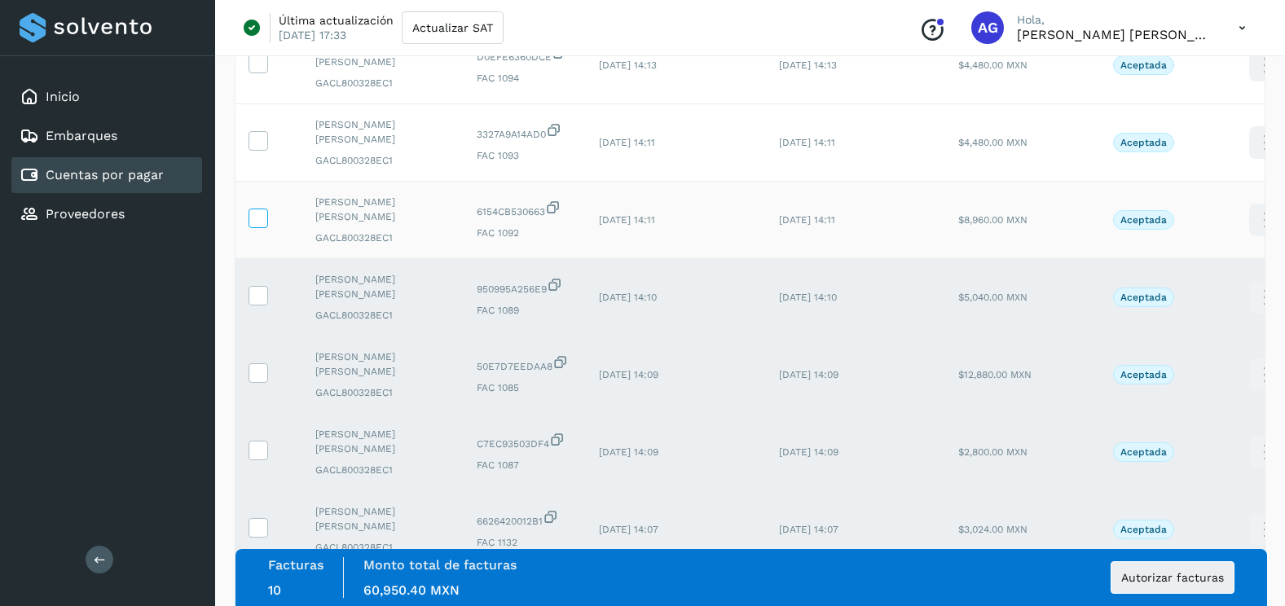
click at [255, 226] on span at bounding box center [257, 221] width 17 height 11
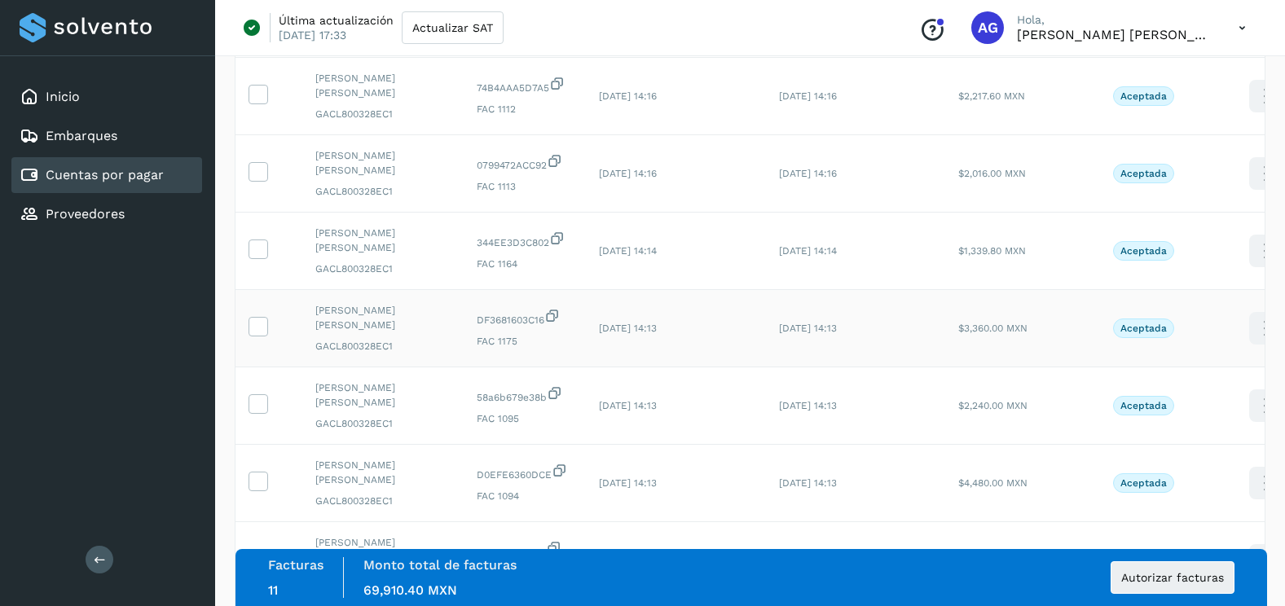
scroll to position [570, 0]
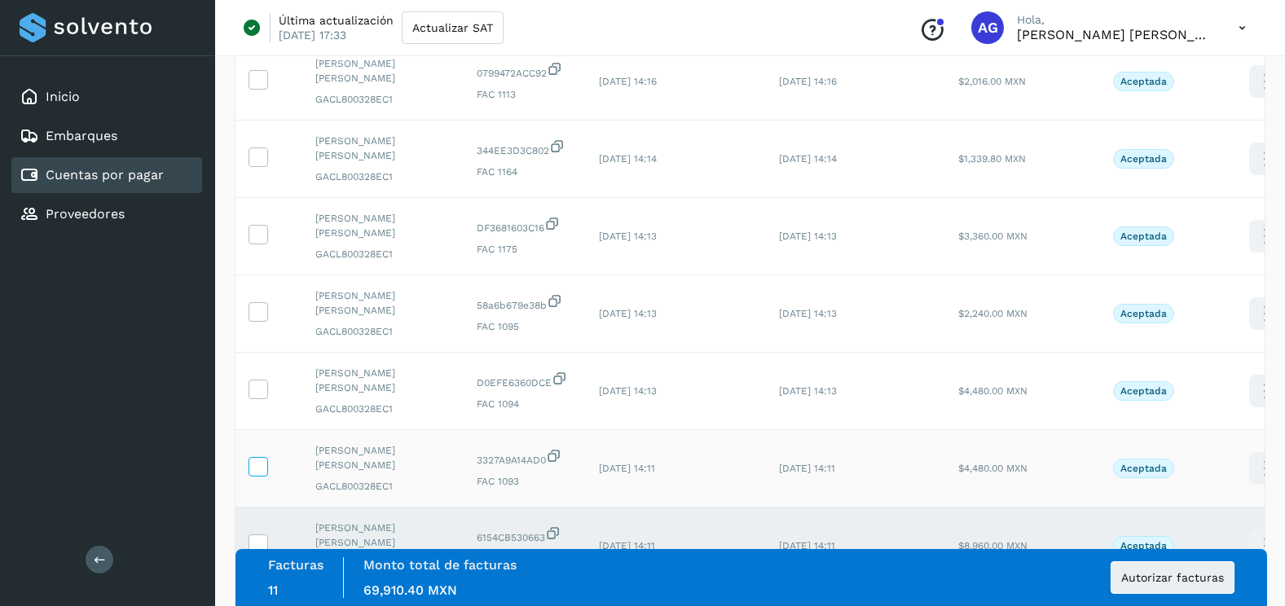
click at [256, 461] on icon at bounding box center [257, 465] width 17 height 17
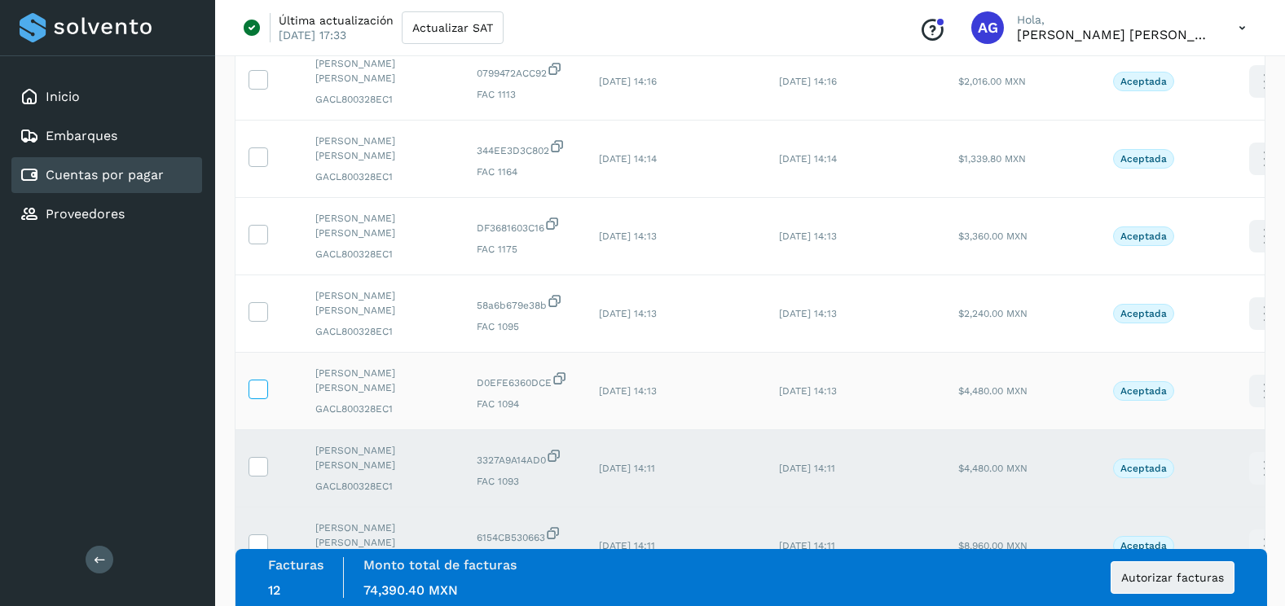
click at [264, 380] on icon at bounding box center [257, 388] width 17 height 17
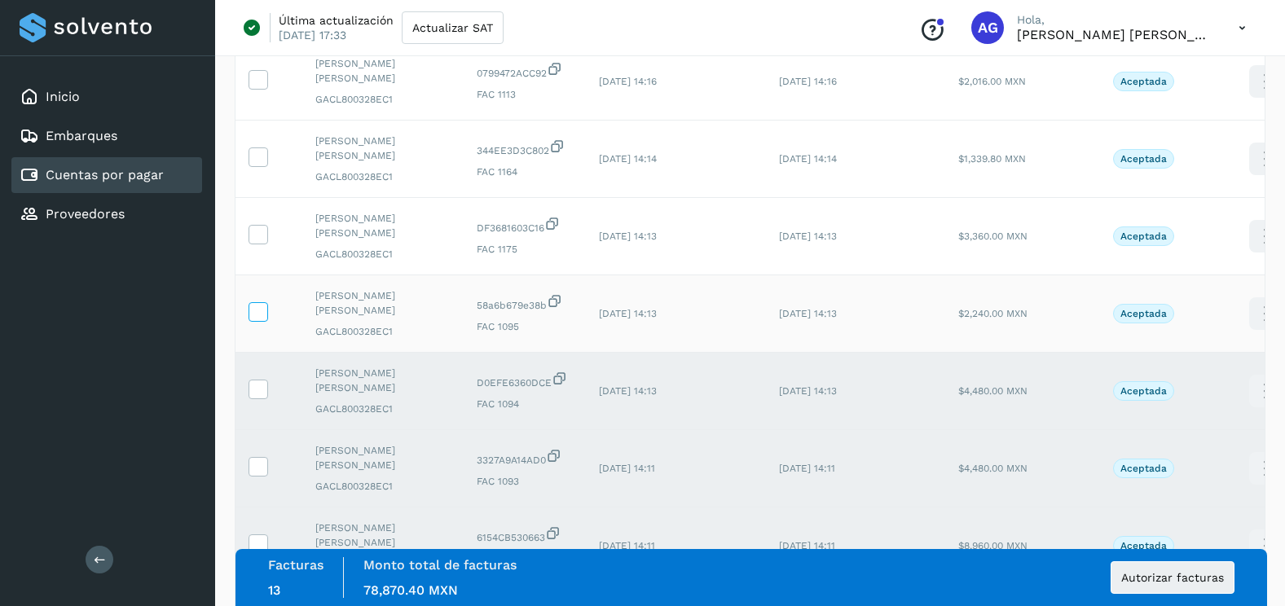
click at [264, 311] on icon at bounding box center [257, 310] width 17 height 17
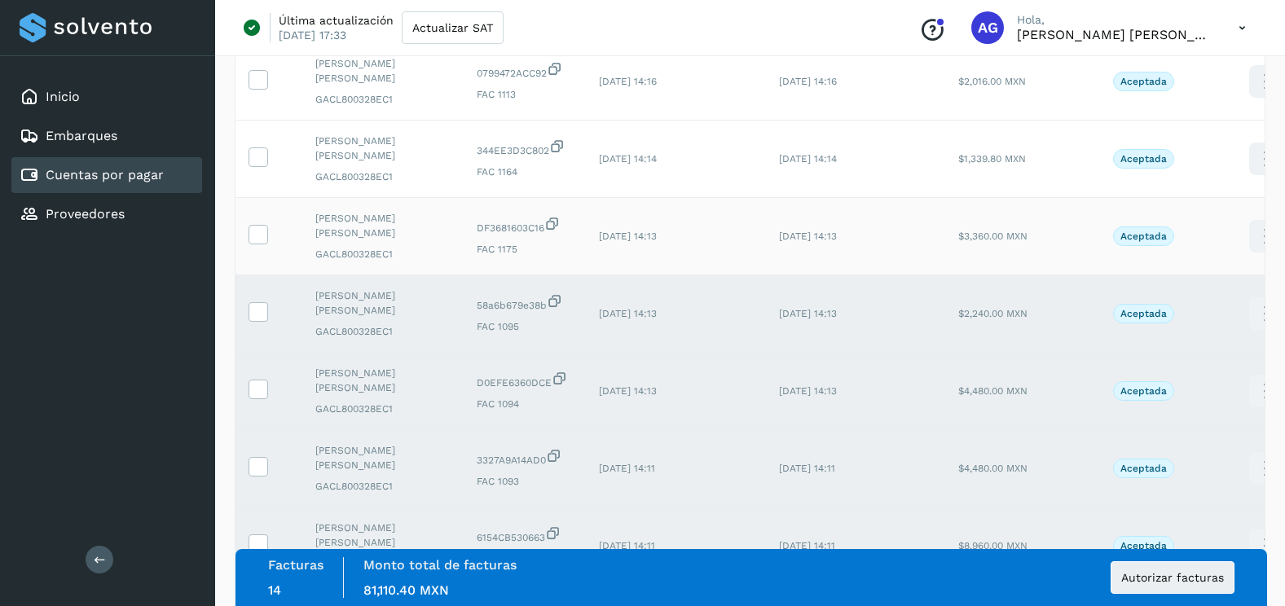
drag, startPoint x: 258, startPoint y: 244, endPoint x: 258, endPoint y: 211, distance: 33.4
click at [258, 233] on label at bounding box center [258, 235] width 20 height 20
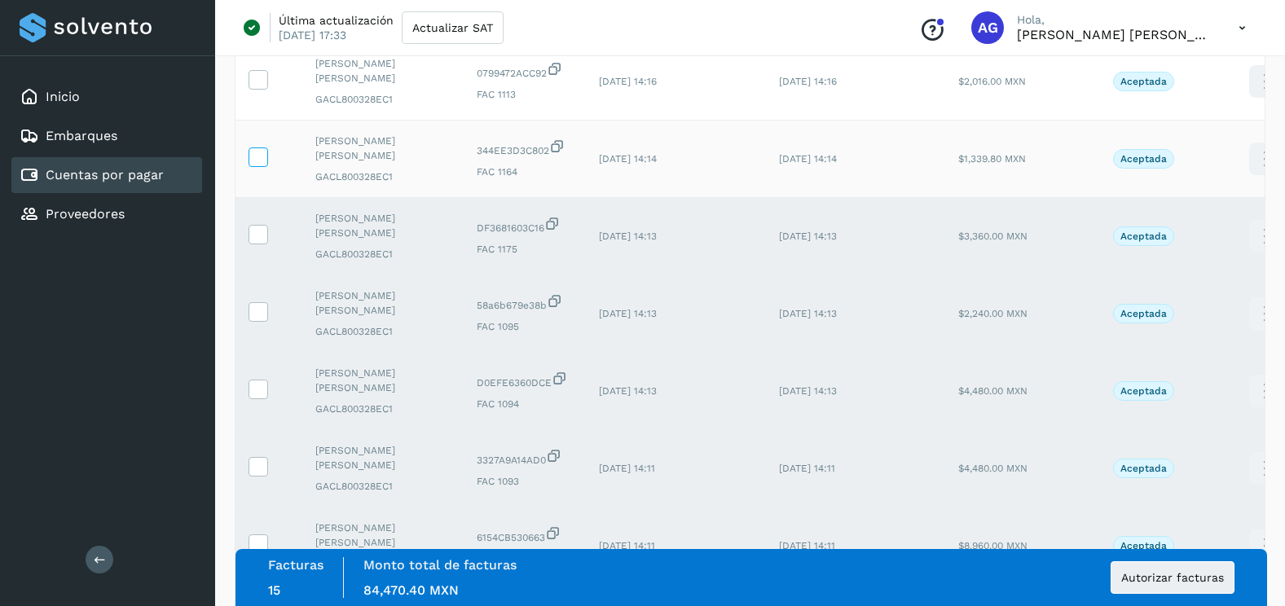
click at [253, 165] on span at bounding box center [257, 160] width 17 height 11
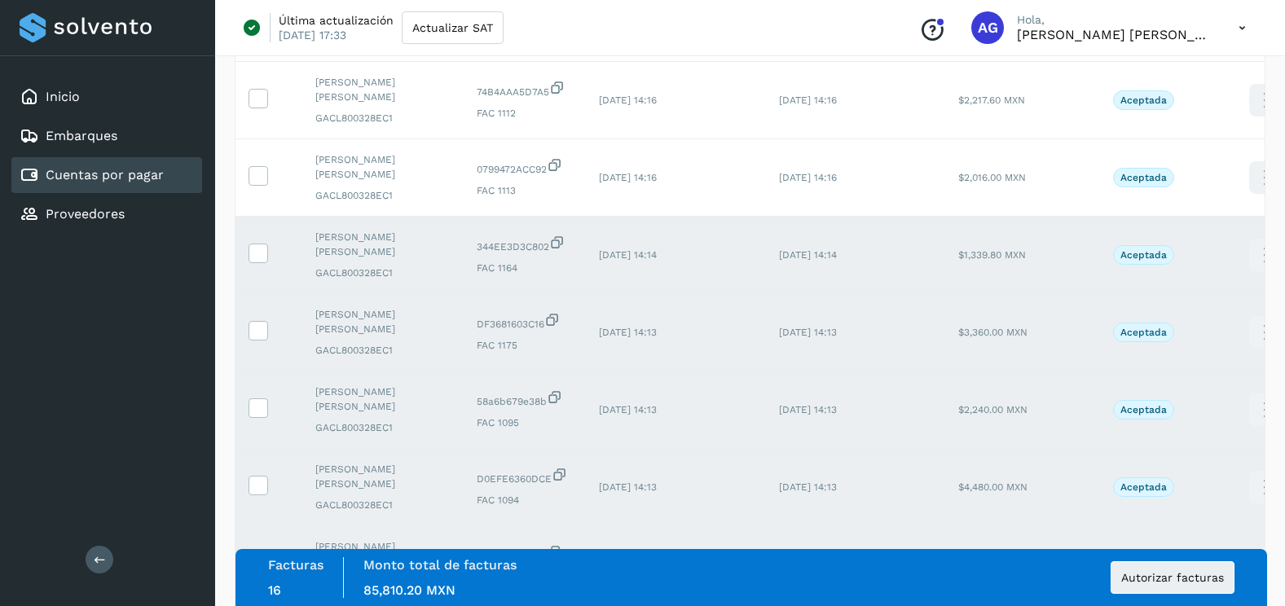
scroll to position [244, 0]
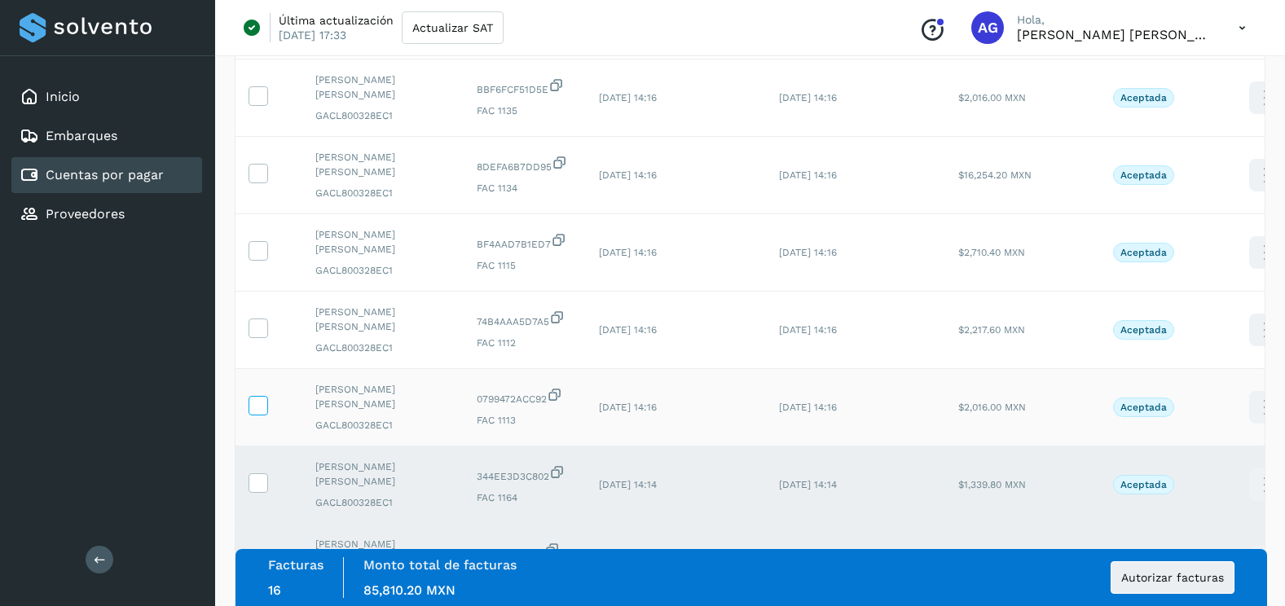
click at [256, 404] on icon at bounding box center [257, 404] width 17 height 17
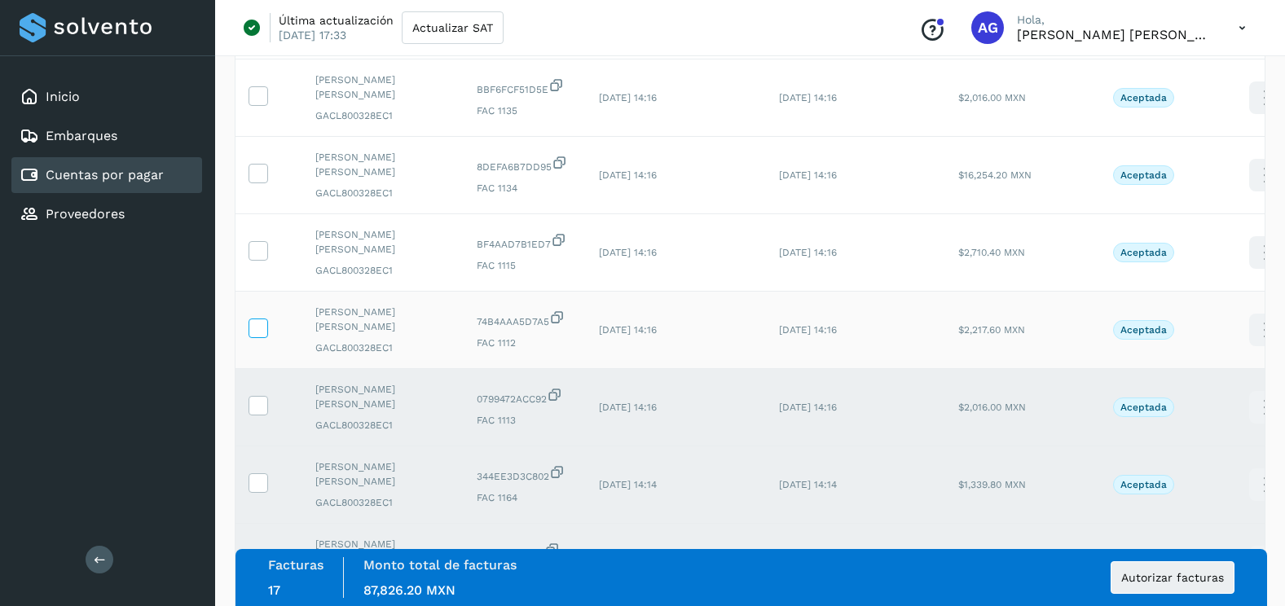
click at [262, 319] on icon at bounding box center [257, 327] width 17 height 17
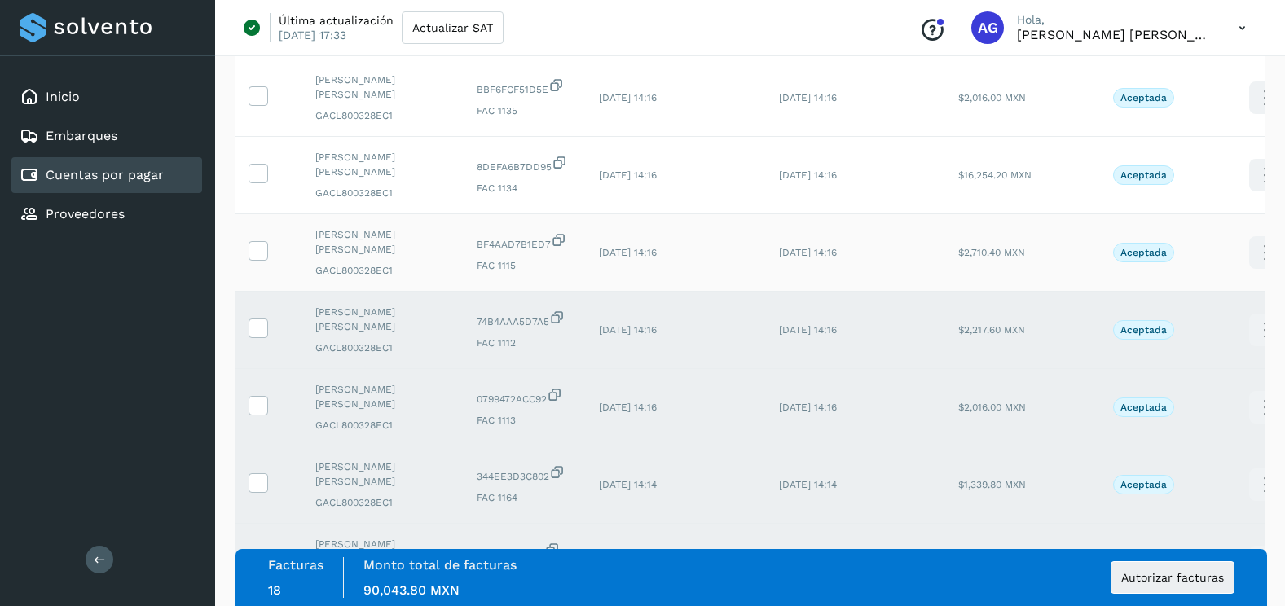
click at [264, 239] on td at bounding box center [268, 252] width 67 height 77
drag, startPoint x: 263, startPoint y: 248, endPoint x: 254, endPoint y: 165, distance: 82.8
click at [263, 246] on icon at bounding box center [257, 249] width 17 height 17
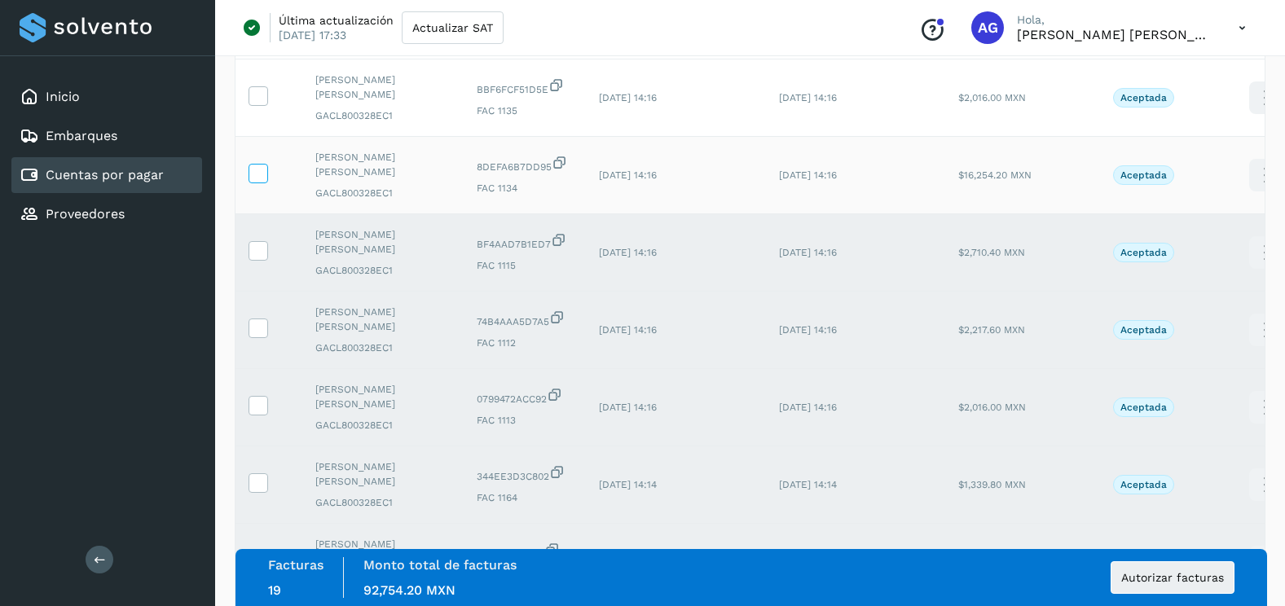
click at [256, 166] on icon at bounding box center [257, 172] width 17 height 17
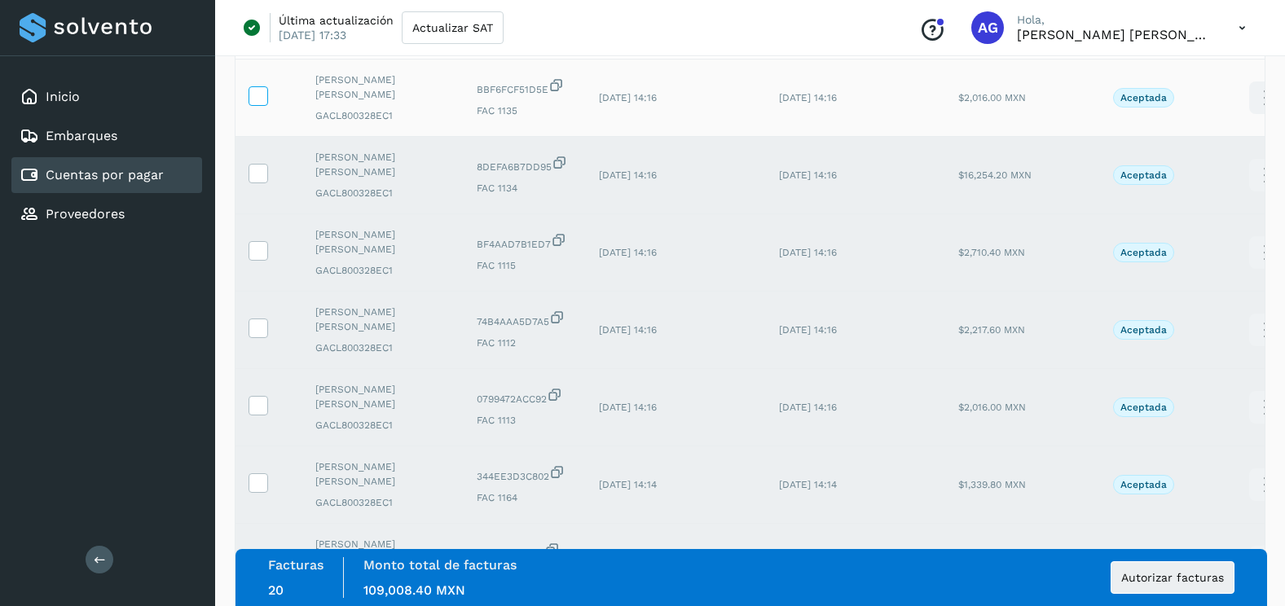
click at [256, 105] on label at bounding box center [258, 96] width 20 height 20
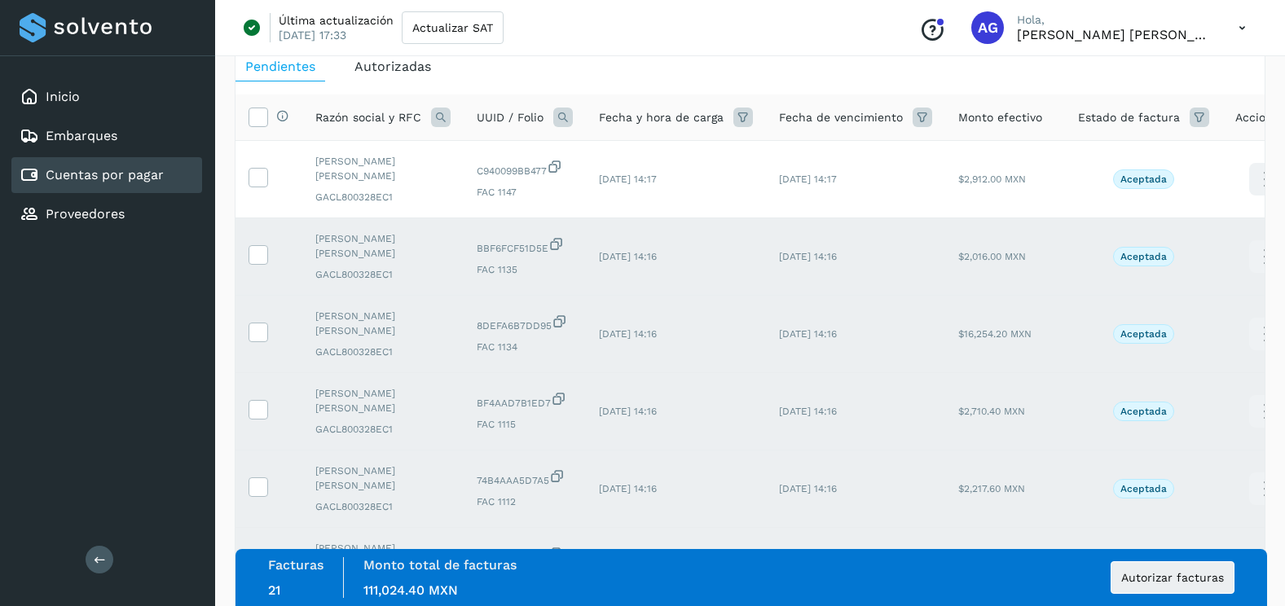
scroll to position [0, 0]
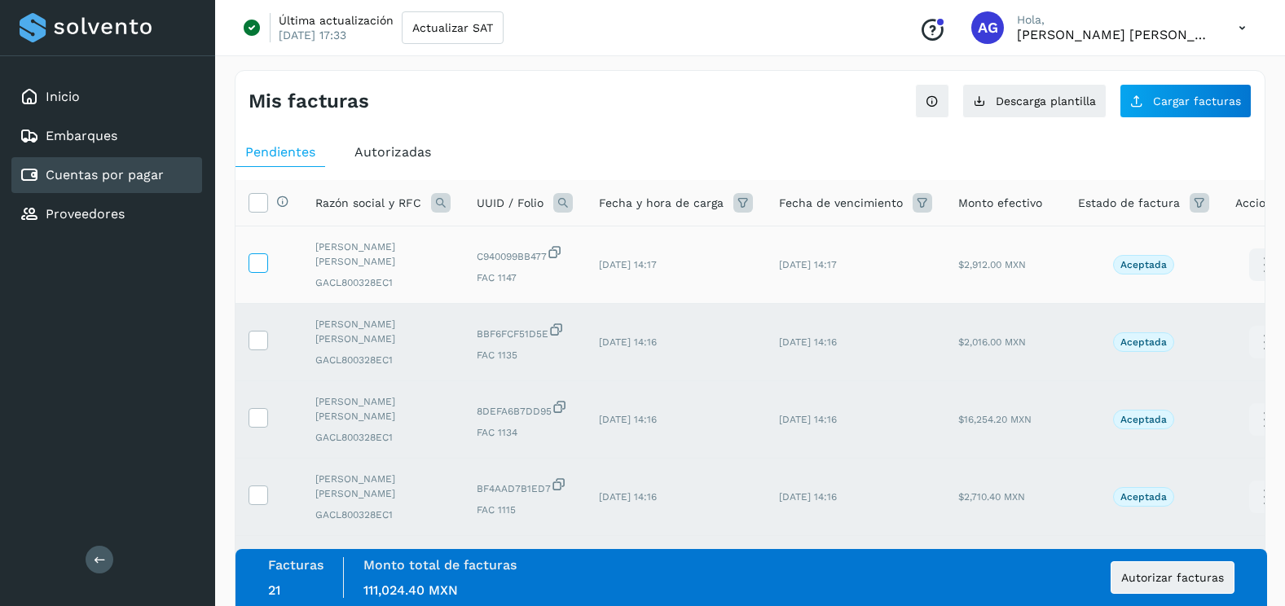
click at [259, 264] on icon at bounding box center [257, 261] width 17 height 17
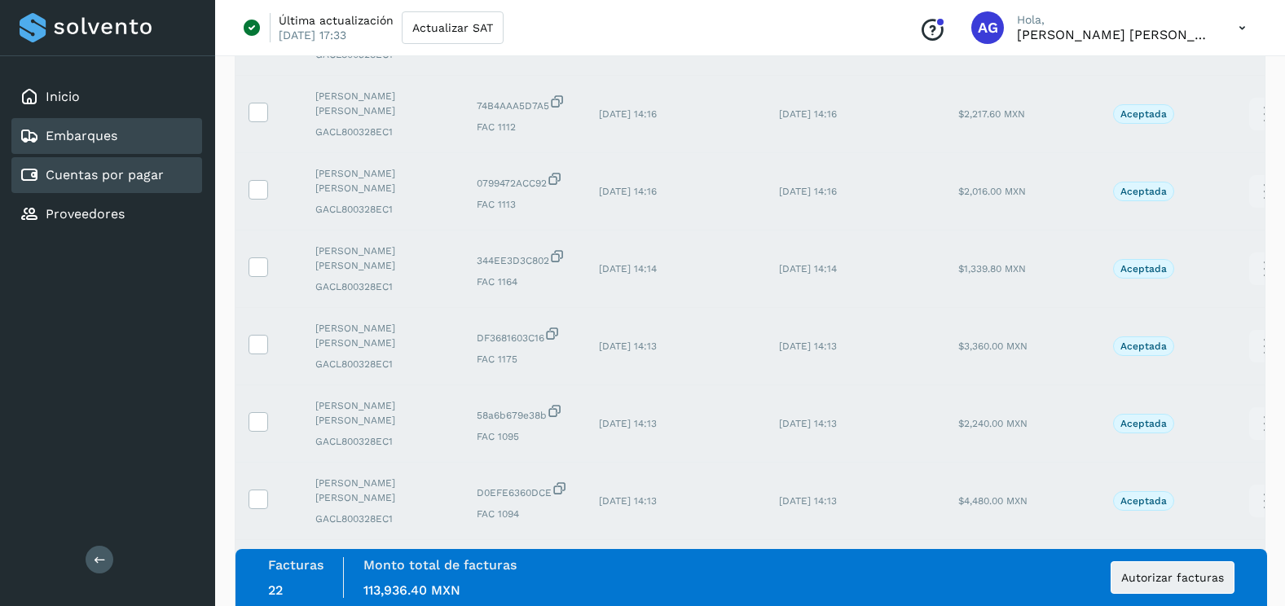
scroll to position [163, 0]
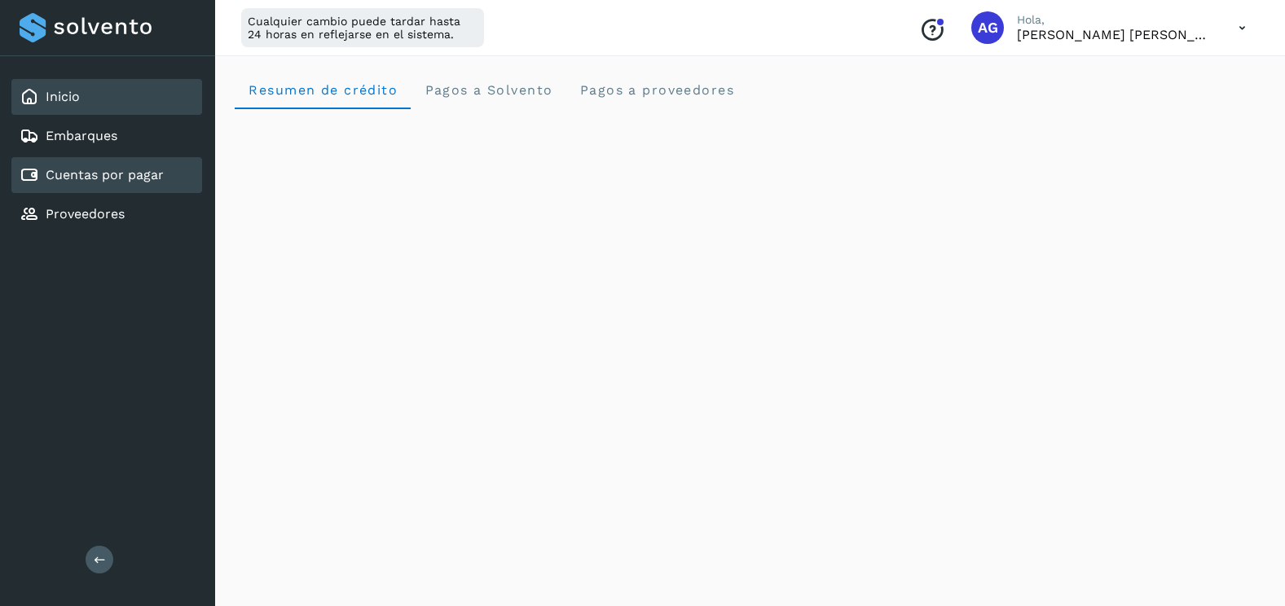
click at [184, 186] on div "Cuentas por pagar" at bounding box center [106, 175] width 191 height 36
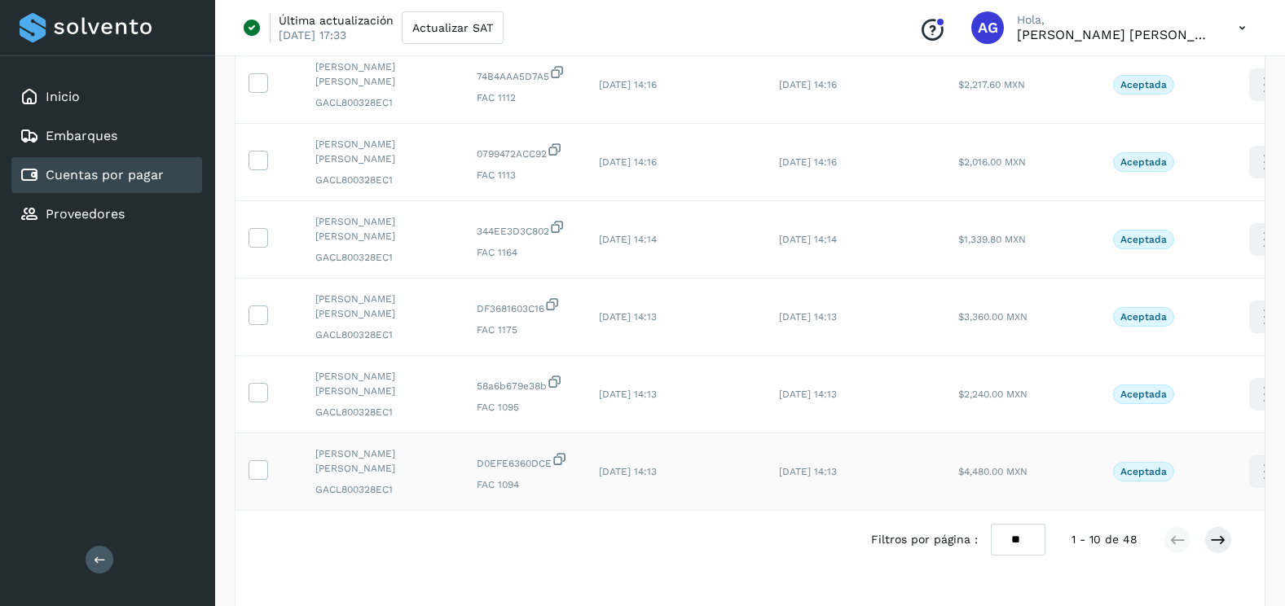
scroll to position [464, 0]
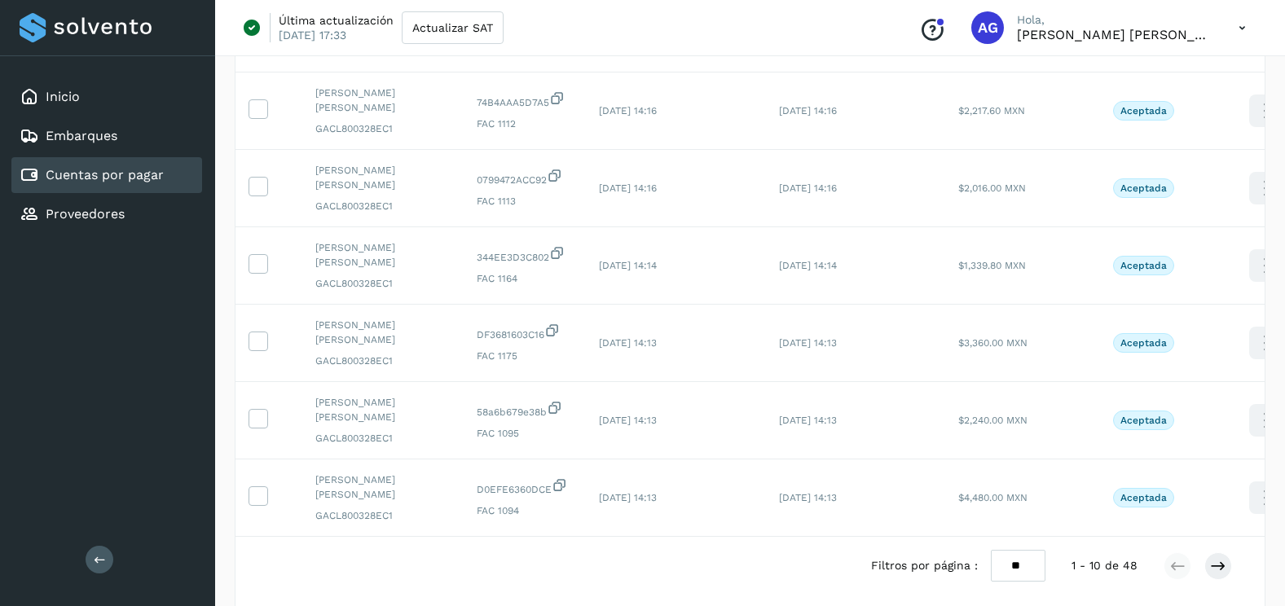
click at [1020, 582] on select "** ** **" at bounding box center [1018, 566] width 55 height 32
select select "**"
click at [991, 550] on select "** ** **" at bounding box center [1018, 566] width 55 height 32
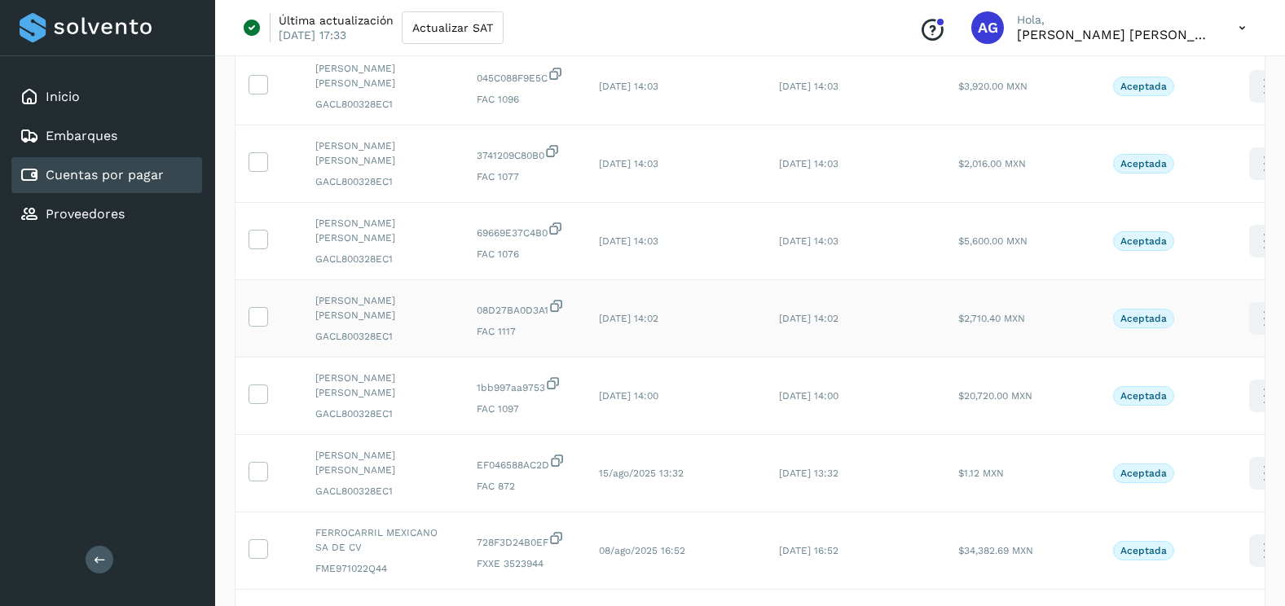
scroll to position [1523, 0]
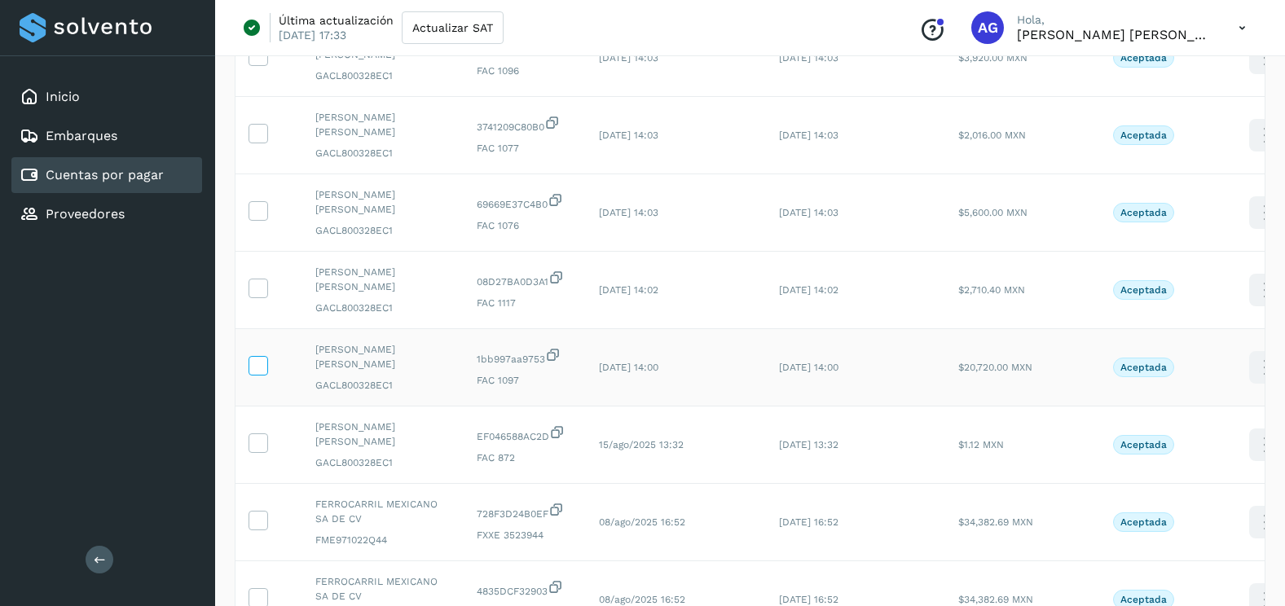
click at [255, 367] on icon at bounding box center [257, 364] width 17 height 17
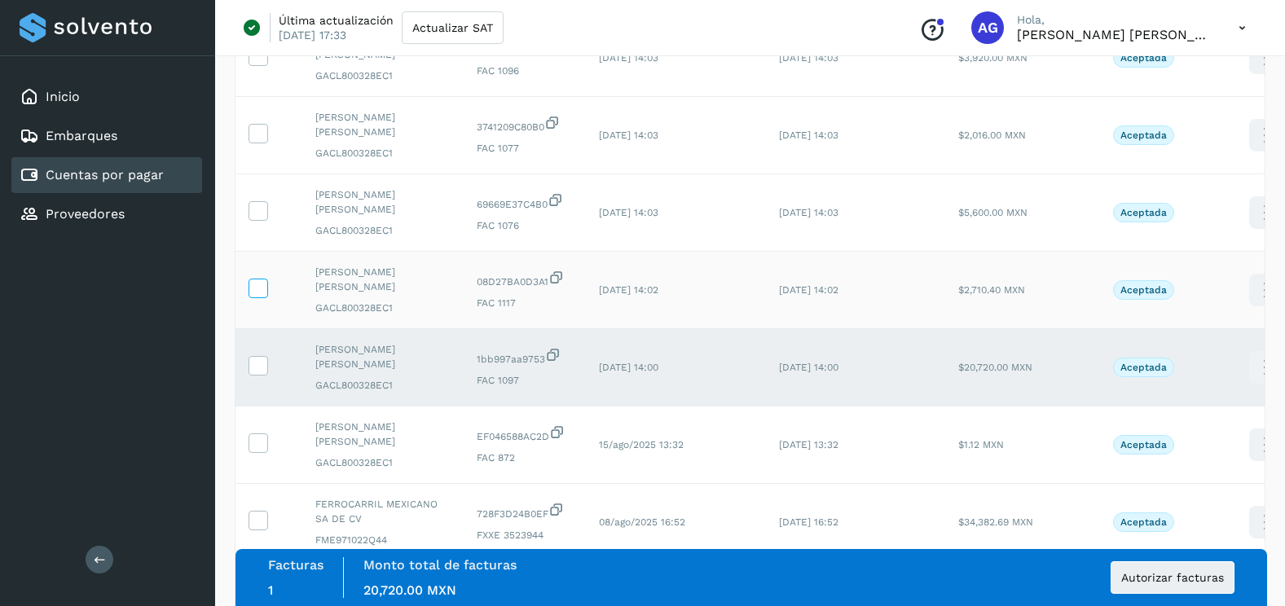
click at [261, 296] on span at bounding box center [257, 291] width 17 height 11
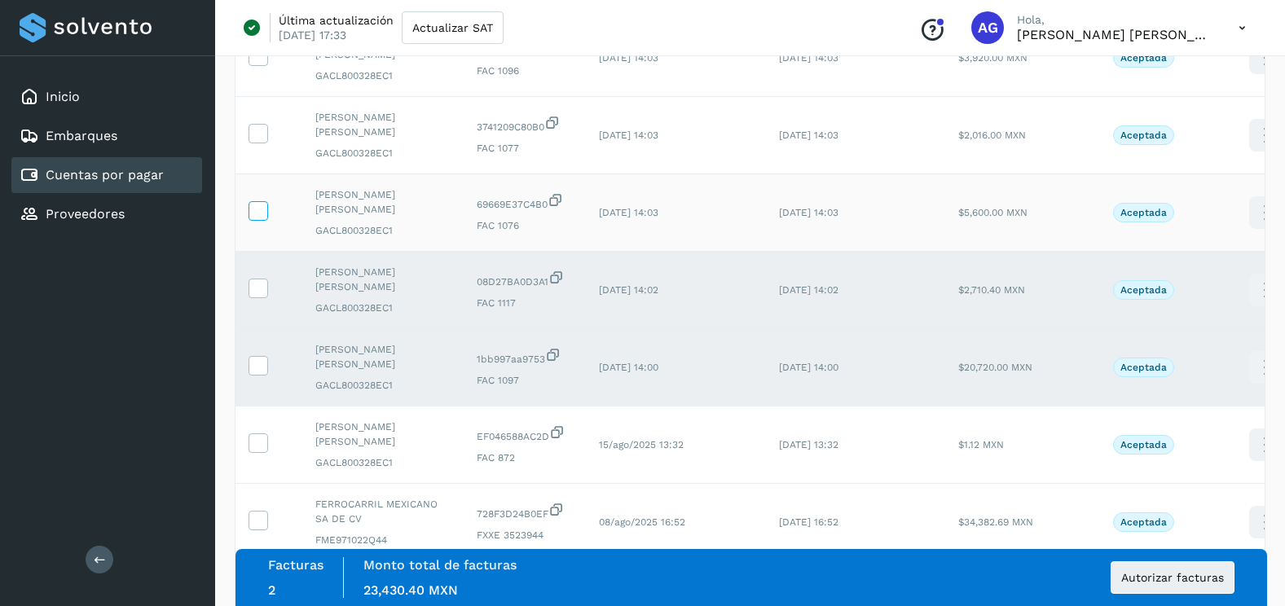
click at [260, 218] on span at bounding box center [257, 214] width 17 height 11
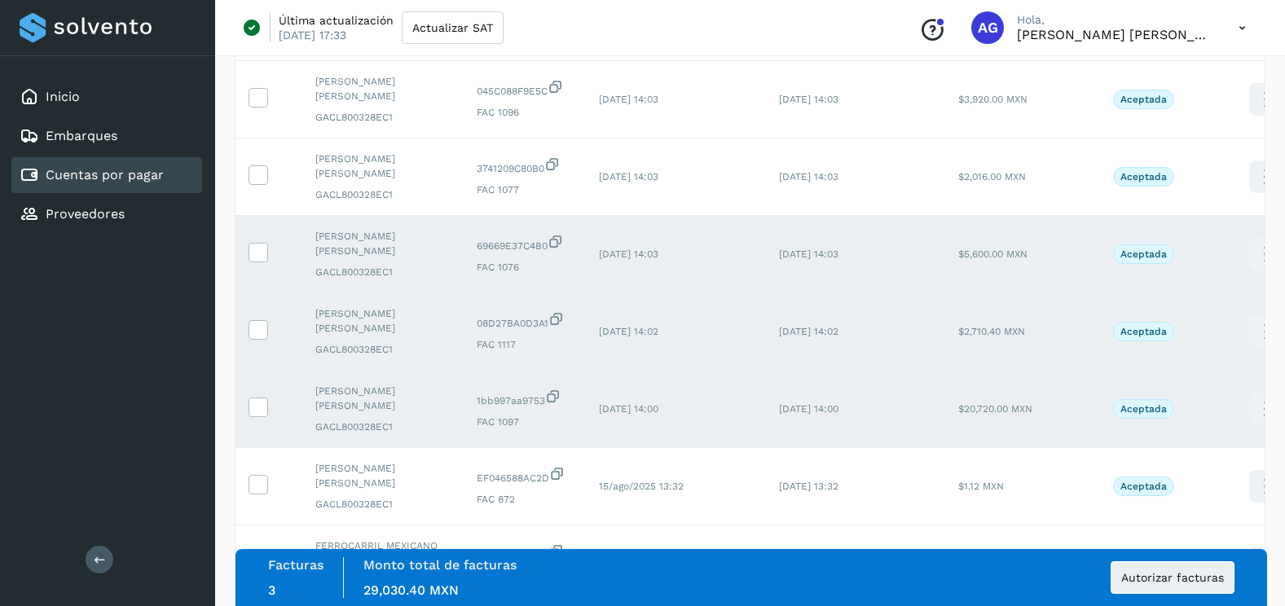
scroll to position [1441, 0]
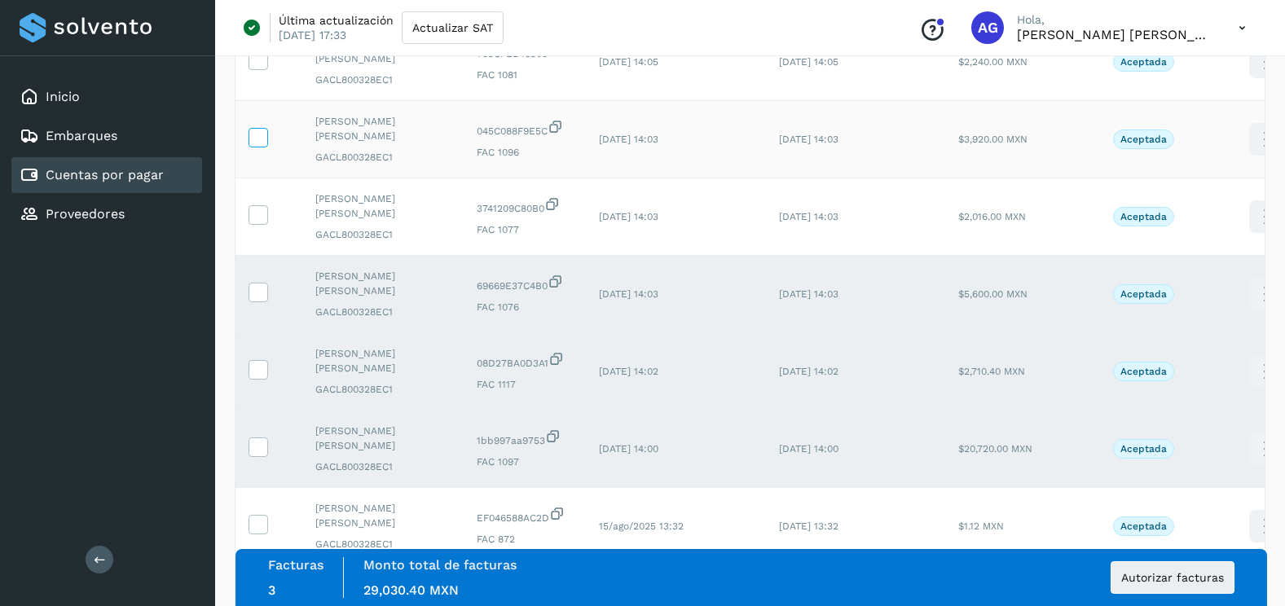
click at [265, 143] on icon at bounding box center [257, 136] width 17 height 17
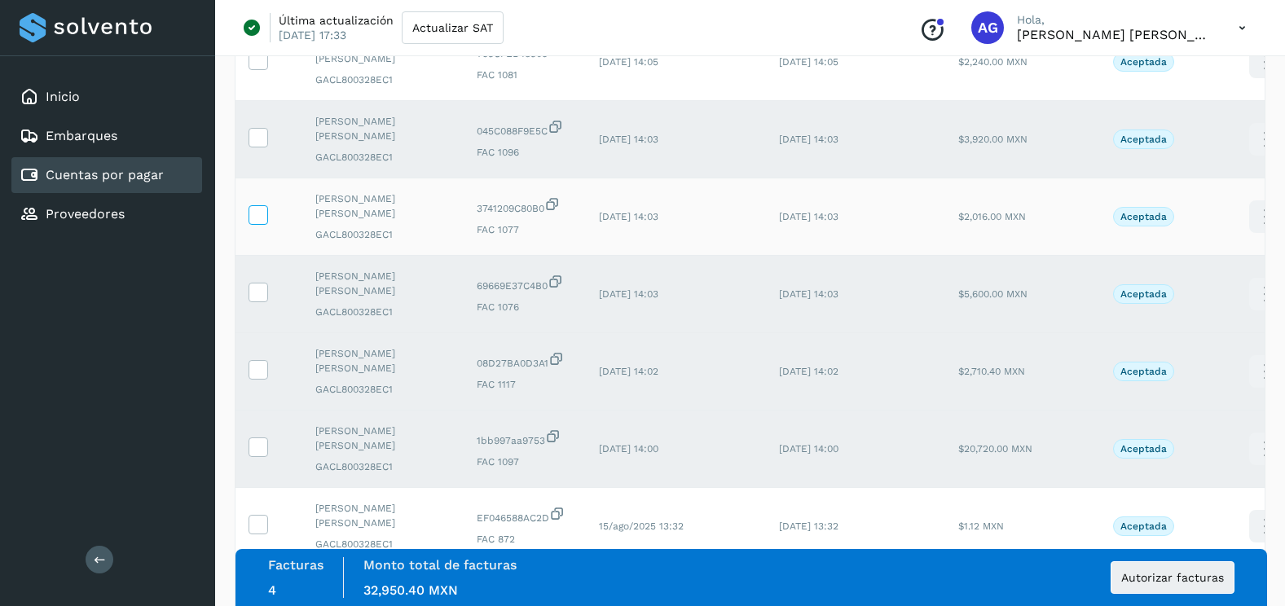
click at [267, 223] on label at bounding box center [258, 215] width 20 height 20
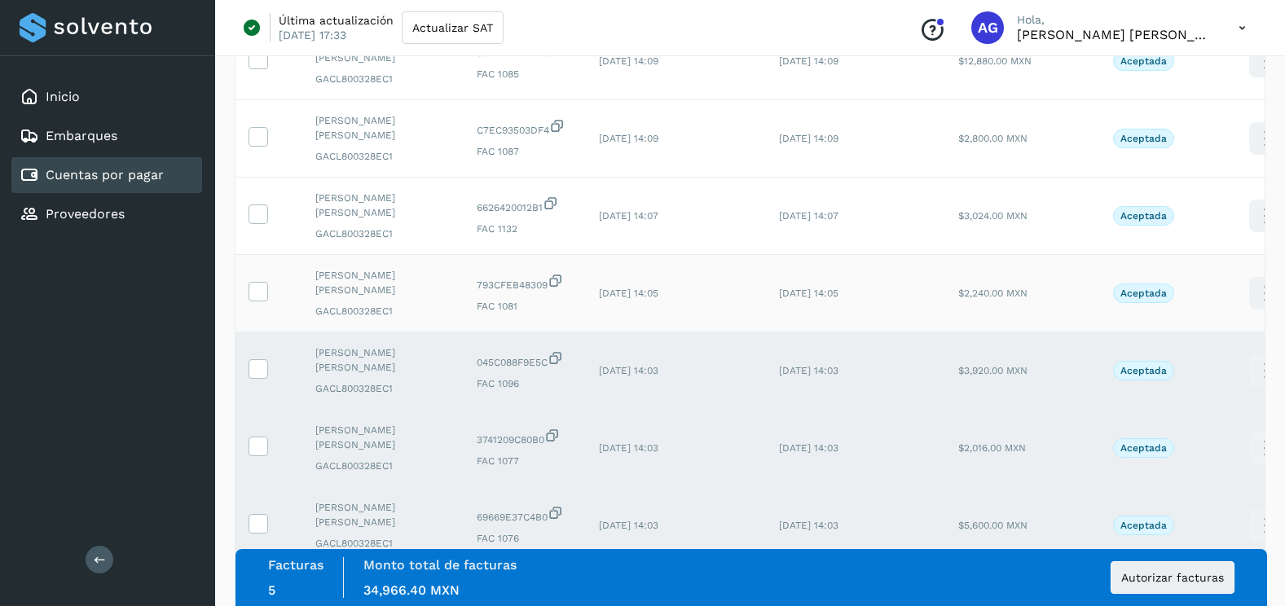
scroll to position [1197, 0]
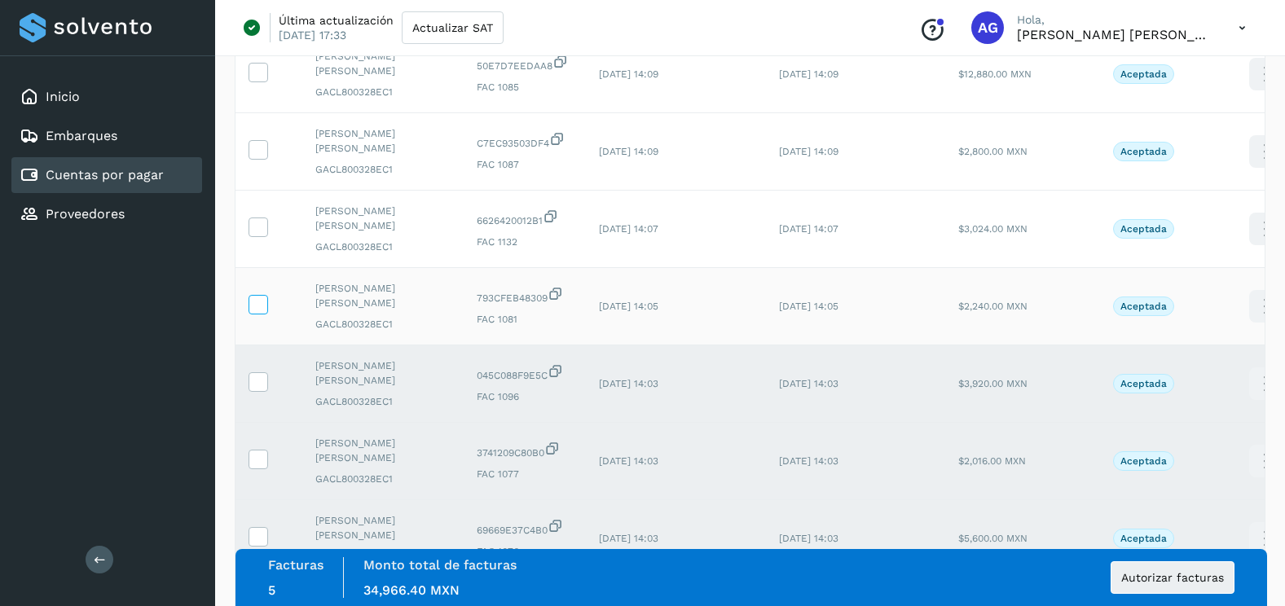
click at [263, 307] on icon at bounding box center [257, 303] width 17 height 17
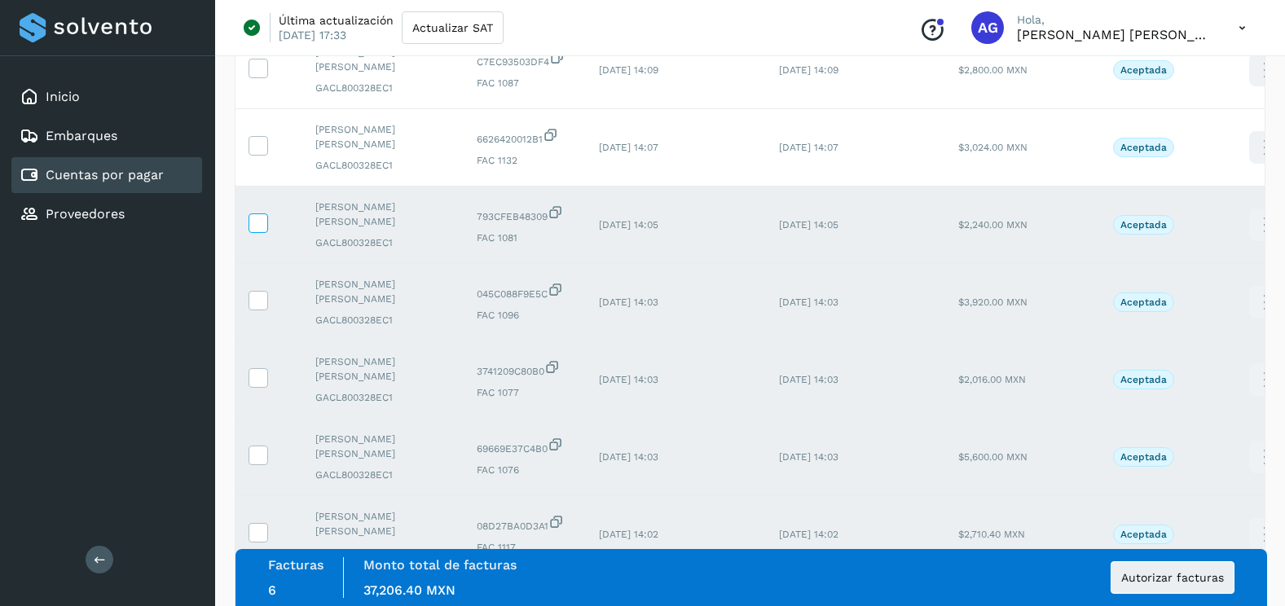
click at [265, 213] on icon at bounding box center [257, 221] width 17 height 17
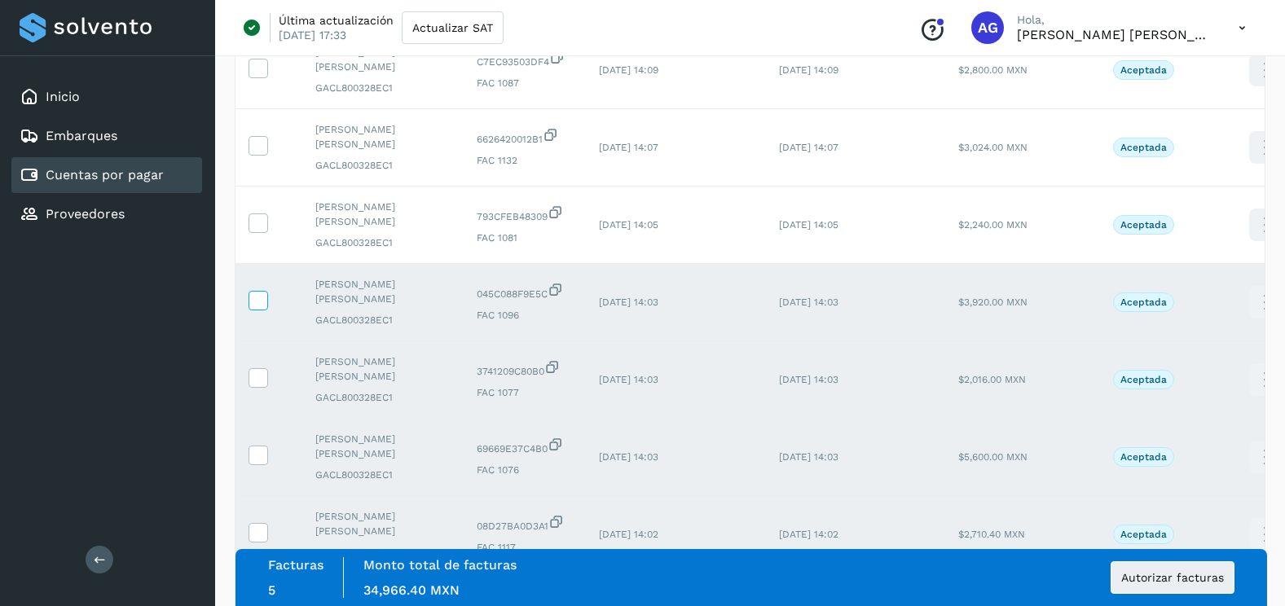
click at [263, 293] on icon at bounding box center [257, 299] width 17 height 17
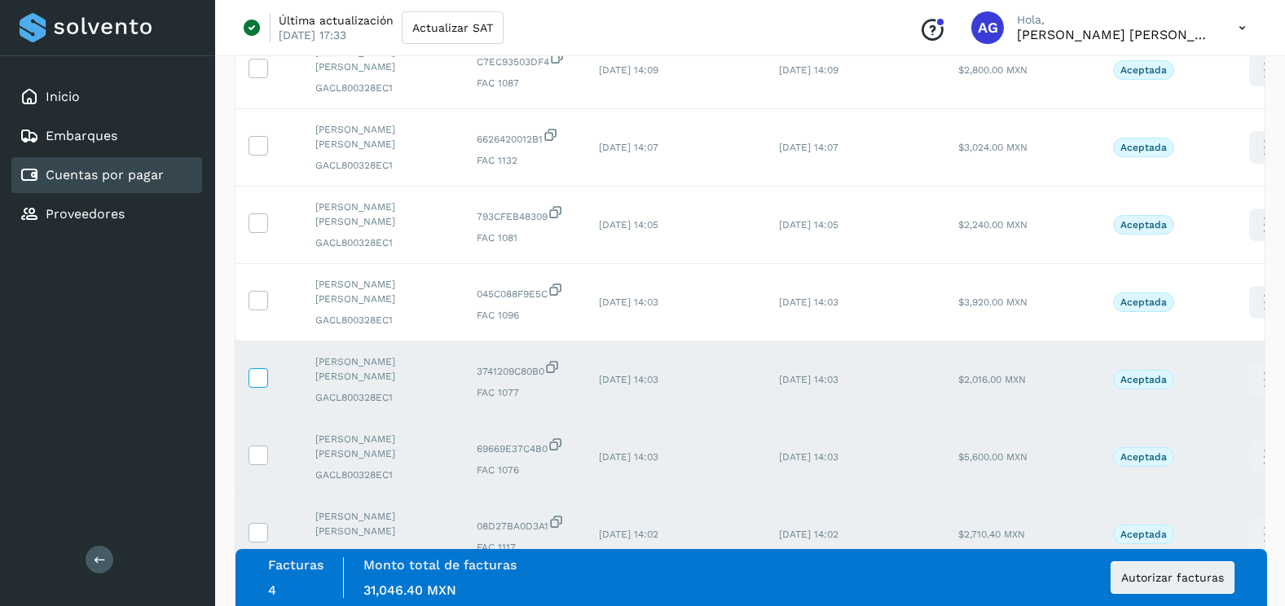
click at [261, 370] on icon at bounding box center [257, 376] width 17 height 17
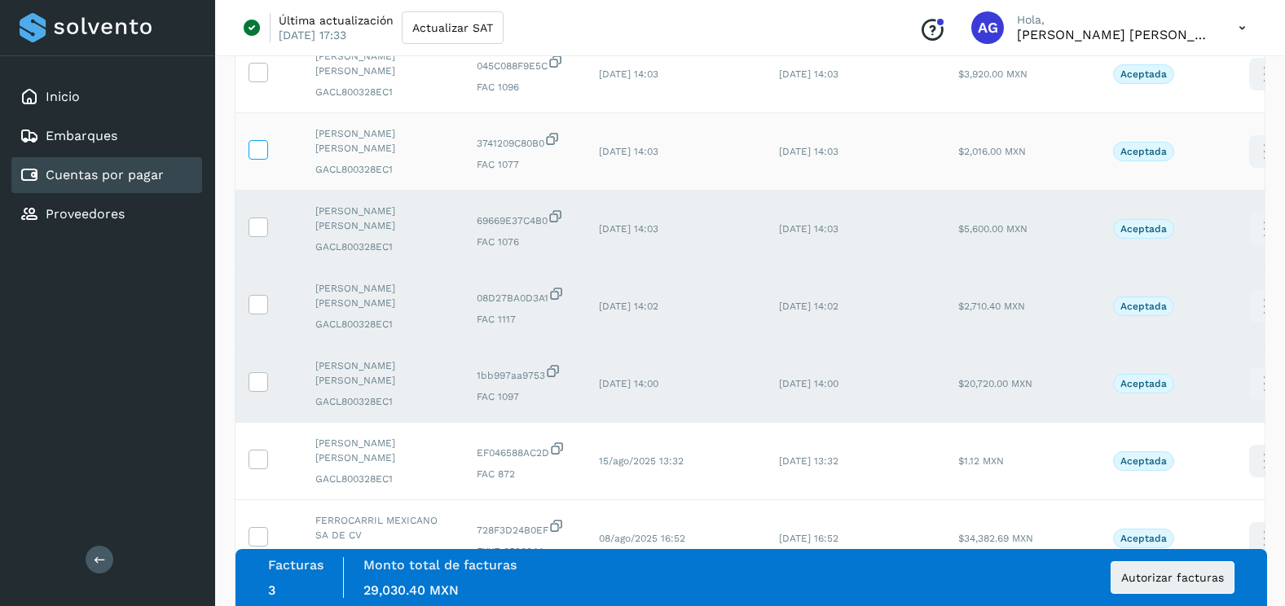
scroll to position [1523, 0]
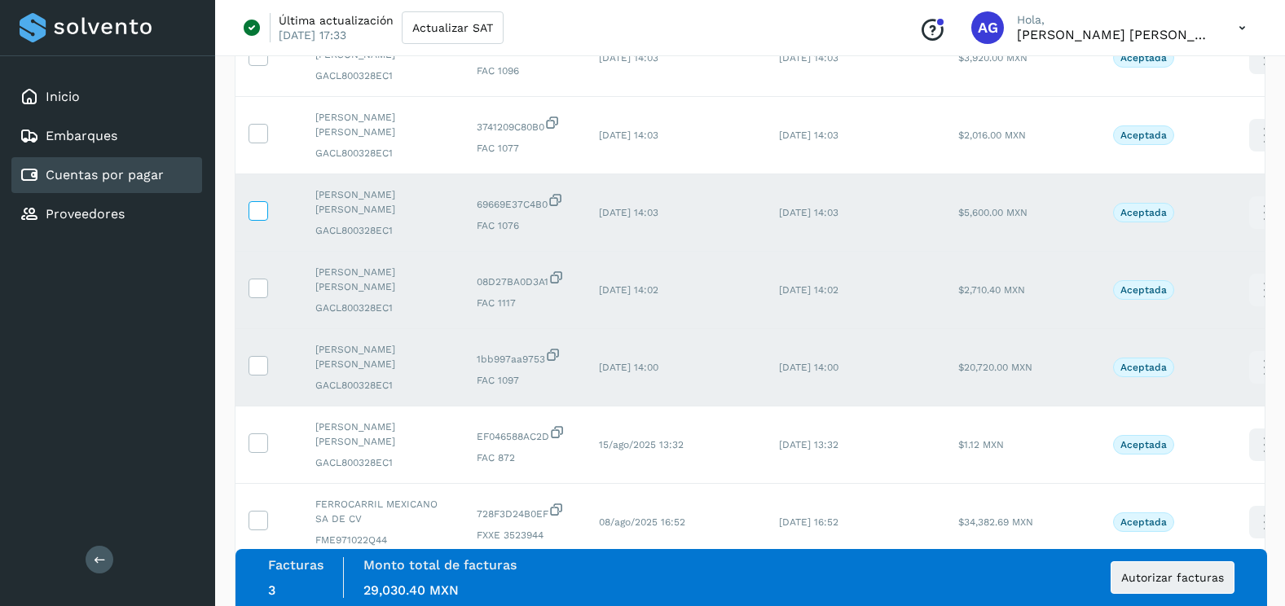
click at [260, 212] on icon at bounding box center [257, 209] width 17 height 17
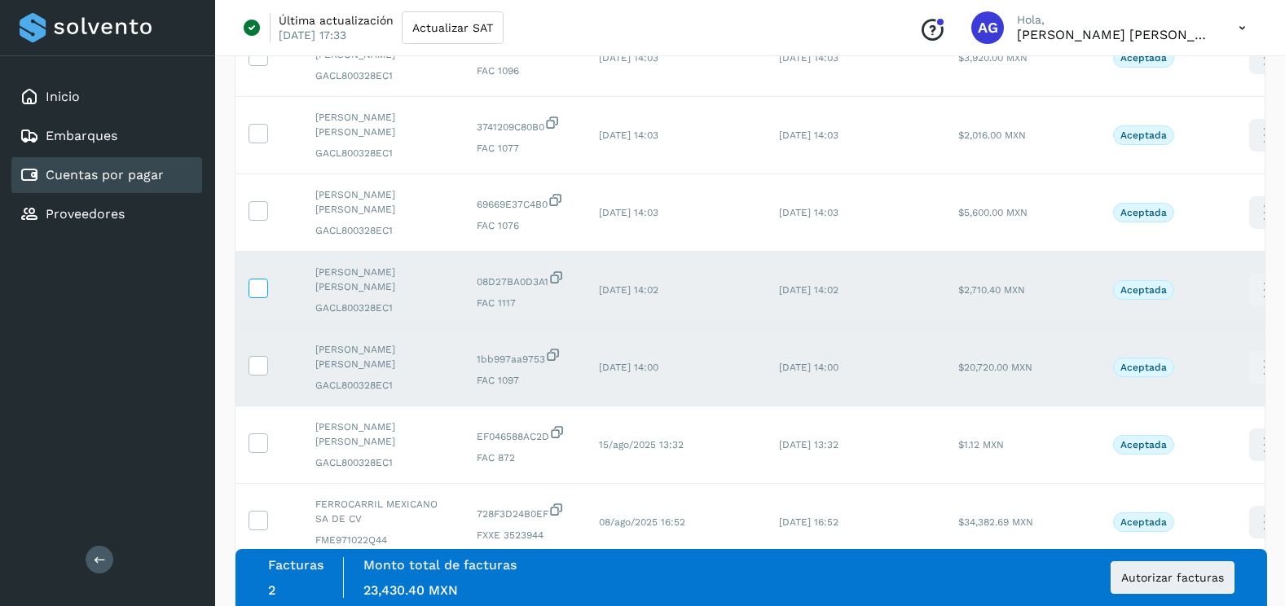
click at [257, 288] on icon at bounding box center [257, 287] width 17 height 17
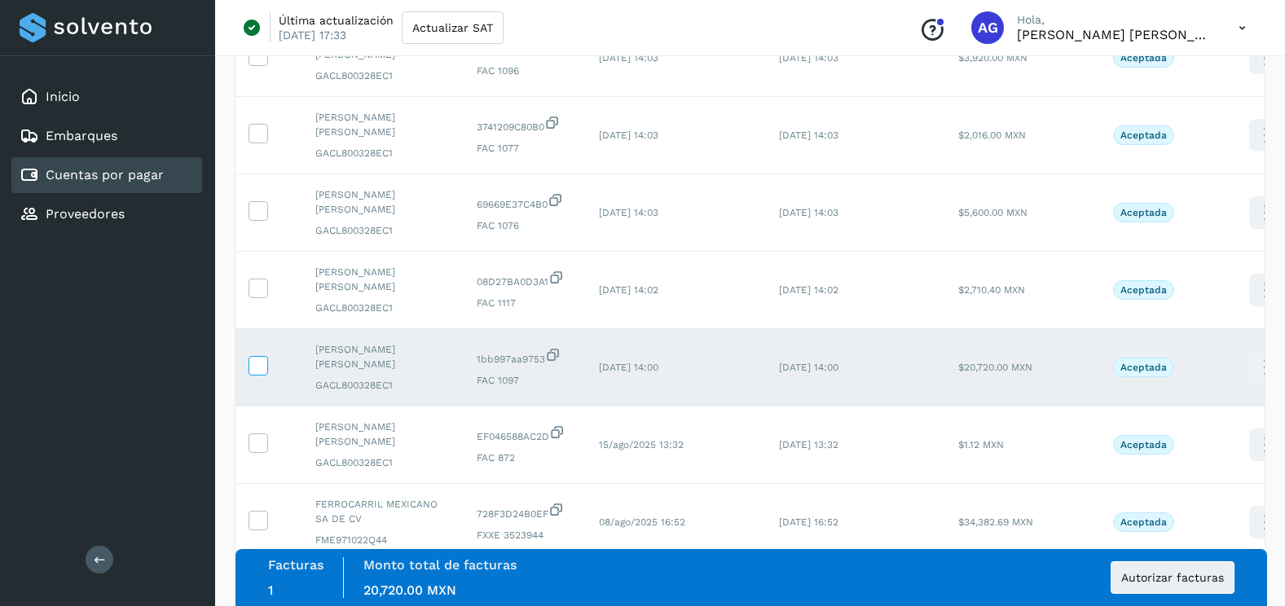
click at [255, 370] on icon at bounding box center [257, 364] width 17 height 17
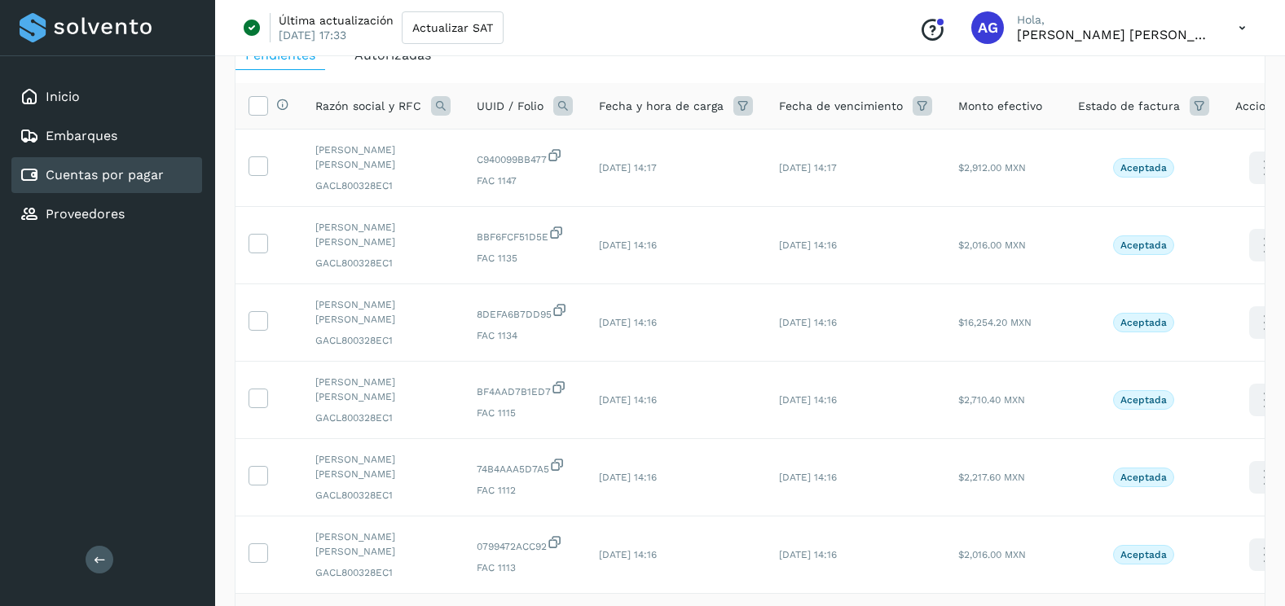
scroll to position [0, 0]
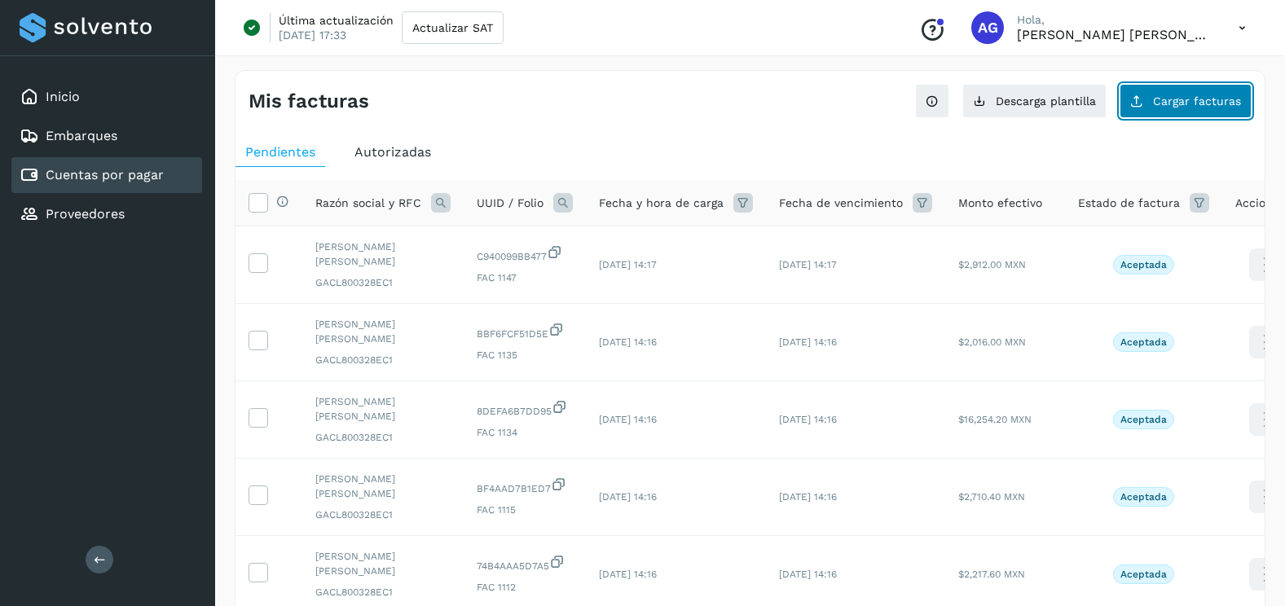
click at [1215, 104] on span "Cargar facturas" at bounding box center [1197, 100] width 88 height 11
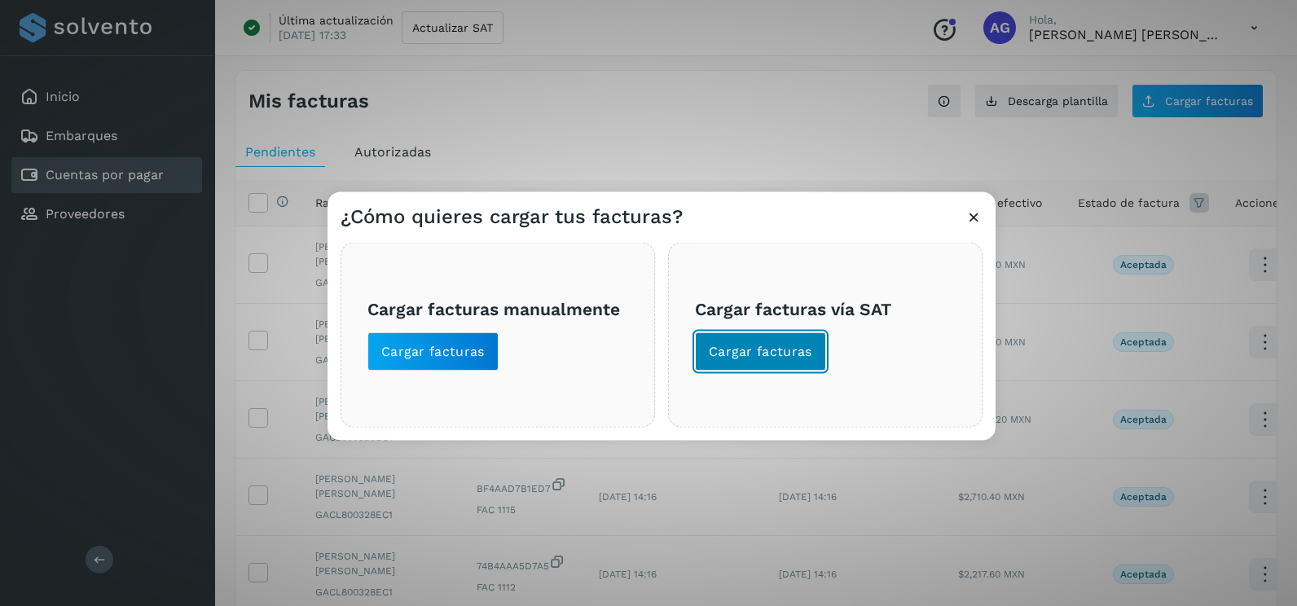
click at [807, 353] on span "Cargar facturas" at bounding box center [760, 352] width 103 height 18
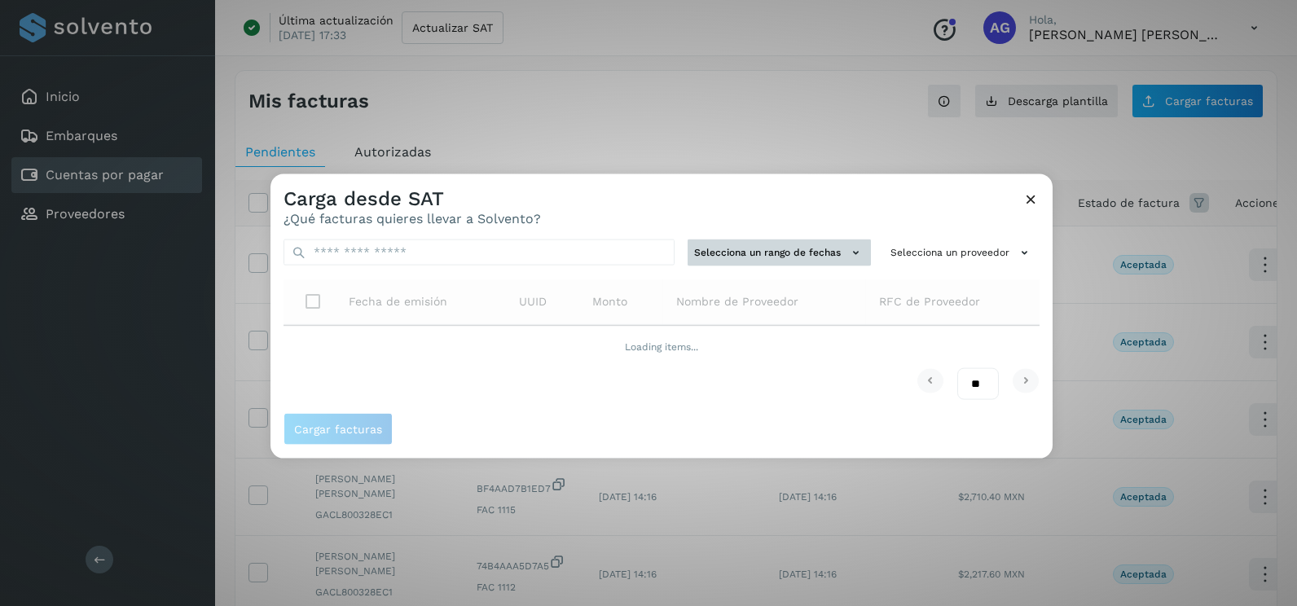
click at [769, 255] on button "Selecciona un rango de fechas" at bounding box center [779, 253] width 183 height 27
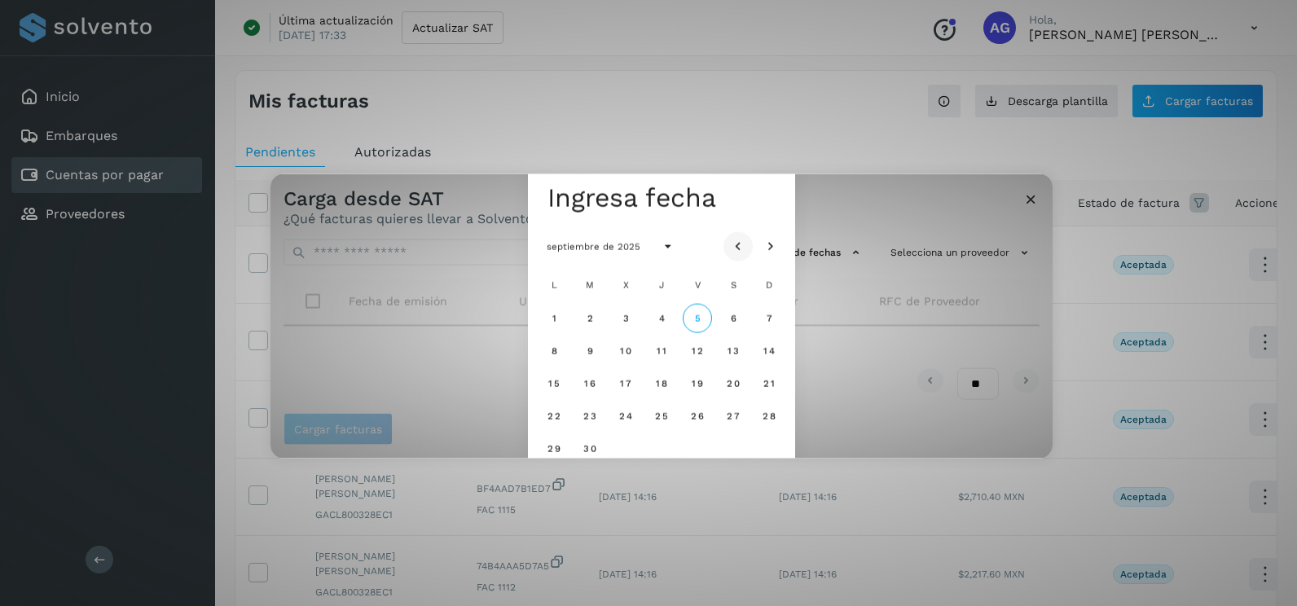
click at [740, 256] on button "Mes anterior" at bounding box center [737, 245] width 29 height 29
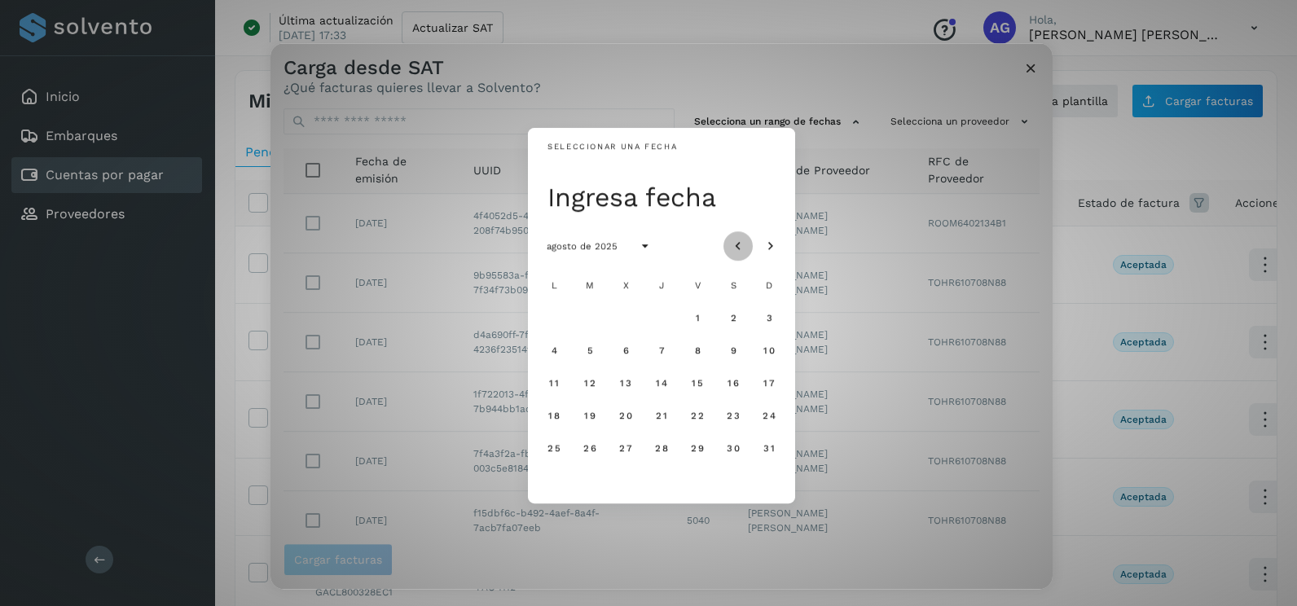
click at [740, 256] on button "Mes anterior" at bounding box center [737, 245] width 29 height 29
click at [767, 251] on icon "Mes siguiente" at bounding box center [771, 247] width 16 height 16
click at [627, 411] on span "23" at bounding box center [625, 415] width 14 height 11
click at [661, 411] on span "24" at bounding box center [661, 415] width 14 height 11
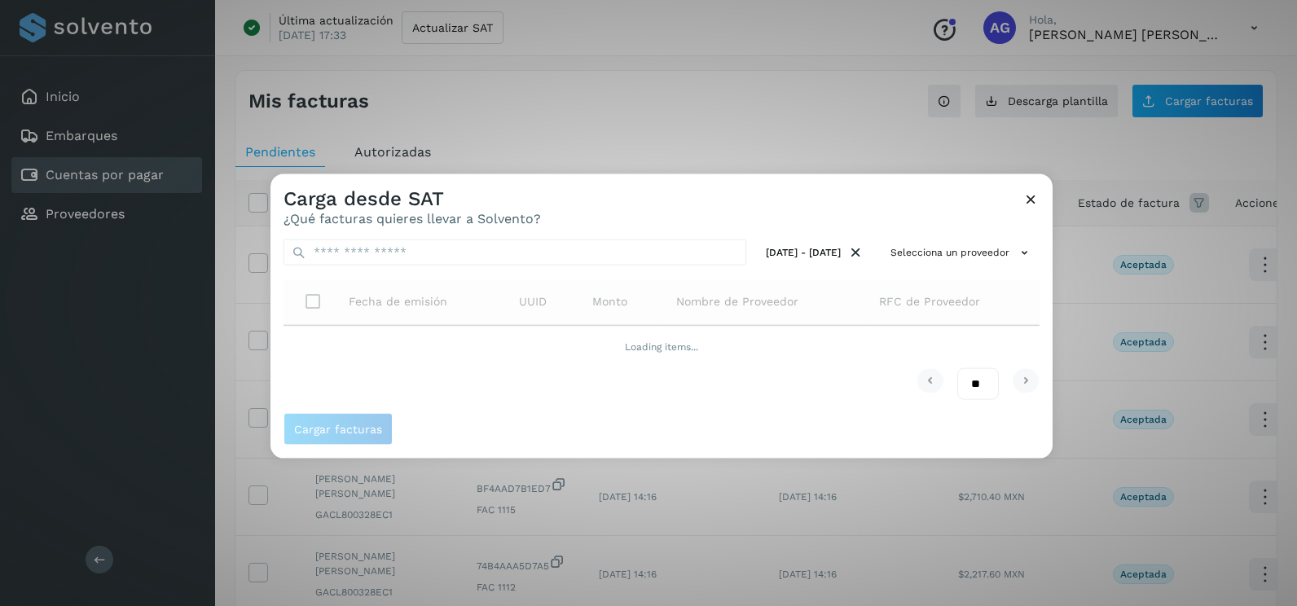
click at [1040, 219] on div "Carga desde SAT ¿Qué facturas quieres llevar a Solvento?" at bounding box center [661, 200] width 782 height 52
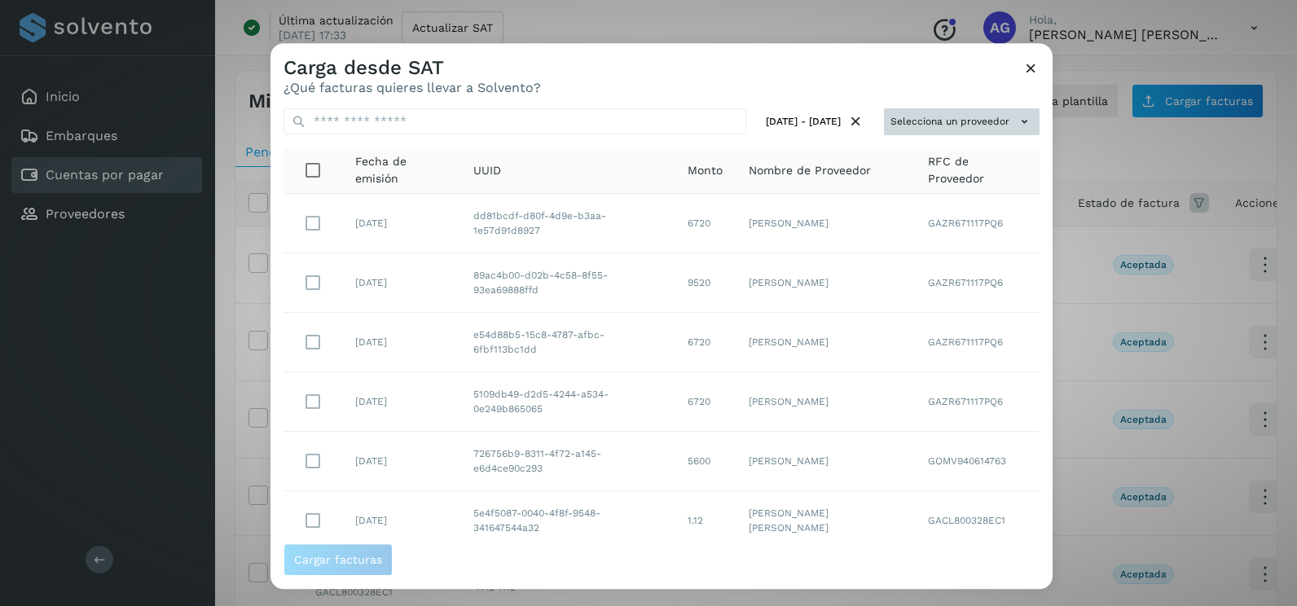
click at [976, 130] on button "Selecciona un proveedor" at bounding box center [962, 121] width 156 height 27
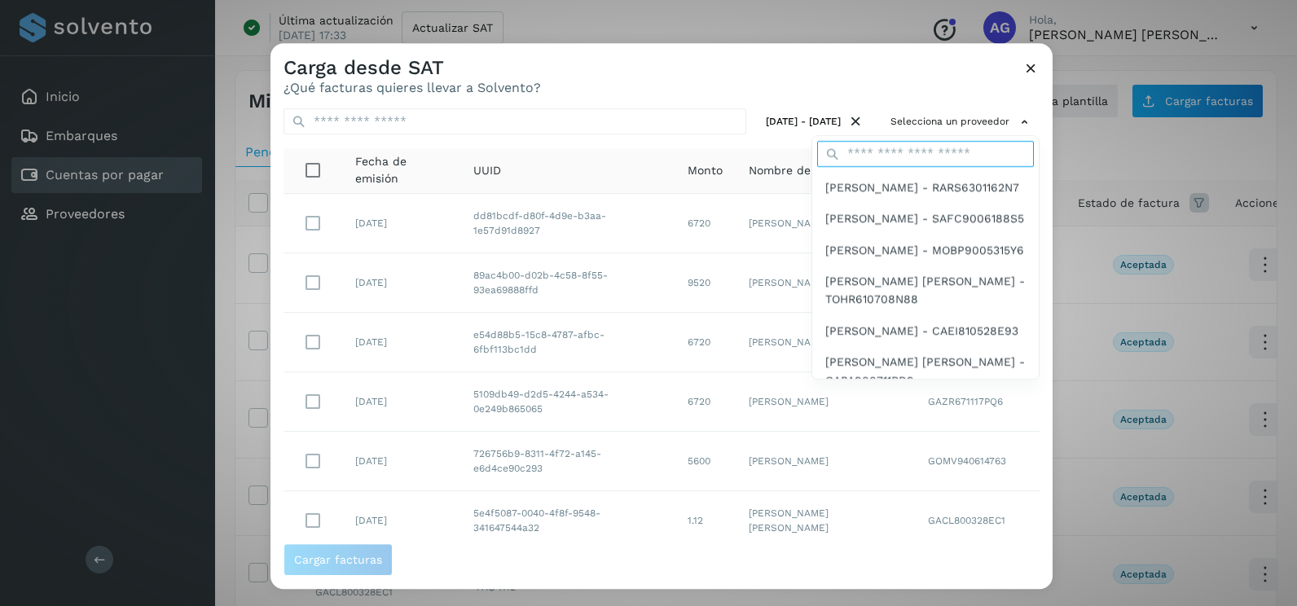
click at [932, 161] on input "text" at bounding box center [925, 154] width 217 height 26
type input "****"
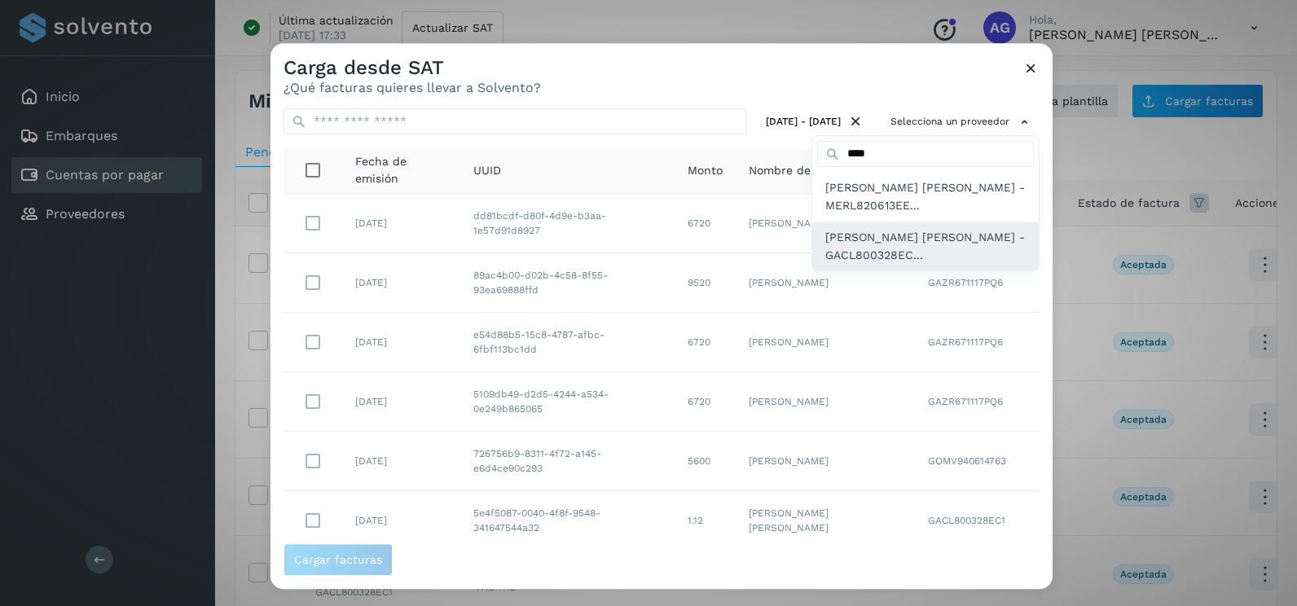
click at [899, 253] on span "[PERSON_NAME] [PERSON_NAME] - GACL800328EC..." at bounding box center [925, 246] width 200 height 37
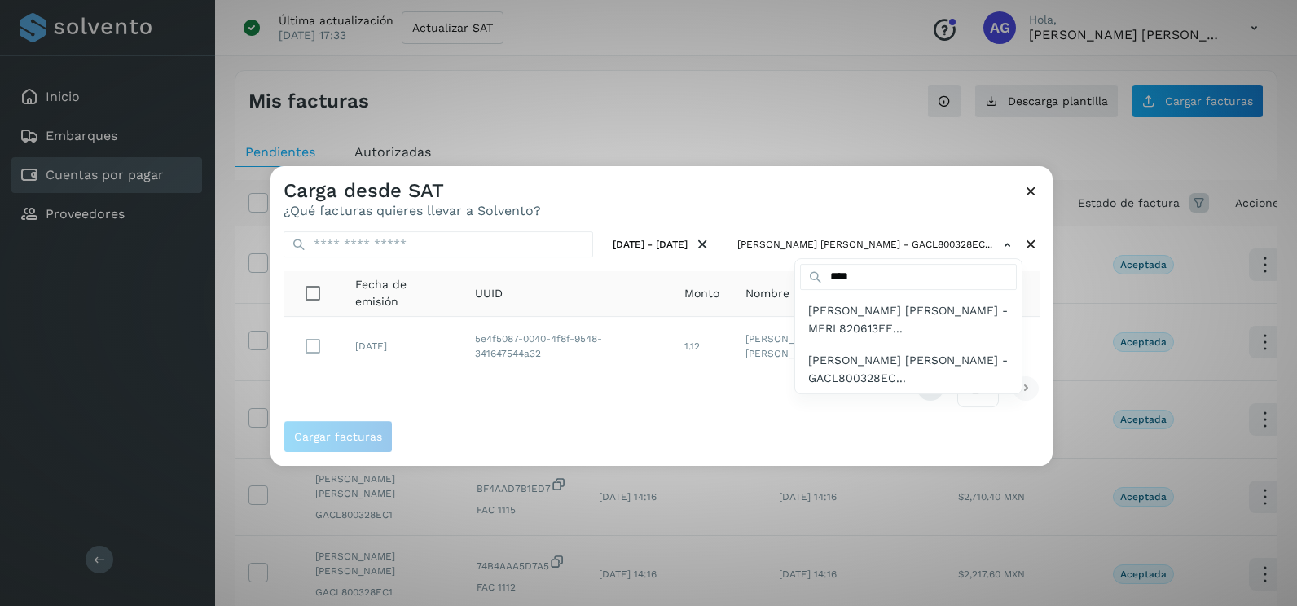
click at [1034, 185] on div at bounding box center [918, 469] width 1297 height 606
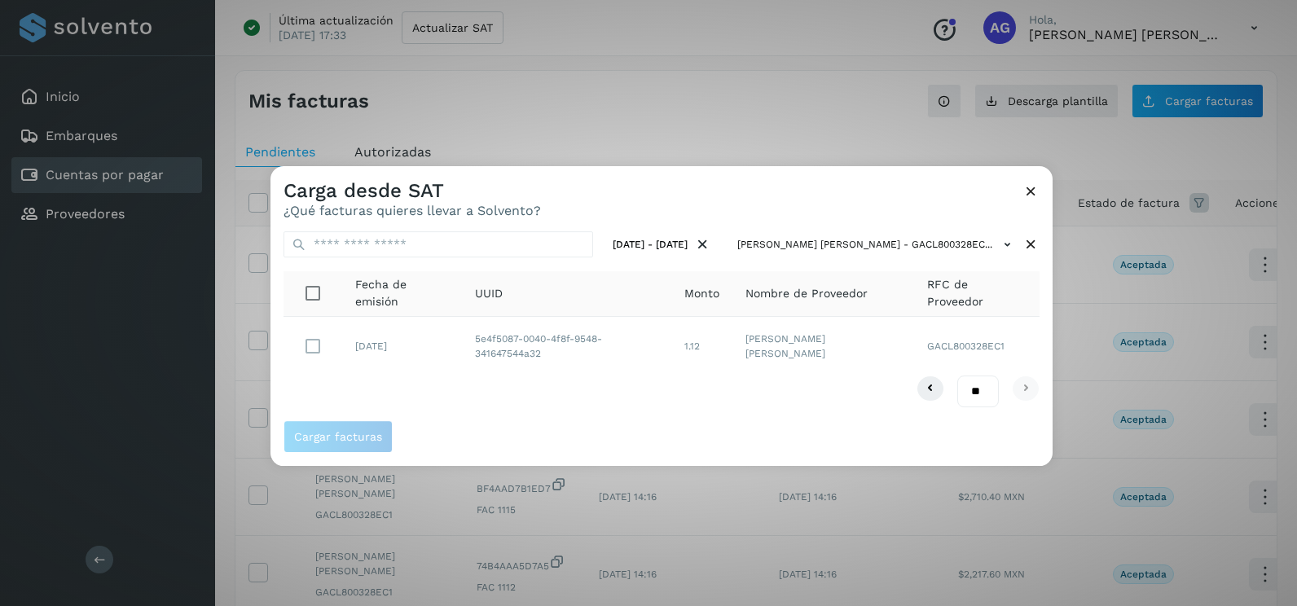
click at [1032, 191] on icon at bounding box center [1030, 190] width 17 height 17
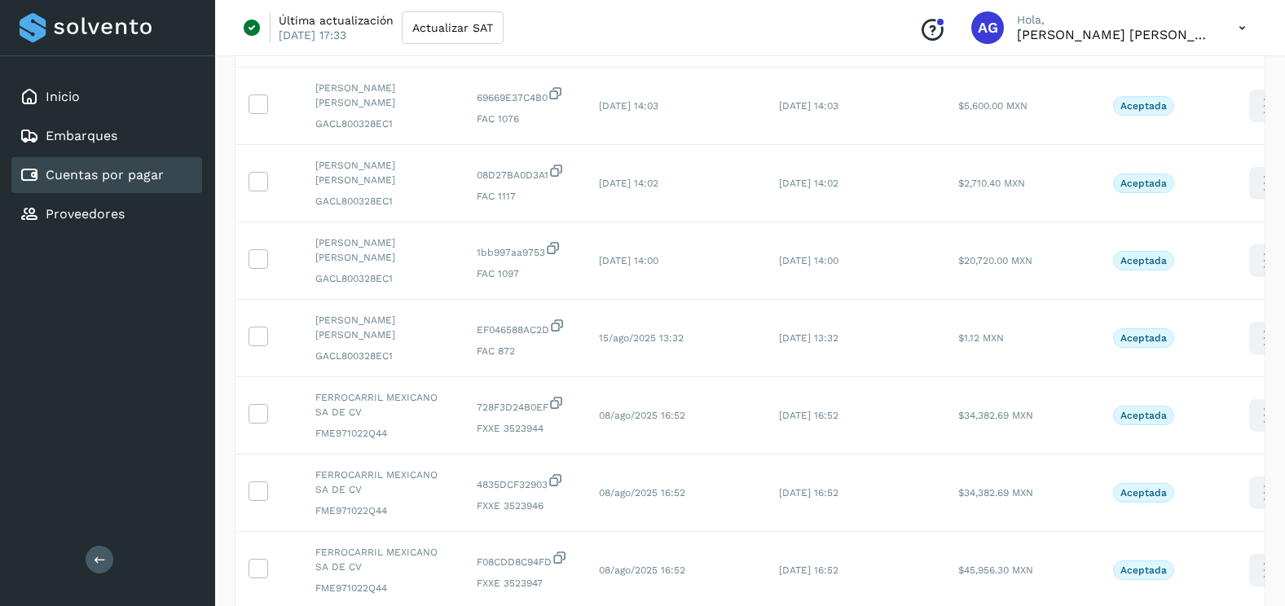
scroll to position [1548, 0]
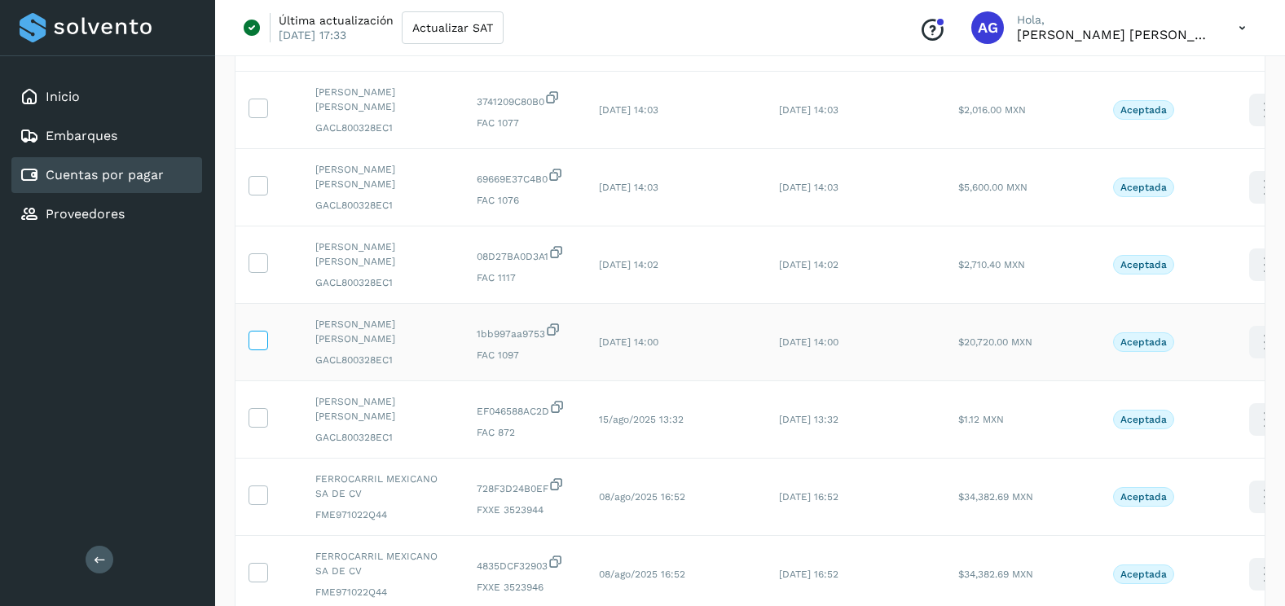
click at [262, 347] on icon at bounding box center [257, 339] width 17 height 17
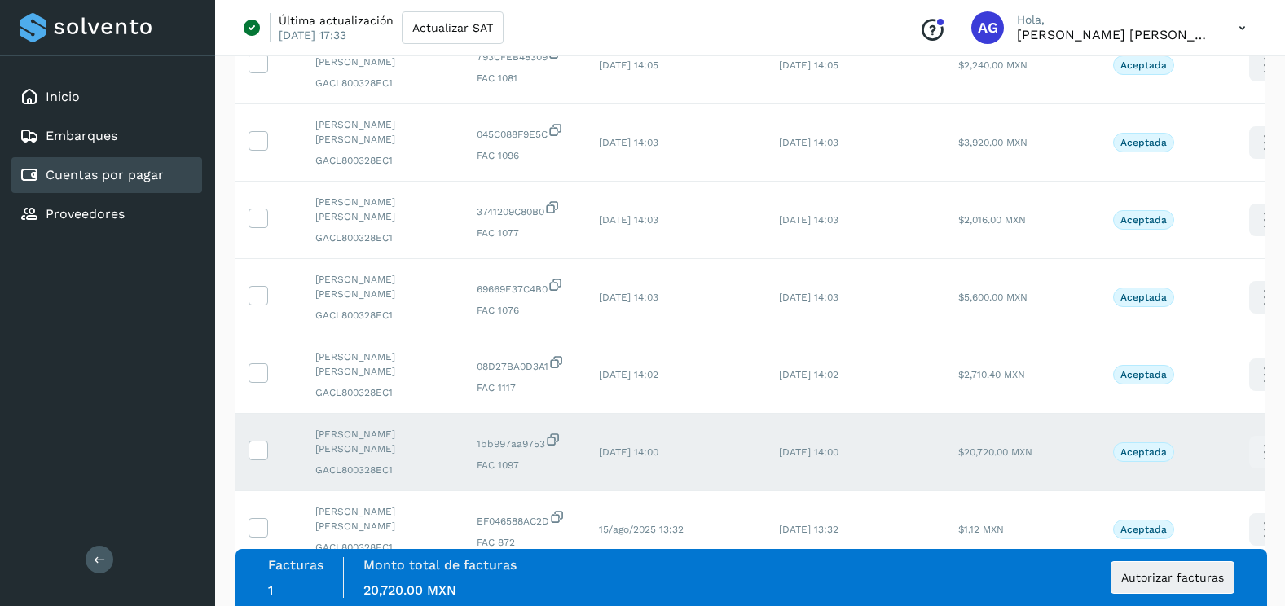
scroll to position [1466, 0]
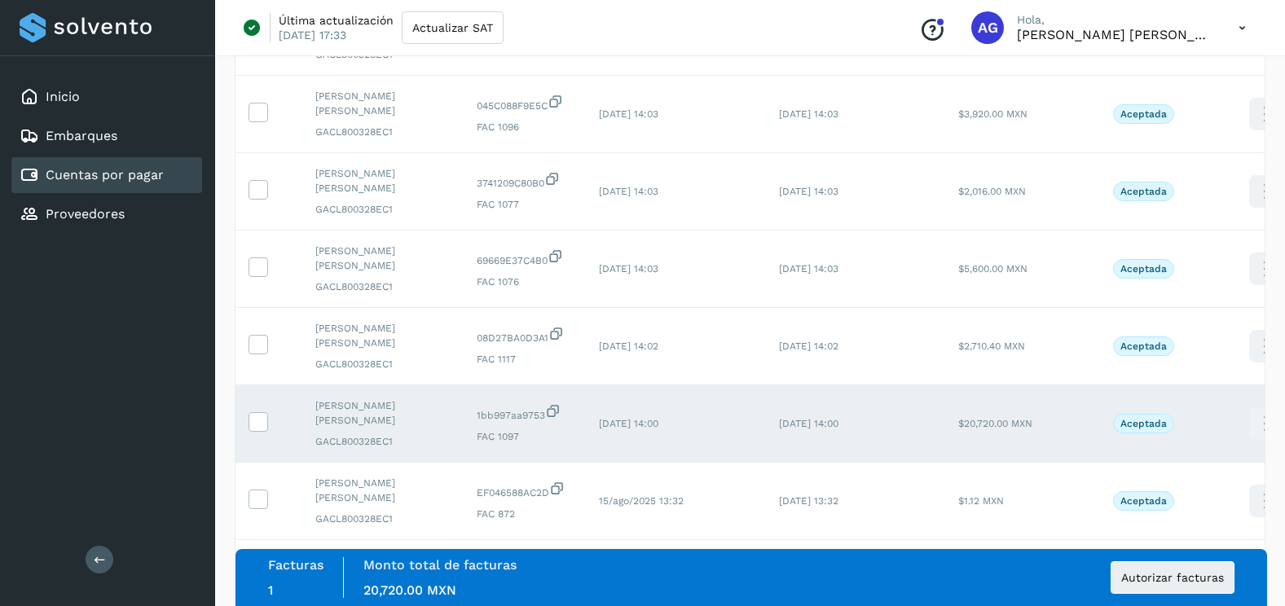
click at [261, 434] on td at bounding box center [268, 423] width 67 height 77
click at [259, 421] on icon at bounding box center [257, 420] width 17 height 17
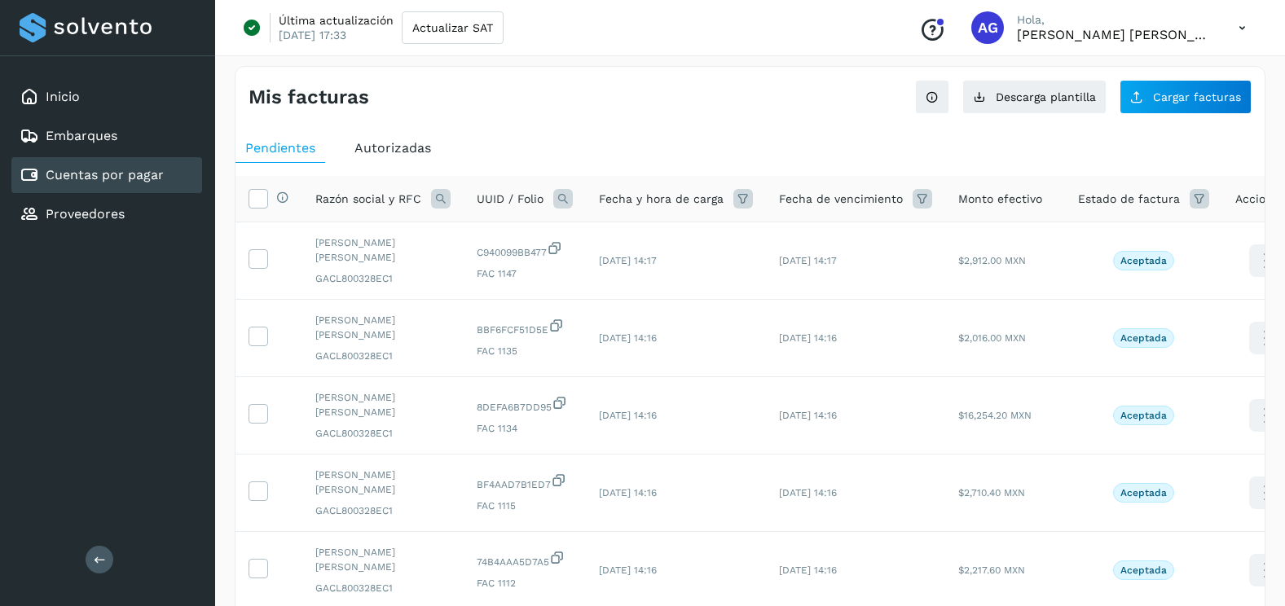
scroll to position [0, 0]
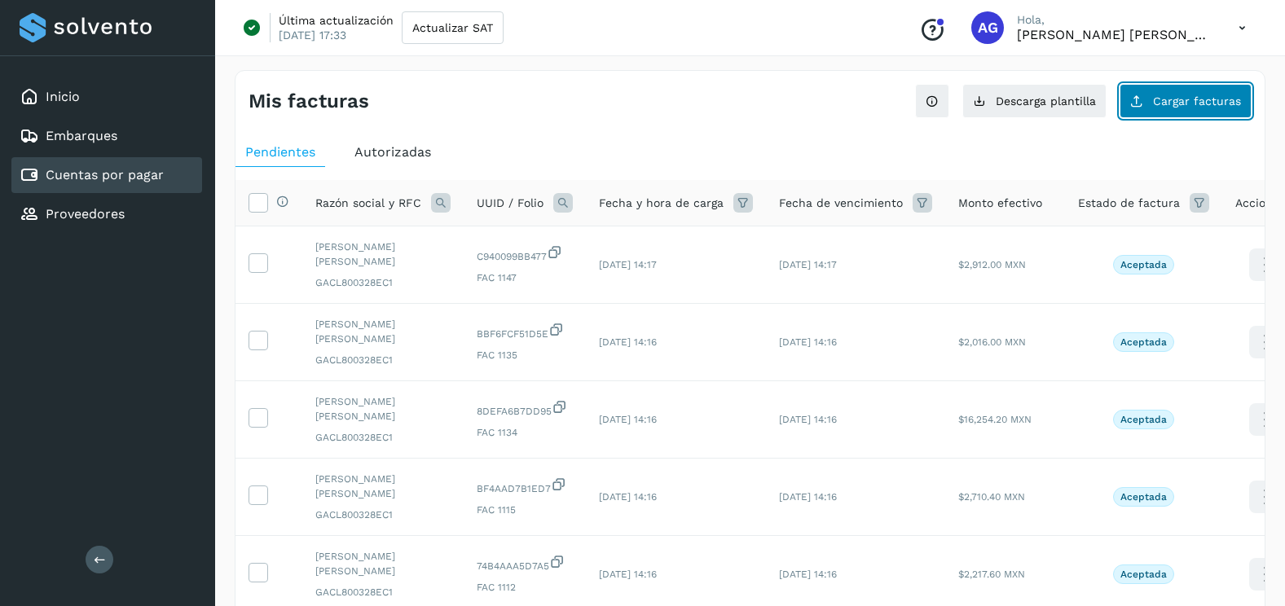
click at [1154, 105] on button "Cargar facturas" at bounding box center [1185, 101] width 132 height 34
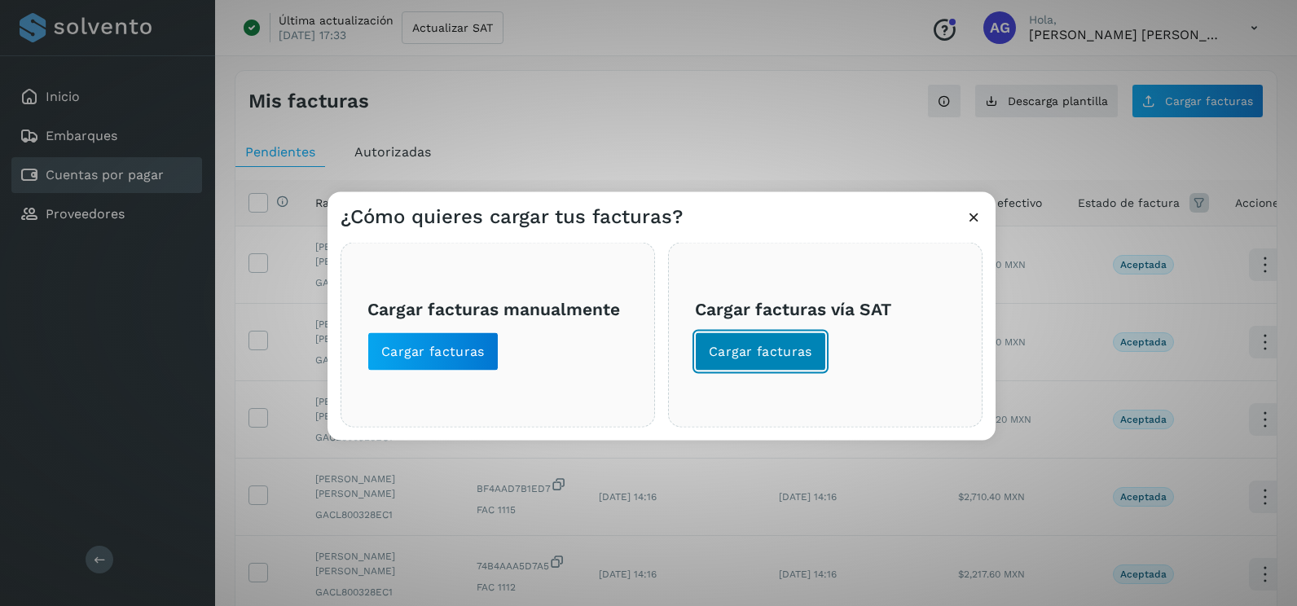
click at [740, 366] on button "Cargar facturas" at bounding box center [760, 351] width 131 height 39
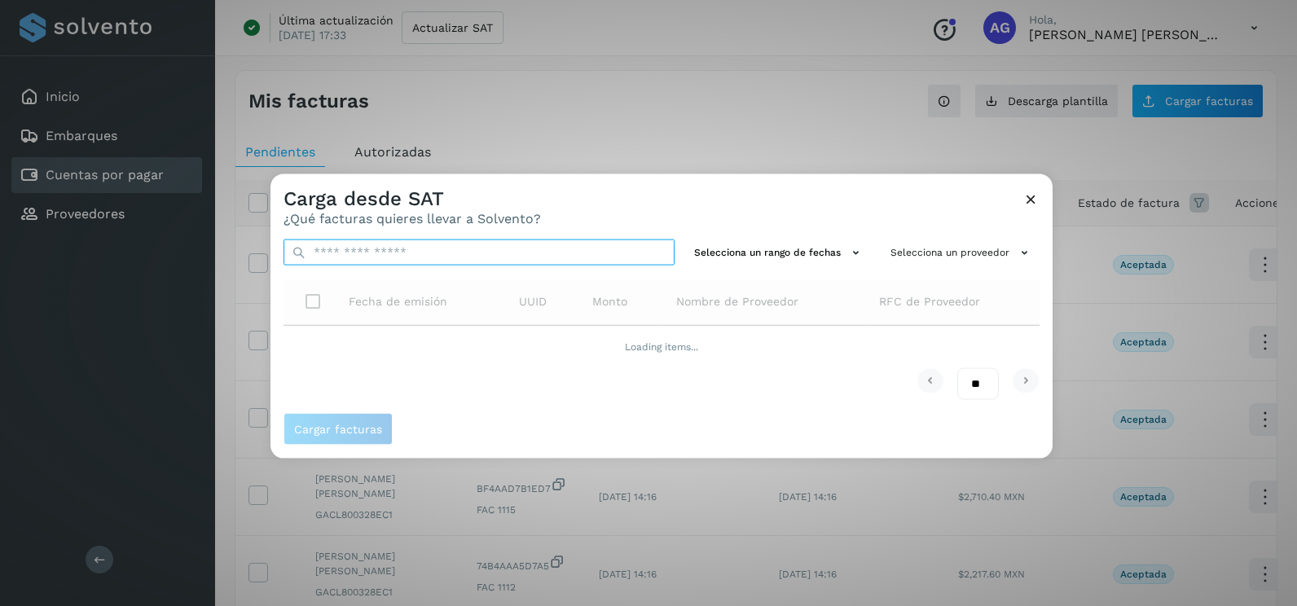
click at [415, 253] on input "text" at bounding box center [479, 253] width 391 height 26
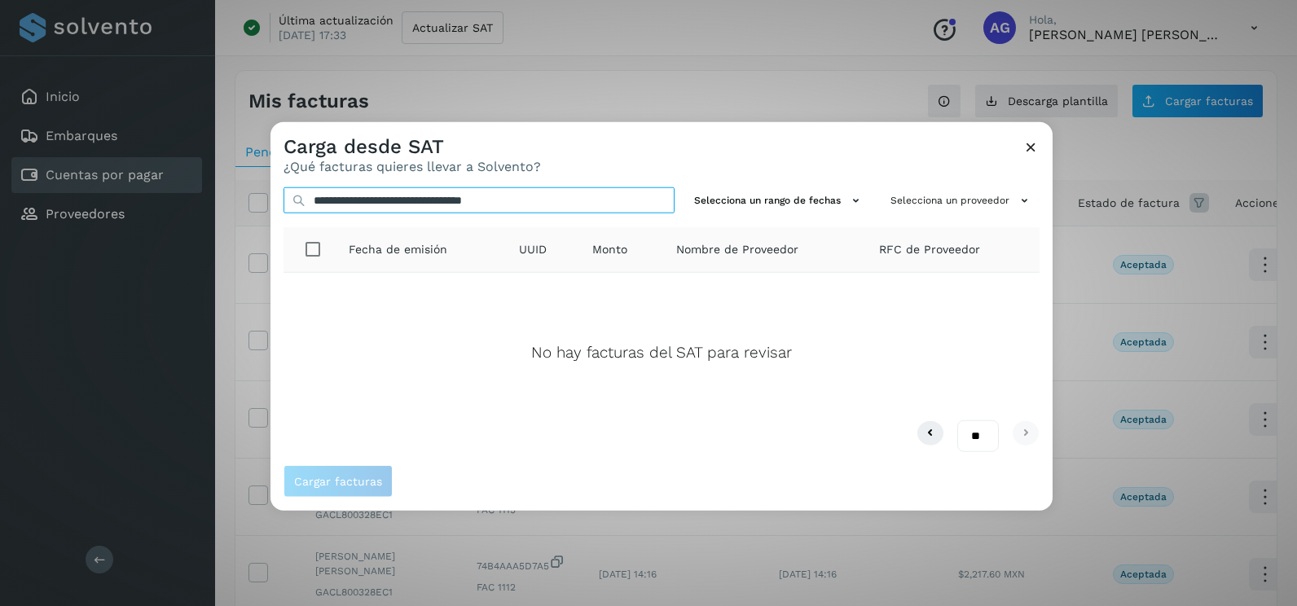
type input "**********"
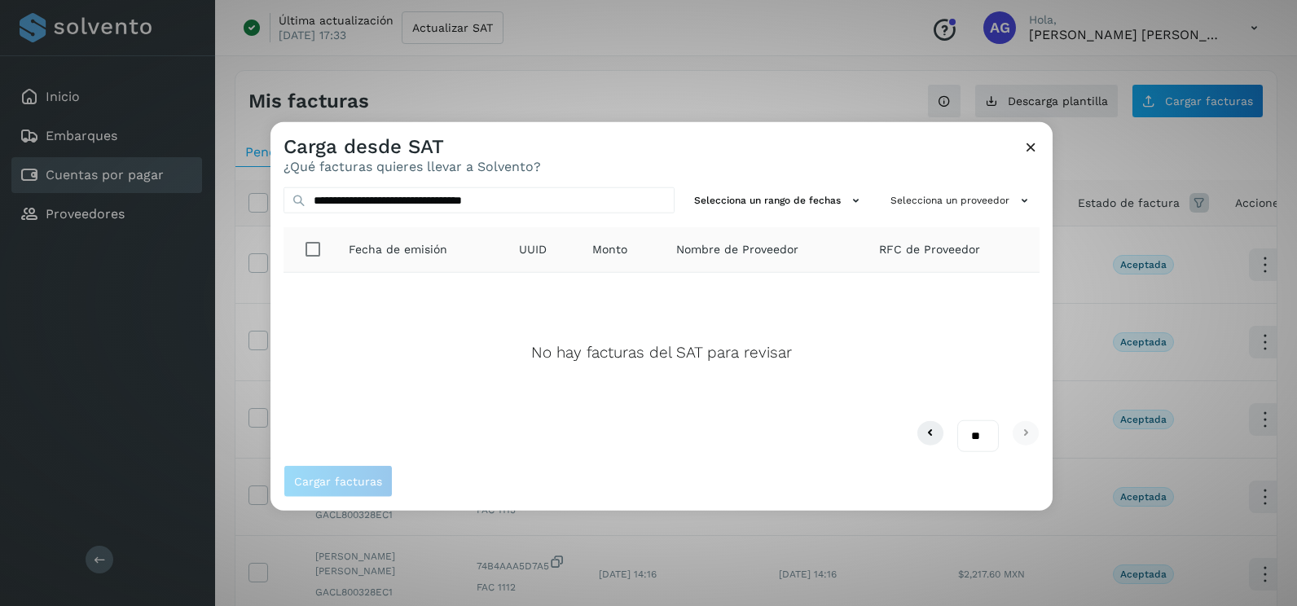
click at [1031, 153] on icon at bounding box center [1030, 146] width 17 height 17
